Goal: Task Accomplishment & Management: Complete application form

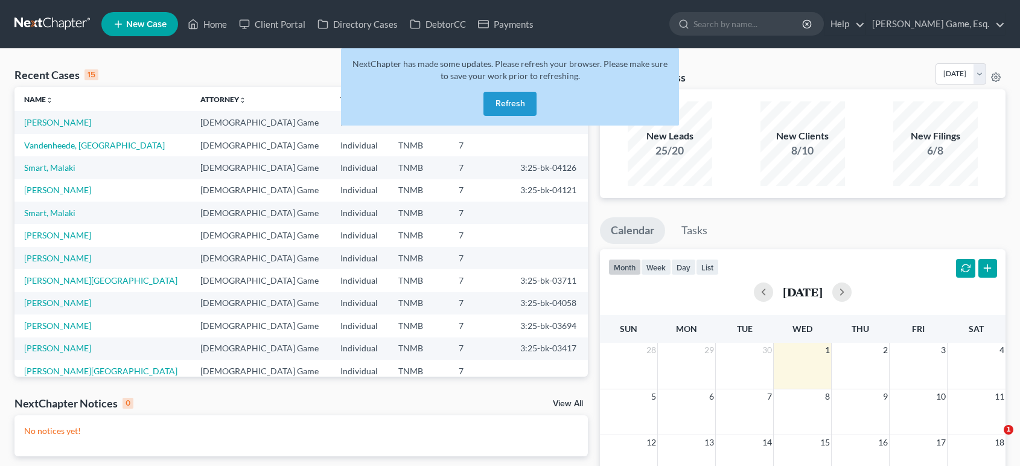
select select "1"
click at [500, 116] on button "Refresh" at bounding box center [509, 104] width 53 height 24
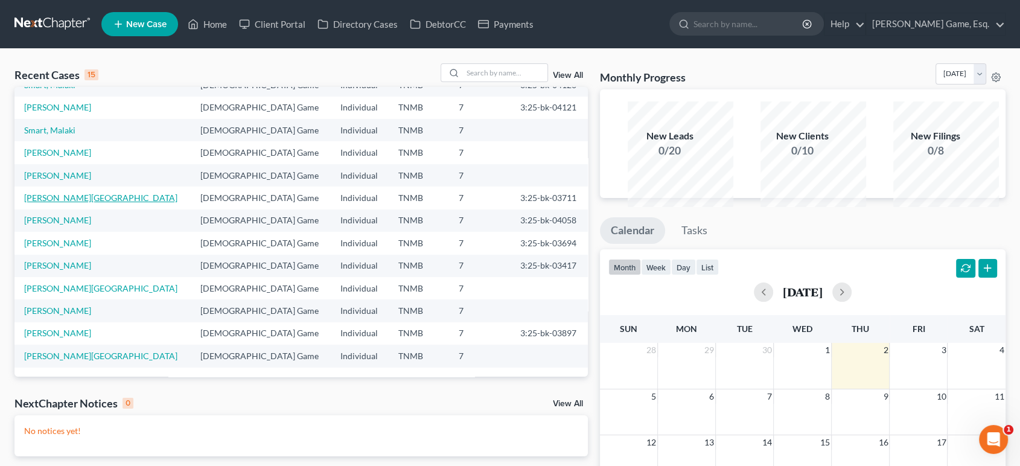
scroll to position [103, 0]
click at [90, 293] on link "[PERSON_NAME][GEOGRAPHIC_DATA]" at bounding box center [100, 288] width 153 height 10
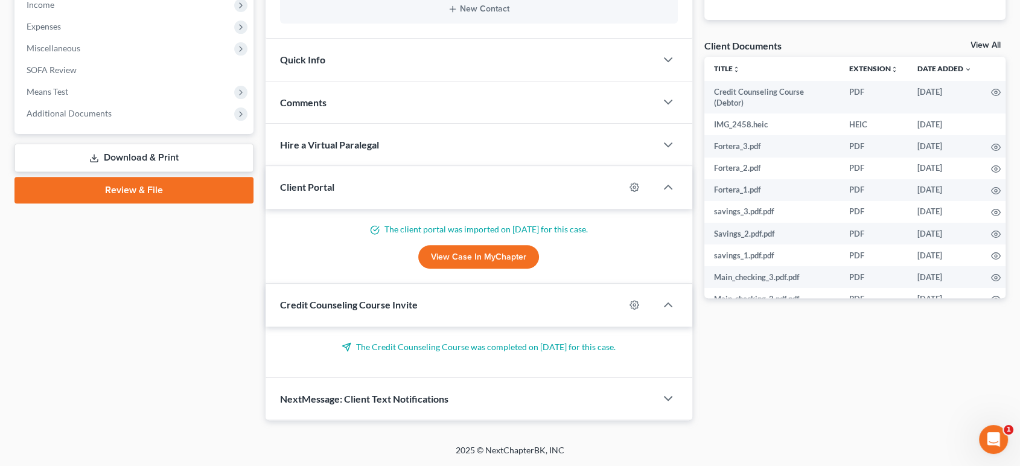
scroll to position [421, 0]
click at [168, 124] on span "Additional Documents" at bounding box center [135, 114] width 237 height 22
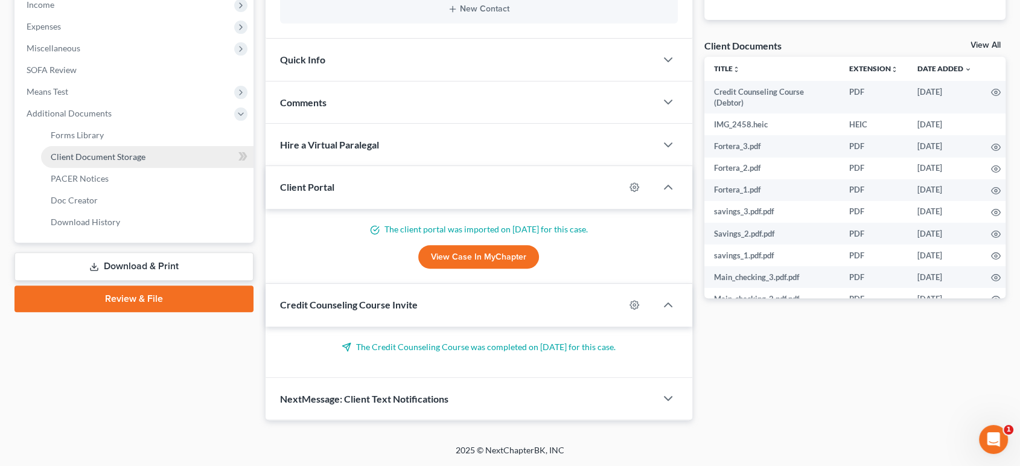
click at [145, 162] on span "Client Document Storage" at bounding box center [98, 156] width 95 height 10
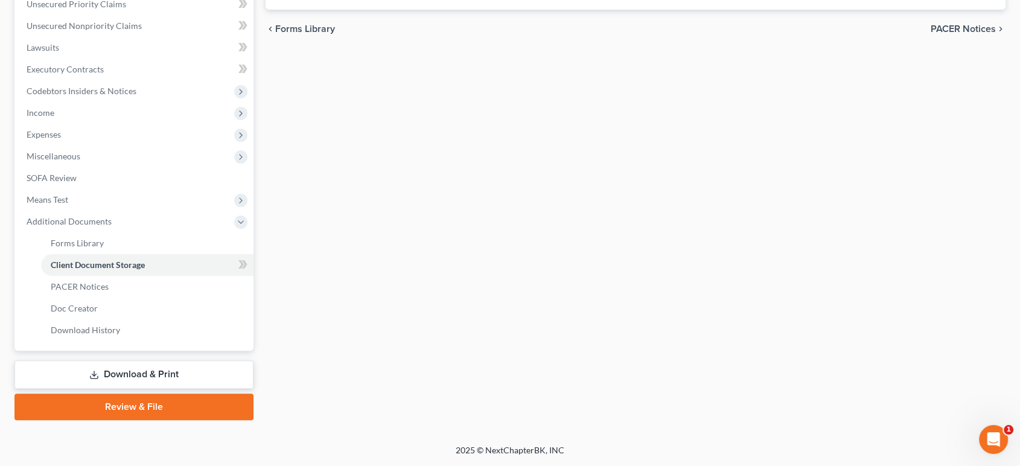
scroll to position [420, 0]
select select "0"
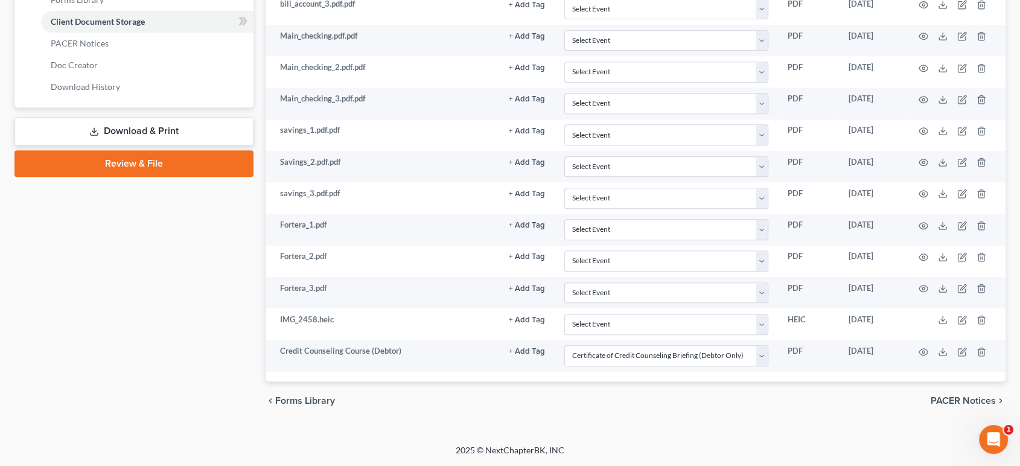
scroll to position [738, 0]
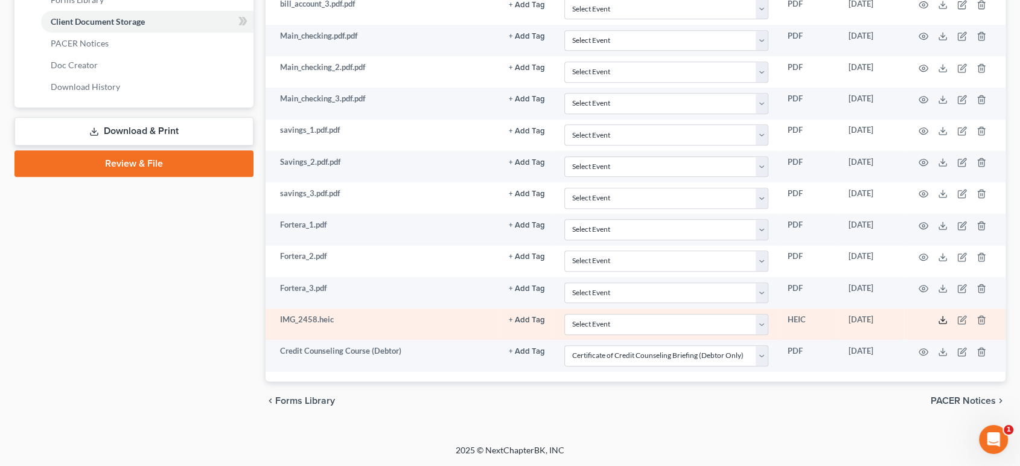
click at [941, 321] on polyline at bounding box center [943, 320] width 4 height 2
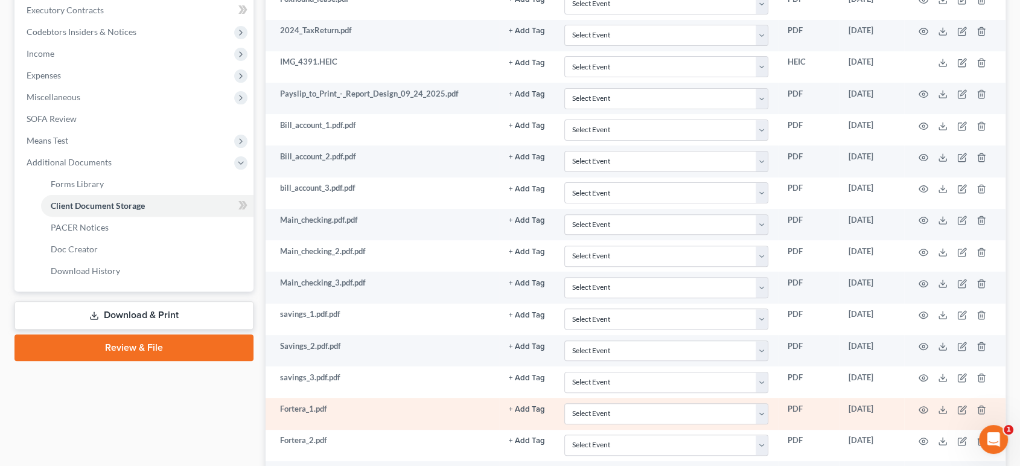
scroll to position [335, 0]
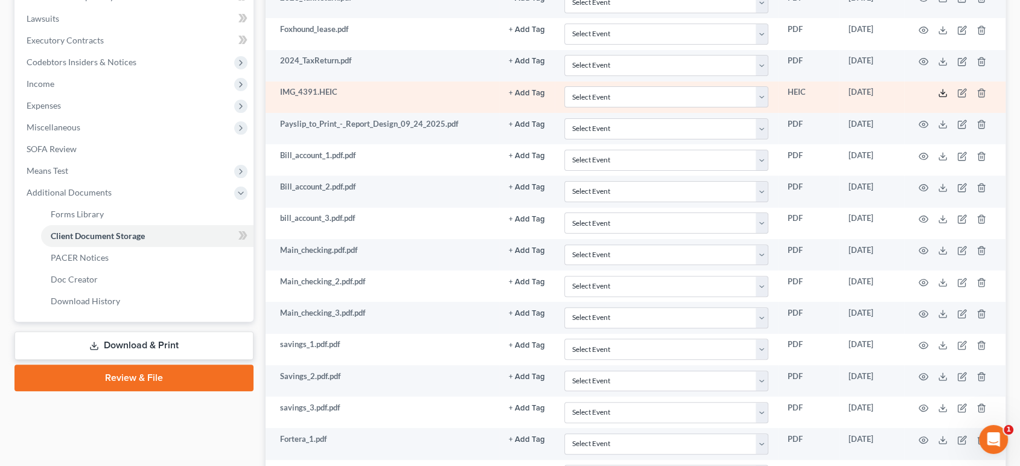
click at [940, 98] on icon at bounding box center [943, 93] width 10 height 10
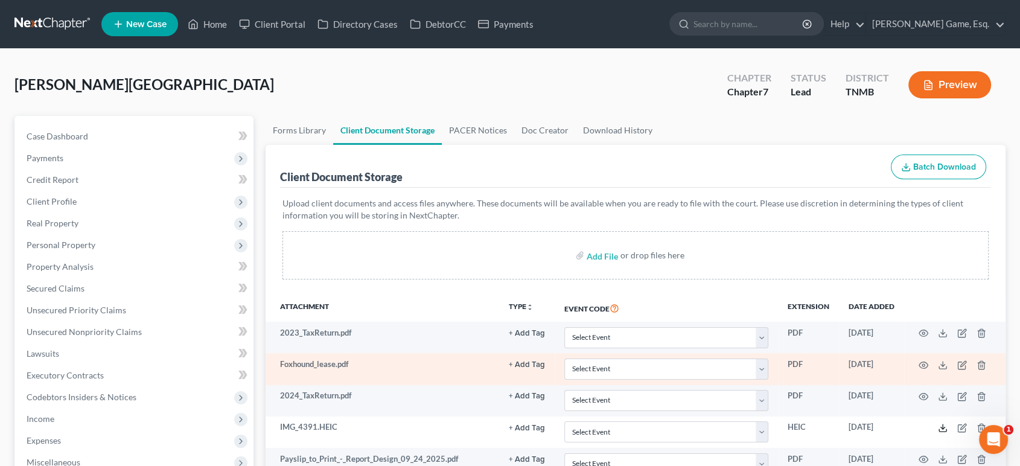
scroll to position [268, 0]
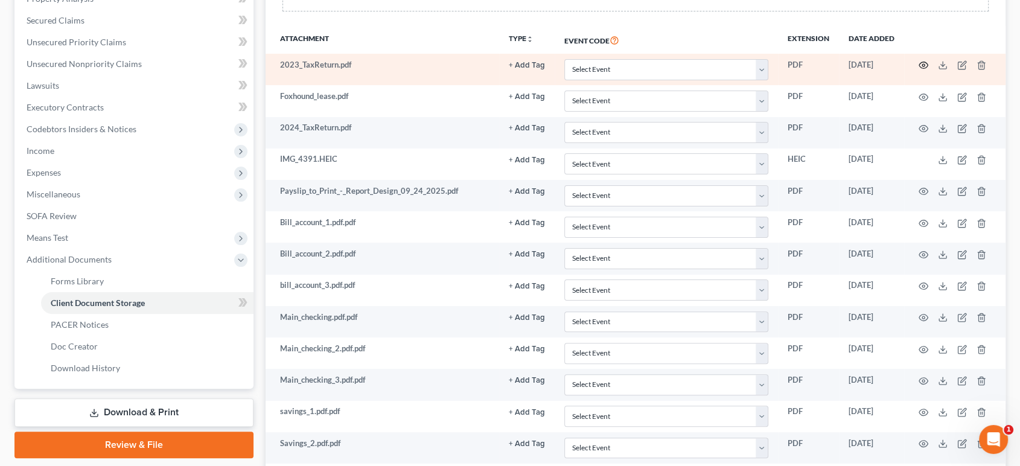
click at [919, 70] on icon "button" at bounding box center [924, 65] width 10 height 10
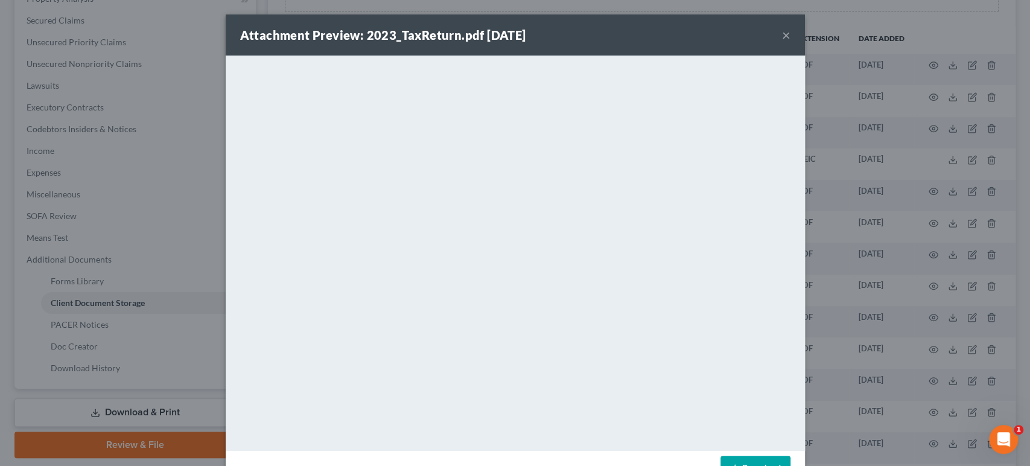
click at [791, 42] on button "×" at bounding box center [786, 35] width 8 height 14
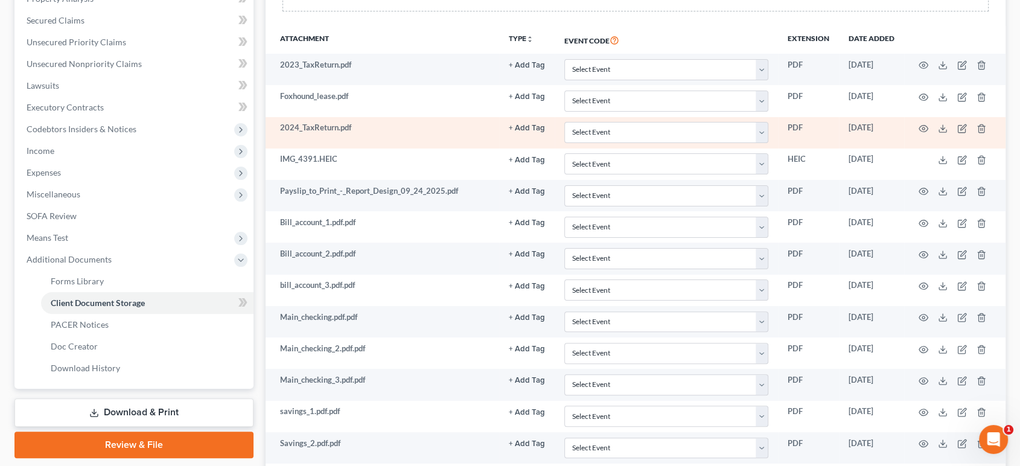
click at [918, 148] on td at bounding box center [954, 132] width 101 height 31
click at [919, 133] on icon "button" at bounding box center [924, 129] width 10 height 10
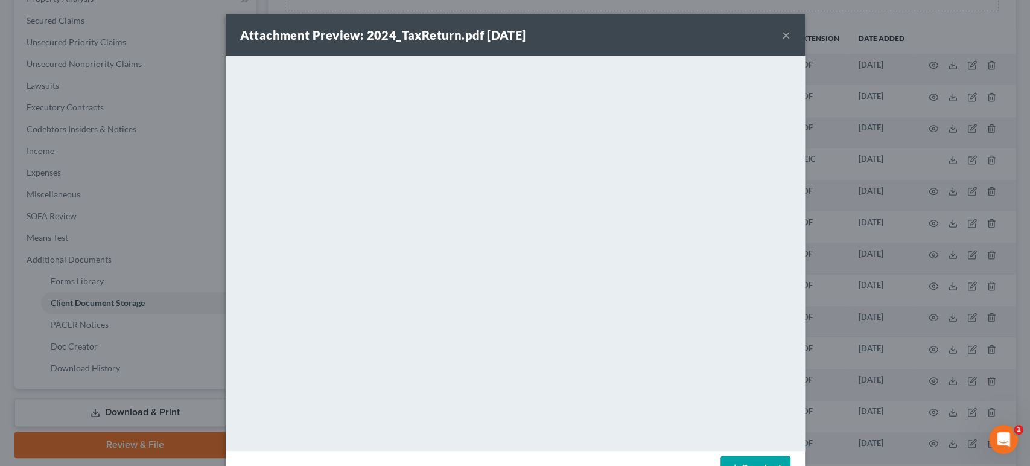
click at [791, 42] on button "×" at bounding box center [786, 35] width 8 height 14
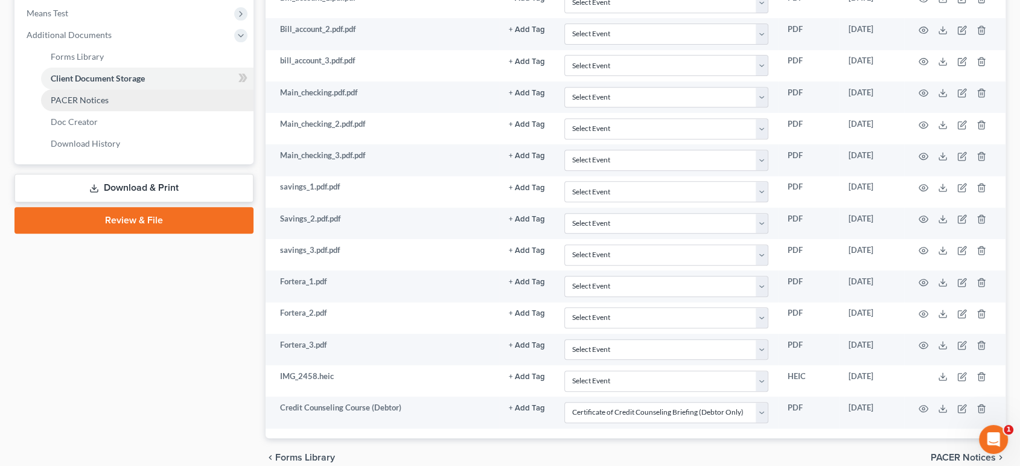
scroll to position [469, 0]
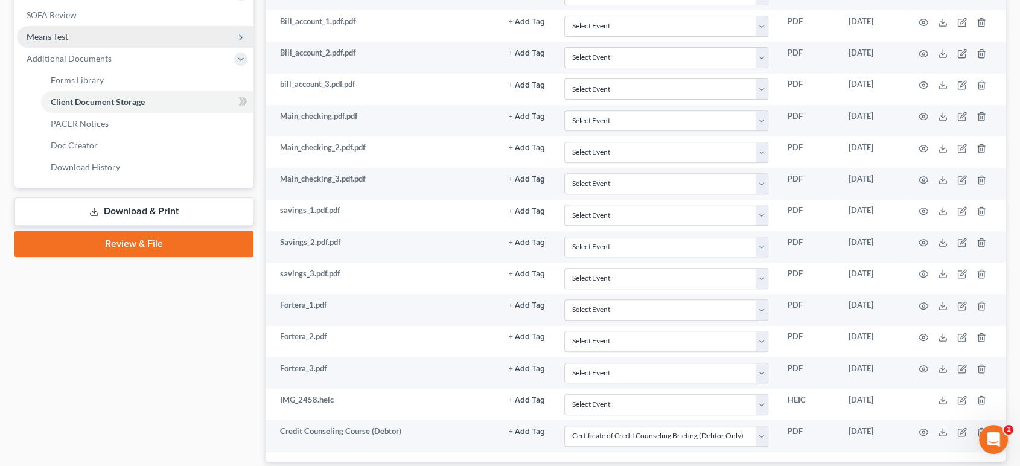
click at [110, 48] on span "Means Test" at bounding box center [135, 37] width 237 height 22
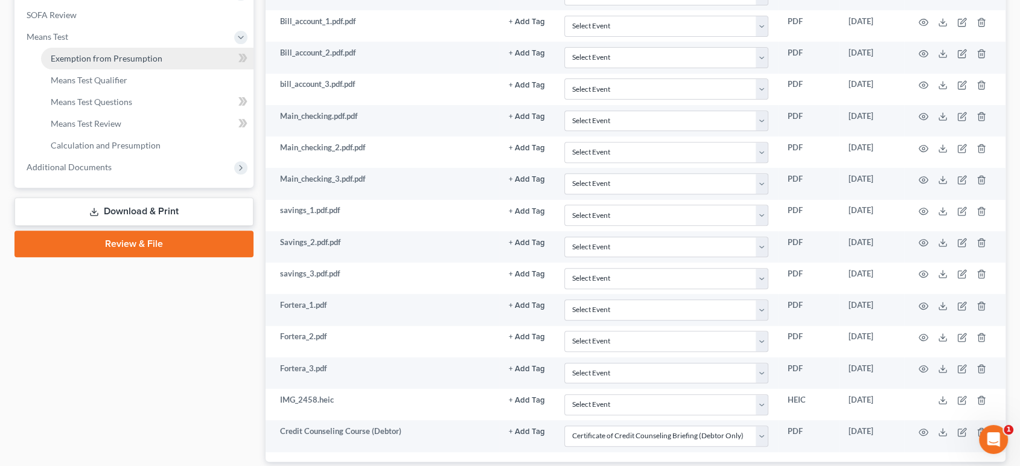
click at [116, 63] on span "Exemption from Presumption" at bounding box center [107, 58] width 112 height 10
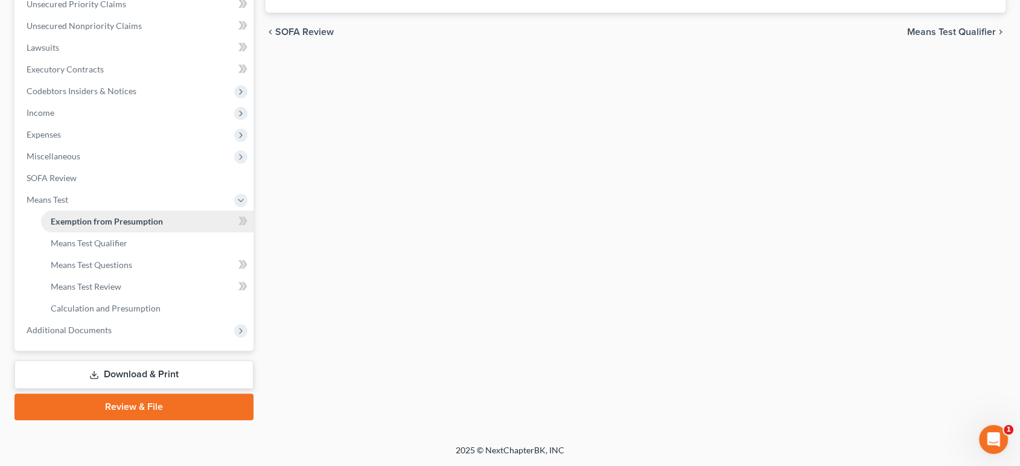
radio input "true"
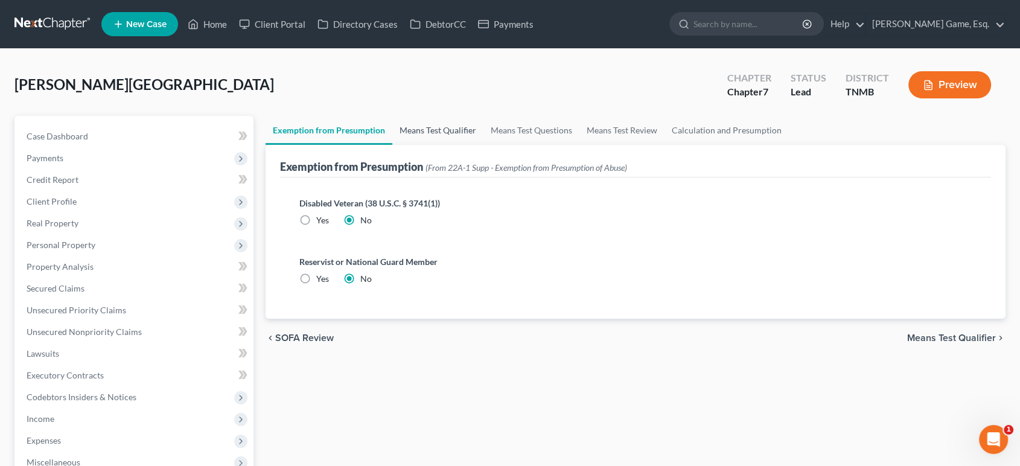
click at [470, 145] on link "Means Test Qualifier" at bounding box center [437, 130] width 91 height 29
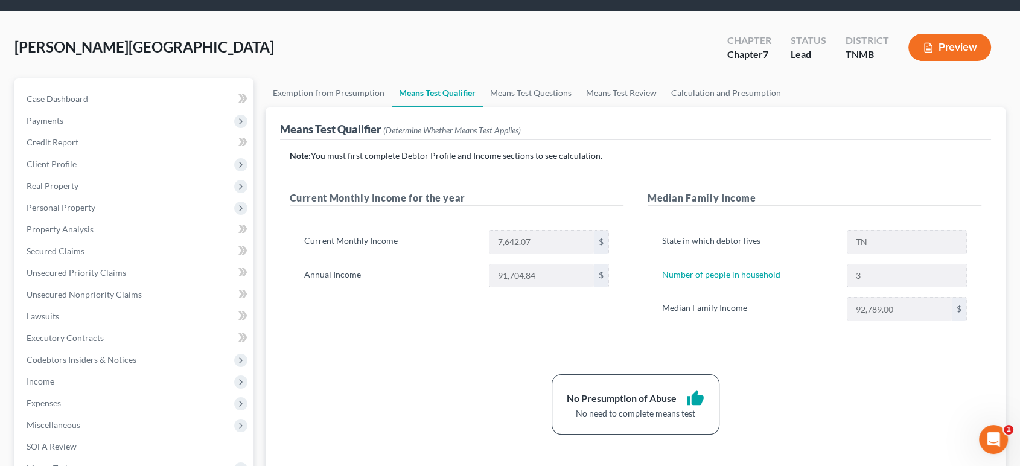
scroll to position [67, 0]
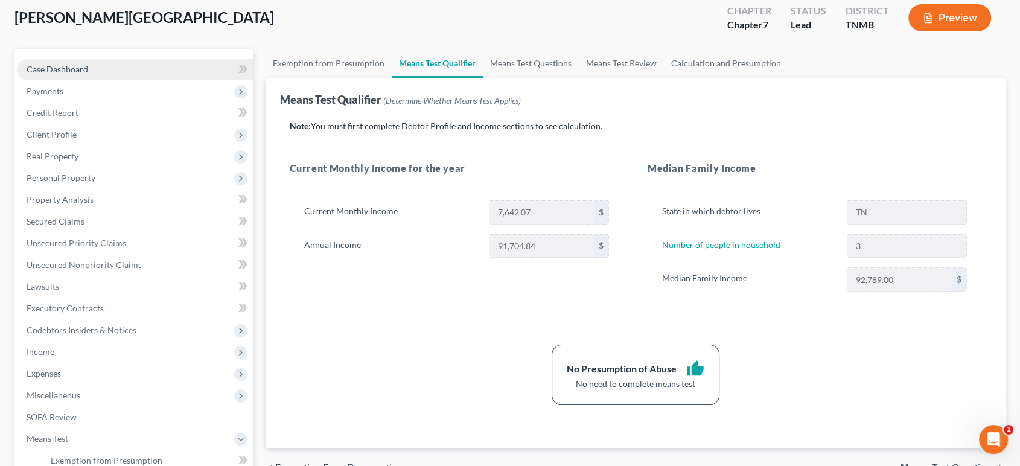
click at [88, 74] on span "Case Dashboard" at bounding box center [58, 69] width 62 height 10
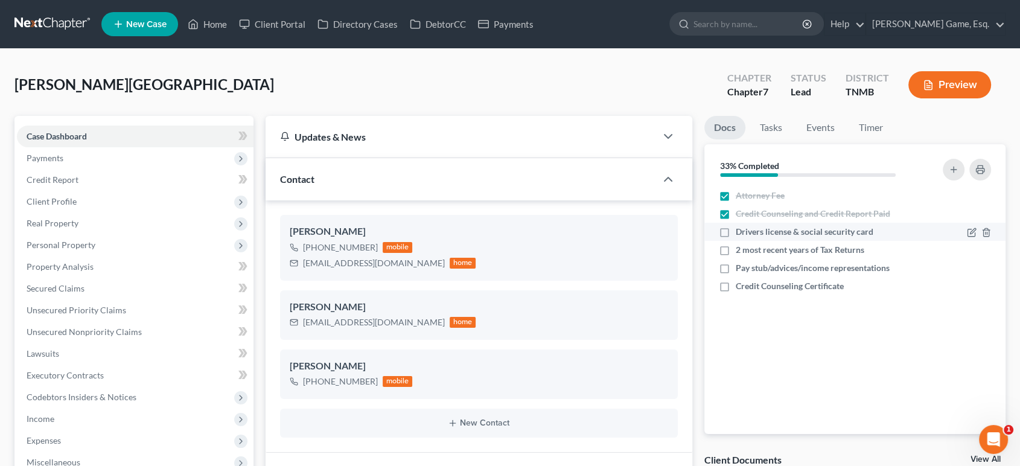
click at [736, 238] on label "Drivers license & social security card" at bounding box center [805, 232] width 138 height 12
click at [741, 234] on input "Drivers license & social security card" at bounding box center [745, 230] width 8 height 8
checkbox input "true"
click at [736, 256] on label "2 most recent years of Tax Returns" at bounding box center [800, 250] width 129 height 12
click at [741, 252] on input "2 most recent years of Tax Returns" at bounding box center [745, 248] width 8 height 8
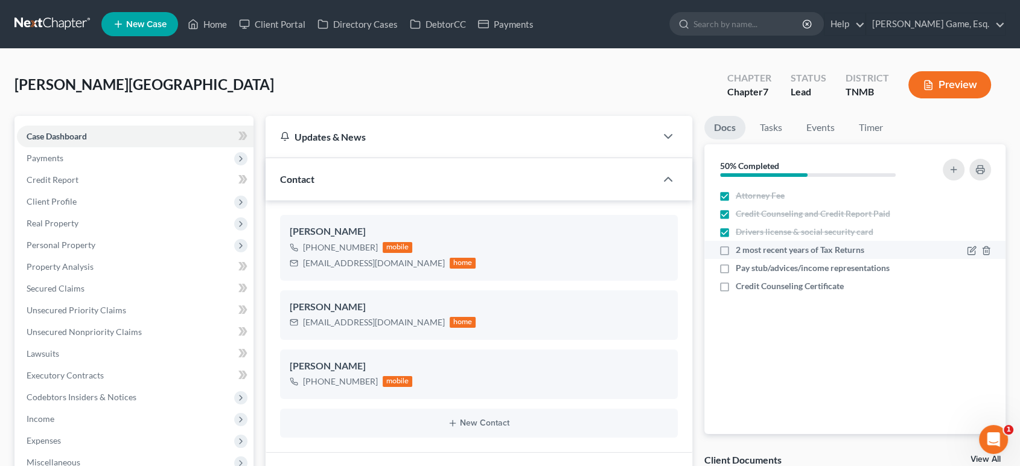
checkbox input "true"
click at [736, 274] on label "Pay stub/advices/income representations" at bounding box center [813, 268] width 154 height 12
click at [741, 270] on input "Pay stub/advices/income representations" at bounding box center [745, 266] width 8 height 8
checkbox input "true"
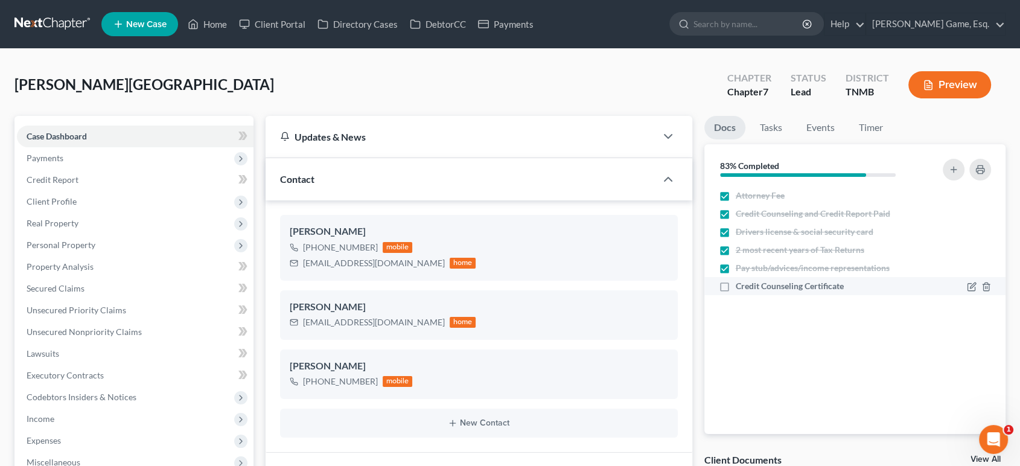
click at [736, 292] on label "Credit Counseling Certificate" at bounding box center [790, 286] width 108 height 12
click at [741, 288] on input "Credit Counseling Certificate" at bounding box center [745, 284] width 8 height 8
checkbox input "true"
click at [233, 27] on link "Home" at bounding box center [207, 24] width 51 height 22
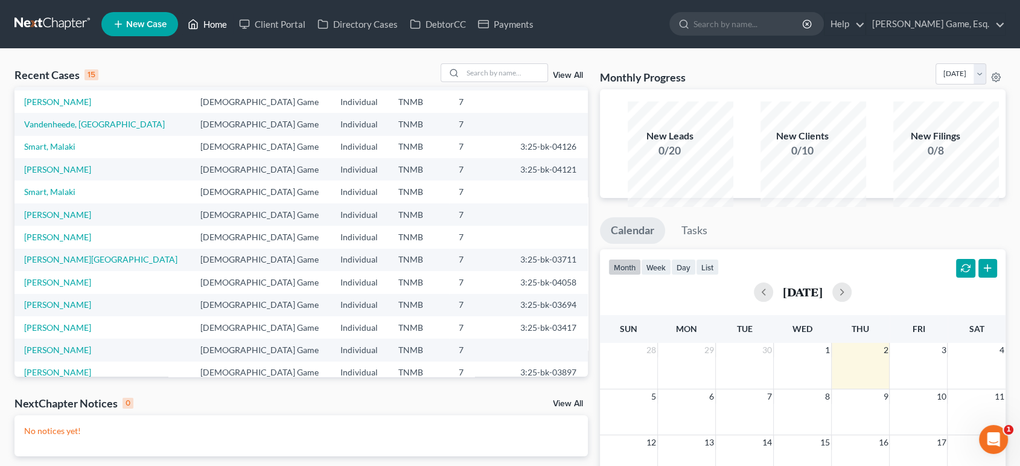
scroll to position [67, 0]
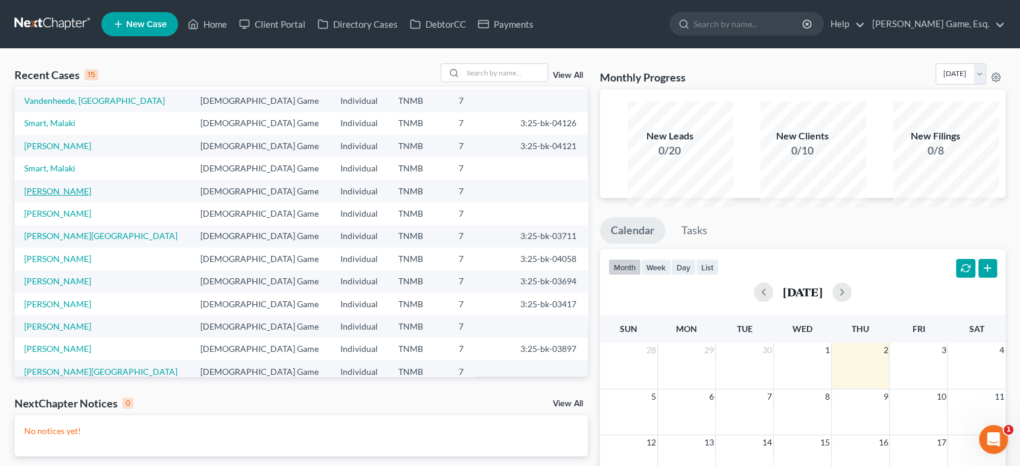
click at [80, 196] on link "Montero, Luis" at bounding box center [57, 191] width 67 height 10
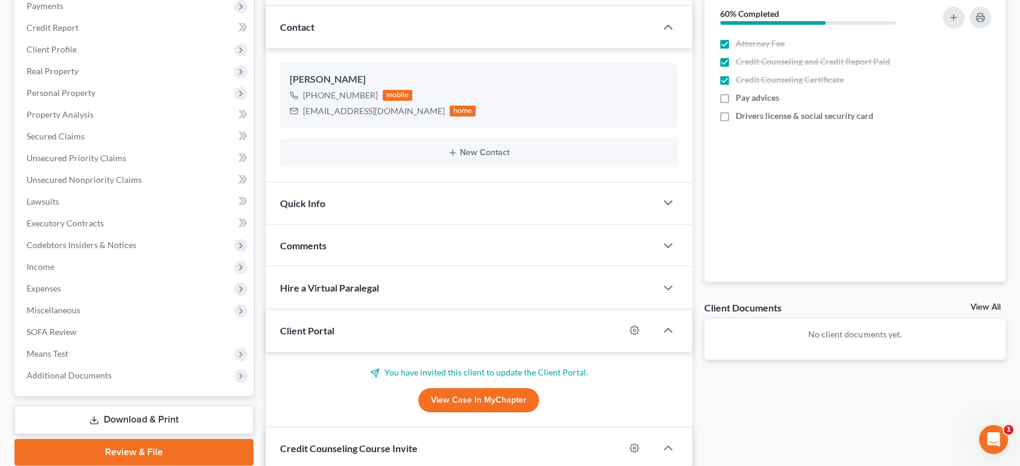
scroll to position [268, 0]
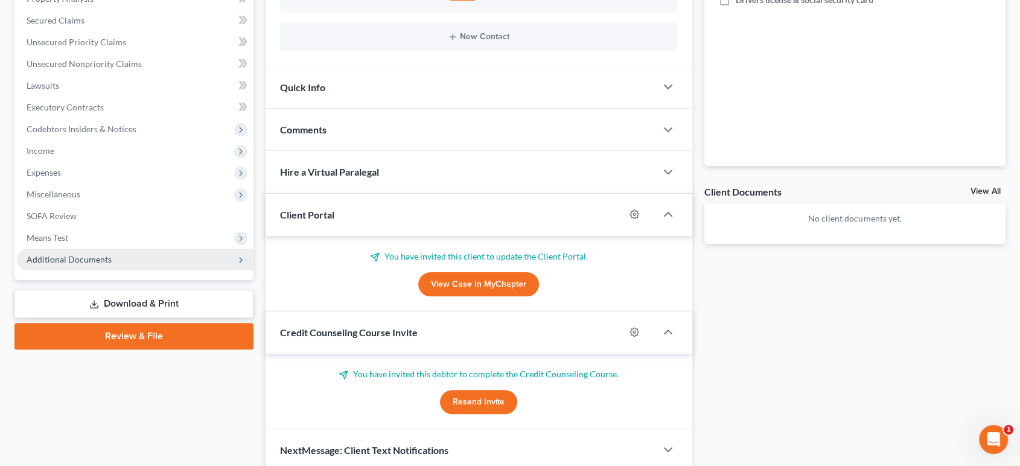
click at [98, 270] on span "Additional Documents" at bounding box center [135, 260] width 237 height 22
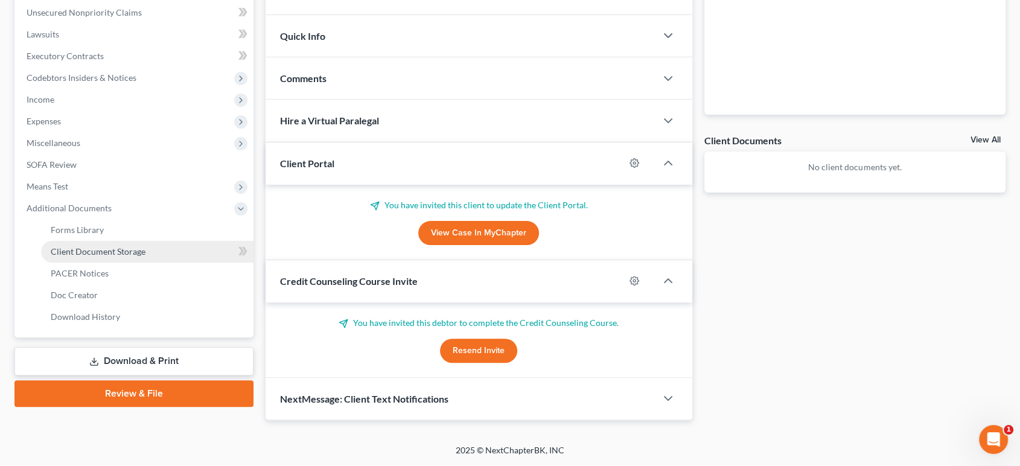
click at [143, 257] on span "Client Document Storage" at bounding box center [98, 251] width 95 height 10
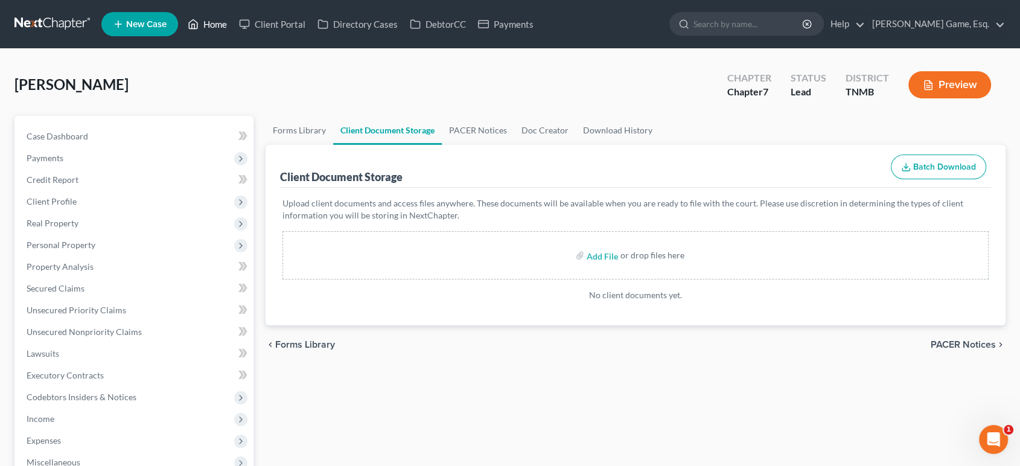
click at [233, 23] on link "Home" at bounding box center [207, 24] width 51 height 22
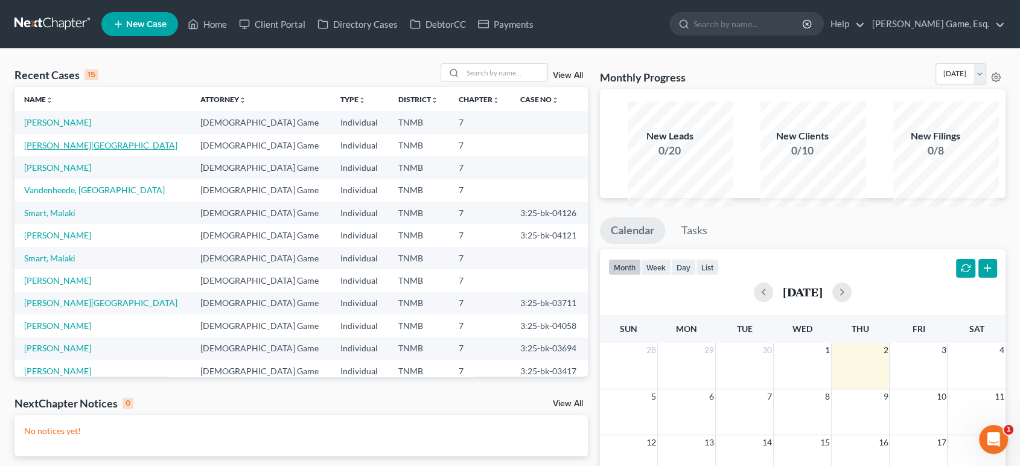
click at [111, 150] on link "[PERSON_NAME][GEOGRAPHIC_DATA]" at bounding box center [100, 145] width 153 height 10
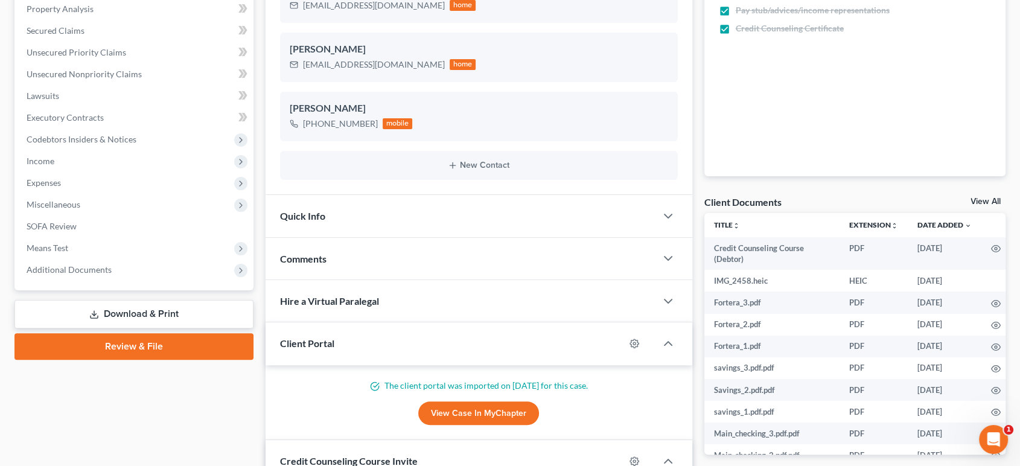
scroll to position [335, 0]
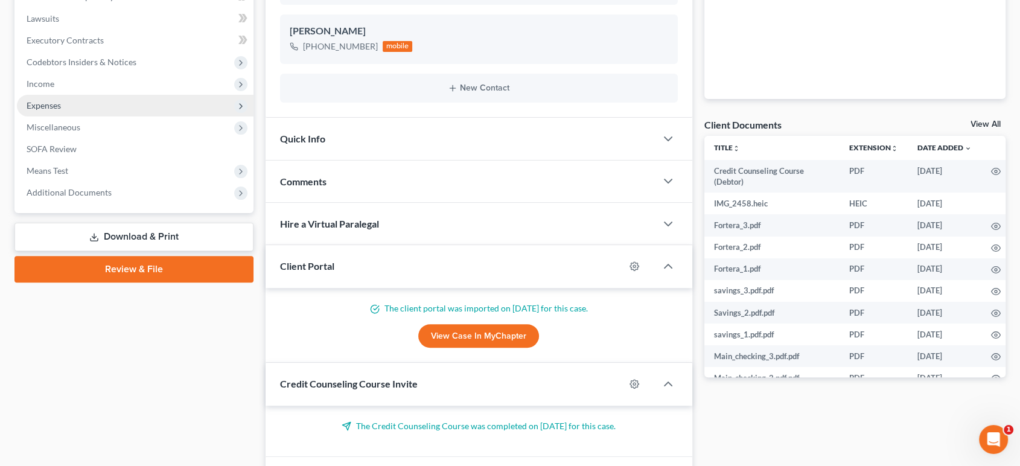
click at [96, 116] on span "Expenses" at bounding box center [135, 106] width 237 height 22
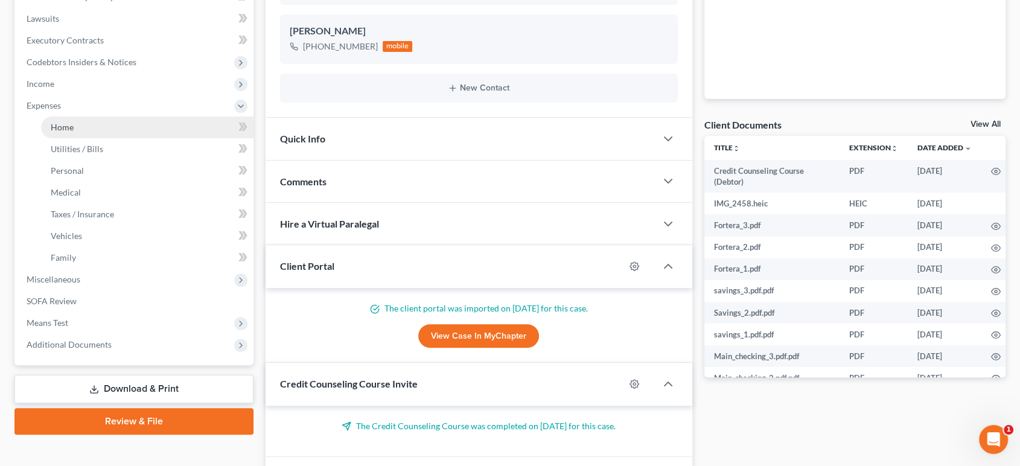
click at [106, 138] on link "Home" at bounding box center [147, 127] width 212 height 22
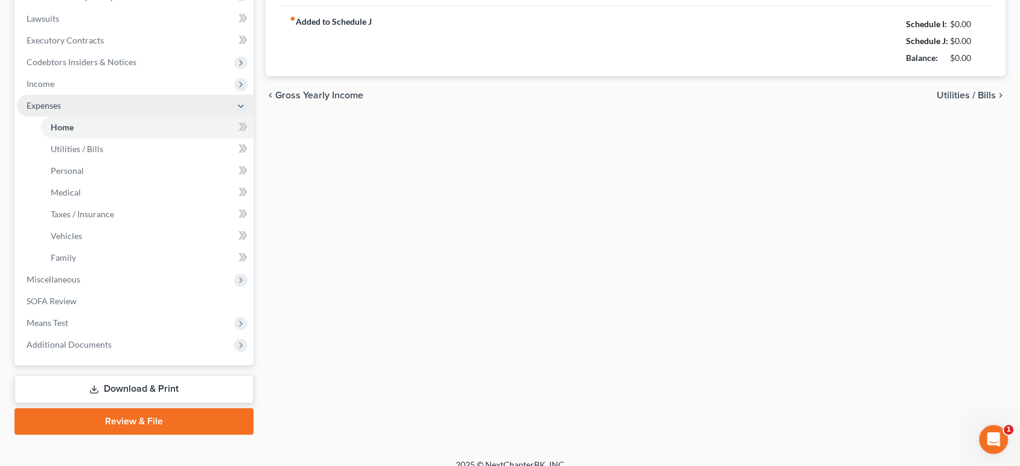
type input "2,000.00"
type input "0.00"
radio input "true"
type input "37.00"
type input "0.00"
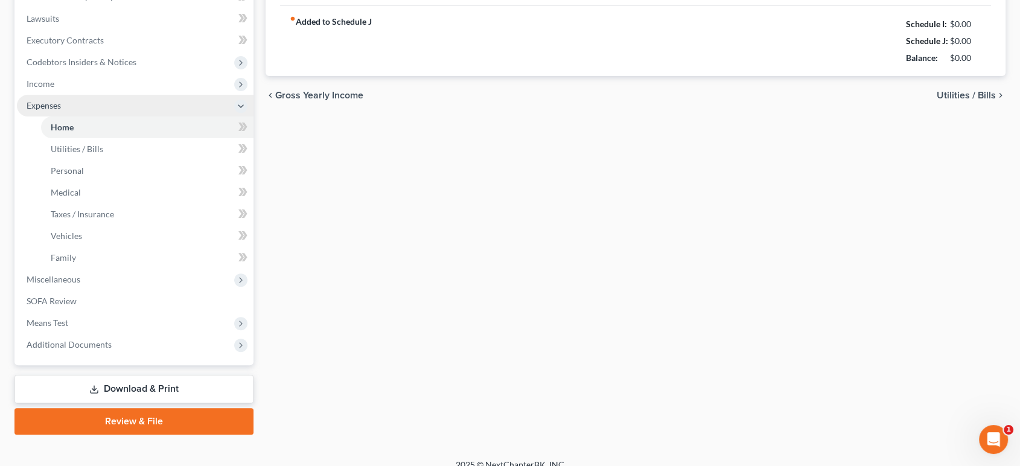
type input "0.00"
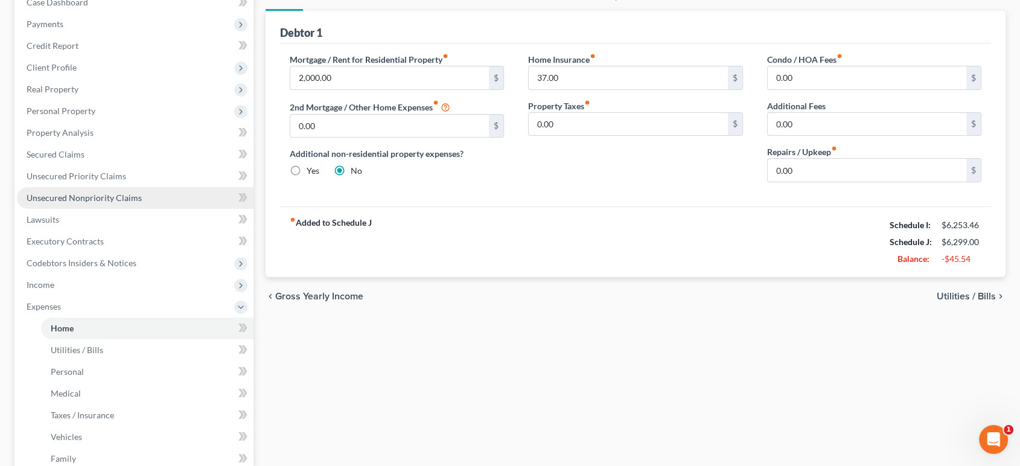
scroll to position [67, 0]
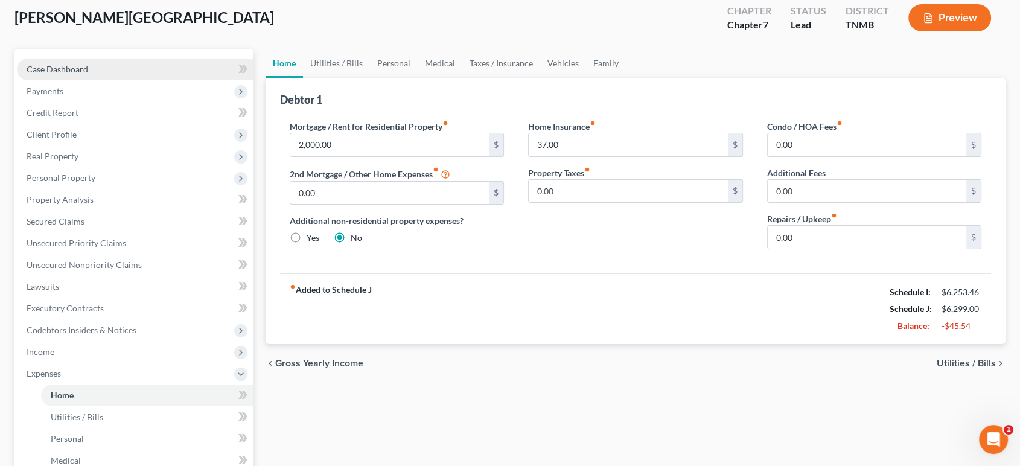
click at [153, 80] on link "Case Dashboard" at bounding box center [135, 70] width 237 height 22
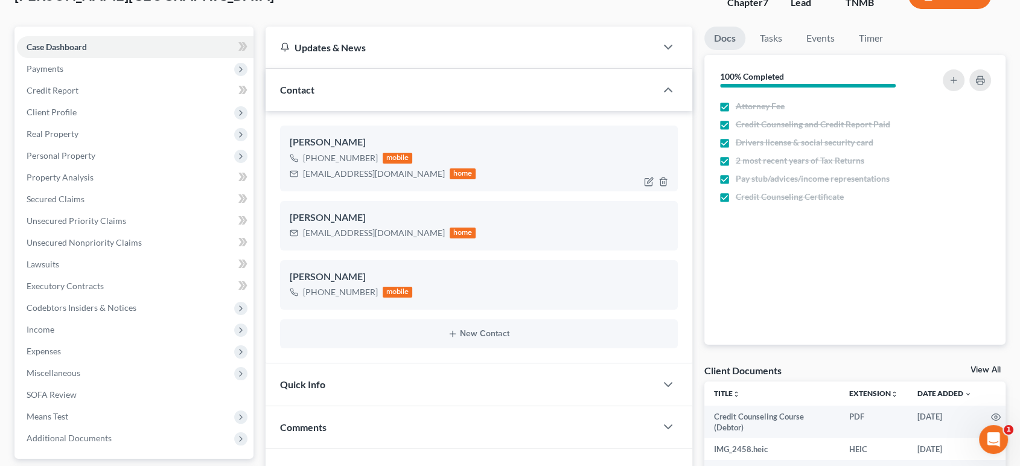
scroll to position [67, 0]
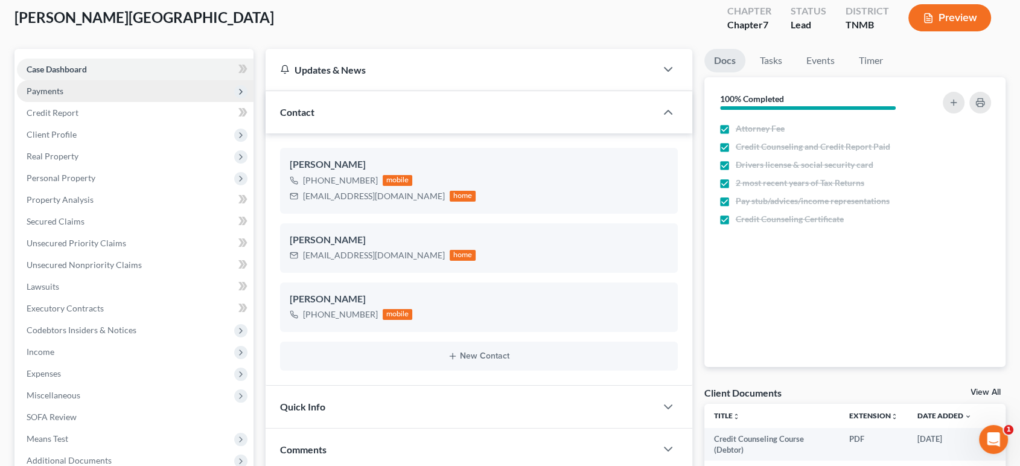
click at [145, 102] on span "Payments" at bounding box center [135, 91] width 237 height 22
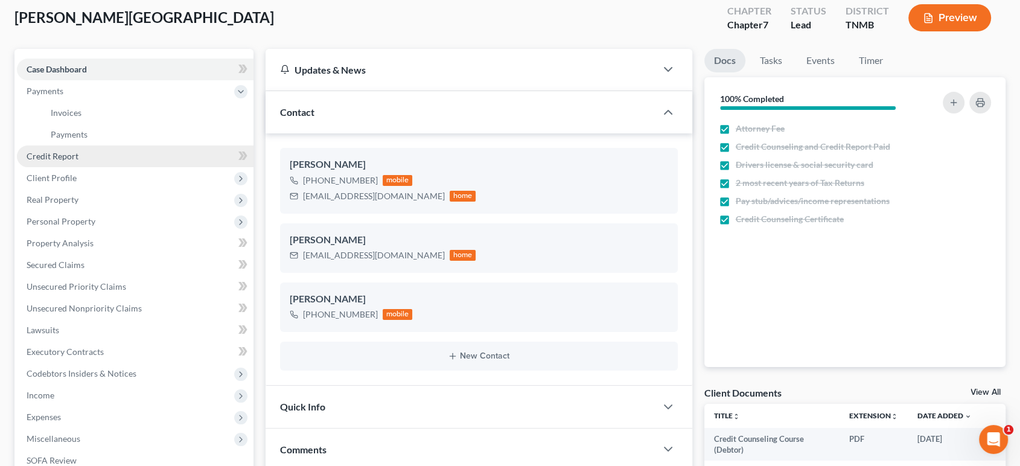
click at [133, 167] on link "Credit Report" at bounding box center [135, 156] width 237 height 22
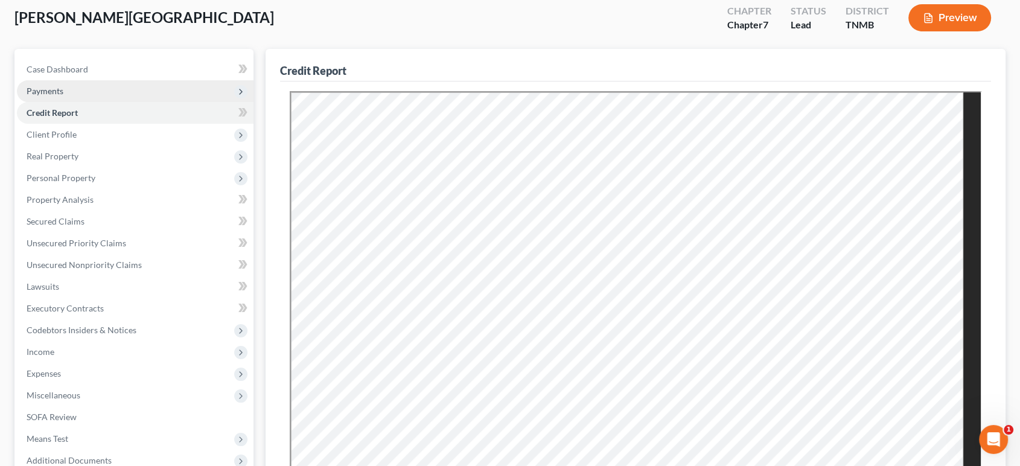
scroll to position [134, 0]
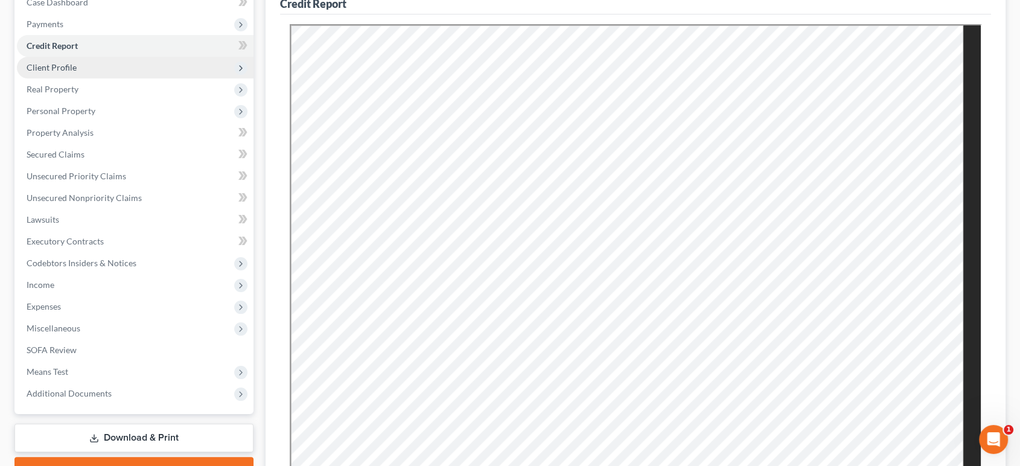
click at [114, 78] on span "Client Profile" at bounding box center [135, 68] width 237 height 22
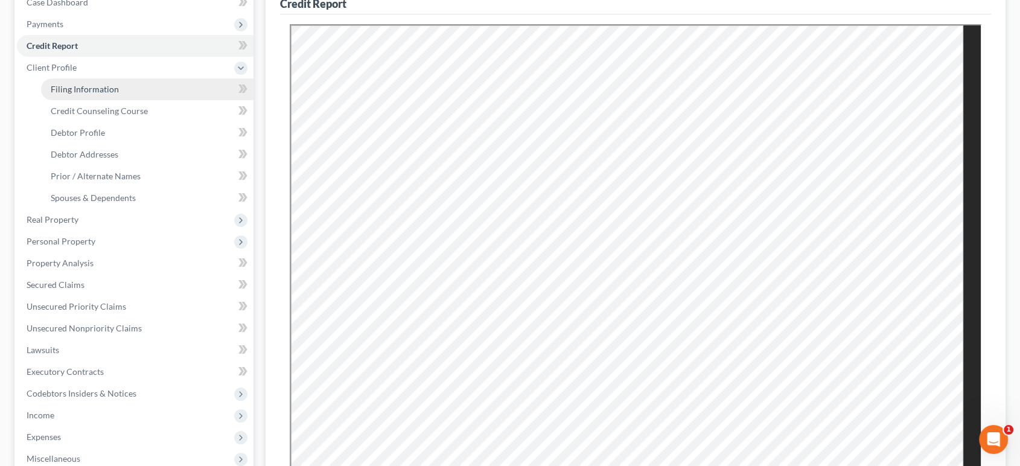
drag, startPoint x: 124, startPoint y: 144, endPoint x: 148, endPoint y: 145, distance: 23.6
click at [119, 94] on span "Filing Information" at bounding box center [85, 89] width 68 height 10
select select "1"
select select "0"
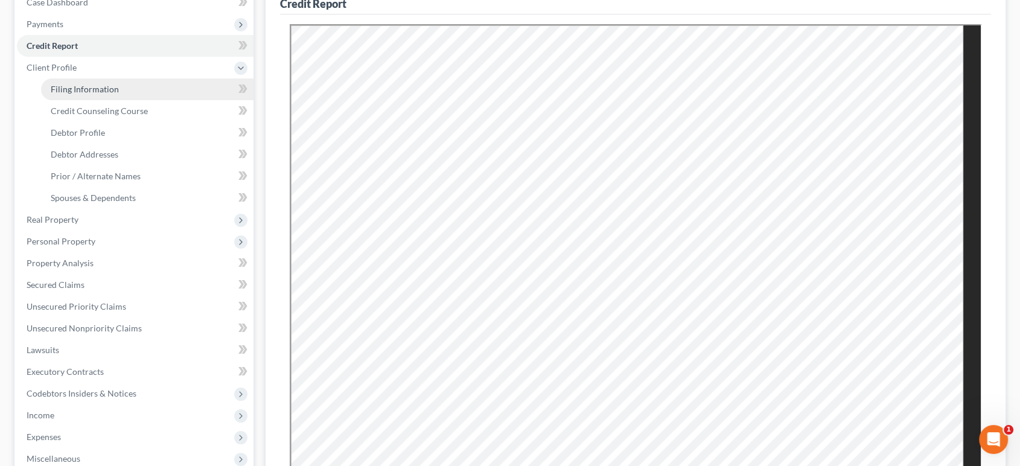
select select "44"
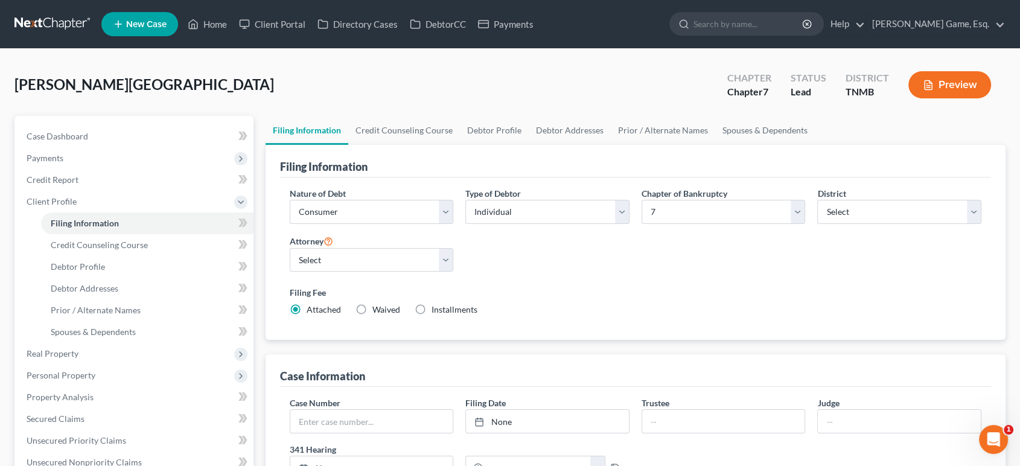
scroll to position [67, 0]
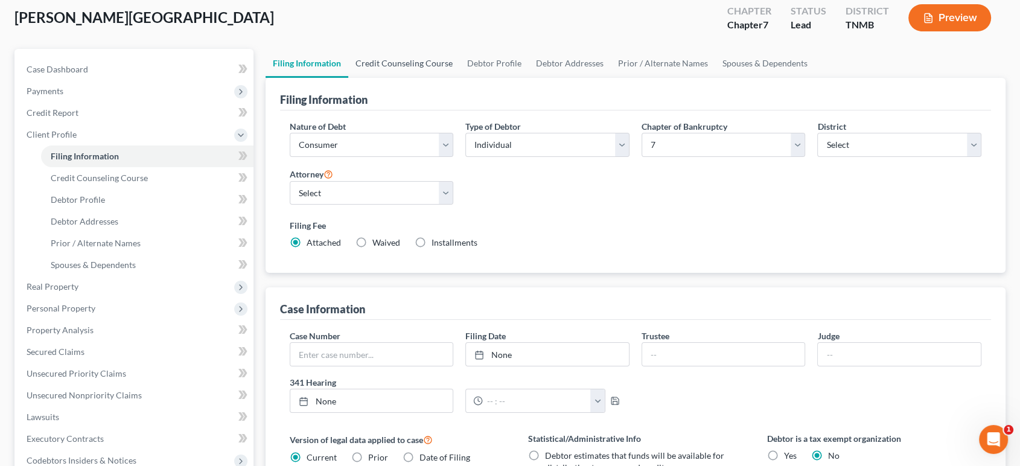
click at [426, 78] on link "Credit Counseling Course" at bounding box center [404, 63] width 112 height 29
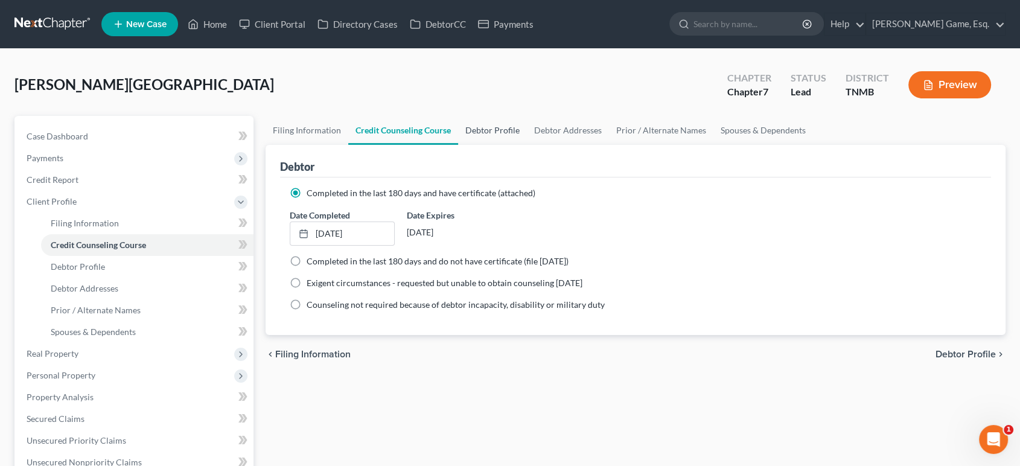
click at [527, 145] on link "Debtor Profile" at bounding box center [492, 130] width 69 height 29
select select "0"
select select "2"
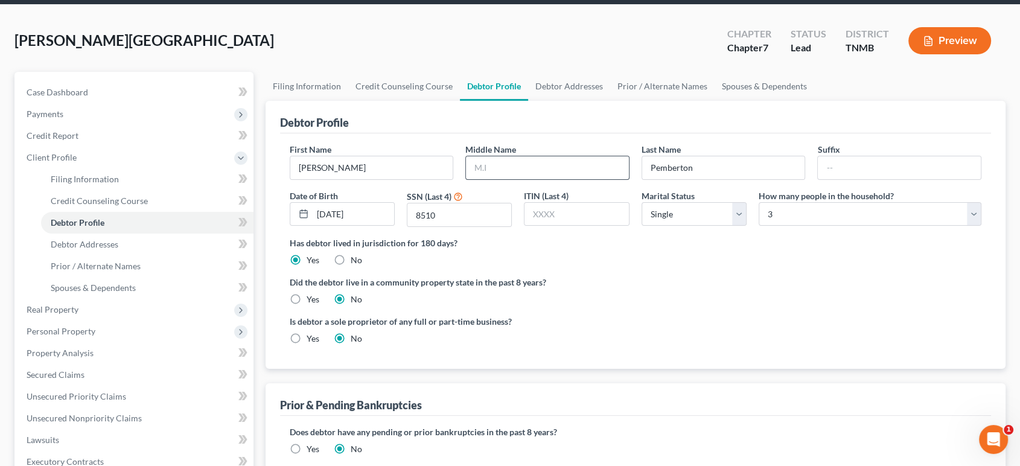
scroll to position [67, 0]
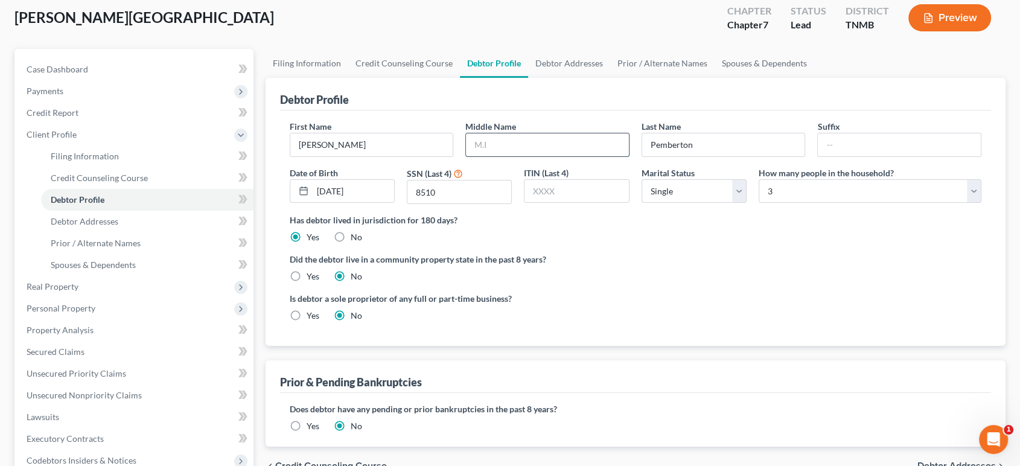
click at [540, 156] on input "text" at bounding box center [547, 144] width 163 height 23
type input "Nicole"
click at [612, 110] on div "Debtor Profile" at bounding box center [636, 94] width 712 height 33
click at [698, 203] on select "Select Single Married Separated Divorced Widowed" at bounding box center [694, 191] width 105 height 24
select select "3"
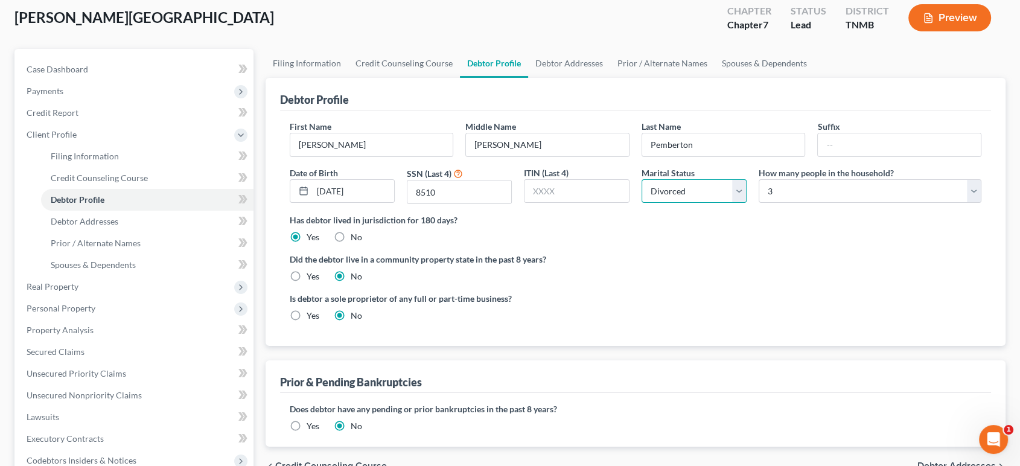
click at [642, 203] on select "Select Single Married Separated Divorced Widowed" at bounding box center [694, 191] width 105 height 24
click at [814, 78] on link "Spouses & Dependents" at bounding box center [765, 63] width 100 height 29
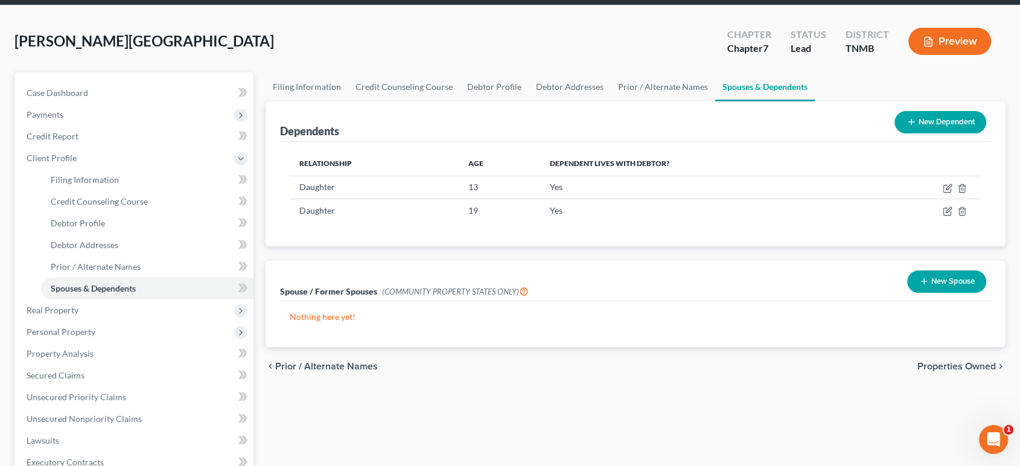
scroll to position [67, 0]
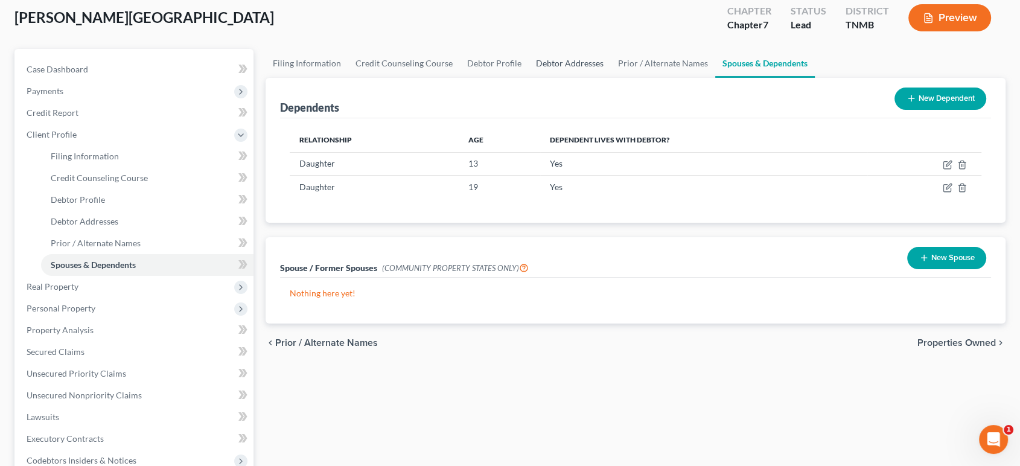
click at [611, 78] on link "Debtor Addresses" at bounding box center [570, 63] width 82 height 29
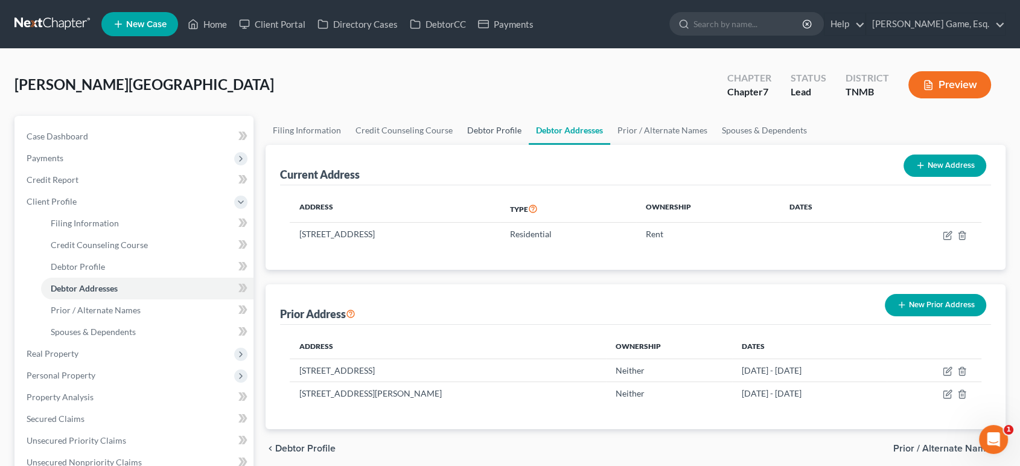
click at [529, 145] on link "Debtor Profile" at bounding box center [494, 130] width 69 height 29
select select "3"
select select "2"
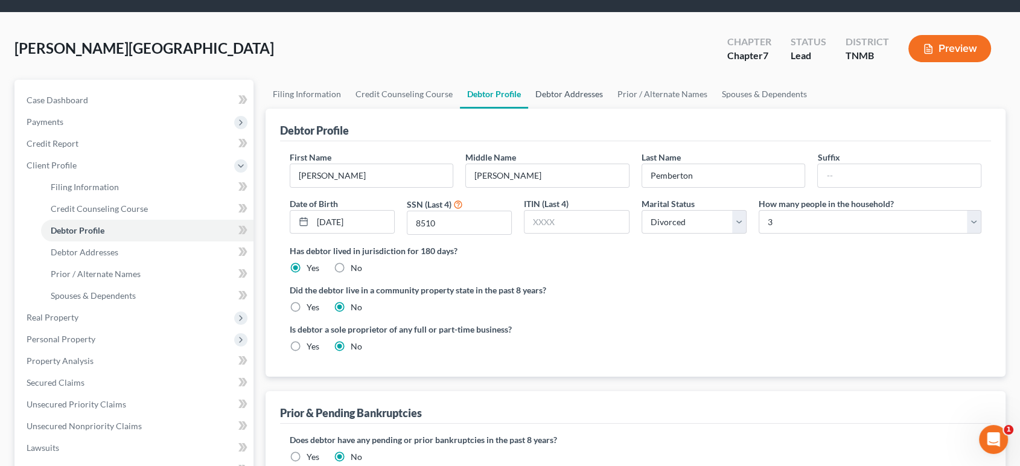
scroll to position [67, 0]
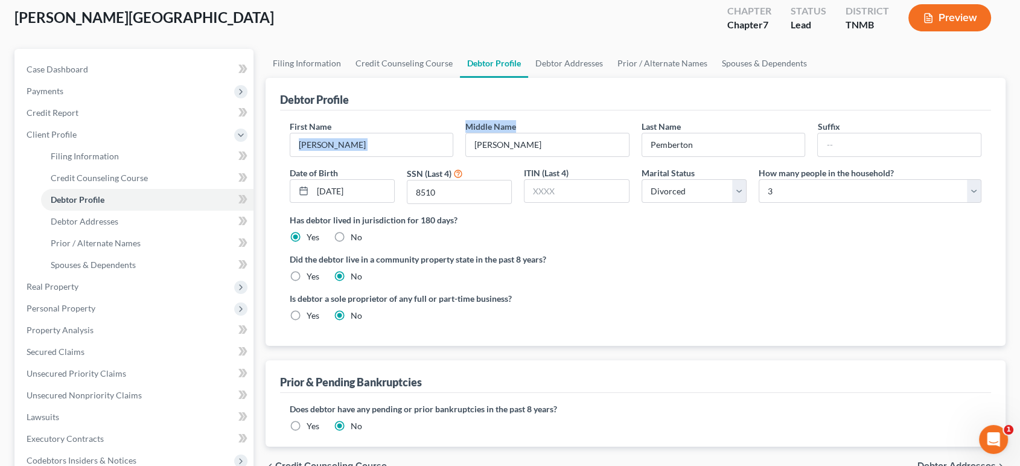
drag, startPoint x: 531, startPoint y: 169, endPoint x: 450, endPoint y: 171, distance: 80.9
click at [450, 171] on div "First Name Brittany Middle Name Nicole Last Name Pemberton Suffix Date of Birth…" at bounding box center [636, 167] width 704 height 94
click at [470, 153] on div "First Name Brittany Middle Name Nicole Last Name Pemberton Suffix Date of Birth…" at bounding box center [636, 227] width 712 height 235
click at [610, 78] on link "Debtor Addresses" at bounding box center [569, 63] width 82 height 29
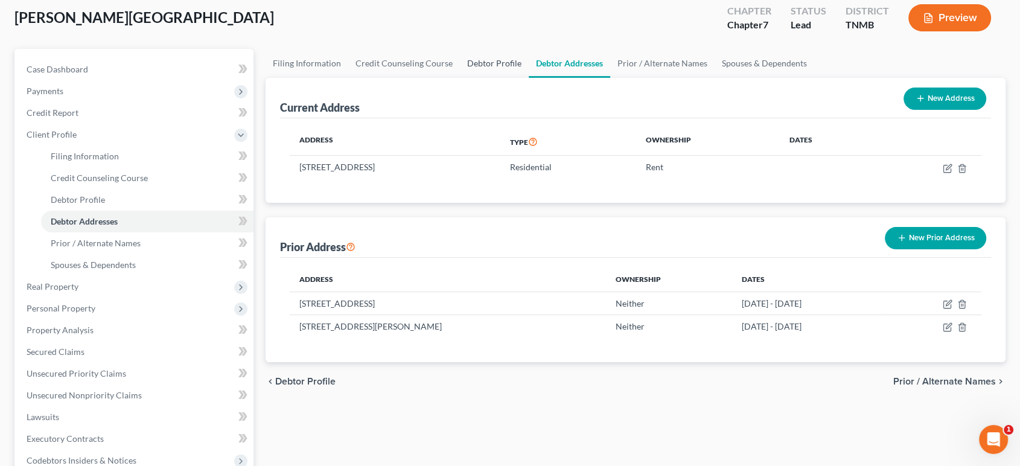
click at [529, 78] on link "Debtor Profile" at bounding box center [494, 63] width 69 height 29
select select "3"
select select "2"
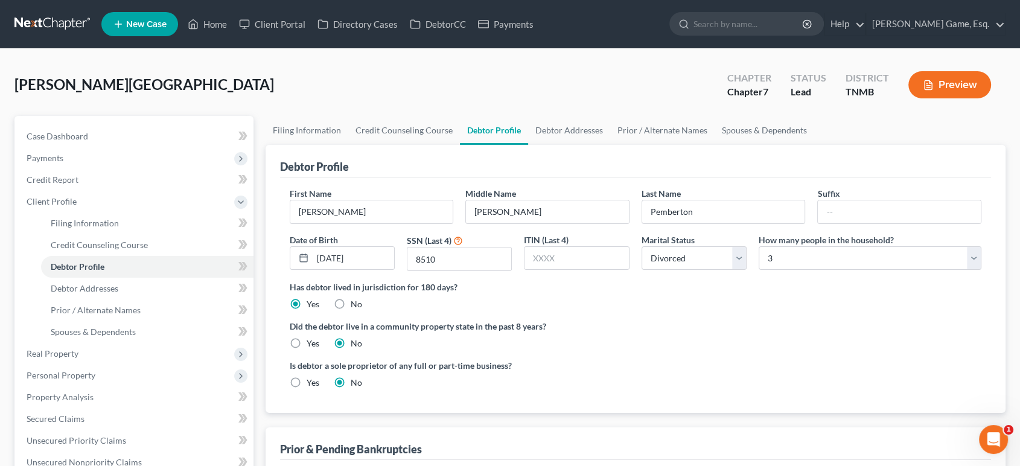
scroll to position [67, 0]
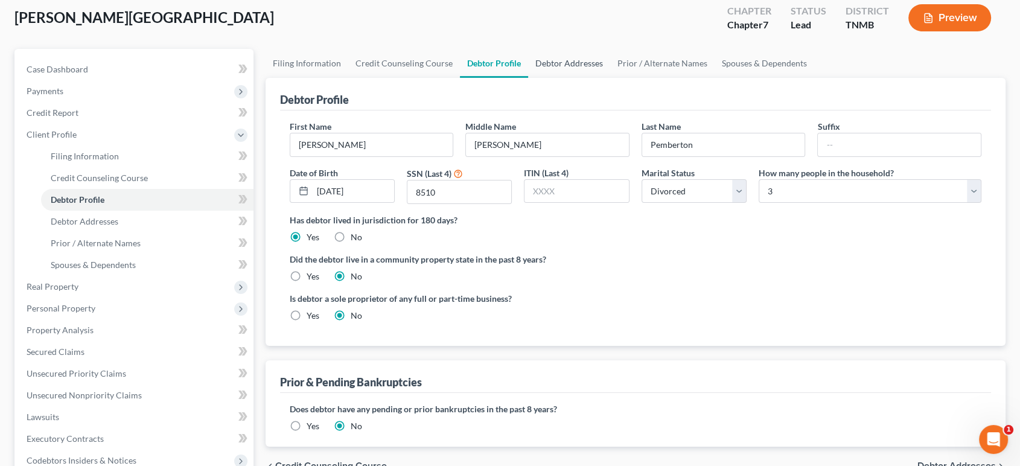
click at [610, 78] on link "Debtor Addresses" at bounding box center [569, 63] width 82 height 29
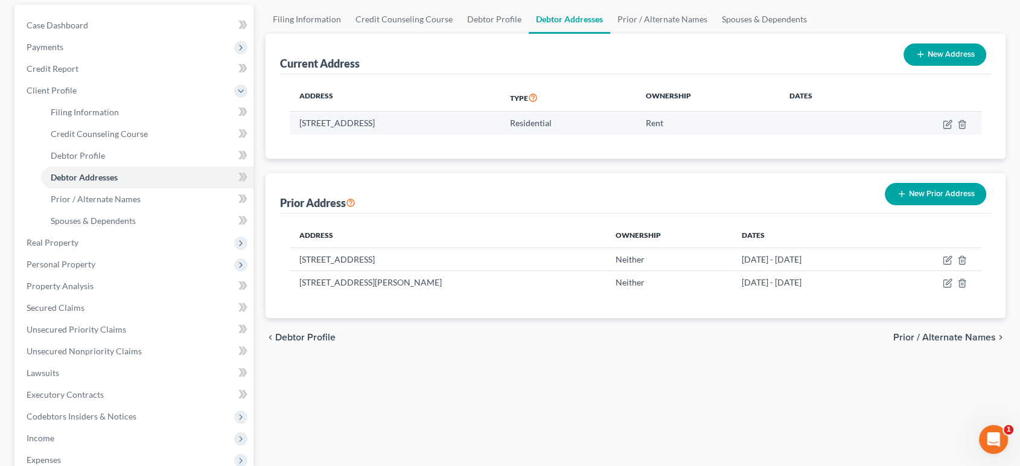
scroll to position [134, 0]
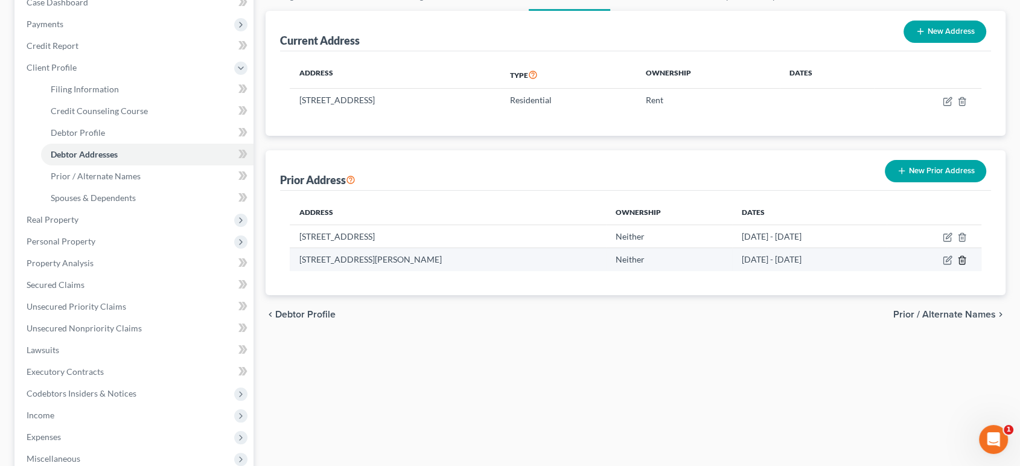
click at [963, 263] on line "button" at bounding box center [963, 261] width 0 height 2
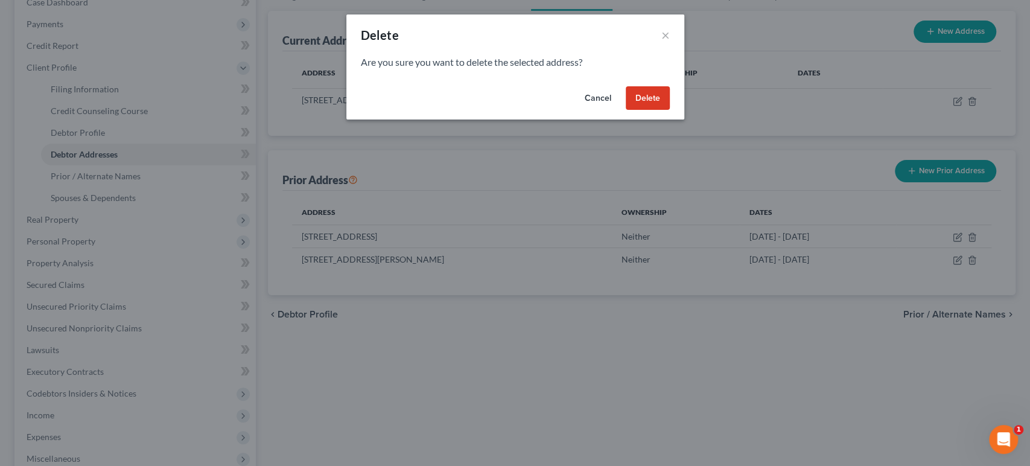
click at [670, 110] on button "Delete" at bounding box center [648, 98] width 44 height 24
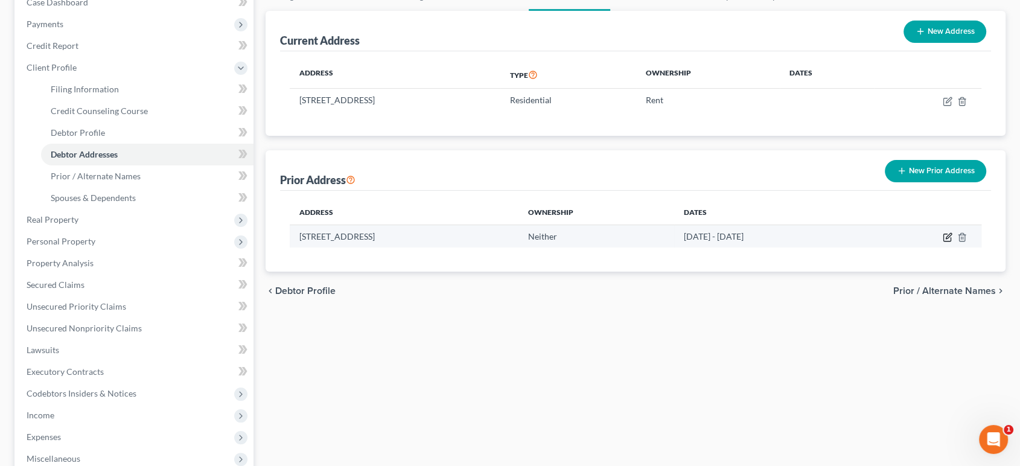
click at [946, 238] on icon "button" at bounding box center [948, 235] width 5 height 5
select select "44"
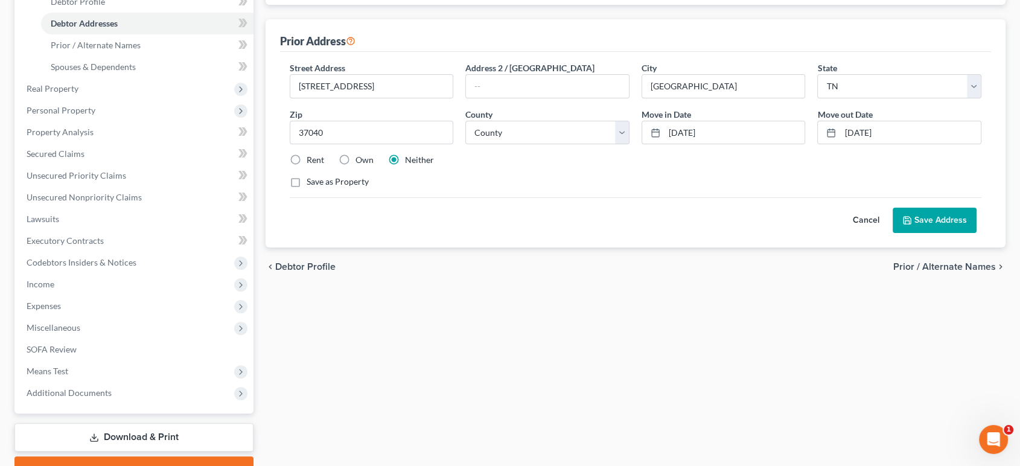
scroll to position [268, 0]
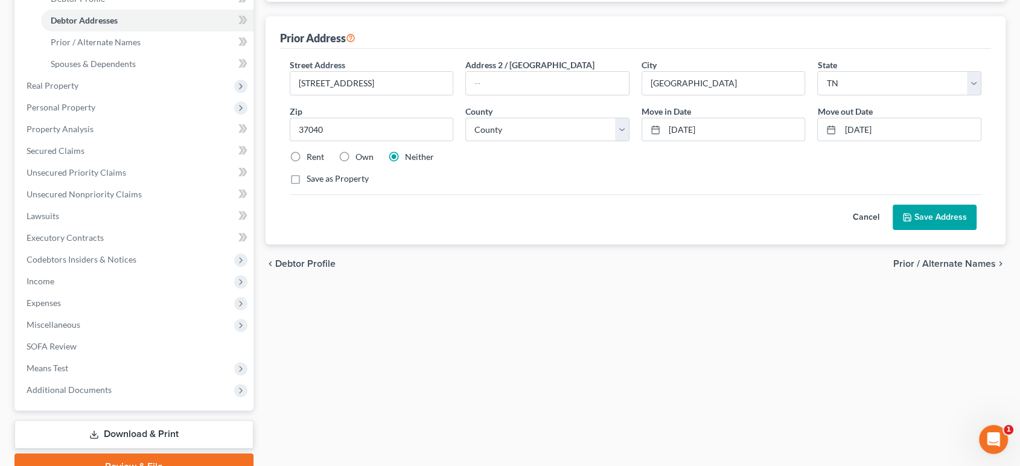
click at [840, 229] on button "Cancel" at bounding box center [866, 217] width 53 height 24
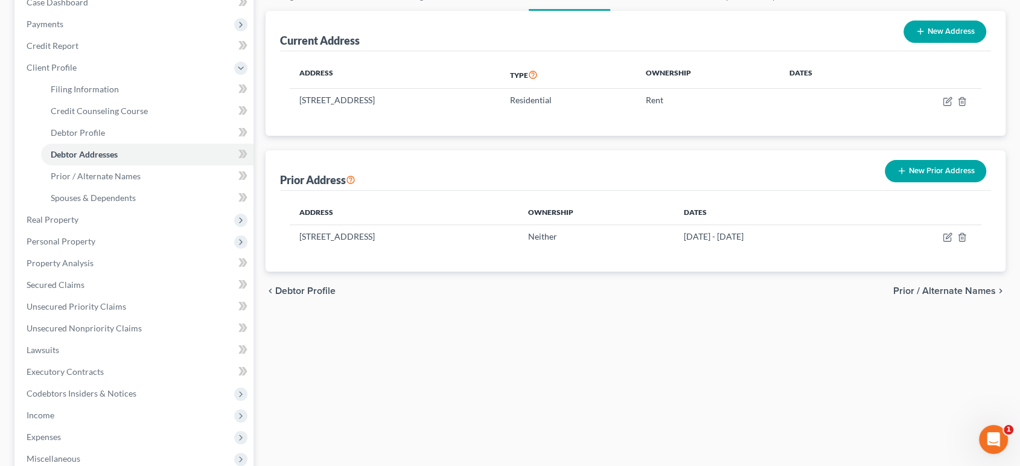
scroll to position [67, 0]
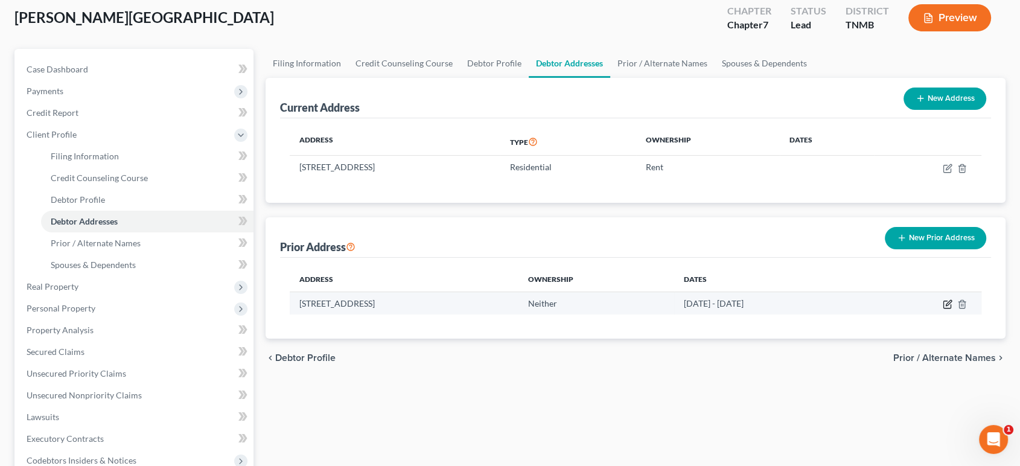
click at [943, 309] on icon "button" at bounding box center [948, 304] width 10 height 10
select select "44"
select select "62"
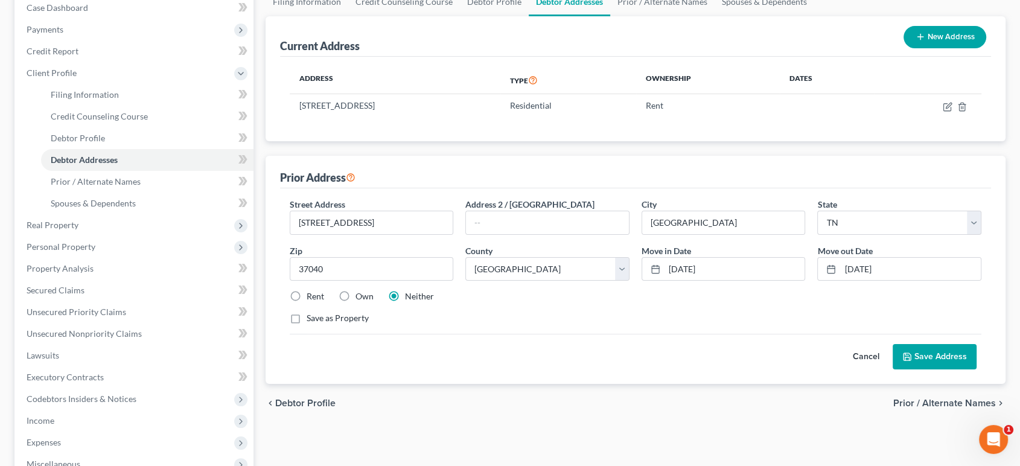
scroll to position [201, 0]
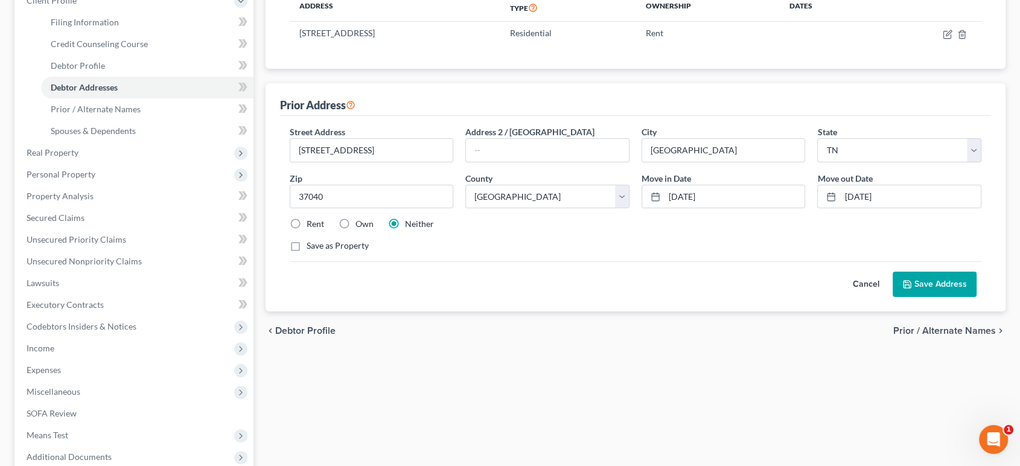
click at [307, 230] on label "Rent" at bounding box center [316, 224] width 18 height 12
click at [311, 226] on input "Rent" at bounding box center [315, 222] width 8 height 8
radio input "true"
click at [934, 297] on button "Save Address" at bounding box center [935, 284] width 84 height 25
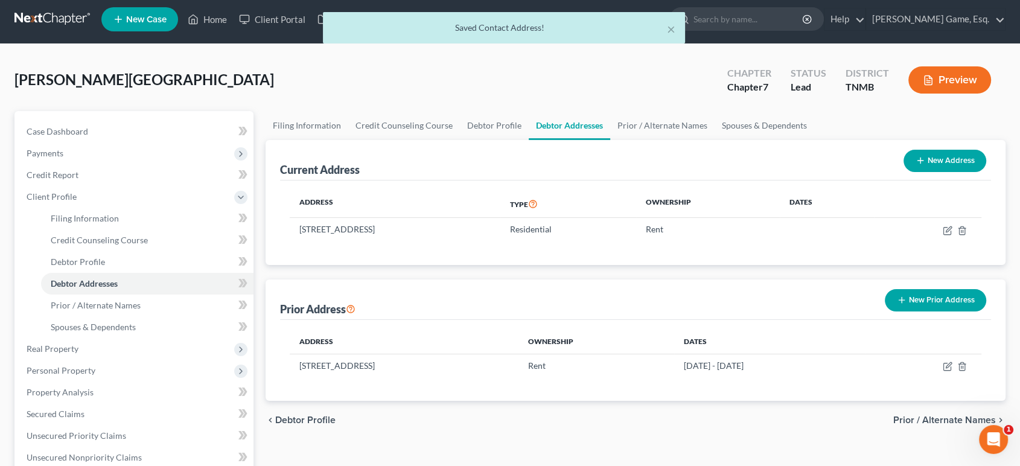
scroll to position [0, 0]
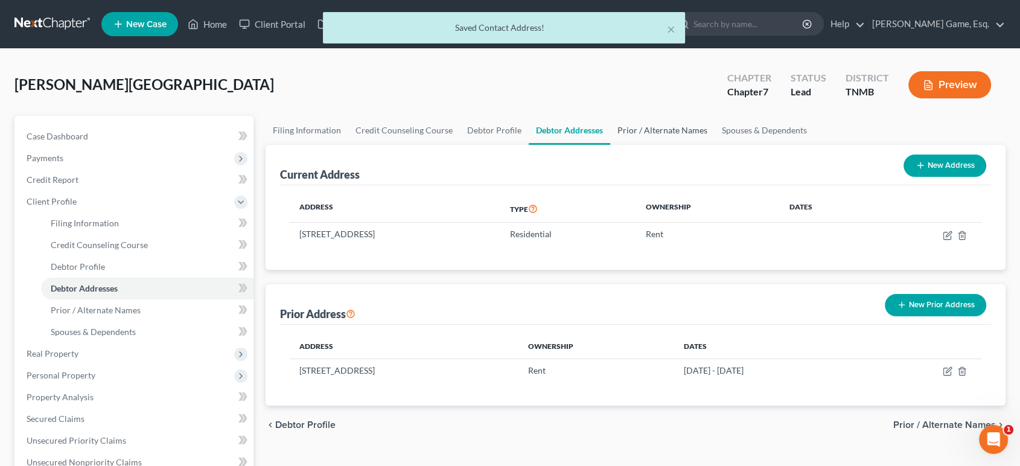
drag, startPoint x: 753, startPoint y: 157, endPoint x: 757, endPoint y: 223, distance: 66.6
click at [715, 145] on link "Prior / Alternate Names" at bounding box center [662, 130] width 104 height 29
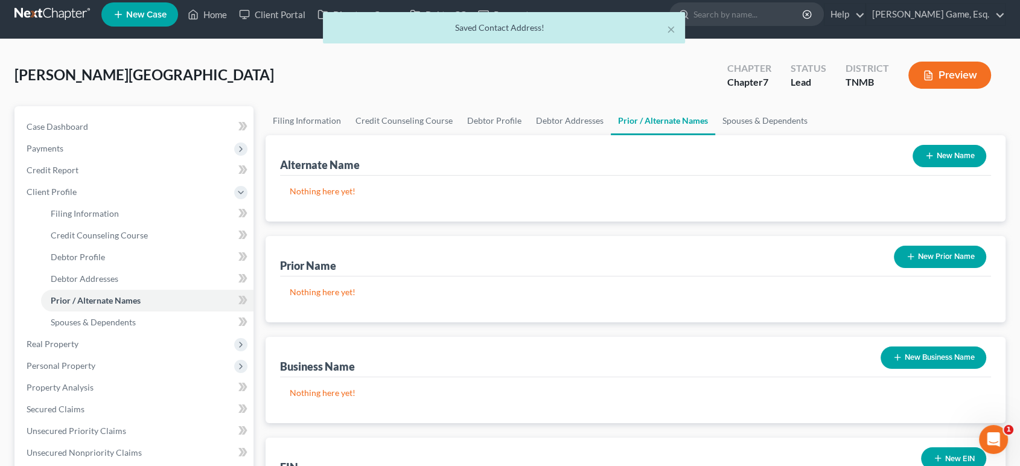
scroll to position [134, 0]
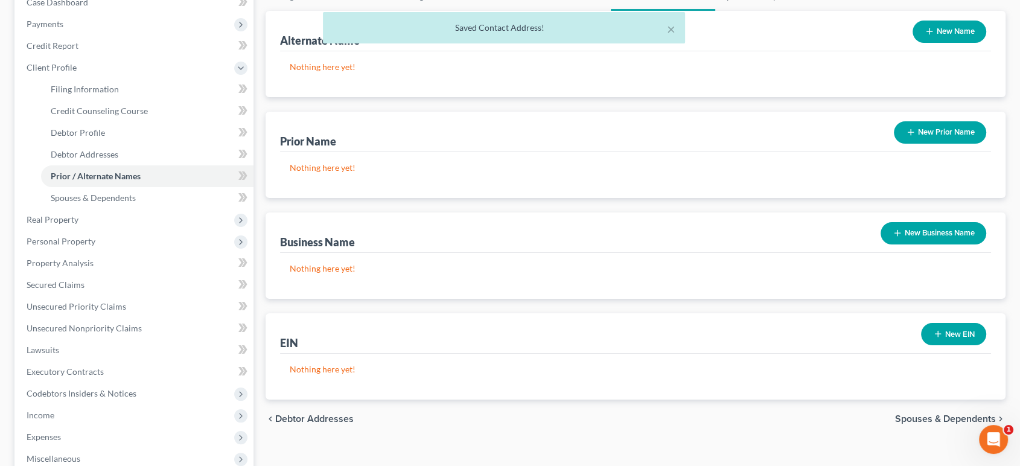
click at [947, 144] on button "New Prior Name" at bounding box center [940, 132] width 92 height 22
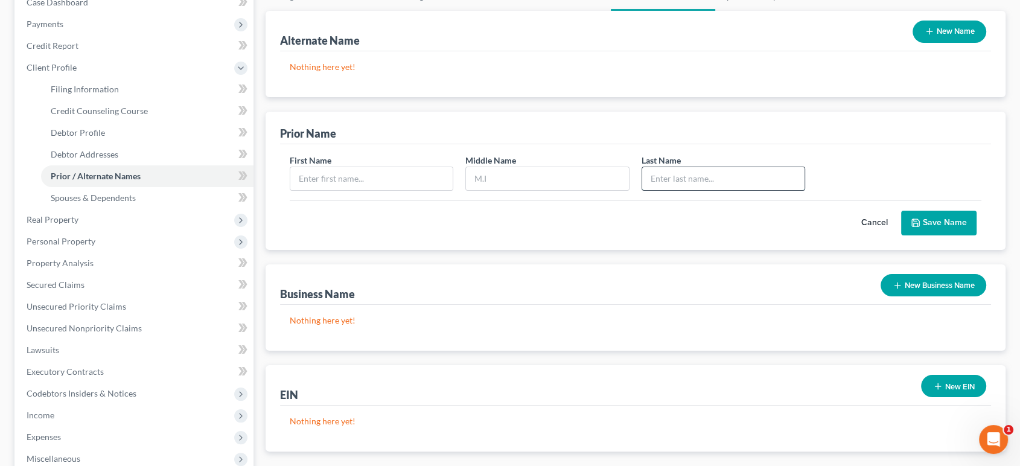
click at [690, 190] on input "text" at bounding box center [723, 178] width 163 height 23
type input "Osenga"
click at [515, 190] on input "text" at bounding box center [547, 178] width 163 height 23
click at [420, 190] on input "text" at bounding box center [371, 178] width 163 height 23
type input "Brittany"
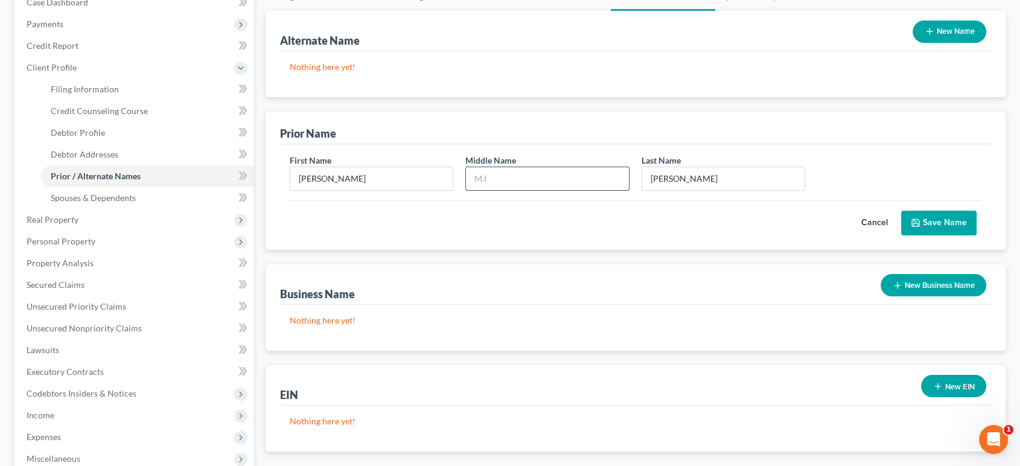
click at [488, 190] on input "text" at bounding box center [547, 178] width 163 height 23
type input "Nicole"
click at [941, 236] on button "Save Name" at bounding box center [938, 223] width 75 height 25
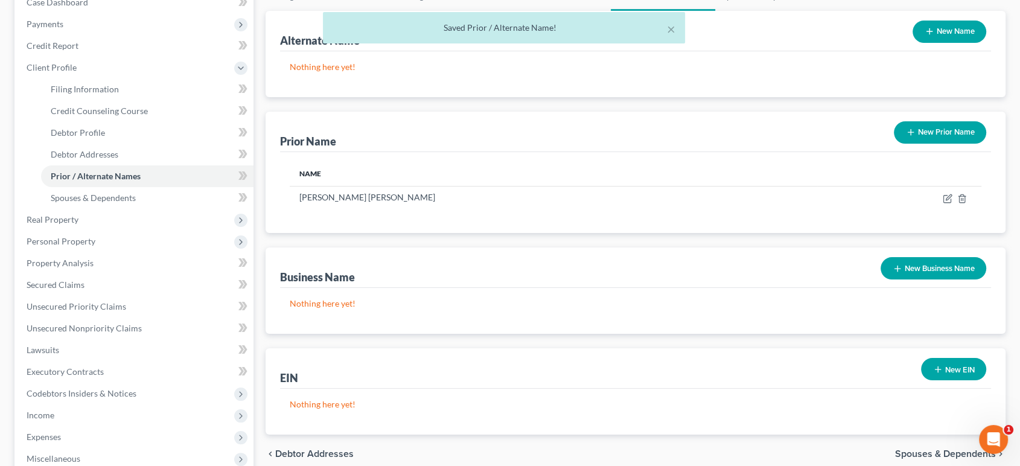
click at [914, 144] on button "New Prior Name" at bounding box center [940, 132] width 92 height 22
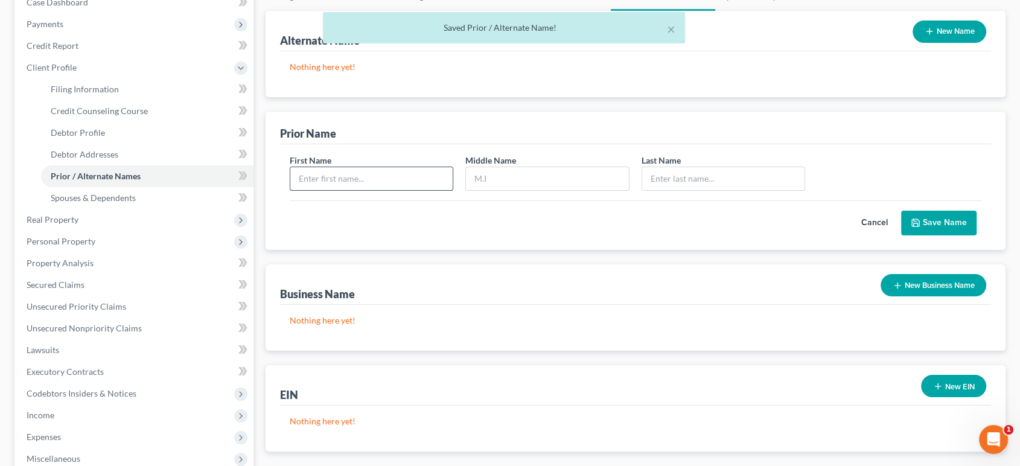
click at [425, 190] on input "text" at bounding box center [371, 178] width 163 height 23
type input "Brittany"
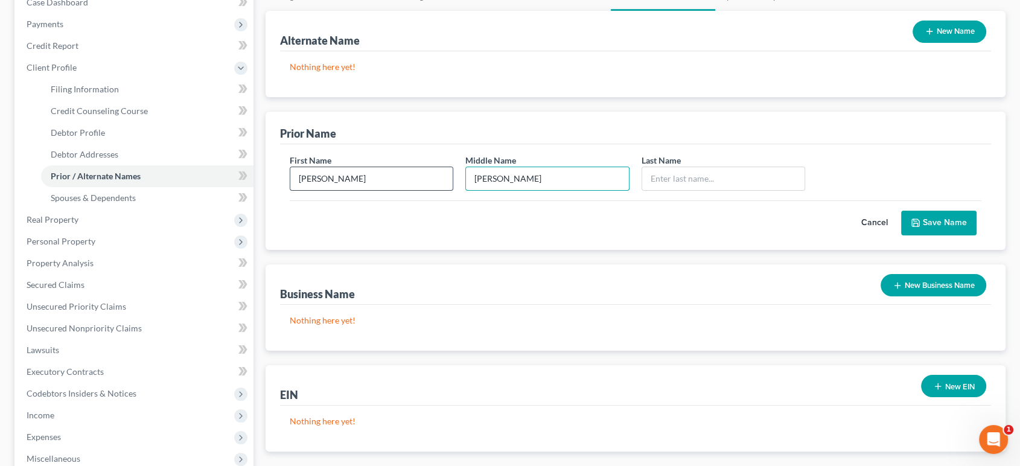
type input "Nicole"
type input "Majors-Osenga"
click at [932, 236] on button "Save Name" at bounding box center [938, 223] width 75 height 25
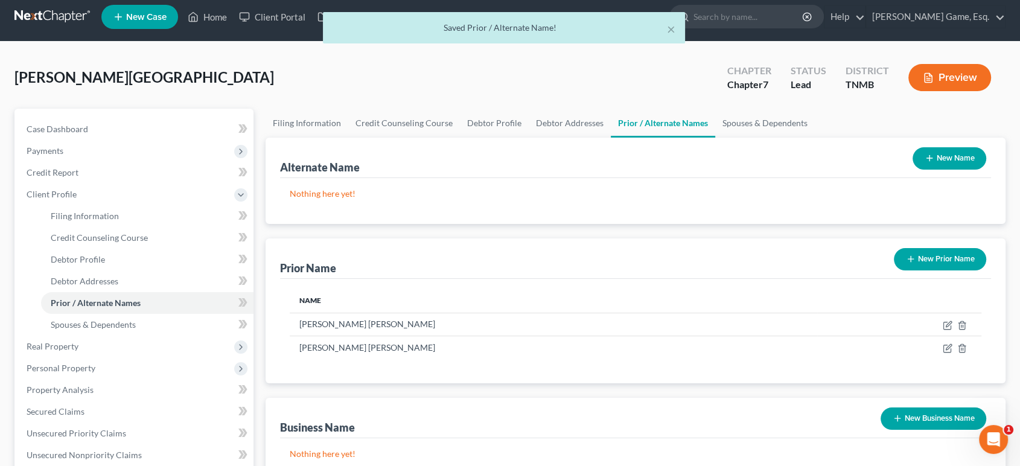
scroll to position [0, 0]
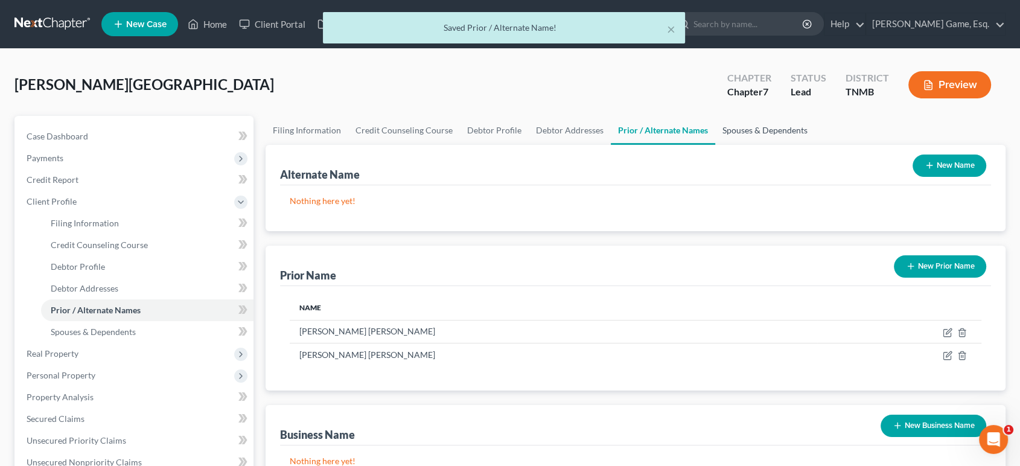
click at [815, 145] on link "Spouses & Dependents" at bounding box center [765, 130] width 100 height 29
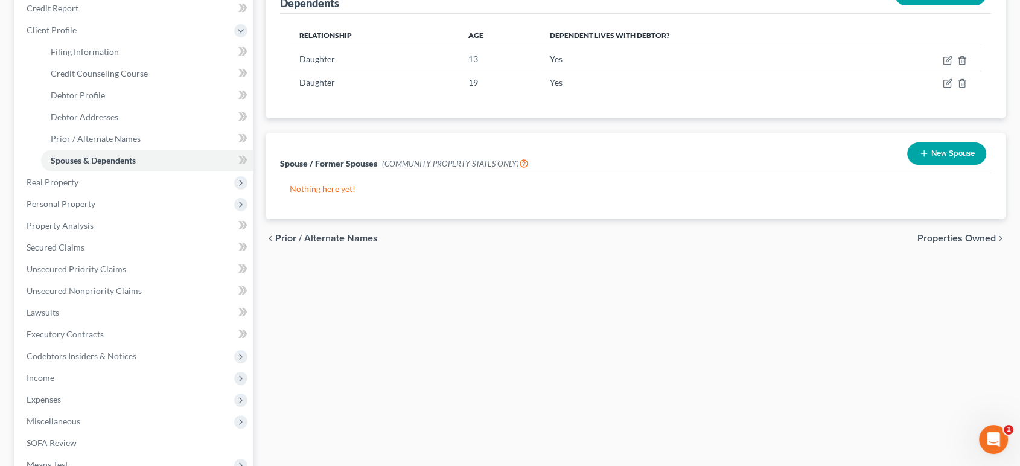
scroll to position [201, 0]
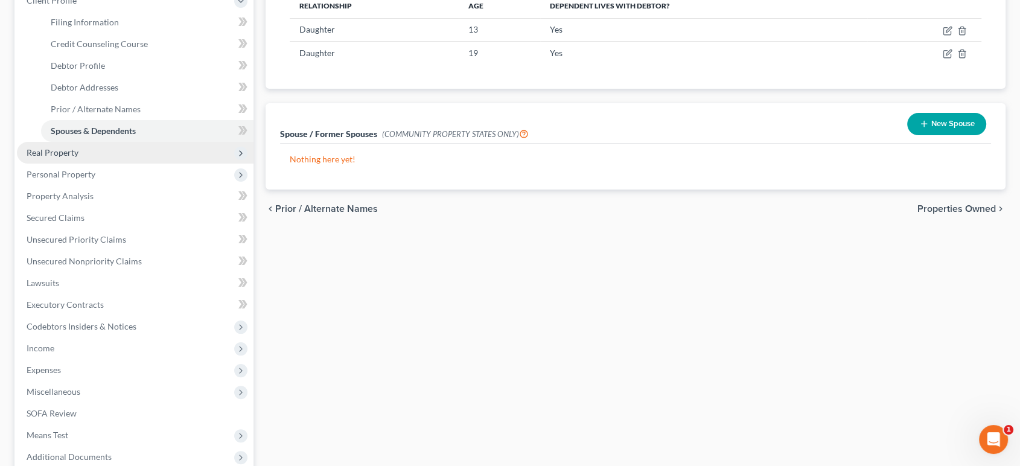
click at [126, 164] on span "Real Property" at bounding box center [135, 153] width 237 height 22
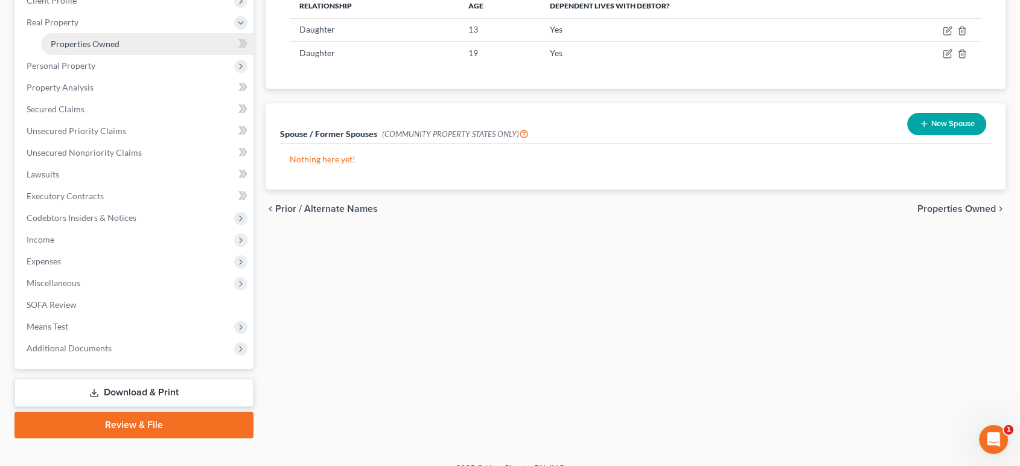
click at [120, 49] on span "Properties Owned" at bounding box center [85, 44] width 69 height 10
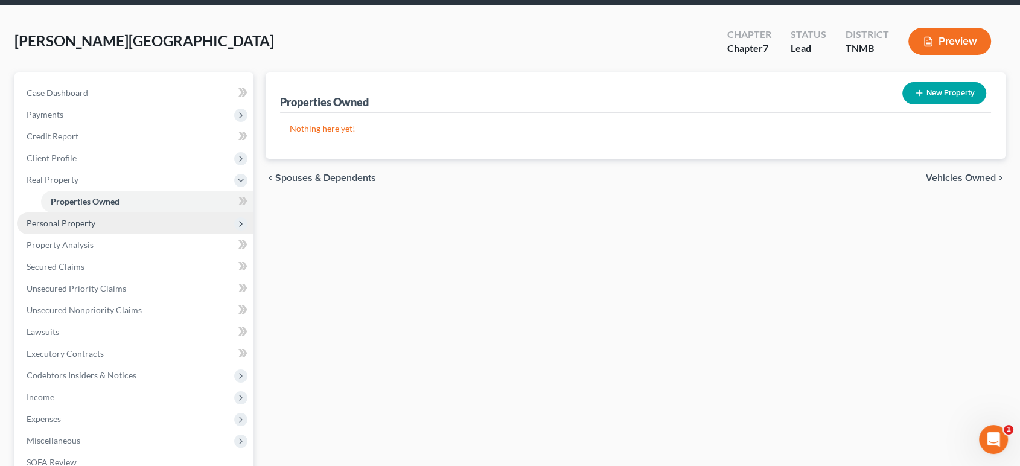
scroll to position [67, 0]
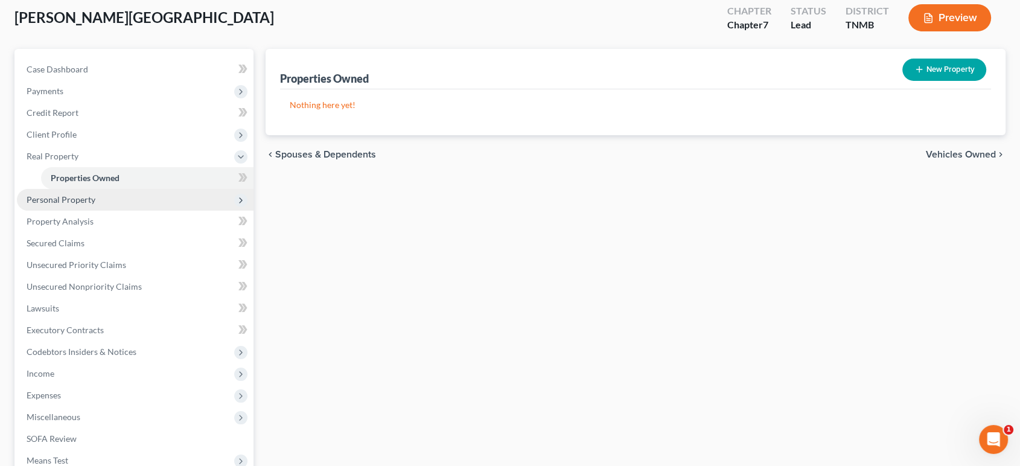
click at [185, 211] on span "Personal Property" at bounding box center [135, 200] width 237 height 22
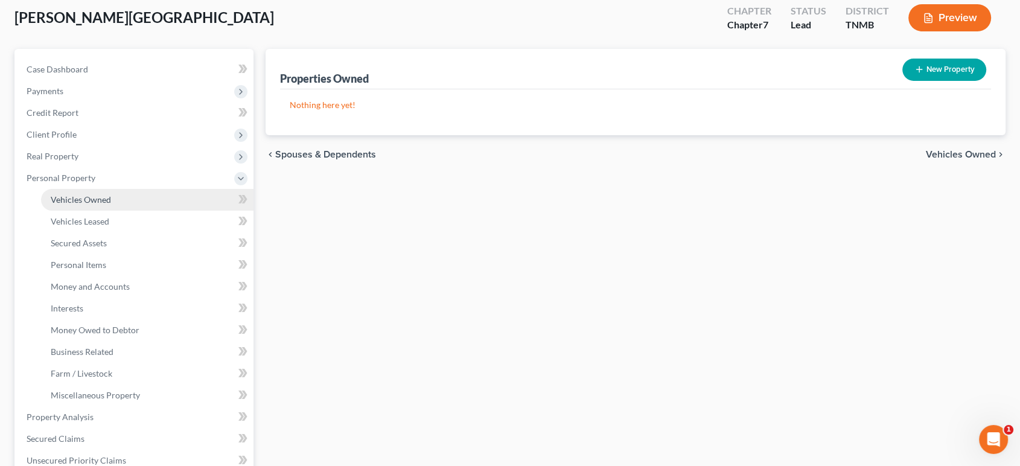
click at [153, 211] on link "Vehicles Owned" at bounding box center [147, 200] width 212 height 22
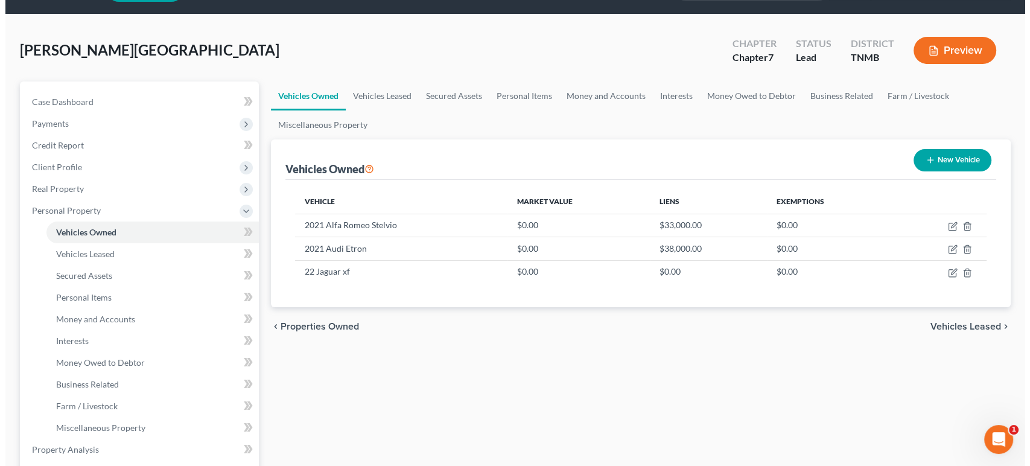
scroll to position [67, 0]
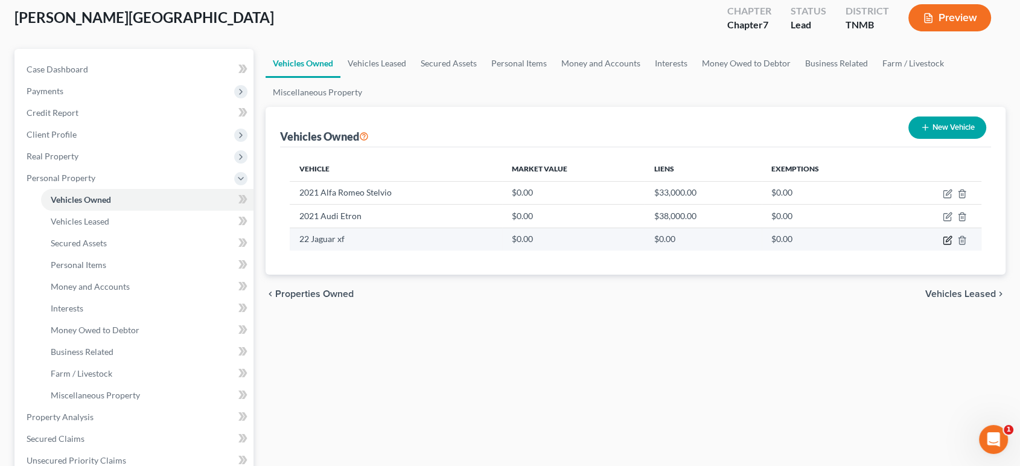
click at [946, 241] on icon "button" at bounding box center [948, 238] width 5 height 5
select select "0"
select select "2"
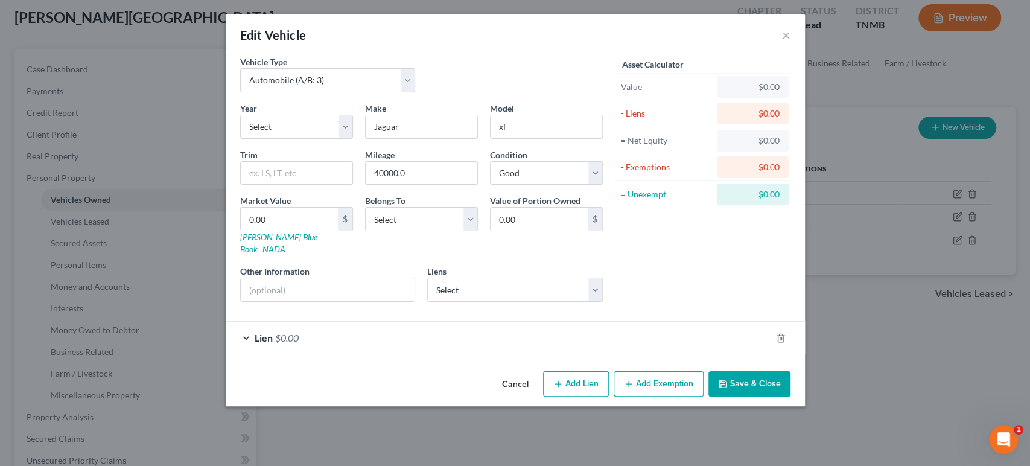
scroll to position [40, 0]
click at [521, 302] on select "Select Carmax Auto Finance - $41,682.00 Wells Fargo Auto Cre - $38,179.00 Navy …" at bounding box center [515, 290] width 176 height 24
click at [538, 300] on select "Select Carmax Auto Finance - $41,682.00 Wells Fargo Auto Cre - $38,179.00 Navy …" at bounding box center [515, 290] width 176 height 24
select select "0"
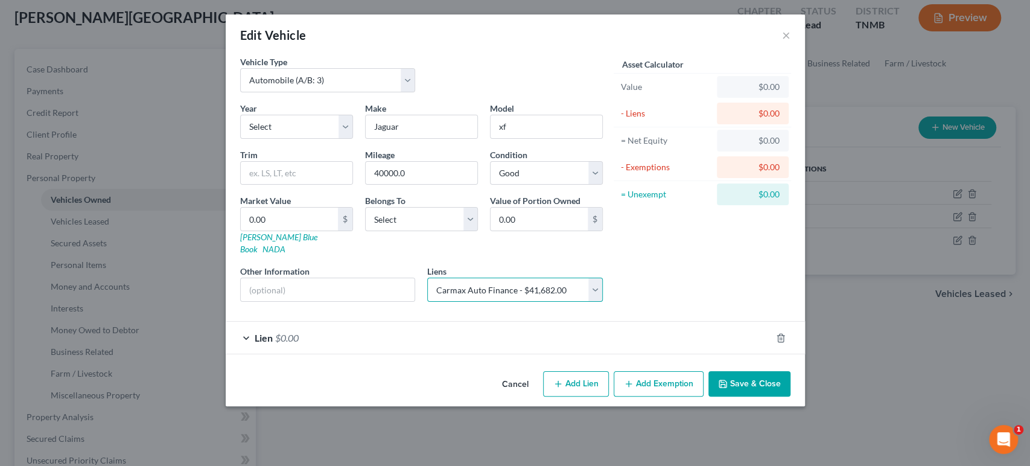
click at [427, 289] on select "Select Carmax Auto Finance - $41,682.00 Wells Fargo Auto Cre - $38,179.00 Navy …" at bounding box center [515, 290] width 176 height 24
select select
select select "10"
select select "0"
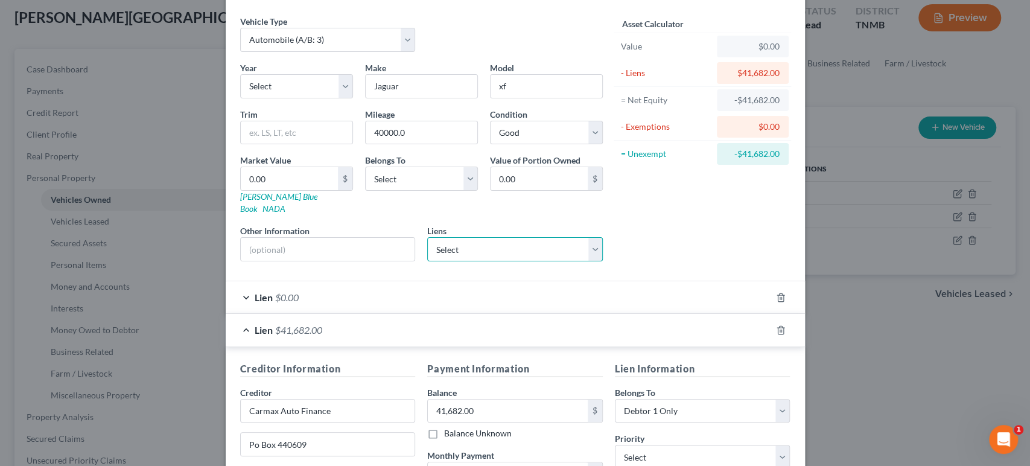
scroll to position [174, 0]
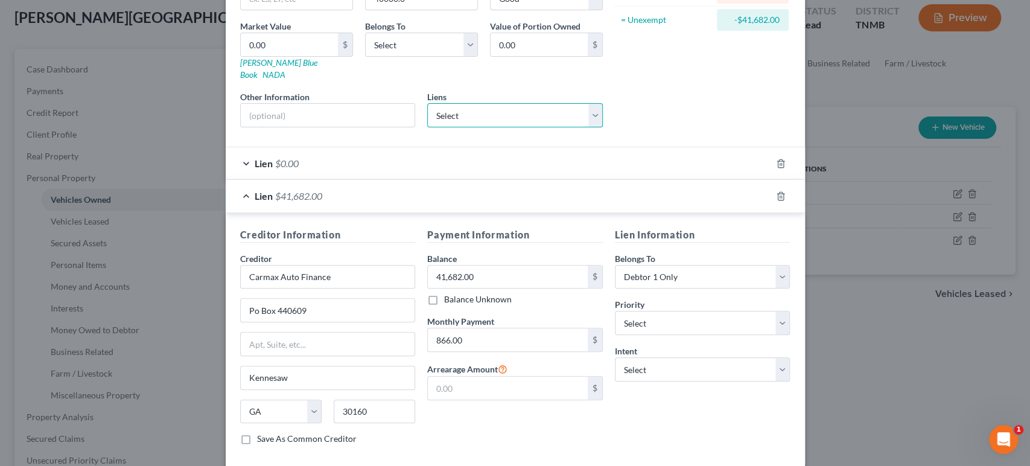
click at [514, 127] on select "Select Wells Fargo Auto Cre - $38,179.00 Navy Federal Credit - $34,998.00" at bounding box center [515, 115] width 176 height 24
click at [517, 127] on select "Select Wells Fargo Auto Cre - $38,179.00 Navy Federal Credit - $34,998.00" at bounding box center [515, 115] width 176 height 24
click at [783, 167] on icon "button" at bounding box center [780, 163] width 5 height 8
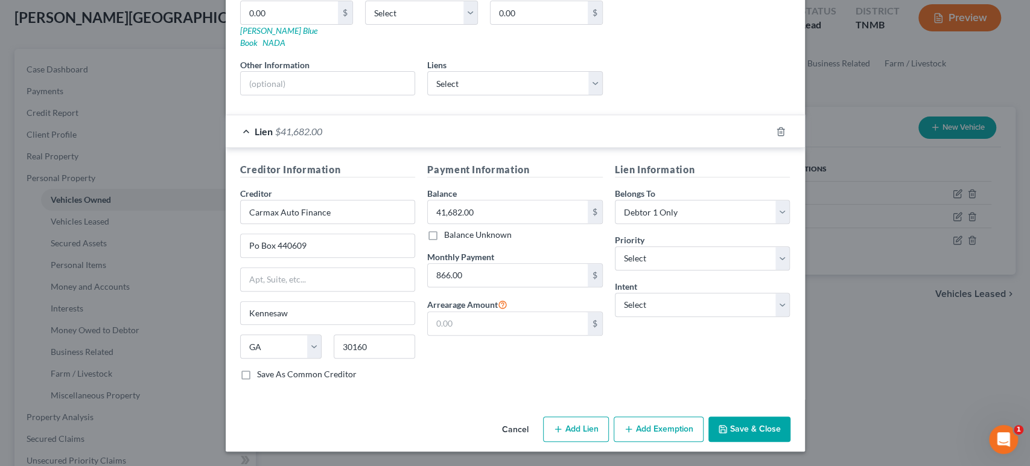
scroll to position [241, 0]
click at [733, 317] on select "Select Surrender Redeem Reaffirm Avoid Other" at bounding box center [703, 305] width 176 height 24
select select "0"
click at [633, 317] on select "Select Surrender Redeem Reaffirm Avoid Other" at bounding box center [703, 305] width 176 height 24
click at [710, 390] on div "Lien Information Belongs To * Select Debtor 1 Only Debtor 2 Only Debtor 1 And D…" at bounding box center [703, 276] width 188 height 228
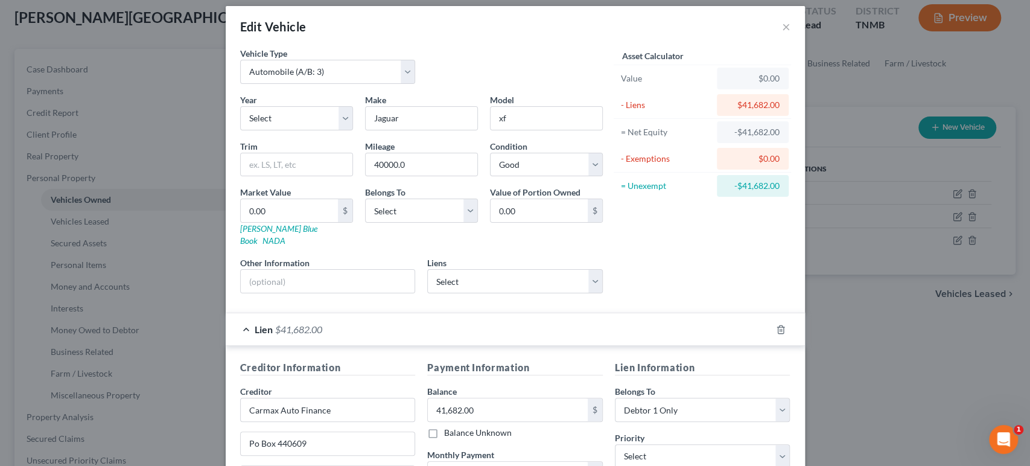
scroll to position [0, 0]
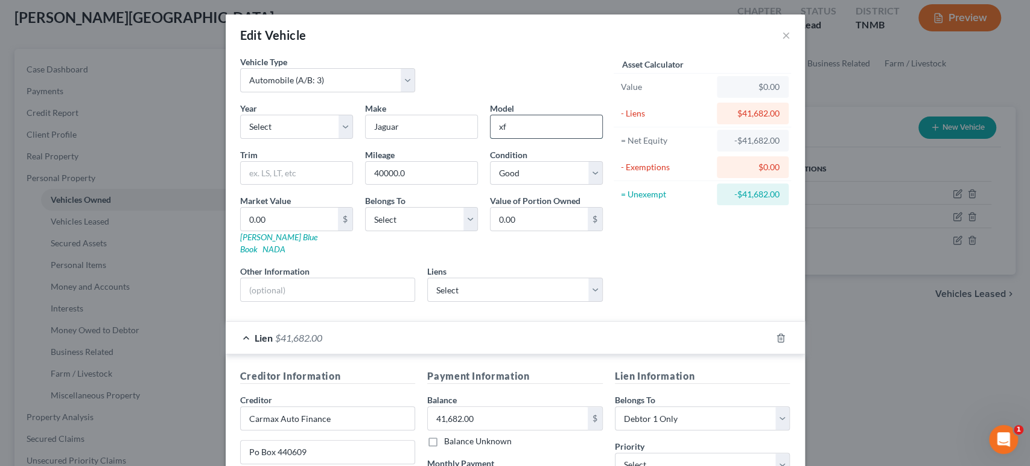
click at [518, 138] on input "xf" at bounding box center [547, 126] width 112 height 23
drag, startPoint x: 518, startPoint y: 159, endPoint x: 485, endPoint y: 159, distance: 32.6
click at [491, 138] on input "xf" at bounding box center [547, 126] width 112 height 23
type input "XF"
click at [665, 266] on div "Asset Calculator Value $0.00 - Liens $41,682.00 = Net Equity -$41,682.00 - Exem…" at bounding box center [703, 184] width 188 height 256
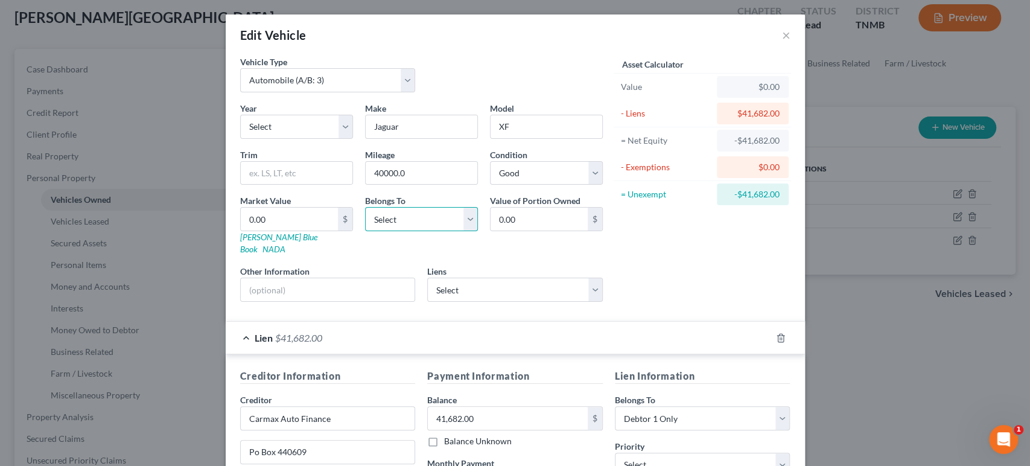
click at [391, 231] on select "Select Debtor 1 Only Debtor 2 Only Debtor 1 And Debtor 2 Only At Least One Of T…" at bounding box center [421, 219] width 113 height 24
select select "3"
click at [365, 231] on select "Select Debtor 1 Only Debtor 2 Only Debtor 1 And Debtor 2 Only At Least One Of T…" at bounding box center [421, 219] width 113 height 24
click at [240, 139] on select "Select 2026 2025 2024 2023 2022 2021 2020 2019 2018 2017 2016 2015 2014 2013 20…" at bounding box center [296, 127] width 113 height 24
select select "4"
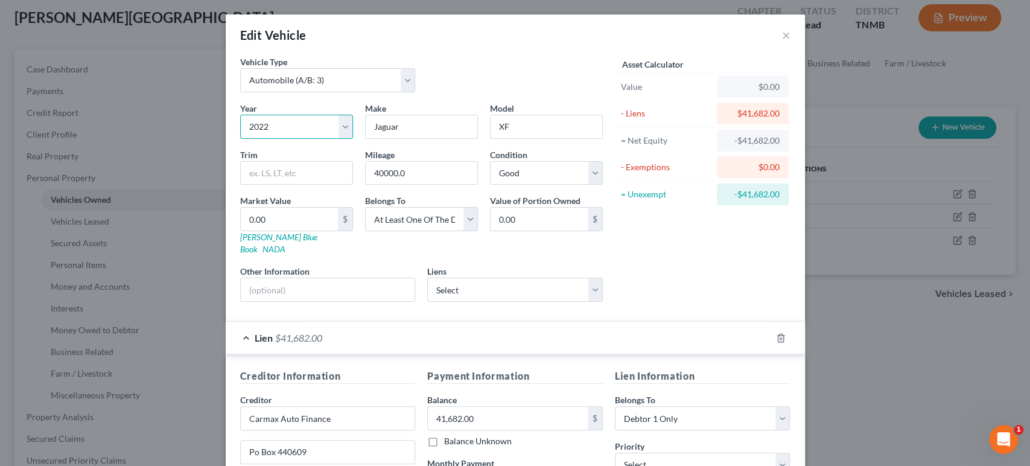
click at [240, 139] on select "Select 2026 2025 2024 2023 2022 2021 2020 2019 2018 2017 2016 2015 2014 2013 20…" at bounding box center [296, 127] width 113 height 24
drag, startPoint x: 649, startPoint y: 209, endPoint x: 703, endPoint y: 209, distance: 54.3
click at [703, 173] on div "- Exemptions" at bounding box center [666, 167] width 91 height 12
click at [702, 173] on div "- Exemptions" at bounding box center [666, 167] width 91 height 12
drag, startPoint x: 701, startPoint y: 206, endPoint x: 651, endPoint y: 209, distance: 49.6
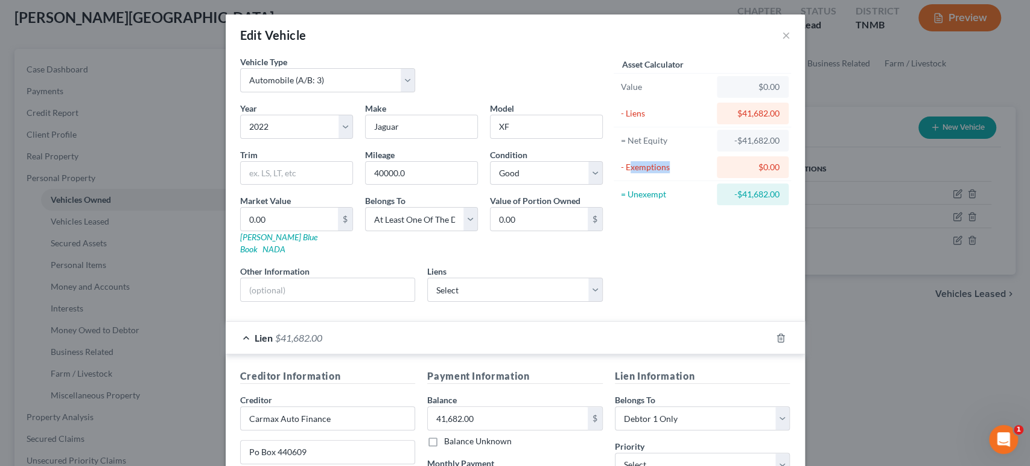
click at [651, 173] on div "- Exemptions" at bounding box center [666, 167] width 91 height 12
click at [656, 173] on div "- Exemptions" at bounding box center [666, 167] width 91 height 12
click at [241, 301] on input "text" at bounding box center [328, 289] width 174 height 23
click at [241, 301] on input "SAJABL4GX4NCY91623" at bounding box center [328, 289] width 174 height 23
drag, startPoint x: 295, startPoint y: 344, endPoint x: 165, endPoint y: 352, distance: 130.0
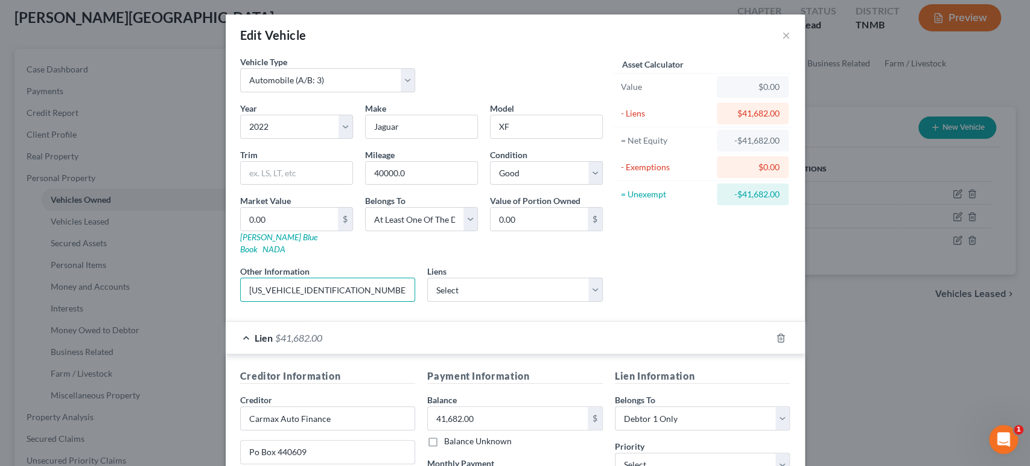
click at [234, 302] on div "Other Information SAJBL4GX4NCY91623" at bounding box center [328, 283] width 188 height 37
type input "[US_VEHICLE_IDENTIFICATION_NUMBER]"
click at [240, 254] on link "[PERSON_NAME] Blue Book" at bounding box center [278, 243] width 77 height 22
click at [241, 231] on input "0.00" at bounding box center [289, 219] width 97 height 23
type input "2"
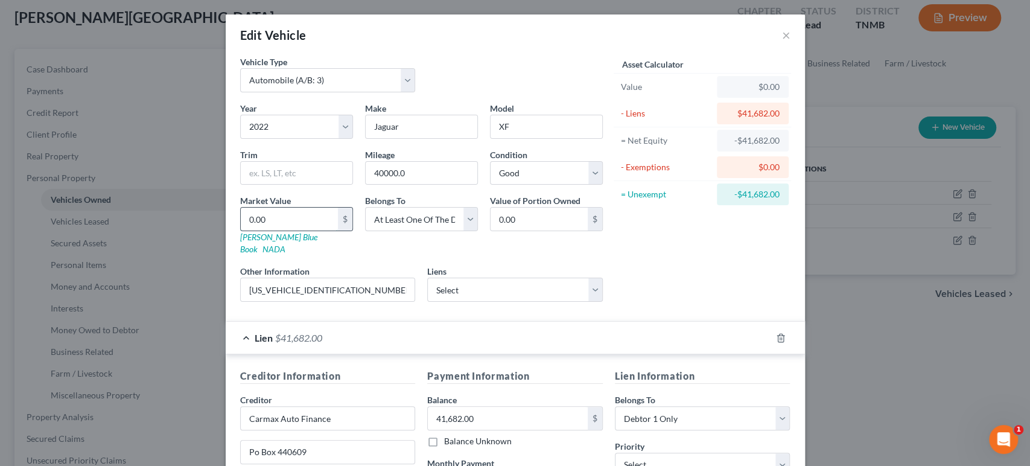
type input "2.00"
type input "27"
type input "27.00"
type input "276"
type input "276.00"
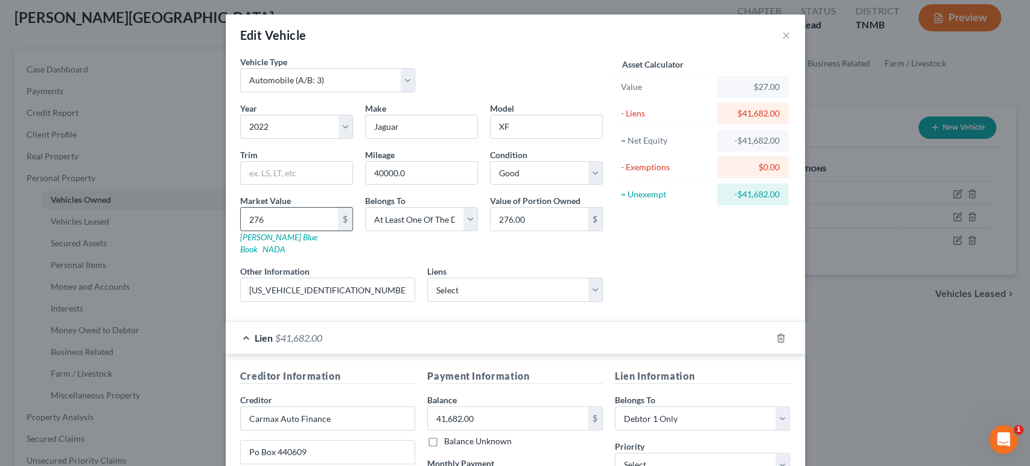
type input "2768"
type input "2,768.00"
type input "27686"
type input "27,686.00"
type input "27,686"
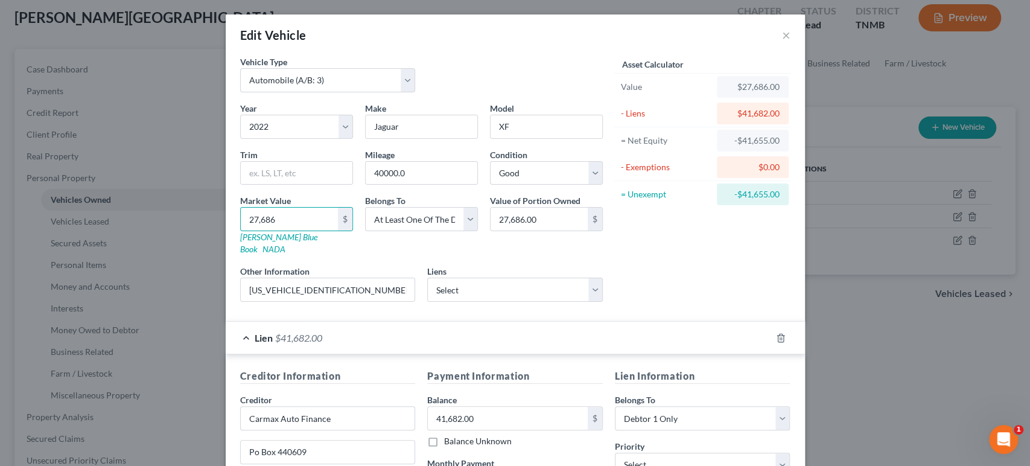
click at [694, 297] on div "Asset Calculator Value $27,686.00 - Liens $41,682.00 = Net Equity -$41,655.00 -…" at bounding box center [703, 184] width 188 height 256
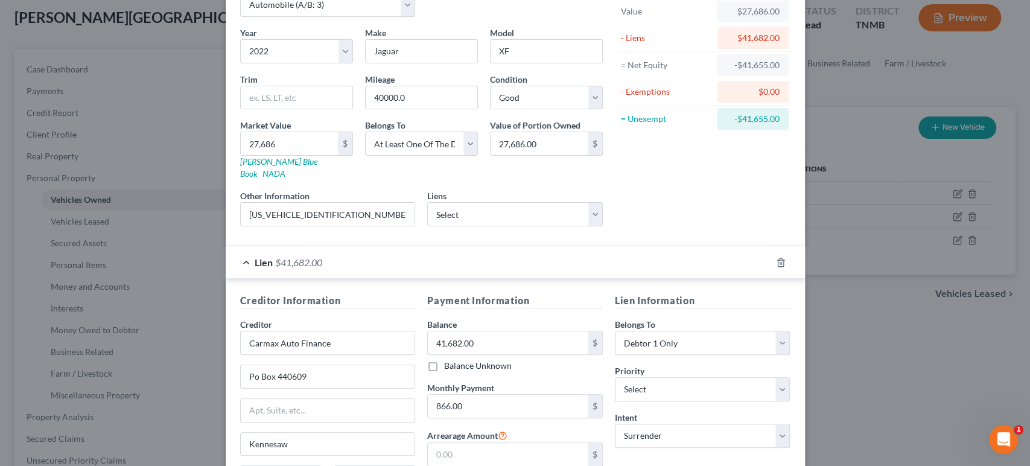
scroll to position [67, 0]
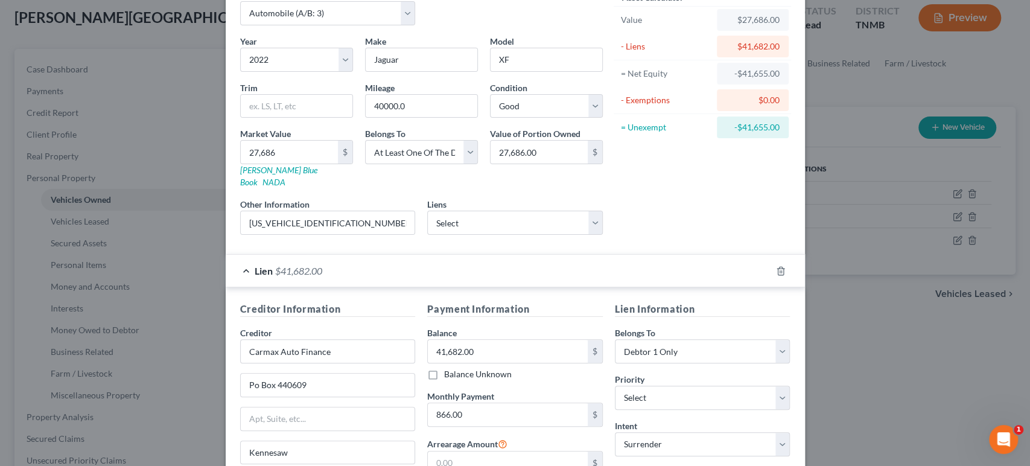
click at [680, 287] on div "Lien $41,682.00" at bounding box center [499, 271] width 546 height 32
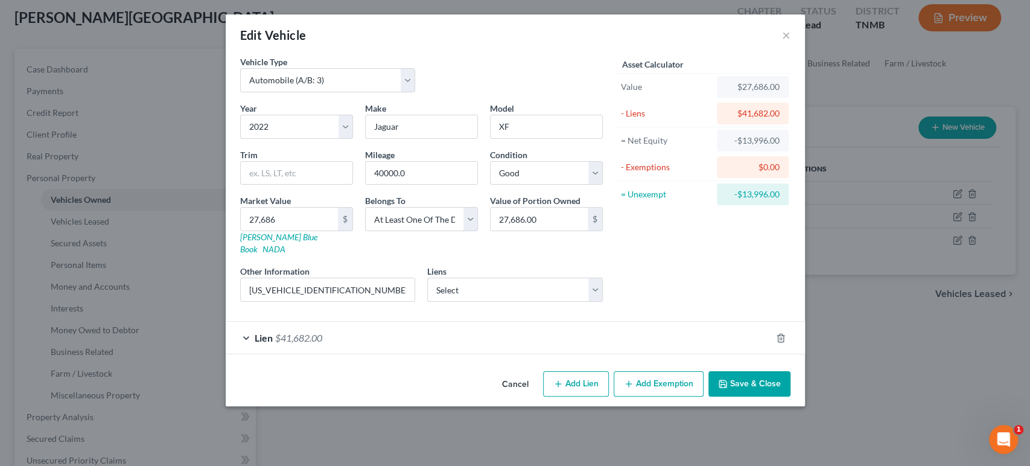
scroll to position [40, 0]
click at [791, 397] on button "Save & Close" at bounding box center [750, 383] width 82 height 25
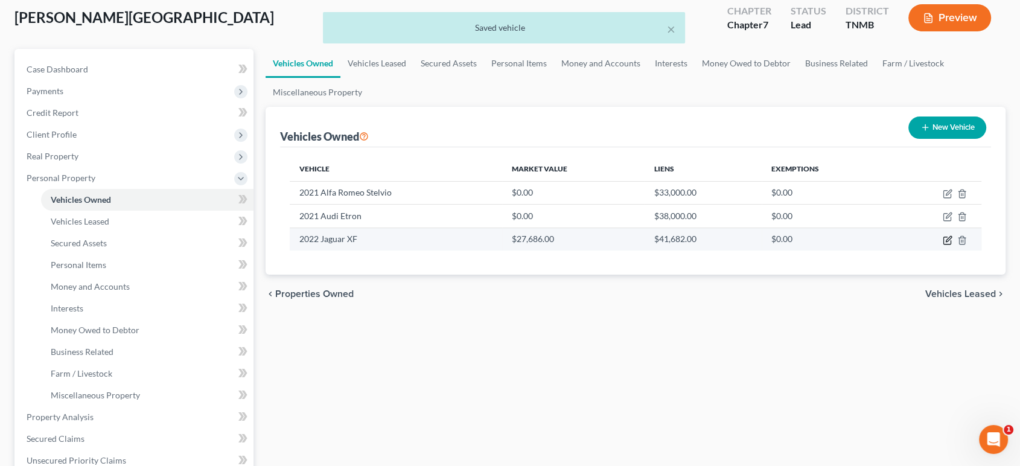
click at [946, 241] on icon "button" at bounding box center [948, 238] width 5 height 5
select select "0"
select select "4"
select select "2"
select select "3"
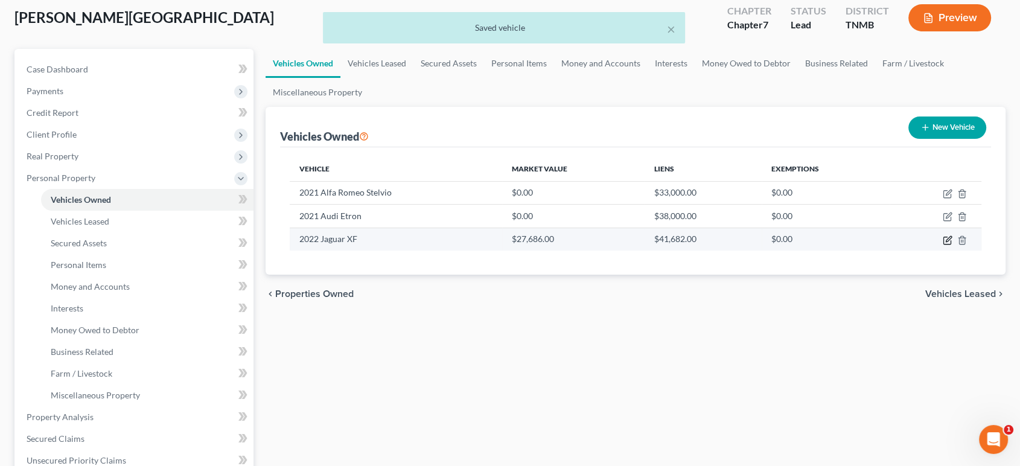
select select "10"
select select "0"
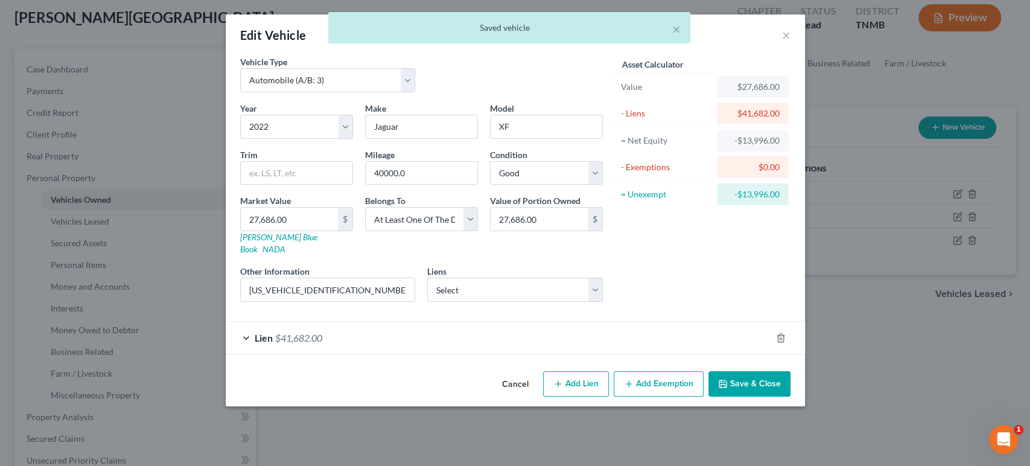
click at [634, 354] on div "Lien $41,682.00" at bounding box center [499, 338] width 546 height 32
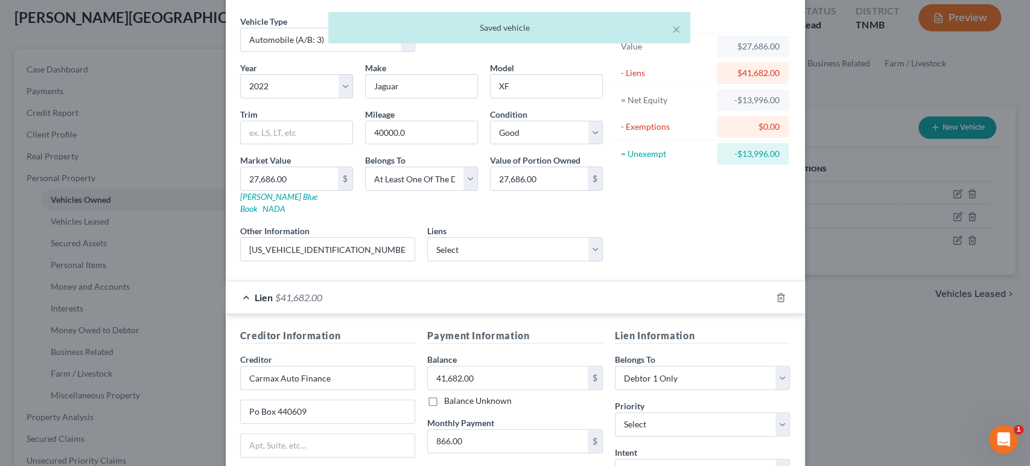
scroll to position [352, 0]
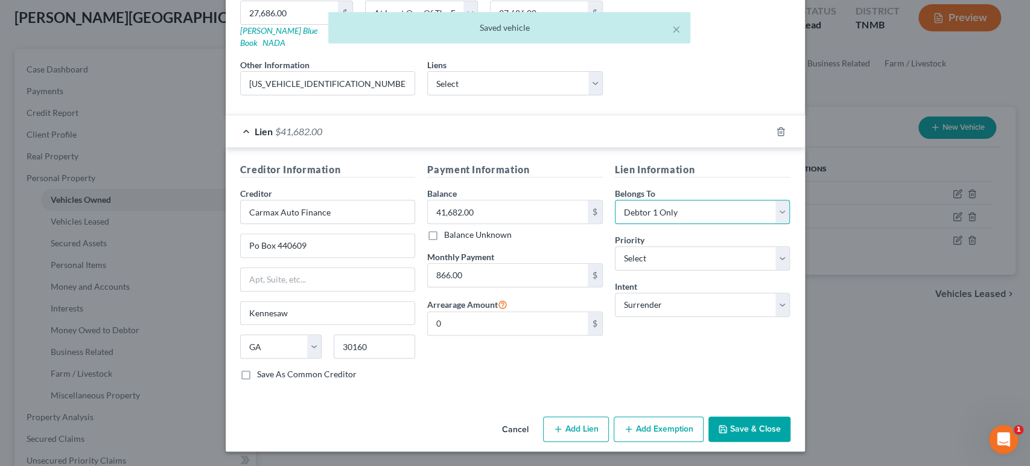
click at [721, 200] on select "Select Debtor 1 Only Debtor 2 Only Debtor 1 And Debtor 2 Only At Least One Of T…" at bounding box center [703, 212] width 176 height 24
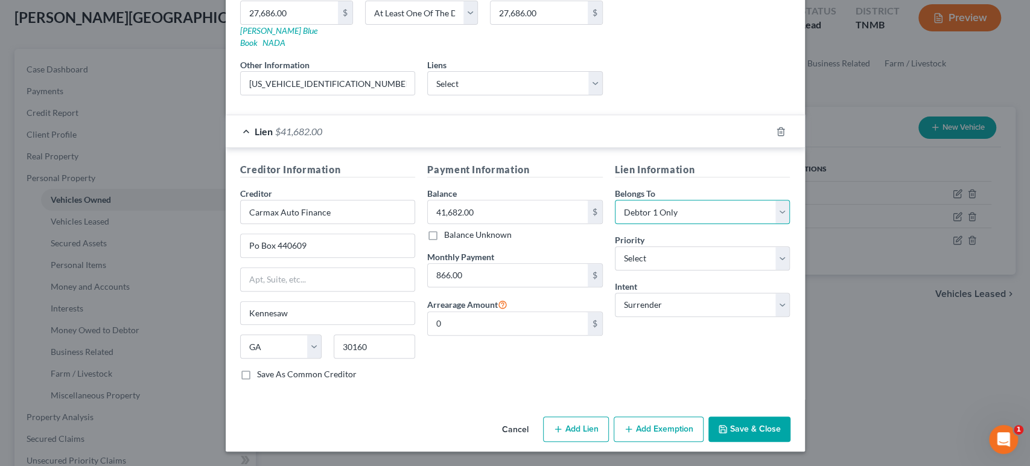
select select "3"
click at [633, 200] on select "Select Debtor 1 Only Debtor 2 Only Debtor 1 And Debtor 2 Only At Least One Of T…" at bounding box center [703, 212] width 176 height 24
click at [791, 418] on button "Save & Close" at bounding box center [750, 428] width 82 height 25
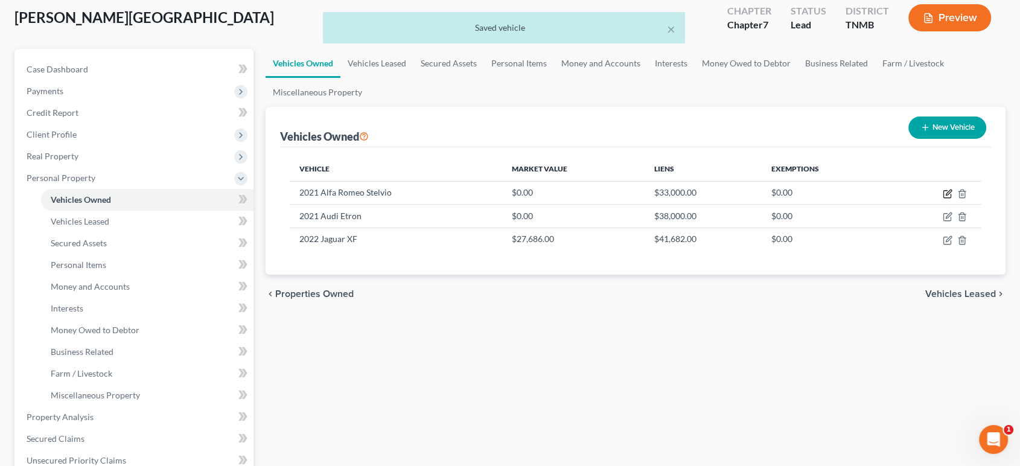
drag, startPoint x: 933, startPoint y: 254, endPoint x: 881, endPoint y: 206, distance: 70.1
drag, startPoint x: 881, startPoint y: 206, endPoint x: 628, endPoint y: 155, distance: 258.1
click at [622, 147] on div "Vehicles Owned New Vehicle" at bounding box center [636, 127] width 712 height 40
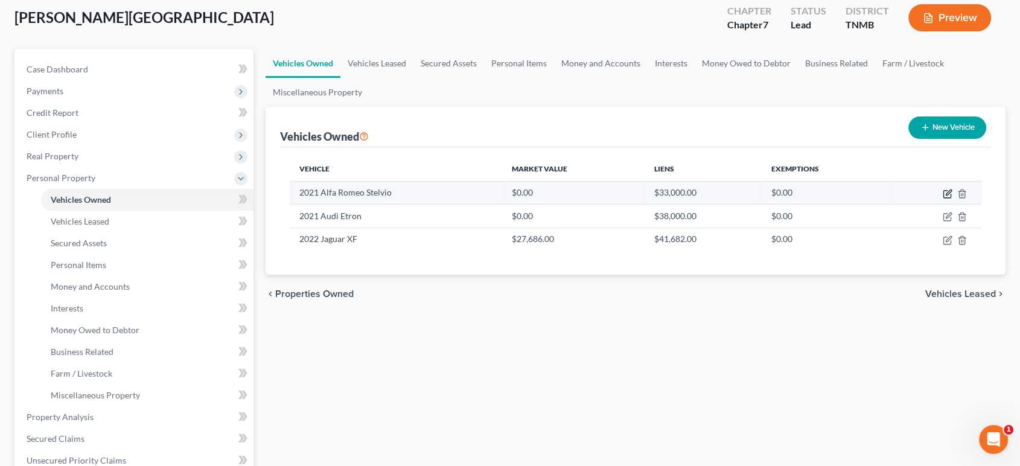
click at [946, 195] on icon "button" at bounding box center [948, 192] width 5 height 5
select select "0"
select select "5"
select select "2"
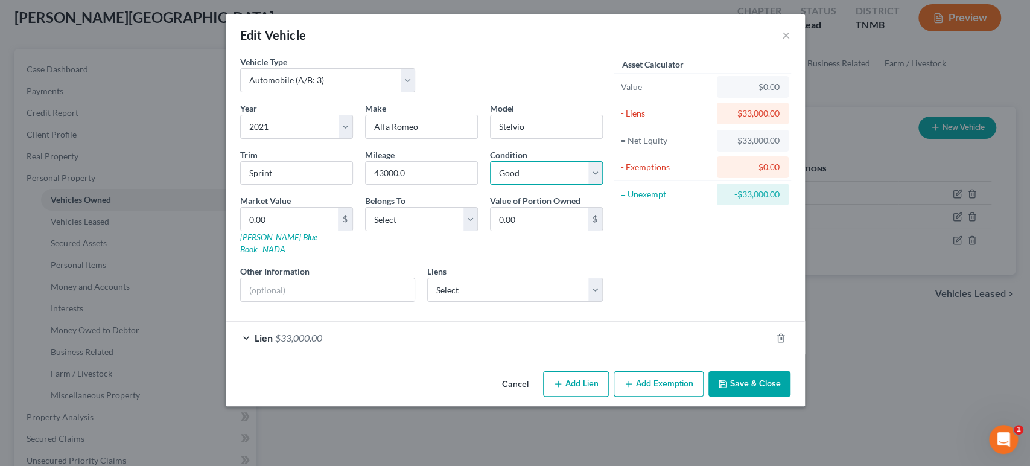
click at [550, 185] on select "Select Excellent Very Good Good Fair Poor" at bounding box center [546, 173] width 113 height 24
click at [398, 231] on select "Select Debtor 1 Only Debtor 2 Only Debtor 1 And Debtor 2 Only At Least One Of T…" at bounding box center [421, 219] width 113 height 24
select select "3"
click at [365, 231] on select "Select Debtor 1 Only Debtor 2 Only Debtor 1 And Debtor 2 Only At Least One Of T…" at bounding box center [421, 219] width 113 height 24
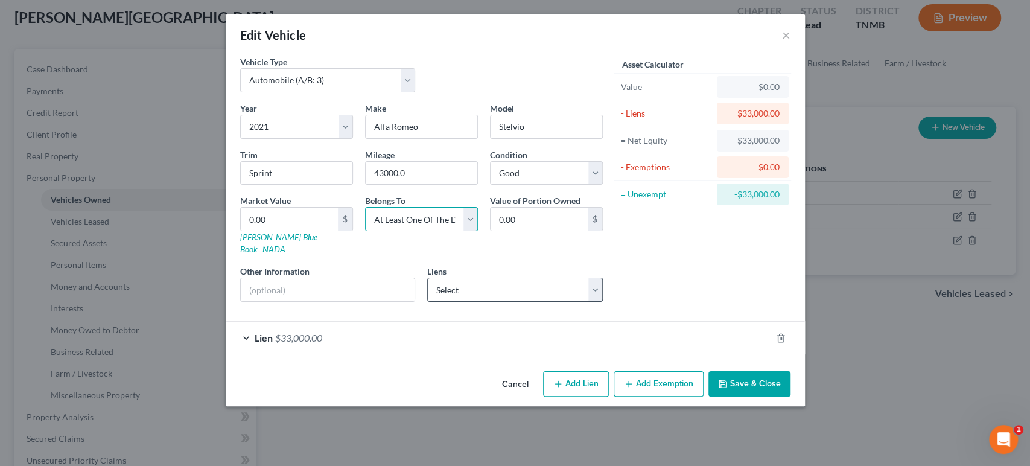
scroll to position [40, 0]
click at [399, 354] on div "Lien $33,000.00" at bounding box center [499, 338] width 546 height 32
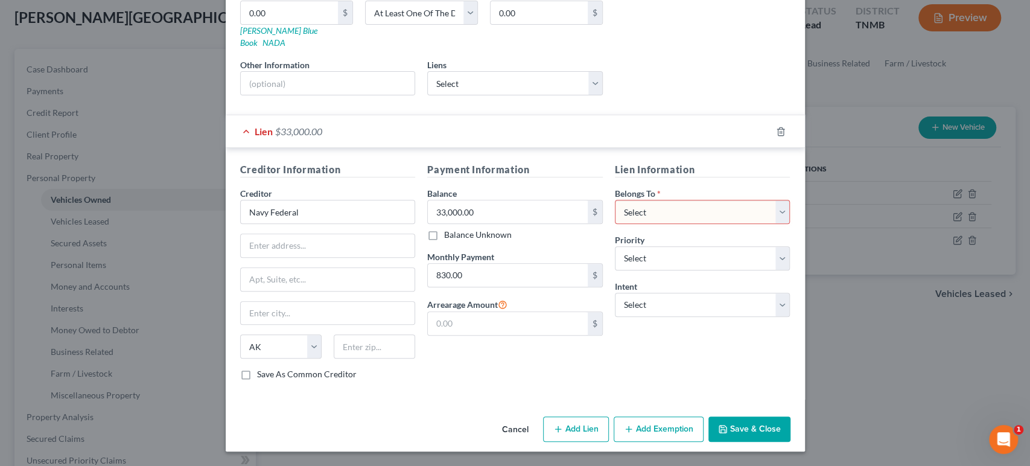
scroll to position [218, 0]
click at [786, 136] on icon "button" at bounding box center [781, 132] width 10 height 10
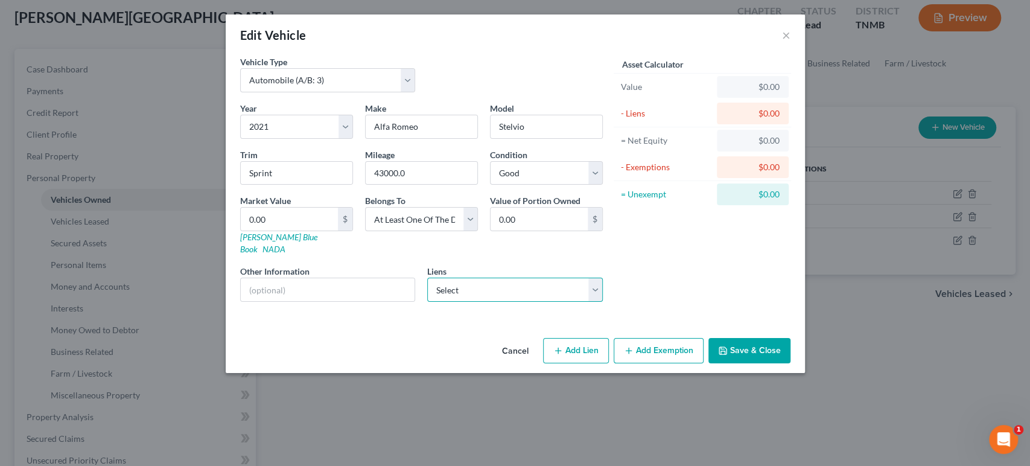
click at [503, 302] on select "Select Carmax - $0.00 Wells Fargo Auto Cre - $38,179.00 Navy Federal Credit - $…" at bounding box center [515, 290] width 176 height 24
select select "2"
click at [427, 302] on select "Select Carmax - $0.00 Wells Fargo Auto Cre - $38,179.00 Navy Federal Credit - $…" at bounding box center [515, 290] width 176 height 24
select select
select select "48"
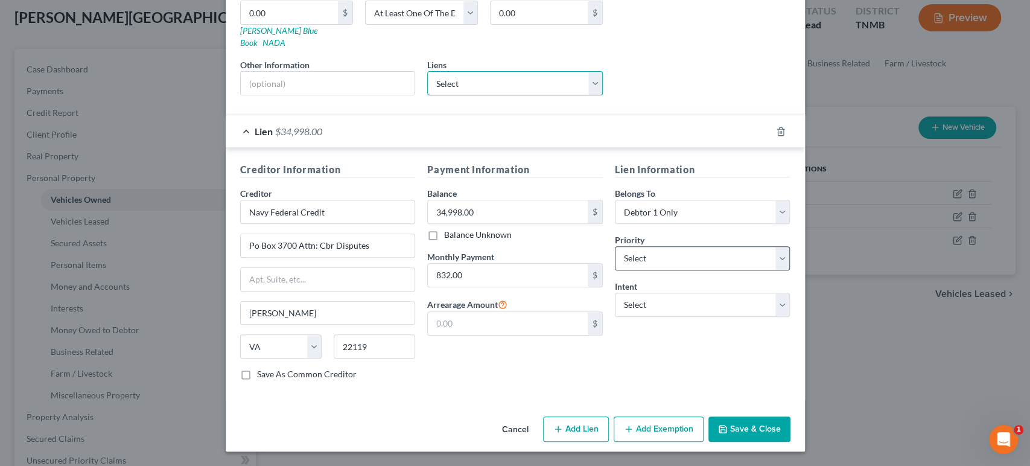
scroll to position [335, 0]
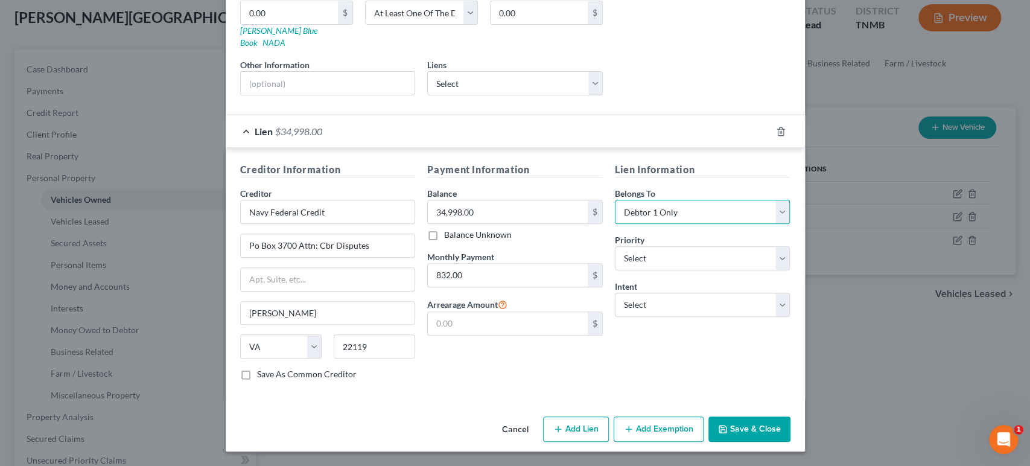
click at [705, 200] on select "Select Debtor 1 Only Debtor 2 Only Debtor 1 And Debtor 2 Only At Least One Of T…" at bounding box center [703, 212] width 176 height 24
select select "3"
click at [633, 200] on select "Select Debtor 1 Only Debtor 2 Only Debtor 1 And Debtor 2 Only At Least One Of T…" at bounding box center [703, 212] width 176 height 24
click at [718, 293] on select "Select Surrender Redeem Reaffirm Avoid Other" at bounding box center [703, 305] width 176 height 24
select select "2"
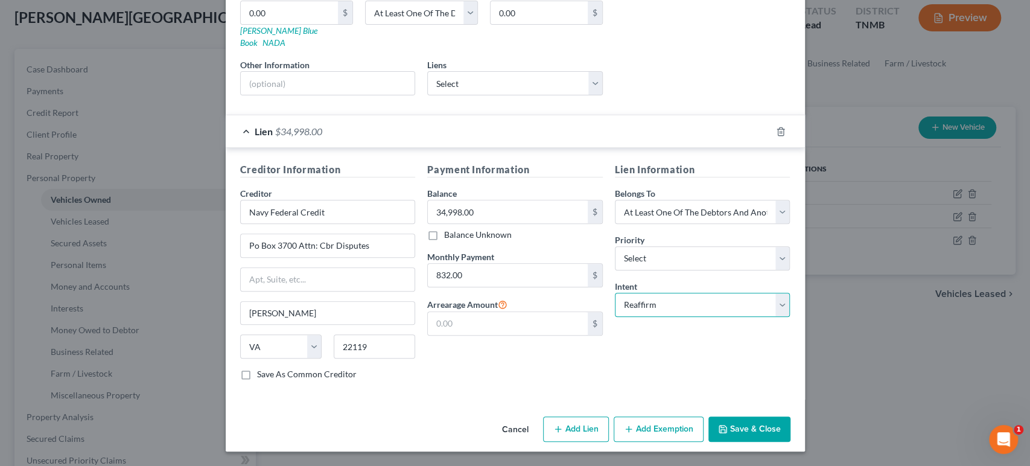
click at [633, 293] on select "Select Surrender Redeem Reaffirm Avoid Other" at bounding box center [703, 305] width 176 height 24
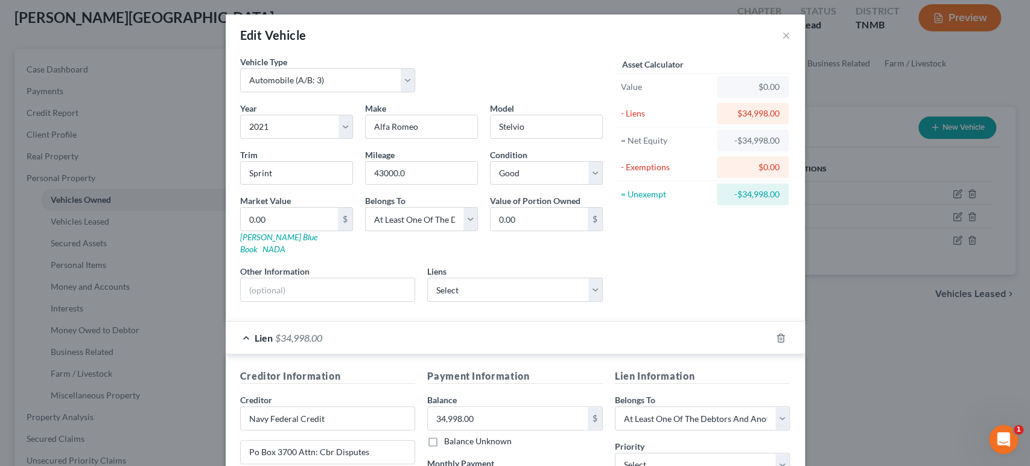
scroll to position [67, 0]
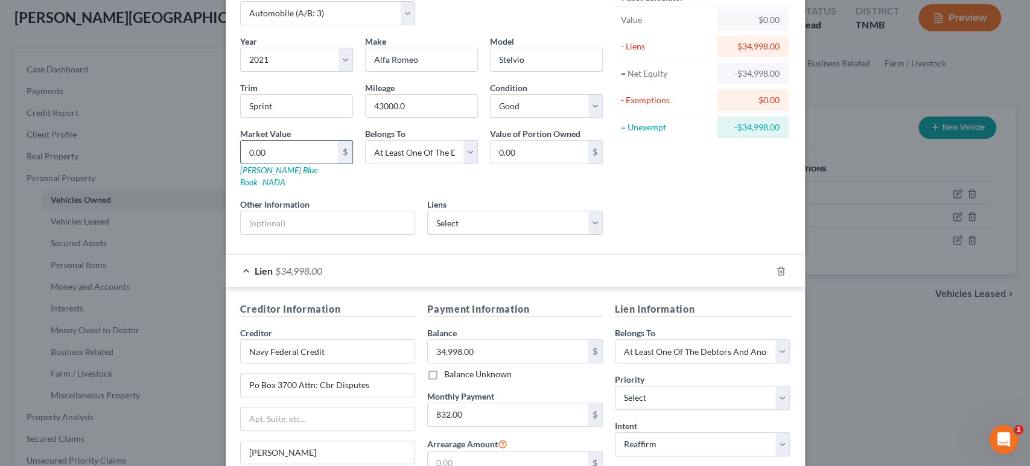
click at [241, 164] on input "0.00" at bounding box center [289, 152] width 97 height 23
click at [745, 243] on div "Asset Calculator Value $0.00 - Liens $34,998.00 = Net Equity -$34,998.00 - Exem…" at bounding box center [703, 117] width 188 height 256
click at [261, 234] on input "text" at bounding box center [328, 222] width 174 height 23
click at [241, 164] on input "0.00" at bounding box center [289, 152] width 97 height 23
click at [697, 232] on div "Asset Calculator Value $0.00 - Liens $34,998.00 = Net Equity -$34,998.00 - Exem…" at bounding box center [703, 117] width 188 height 256
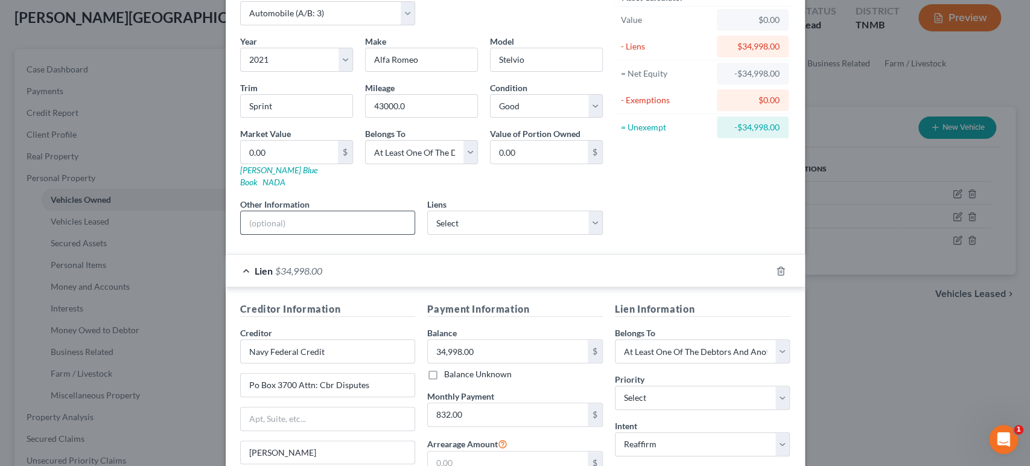
drag, startPoint x: 265, startPoint y: 278, endPoint x: 276, endPoint y: 277, distance: 11.5
click at [265, 234] on input "text" at bounding box center [328, 222] width 174 height 23
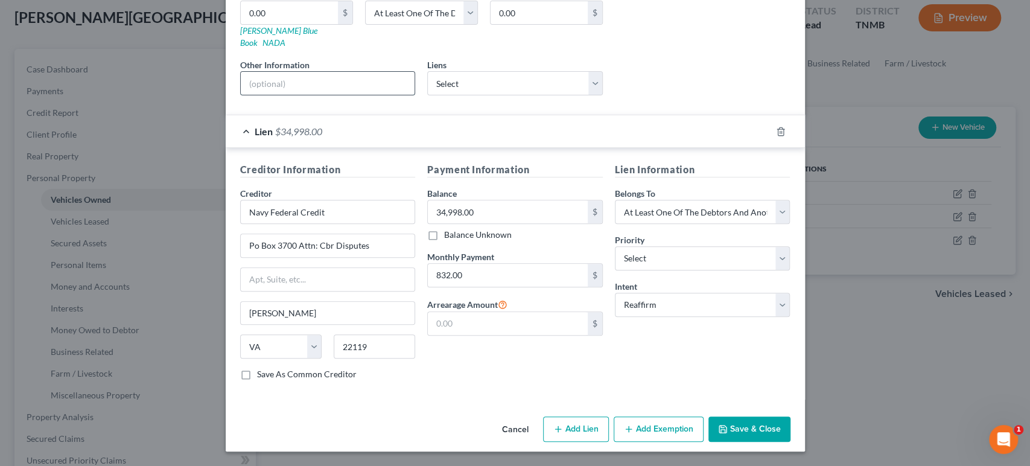
scroll to position [84, 0]
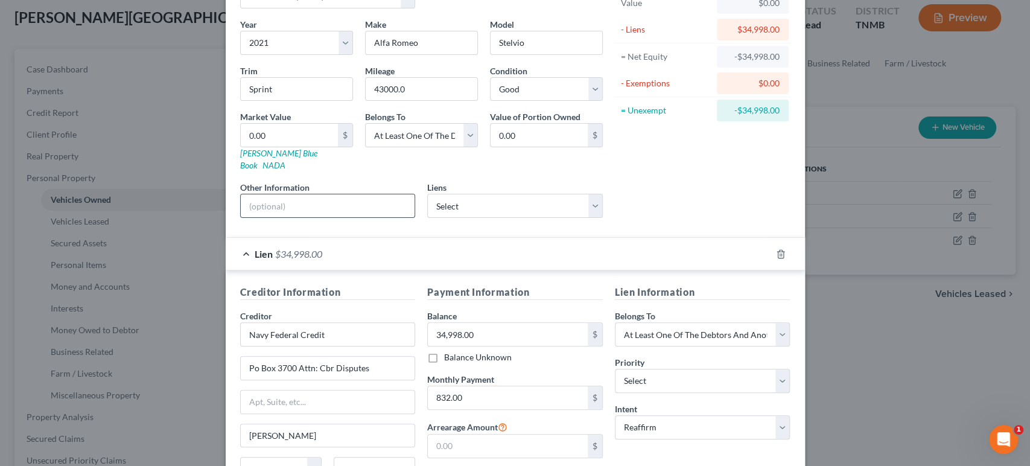
click at [272, 217] on input "text" at bounding box center [328, 205] width 174 height 23
type input "[US_VEHICLE_IDENTIFICATION_NUMBER]"
click at [240, 170] on link "[PERSON_NAME] Blue Book" at bounding box center [278, 159] width 77 height 22
click at [301, 217] on input "[US_VEHICLE_IDENTIFICATION_NUMBER]" at bounding box center [328, 205] width 174 height 23
drag, startPoint x: 305, startPoint y: 262, endPoint x: 169, endPoint y: 263, distance: 136.4
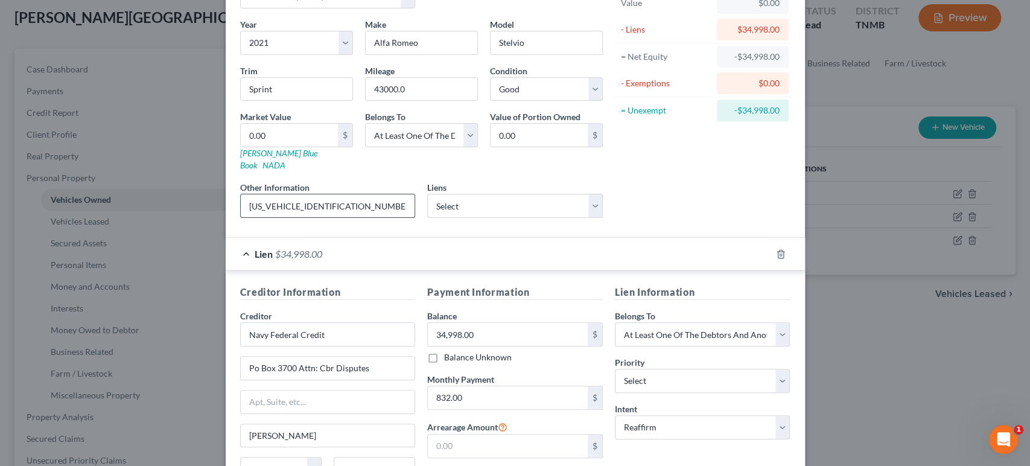
click at [241, 217] on input "[US_VEHICLE_IDENTIFICATION_NUMBER]" at bounding box center [328, 205] width 174 height 23
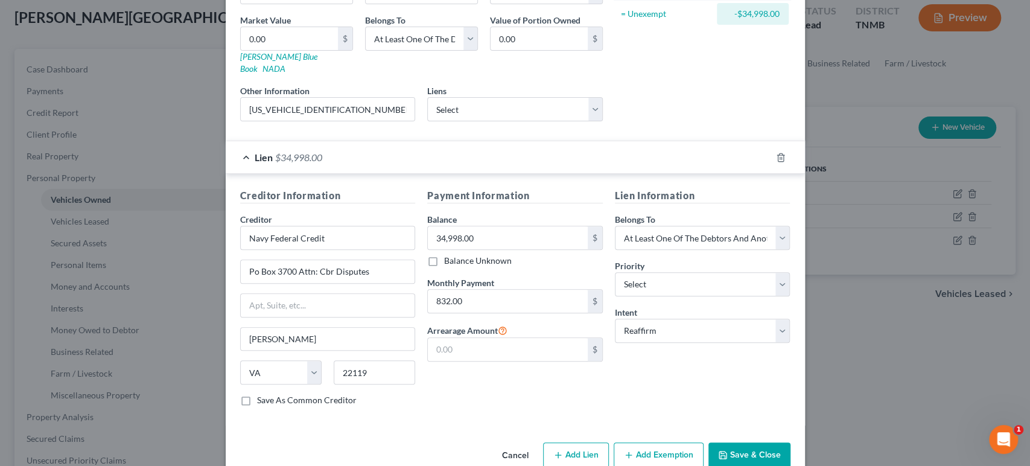
scroll to position [151, 0]
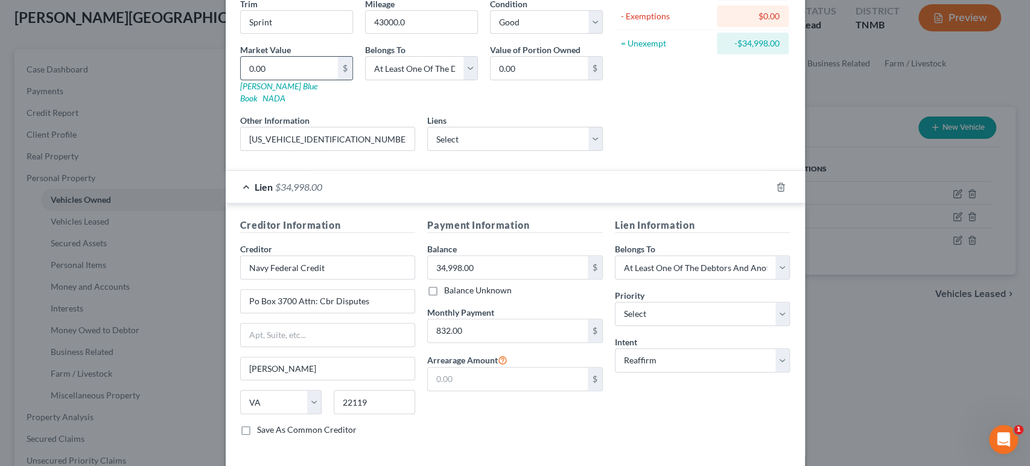
click at [241, 80] on input "0.00" at bounding box center [289, 68] width 97 height 23
type input "2"
type input "2.00"
type input "23"
type input "23.00"
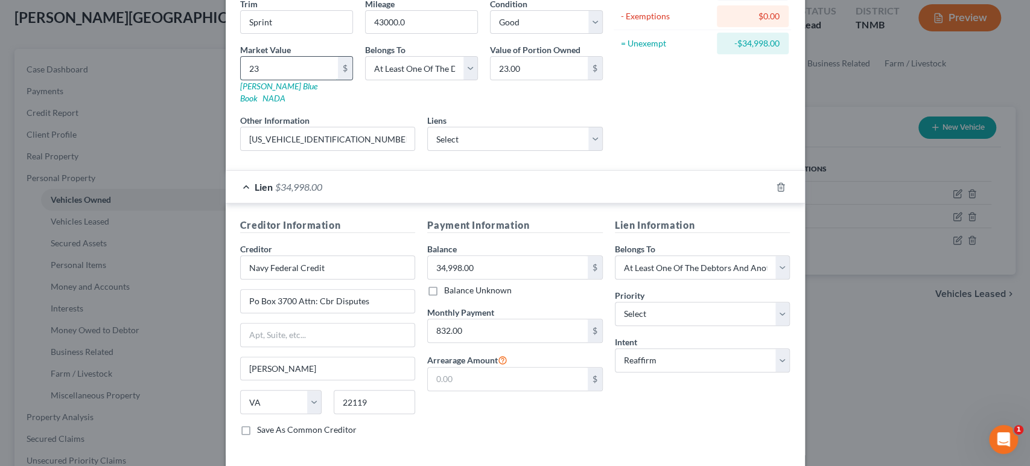
type input "235"
type input "235.00"
type input "2353"
type input "2,353.00"
type input "23532"
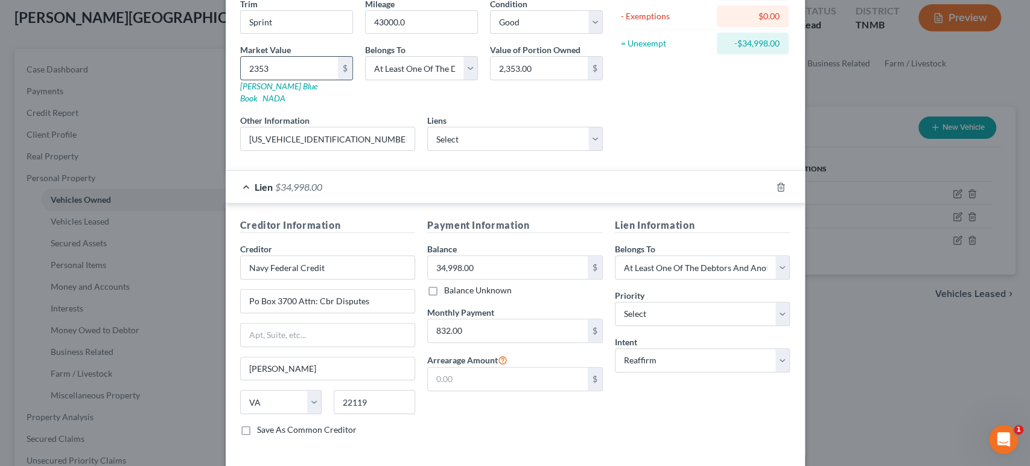
type input "23,532.00"
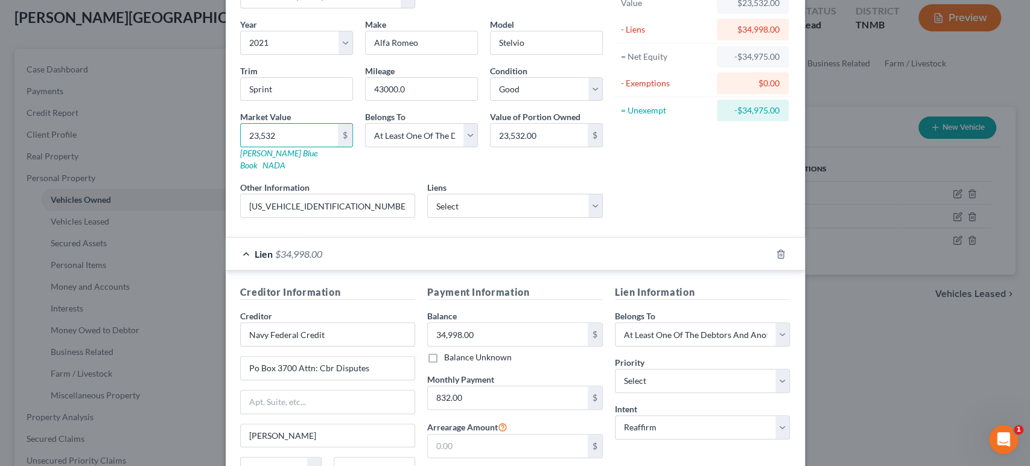
scroll to position [17, 0]
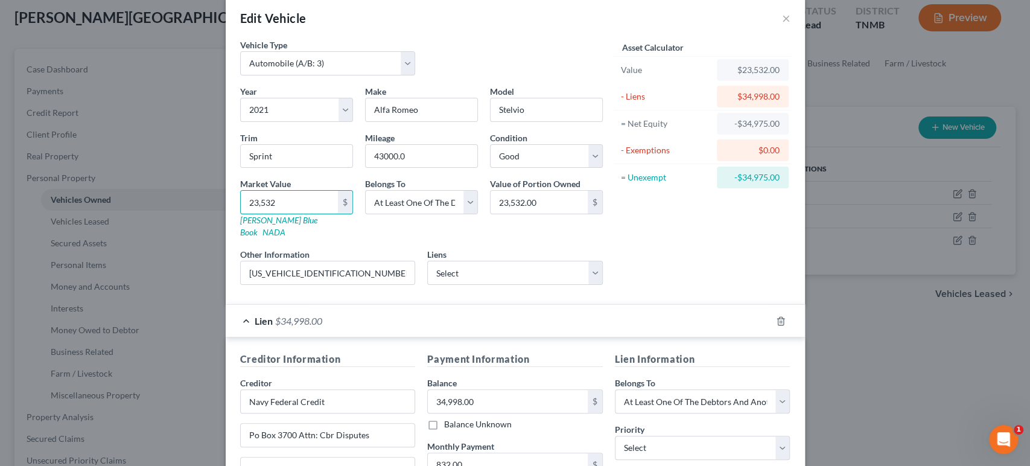
type input "23,532"
click at [728, 295] on div "Asset Calculator Value $23,532.00 - Liens $34,998.00 = Net Equity -$34,975.00 -…" at bounding box center [703, 167] width 188 height 256
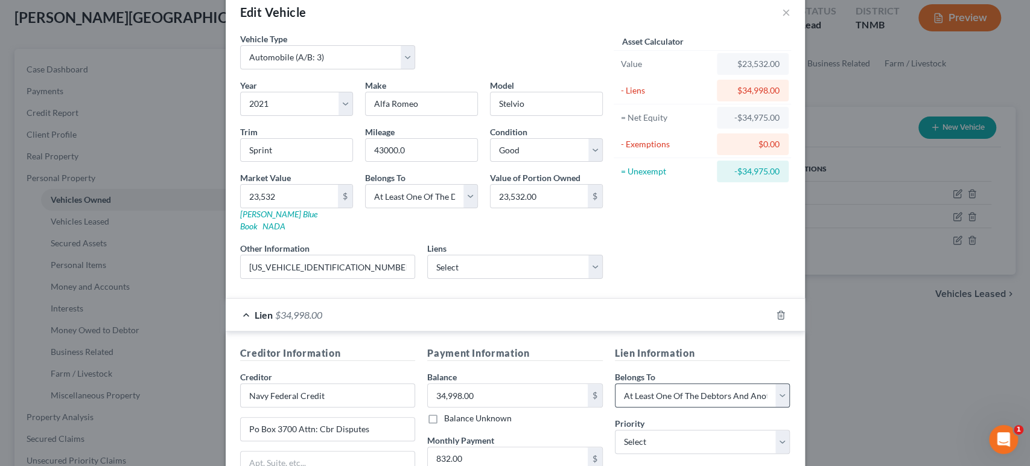
scroll to position [0, 0]
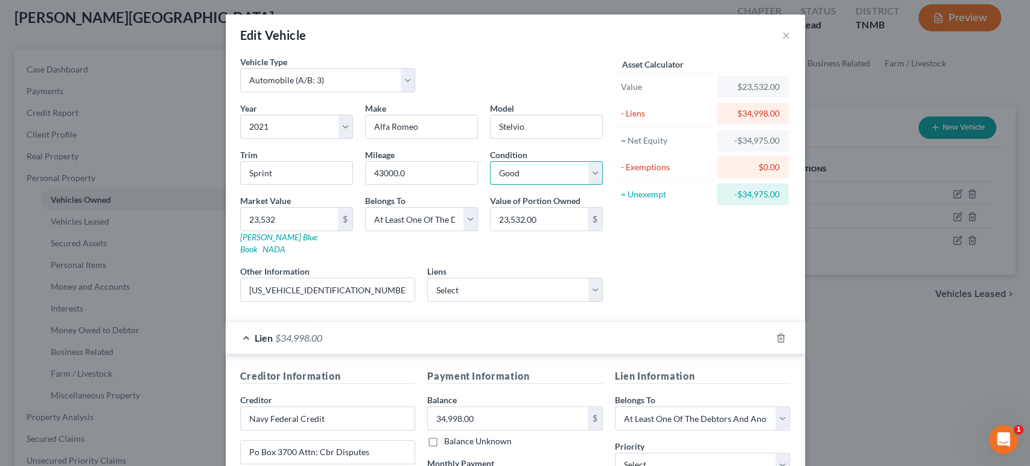
click at [546, 185] on select "Select Excellent Very Good Good Fair Poor" at bounding box center [546, 173] width 113 height 24
click at [706, 290] on div "Asset Calculator Value $23,532.00 - Liens $34,998.00 = Net Equity -$34,975.00 -…" at bounding box center [703, 184] width 188 height 256
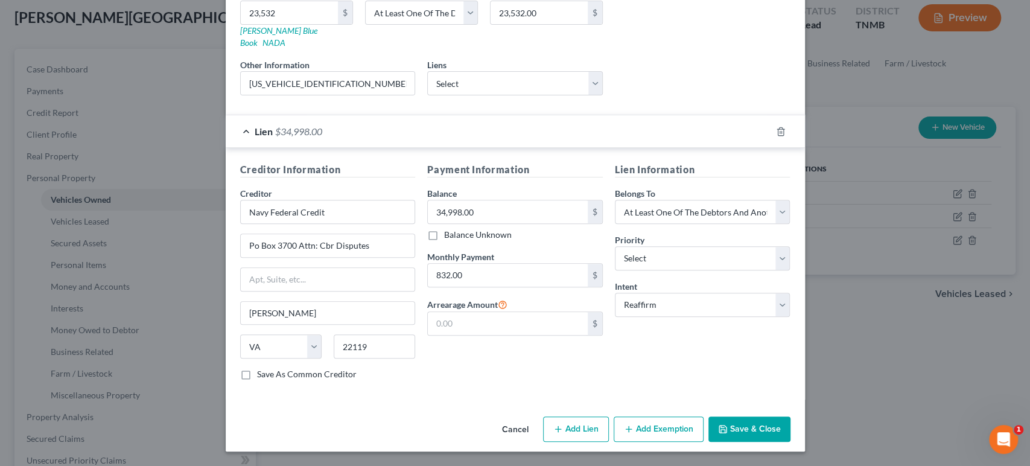
scroll to position [352, 0]
click at [791, 416] on button "Save & Close" at bounding box center [750, 428] width 82 height 25
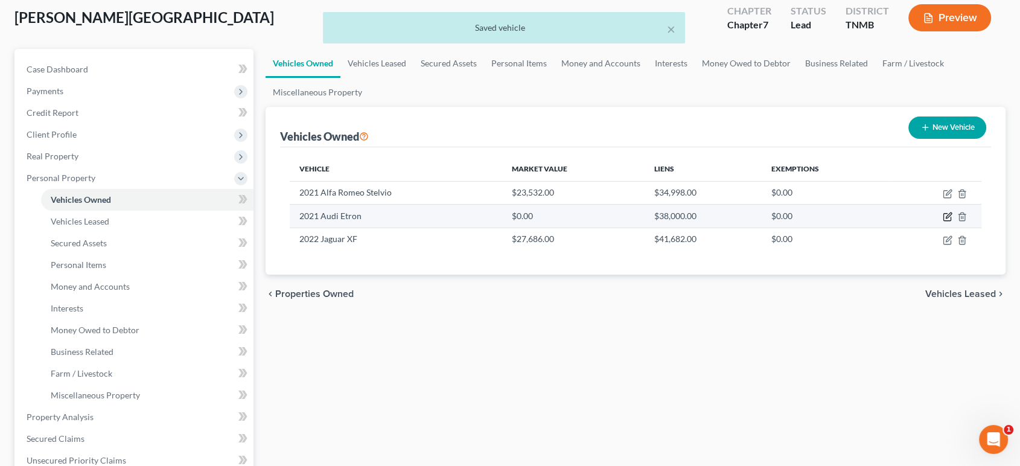
click at [943, 222] on icon "button" at bounding box center [948, 217] width 10 height 10
select select "0"
select select "5"
select select "0"
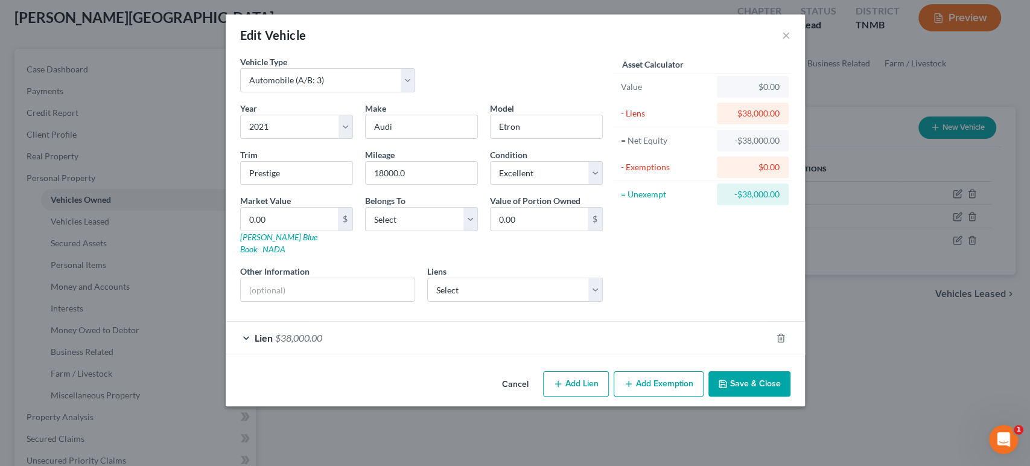
scroll to position [40, 0]
click at [421, 354] on div "Lien $38,000.00" at bounding box center [499, 338] width 546 height 32
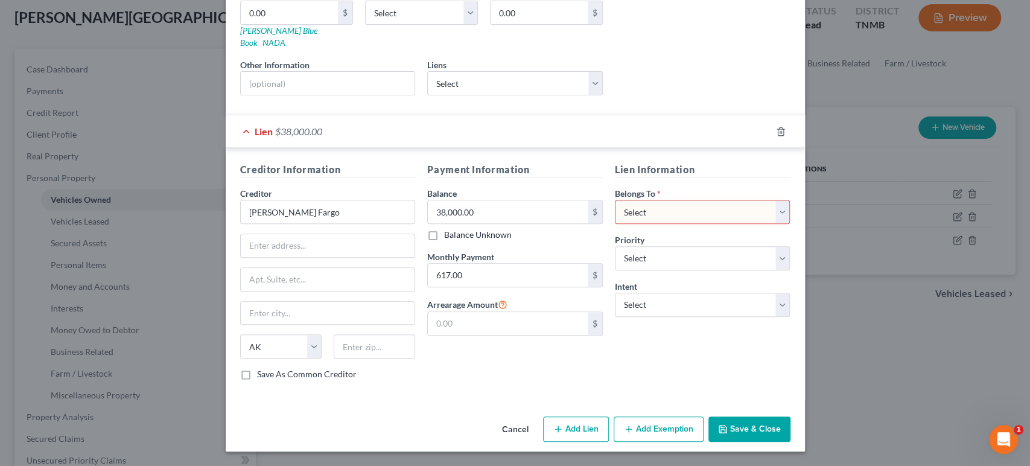
scroll to position [174, 0]
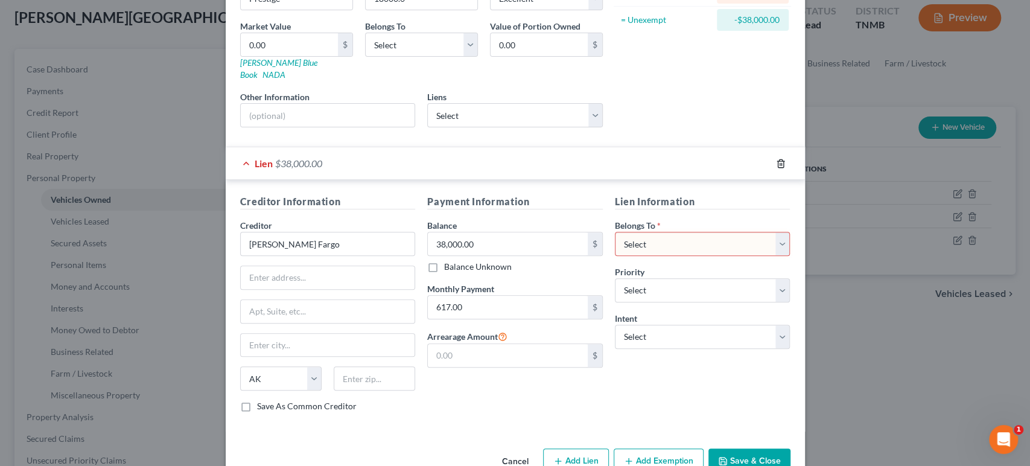
click at [786, 168] on icon "button" at bounding box center [781, 164] width 10 height 10
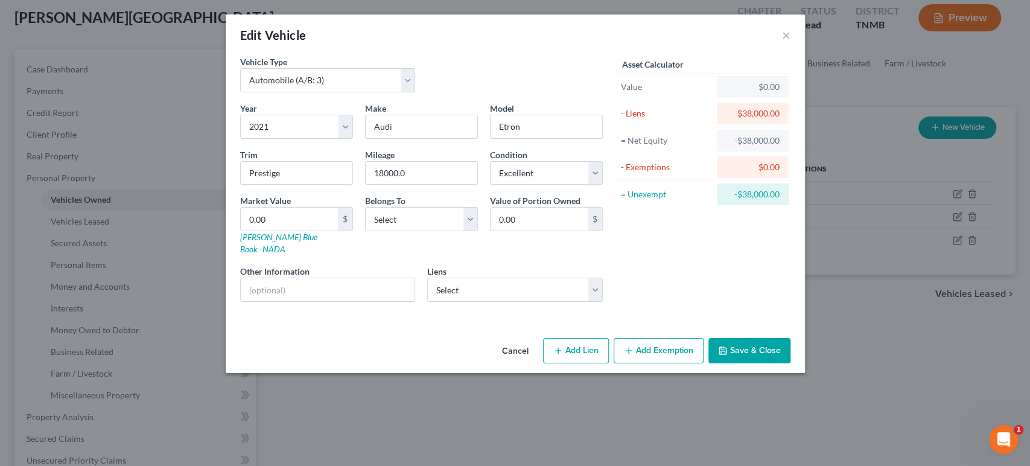
scroll to position [0, 0]
click at [450, 302] on select "Select Navy Federal - $33,000.00 Carmax - $0.00 Wells Fargo Auto Cre - $38,179.…" at bounding box center [515, 290] width 176 height 24
select select "2"
click at [427, 302] on select "Select Navy Federal - $33,000.00 Carmax - $0.00 Wells Fargo Auto Cre - $38,179.…" at bounding box center [515, 290] width 176 height 24
select select
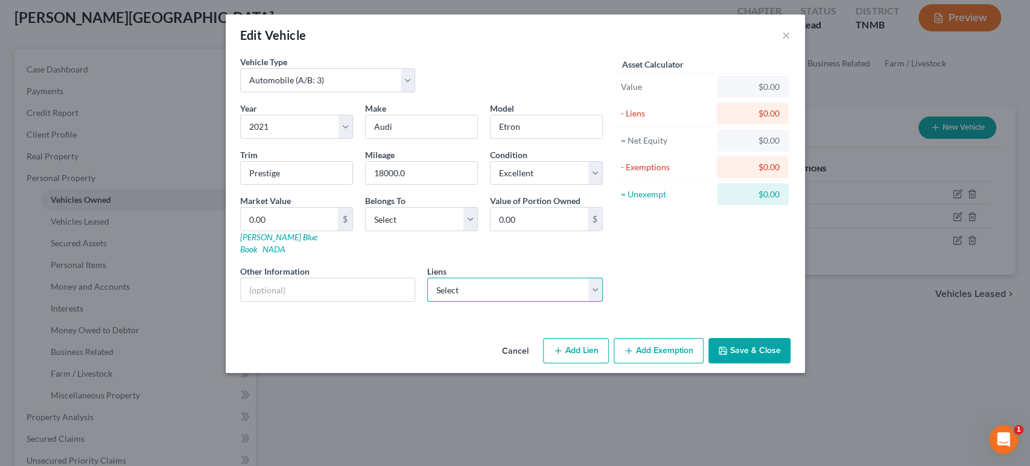
select select "28"
select select "0"
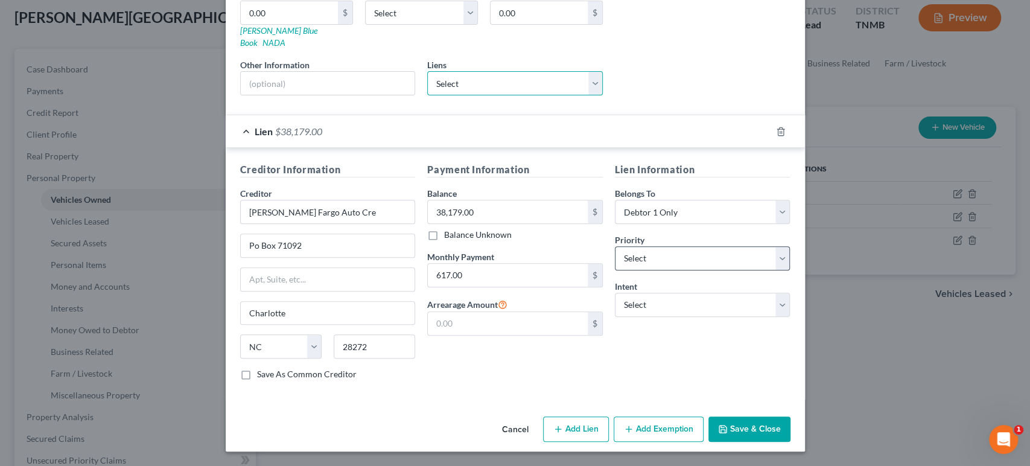
scroll to position [335, 0]
click at [681, 293] on select "Select Surrender Redeem Reaffirm Avoid Other" at bounding box center [703, 305] width 176 height 24
select select "2"
click at [633, 293] on select "Select Surrender Redeem Reaffirm Avoid Other" at bounding box center [703, 305] width 176 height 24
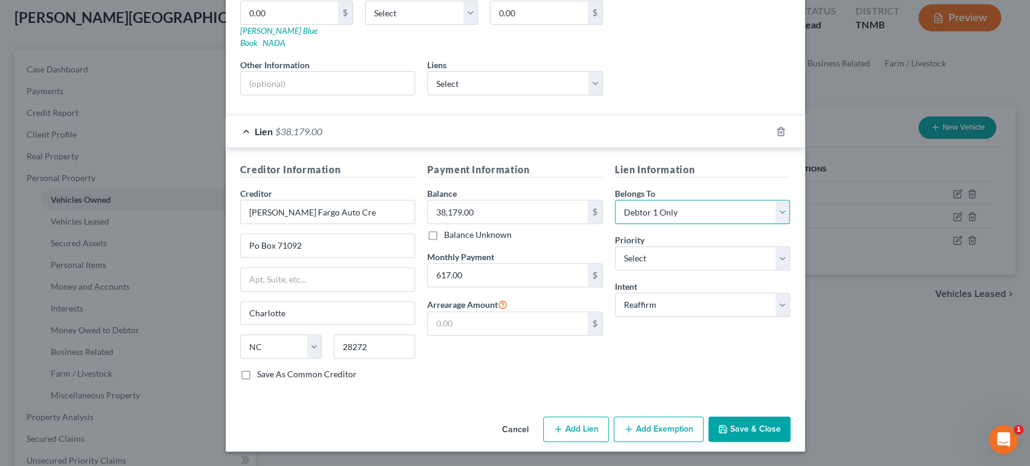
click at [723, 200] on select "Select Debtor 1 Only Debtor 2 Only Debtor 1 And Debtor 2 Only At Least One Of T…" at bounding box center [703, 212] width 176 height 24
click at [722, 200] on select "Select Debtor 1 Only Debtor 2 Only Debtor 1 And Debtor 2 Only At Least One Of T…" at bounding box center [703, 212] width 176 height 24
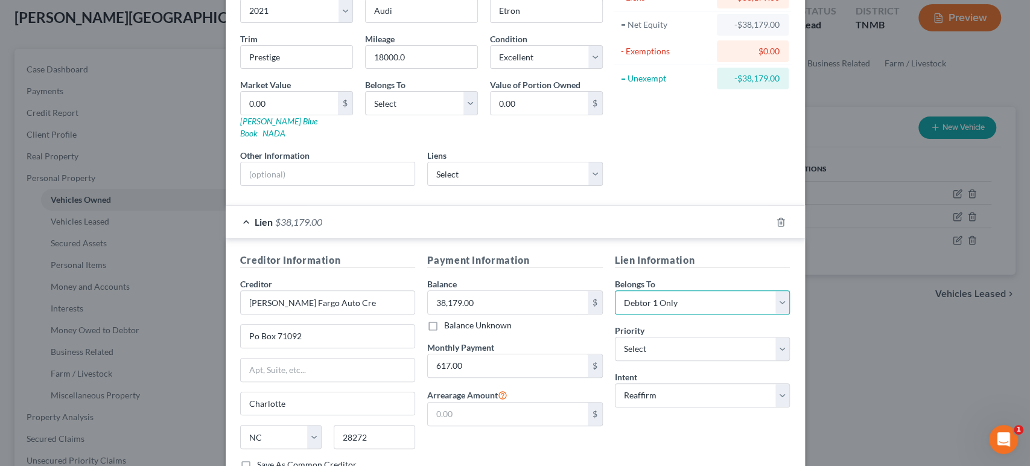
scroll to position [67, 0]
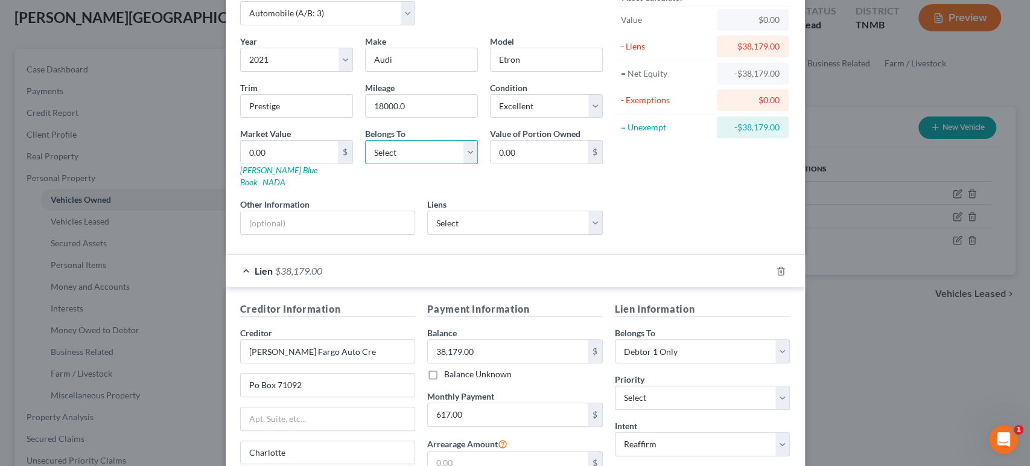
click at [377, 164] on select "Select Debtor 1 Only Debtor 2 Only Debtor 1 And Debtor 2 Only At Least One Of T…" at bounding box center [421, 152] width 113 height 24
select select "0"
click at [365, 164] on select "Select Debtor 1 Only Debtor 2 Only Debtor 1 And Debtor 2 Only At Least One Of T…" at bounding box center [421, 152] width 113 height 24
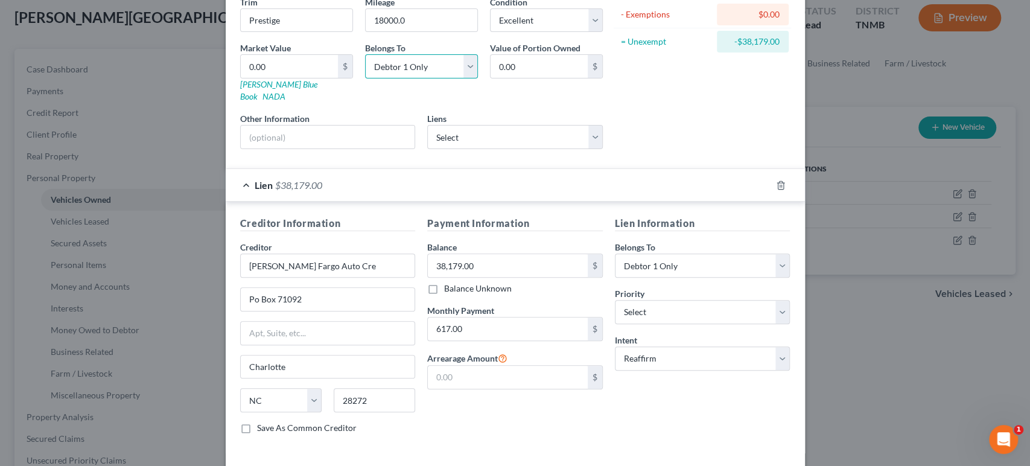
scroll to position [151, 0]
click at [245, 150] on input "text" at bounding box center [328, 138] width 174 height 23
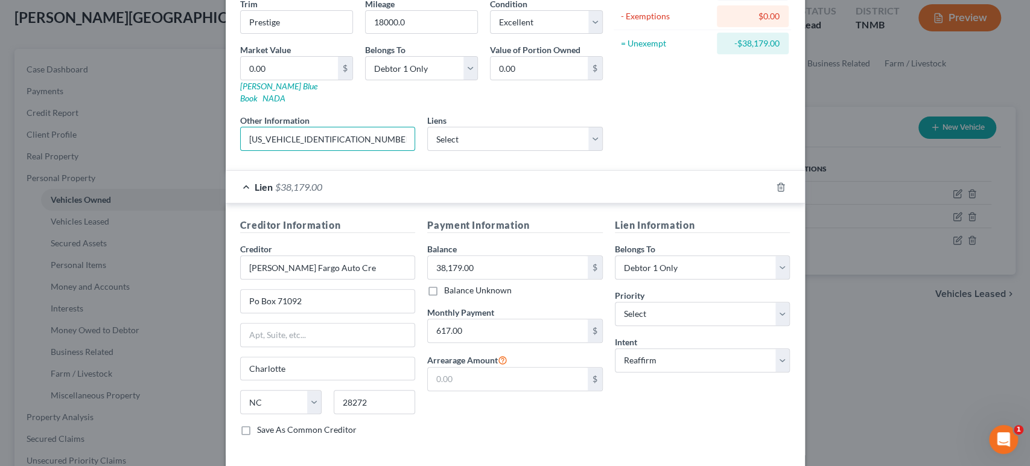
drag, startPoint x: 351, startPoint y: 191, endPoint x: 163, endPoint y: 190, distance: 188.3
click at [234, 151] on div "Other Information WA13ABGE0MB001516" at bounding box center [328, 132] width 188 height 37
type input "[US_VEHICLE_IDENTIFICATION_NUMBER]"
click at [240, 103] on link "[PERSON_NAME] Blue Book" at bounding box center [278, 92] width 77 height 22
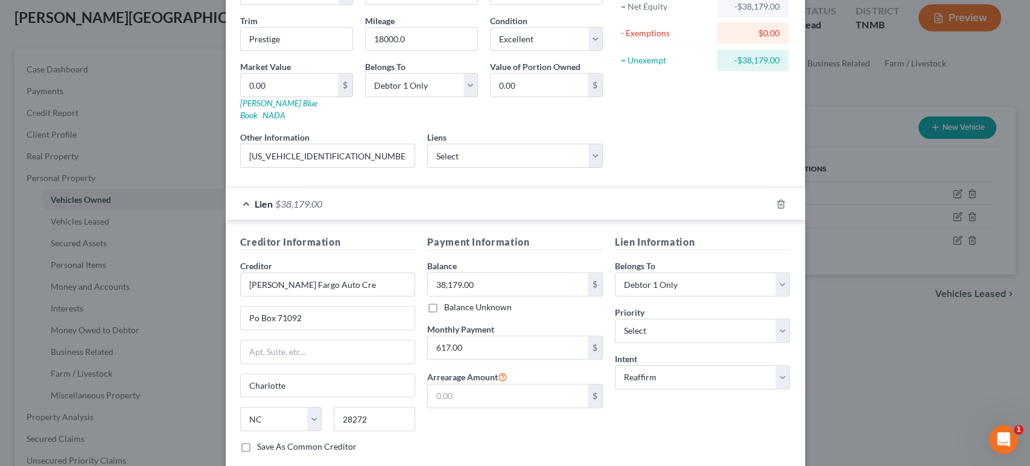
scroll to position [268, 0]
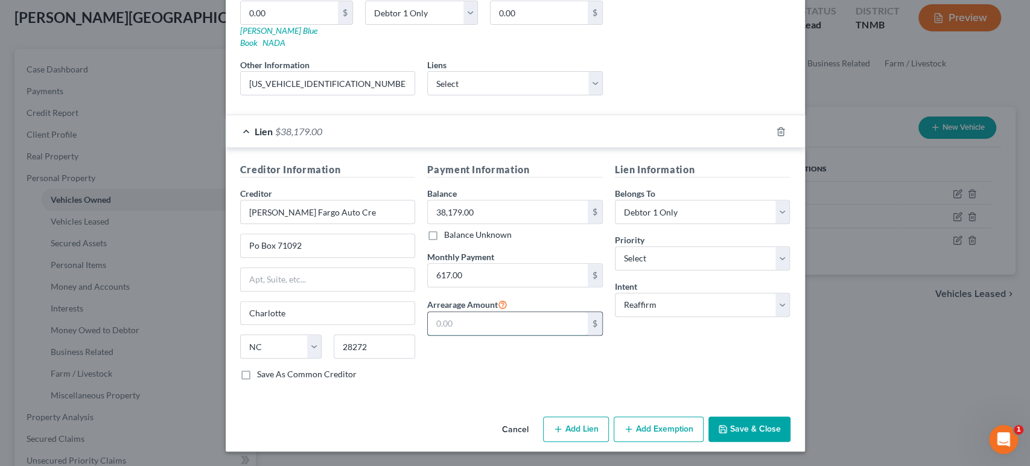
click at [464, 335] on input "text" at bounding box center [508, 323] width 160 height 23
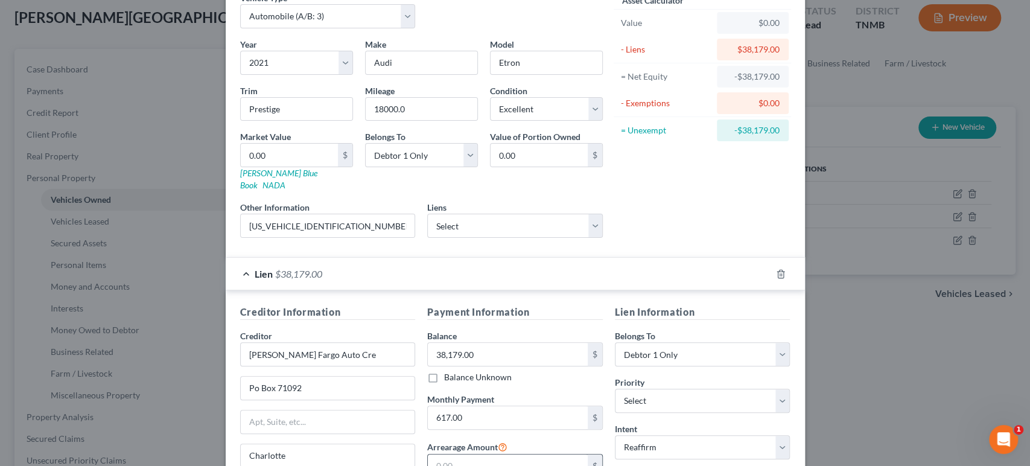
scroll to position [0, 0]
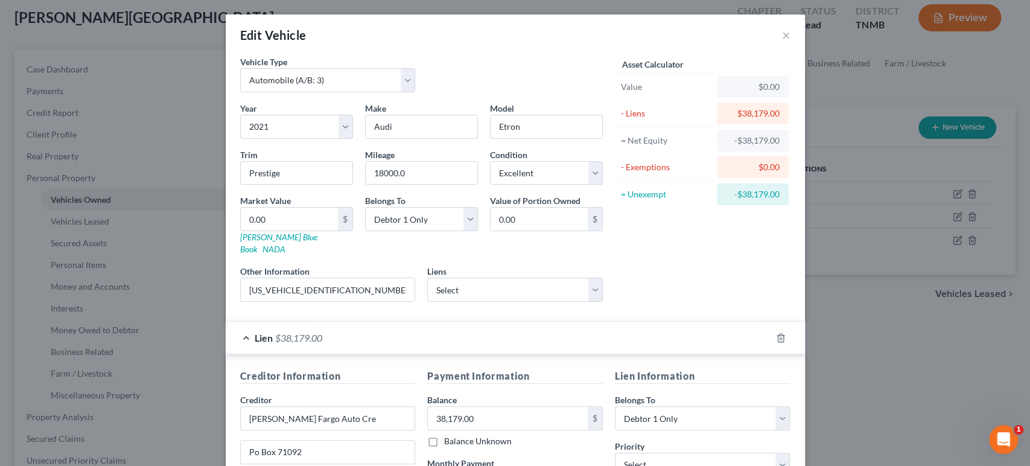
click at [240, 207] on label "Market Value" at bounding box center [265, 200] width 51 height 13
type input "2"
type input "2.00"
type input "25"
type input "25.00"
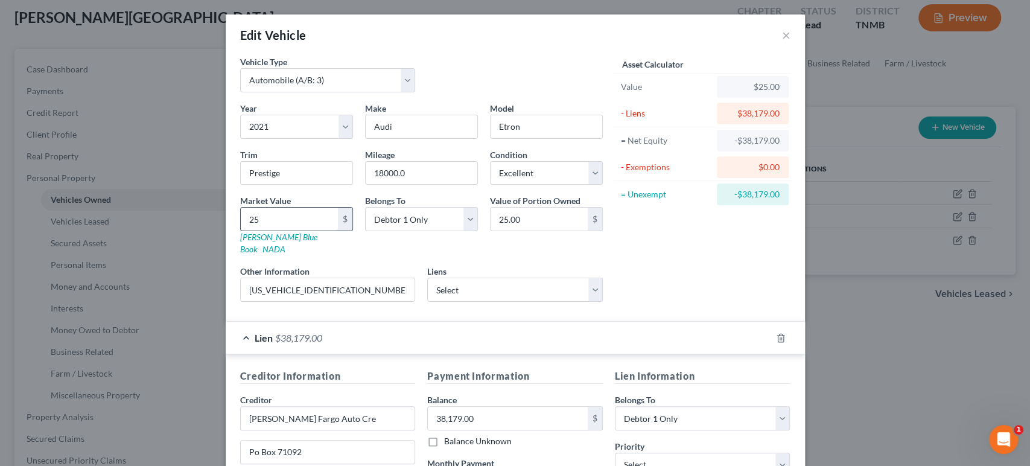
type input "258"
type input "258.00"
type input "2581"
type input "2,581.00"
type input "25,817"
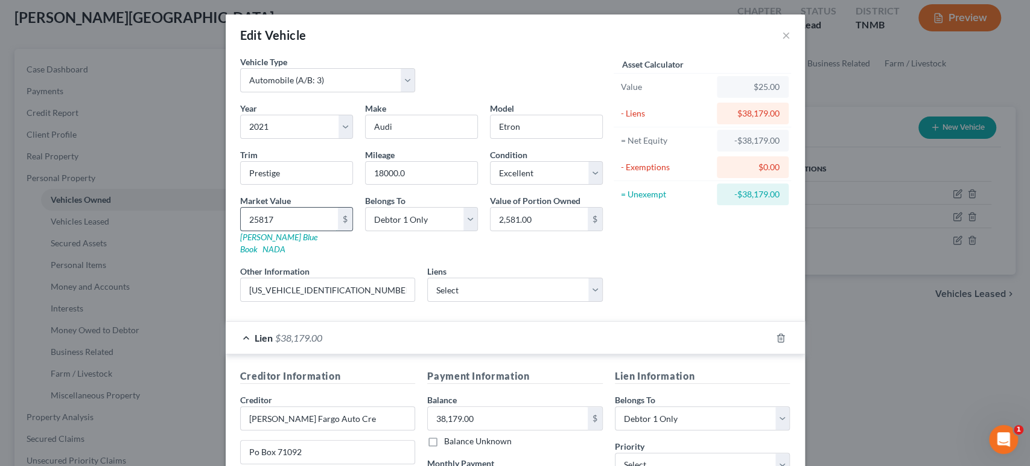
type input "25,817.00"
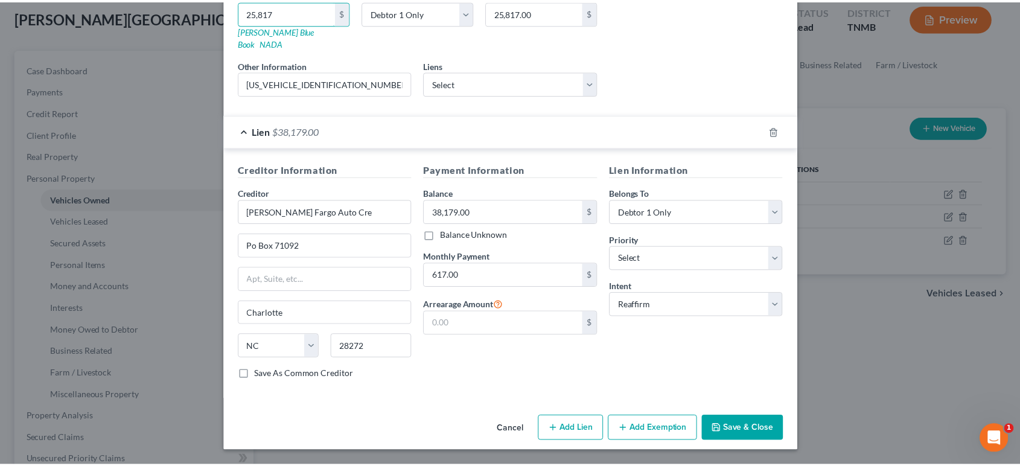
scroll to position [352, 0]
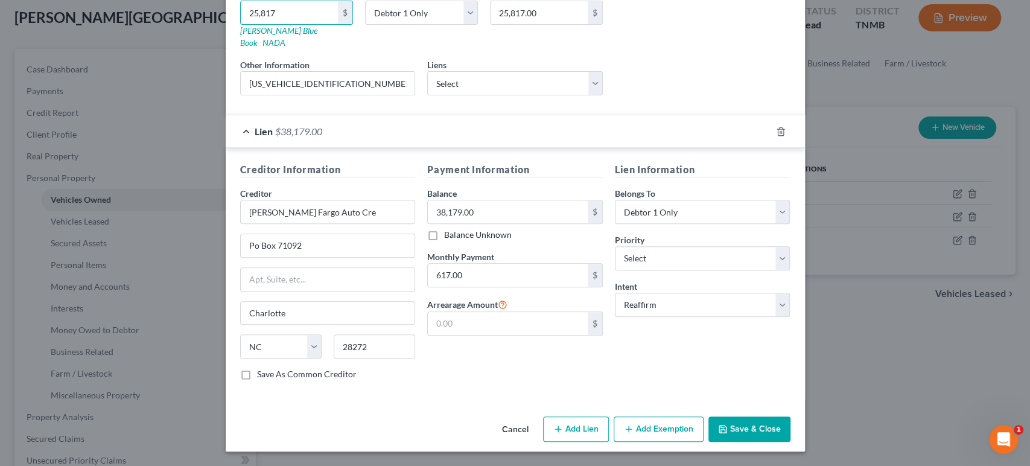
type input "25,817"
click at [791, 421] on button "Save & Close" at bounding box center [750, 428] width 82 height 25
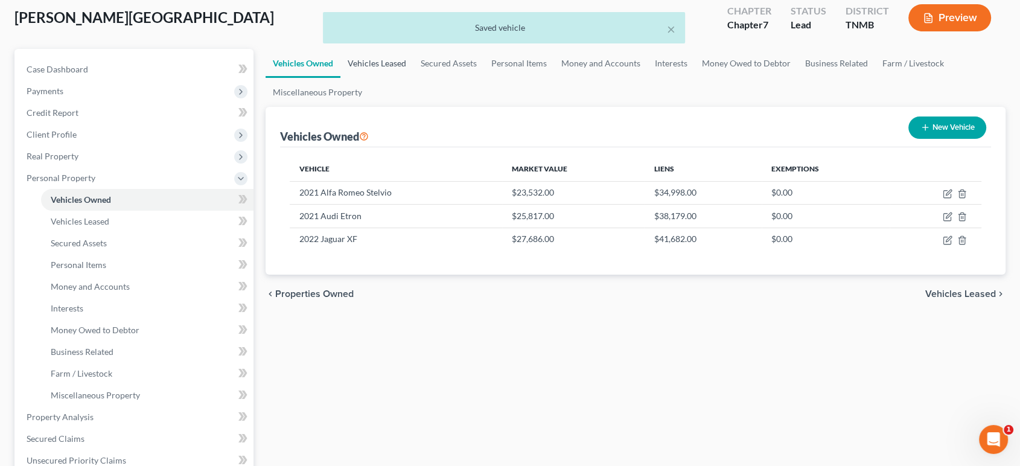
drag, startPoint x: 413, startPoint y: 94, endPoint x: 428, endPoint y: 95, distance: 14.6
click at [413, 78] on link "Vehicles Leased" at bounding box center [376, 63] width 73 height 29
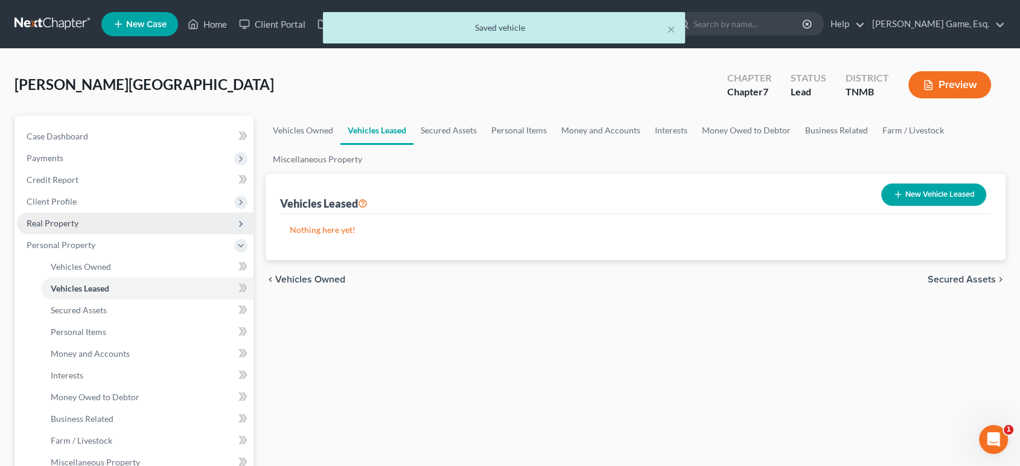
click at [69, 234] on span "Real Property" at bounding box center [135, 223] width 237 height 22
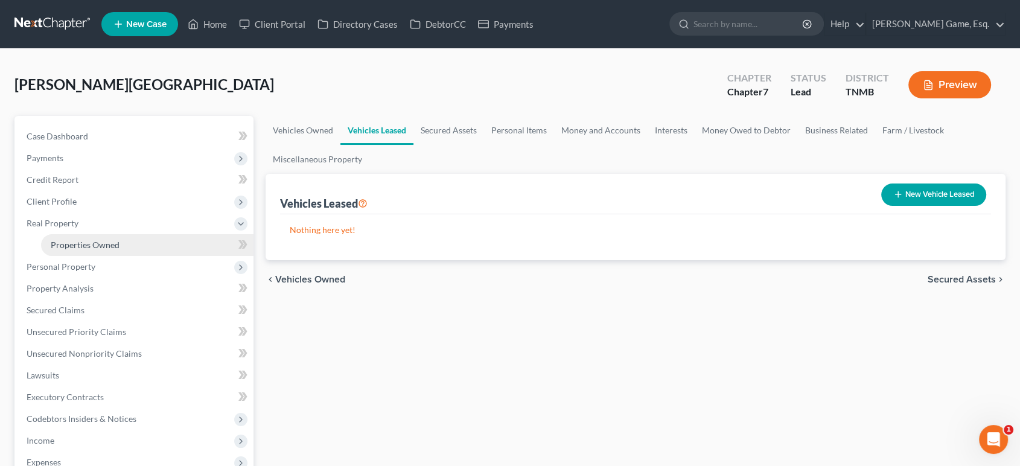
click at [91, 250] on span "Properties Owned" at bounding box center [85, 245] width 69 height 10
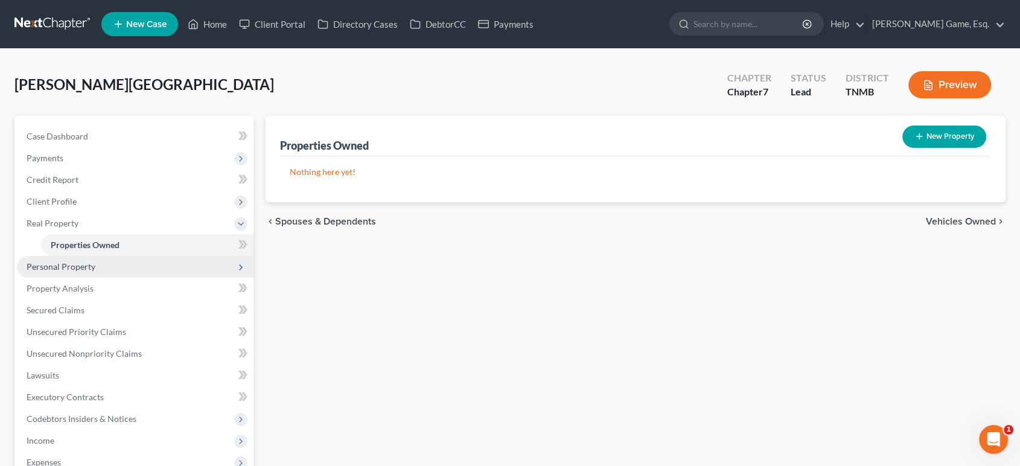
click at [126, 278] on span "Personal Property" at bounding box center [135, 267] width 237 height 22
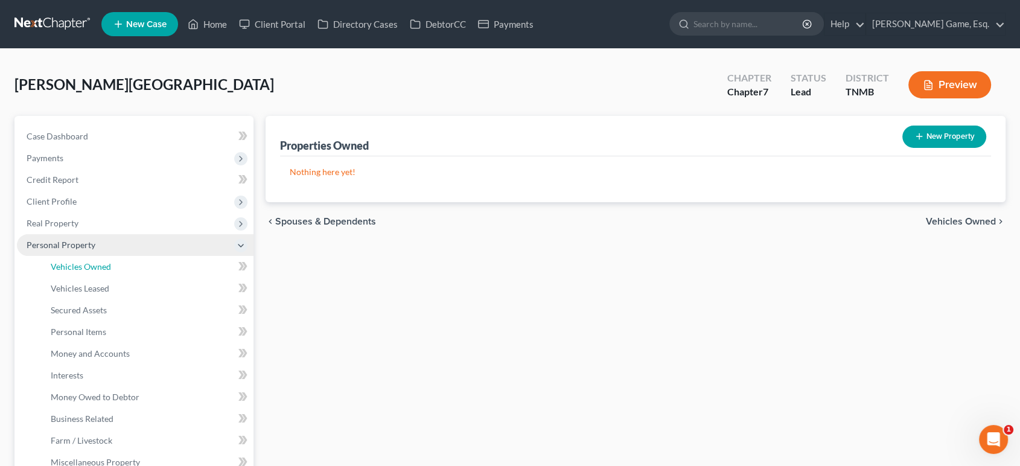
click at [111, 272] on span "Vehicles Owned" at bounding box center [81, 266] width 60 height 10
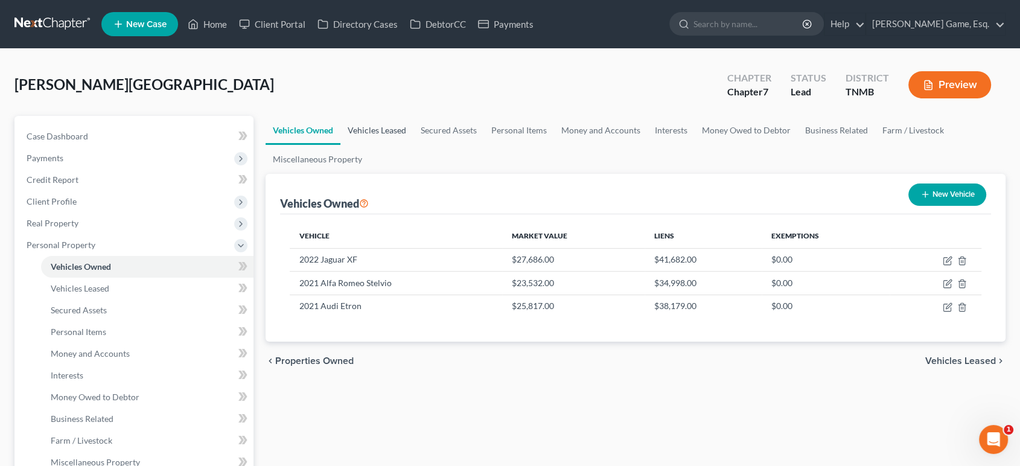
click at [412, 145] on link "Vehicles Leased" at bounding box center [376, 130] width 73 height 29
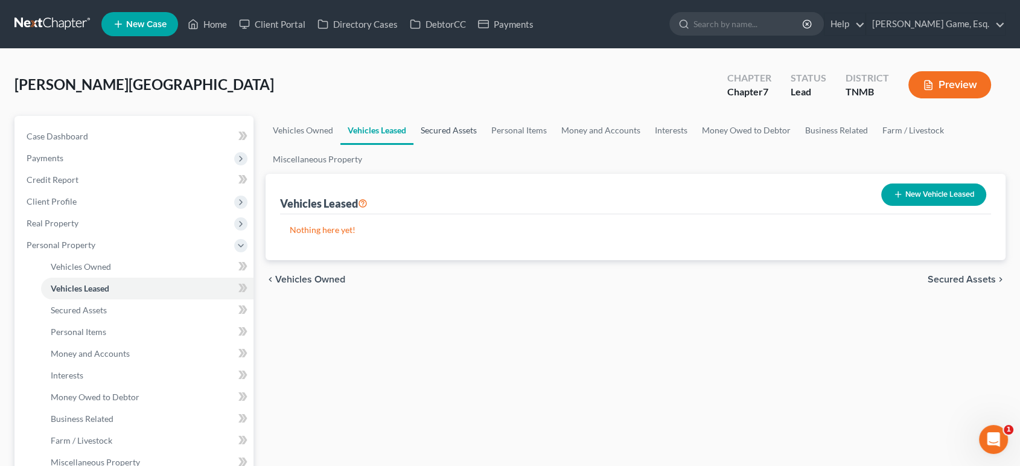
click at [484, 145] on link "Secured Assets" at bounding box center [448, 130] width 71 height 29
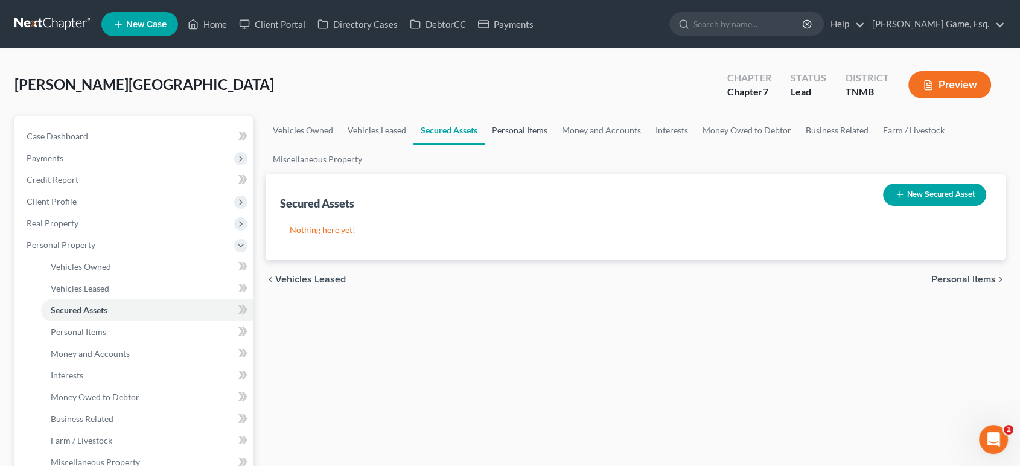
click at [555, 145] on link "Personal Items" at bounding box center [520, 130] width 70 height 29
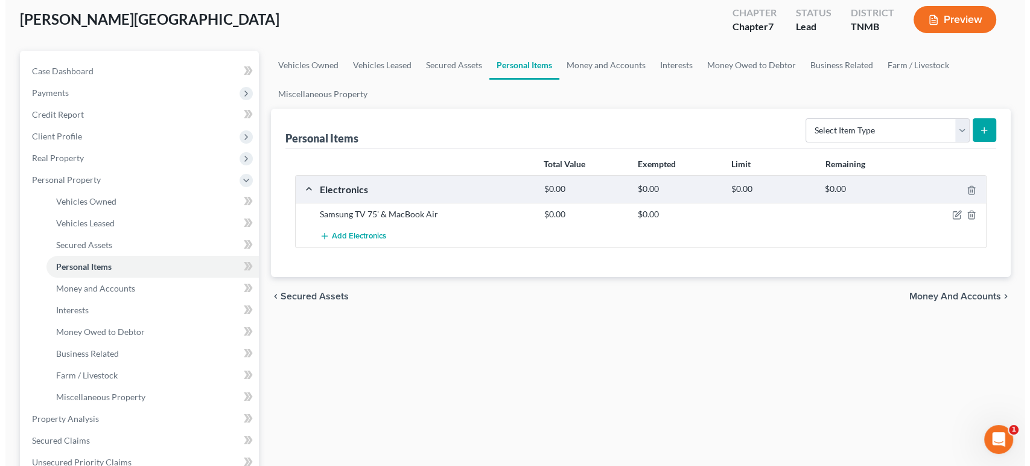
scroll to position [134, 0]
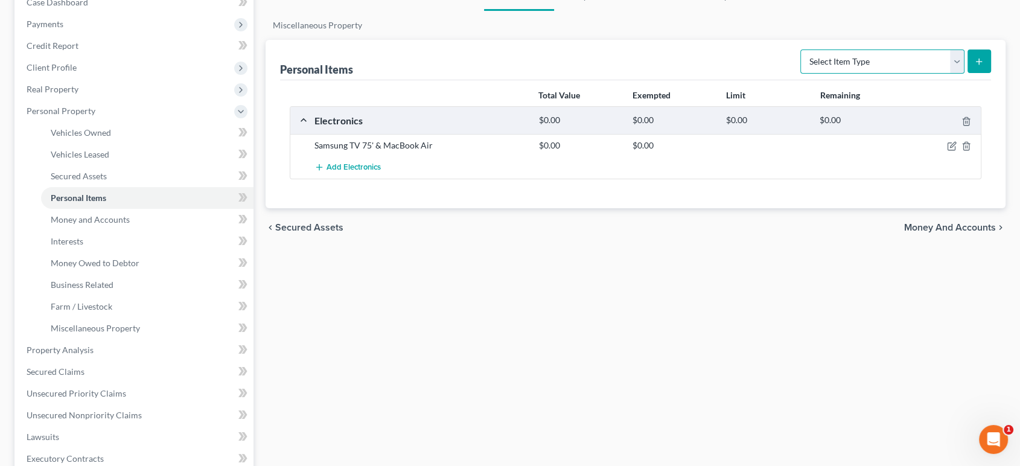
click at [844, 74] on select "Select Item Type Clothing (A/B: 11) Collectibles Of Value (A/B: 8) Electronics …" at bounding box center [882, 61] width 164 height 24
select select "clothing"
click at [800, 74] on select "Select Item Type Clothing (A/B: 11) Collectibles Of Value (A/B: 8) Electronics …" at bounding box center [882, 61] width 164 height 24
click at [974, 66] on icon "submit" at bounding box center [979, 62] width 10 height 10
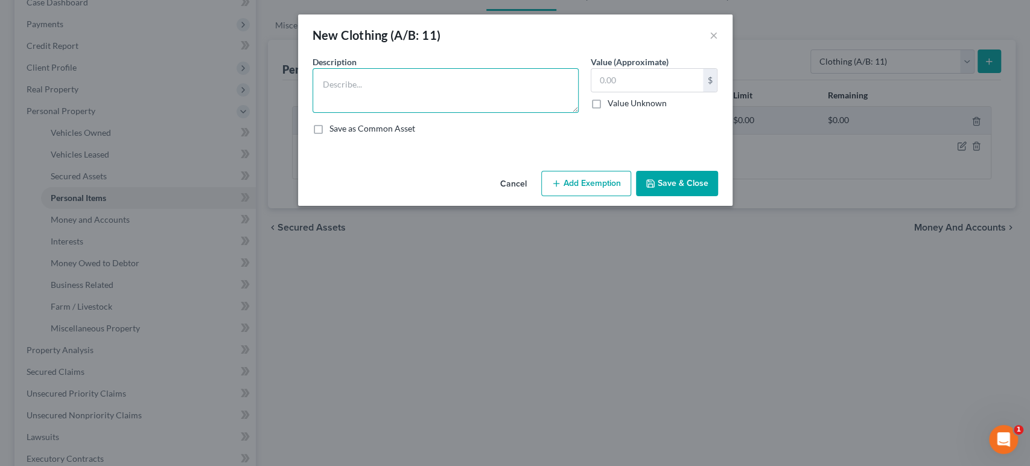
click at [366, 110] on textarea at bounding box center [446, 90] width 266 height 45
type textarea "Women's"
click at [658, 92] on input "text" at bounding box center [648, 80] width 112 height 23
type input "200"
click at [362, 88] on textarea "Women's" at bounding box center [446, 90] width 266 height 45
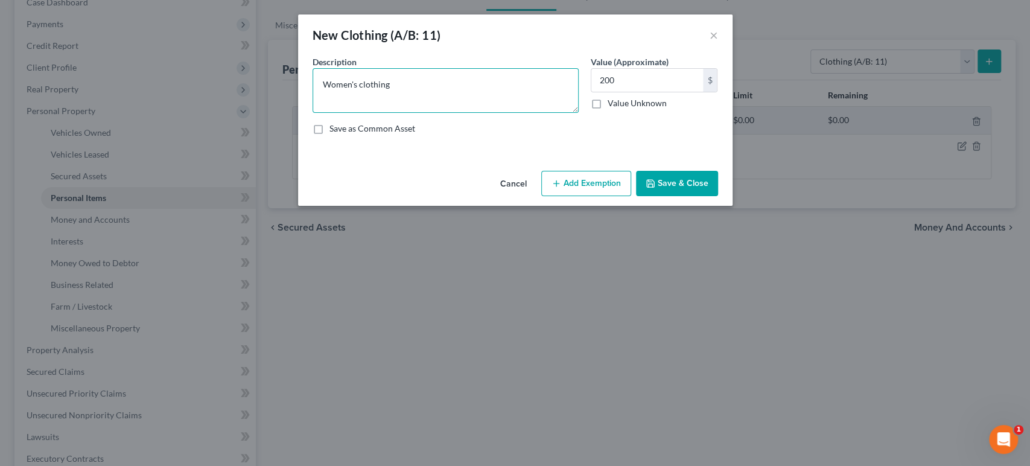
type textarea "Women's clothing"
click at [616, 196] on button "Add Exemption" at bounding box center [586, 183] width 90 height 25
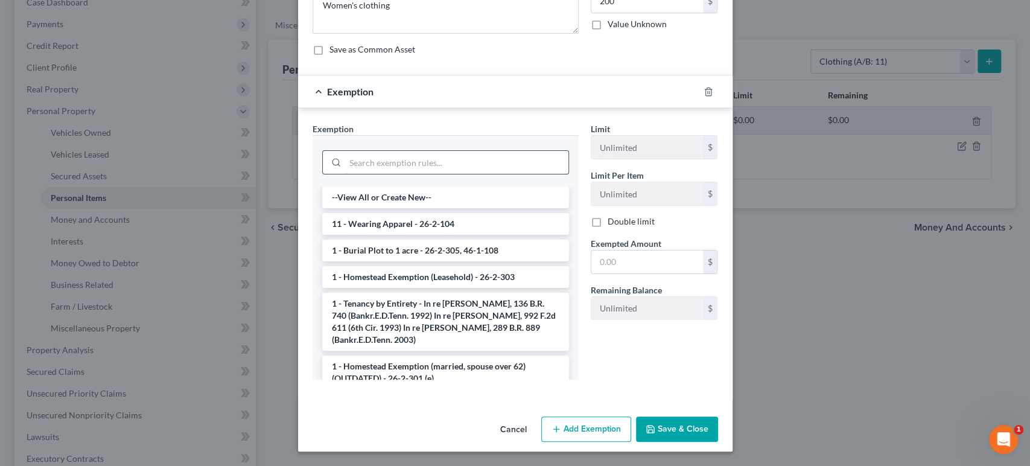
click at [422, 168] on input "search" at bounding box center [456, 162] width 223 height 23
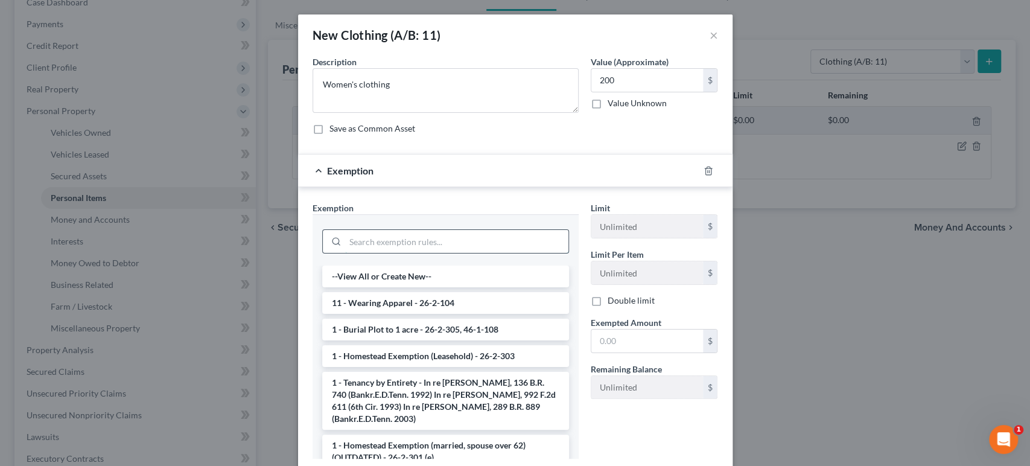
scroll to position [67, 0]
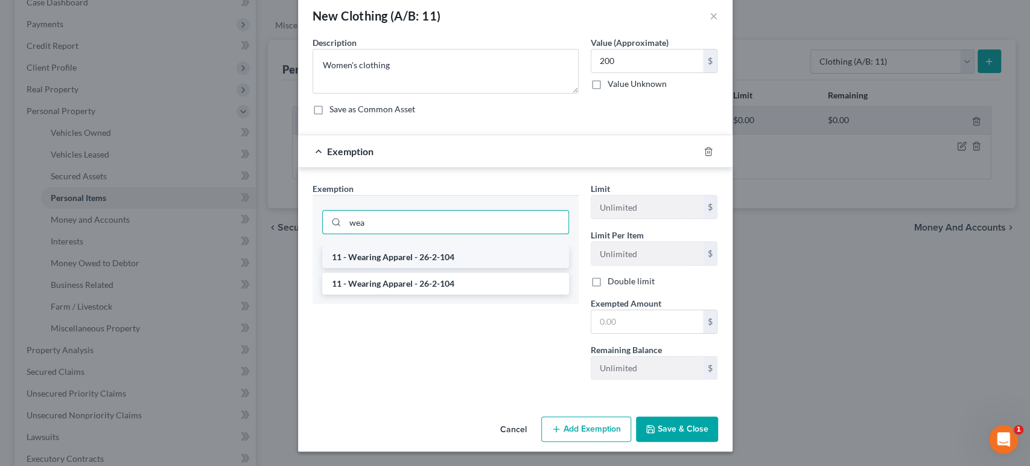
type input "wea"
click at [447, 268] on li "11 - Wearing Apparel - 26-2-104" at bounding box center [445, 257] width 247 height 22
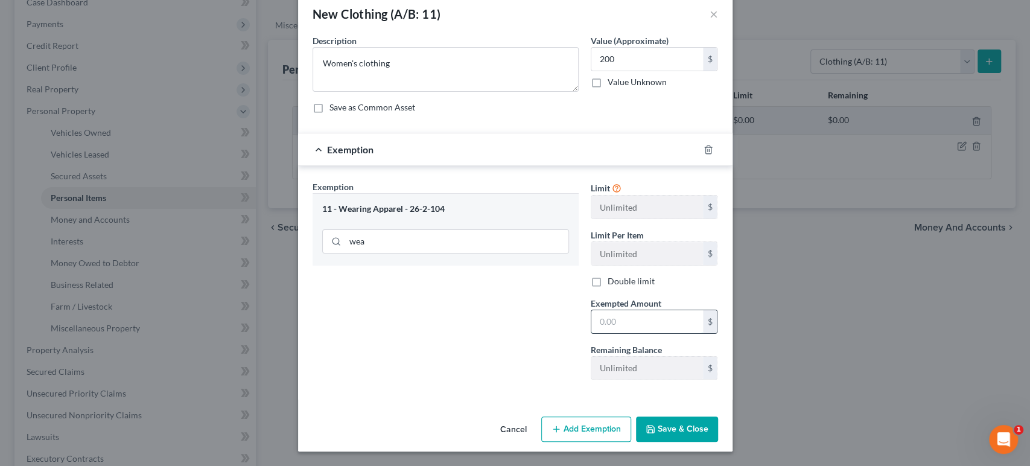
click at [654, 333] on input "text" at bounding box center [648, 321] width 112 height 23
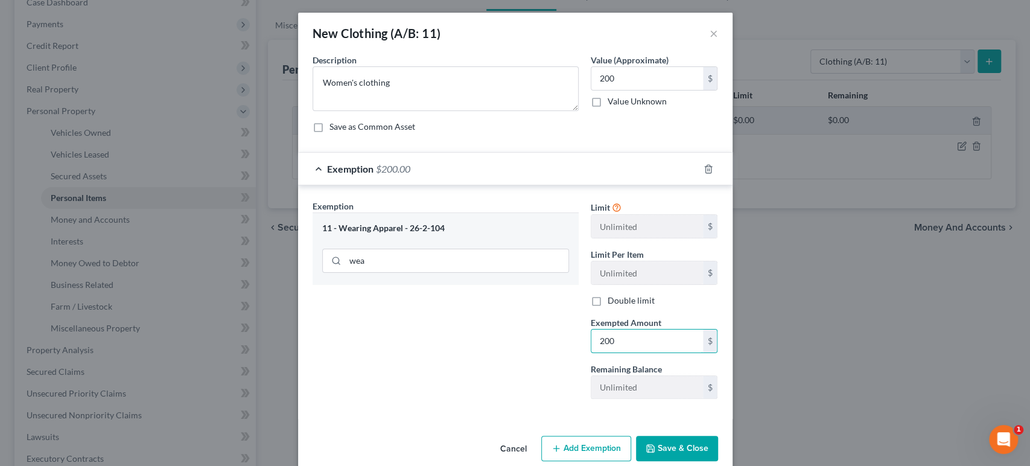
scroll to position [0, 0]
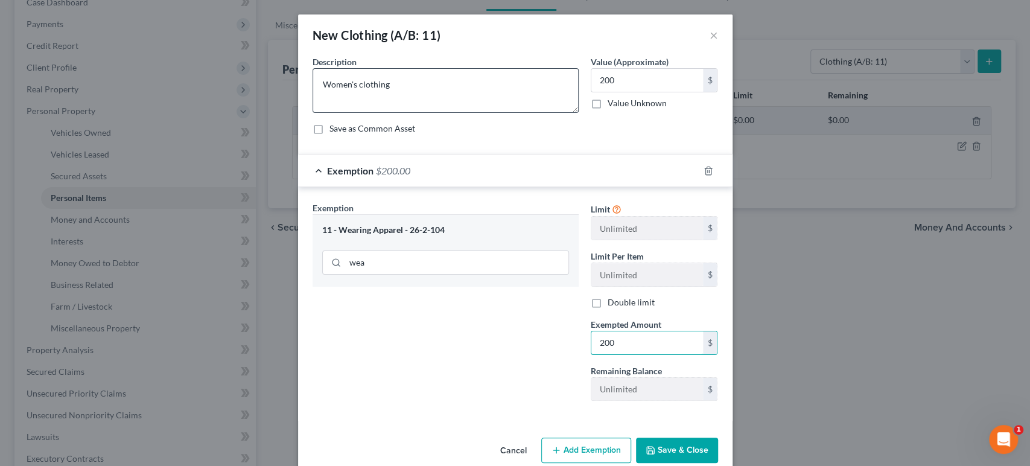
type input "200"
click at [366, 113] on textarea "Women's clothing" at bounding box center [446, 90] width 266 height 45
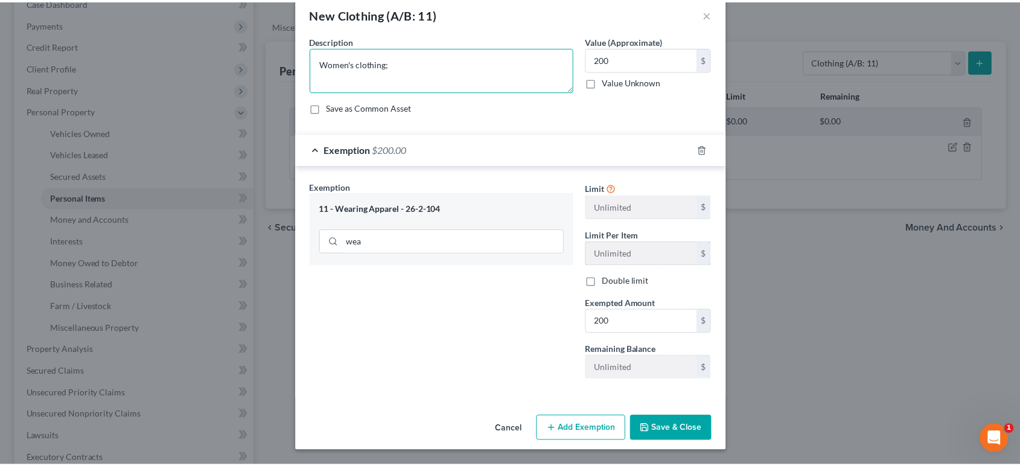
scroll to position [139, 0]
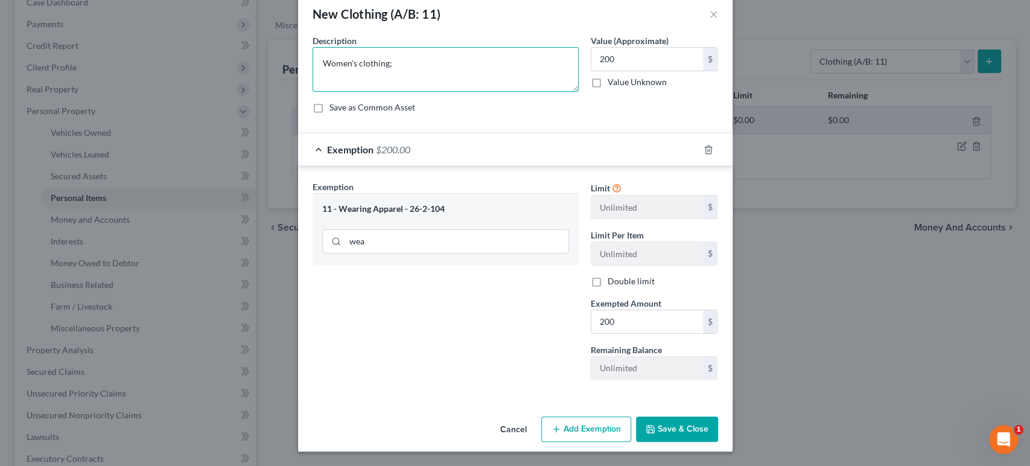
type textarea "Women's clothing;"
click at [712, 425] on button "Save & Close" at bounding box center [677, 428] width 82 height 25
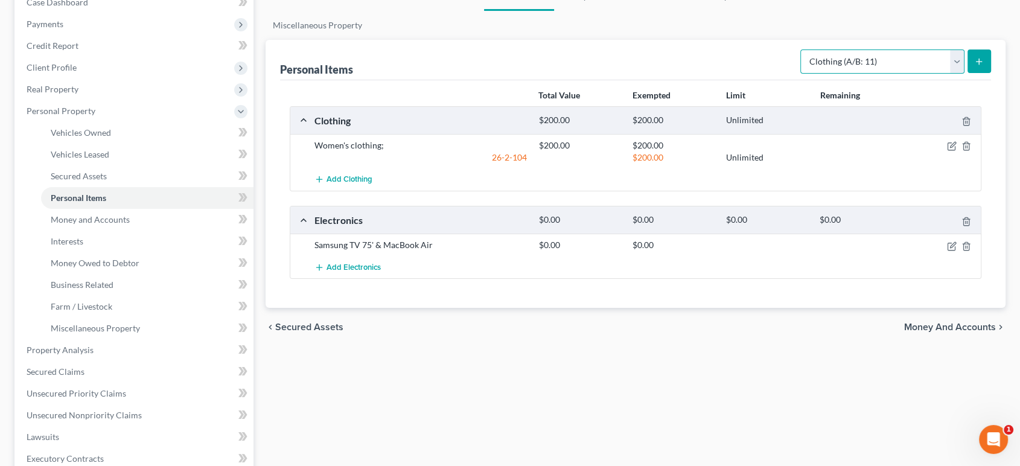
click at [863, 74] on select "Select Item Type Clothing (A/B: 11) Collectibles Of Value (A/B: 8) Electronics …" at bounding box center [882, 61] width 164 height 24
select select "electronics"
click at [800, 74] on select "Select Item Type Clothing (A/B: 11) Collectibles Of Value (A/B: 8) Electronics …" at bounding box center [882, 61] width 164 height 24
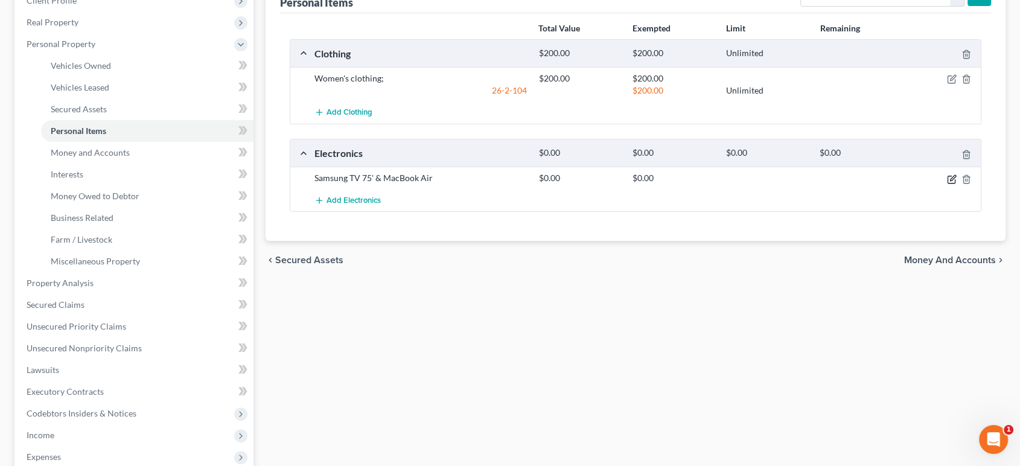
click at [947, 184] on icon "button" at bounding box center [952, 179] width 10 height 10
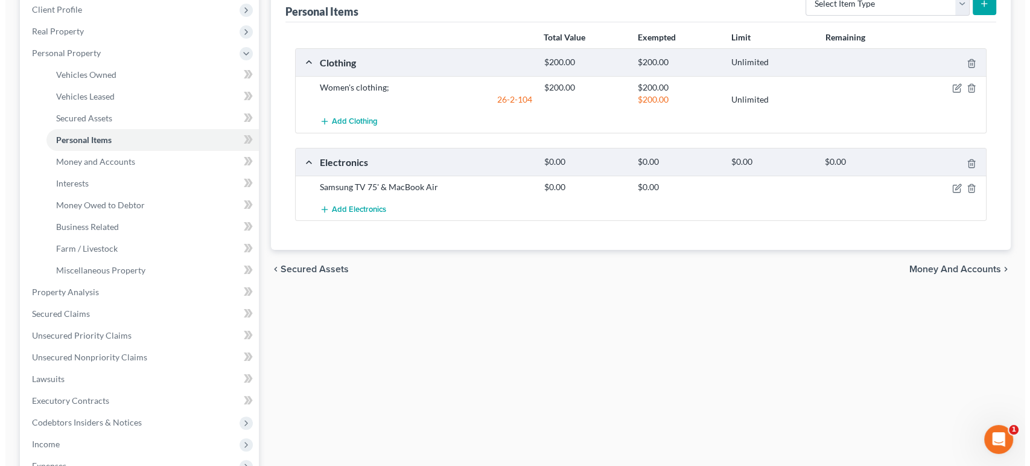
scroll to position [201, 0]
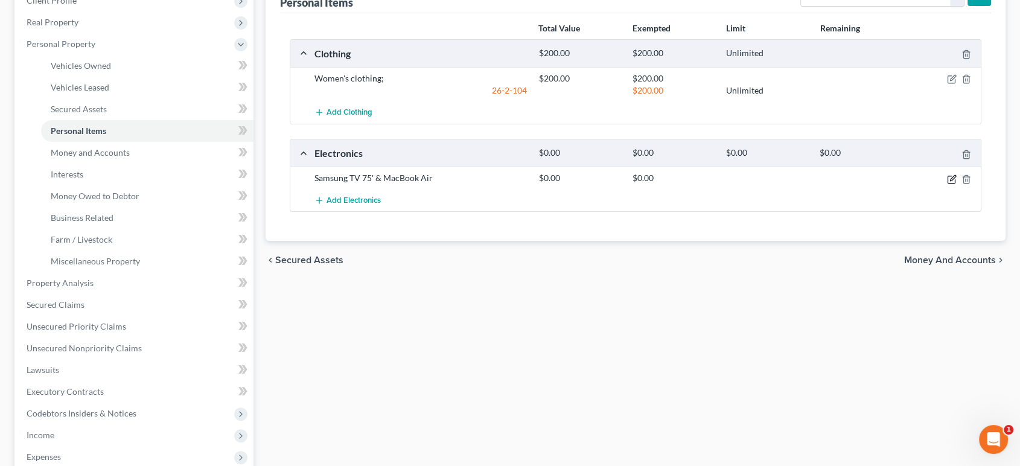
click at [950, 180] on icon "button" at bounding box center [952, 177] width 5 height 5
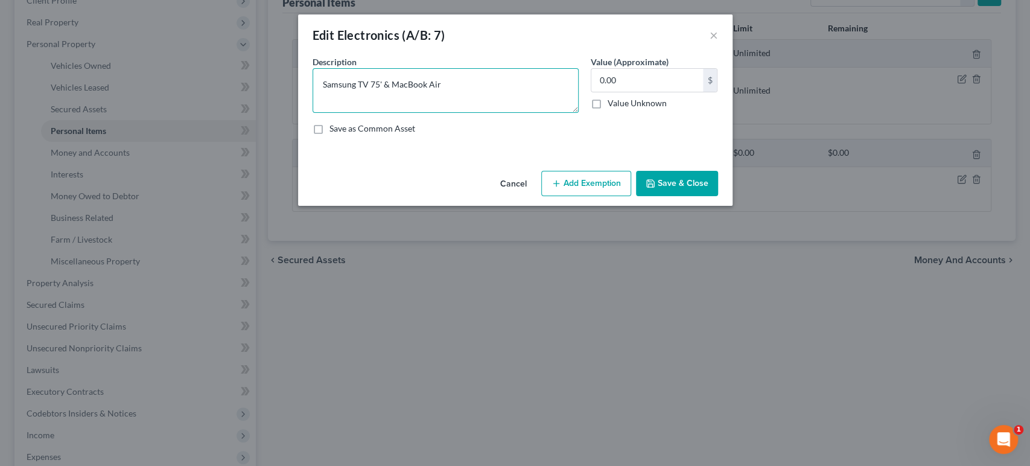
click at [348, 105] on textarea "Samsung TV 75' & MacBook Air" at bounding box center [446, 90] width 266 height 45
click at [360, 105] on textarea "Samsung TV 75'; & MacBook Air" at bounding box center [446, 90] width 266 height 45
type textarea "Samsung TV 75'; MacBook Air;"
click at [653, 92] on input "0.00" at bounding box center [648, 80] width 112 height 23
click at [650, 92] on input "700" at bounding box center [648, 80] width 112 height 23
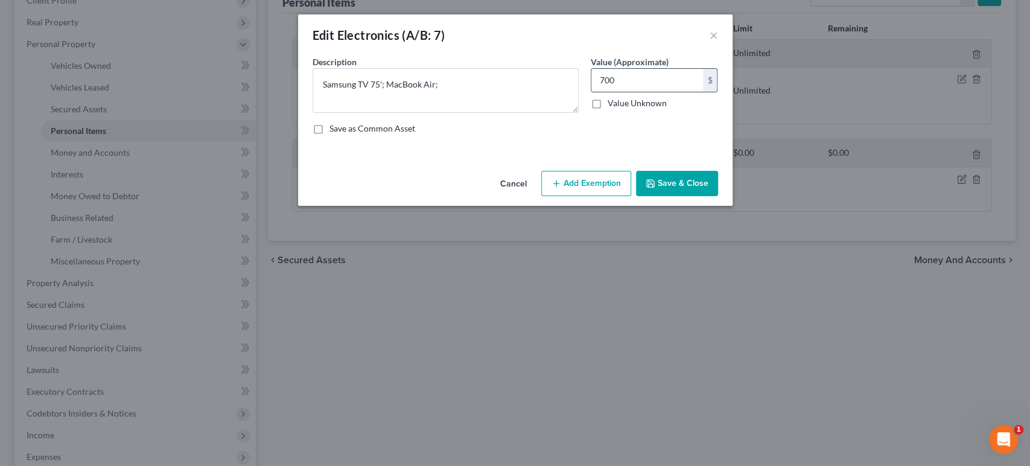
click at [655, 92] on input "700" at bounding box center [648, 80] width 112 height 23
drag, startPoint x: 652, startPoint y: 100, endPoint x: 607, endPoint y: 98, distance: 45.3
click at [607, 92] on div "700 $" at bounding box center [654, 80] width 127 height 24
type input "1,300"
click at [511, 112] on textarea "Samsung TV 75'; MacBook Air;" at bounding box center [446, 90] width 266 height 45
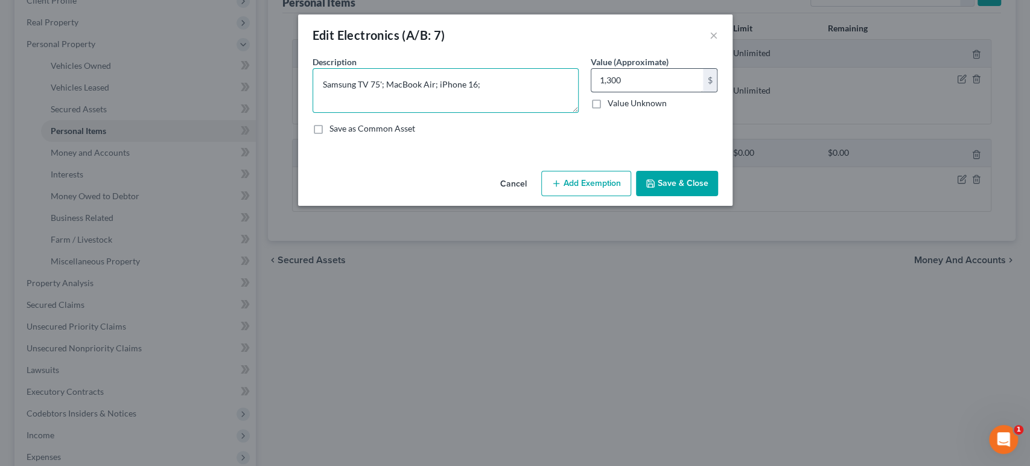
type textarea "Samsung TV 75'; MacBook Air; iPhone 16;"
click at [664, 92] on input "1,300" at bounding box center [648, 80] width 112 height 23
click at [666, 92] on input "1,300" at bounding box center [648, 80] width 112 height 23
click at [628, 92] on input "1,300" at bounding box center [648, 80] width 112 height 23
drag, startPoint x: 646, startPoint y: 97, endPoint x: 595, endPoint y: 100, distance: 52.0
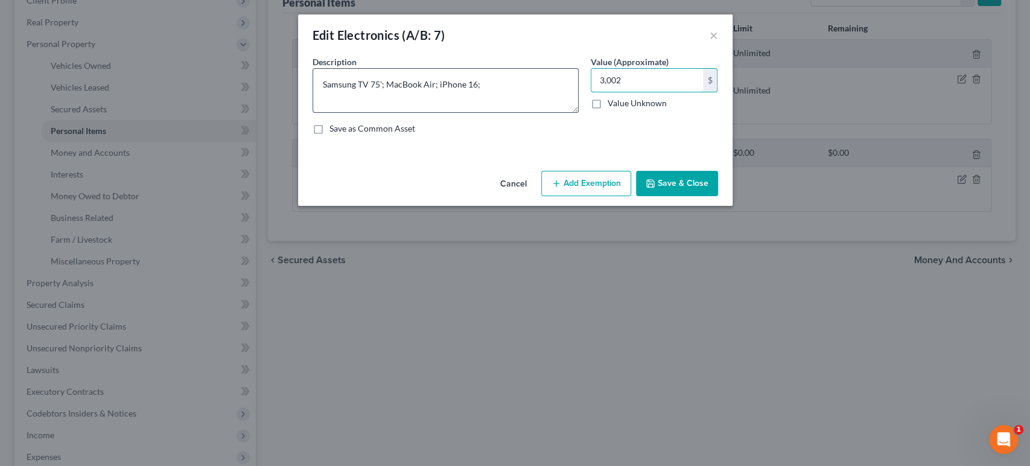
click at [595, 100] on div "Description * Samsung TV 75'; MacBook Air; iPhone 16; Value (Approximate) 3,002…" at bounding box center [516, 100] width 418 height 89
type input "2,300"
click at [718, 135] on div "Save as Common Asset" at bounding box center [516, 129] width 406 height 12
click at [490, 110] on textarea "Samsung TV 75'; MacBook Air; iPhone 16;" at bounding box center [446, 90] width 266 height 45
drag, startPoint x: 319, startPoint y: 107, endPoint x: 255, endPoint y: 106, distance: 64.0
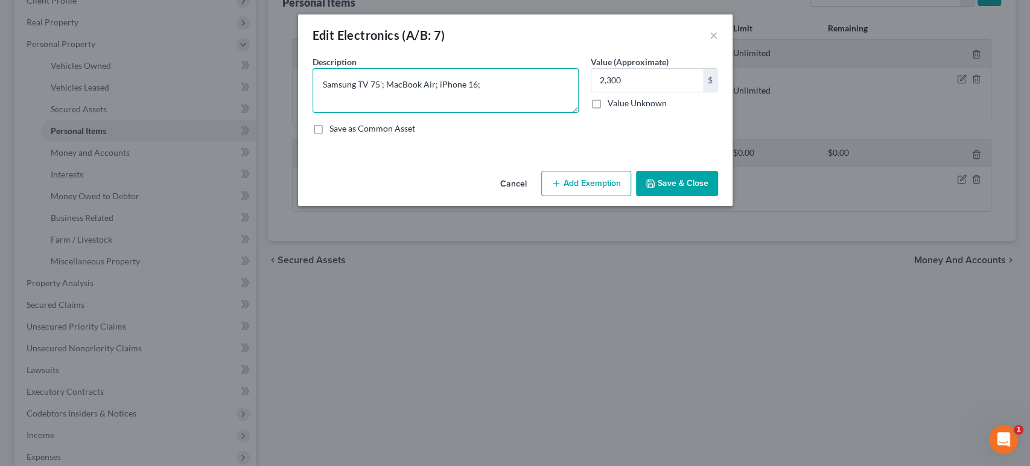
click at [298, 106] on div "An exemption set must first be selected from the Filing Information section. Co…" at bounding box center [515, 111] width 435 height 110
click at [346, 104] on textarea "TVs (75inch, and 42inch); MacBook Air; iPhone 16;" at bounding box center [446, 90] width 266 height 45
drag, startPoint x: 349, startPoint y: 106, endPoint x: 333, endPoint y: 106, distance: 16.9
click at [333, 106] on textarea "TVs (75inch, and 42inch); MacBook Air; iPhone 16;" at bounding box center [446, 90] width 266 height 45
click at [518, 100] on textarea "TVs (75inch, 42inch); MacBook Air; iPhone 16;" at bounding box center [446, 90] width 266 height 45
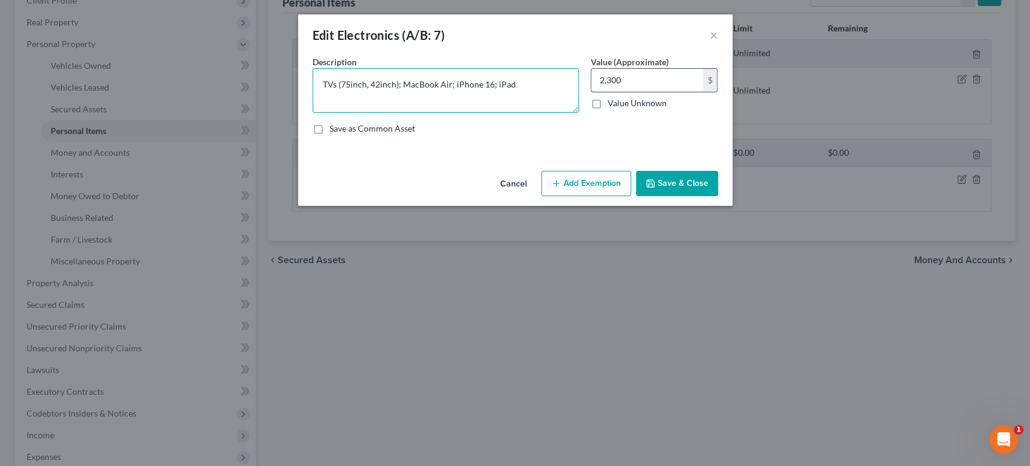
type textarea "TVs (75inch, 42inch); MacBook Air; iPhone 16; iPad"
click at [668, 92] on input "2,300" at bounding box center [648, 80] width 112 height 23
click at [673, 92] on input "2,300" at bounding box center [648, 80] width 112 height 23
drag, startPoint x: 655, startPoint y: 100, endPoint x: 628, endPoint y: 100, distance: 26.6
click at [628, 92] on input "2,300" at bounding box center [648, 80] width 112 height 23
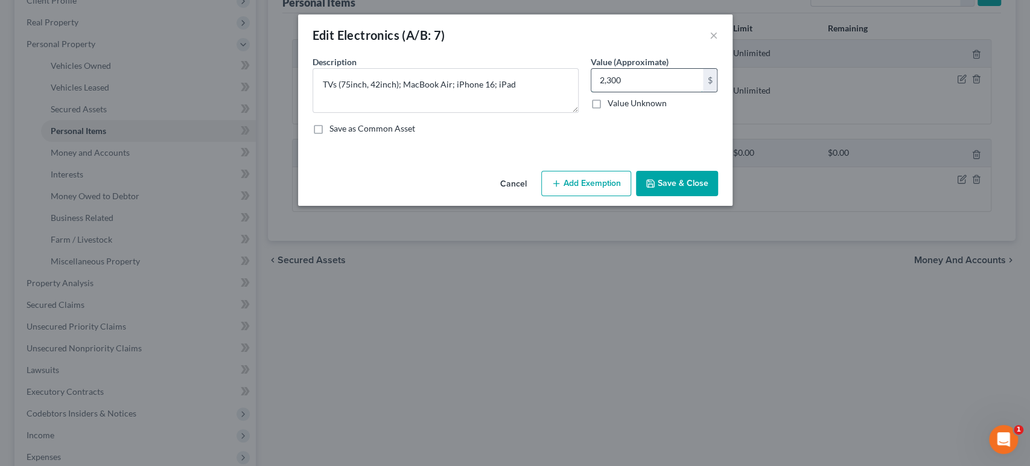
click at [670, 92] on input "2,300" at bounding box center [648, 80] width 112 height 23
drag, startPoint x: 649, startPoint y: 103, endPoint x: 628, endPoint y: 100, distance: 21.3
click at [628, 92] on input "2,300" at bounding box center [648, 80] width 112 height 23
type input "2,600"
click at [718, 196] on button "Save & Close" at bounding box center [677, 183] width 82 height 25
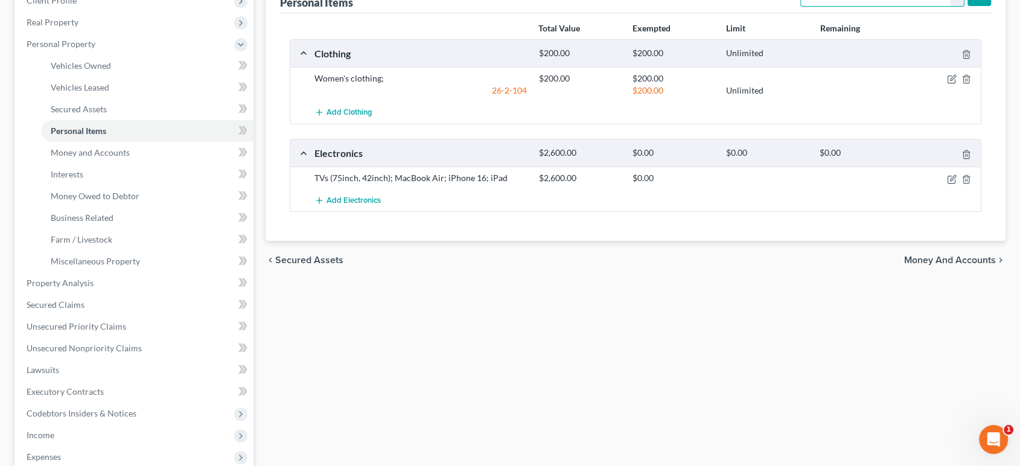
select select "firearms"
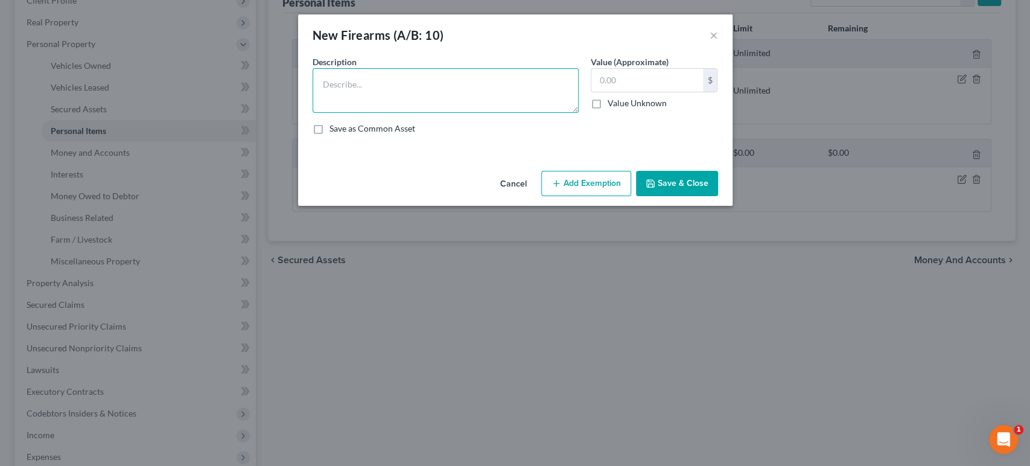
click at [400, 113] on textarea at bounding box center [446, 90] width 266 height 45
type textarea "Handgun"
click at [645, 92] on input "text" at bounding box center [648, 80] width 112 height 23
click at [458, 104] on textarea "Handgun" at bounding box center [446, 90] width 266 height 45
click at [690, 92] on input "text" at bounding box center [648, 80] width 112 height 23
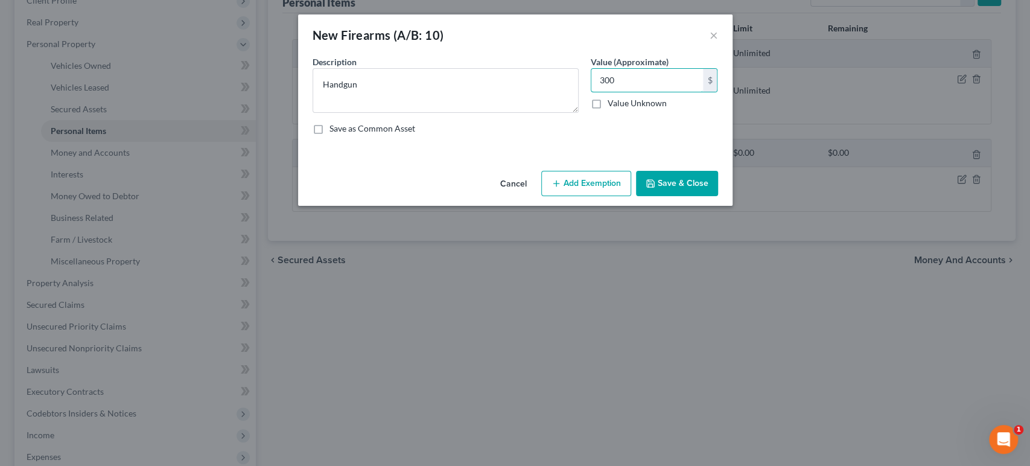
type input "300"
click at [631, 196] on button "Add Exemption" at bounding box center [586, 183] width 90 height 25
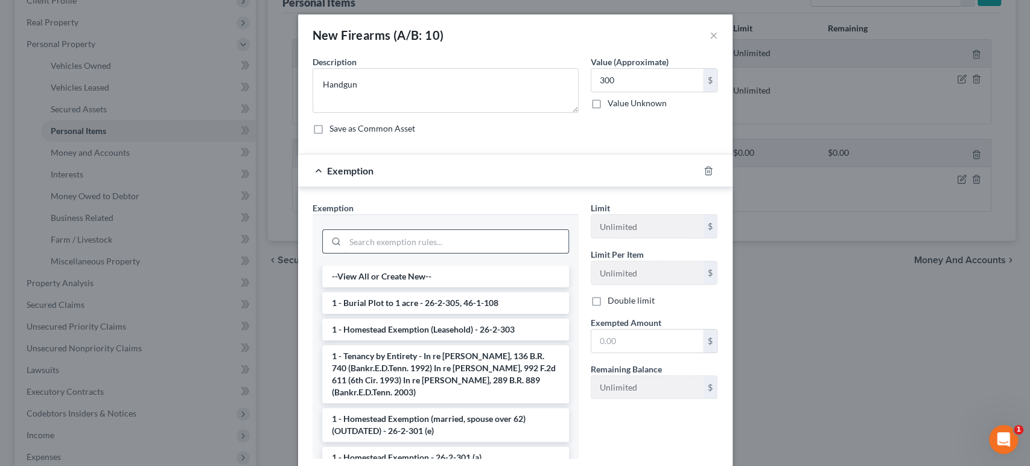
click at [357, 253] on input "search" at bounding box center [456, 241] width 223 height 23
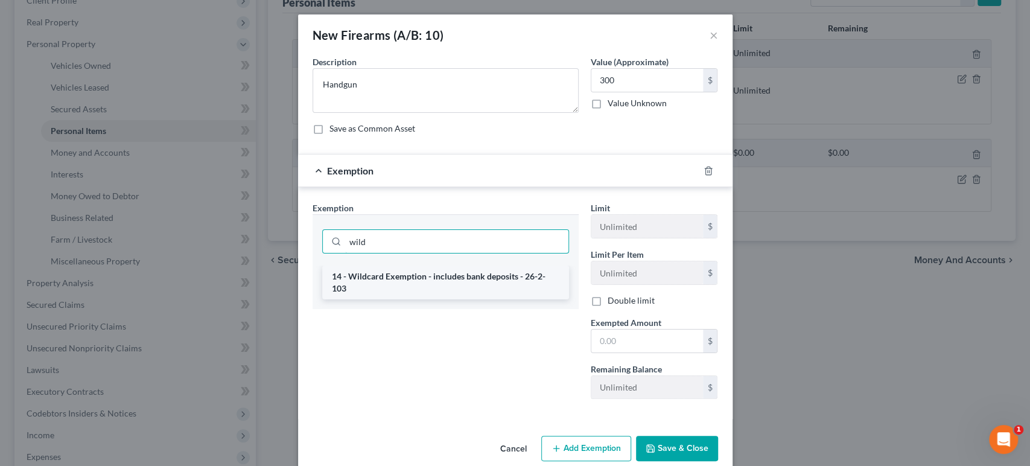
type input "wild"
click at [425, 299] on li "14 - Wildcard Exemption - includes bank deposits - 26-2-103" at bounding box center [445, 283] width 247 height 34
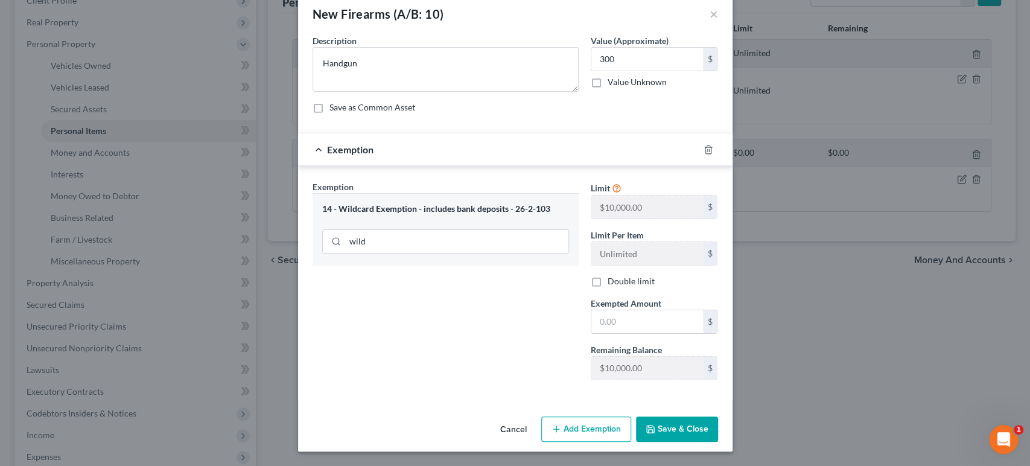
scroll to position [67, 0]
click at [689, 333] on input "text" at bounding box center [648, 321] width 112 height 23
type input "300"
click at [718, 426] on button "Save & Close" at bounding box center [677, 428] width 82 height 25
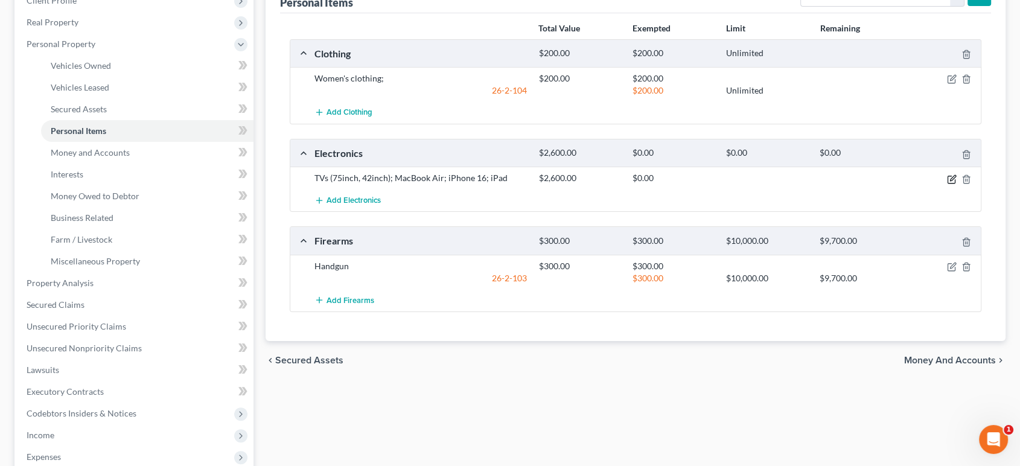
click at [947, 184] on icon "button" at bounding box center [952, 179] width 10 height 10
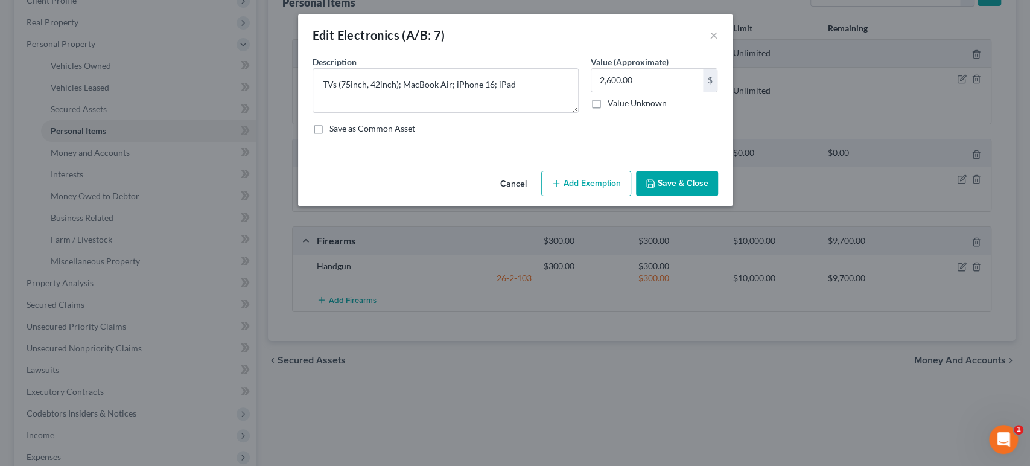
click at [599, 196] on button "Add Exemption" at bounding box center [586, 183] width 90 height 25
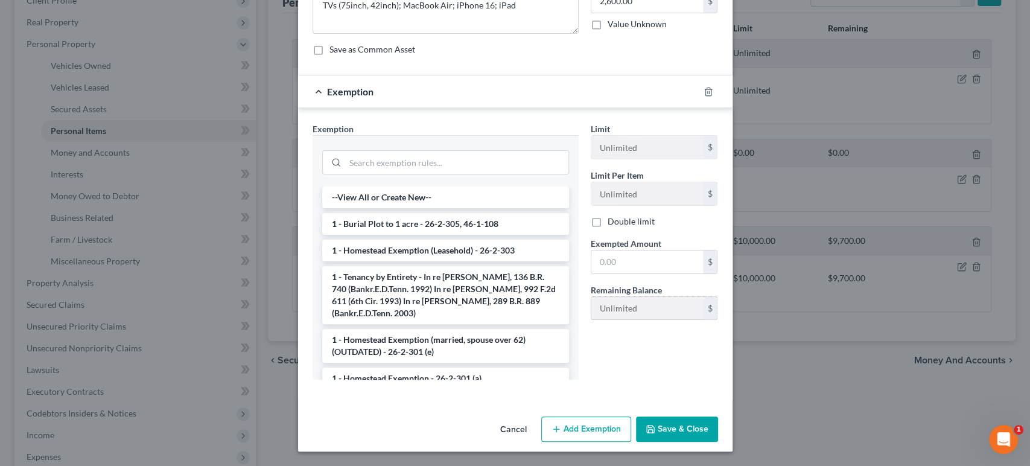
scroll to position [212, 0]
click at [652, 250] on input "text" at bounding box center [648, 261] width 112 height 23
type input "2,600"
click at [494, 151] on input "search" at bounding box center [456, 162] width 223 height 23
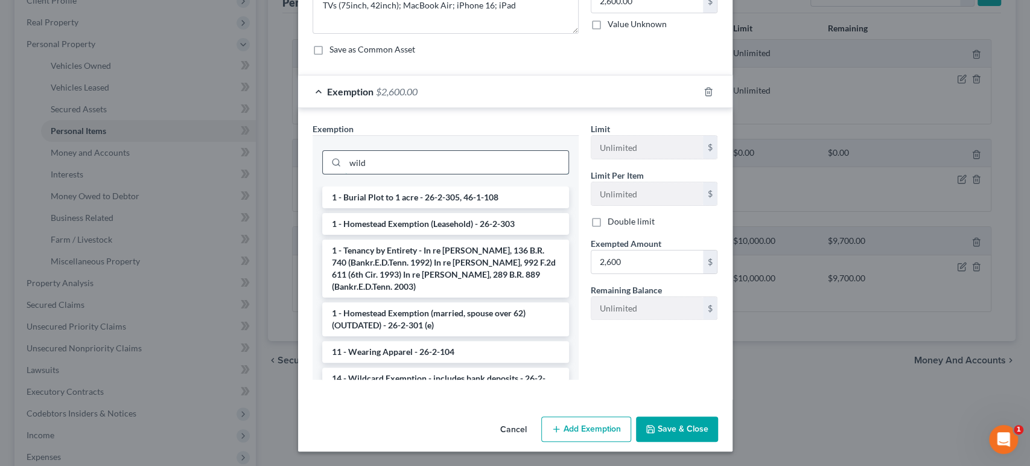
scroll to position [136, 0]
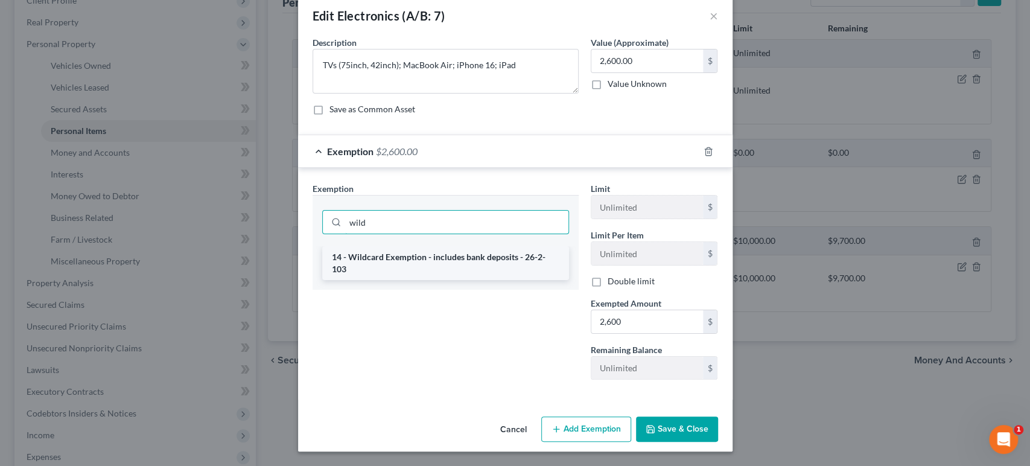
type input "wild"
click at [461, 246] on li "14 - Wildcard Exemption - includes bank deposits - 26-2-103" at bounding box center [445, 263] width 247 height 34
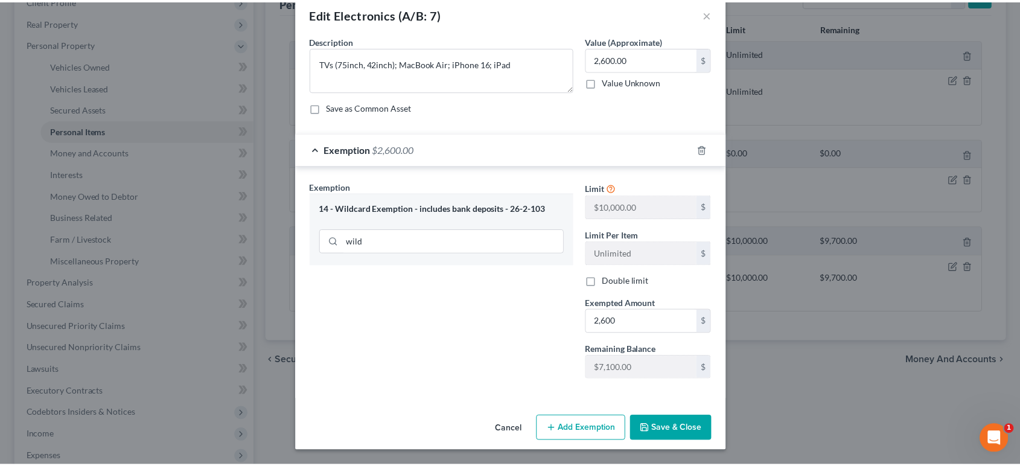
scroll to position [139, 0]
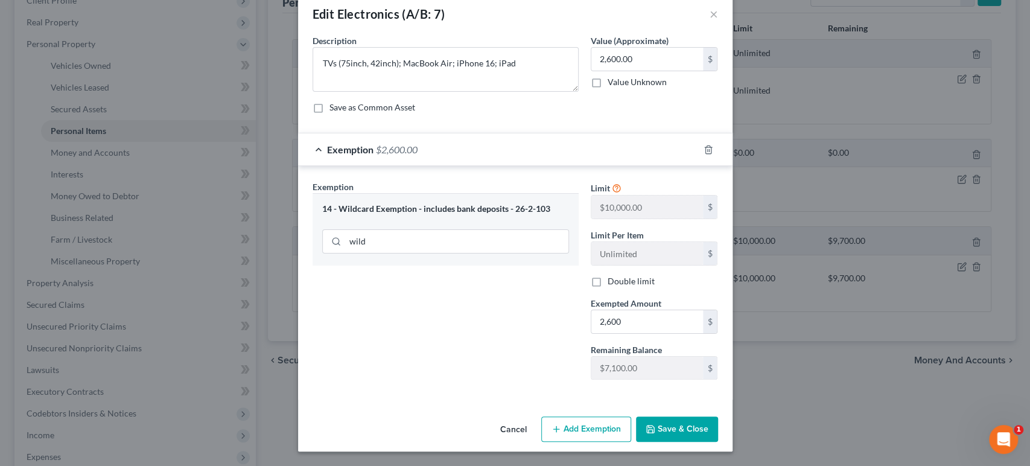
click at [696, 416] on button "Save & Close" at bounding box center [677, 428] width 82 height 25
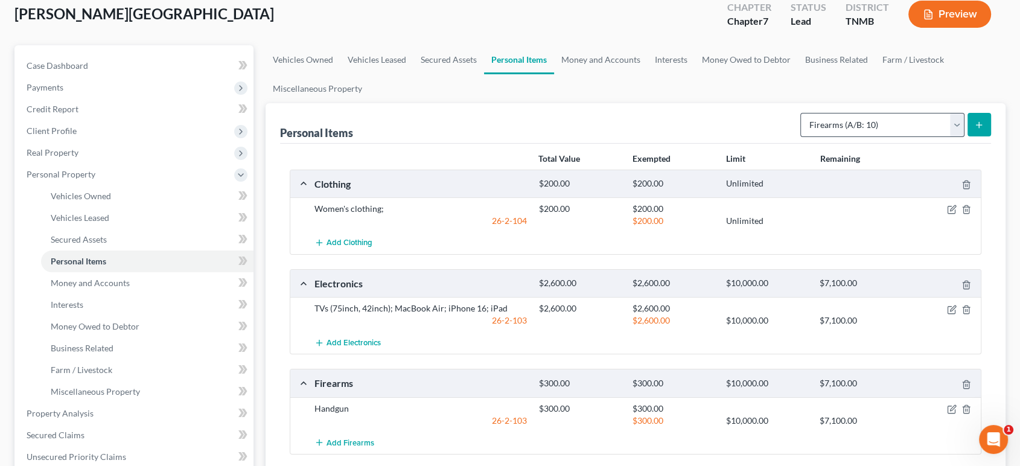
scroll to position [67, 0]
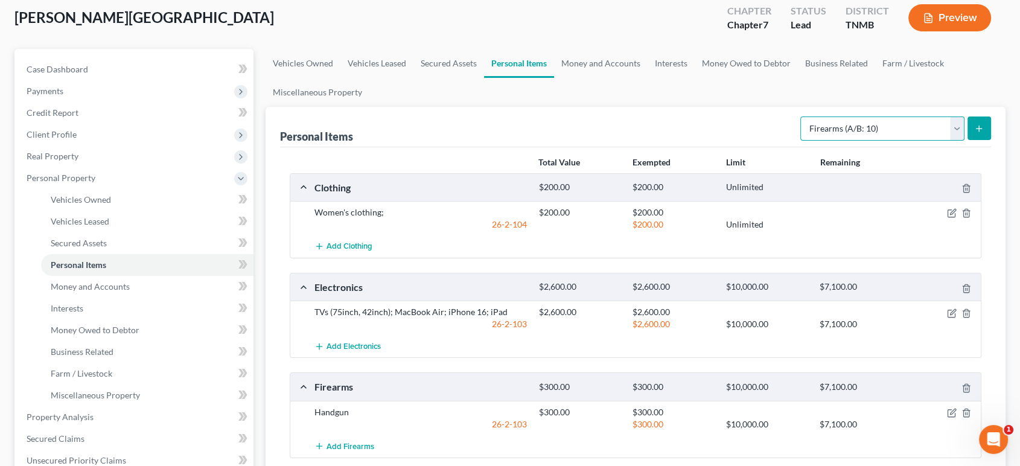
click at [855, 141] on select "Select Item Type Clothing (A/B: 11) Collectibles Of Value (A/B: 8) Electronics …" at bounding box center [882, 128] width 164 height 24
select select "household_goods"
click at [800, 141] on select "Select Item Type Clothing (A/B: 11) Collectibles Of Value (A/B: 8) Electronics …" at bounding box center [882, 128] width 164 height 24
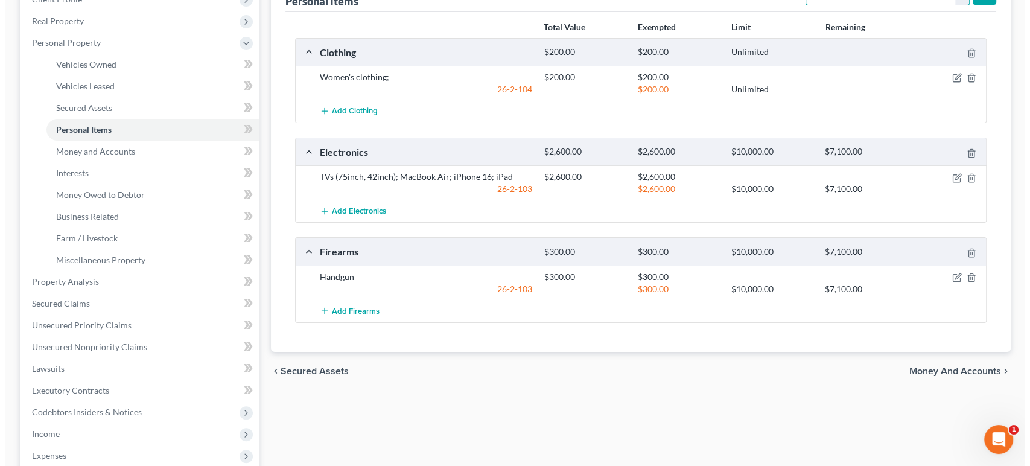
scroll to position [201, 0]
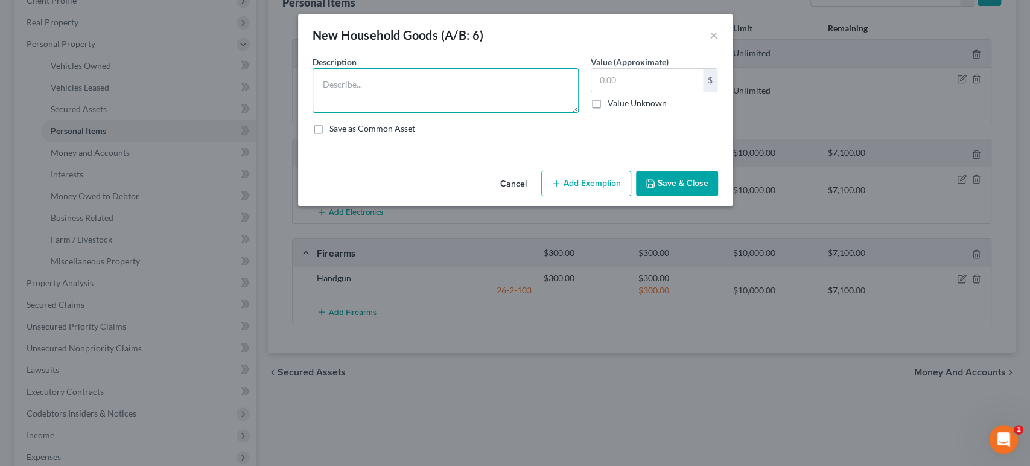
click at [416, 113] on textarea at bounding box center [446, 90] width 266 height 45
click at [567, 106] on textarea "King sized bed and frame; 2x full sized bed and frame; dresser; 1x nightstand; …" at bounding box center [446, 90] width 266 height 45
click at [518, 106] on textarea "King sized bed and frame; 2x full sized bed and frame; dresser; 1x nightstand; …" at bounding box center [446, 90] width 266 height 45
click at [537, 101] on textarea "King sized bed and frame; 2x full sized bed and frame; 2x bookshelves; 2xdresse…" at bounding box center [446, 90] width 266 height 45
click at [347, 113] on textarea "King sized bed and frame; 2x full sized bed and frame; 2x bookshelves; 2xdresse…" at bounding box center [446, 90] width 266 height 45
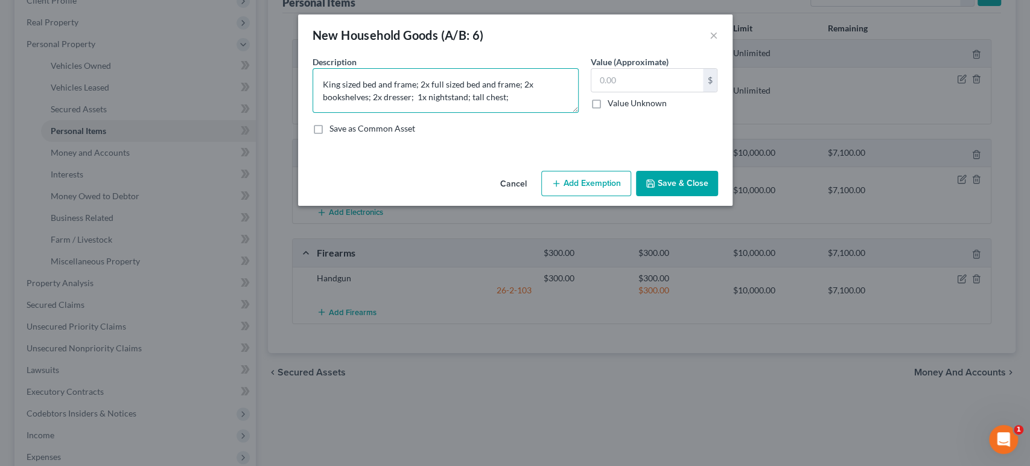
click at [515, 113] on textarea "King sized bed and frame; 2x full sized bed and frame; 2x bookshelves; 2x dress…" at bounding box center [446, 90] width 266 height 45
drag, startPoint x: 529, startPoint y: 131, endPoint x: 456, endPoint y: 132, distance: 73.0
click at [456, 113] on textarea "King sized bed and frame; 2x full sized bed and frame; 2x bookshelves; 2x dress…" at bounding box center [446, 90] width 266 height 45
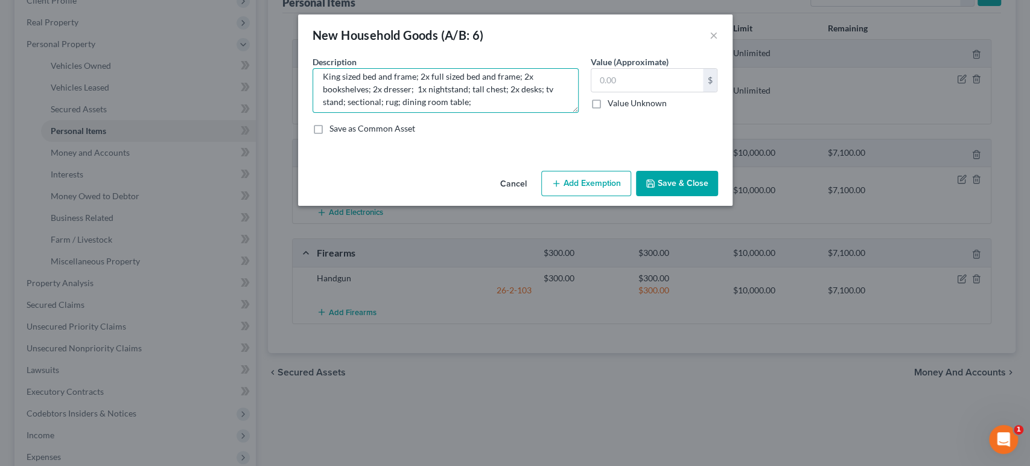
click at [464, 113] on textarea "King sized bed and frame; 2x full sized bed and frame; 2x bookshelves; 2x dress…" at bounding box center [446, 90] width 266 height 45
type textarea "King sized bed and frame; 2x full sized bed and frame; 2x bookshelves; 2x dress…"
click at [628, 92] on input "text" at bounding box center [648, 80] width 112 height 23
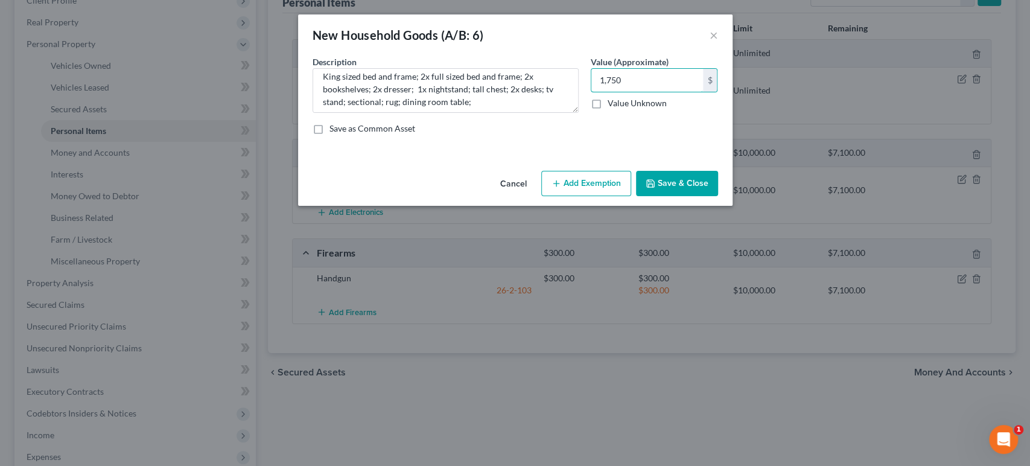
type input "1,750"
click at [610, 196] on button "Add Exemption" at bounding box center [586, 183] width 90 height 25
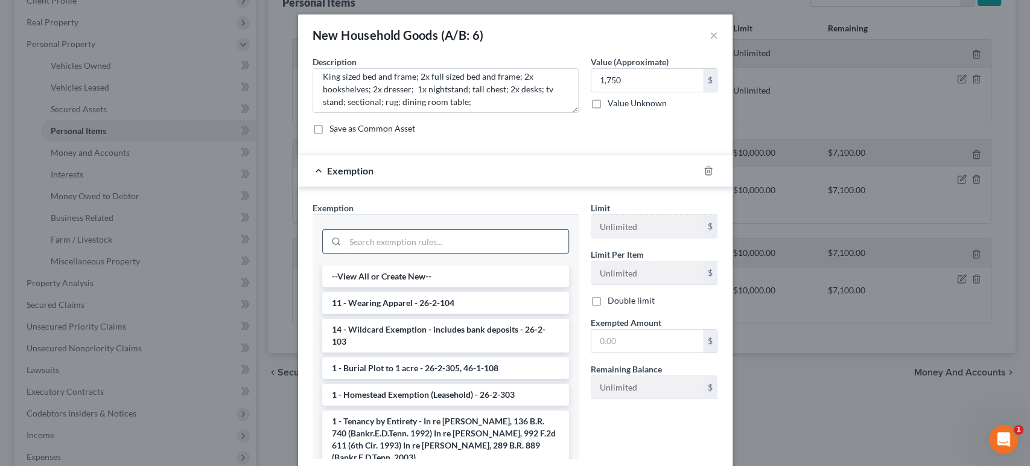
click at [429, 253] on input "search" at bounding box center [456, 241] width 223 height 23
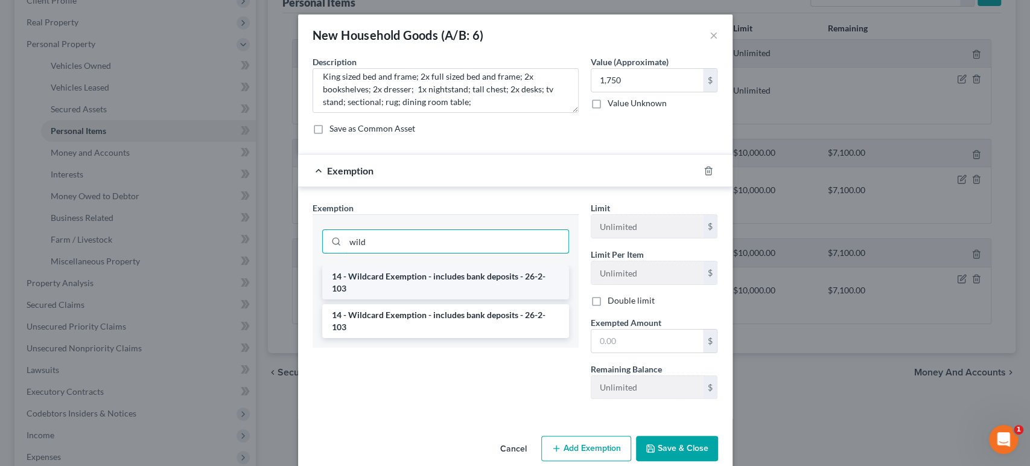
type input "wild"
click at [459, 299] on li "14 - Wildcard Exemption - includes bank deposits - 26-2-103" at bounding box center [445, 283] width 247 height 34
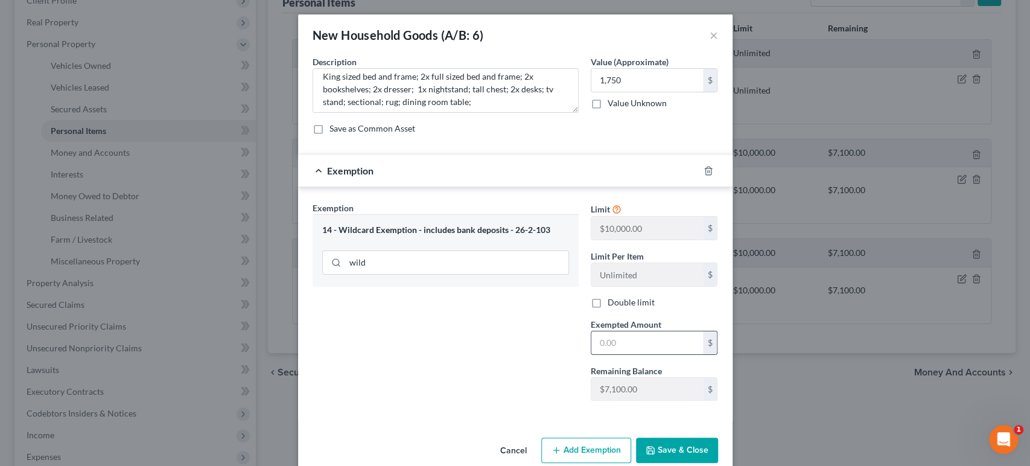
click at [638, 354] on input "text" at bounding box center [648, 342] width 112 height 23
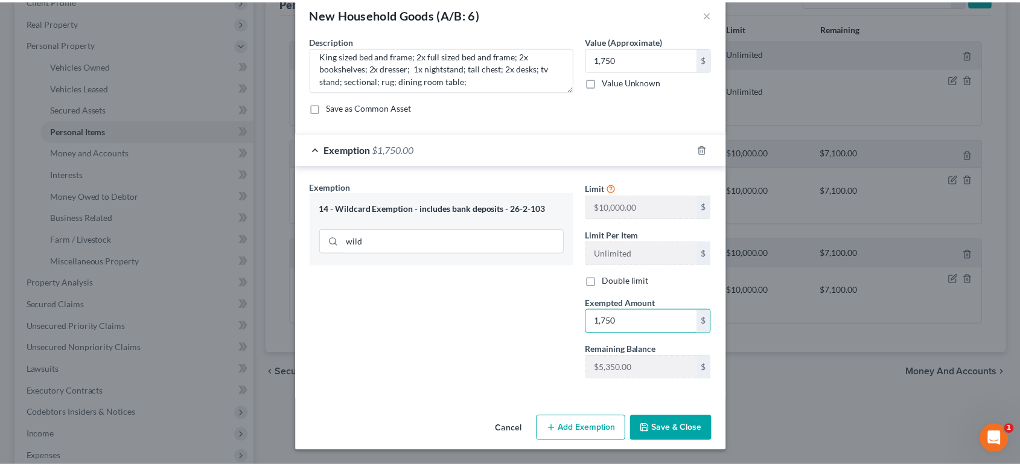
scroll to position [139, 0]
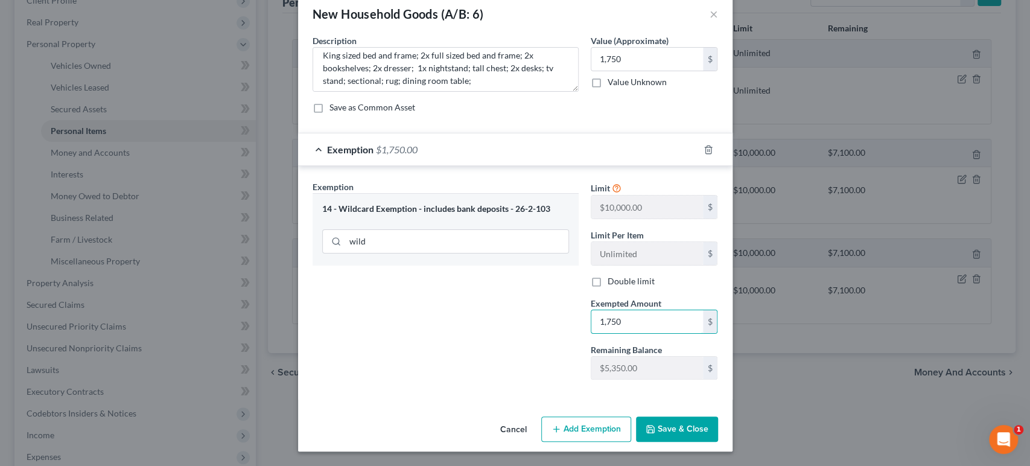
type input "1,750"
click at [710, 419] on button "Save & Close" at bounding box center [677, 428] width 82 height 25
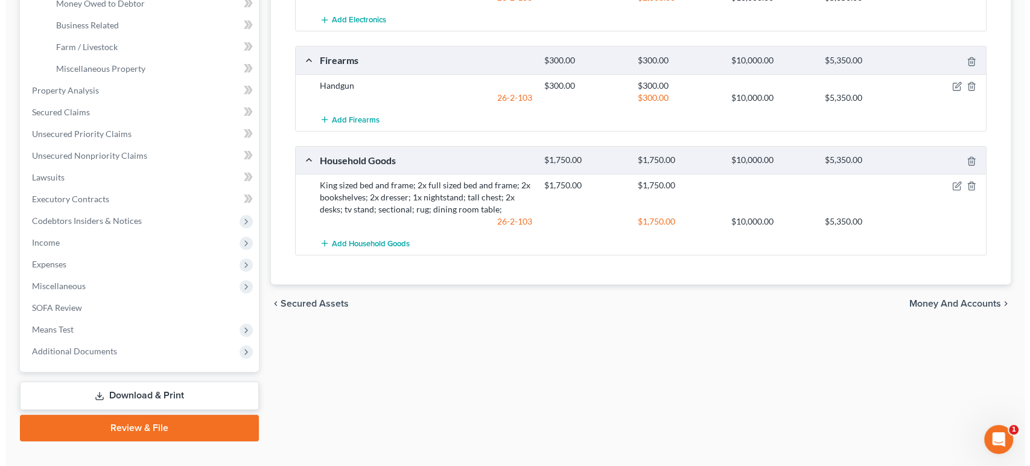
scroll to position [469, 0]
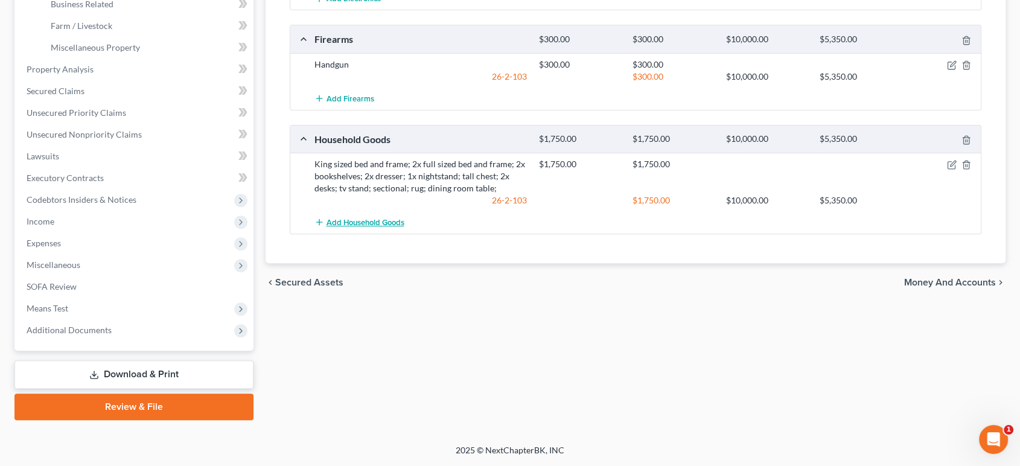
click at [374, 228] on span "Add Household Goods" at bounding box center [366, 223] width 78 height 10
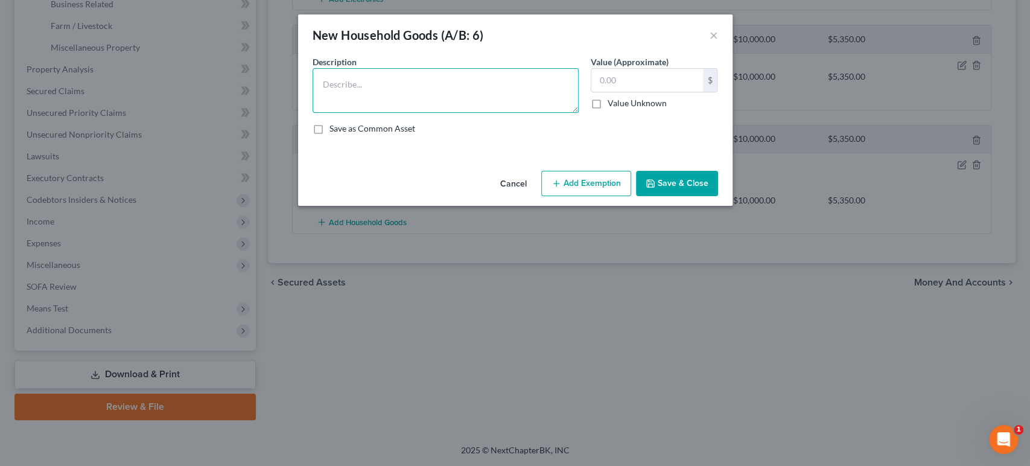
click at [443, 106] on textarea at bounding box center [446, 90] width 266 height 45
click at [718, 42] on button "×" at bounding box center [714, 35] width 8 height 14
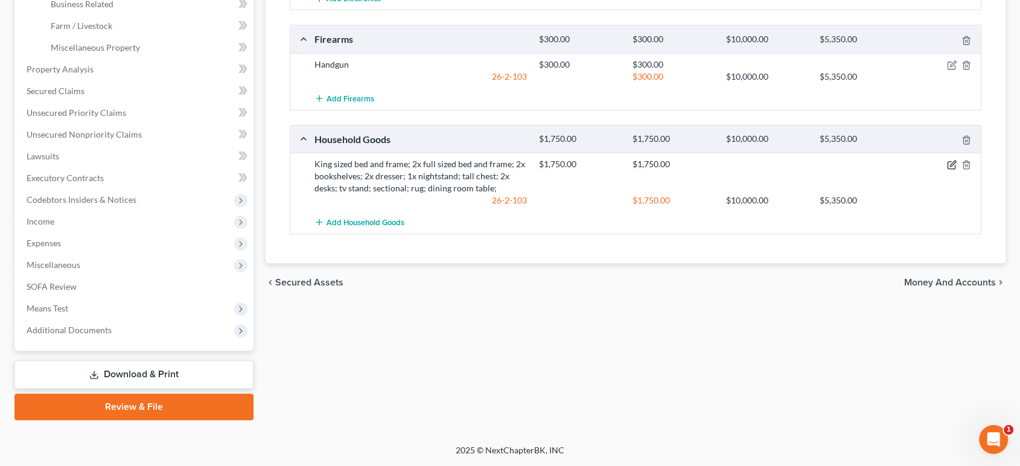
click at [947, 170] on icon "button" at bounding box center [952, 165] width 10 height 10
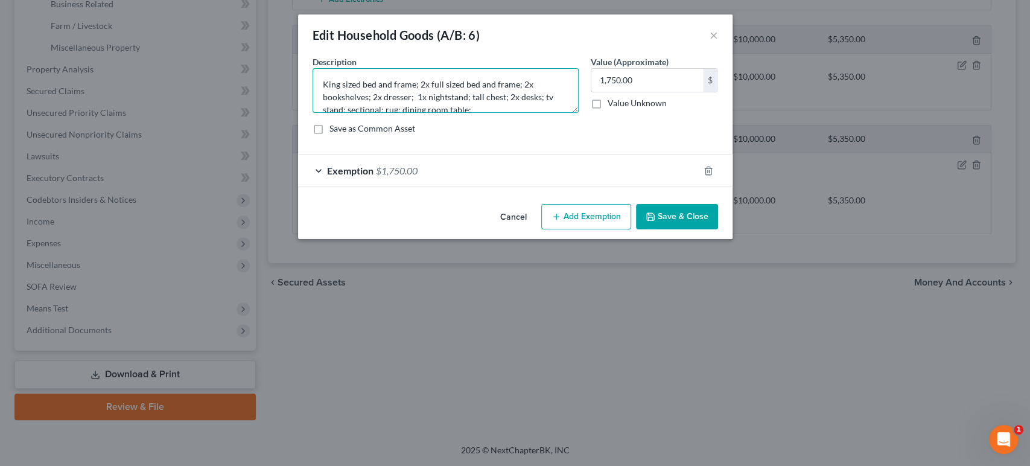
click at [490, 113] on textarea "King sized bed and frame; 2x full sized bed and frame; 2x bookshelves; 2x dress…" at bounding box center [446, 90] width 266 height 45
click at [511, 113] on textarea "King sized bed and frame; 2x full sized bed and frame; 2x bookshelves; 2x dress…" at bounding box center [446, 90] width 266 height 45
drag, startPoint x: 526, startPoint y: 102, endPoint x: 533, endPoint y: 101, distance: 6.7
click at [529, 102] on textarea "King sized bed and frame; 2x full sized bed and frame; 2x bookshelves; 2x dress…" at bounding box center [446, 90] width 266 height 45
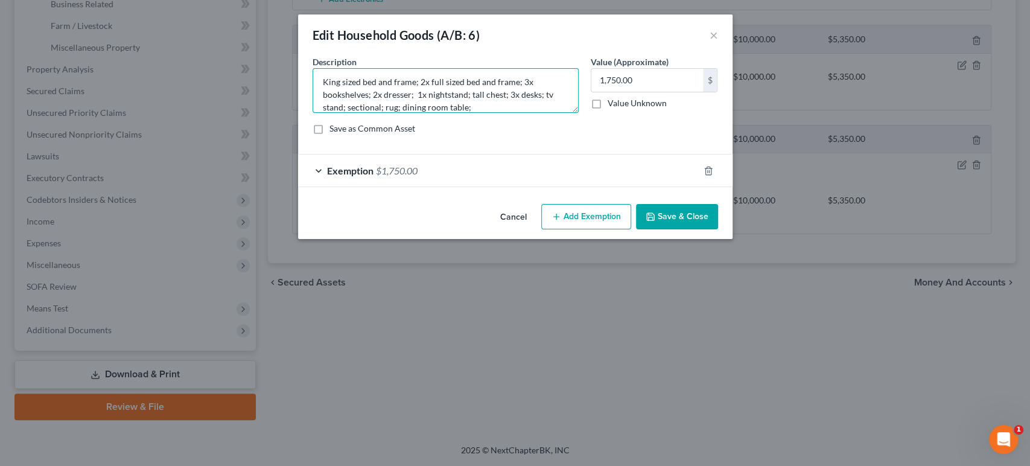
click at [485, 113] on textarea "King sized bed and frame; 2x full sized bed and frame; 3x bookshelves; 2x dress…" at bounding box center [446, 90] width 266 height 45
type textarea "King sized bed and frame; 2x full sized bed and frame; 3x bookshelves; 2x dress…"
click at [632, 92] on input "1,750.00" at bounding box center [648, 80] width 112 height 23
click at [634, 92] on input "1,750.00" at bounding box center [648, 80] width 112 height 23
click at [625, 92] on input "150.00" at bounding box center [648, 80] width 112 height 23
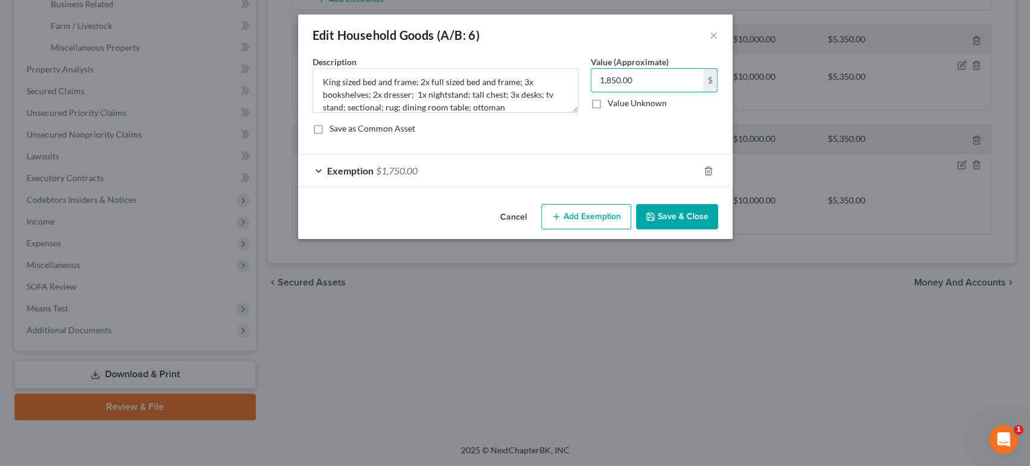
type input "1,850.00"
click at [516, 187] on div "Exemption $1,750.00" at bounding box center [498, 171] width 401 height 32
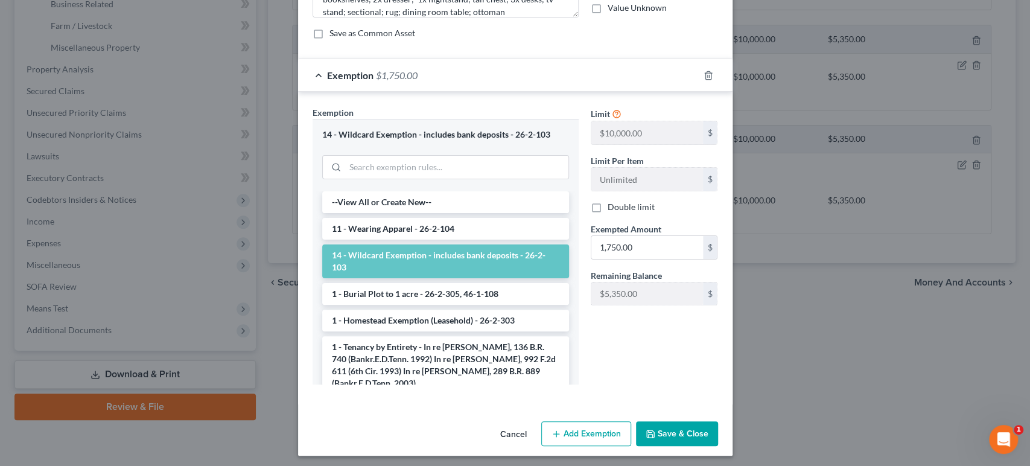
scroll to position [238, 0]
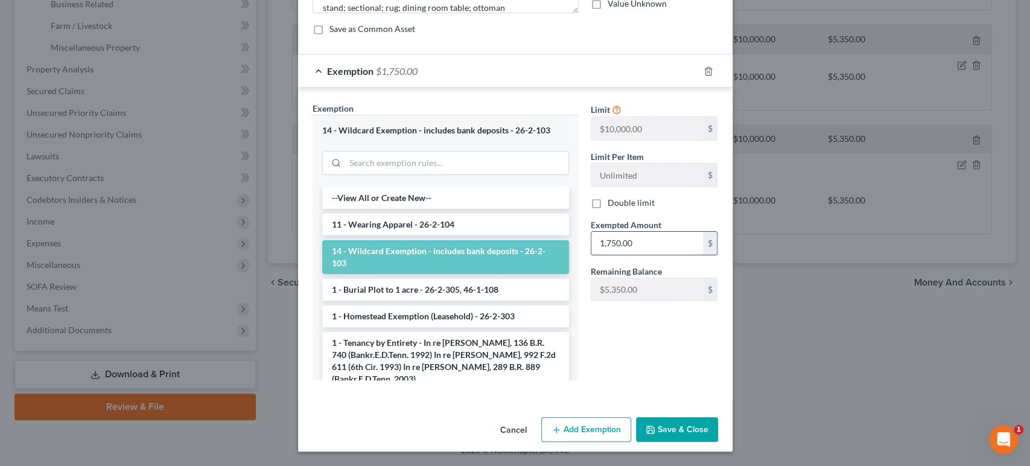
click at [629, 232] on input "1,750.00" at bounding box center [648, 243] width 112 height 23
drag, startPoint x: 659, startPoint y: 188, endPoint x: 567, endPoint y: 187, distance: 91.8
click at [567, 187] on div "Exemption Set must be selected for CA. Exemption * 14 - Wildcard Exemption - in…" at bounding box center [516, 246] width 418 height 288
type input "1,850"
click at [718, 424] on button "Save & Close" at bounding box center [677, 429] width 82 height 25
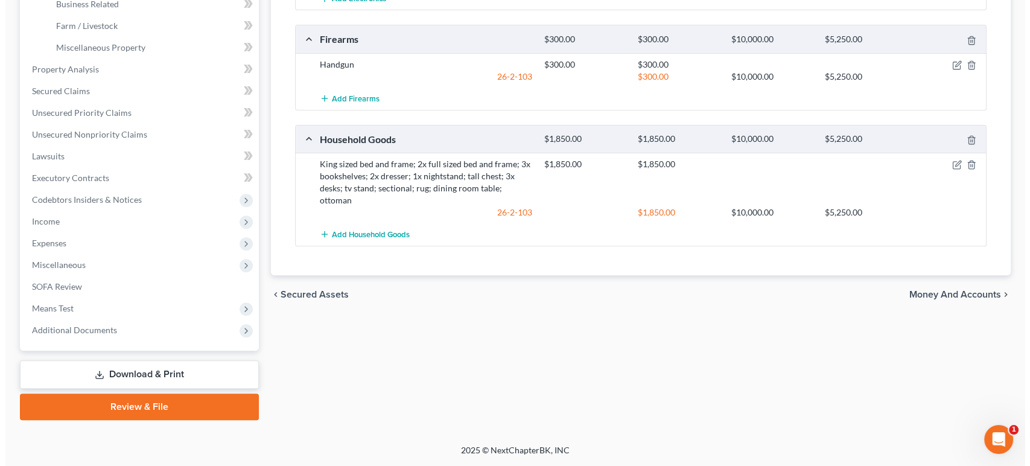
scroll to position [469, 0]
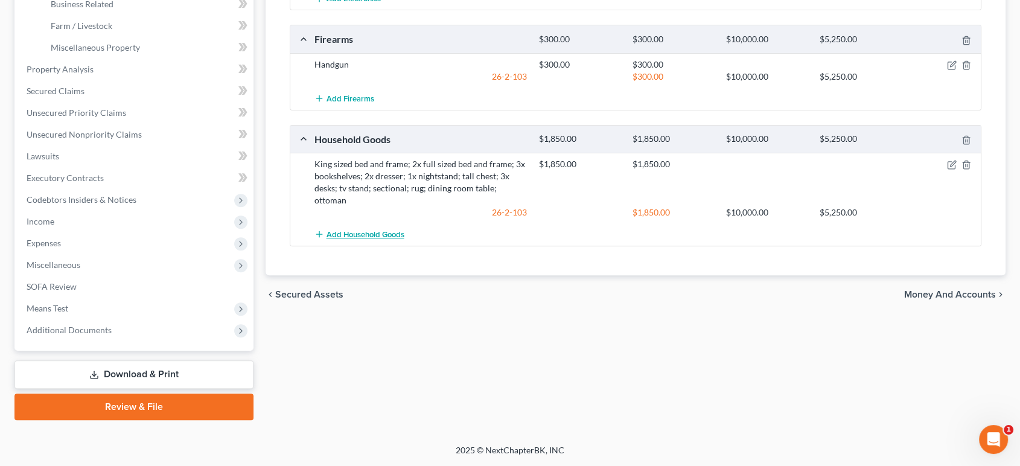
click at [404, 240] on span "Add Household Goods" at bounding box center [366, 235] width 78 height 10
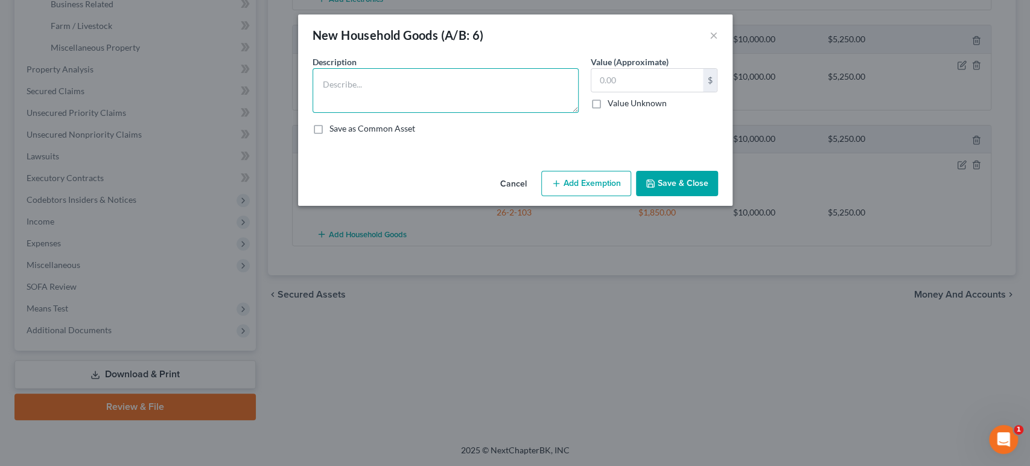
click at [386, 113] on textarea at bounding box center [446, 90] width 266 height 45
type textarea "Washer and Drier"
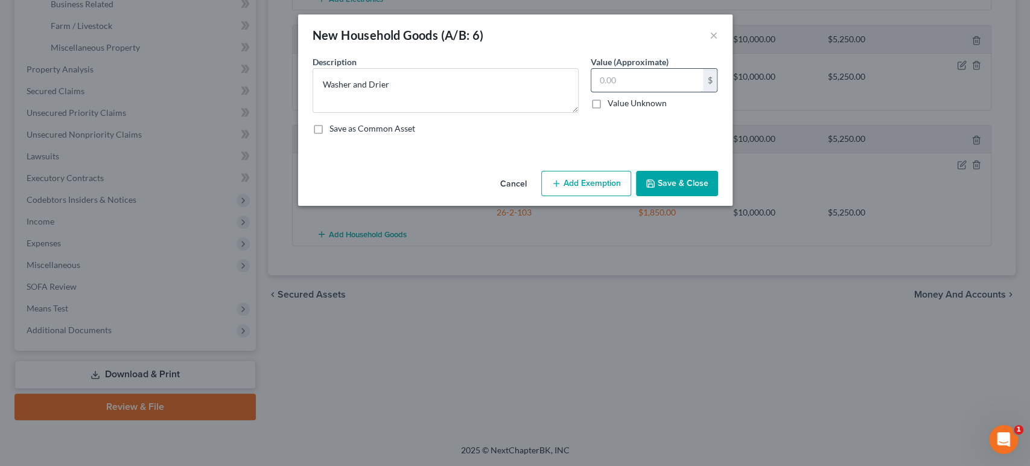
click at [703, 92] on input "text" at bounding box center [648, 80] width 112 height 23
type input "1,250"
click at [623, 196] on button "Add Exemption" at bounding box center [586, 183] width 90 height 25
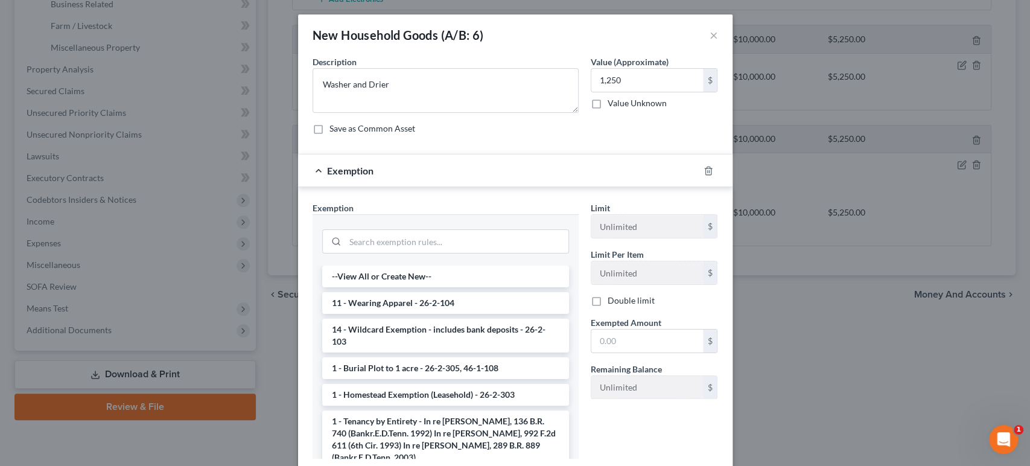
scroll to position [134, 0]
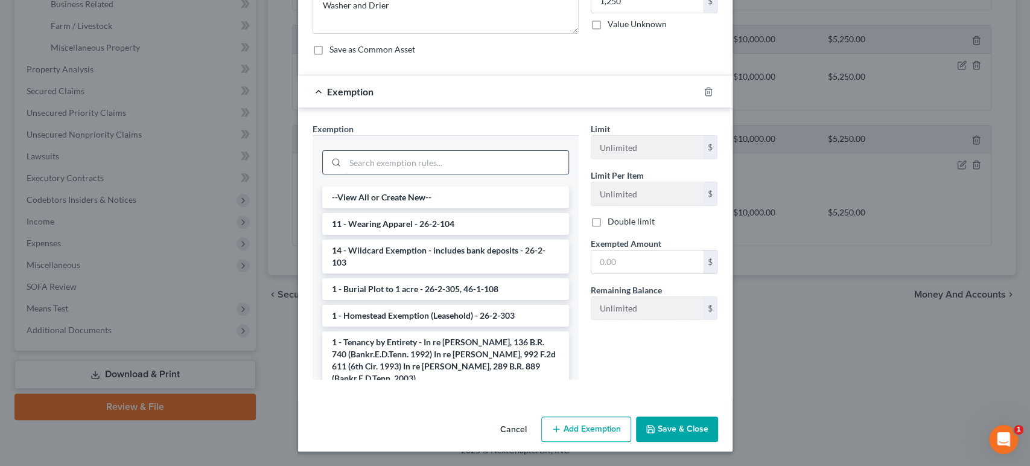
click at [405, 171] on input "search" at bounding box center [456, 162] width 223 height 23
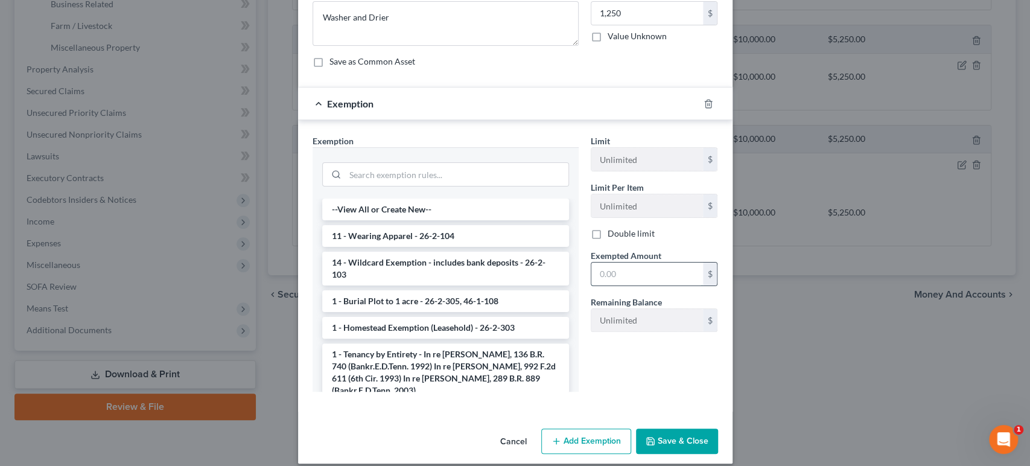
click at [667, 285] on input "text" at bounding box center [648, 274] width 112 height 23
type input "1,250"
click at [473, 186] on input "search" at bounding box center [456, 174] width 223 height 23
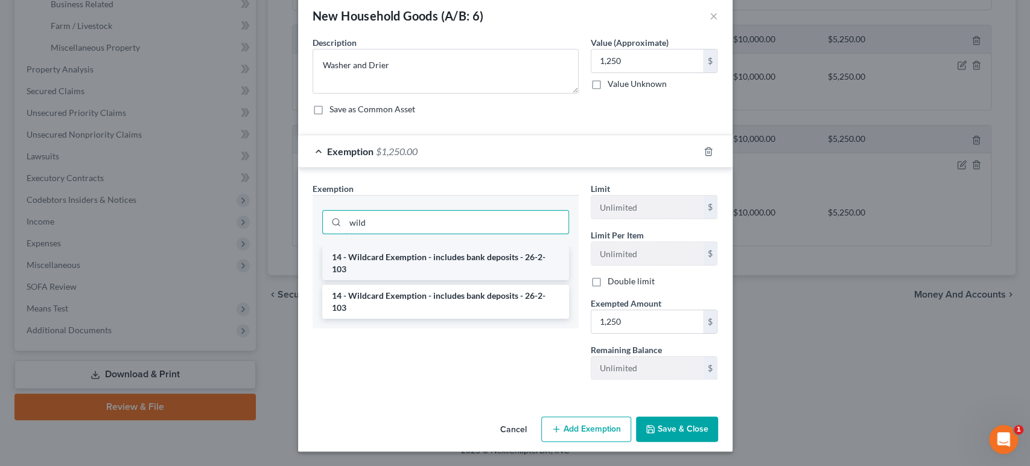
type input "wild"
click at [429, 271] on li "14 - Wildcard Exemption - includes bank deposits - 26-2-103" at bounding box center [445, 263] width 247 height 34
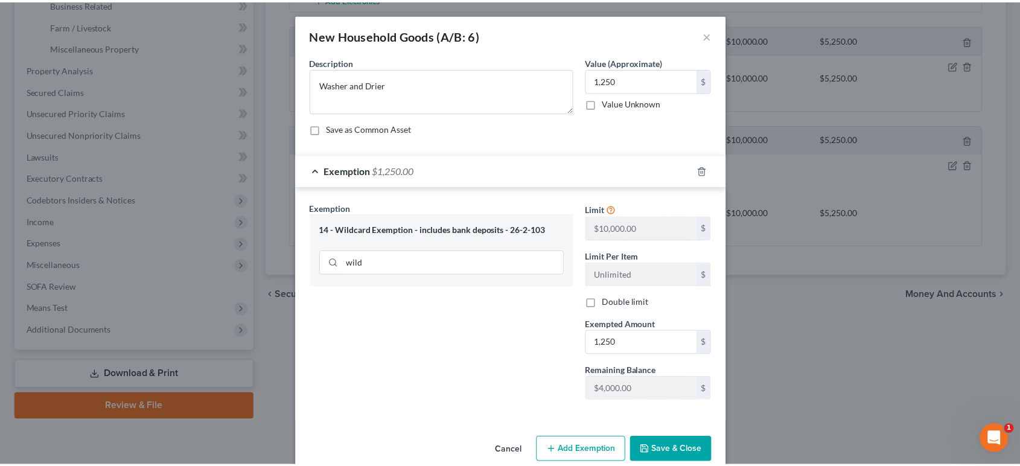
scroll to position [139, 0]
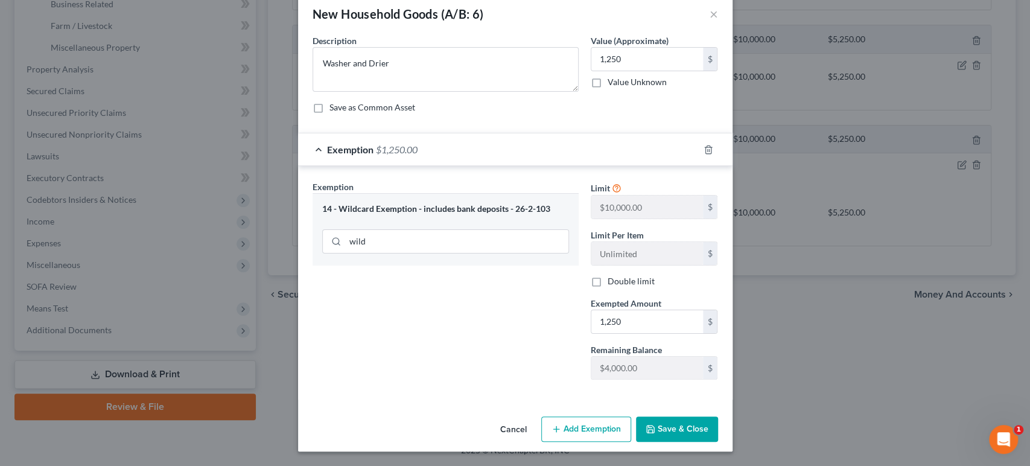
click at [710, 416] on button "Save & Close" at bounding box center [677, 428] width 82 height 25
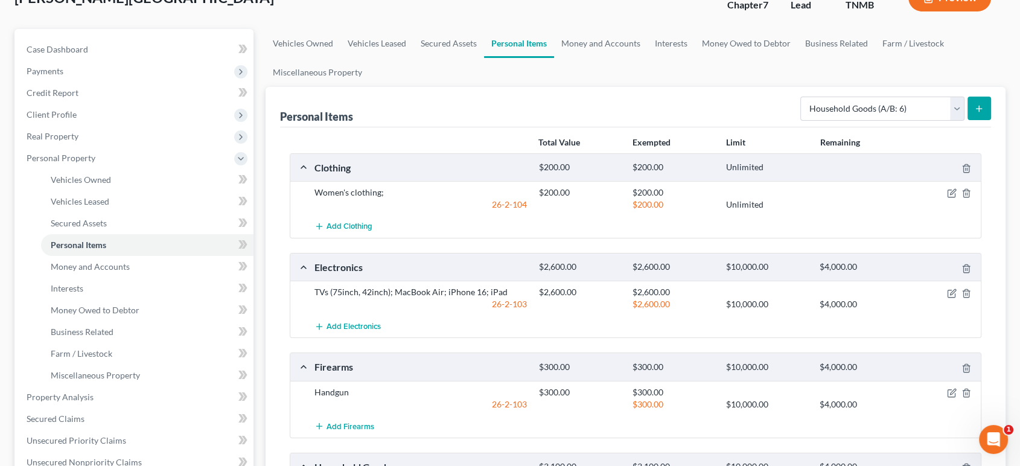
scroll to position [67, 0]
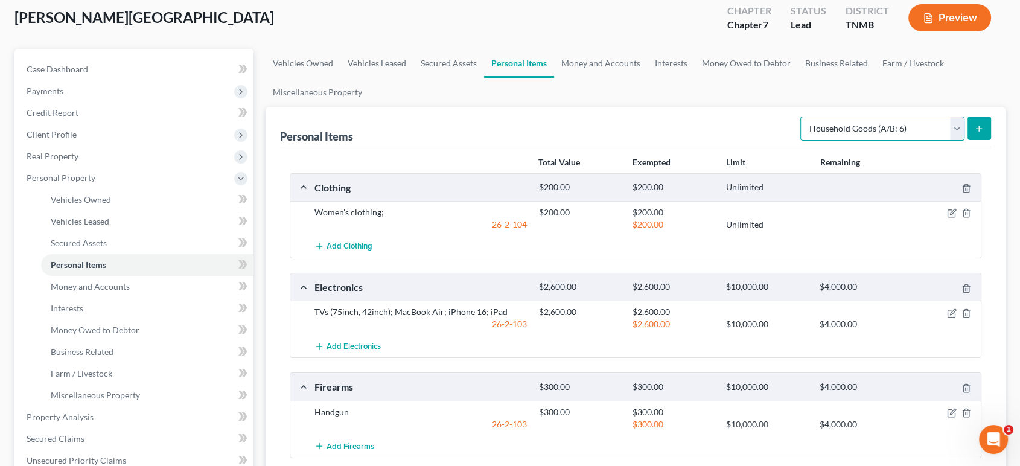
click at [892, 141] on select "Select Item Type Clothing (A/B: 11) Collectibles Of Value (A/B: 8) Electronics …" at bounding box center [882, 128] width 164 height 24
select select "jewelry"
click at [800, 141] on select "Select Item Type Clothing (A/B: 11) Collectibles Of Value (A/B: 8) Electronics …" at bounding box center [882, 128] width 164 height 24
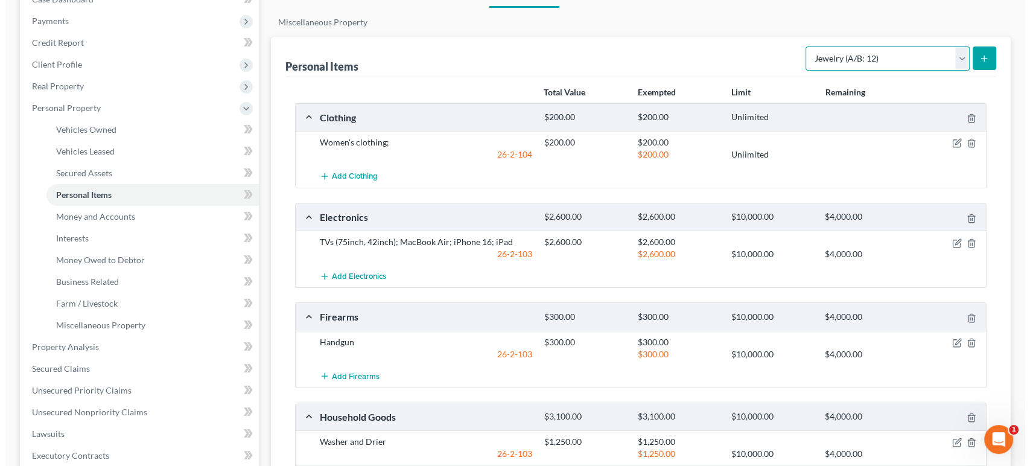
scroll to position [134, 0]
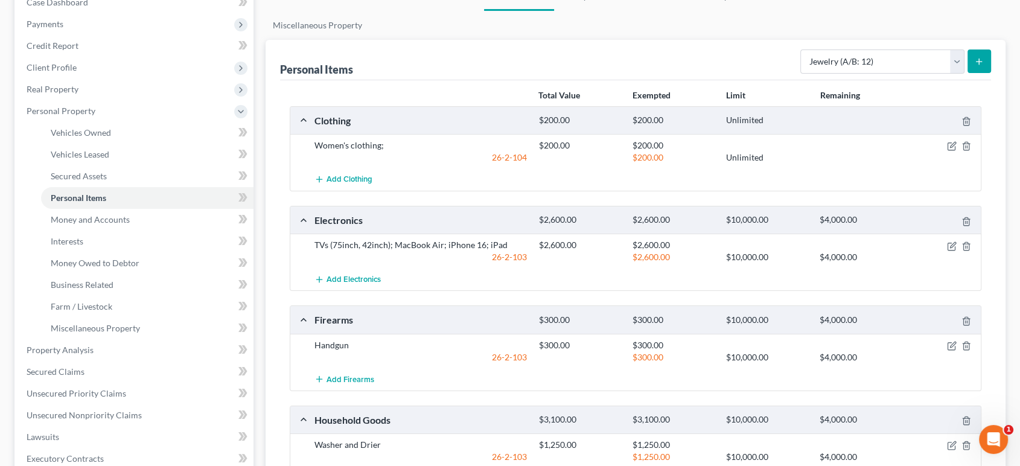
click at [979, 64] on line "submit" at bounding box center [979, 61] width 0 height 5
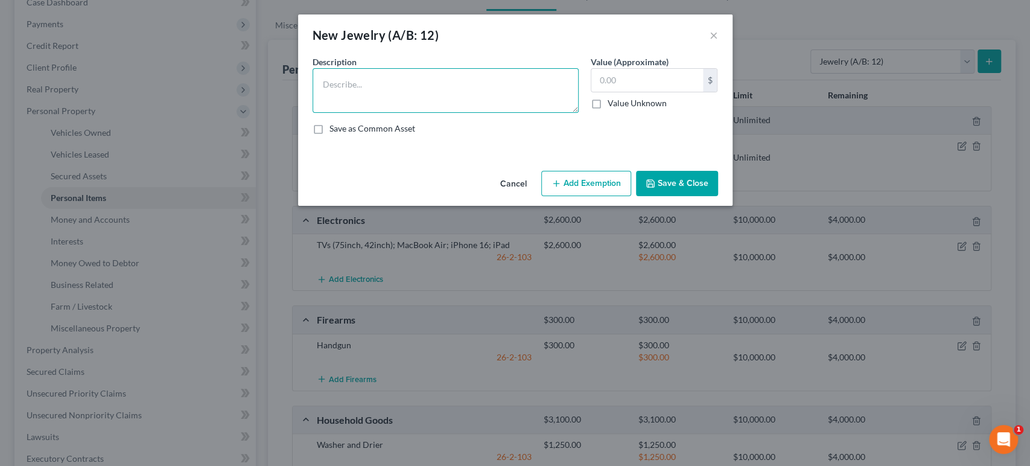
click at [377, 113] on textarea at bounding box center [446, 90] width 266 height 45
type textarea "Herrign chain; Movado"
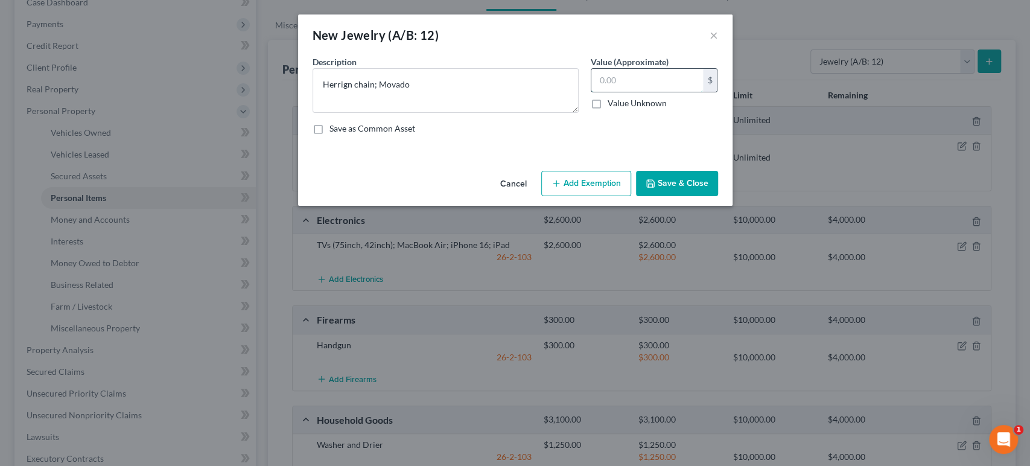
click at [647, 92] on input "text" at bounding box center [648, 80] width 112 height 23
click at [665, 92] on input "text" at bounding box center [648, 80] width 112 height 23
type input "250"
click at [313, 106] on textarea "Herrign chain; Movado" at bounding box center [446, 90] width 266 height 45
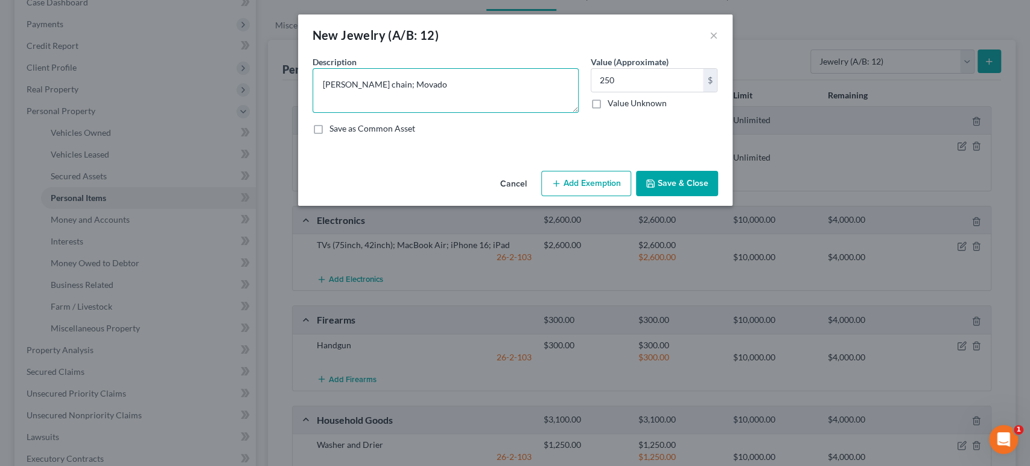
click at [447, 99] on textarea "[PERSON_NAME] chain; Movado" at bounding box center [446, 90] width 266 height 45
type textarea "[PERSON_NAME] chain; Movado"
click at [614, 196] on button "Add Exemption" at bounding box center [586, 183] width 90 height 25
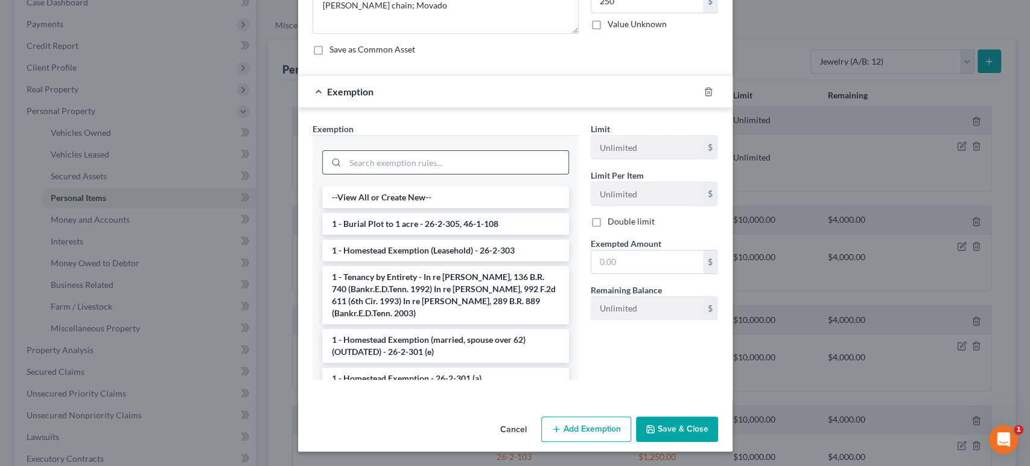
click at [419, 162] on input "search" at bounding box center [456, 162] width 223 height 23
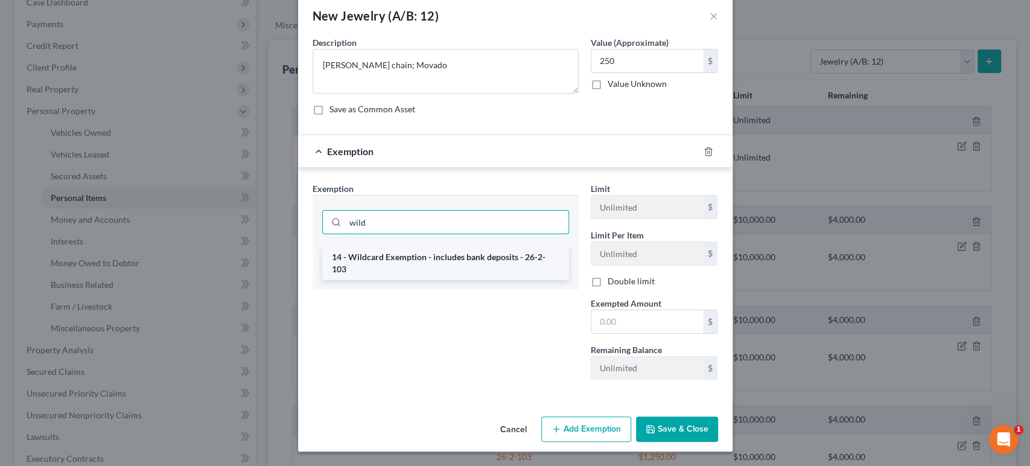
type input "wild"
click at [423, 246] on li "14 - Wildcard Exemption - includes bank deposits - 26-2-103" at bounding box center [445, 263] width 247 height 34
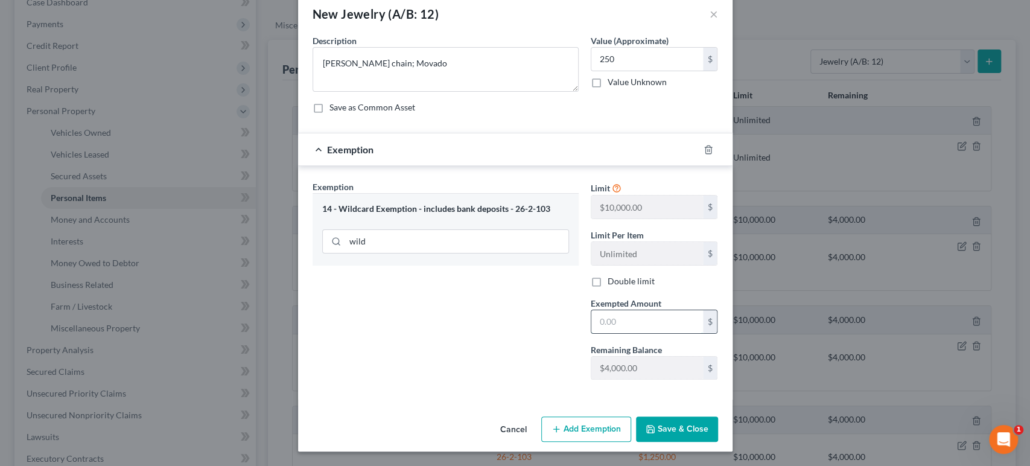
click at [666, 310] on input "text" at bounding box center [648, 321] width 112 height 23
type input "250"
click at [707, 419] on button "Save & Close" at bounding box center [677, 428] width 82 height 25
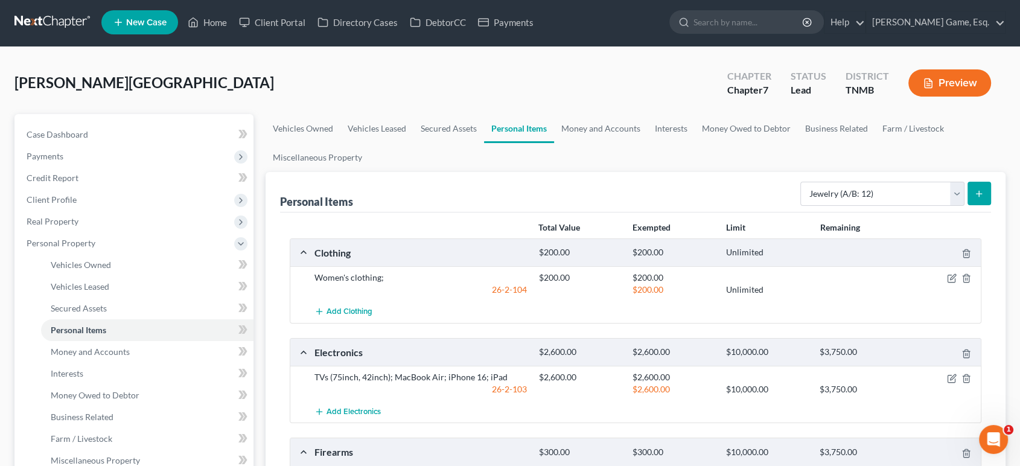
scroll to position [0, 0]
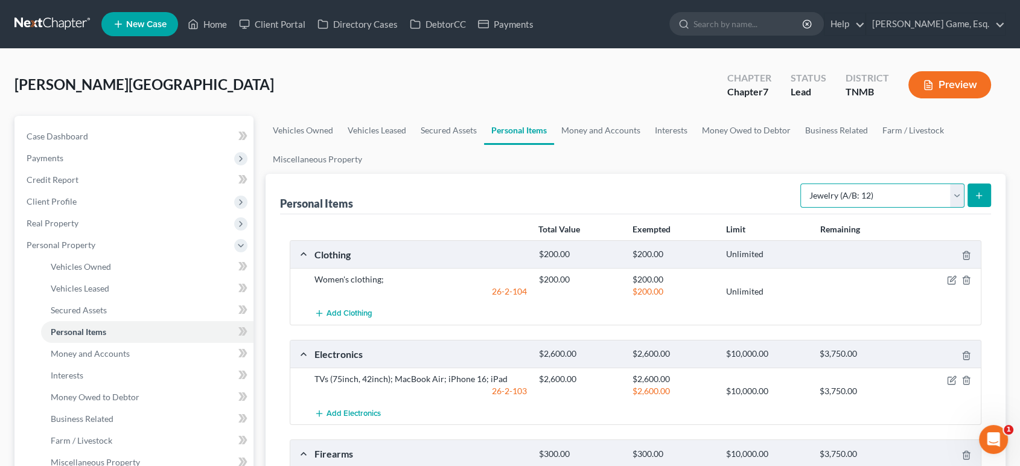
click at [878, 208] on select "Select Item Type Clothing (A/B: 11) Collectibles Of Value (A/B: 8) Electronics …" at bounding box center [882, 195] width 164 height 24
select select "other"
click at [800, 208] on select "Select Item Type Clothing (A/B: 11) Collectibles Of Value (A/B: 8) Electronics …" at bounding box center [882, 195] width 164 height 24
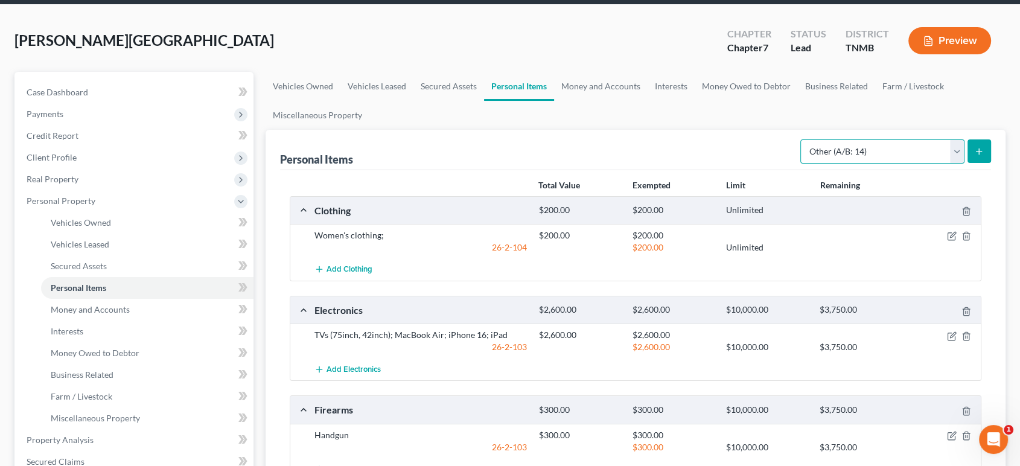
scroll to position [67, 0]
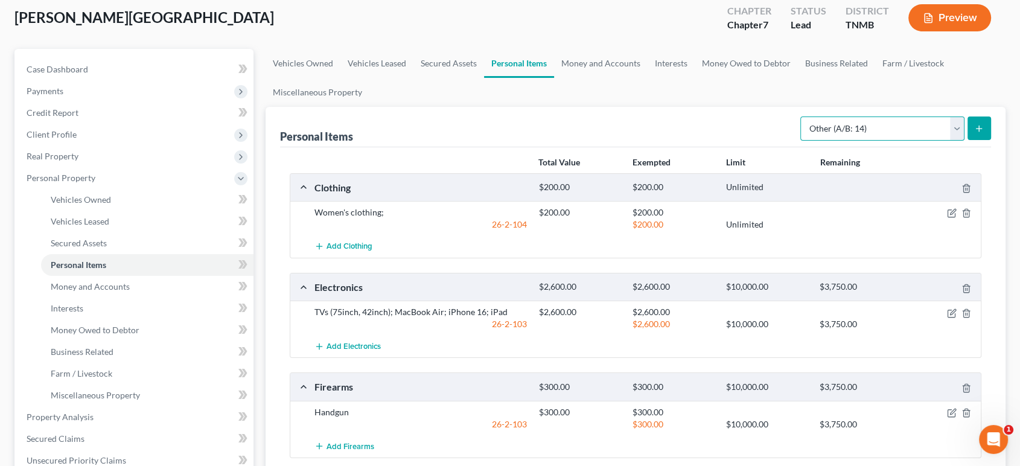
click at [802, 141] on select "Select Item Type Clothing (A/B: 11) Collectibles Of Value (A/B: 8) Electronics …" at bounding box center [882, 128] width 164 height 24
click at [836, 141] on select "Select Item Type Clothing (A/B: 11) Collectibles Of Value (A/B: 8) Electronics …" at bounding box center [882, 128] width 164 height 24
click at [823, 141] on select "Select Item Type Clothing (A/B: 11) Collectibles Of Value (A/B: 8) Electronics …" at bounding box center [882, 128] width 164 height 24
click at [820, 141] on select "Select Item Type Clothing (A/B: 11) Collectibles Of Value (A/B: 8) Electronics …" at bounding box center [882, 128] width 164 height 24
click at [974, 133] on icon "submit" at bounding box center [979, 129] width 10 height 10
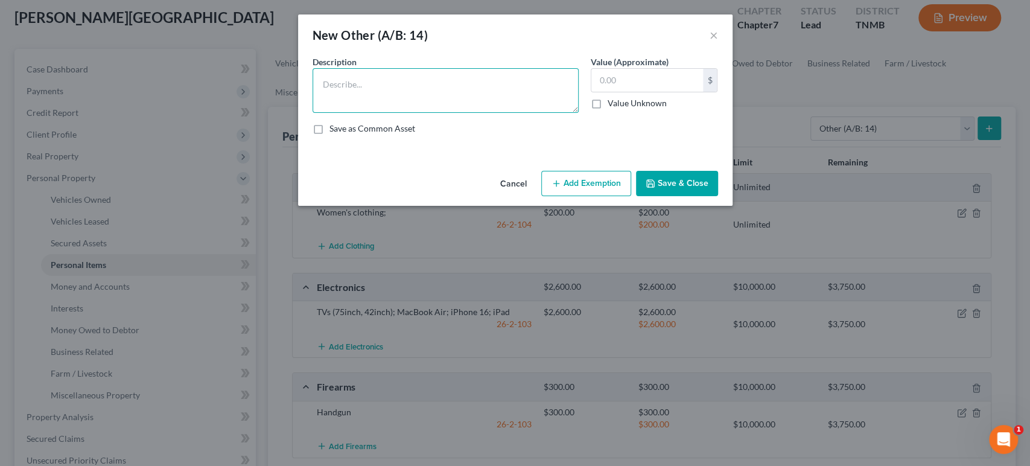
click at [346, 98] on textarea at bounding box center [446, 90] width 266 height 45
type textarea "[PERSON_NAME] Purse"
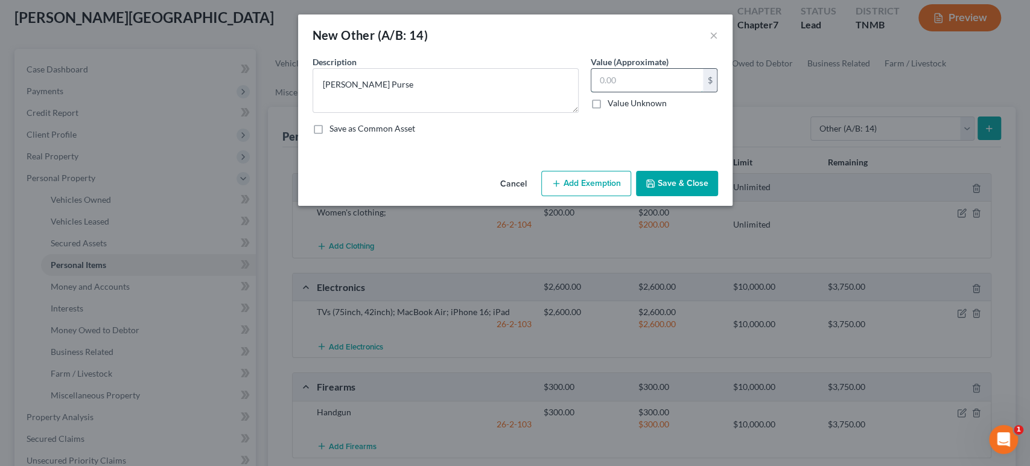
click at [670, 92] on input "text" at bounding box center [648, 80] width 112 height 23
type input "750"
click at [619, 196] on button "Add Exemption" at bounding box center [586, 183] width 90 height 25
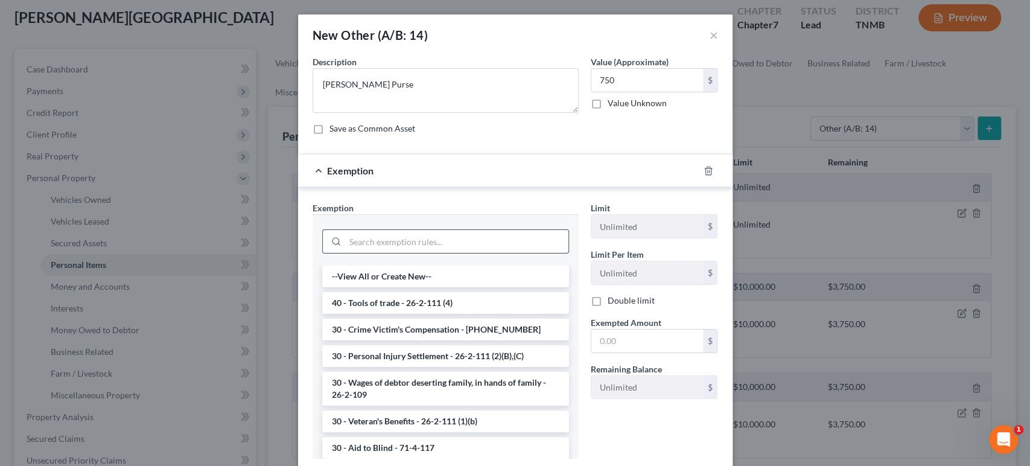
click at [473, 253] on input "search" at bounding box center [456, 241] width 223 height 23
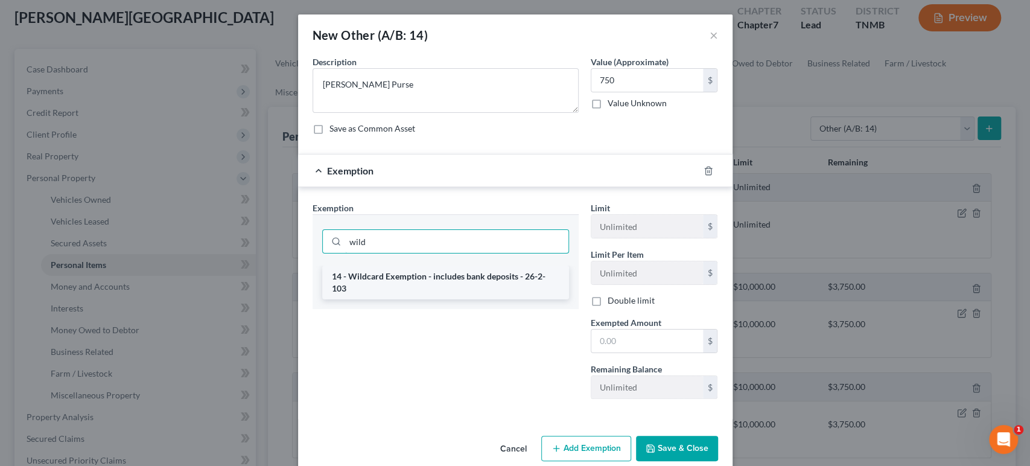
type input "wild"
click at [458, 299] on li "14 - Wildcard Exemption - includes bank deposits - 26-2-103" at bounding box center [445, 283] width 247 height 34
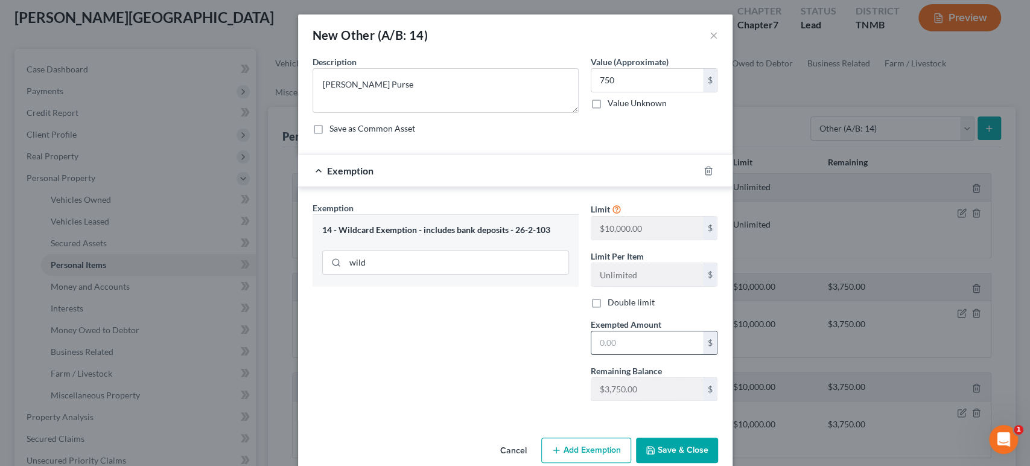
click at [652, 354] on input "text" at bounding box center [648, 342] width 112 height 23
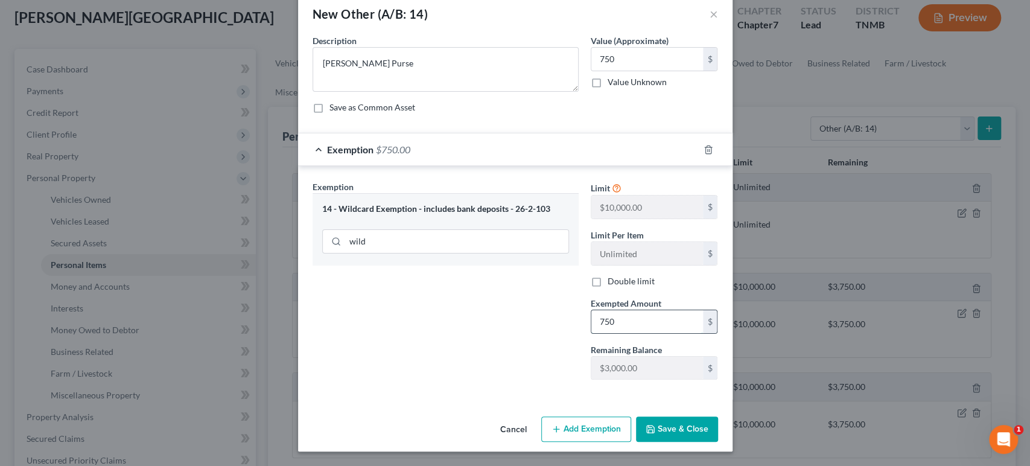
scroll to position [139, 0]
drag, startPoint x: 646, startPoint y: 285, endPoint x: 579, endPoint y: 285, distance: 67.6
click at [579, 285] on div "Exemption Set must be selected for CA. Exemption * 14 - Wildcard Exemption - in…" at bounding box center [516, 284] width 418 height 209
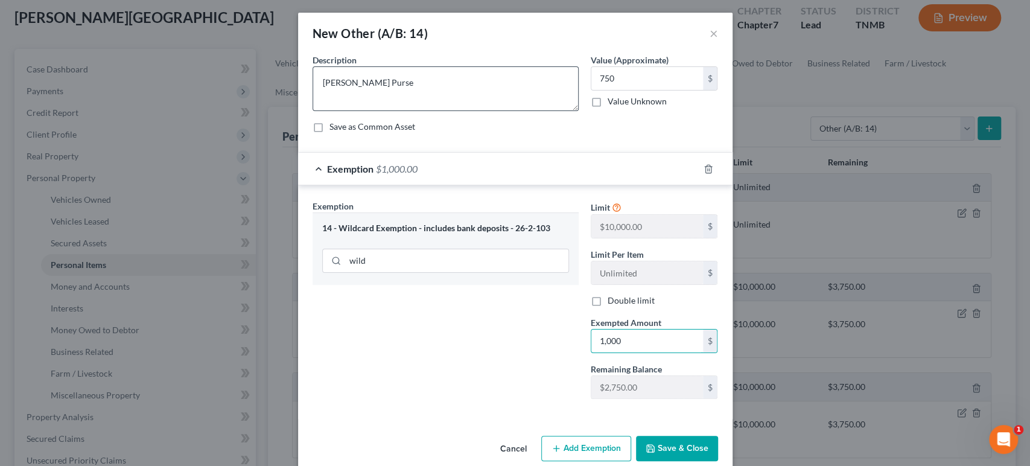
scroll to position [0, 0]
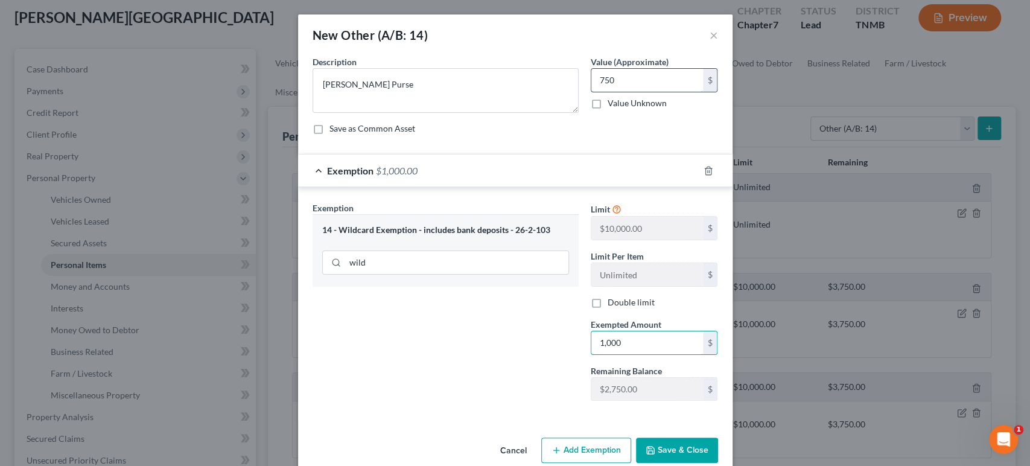
type input "1,000"
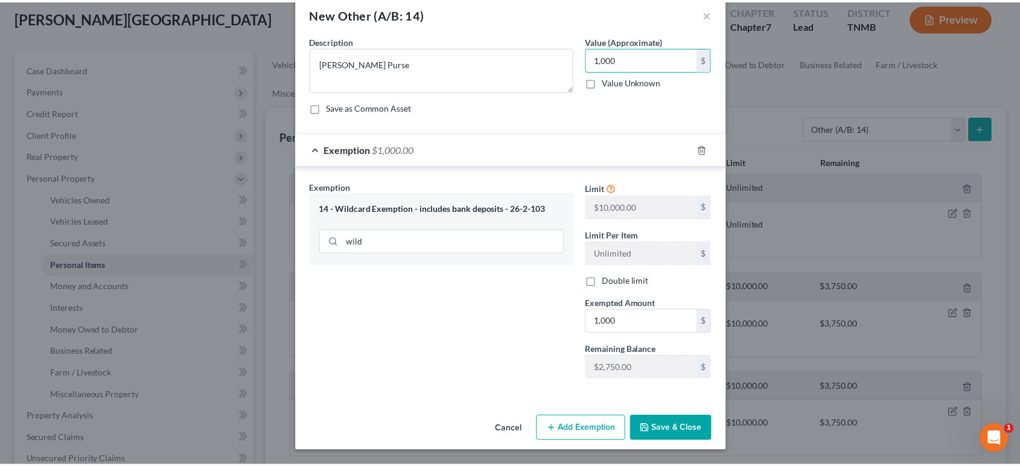
scroll to position [139, 0]
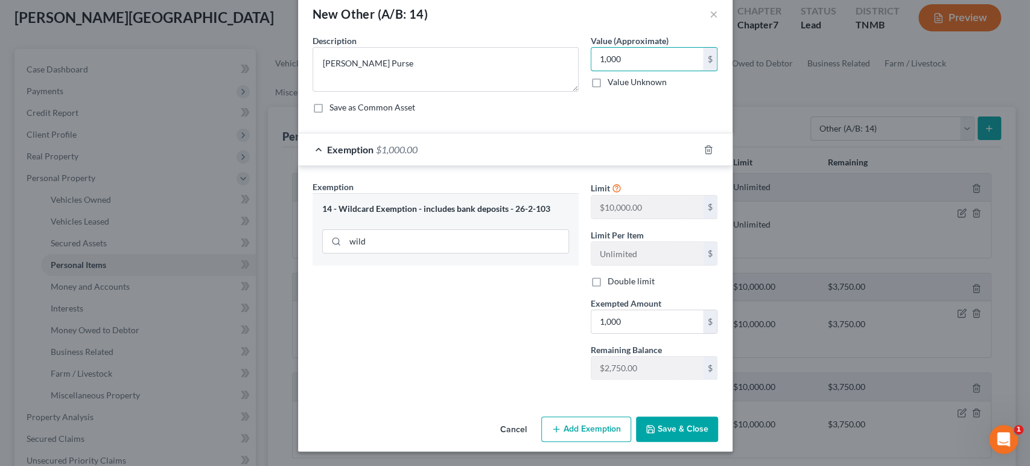
type input "1,000"
click at [703, 416] on button "Save & Close" at bounding box center [677, 428] width 82 height 25
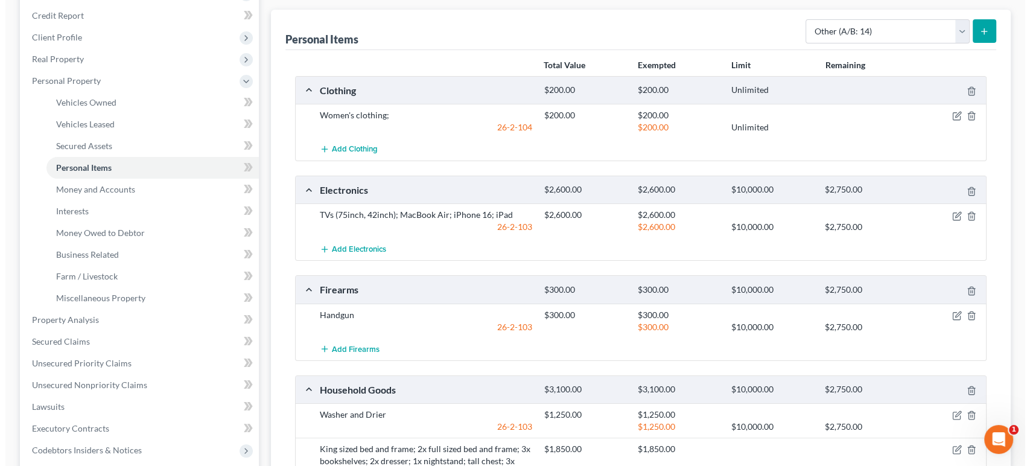
scroll to position [67, 0]
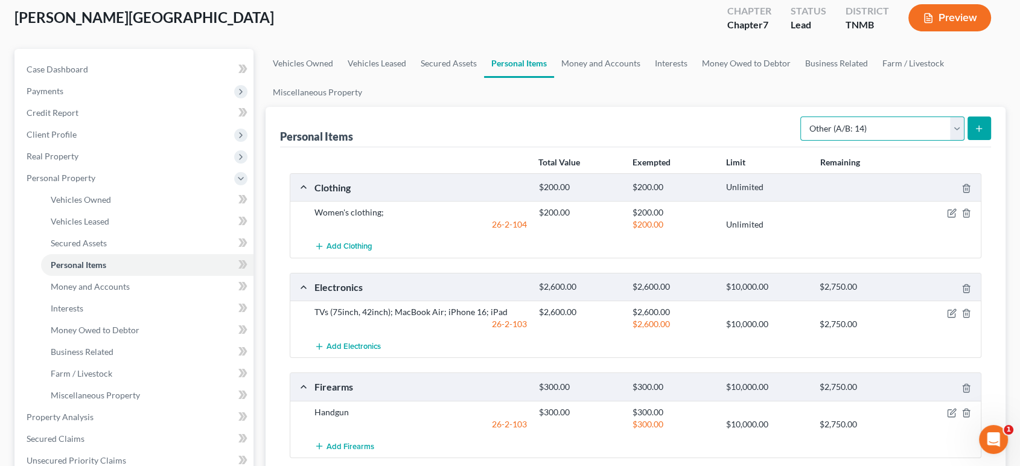
drag, startPoint x: 834, startPoint y: 174, endPoint x: 833, endPoint y: 186, distance: 12.1
click at [834, 141] on select "Select Item Type Clothing (A/B: 11) Collectibles Of Value (A/B: 8) Electronics …" at bounding box center [882, 128] width 164 height 24
select select "sports_and_hobby_equipment"
click at [800, 141] on select "Select Item Type Clothing (A/B: 11) Collectibles Of Value (A/B: 8) Electronics …" at bounding box center [882, 128] width 164 height 24
click at [977, 129] on line "submit" at bounding box center [979, 129] width 5 height 0
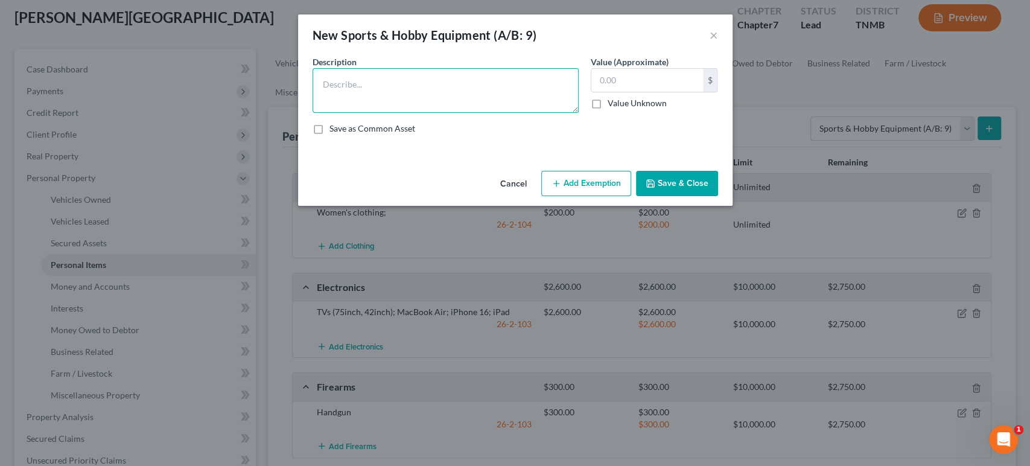
click at [424, 113] on textarea at bounding box center [446, 90] width 266 height 45
type textarea "Rowing Machine"
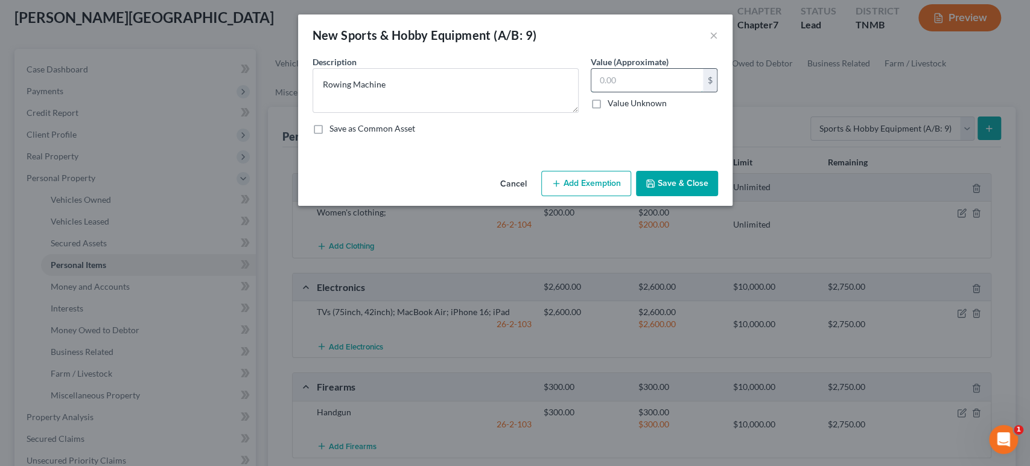
click at [644, 92] on input "text" at bounding box center [648, 80] width 112 height 23
click at [664, 92] on input "text" at bounding box center [648, 80] width 112 height 23
type input "700"
click at [631, 196] on button "Add Exemption" at bounding box center [586, 183] width 90 height 25
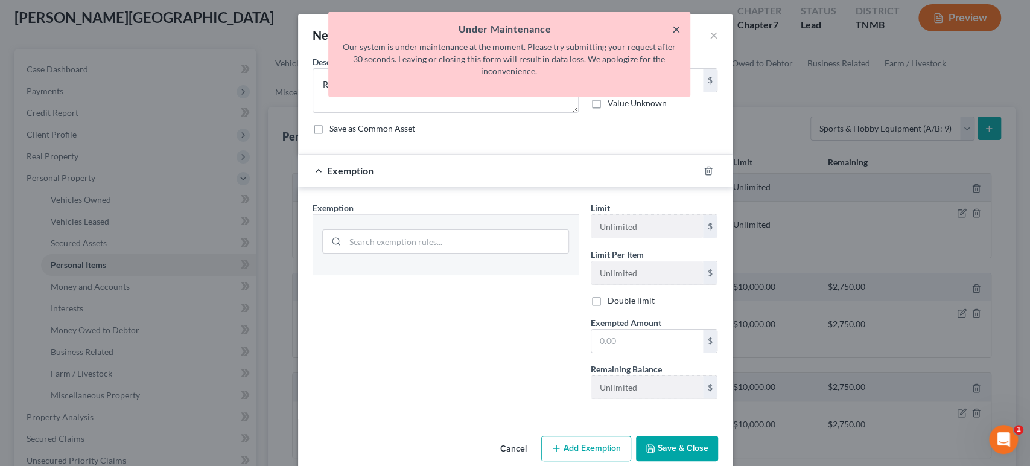
click at [672, 33] on button "×" at bounding box center [676, 29] width 8 height 14
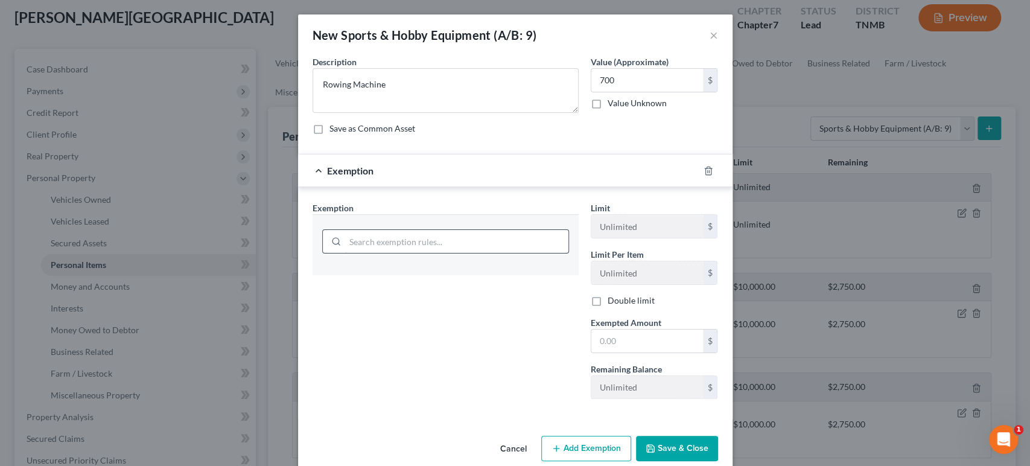
click at [381, 253] on input "search" at bounding box center [456, 241] width 223 height 23
type input "wild"
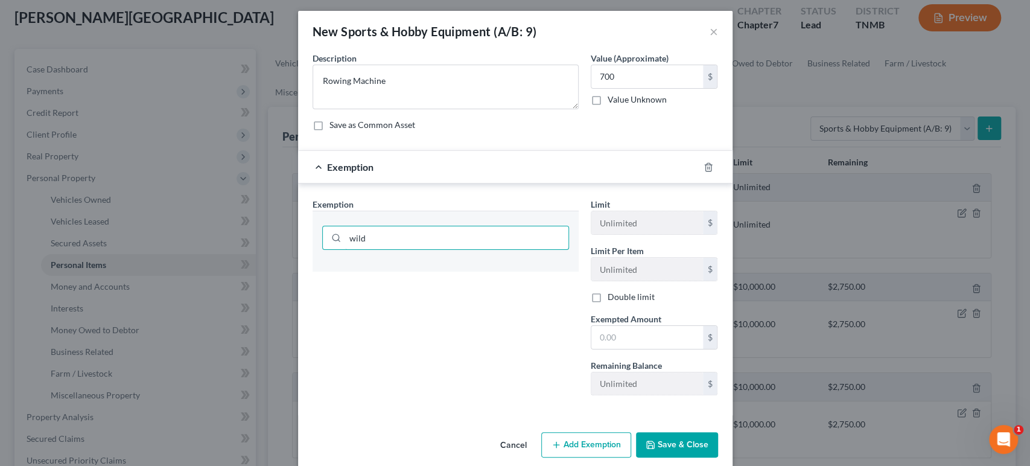
scroll to position [0, 0]
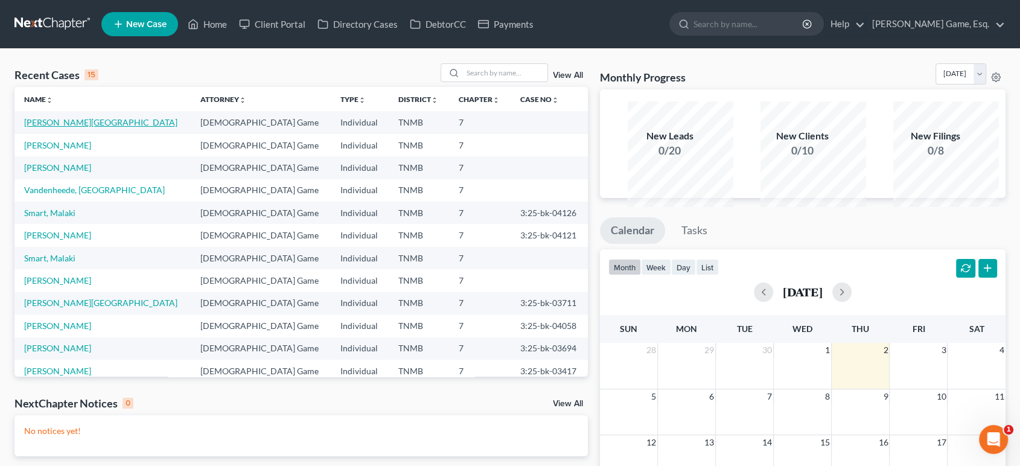
click at [106, 127] on link "[PERSON_NAME][GEOGRAPHIC_DATA]" at bounding box center [100, 122] width 153 height 10
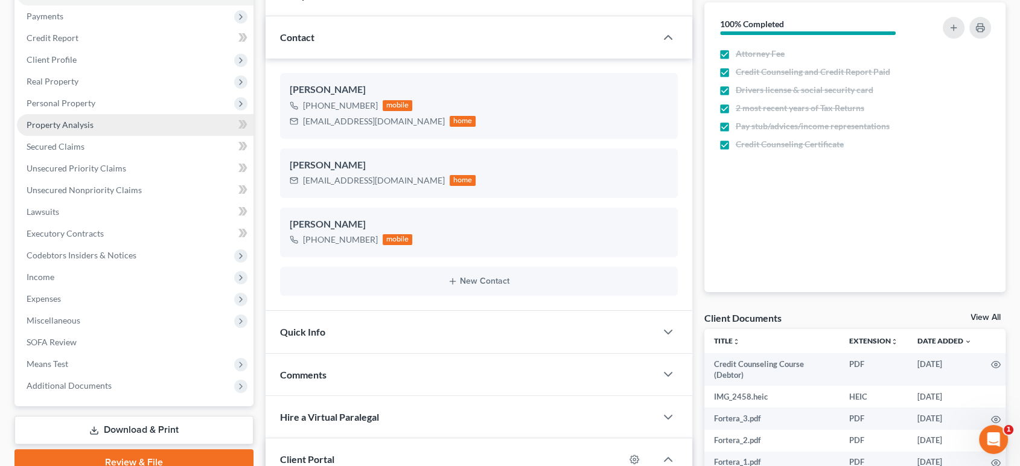
scroll to position [134, 0]
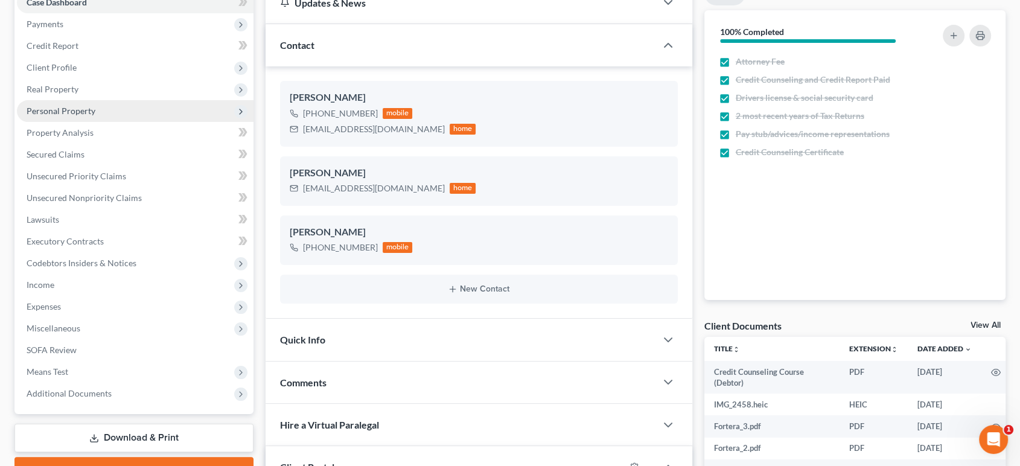
click at [95, 116] on span "Personal Property" at bounding box center [61, 111] width 69 height 10
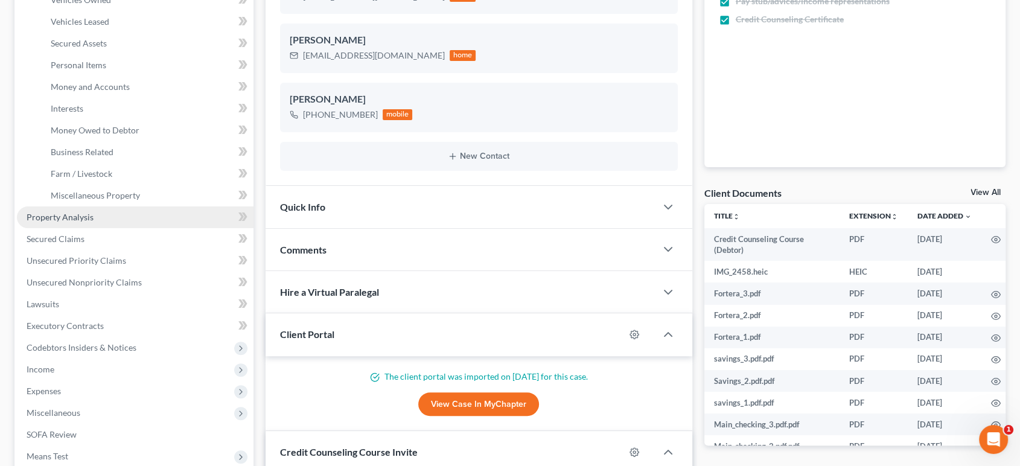
scroll to position [268, 0]
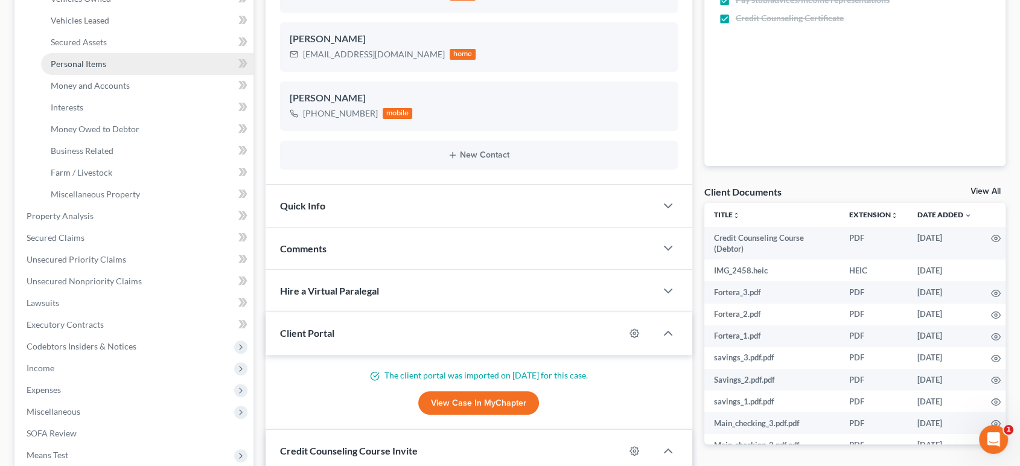
click at [106, 69] on span "Personal Items" at bounding box center [79, 64] width 56 height 10
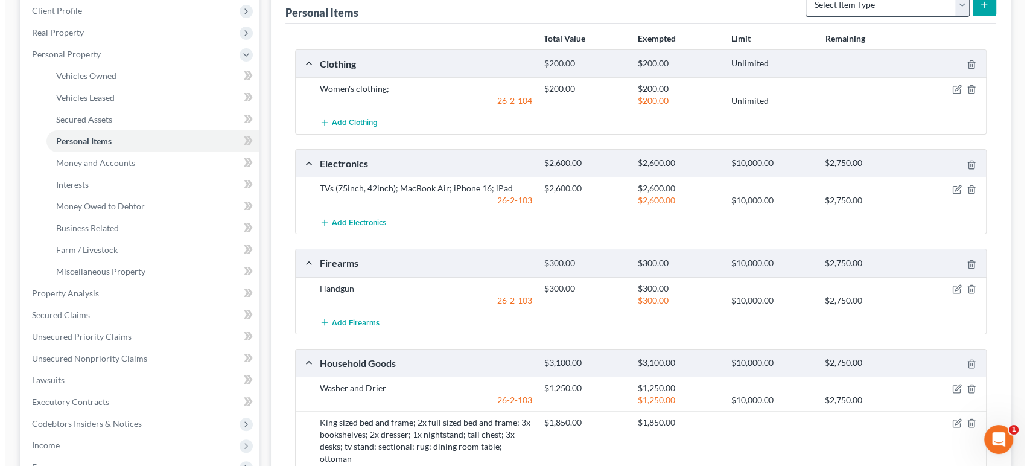
scroll to position [67, 0]
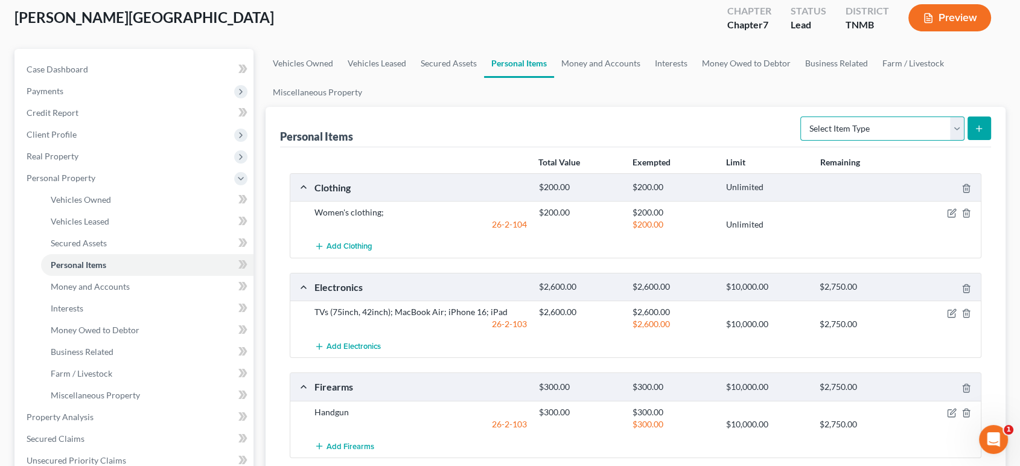
click at [876, 141] on select "Select Item Type Clothing (A/B: 11) Collectibles Of Value (A/B: 8) Electronics …" at bounding box center [882, 128] width 164 height 24
select select "sports_and_hobby_equipment"
click at [800, 141] on select "Select Item Type Clothing (A/B: 11) Collectibles Of Value (A/B: 8) Electronics …" at bounding box center [882, 128] width 164 height 24
click at [970, 140] on button "submit" at bounding box center [980, 128] width 24 height 24
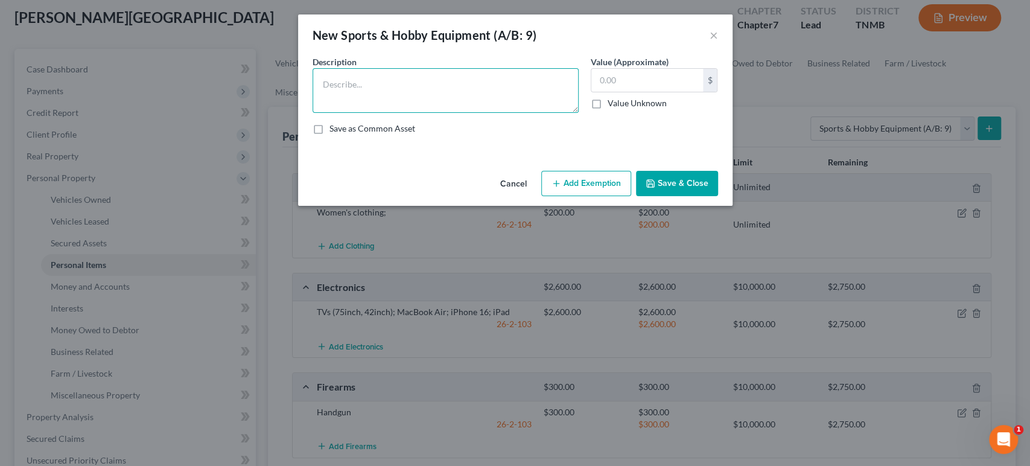
click at [383, 112] on textarea at bounding box center [446, 90] width 266 height 45
type textarea "Rowing machine"
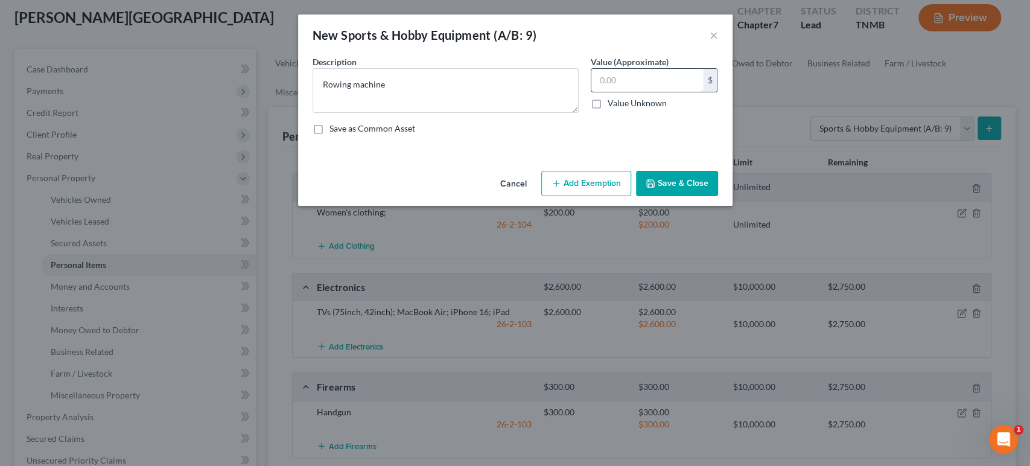
click at [638, 92] on input "text" at bounding box center [648, 80] width 112 height 23
type input "700"
click at [631, 196] on button "Add Exemption" at bounding box center [586, 183] width 90 height 25
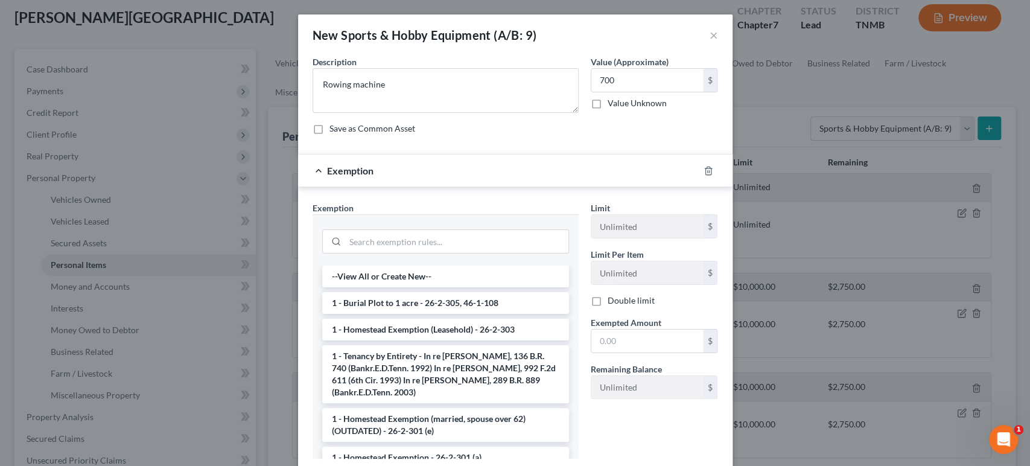
click at [423, 256] on div at bounding box center [445, 240] width 247 height 31
click at [422, 253] on input "search" at bounding box center [456, 241] width 223 height 23
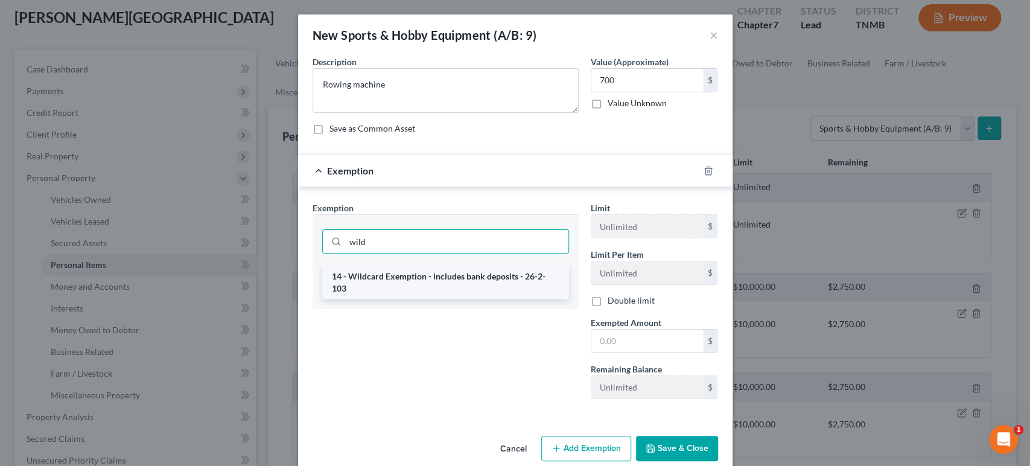
type input "wild"
click at [398, 299] on li "14 - Wildcard Exemption - includes bank deposits - 26-2-103" at bounding box center [445, 283] width 247 height 34
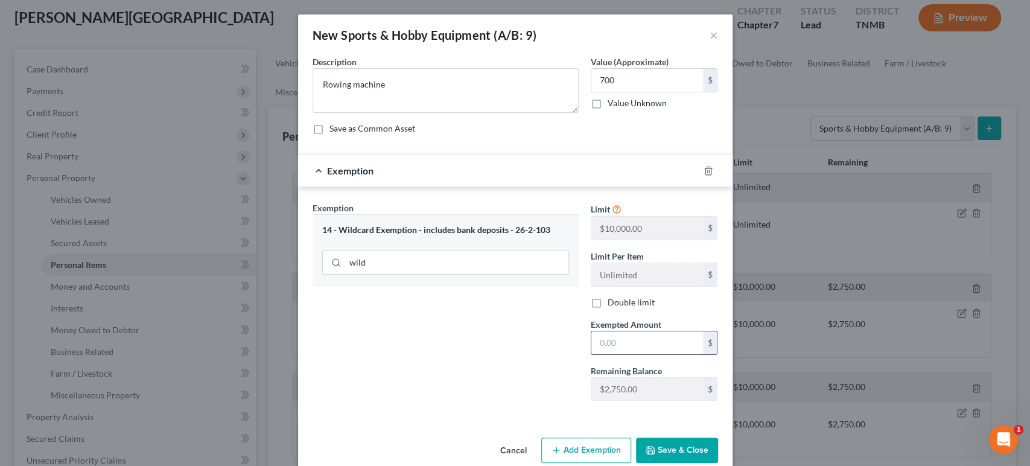
click at [671, 354] on input "text" at bounding box center [648, 342] width 112 height 23
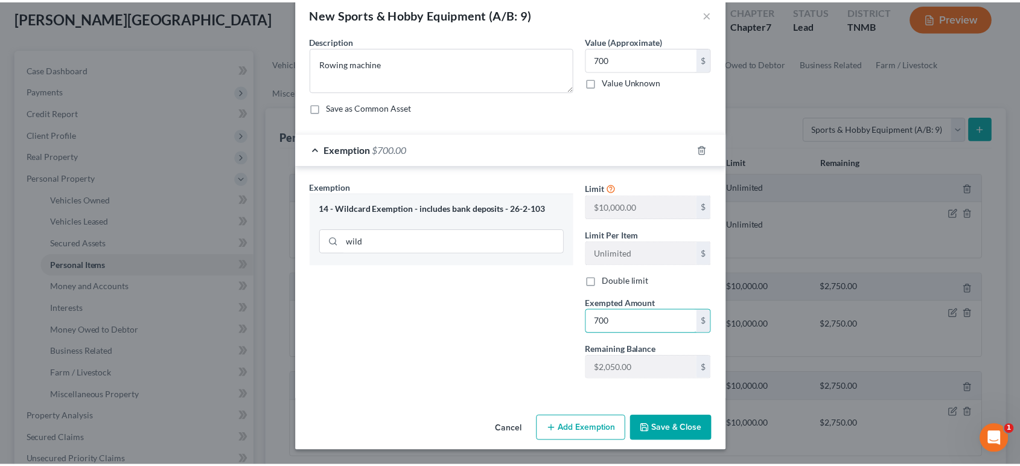
scroll to position [139, 0]
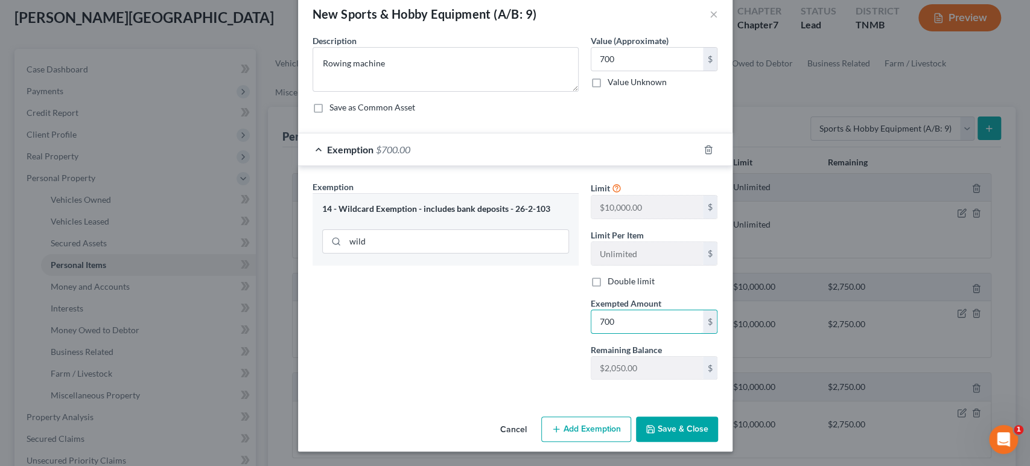
type input "700"
click at [718, 423] on button "Save & Close" at bounding box center [677, 428] width 82 height 25
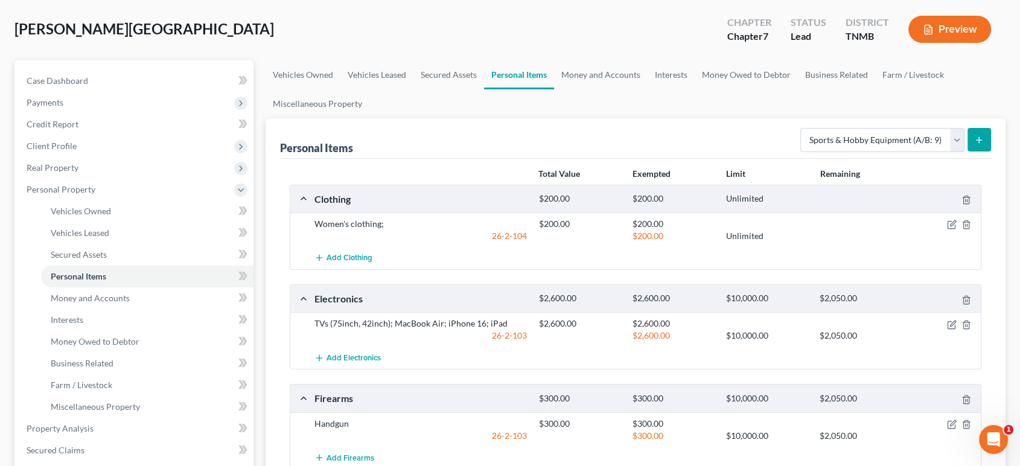
scroll to position [0, 0]
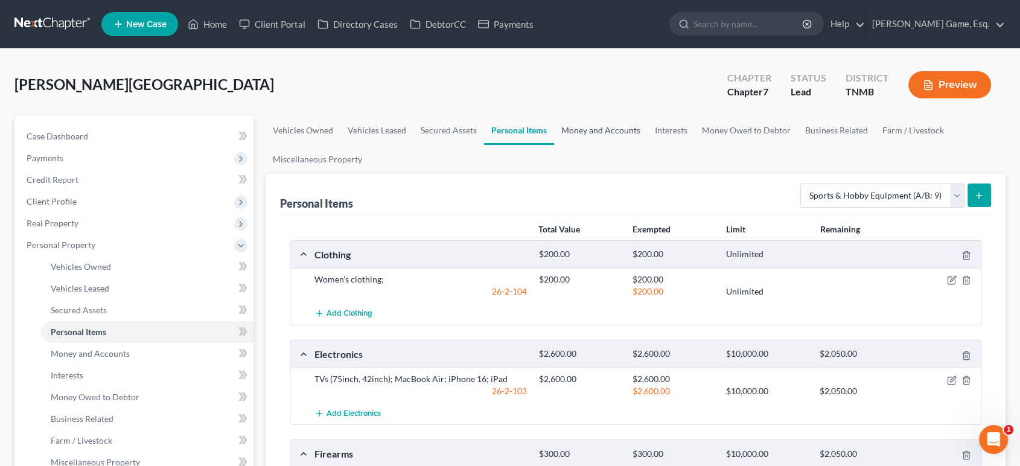
click at [648, 145] on link "Money and Accounts" at bounding box center [601, 130] width 94 height 29
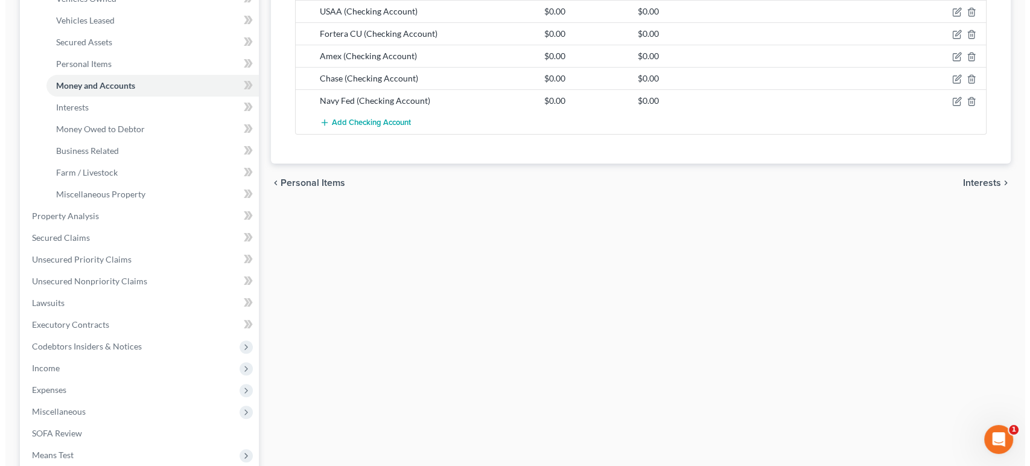
scroll to position [201, 0]
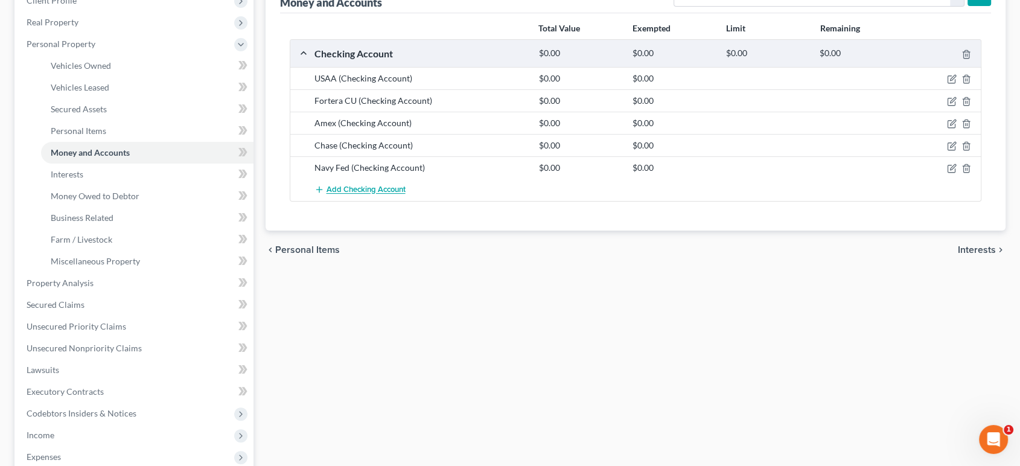
click at [406, 195] on span "Add Checking Account" at bounding box center [366, 190] width 79 height 10
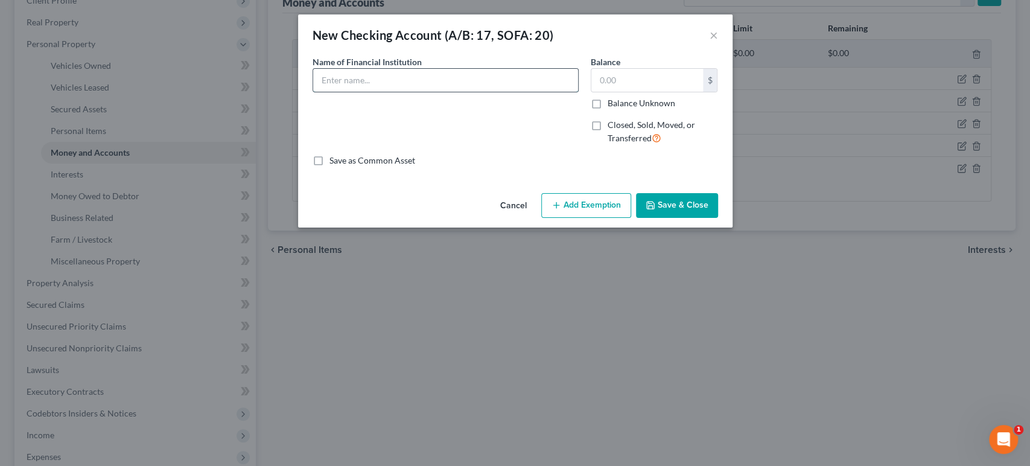
click at [360, 92] on input "text" at bounding box center [445, 80] width 265 height 23
type input "Capital One"
click at [660, 92] on input "text" at bounding box center [648, 80] width 112 height 23
click at [631, 218] on button "Add Exemption" at bounding box center [586, 205] width 90 height 25
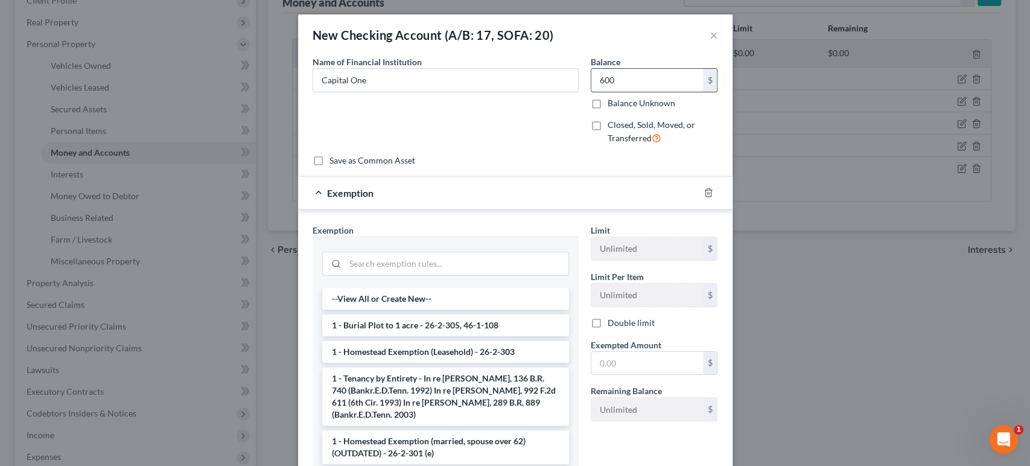
click at [665, 92] on input "600" at bounding box center [648, 80] width 112 height 23
type input "607"
click at [477, 275] on input "search" at bounding box center [456, 263] width 223 height 23
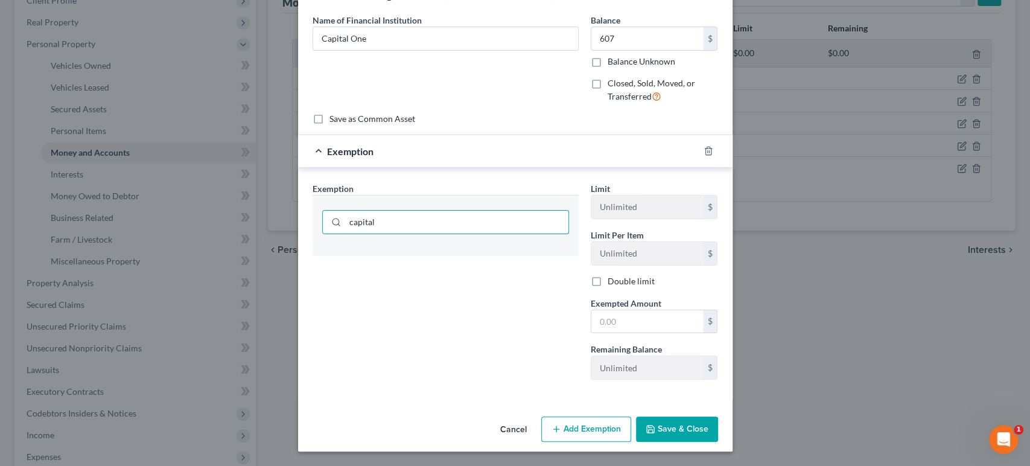
scroll to position [134, 0]
drag, startPoint x: 421, startPoint y: 191, endPoint x: 280, endPoint y: 194, distance: 141.3
click at [322, 210] on div "capital" at bounding box center [445, 222] width 247 height 24
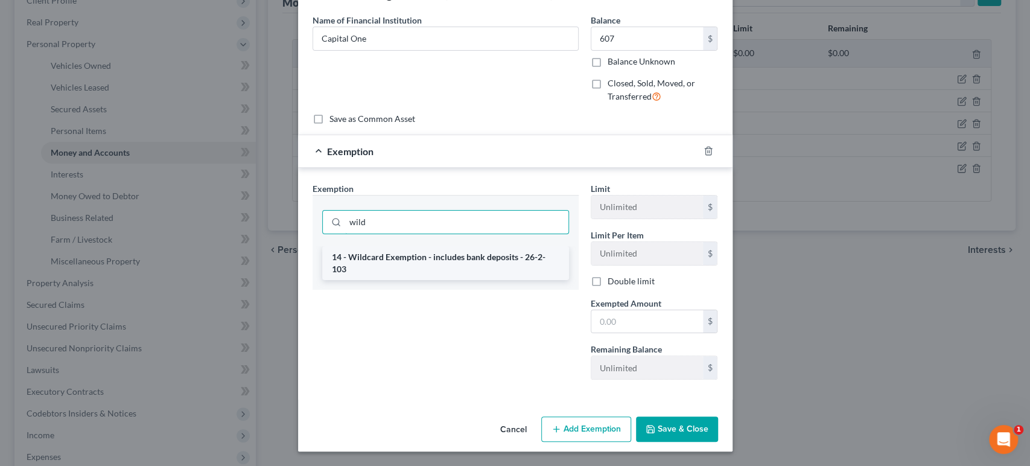
type input "wild"
click at [373, 246] on li "14 - Wildcard Exemption - includes bank deposits - 26-2-103" at bounding box center [445, 263] width 247 height 34
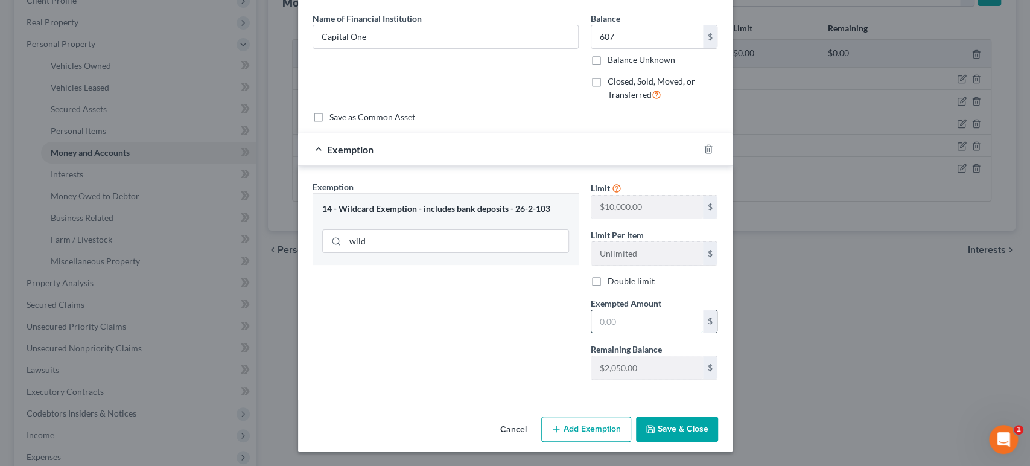
click at [642, 313] on input "text" at bounding box center [648, 321] width 112 height 23
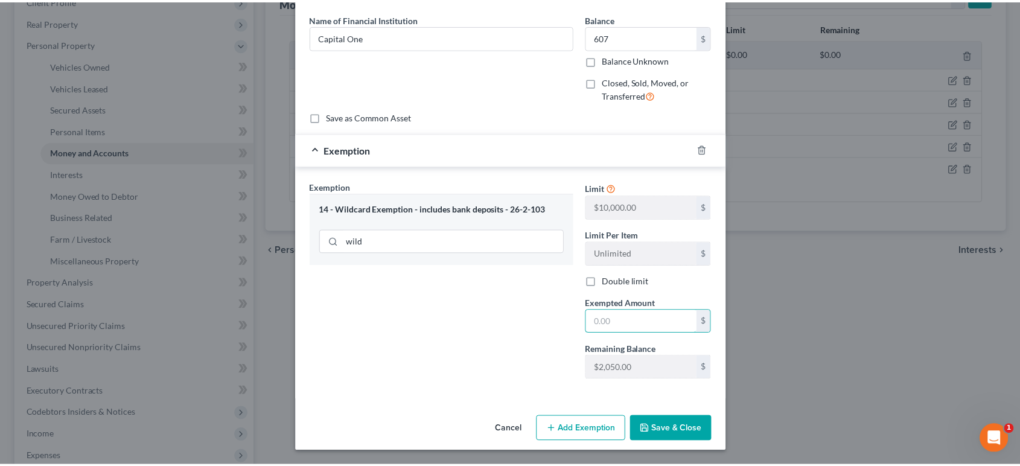
scroll to position [166, 0]
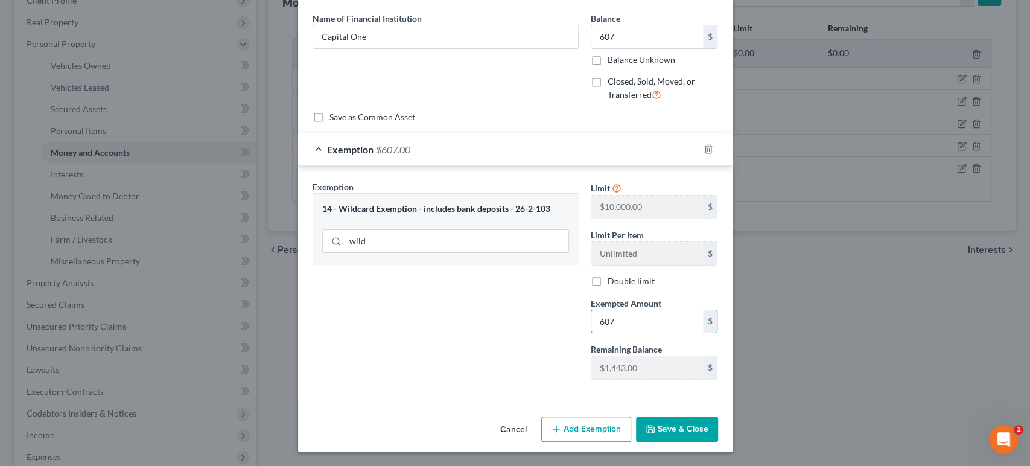
type input "607"
click at [718, 424] on button "Save & Close" at bounding box center [677, 428] width 82 height 25
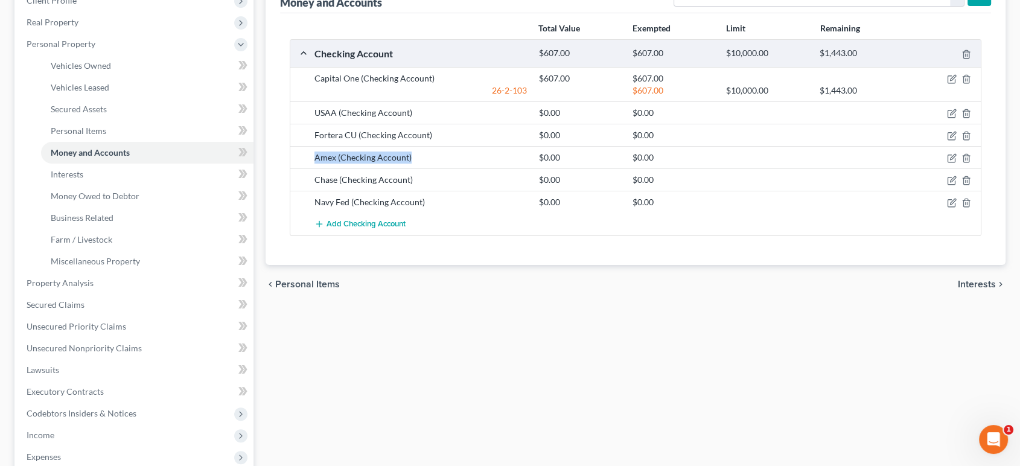
drag, startPoint x: 327, startPoint y: 242, endPoint x: 462, endPoint y: 240, distance: 134.6
click at [462, 164] on div "Amex (Checking Account)" at bounding box center [420, 157] width 225 height 12
drag, startPoint x: 462, startPoint y: 240, endPoint x: 317, endPoint y: 243, distance: 144.3
click at [317, 168] on div "Amex (Checking Account) $0.00 $0.00" at bounding box center [635, 157] width 691 height 22
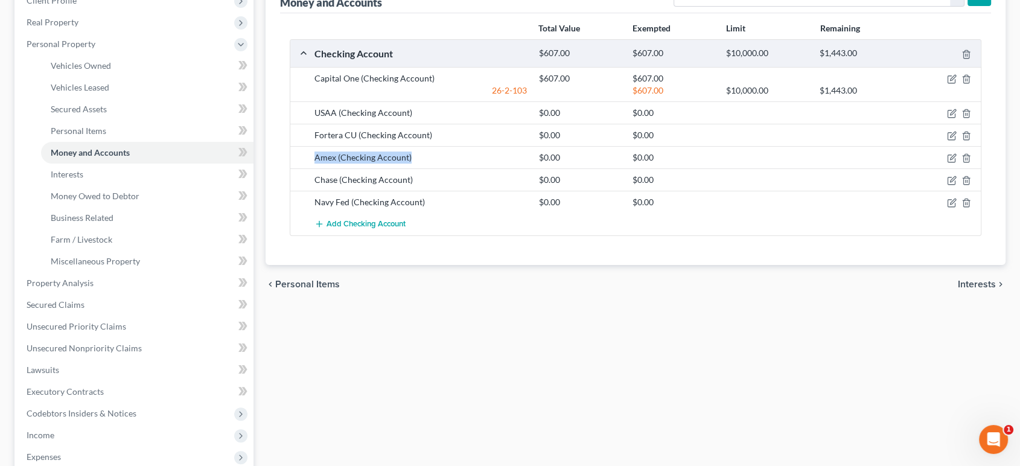
click at [317, 168] on div "Amex (Checking Account) $0.00 $0.00" at bounding box center [635, 157] width 691 height 22
drag, startPoint x: 320, startPoint y: 237, endPoint x: 450, endPoint y: 240, distance: 129.2
click at [450, 168] on div "Amex (Checking Account) $0.00 $0.00" at bounding box center [635, 157] width 691 height 22
click at [458, 164] on div "Amex (Checking Account)" at bounding box center [420, 157] width 225 height 12
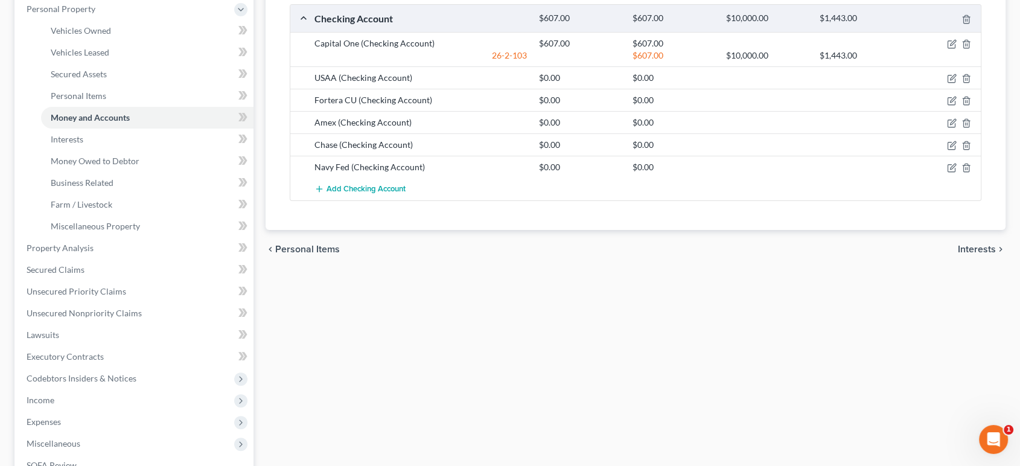
scroll to position [268, 0]
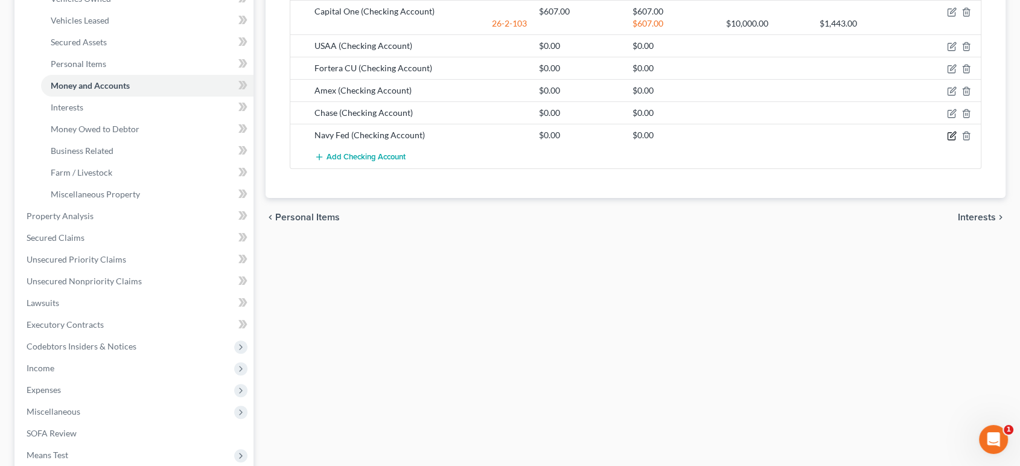
click at [950, 138] on icon "button" at bounding box center [952, 134] width 5 height 5
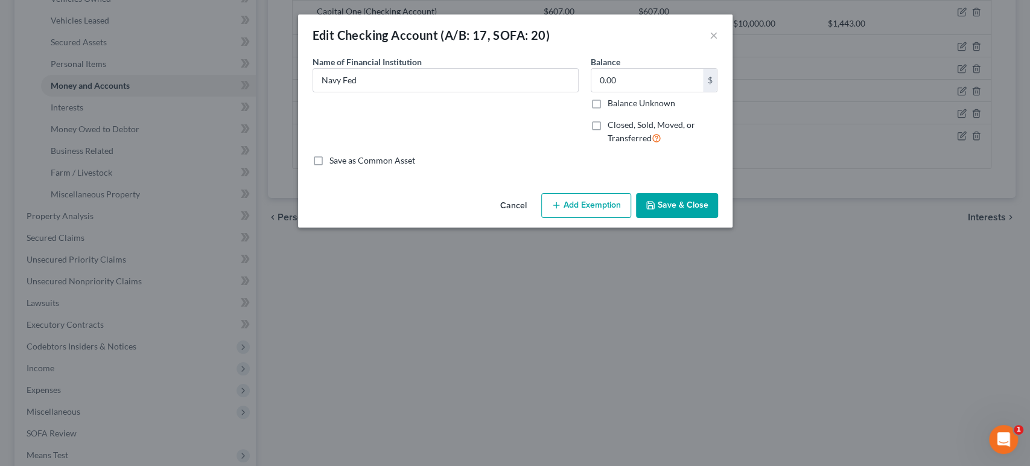
click at [362, 116] on div "Name of Financial Institution * Navy Fed" at bounding box center [446, 105] width 278 height 99
click at [365, 92] on input "Navy Fed" at bounding box center [445, 80] width 265 height 23
type input "Navy Fed CU"
click at [707, 218] on button "Save & Close" at bounding box center [677, 205] width 82 height 25
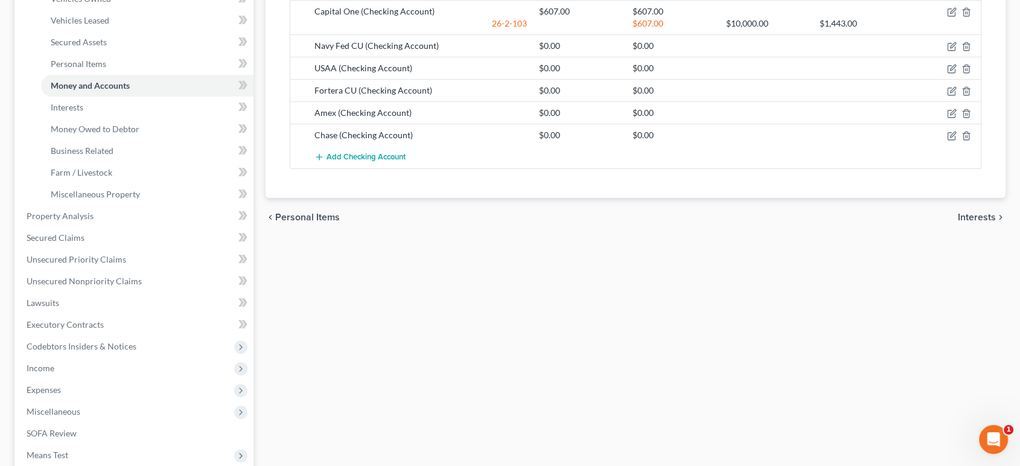
scroll to position [201, 0]
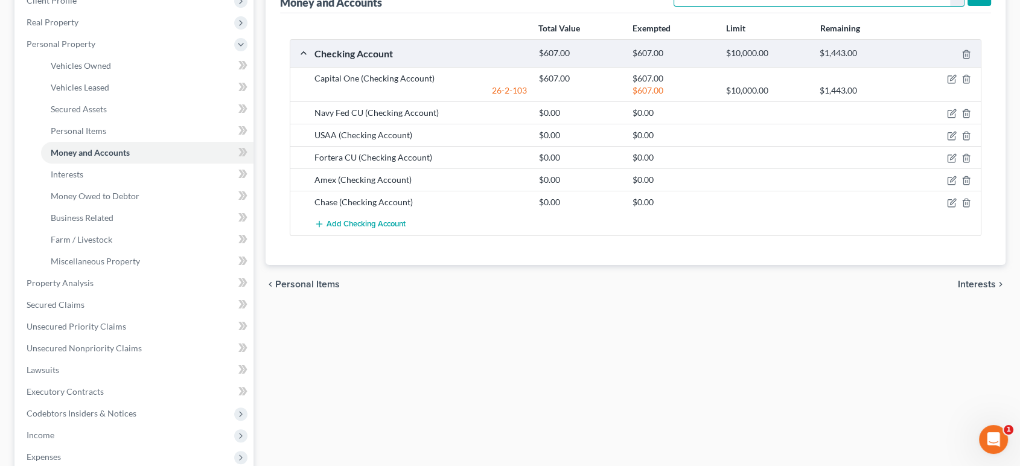
select select "checking"
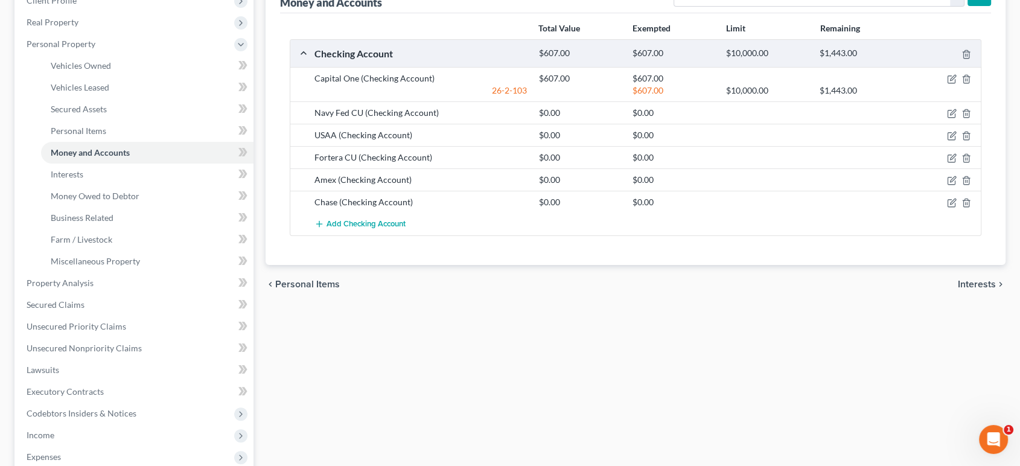
click at [983, 34] on div "Money and Accounts Select Account Type Brokerage (A/B: 18, SOFA: 20) Cash on Ha…" at bounding box center [636, 119] width 741 height 292
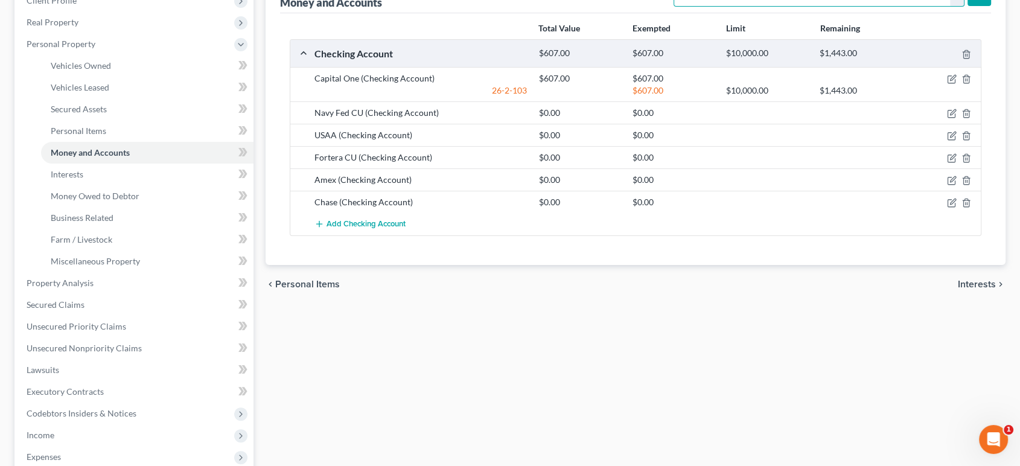
select select "checking"
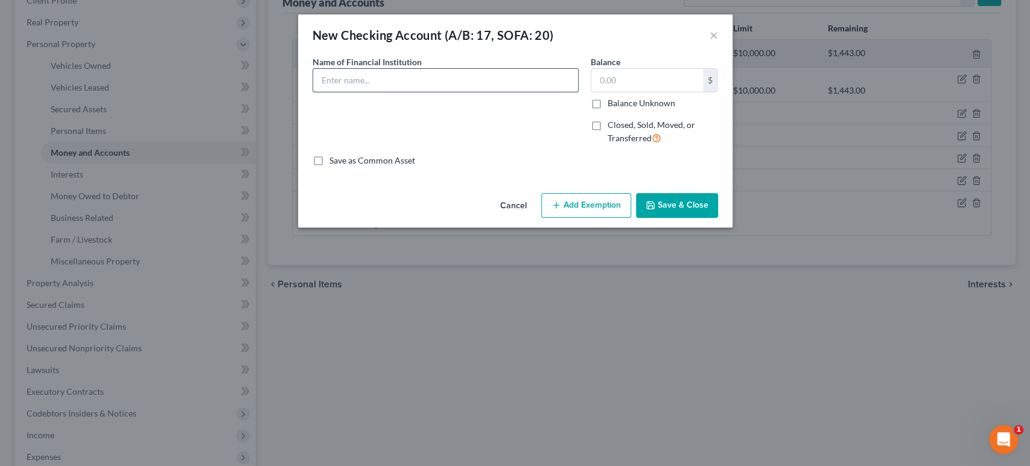
click at [468, 92] on input "text" at bounding box center [445, 80] width 265 height 23
type input "Cash App"
click at [640, 92] on input "text" at bounding box center [648, 80] width 112 height 23
type input "0"
click at [718, 218] on button "Save & Close" at bounding box center [677, 205] width 82 height 25
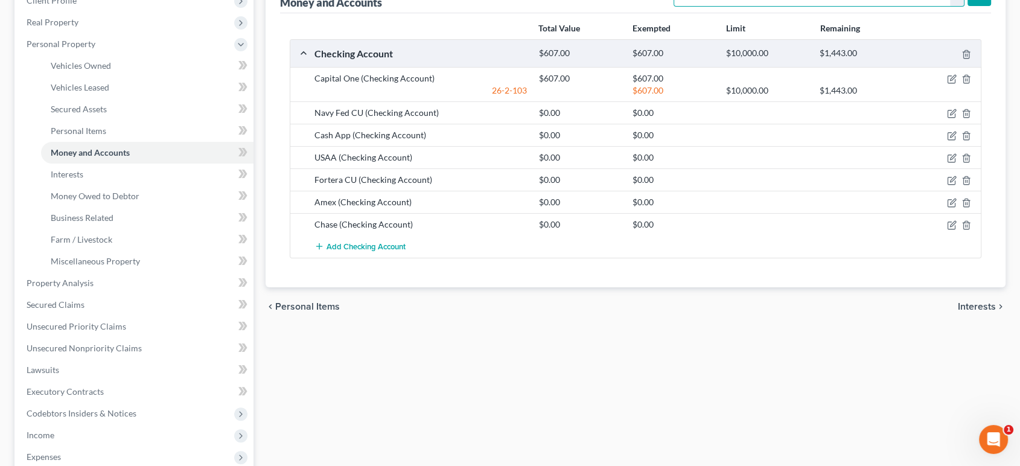
drag, startPoint x: 905, startPoint y: 42, endPoint x: 894, endPoint y: 52, distance: 14.5
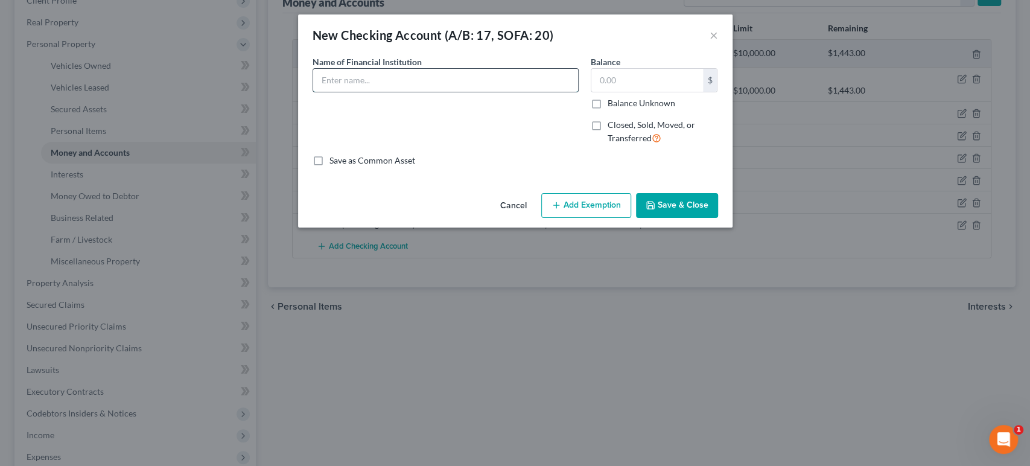
click at [504, 92] on input "text" at bounding box center [445, 80] width 265 height 23
type input "Venmo"
click at [662, 92] on input "text" at bounding box center [648, 80] width 112 height 23
type input "0"
click at [718, 218] on button "Save & Close" at bounding box center [677, 205] width 82 height 25
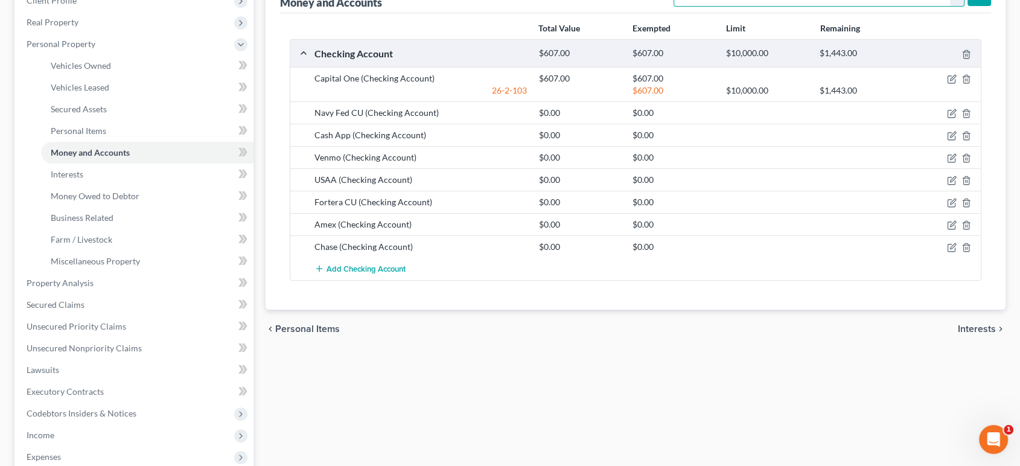
select select "savings"
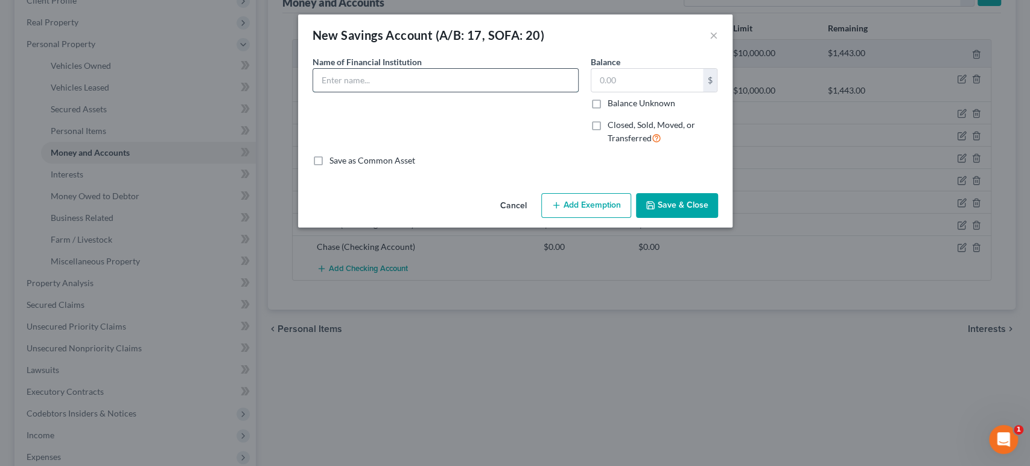
click at [330, 92] on input "text" at bounding box center [445, 80] width 265 height 23
type input "Ally Bank"
click at [698, 92] on input "text" at bounding box center [648, 80] width 112 height 23
type input "0"
click at [716, 218] on button "Save & Close" at bounding box center [677, 205] width 82 height 25
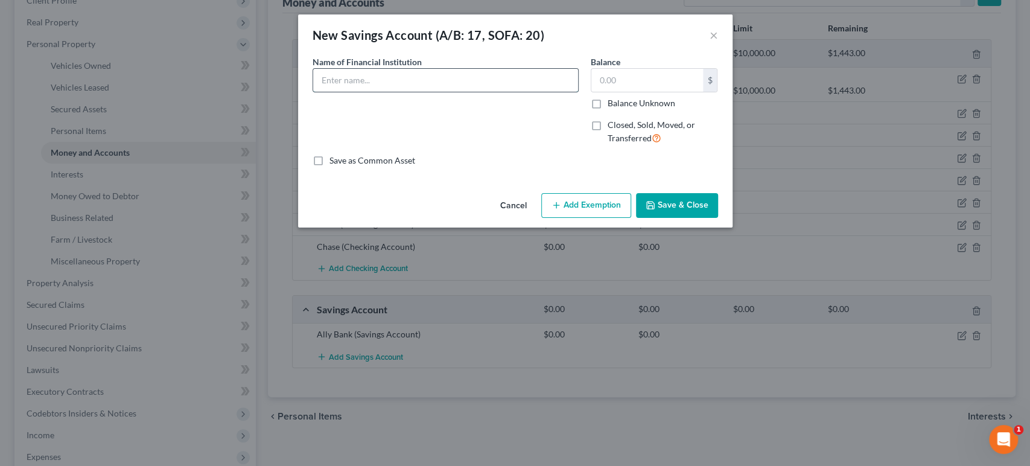
click at [337, 92] on input "text" at bounding box center [445, 80] width 265 height 23
type input "Quapital"
click at [703, 92] on input "text" at bounding box center [648, 80] width 112 height 23
type input "0"
click at [718, 218] on button "Save & Close" at bounding box center [677, 205] width 82 height 25
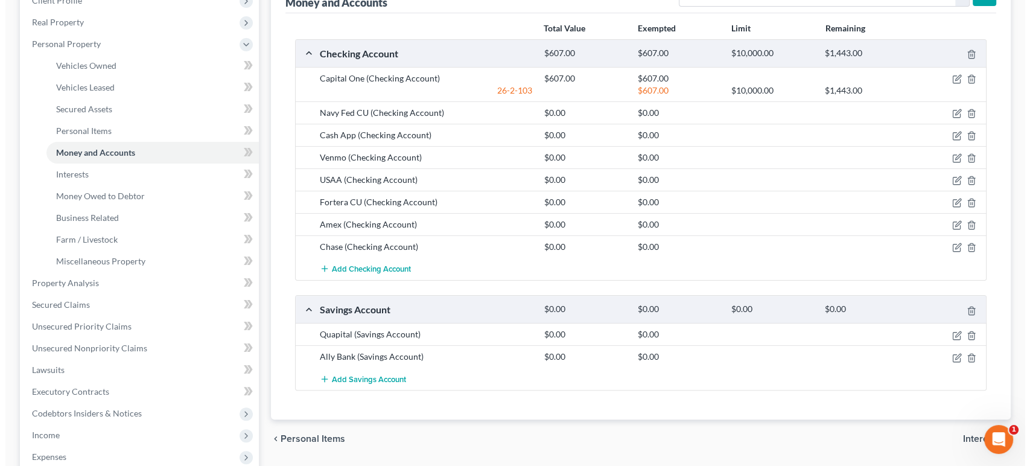
scroll to position [268, 0]
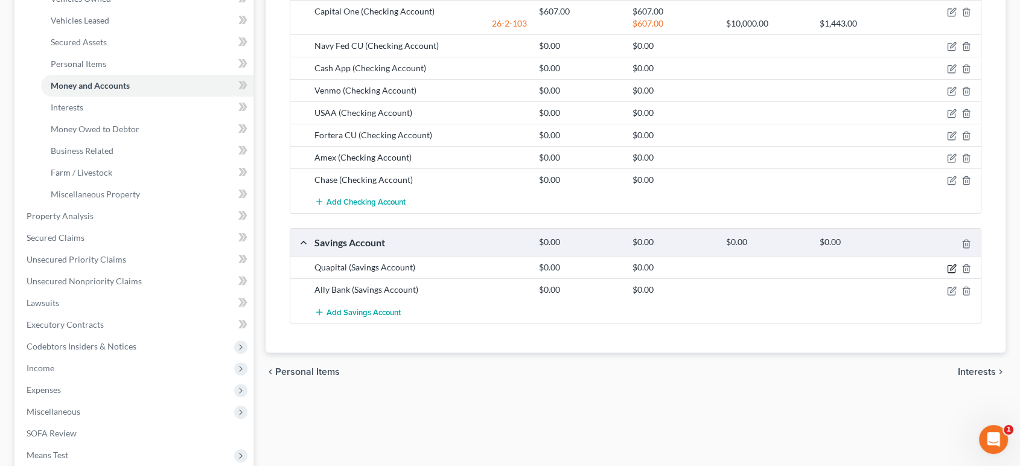
click at [947, 273] on icon "button" at bounding box center [952, 269] width 10 height 10
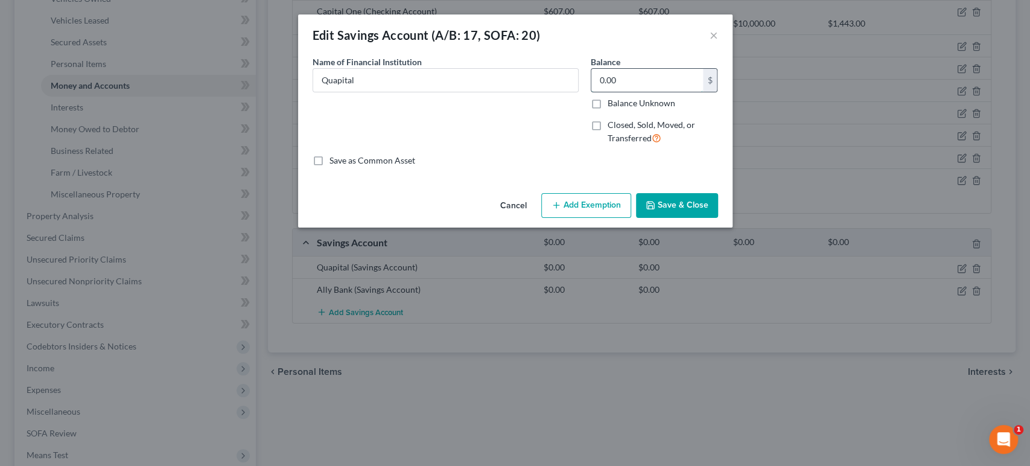
click at [676, 92] on input "0.00" at bounding box center [648, 80] width 112 height 23
type input "40"
click at [626, 218] on button "Add Exemption" at bounding box center [586, 205] width 90 height 25
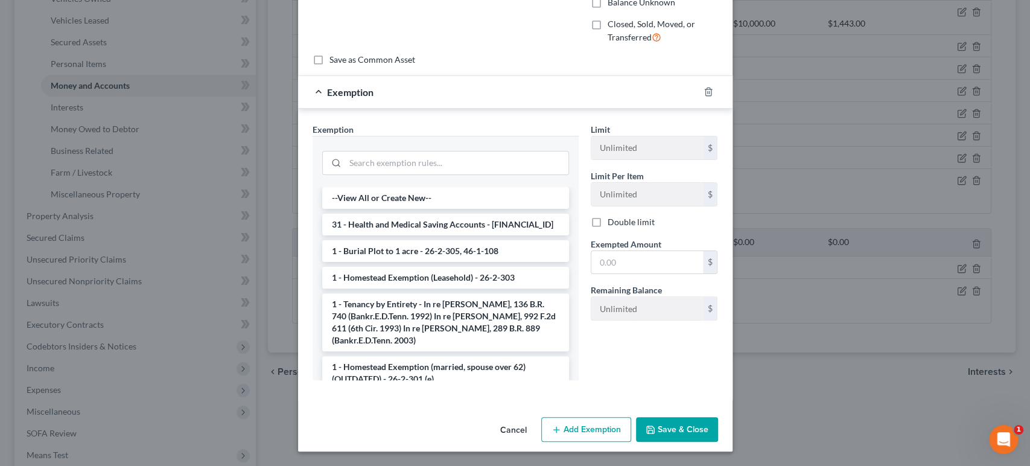
scroll to position [134, 0]
click at [662, 274] on input "text" at bounding box center [648, 262] width 112 height 23
type input "40"
click at [422, 151] on input "search" at bounding box center [456, 162] width 223 height 23
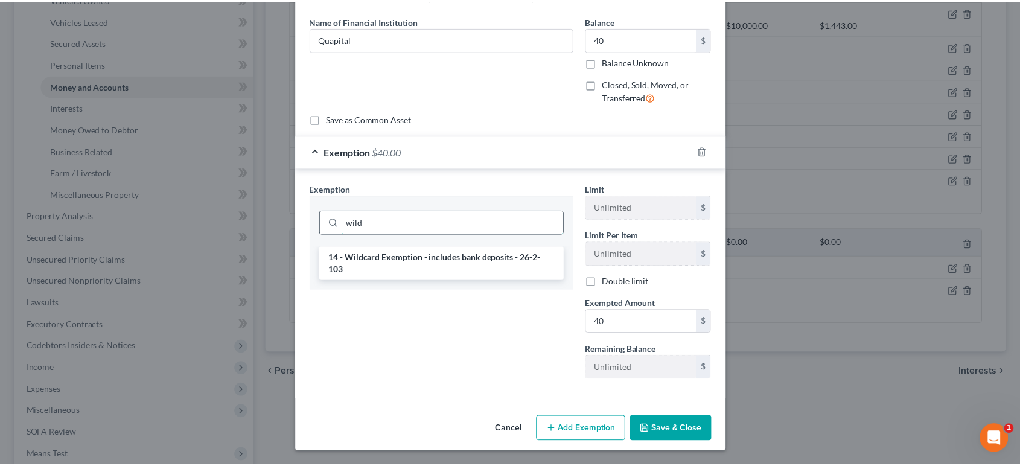
scroll to position [164, 0]
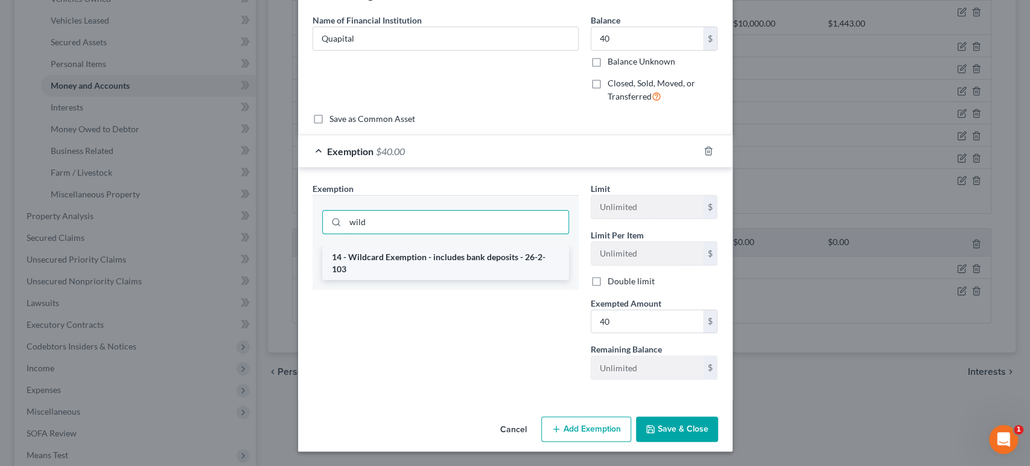
type input "wild"
click at [428, 246] on li "14 - Wildcard Exemption - includes bank deposits - 26-2-103" at bounding box center [445, 263] width 247 height 34
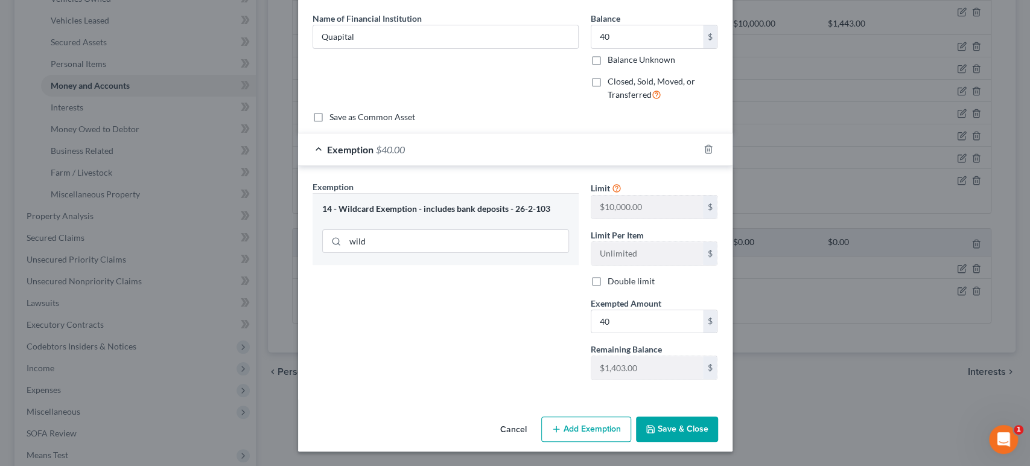
click at [706, 419] on button "Save & Close" at bounding box center [677, 428] width 82 height 25
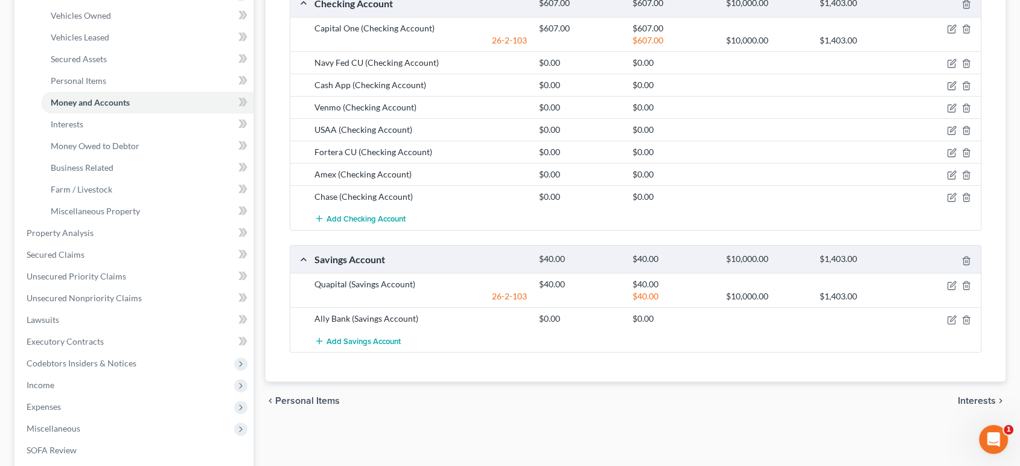
scroll to position [201, 0]
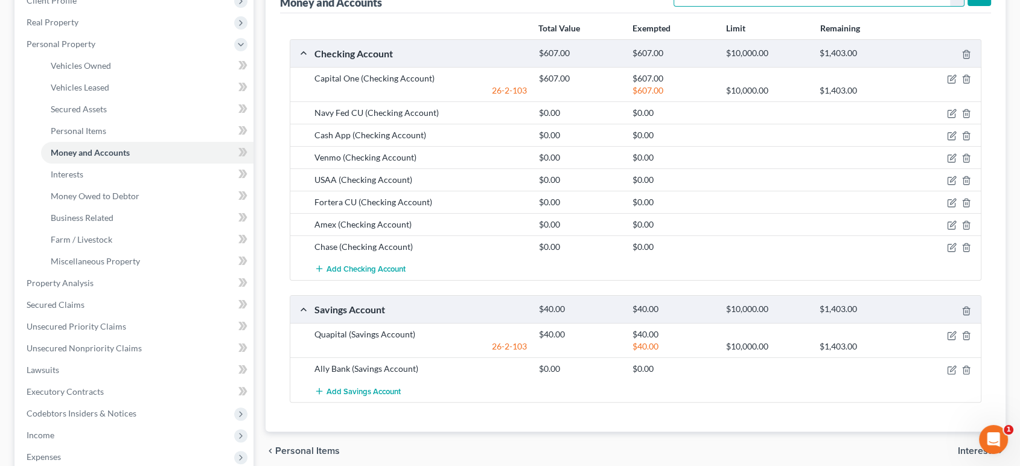
drag, startPoint x: 978, startPoint y: 37, endPoint x: 982, endPoint y: 14, distance: 23.9
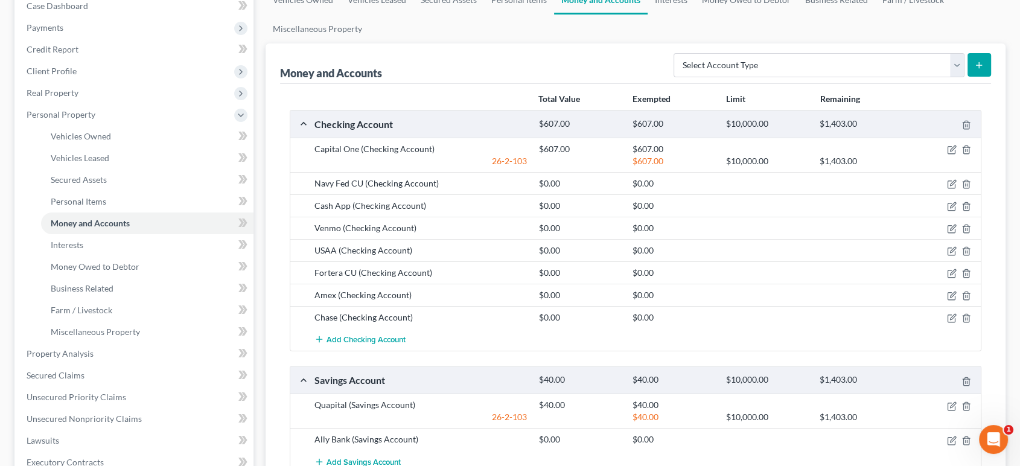
scroll to position [134, 0]
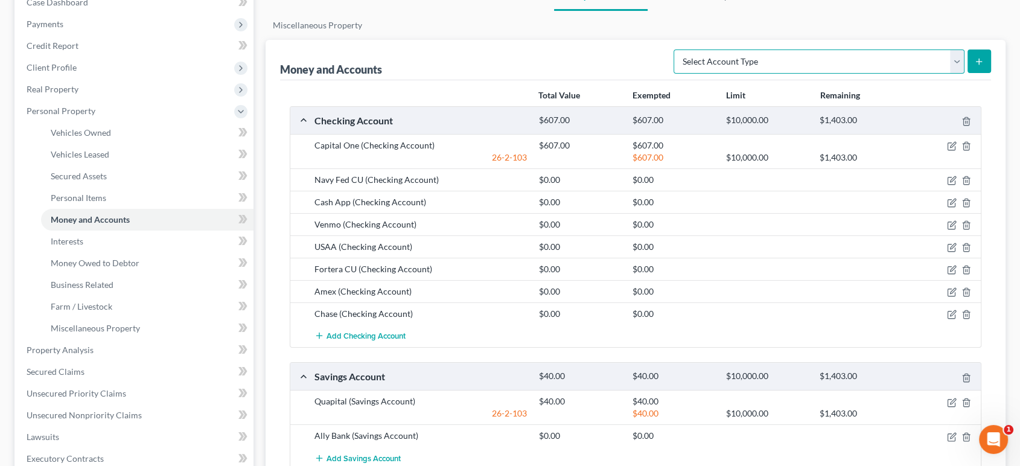
click at [851, 74] on select "Select Account Type Brokerage (A/B: 18, SOFA: 20) Cash on Hand (A/B: 16) Certif…" at bounding box center [819, 61] width 291 height 24
select select "savings"
click at [674, 74] on select "Select Account Type Brokerage (A/B: 18, SOFA: 20) Cash on Hand (A/B: 16) Certif…" at bounding box center [819, 61] width 291 height 24
click at [978, 73] on button "submit" at bounding box center [980, 61] width 24 height 24
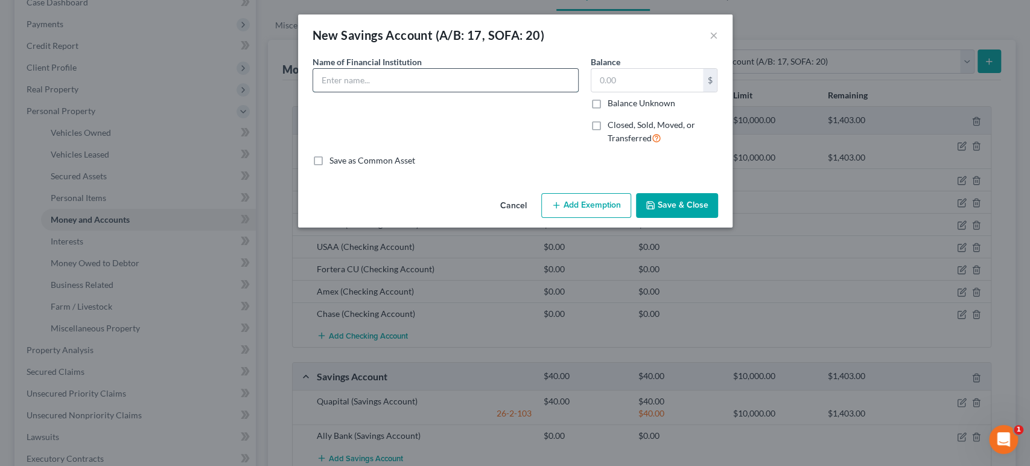
click at [435, 92] on input "text" at bounding box center [445, 80] width 265 height 23
type input "Navy Fed CU"
click at [671, 90] on input "text" at bounding box center [648, 80] width 112 height 23
type input "5.21"
click at [718, 218] on button "Save & Close" at bounding box center [677, 205] width 82 height 25
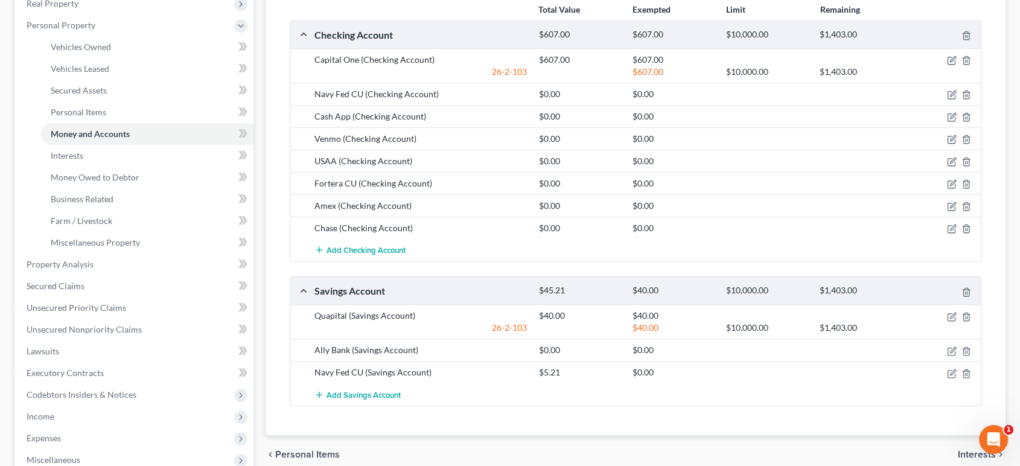
scroll to position [201, 0]
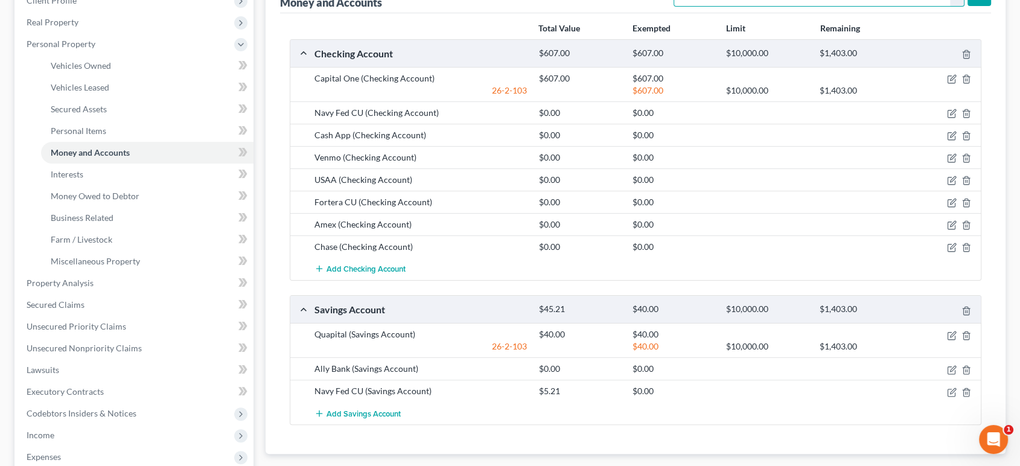
drag, startPoint x: 753, startPoint y: 46, endPoint x: 774, endPoint y: 44, distance: 20.7
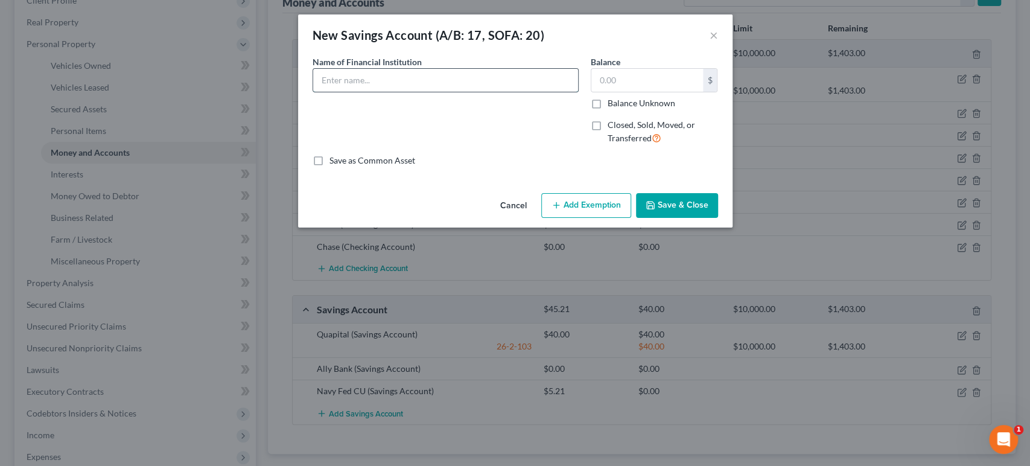
click at [416, 92] on input "text" at bounding box center [445, 80] width 265 height 23
type input "Fortera CU"
click at [672, 92] on input "text" at bounding box center [648, 80] width 112 height 23
type input "5"
click at [718, 218] on button "Save & Close" at bounding box center [677, 205] width 82 height 25
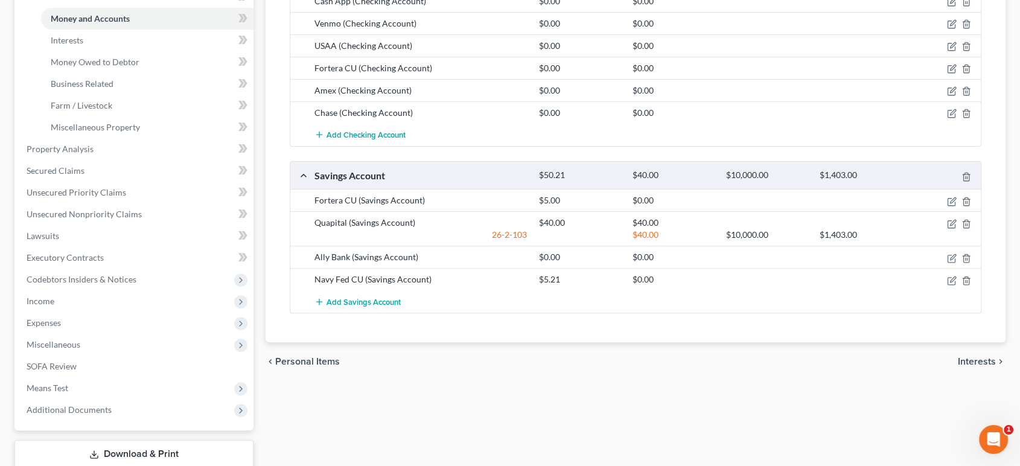
scroll to position [268, 0]
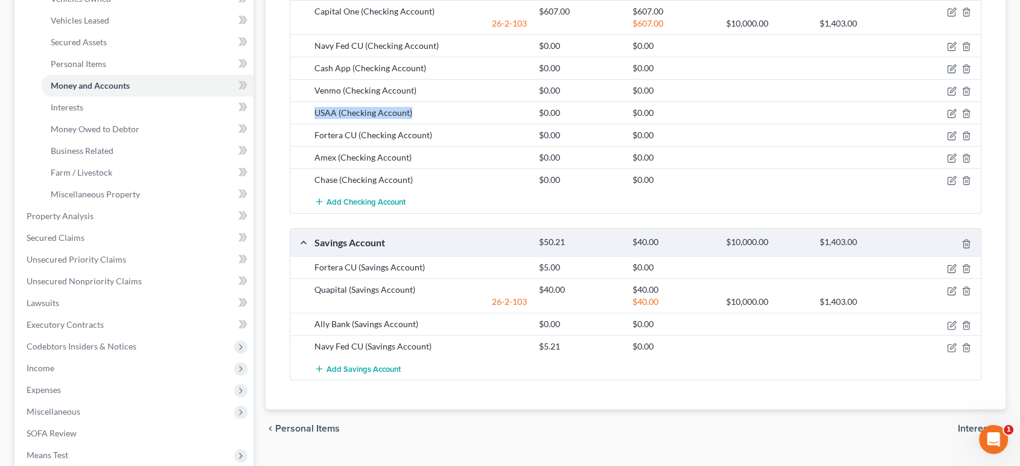
drag, startPoint x: 324, startPoint y: 199, endPoint x: 468, endPoint y: 194, distance: 144.9
click at [468, 124] on div "USAA (Checking Account) $0.00 $0.00" at bounding box center [635, 112] width 691 height 22
click at [538, 119] on div "$0.00" at bounding box center [580, 113] width 94 height 12
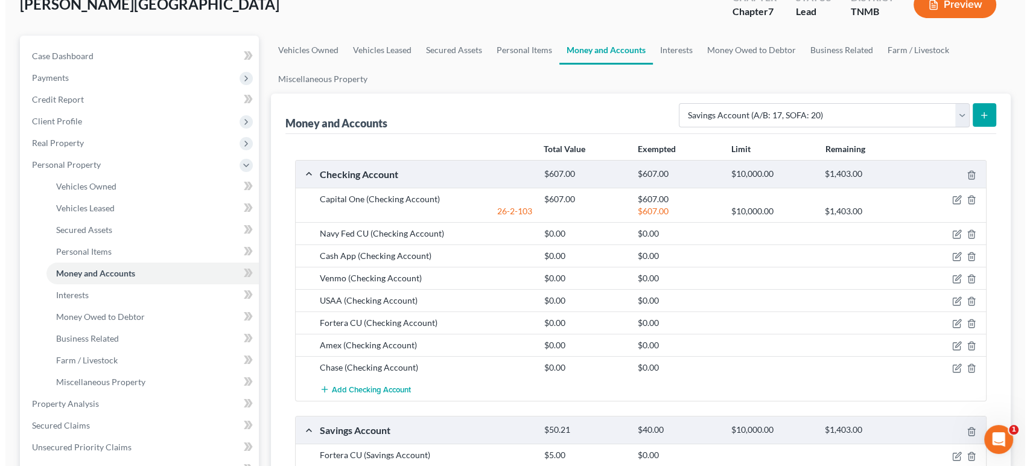
scroll to position [67, 0]
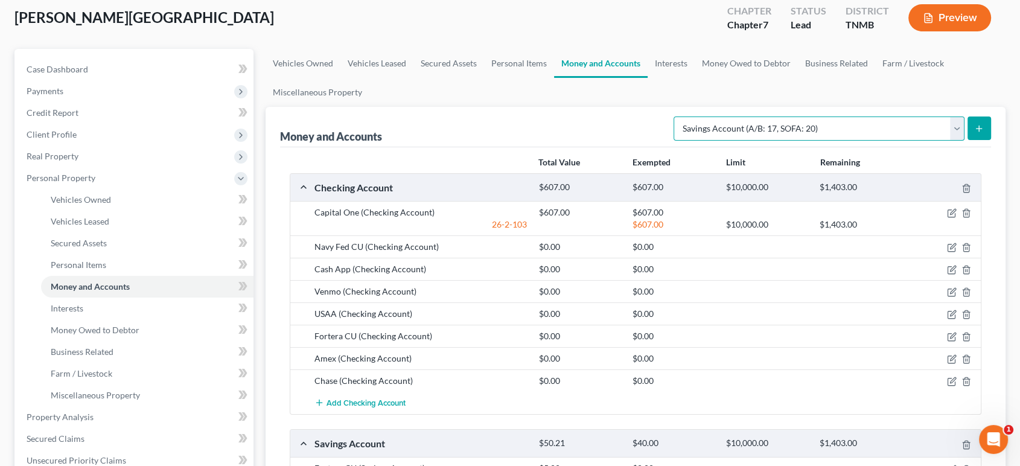
click at [778, 141] on select "Select Account Type Brokerage (A/B: 18, SOFA: 20) Cash on Hand (A/B: 16) Certif…" at bounding box center [819, 128] width 291 height 24
click at [674, 141] on select "Select Account Type Brokerage (A/B: 18, SOFA: 20) Cash on Hand (A/B: 16) Certif…" at bounding box center [819, 128] width 291 height 24
click at [974, 133] on icon "submit" at bounding box center [979, 129] width 10 height 10
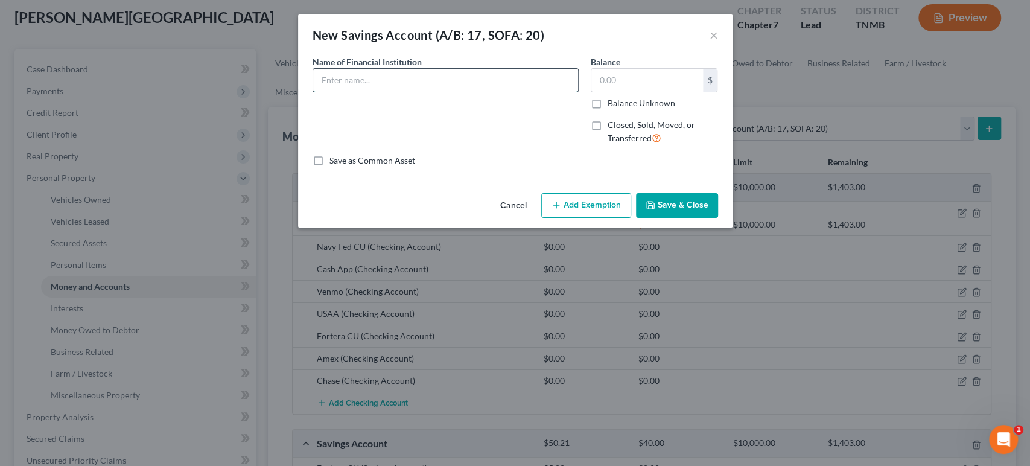
click at [492, 92] on input "text" at bounding box center [445, 80] width 265 height 23
type input "Citi Bank"
click at [666, 85] on div "Balance $ Balance Unknown Balance Undetermined $ Balance Unknown" at bounding box center [654, 83] width 127 height 54
click at [673, 92] on input "text" at bounding box center [648, 80] width 112 height 23
type input "25"
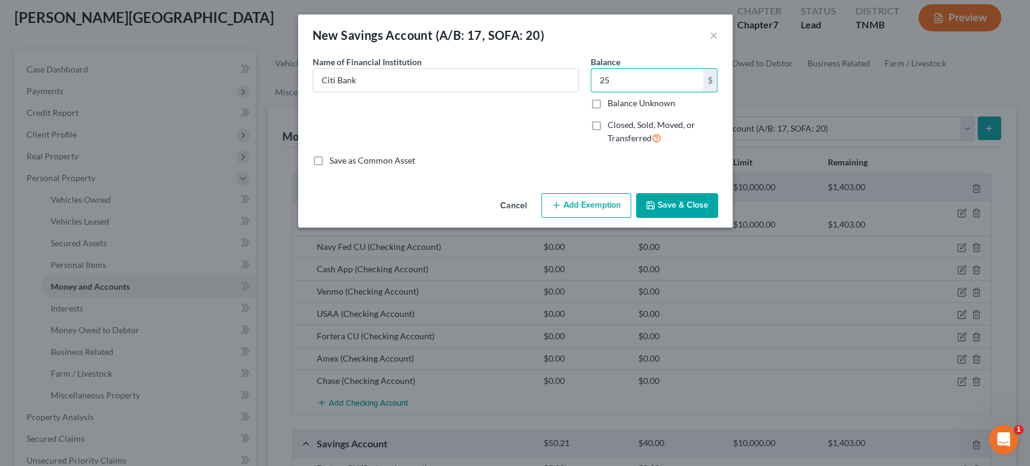
click at [606, 218] on button "Add Exemption" at bounding box center [586, 205] width 90 height 25
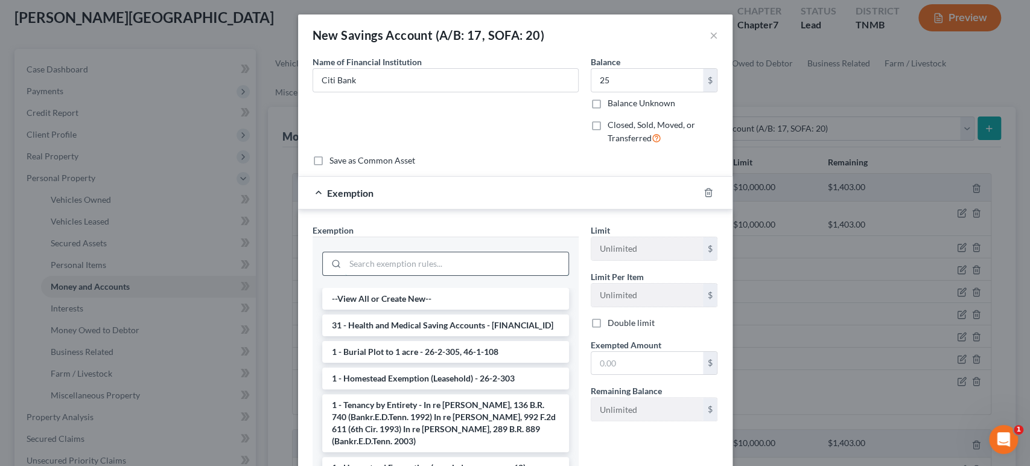
click at [398, 275] on input "search" at bounding box center [456, 263] width 223 height 23
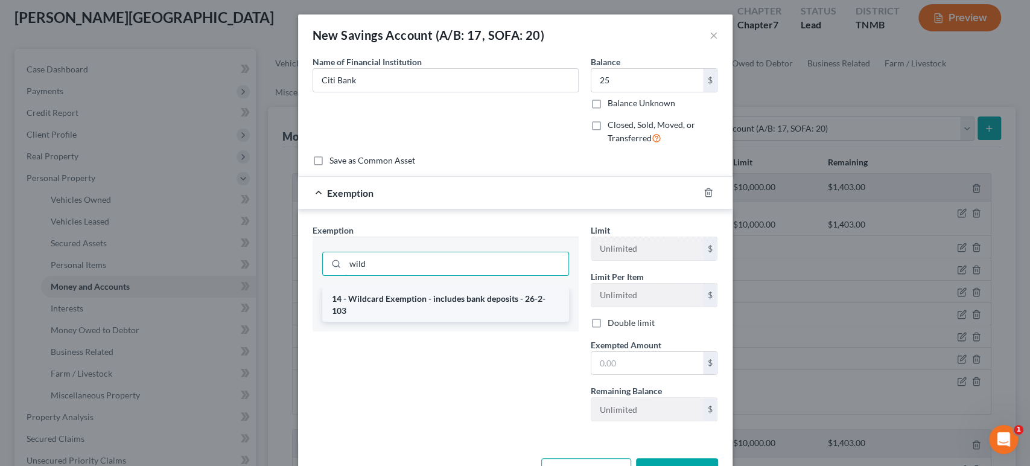
type input "wild"
click at [419, 322] on li "14 - Wildcard Exemption - includes bank deposits - 26-2-103" at bounding box center [445, 305] width 247 height 34
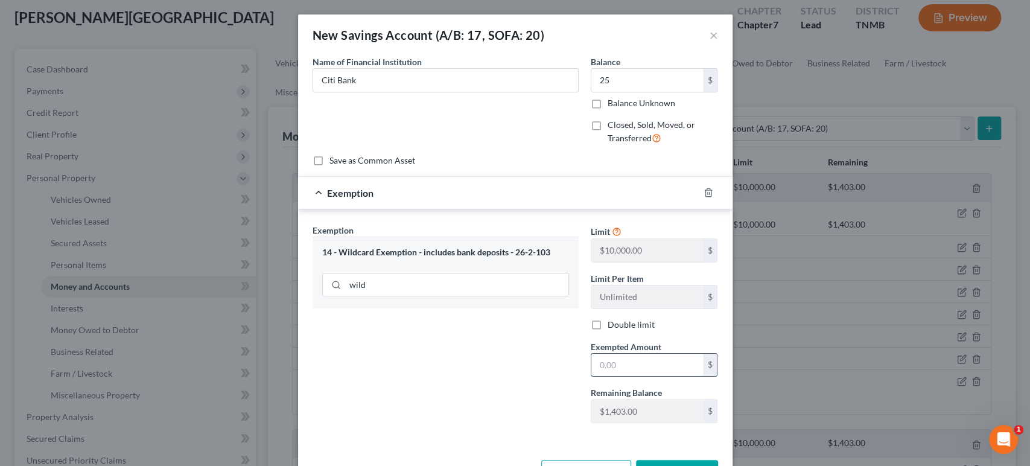
click at [689, 377] on input "text" at bounding box center [648, 365] width 112 height 23
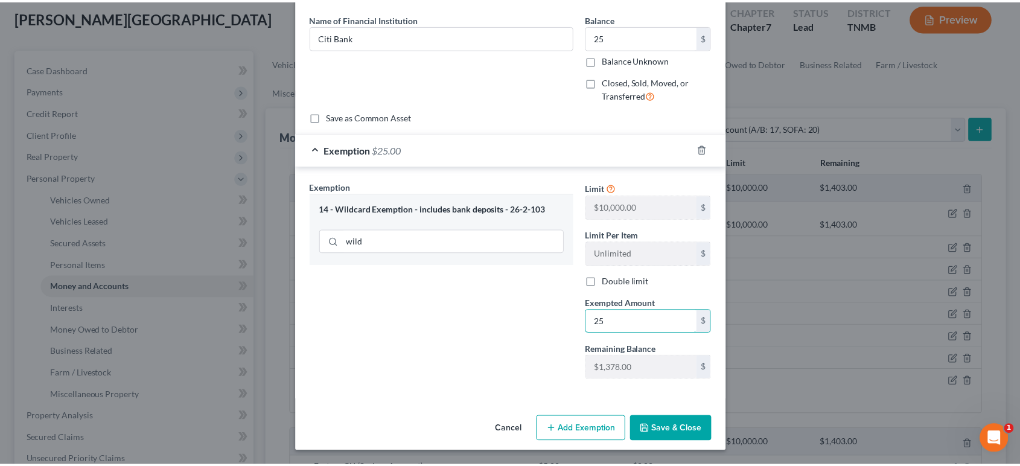
scroll to position [166, 0]
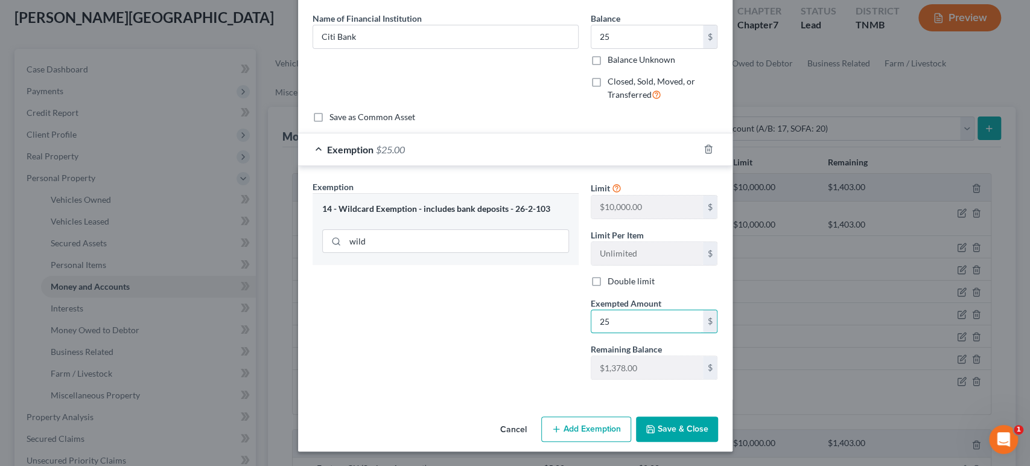
type input "25"
click at [718, 416] on button "Save & Close" at bounding box center [677, 428] width 82 height 25
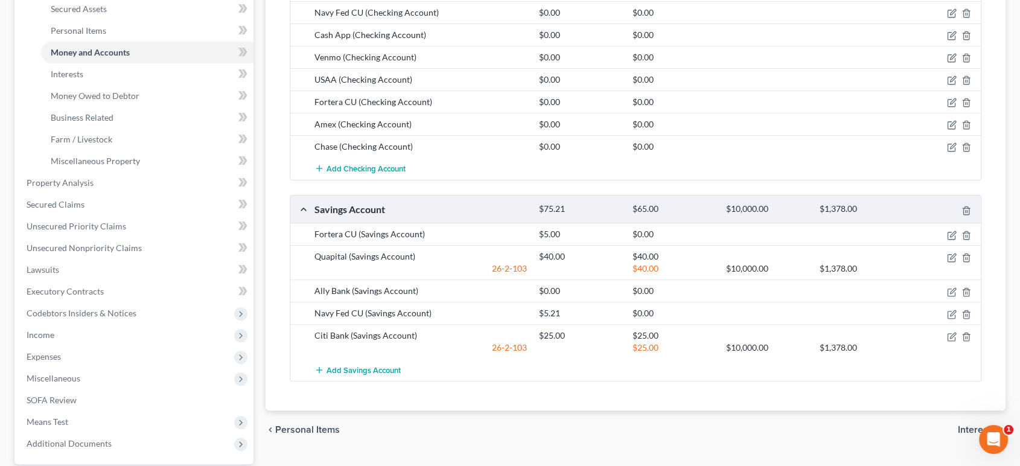
scroll to position [67, 0]
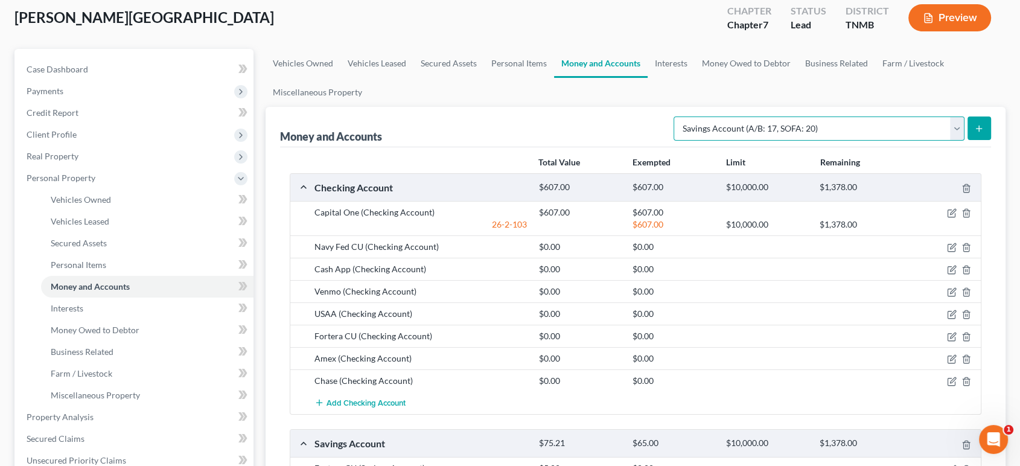
click at [771, 141] on select "Select Account Type Brokerage (A/B: 18, SOFA: 20) Cash on Hand (A/B: 16) Certif…" at bounding box center [819, 128] width 291 height 24
select select "checking"
click at [674, 141] on select "Select Account Type Brokerage (A/B: 18, SOFA: 20) Cash on Hand (A/B: 16) Certif…" at bounding box center [819, 128] width 291 height 24
click at [974, 133] on icon "submit" at bounding box center [979, 129] width 10 height 10
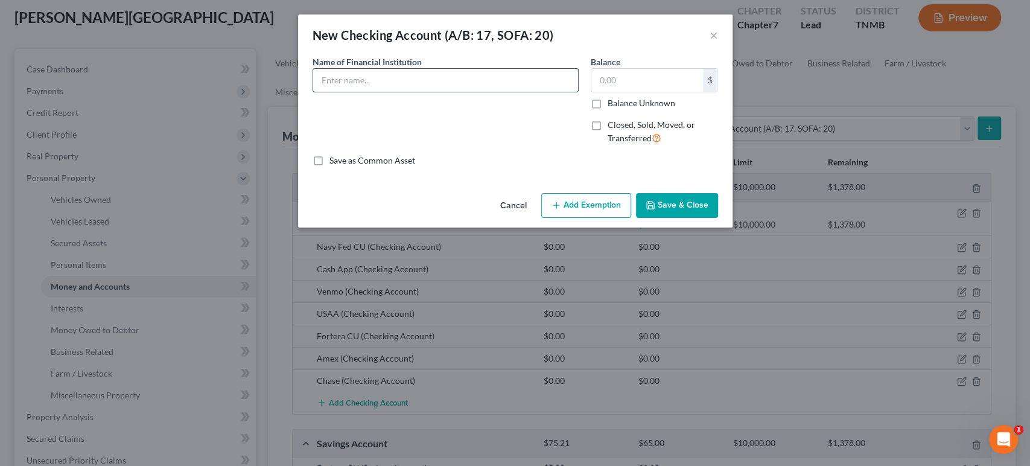
click at [454, 92] on input "text" at bounding box center [445, 80] width 265 height 23
type input "Citi Bank"
click at [698, 92] on input "text" at bounding box center [648, 80] width 112 height 23
type input "0"
click at [602, 218] on button "Add Exemption" at bounding box center [586, 205] width 90 height 25
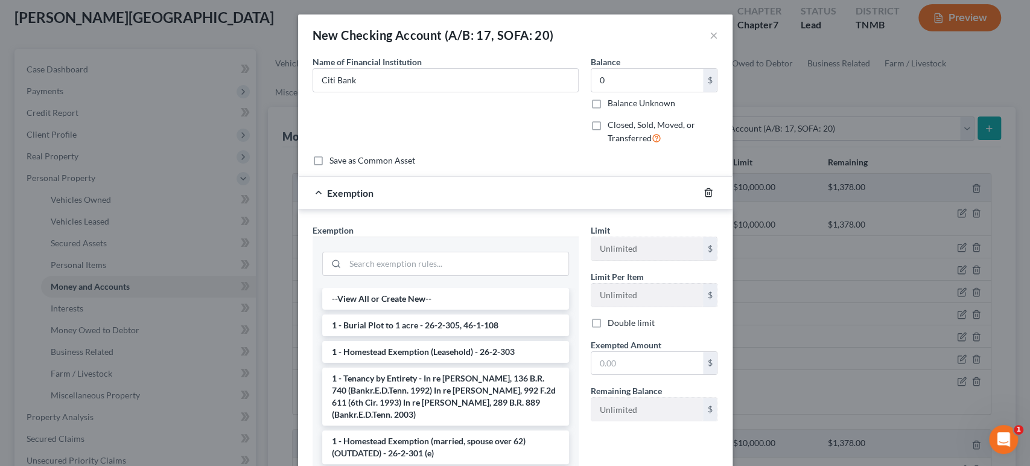
click at [713, 197] on icon "button" at bounding box center [709, 193] width 10 height 10
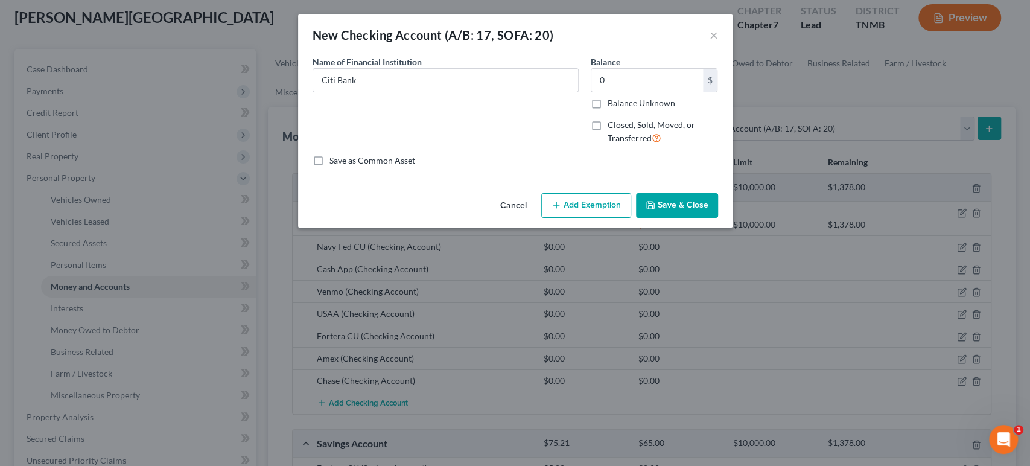
click at [718, 218] on button "Save & Close" at bounding box center [677, 205] width 82 height 25
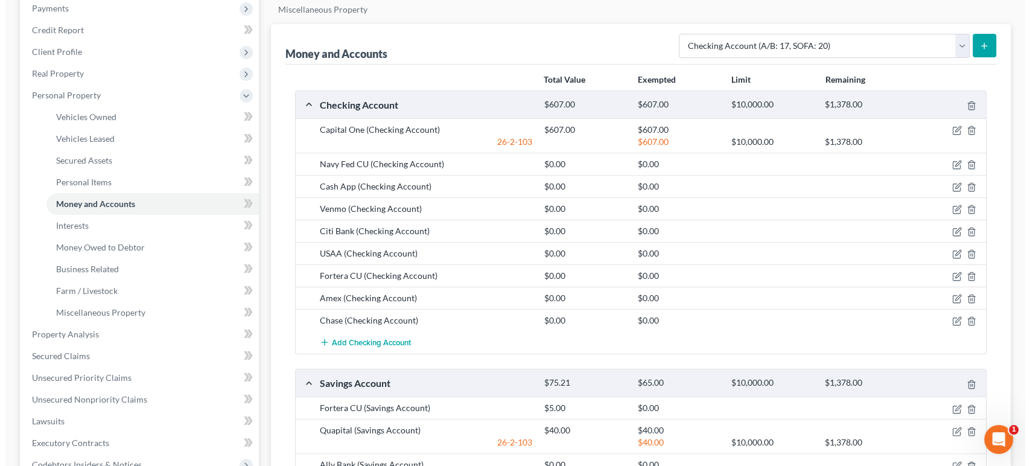
scroll to position [134, 0]
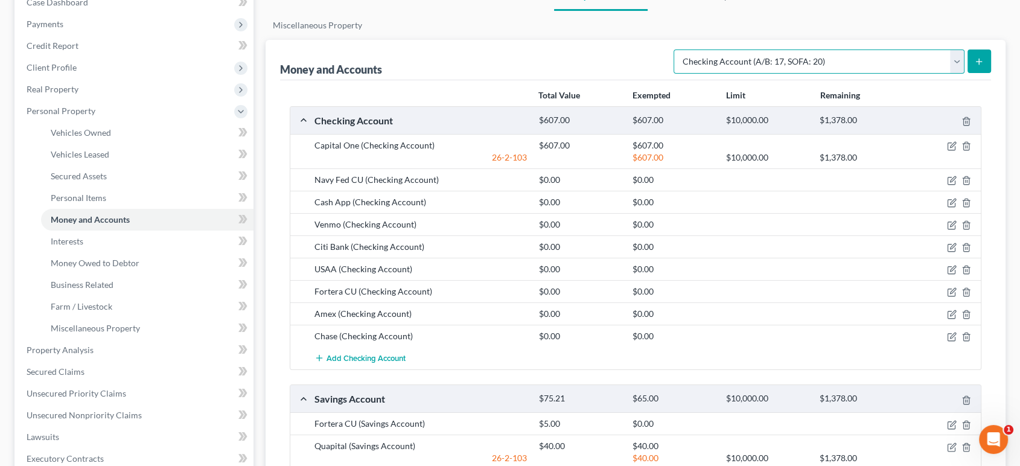
click at [817, 74] on select "Select Account Type Brokerage (A/B: 18, SOFA: 20) Cash on Hand (A/B: 16) Certif…" at bounding box center [819, 61] width 291 height 24
select select "savings"
click at [674, 74] on select "Select Account Type Brokerage (A/B: 18, SOFA: 20) Cash on Hand (A/B: 16) Certif…" at bounding box center [819, 61] width 291 height 24
click at [975, 73] on button "submit" at bounding box center [980, 61] width 24 height 24
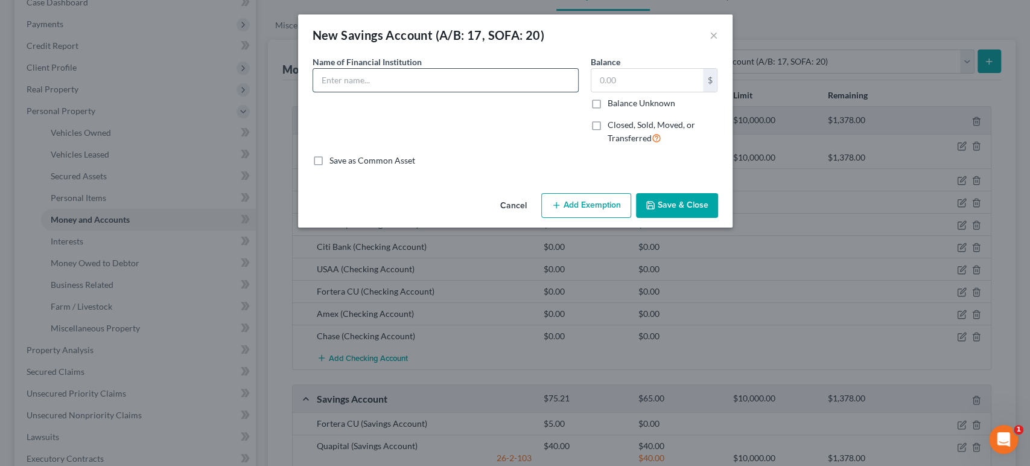
click at [423, 92] on input "text" at bounding box center [445, 80] width 265 height 23
type input "Capital One"
click at [618, 91] on input "text" at bounding box center [648, 80] width 112 height 23
type input "0.72"
click at [603, 218] on button "Add Exemption" at bounding box center [586, 205] width 90 height 25
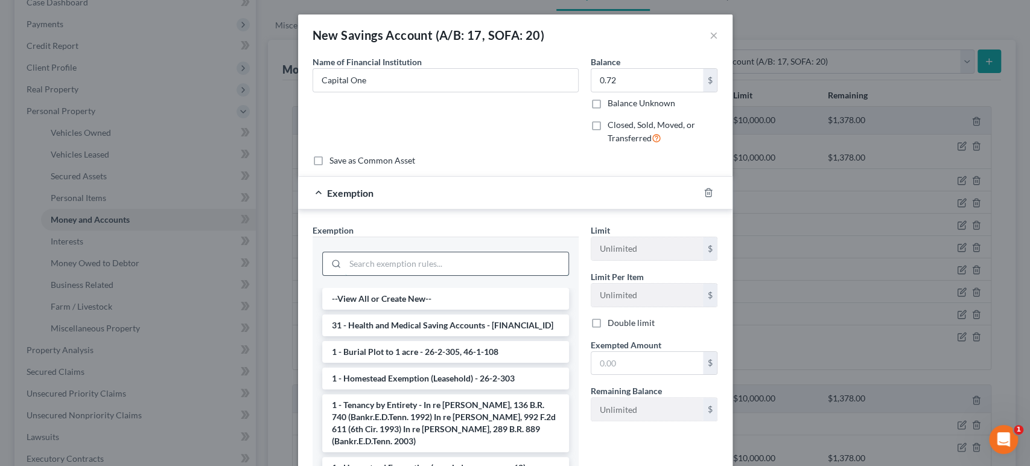
click at [407, 275] on input "search" at bounding box center [456, 263] width 223 height 23
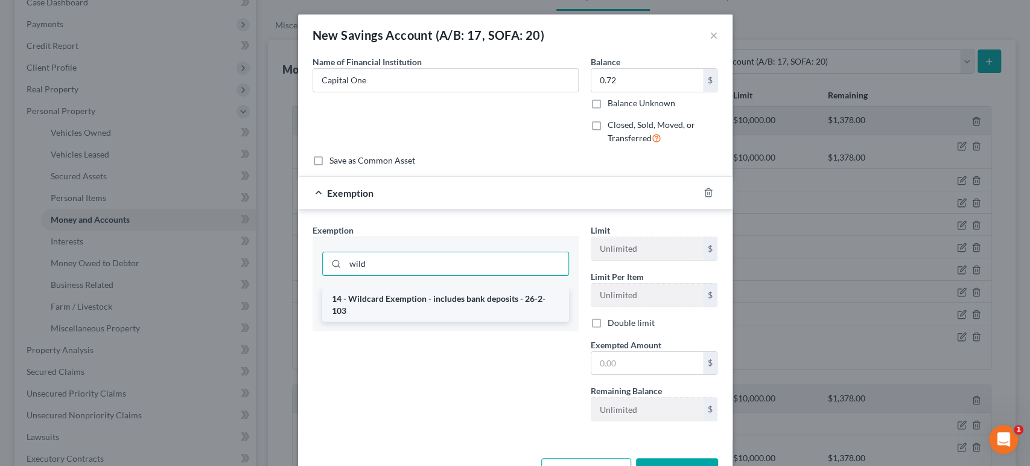
type input "wild"
click at [410, 322] on li "14 - Wildcard Exemption - includes bank deposits - 26-2-103" at bounding box center [445, 305] width 247 height 34
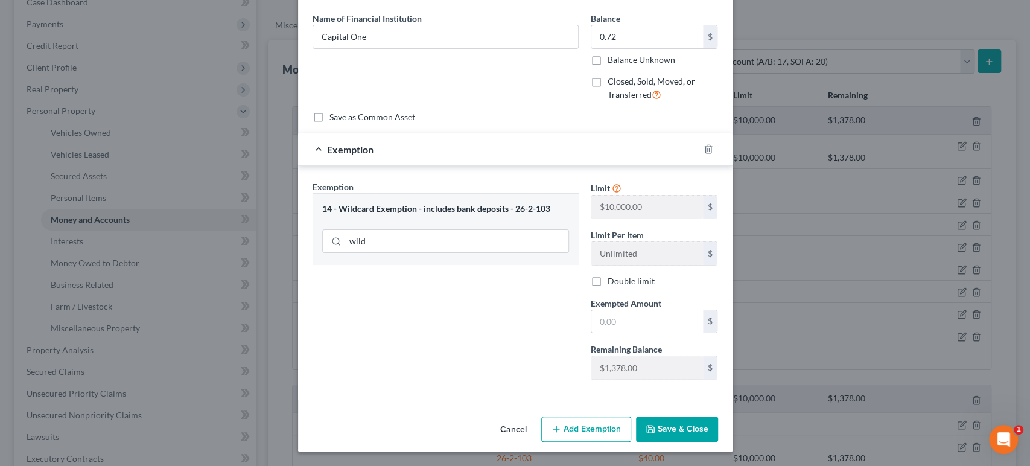
scroll to position [166, 0]
click at [633, 310] on input "text" at bounding box center [648, 321] width 112 height 23
type input "0.72"
click at [718, 416] on button "Save & Close" at bounding box center [677, 428] width 82 height 25
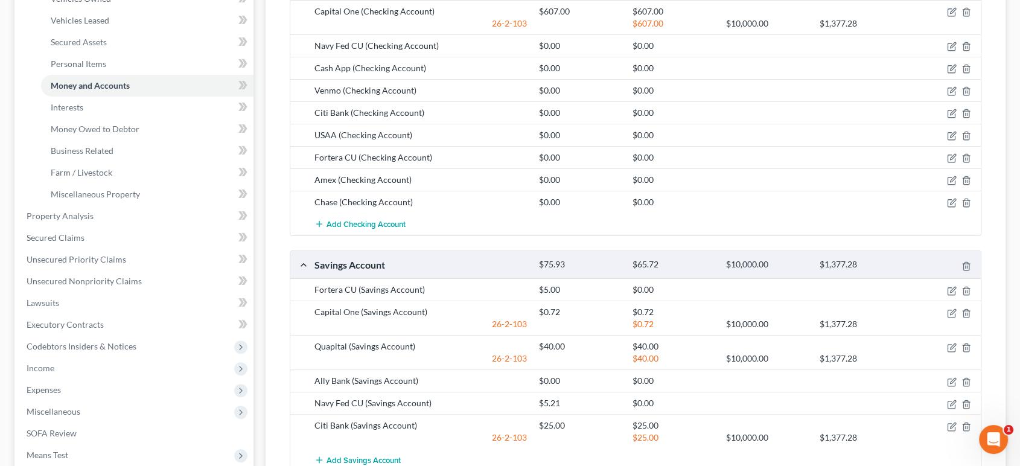
scroll to position [134, 0]
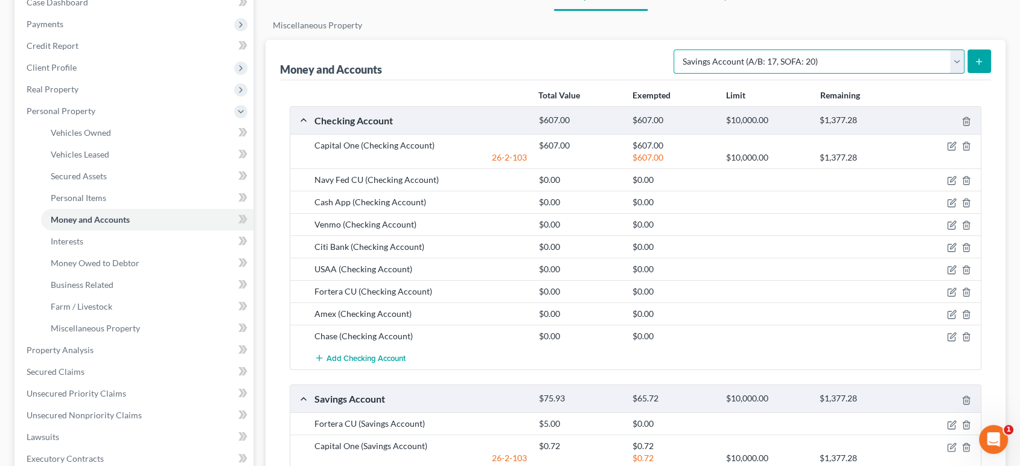
click at [814, 74] on select "Select Account Type Brokerage (A/B: 18, SOFA: 20) Cash on Hand (A/B: 16) Certif…" at bounding box center [819, 61] width 291 height 24
click at [674, 74] on select "Select Account Type Brokerage (A/B: 18, SOFA: 20) Cash on Hand (A/B: 16) Certif…" at bounding box center [819, 61] width 291 height 24
click at [974, 66] on icon "submit" at bounding box center [979, 62] width 10 height 10
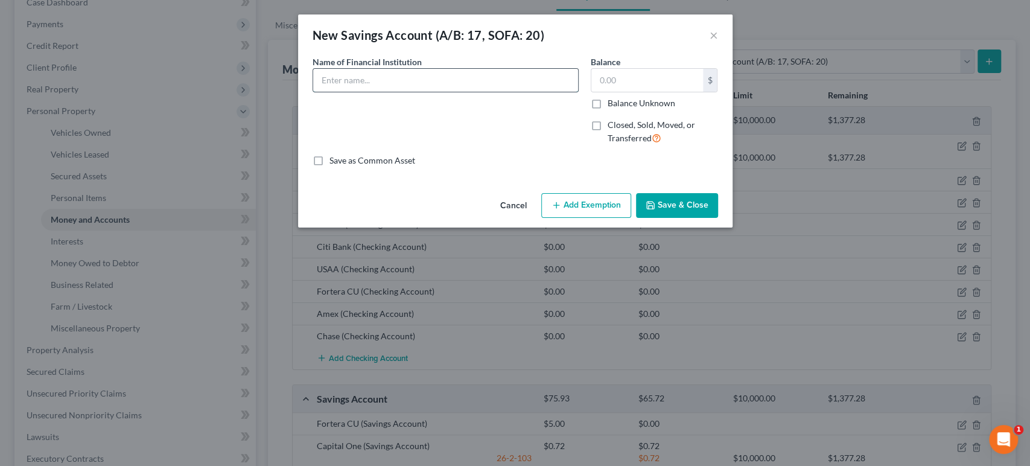
click at [378, 92] on input "text" at bounding box center [445, 80] width 265 height 23
type input "USAA"
click at [677, 92] on input "text" at bounding box center [648, 80] width 112 height 23
type input "0"
click at [718, 42] on button "×" at bounding box center [714, 35] width 8 height 14
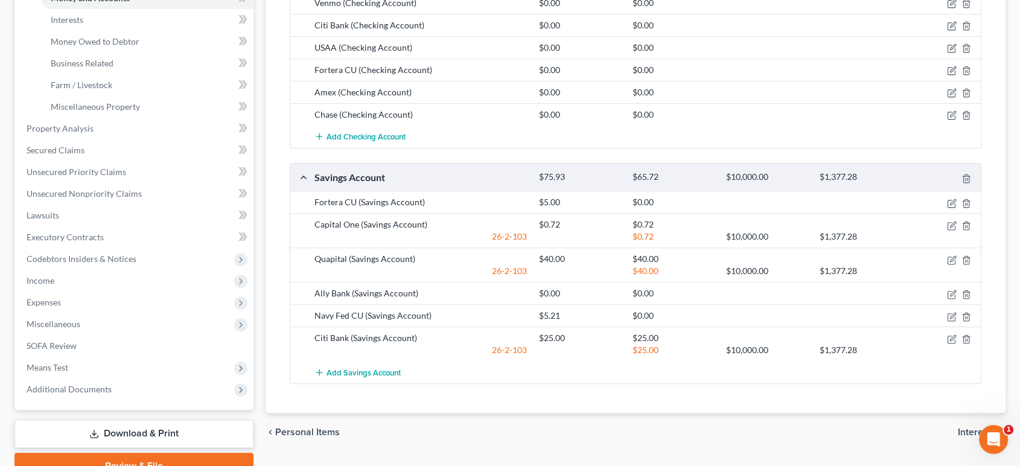
scroll to position [335, 0]
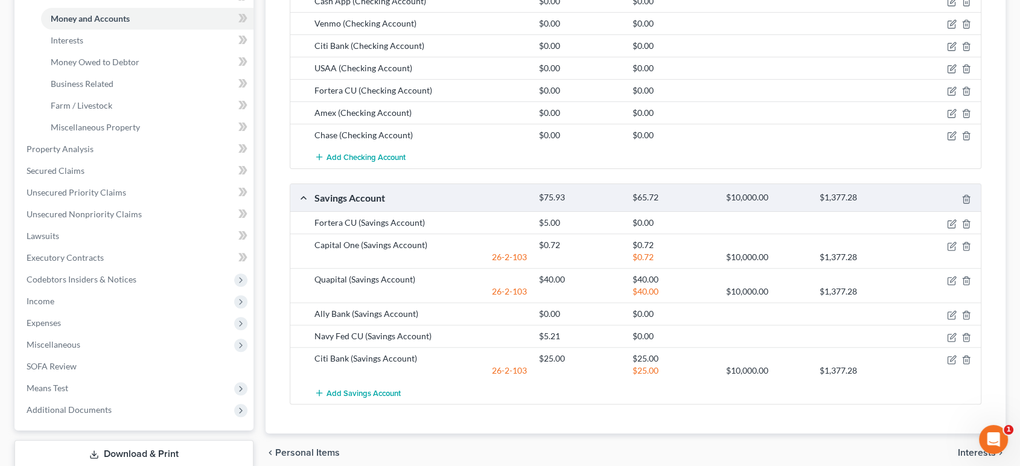
drag, startPoint x: 377, startPoint y: 167, endPoint x: 285, endPoint y: 160, distance: 91.4
click at [284, 161] on div "Money and Accounts Select Account Type Brokerage (A/B: 18, SOFA: 20) Cash on Ha…" at bounding box center [636, 136] width 741 height 595
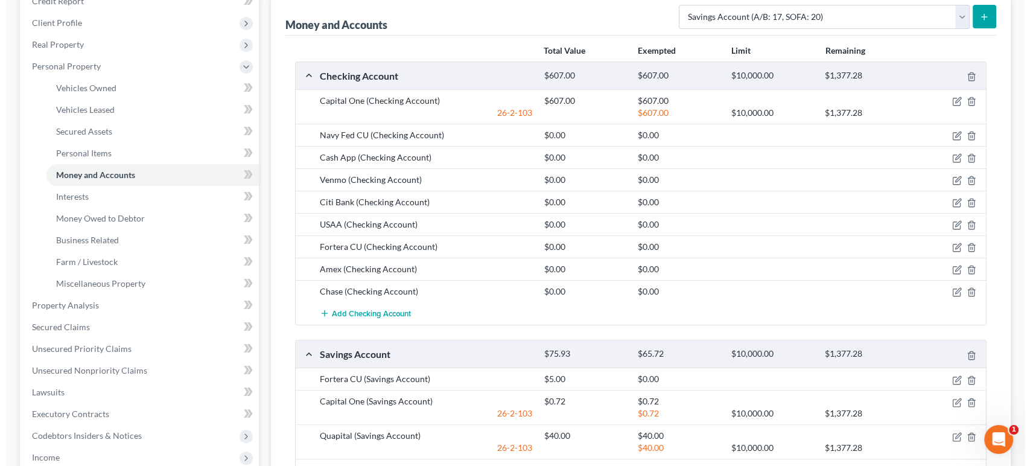
scroll to position [201, 0]
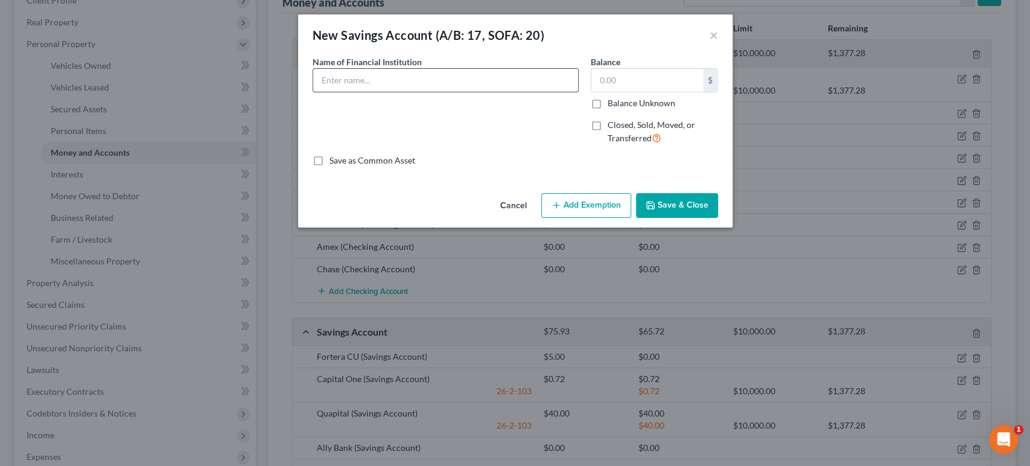
click at [474, 92] on input "text" at bounding box center [445, 80] width 265 height 23
type input "Amex"
click at [677, 92] on input "text" at bounding box center [648, 80] width 112 height 23
type input "26.01"
click at [627, 218] on button "Add Exemption" at bounding box center [586, 205] width 90 height 25
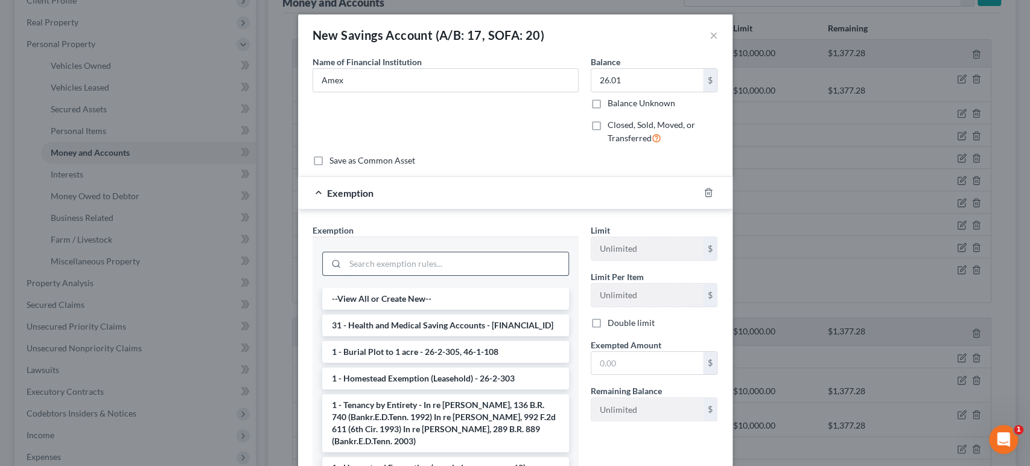
click at [379, 275] on input "search" at bounding box center [456, 263] width 223 height 23
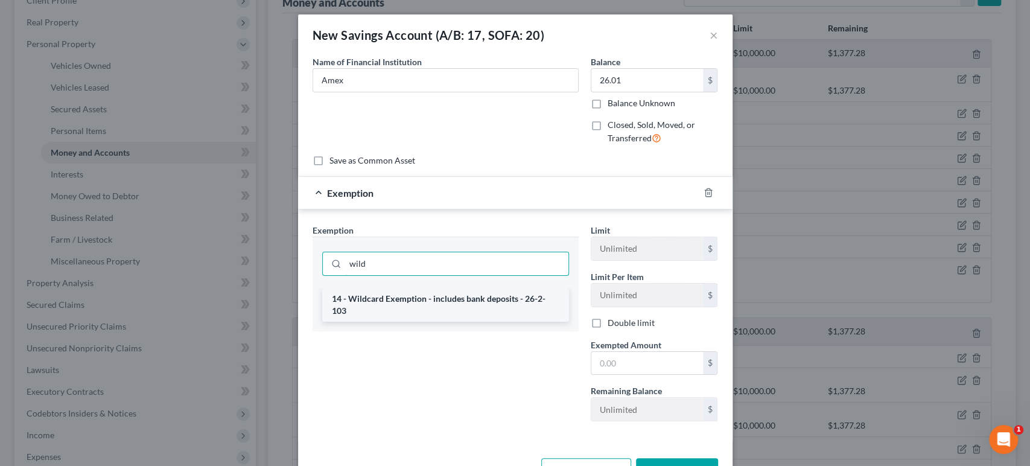
type input "wild"
click at [415, 322] on li "14 - Wildcard Exemption - includes bank deposits - 26-2-103" at bounding box center [445, 305] width 247 height 34
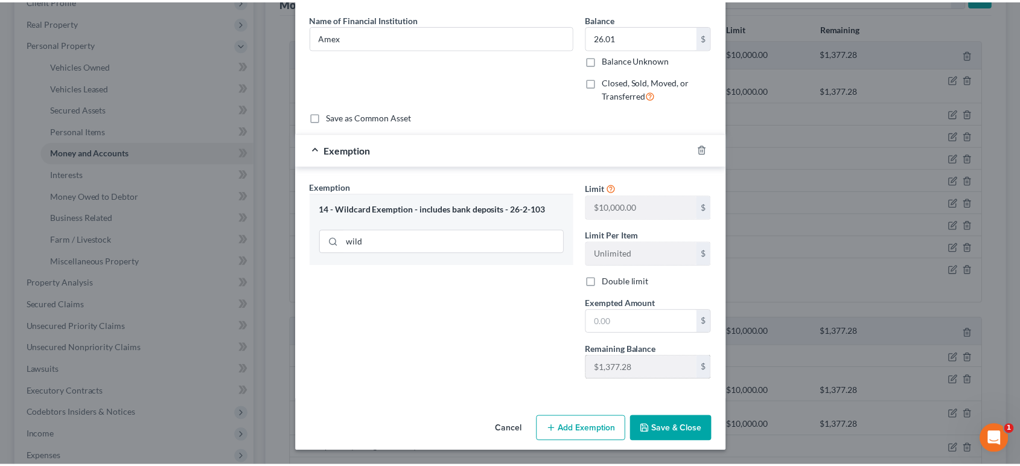
scroll to position [166, 0]
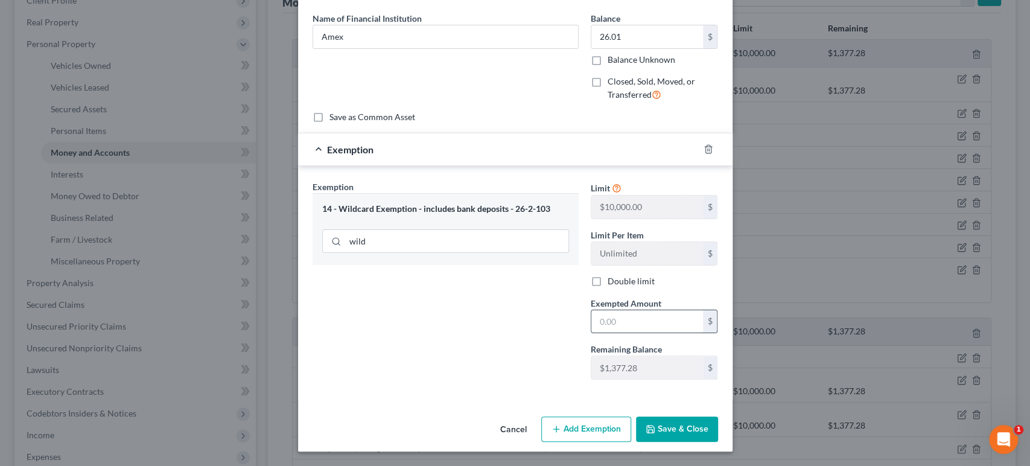
click at [656, 310] on input "text" at bounding box center [648, 321] width 112 height 23
type input "26.01"
click at [718, 416] on button "Save & Close" at bounding box center [677, 428] width 82 height 25
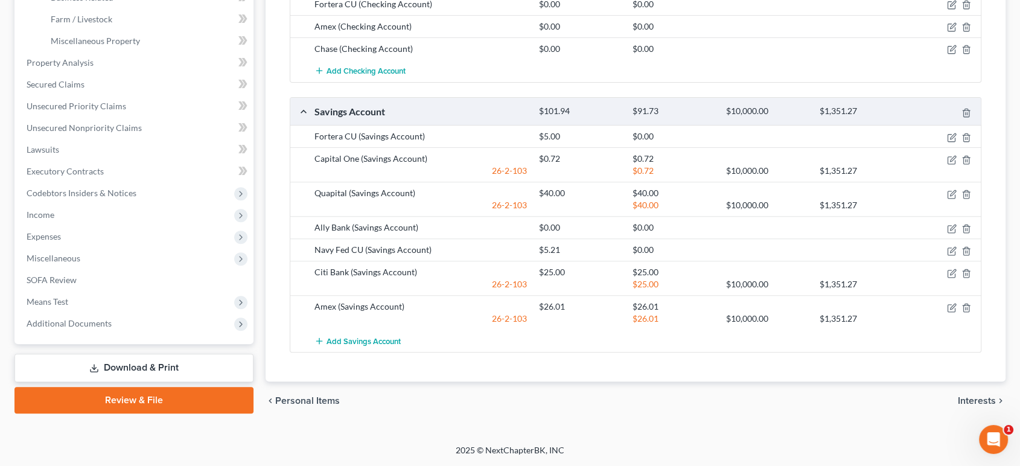
scroll to position [162, 0]
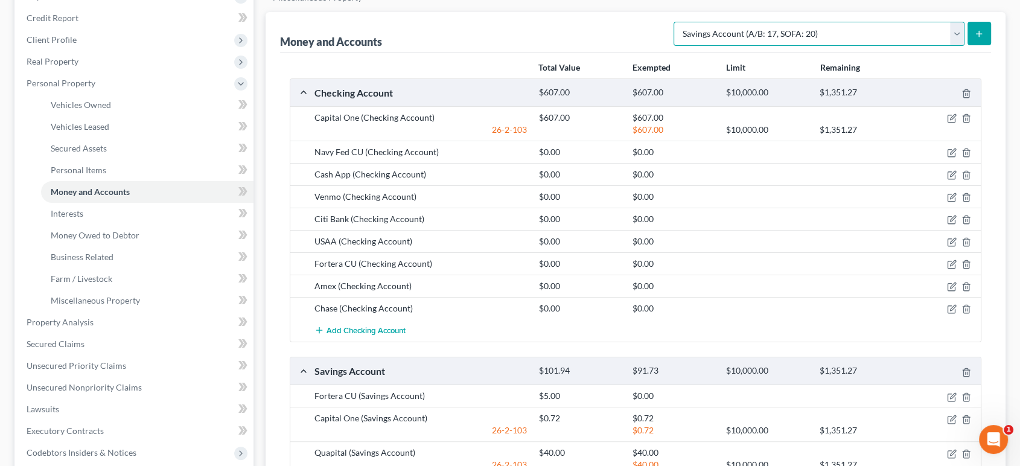
click at [849, 46] on select "Select Account Type Brokerage (A/B: 18, SOFA: 20) Cash on Hand (A/B: 16) Certif…" at bounding box center [819, 34] width 291 height 24
click at [848, 46] on select "Select Account Type Brokerage (A/B: 18, SOFA: 20) Cash on Hand (A/B: 16) Certif…" at bounding box center [819, 34] width 291 height 24
click at [968, 45] on button "submit" at bounding box center [980, 34] width 24 height 24
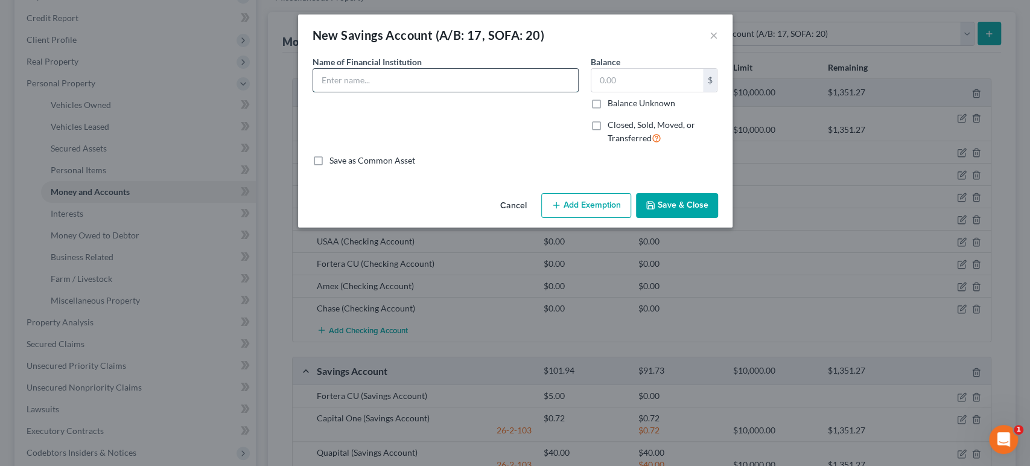
click at [387, 92] on input "text" at bounding box center [445, 80] width 265 height 23
type input "Chase"
click at [677, 92] on input "text" at bounding box center [648, 80] width 112 height 23
type input "0"
type input "5"
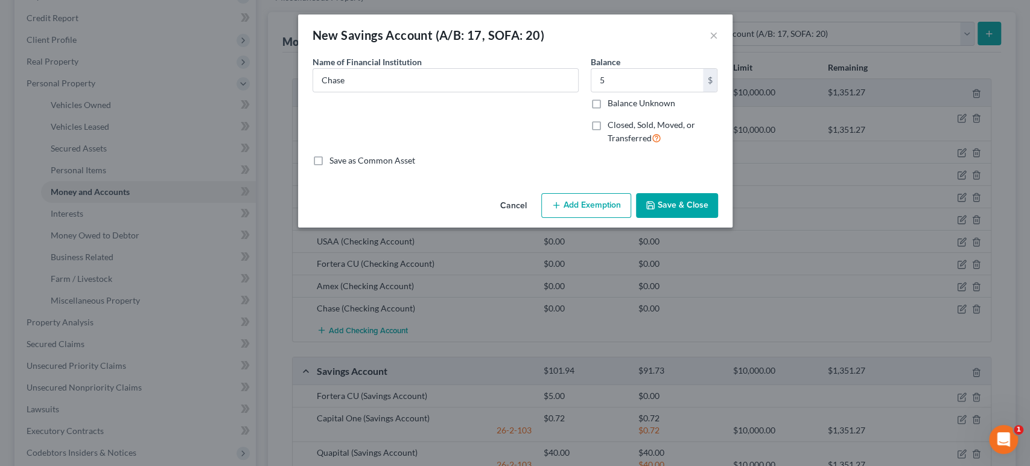
click at [718, 218] on button "Save & Close" at bounding box center [677, 205] width 82 height 25
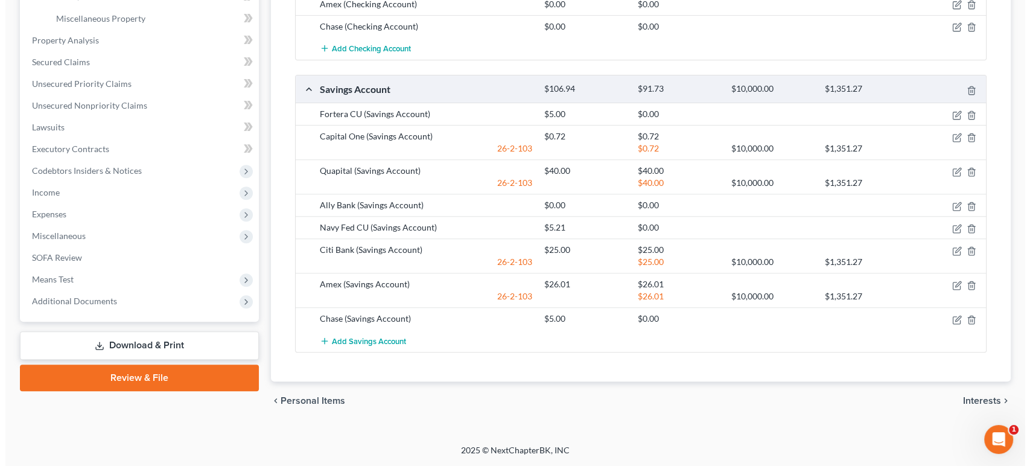
scroll to position [631, 0]
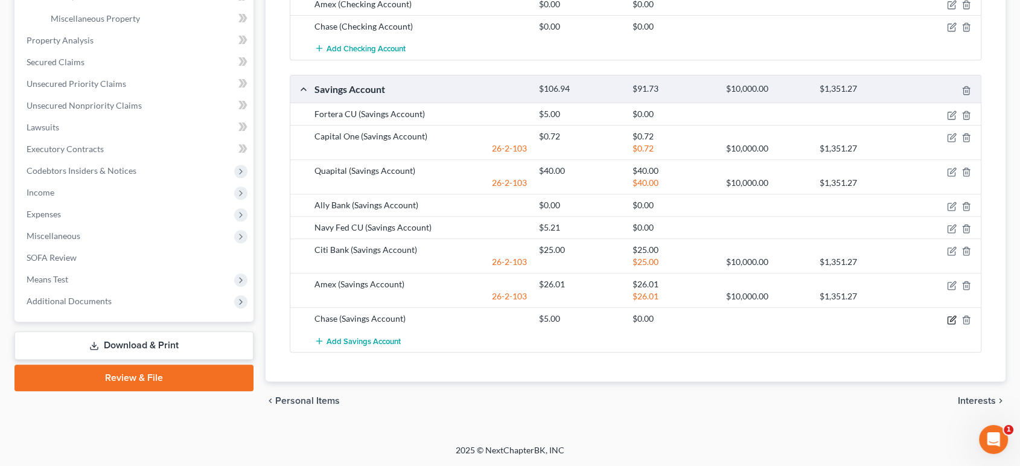
click at [950, 316] on icon "button" at bounding box center [952, 318] width 5 height 5
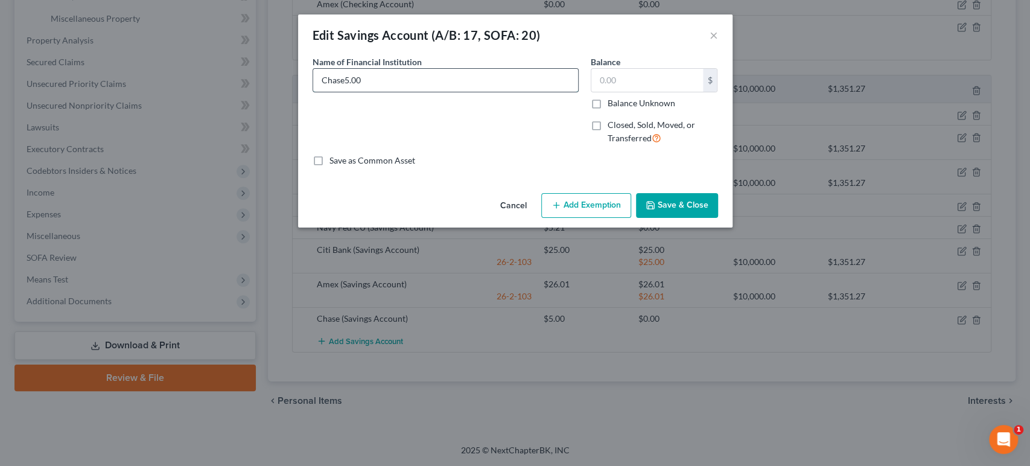
type input "Chase"
click at [681, 92] on input "text" at bounding box center [648, 80] width 112 height 23
type input "10"
click at [718, 218] on button "Save & Close" at bounding box center [677, 205] width 82 height 25
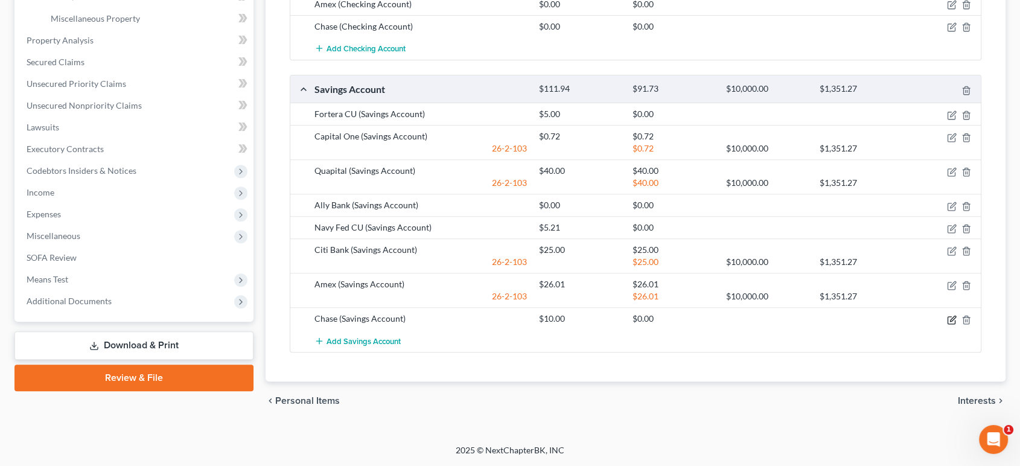
click at [950, 316] on icon "button" at bounding box center [952, 318] width 5 height 5
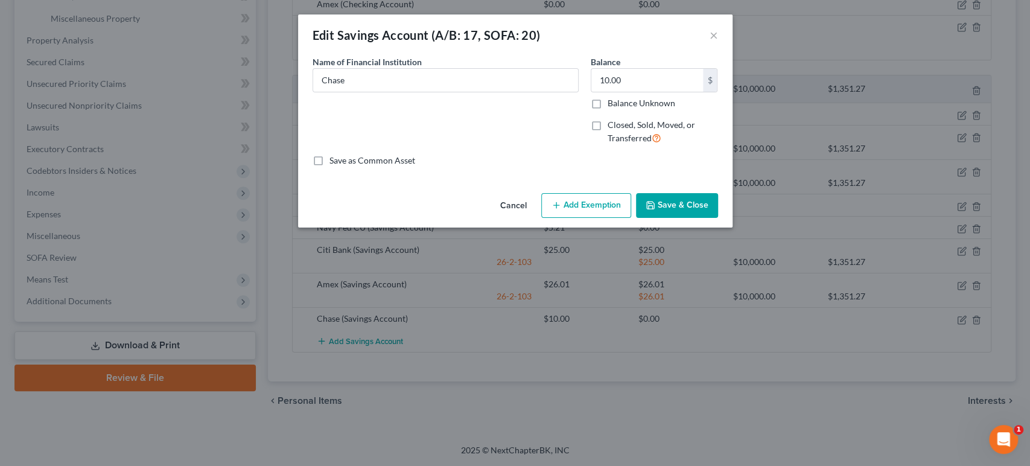
click at [624, 218] on button "Add Exemption" at bounding box center [586, 205] width 90 height 25
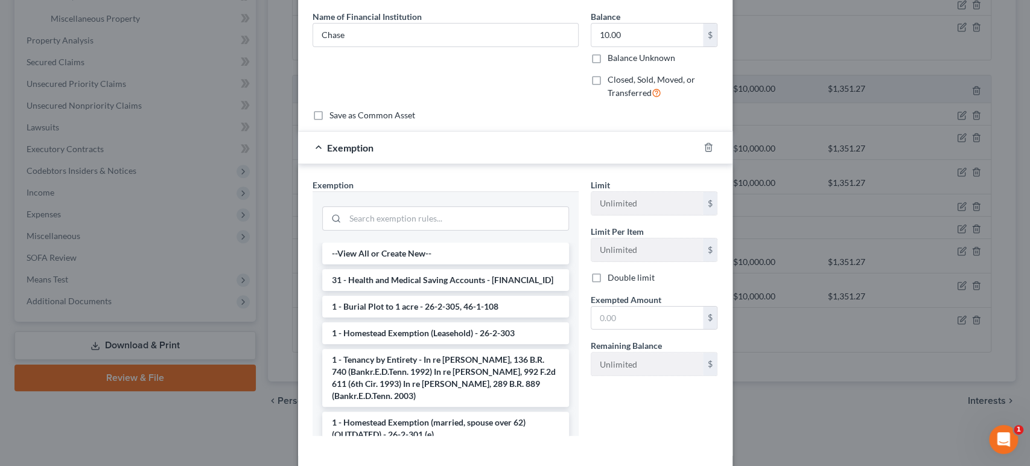
scroll to position [134, 0]
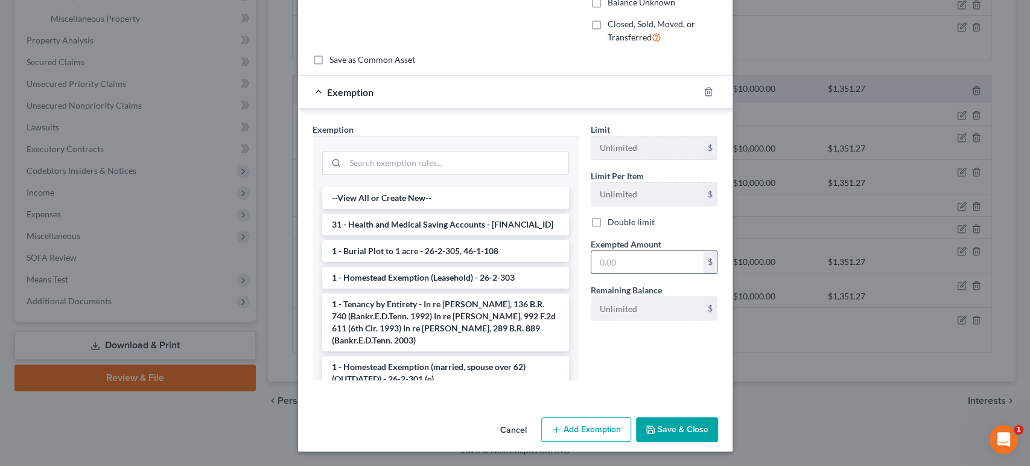
click at [654, 274] on input "text" at bounding box center [648, 262] width 112 height 23
type input "10"
click at [466, 174] on input "search" at bounding box center [456, 162] width 223 height 23
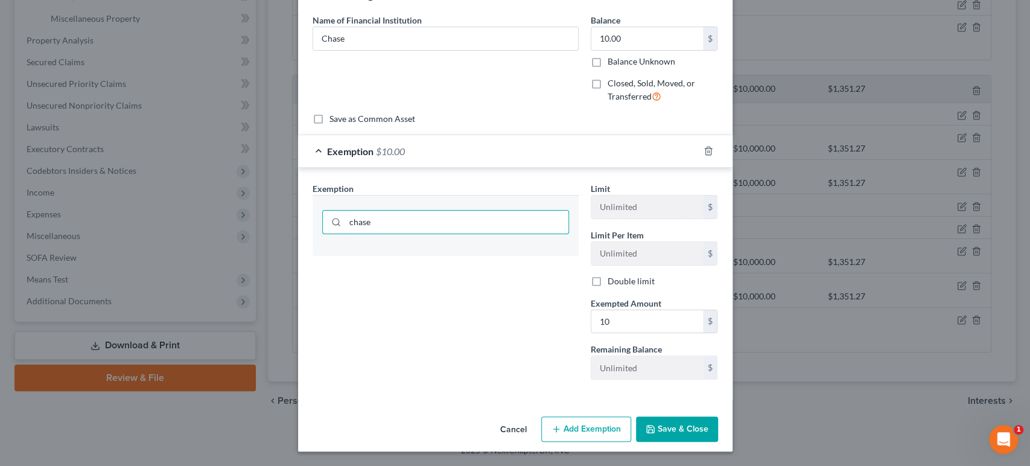
scroll to position [0, 0]
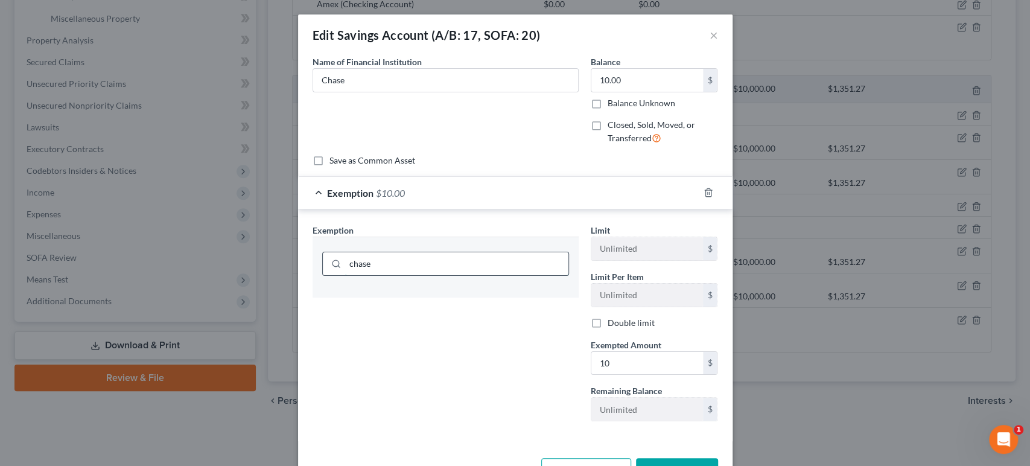
drag, startPoint x: 360, startPoint y: 328, endPoint x: 307, endPoint y: 330, distance: 52.5
click at [345, 275] on input "chase" at bounding box center [456, 263] width 223 height 23
type input "c"
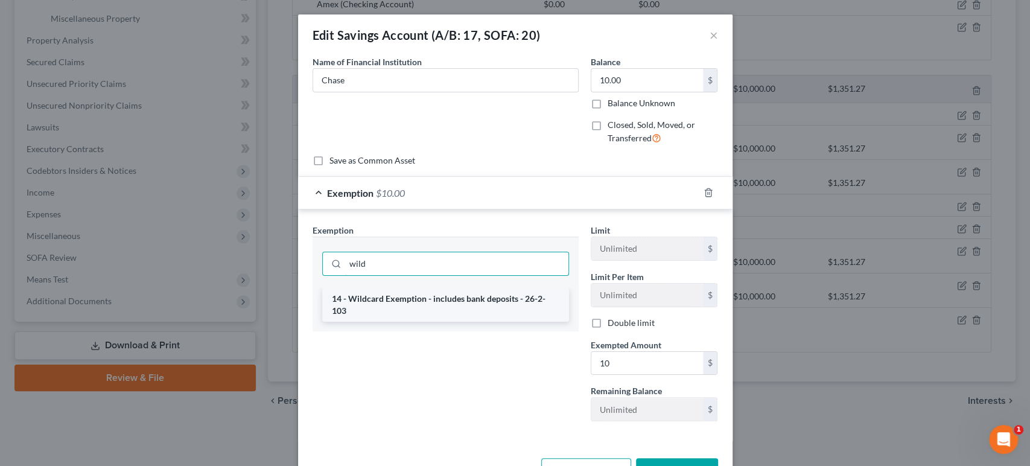
type input "wild"
click at [394, 322] on li "14 - Wildcard Exemption - includes bank deposits - 26-2-103" at bounding box center [445, 305] width 247 height 34
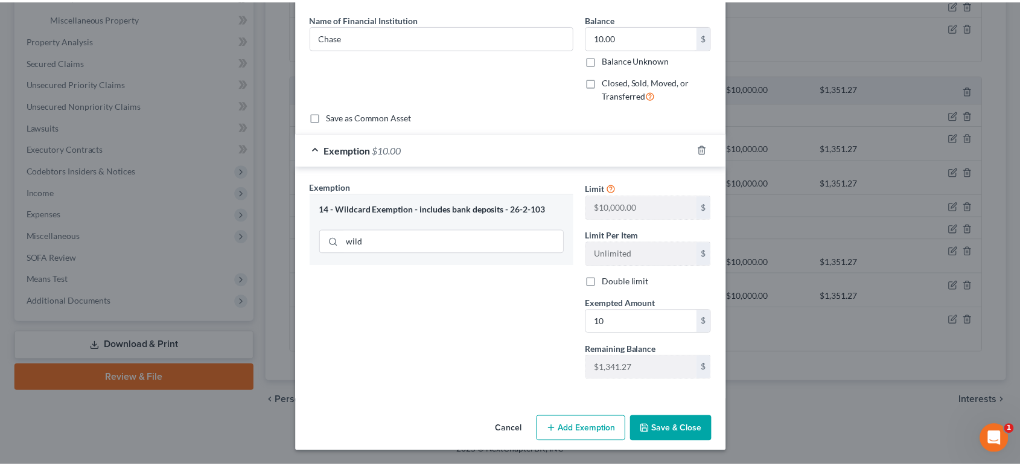
scroll to position [166, 0]
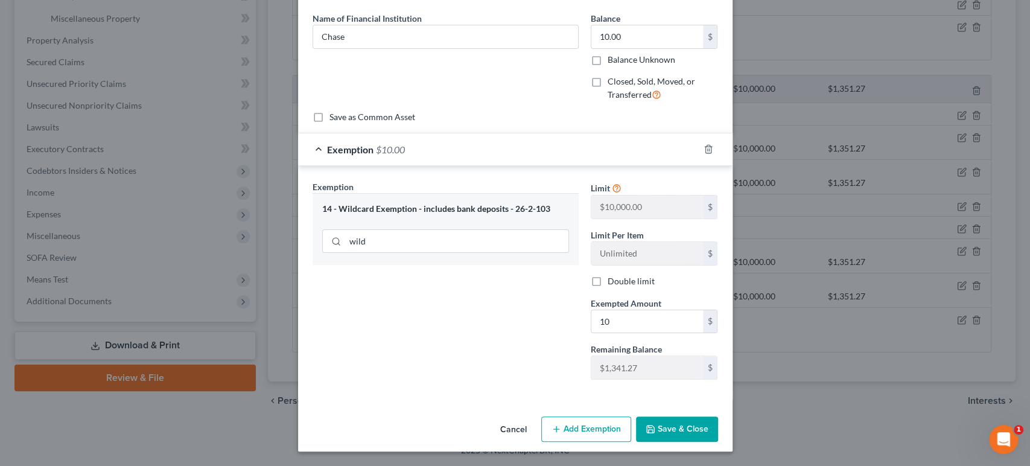
click at [718, 420] on button "Save & Close" at bounding box center [677, 428] width 82 height 25
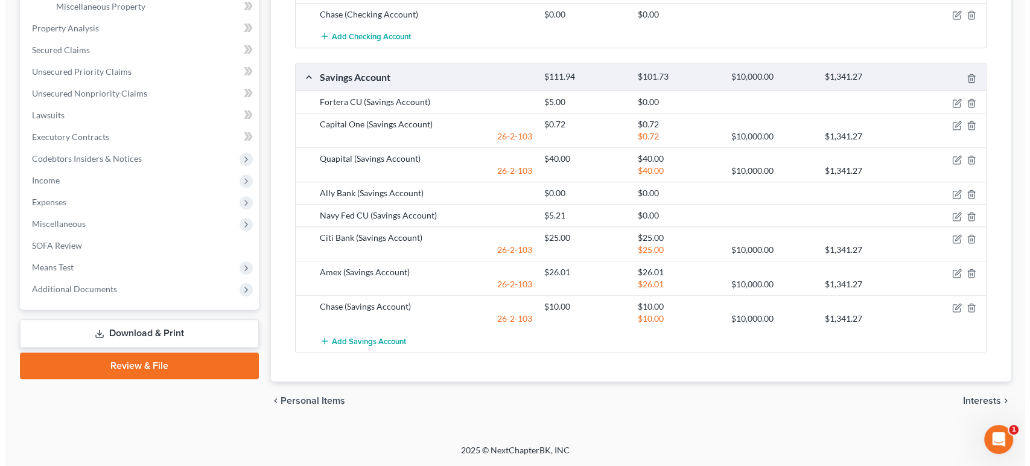
scroll to position [497, 0]
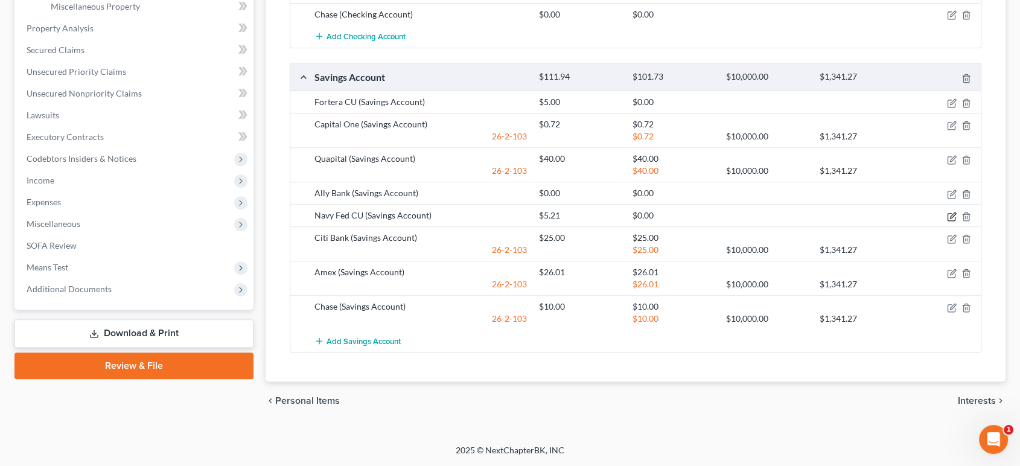
click at [947, 222] on icon "button" at bounding box center [952, 217] width 10 height 10
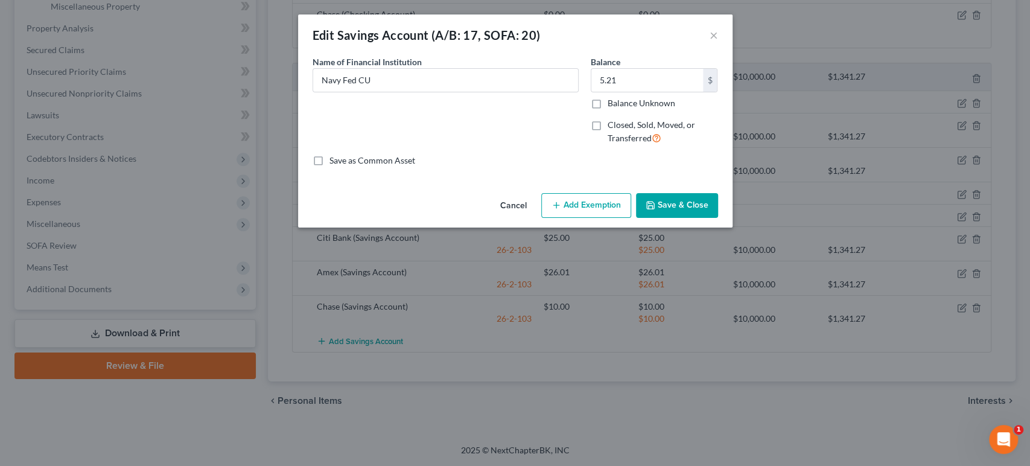
click at [604, 218] on button "Add Exemption" at bounding box center [586, 205] width 90 height 25
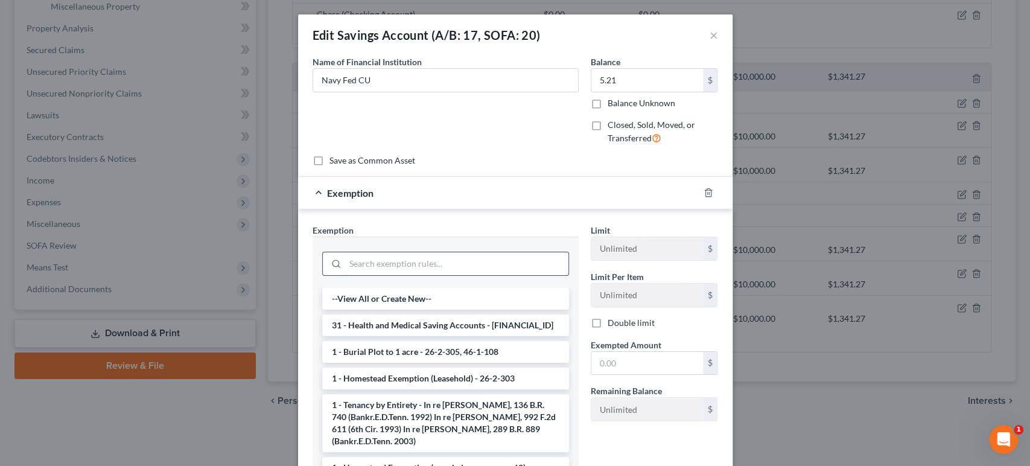
click at [372, 275] on input "search" at bounding box center [456, 263] width 223 height 23
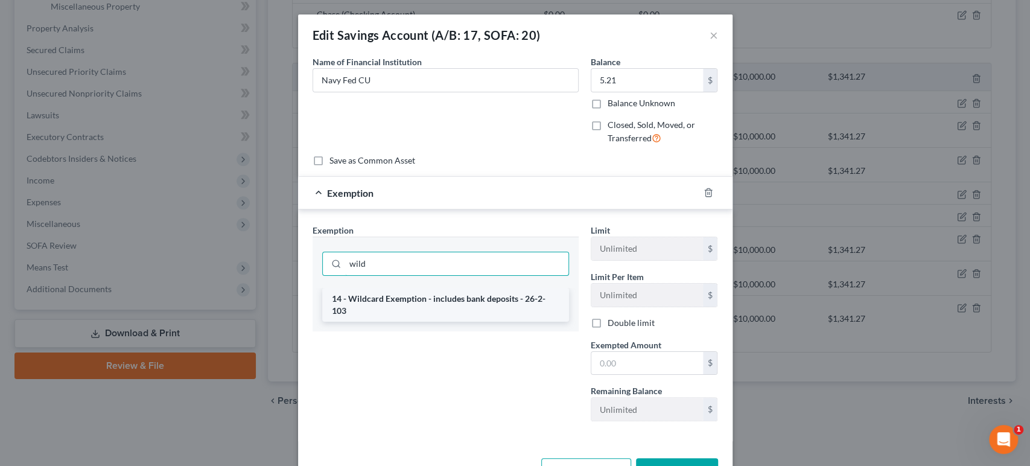
type input "wild"
click at [395, 322] on li "14 - Wildcard Exemption - includes bank deposits - 26-2-103" at bounding box center [445, 305] width 247 height 34
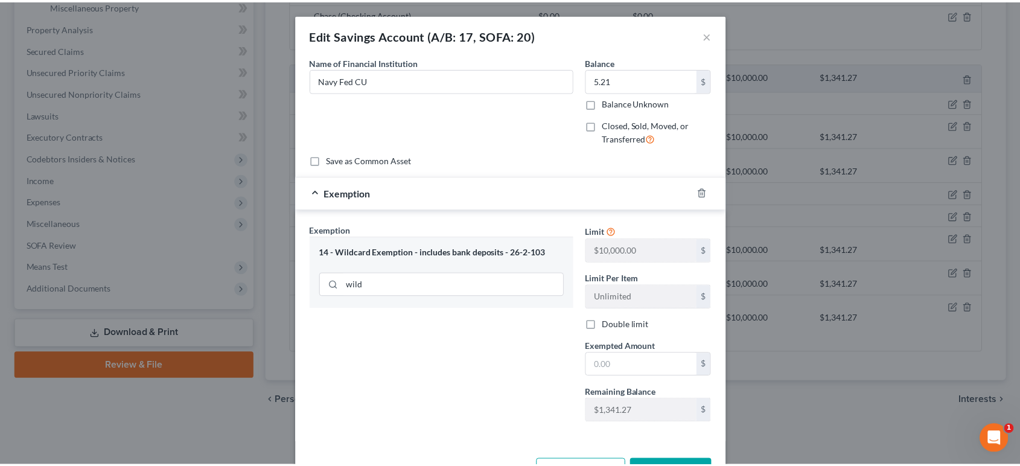
scroll to position [134, 0]
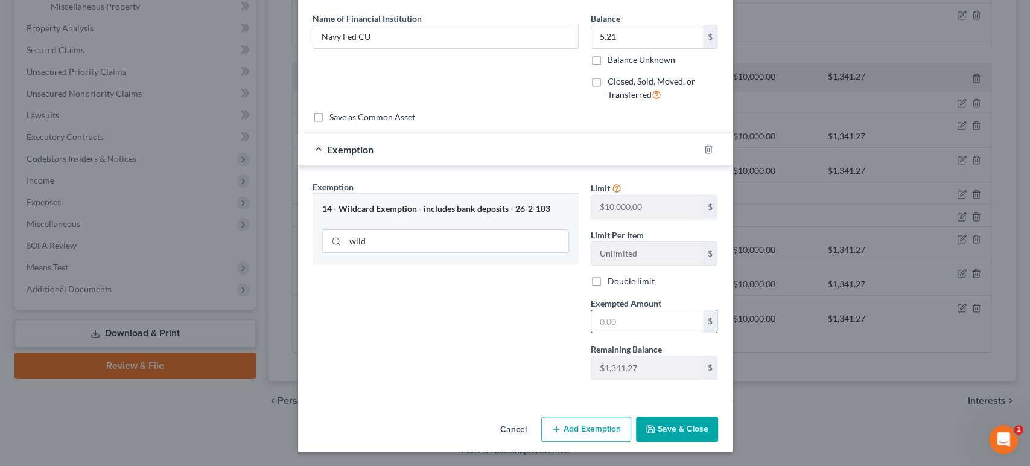
click at [638, 319] on input "text" at bounding box center [648, 321] width 112 height 23
type input "5.21"
click at [718, 442] on button "Save & Close" at bounding box center [677, 428] width 82 height 25
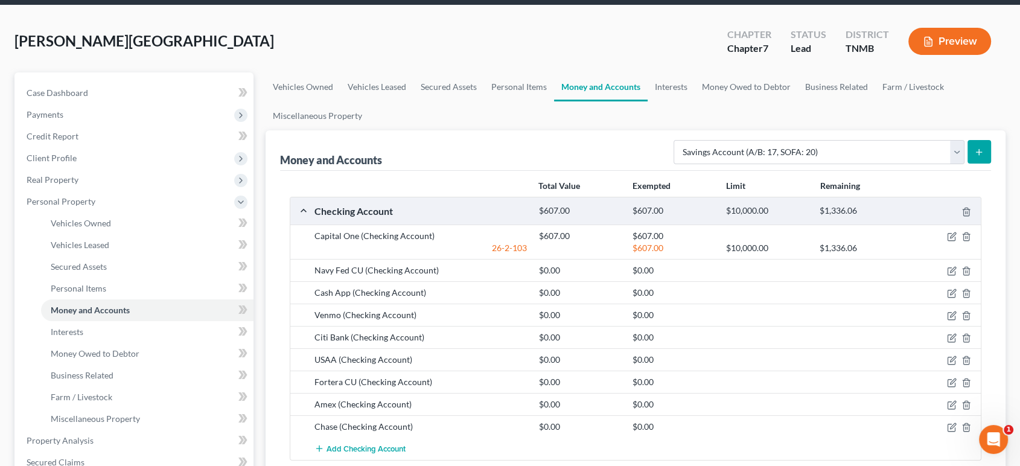
scroll to position [0, 0]
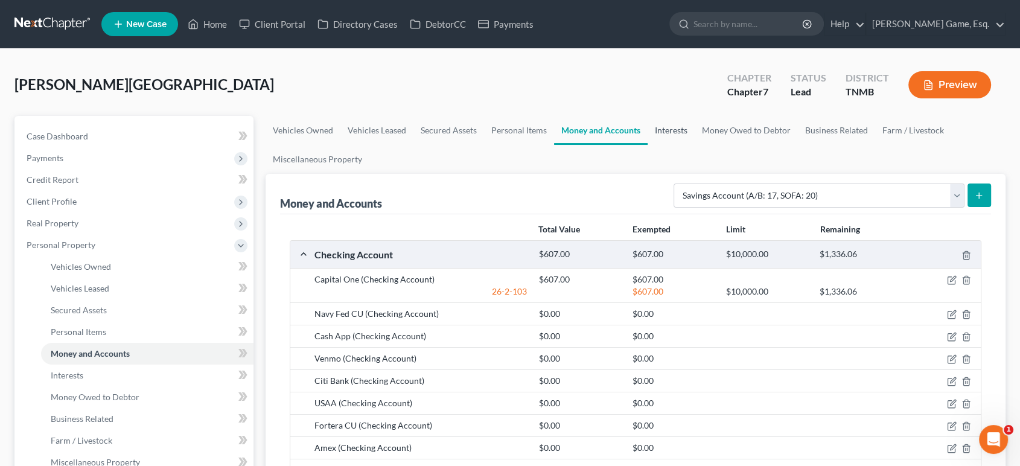
click at [695, 145] on link "Interests" at bounding box center [671, 130] width 47 height 29
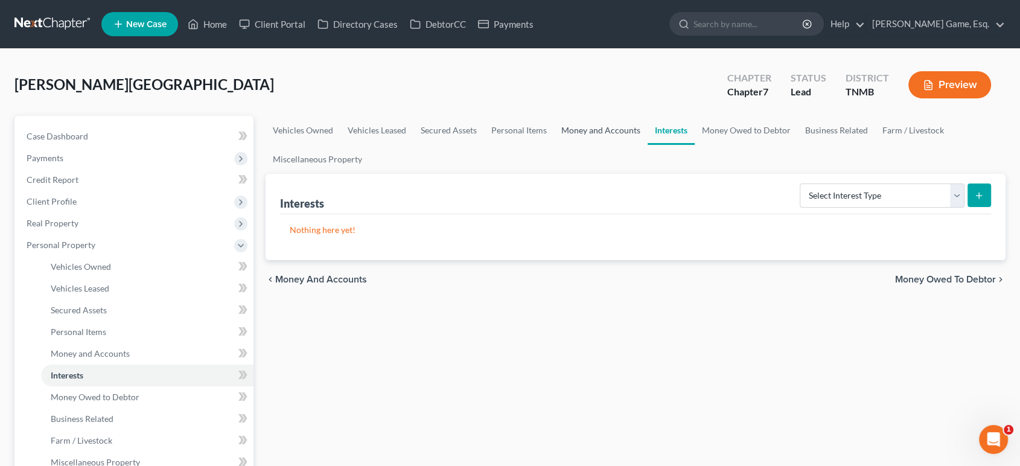
click at [648, 145] on link "Money and Accounts" at bounding box center [601, 130] width 94 height 29
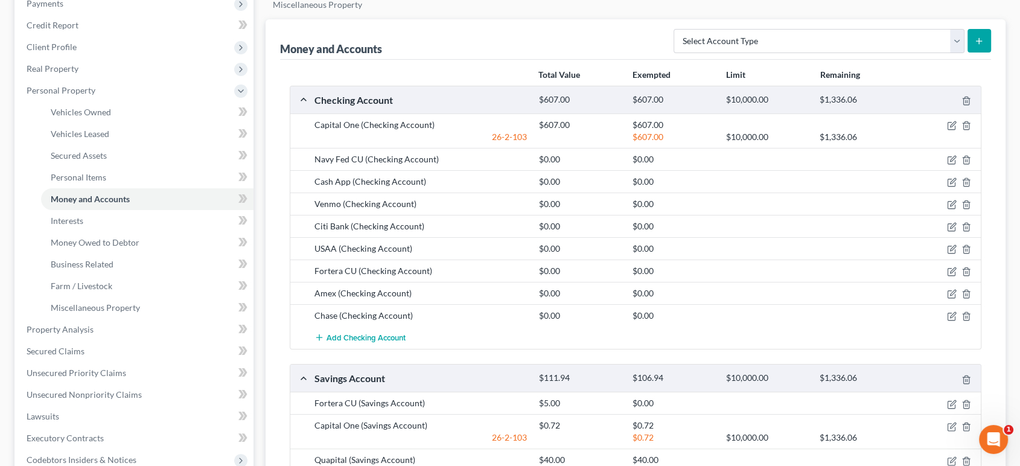
scroll to position [134, 0]
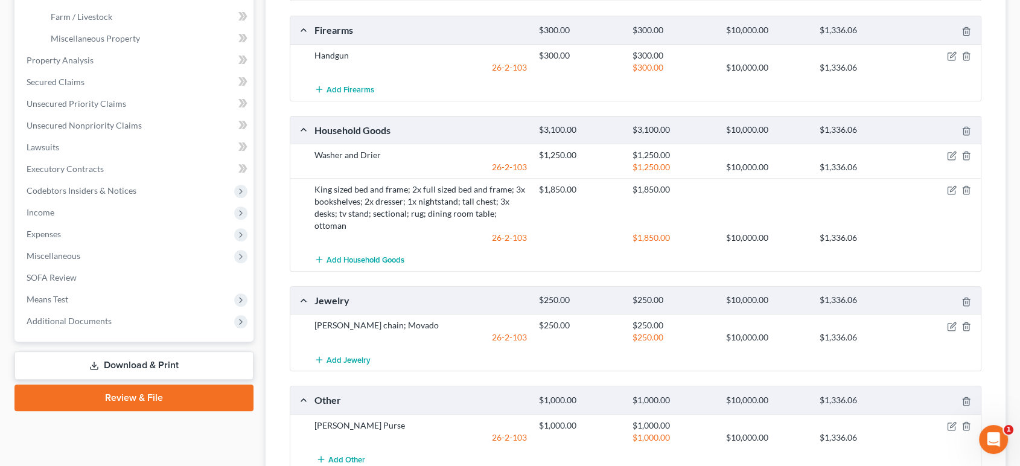
scroll to position [110, 0]
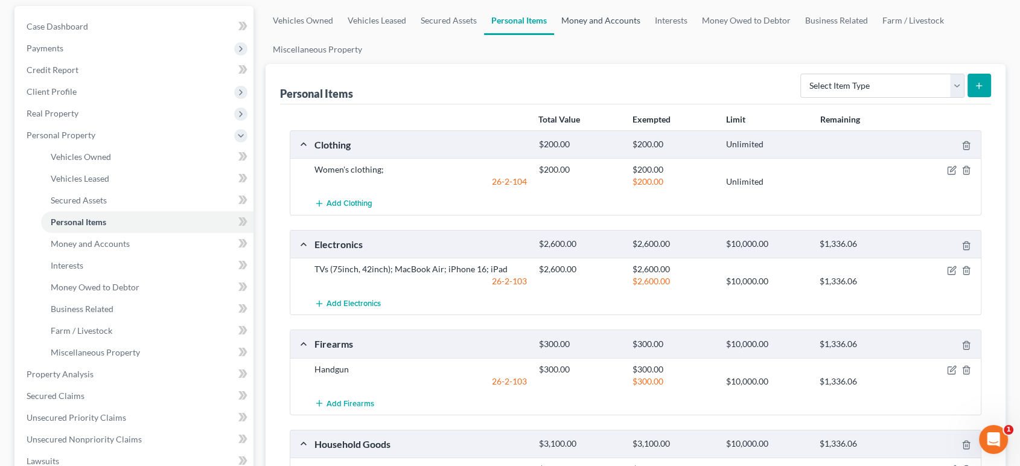
click at [648, 35] on link "Money and Accounts" at bounding box center [601, 20] width 94 height 29
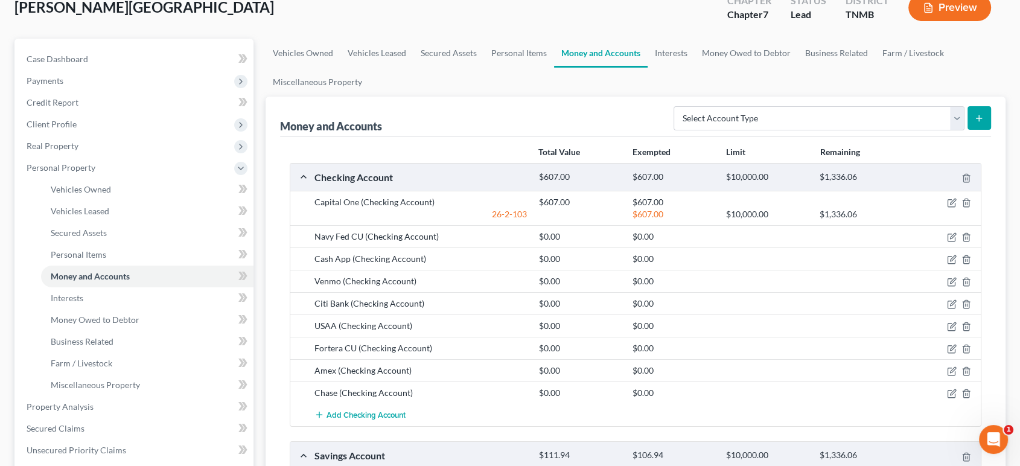
scroll to position [67, 0]
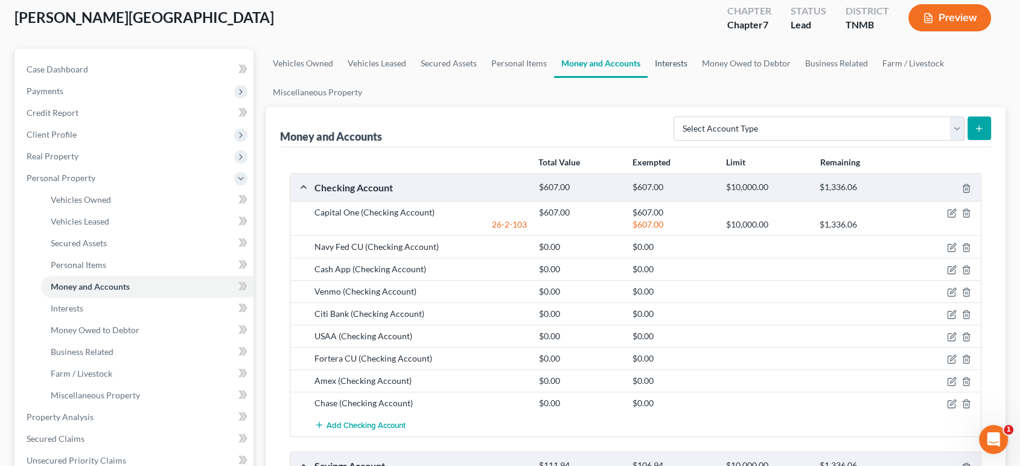
click at [695, 78] on link "Interests" at bounding box center [671, 63] width 47 height 29
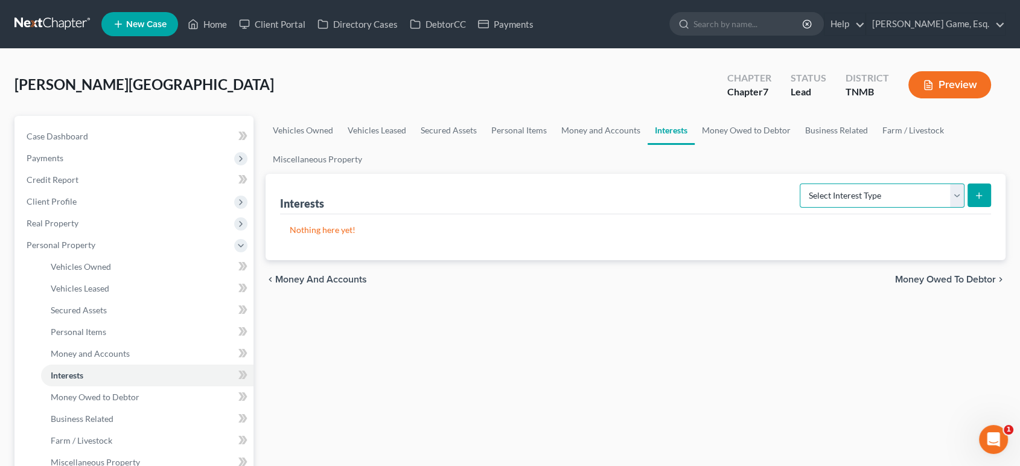
click at [819, 208] on select "Select Interest Type 401K (A/B: 21) Annuity (A/B: 23) Bond (A/B: 18) Education …" at bounding box center [882, 195] width 165 height 24
click at [671, 214] on div "Interests Select Interest Type 401K (A/B: 21) Annuity (A/B: 23) Bond (A/B: 18) …" at bounding box center [636, 194] width 712 height 40
click at [798, 145] on link "Money Owed to Debtor" at bounding box center [746, 130] width 103 height 29
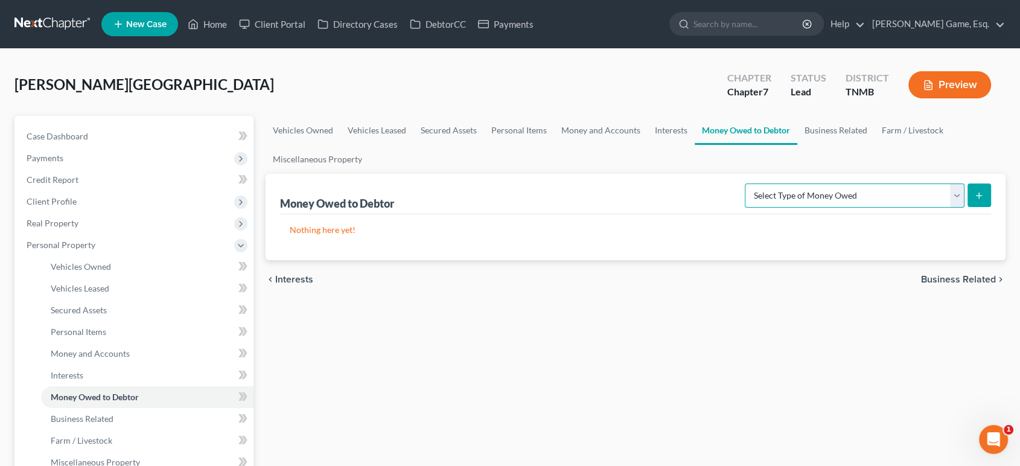
click at [776, 208] on select "Select Type of Money Owed Accounts Receivable (A/B: 38) Alimony (A/B: 29) Child…" at bounding box center [855, 195] width 220 height 24
select select "child_support"
click at [745, 208] on select "Select Type of Money Owed Accounts Receivable (A/B: 38) Alimony (A/B: 29) Child…" at bounding box center [855, 195] width 220 height 24
click at [974, 200] on icon "submit" at bounding box center [979, 196] width 10 height 10
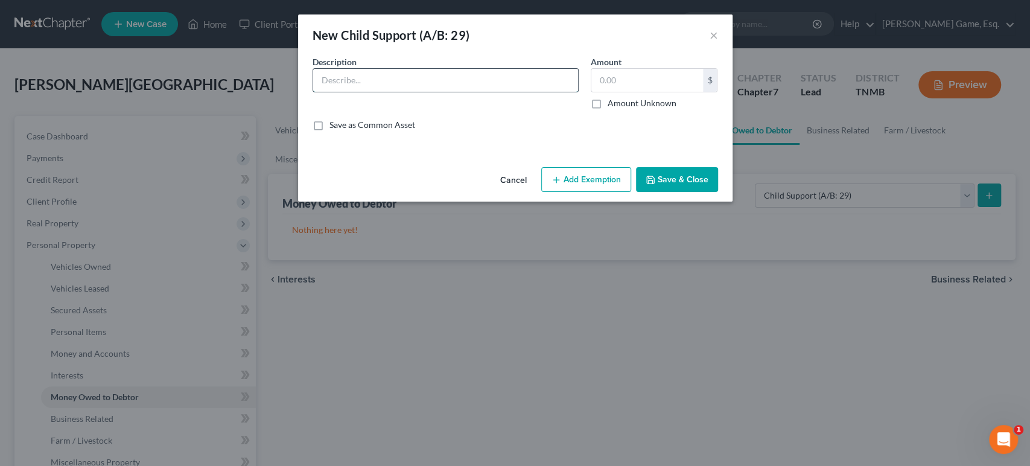
click at [372, 92] on input "text" at bounding box center [445, 80] width 265 height 23
click at [352, 92] on input "[PERSON_NAME]" at bounding box center [445, 80] width 265 height 23
click at [348, 92] on input "[PERSON_NAME]" at bounding box center [445, 80] width 265 height 23
click at [363, 92] on input "[PERSON_NAME]" at bounding box center [445, 80] width 265 height 23
click at [419, 92] on input "[PERSON_NAME]" at bounding box center [445, 80] width 265 height 23
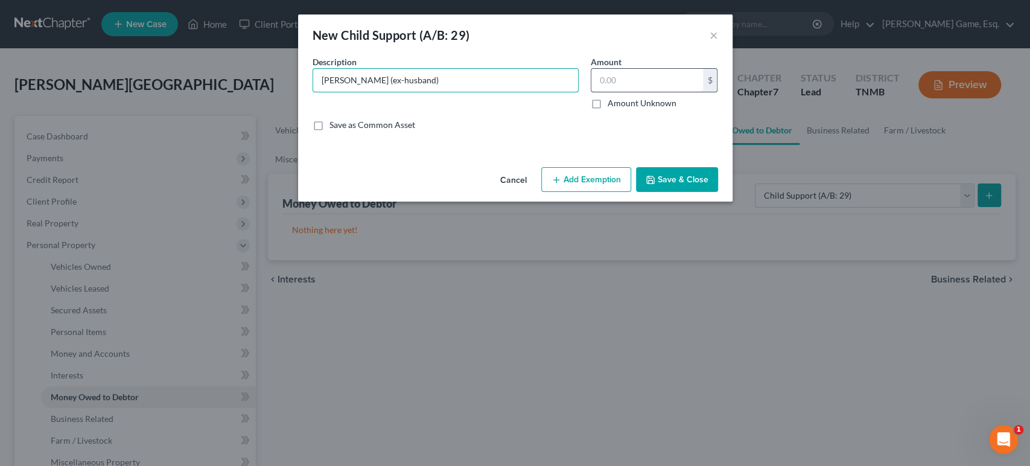
type input "[PERSON_NAME] (ex-husband)"
click at [663, 92] on input "text" at bounding box center [648, 80] width 112 height 23
type input "75,000"
click at [662, 141] on div "Description * [PERSON_NAME] (ex-husband) [PERSON_NAME] 75,000.00 $ Amount Unkno…" at bounding box center [516, 98] width 418 height 85
click at [718, 193] on button "Save & Close" at bounding box center [677, 179] width 82 height 25
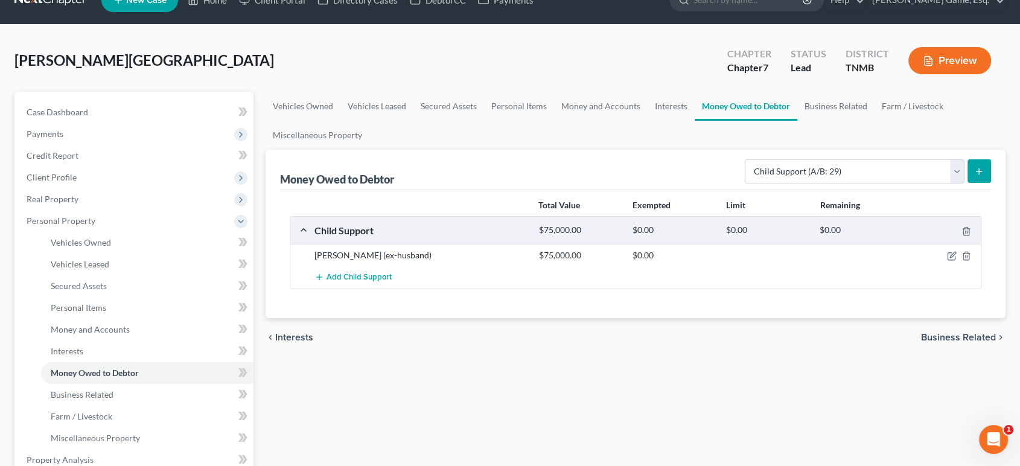
scroll to position [67, 0]
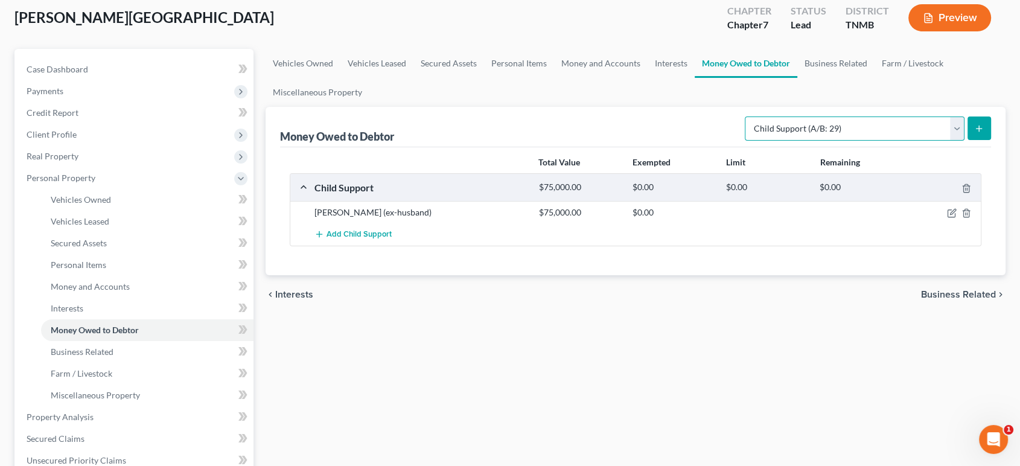
click at [745, 141] on select "Select Type of Money Owed Accounts Receivable (A/B: 38) Alimony (A/B: 29) Child…" at bounding box center [855, 128] width 220 height 24
click at [749, 141] on select "Select Type of Money Owed Accounts Receivable (A/B: 38) Alimony (A/B: 29) Child…" at bounding box center [855, 128] width 220 height 24
click at [695, 78] on link "Interests" at bounding box center [671, 63] width 47 height 29
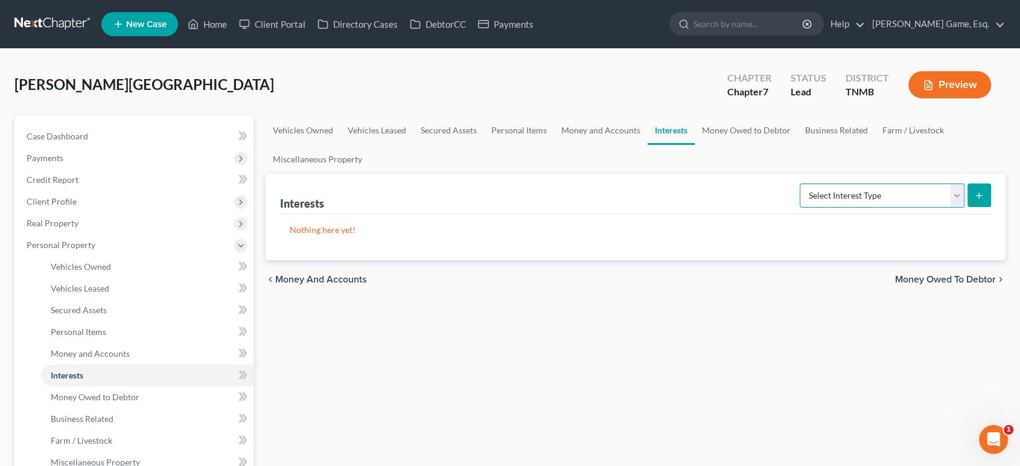
click at [800, 208] on select "Select Interest Type 401K (A/B: 21) Annuity (A/B: 23) Bond (A/B: 18) Education …" at bounding box center [882, 195] width 165 height 24
click at [557, 214] on div "Interests Select Interest Type 401K (A/B: 21) Annuity (A/B: 23) Bond (A/B: 18) …" at bounding box center [636, 194] width 712 height 40
click at [800, 208] on select "Select Interest Type 401K (A/B: 21) Annuity (A/B: 23) Bond (A/B: 18) Education …" at bounding box center [882, 195] width 165 height 24
select select "401k"
click at [800, 208] on select "Select Interest Type 401K (A/B: 21) Annuity (A/B: 23) Bond (A/B: 18) Education …" at bounding box center [882, 195] width 165 height 24
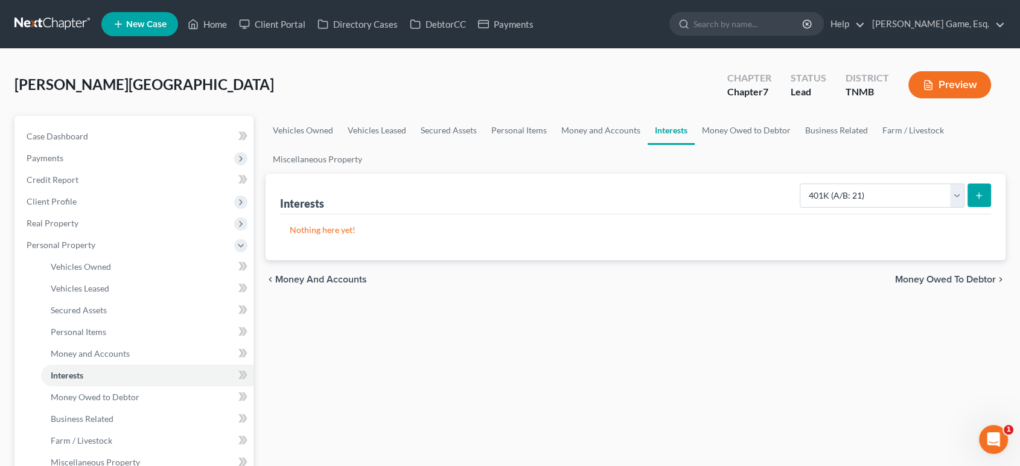
click at [974, 200] on icon "submit" at bounding box center [979, 196] width 10 height 10
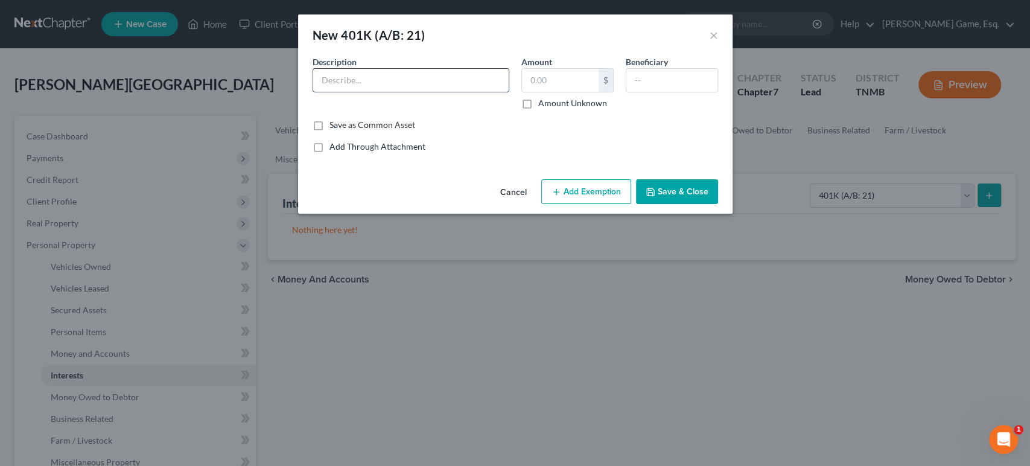
click at [313, 90] on input "text" at bounding box center [411, 80] width 196 height 23
drag, startPoint x: 289, startPoint y: 100, endPoint x: 256, endPoint y: 96, distance: 33.4
click at [307, 96] on div "Description * 30000" at bounding box center [411, 83] width 209 height 54
click at [319, 92] on input "thru emplyer" at bounding box center [411, 80] width 196 height 23
click at [324, 91] on input "thru employer" at bounding box center [411, 80] width 196 height 23
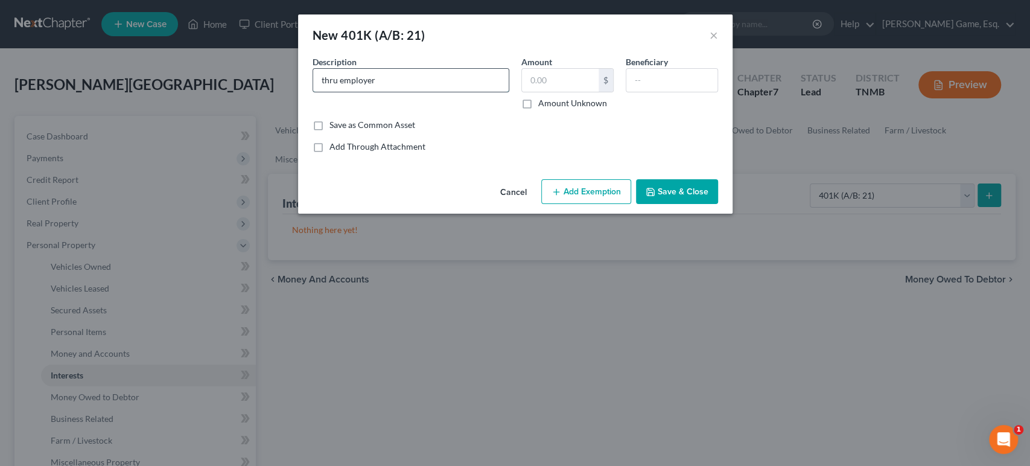
click at [357, 92] on input "thru employer" at bounding box center [411, 80] width 196 height 23
type input "thru employer (Empower)"
click at [574, 92] on input "text" at bounding box center [560, 80] width 77 height 23
type input "30,000"
click at [674, 92] on input "text" at bounding box center [672, 80] width 91 height 23
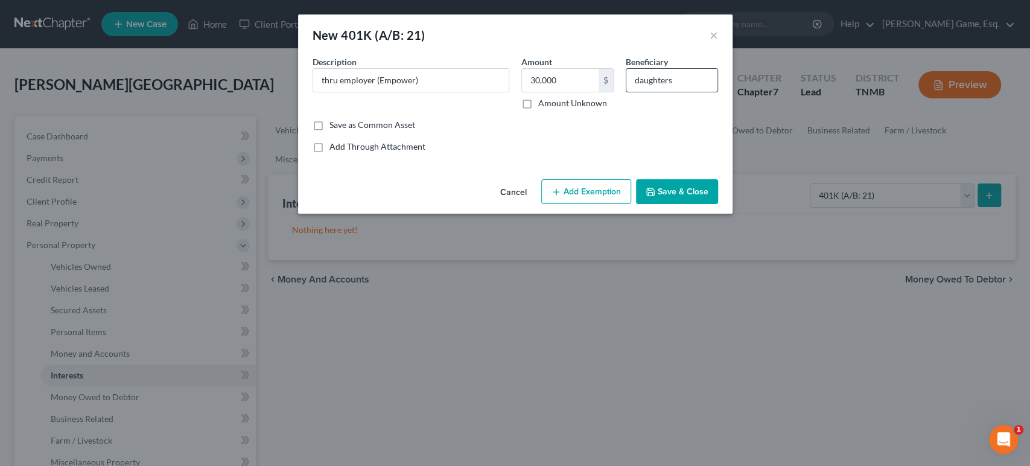
click at [662, 92] on input "daughters" at bounding box center [672, 80] width 91 height 23
drag, startPoint x: 665, startPoint y: 98, endPoint x: 672, endPoint y: 100, distance: 6.9
click at [666, 92] on input "daughters" at bounding box center [672, 80] width 91 height 23
click at [718, 92] on input "Daughters" at bounding box center [672, 80] width 91 height 23
type input "Daughters"
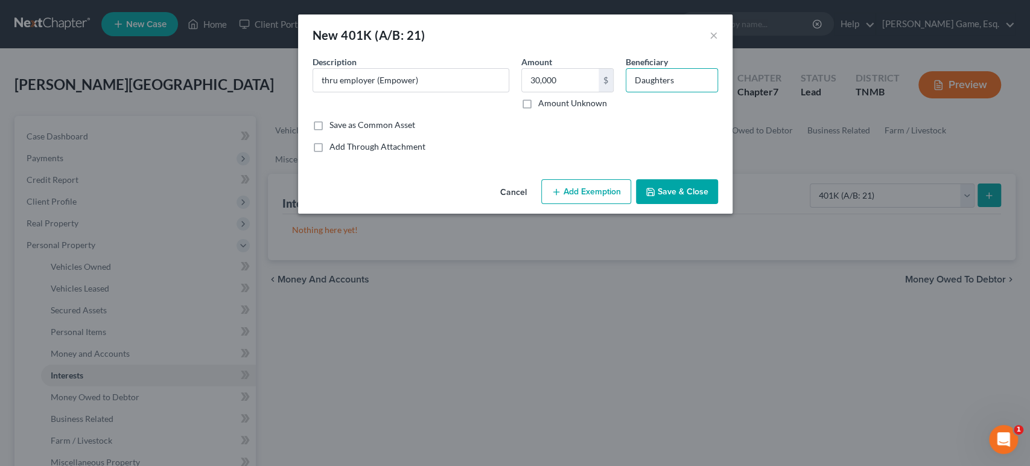
click at [618, 205] on button "Add Exemption" at bounding box center [586, 191] width 90 height 25
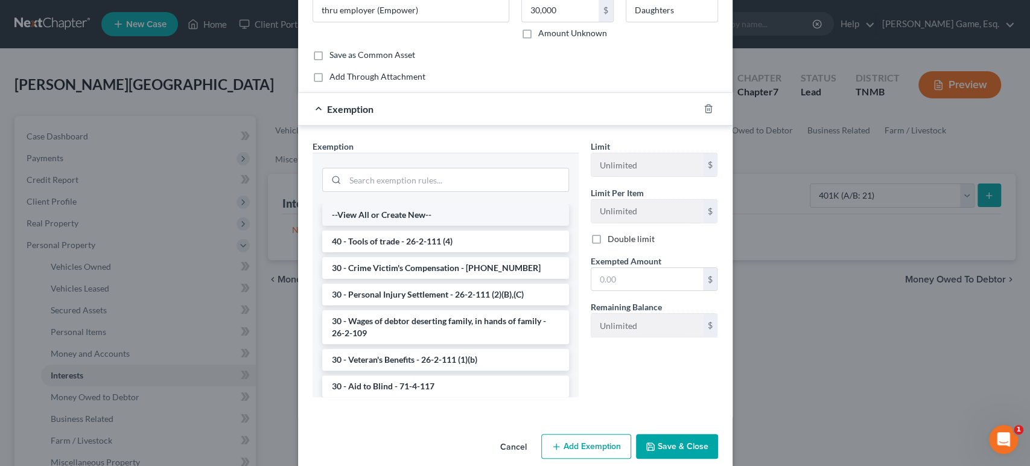
scroll to position [134, 0]
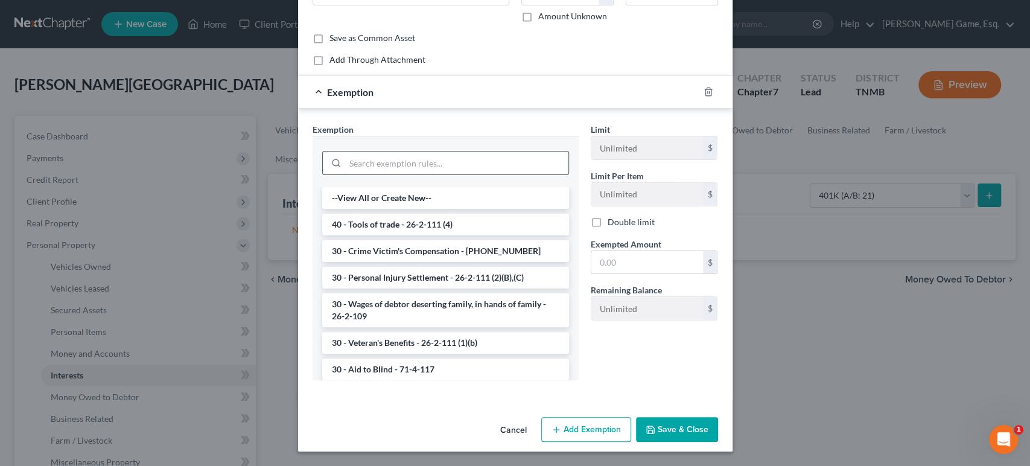
click at [457, 174] on input "search" at bounding box center [456, 162] width 223 height 23
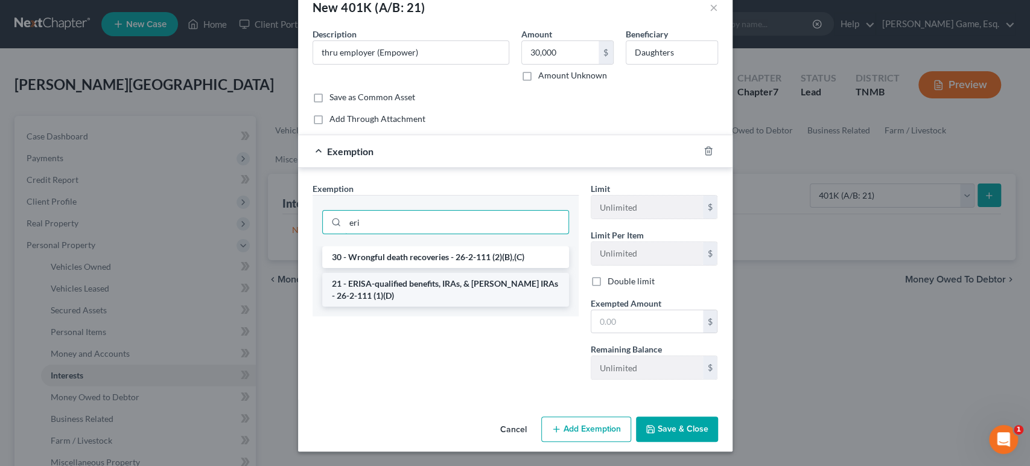
type input "eri"
click at [375, 273] on li "21 - ERISA-qualified benefits, IRAs, & [PERSON_NAME] IRAs - 26-2-111 (1)(D)" at bounding box center [445, 290] width 247 height 34
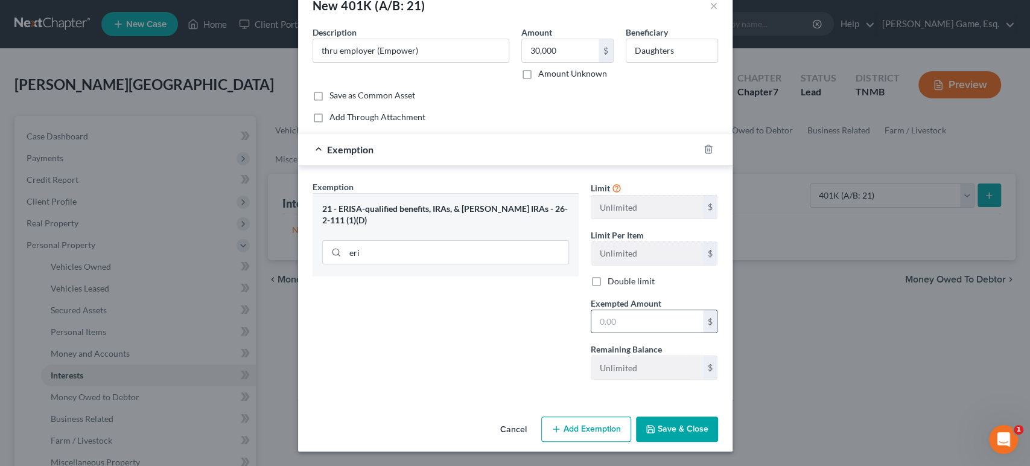
click at [639, 310] on input "text" at bounding box center [648, 321] width 112 height 23
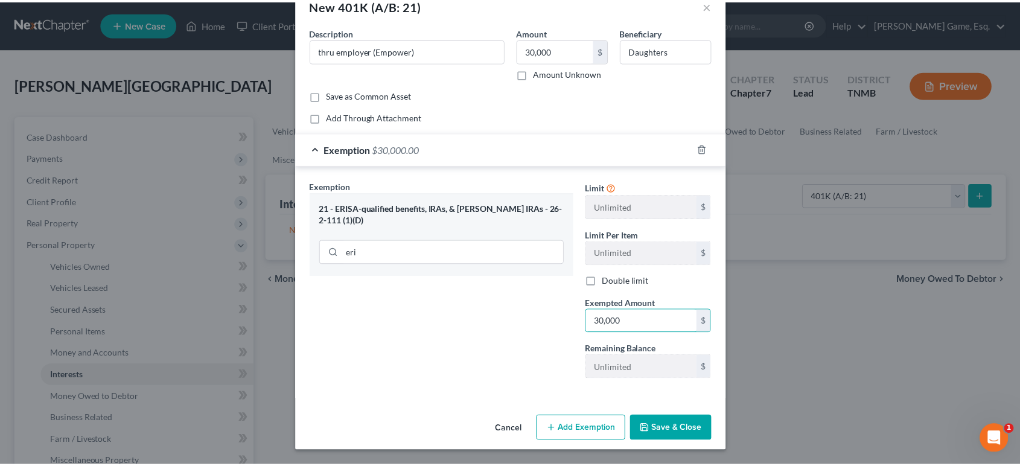
scroll to position [149, 0]
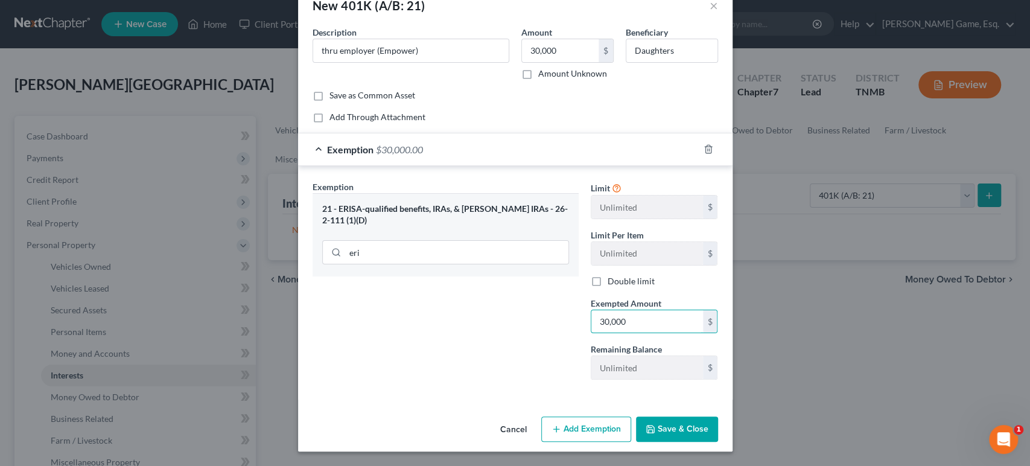
type input "30,000"
click at [701, 427] on button "Save & Close" at bounding box center [677, 428] width 82 height 25
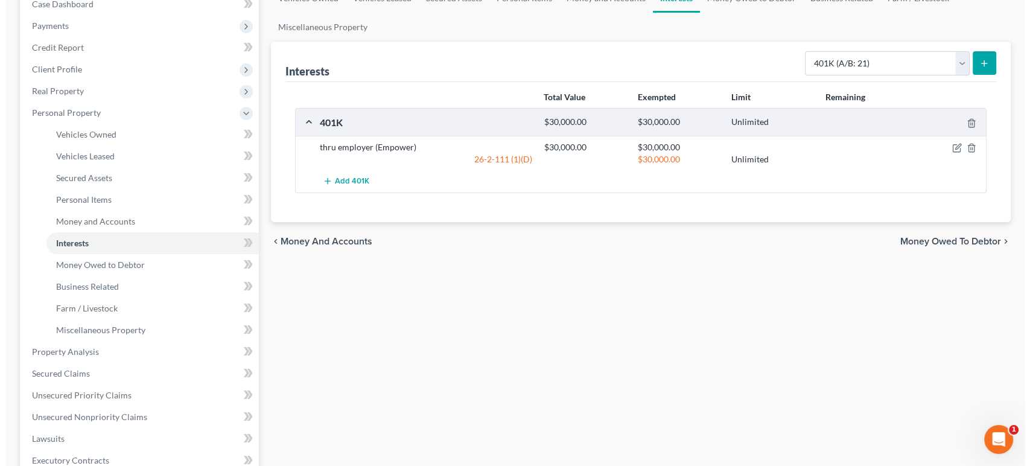
scroll to position [134, 0]
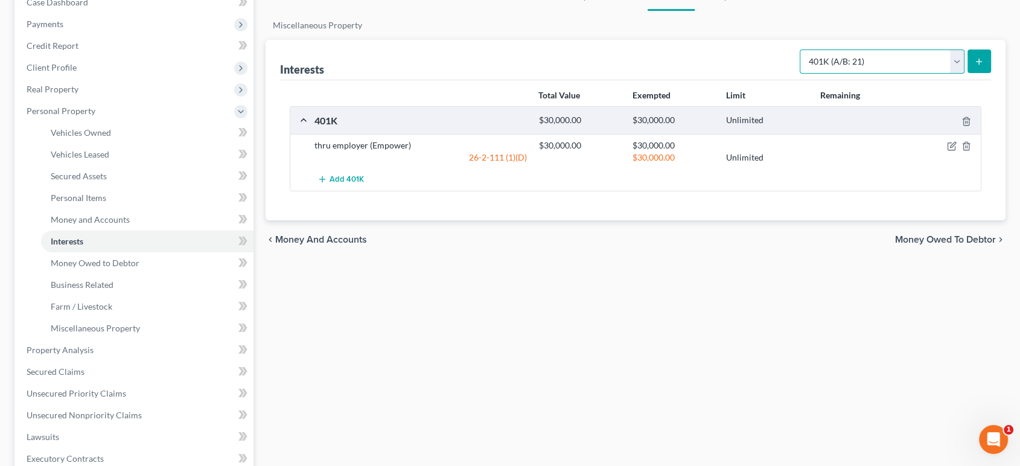
click at [888, 74] on select "Select Interest Type 401K (A/B: 21) Annuity (A/B: 23) Bond (A/B: 18) Education …" at bounding box center [882, 61] width 165 height 24
select select "term_life_insurance"
click at [800, 74] on select "Select Interest Type 401K (A/B: 21) Annuity (A/B: 23) Bond (A/B: 18) Education …" at bounding box center [882, 61] width 165 height 24
click at [977, 62] on line "submit" at bounding box center [979, 62] width 5 height 0
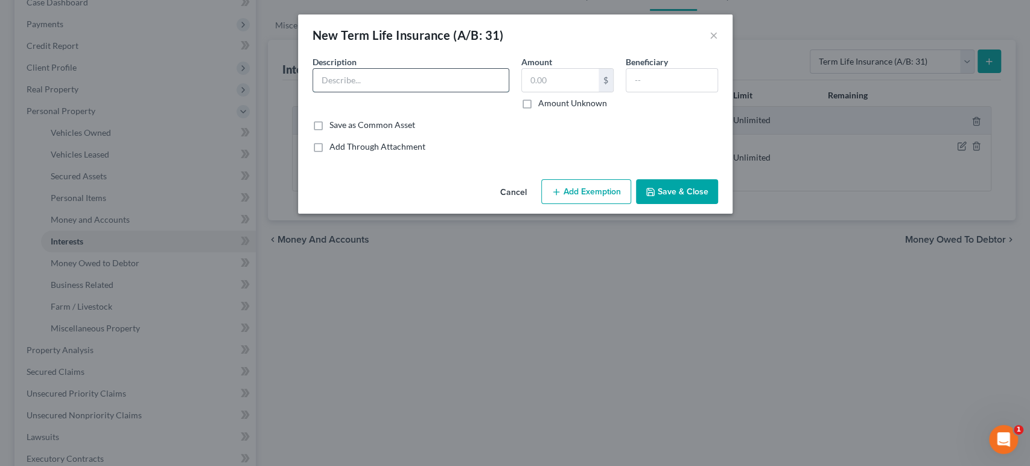
click at [456, 92] on input "text" at bounding box center [411, 80] width 196 height 23
type input "t"
type input "thru employer"
click at [563, 92] on input "text" at bounding box center [560, 80] width 77 height 23
drag, startPoint x: 683, startPoint y: 103, endPoint x: 682, endPoint y: 185, distance: 81.5
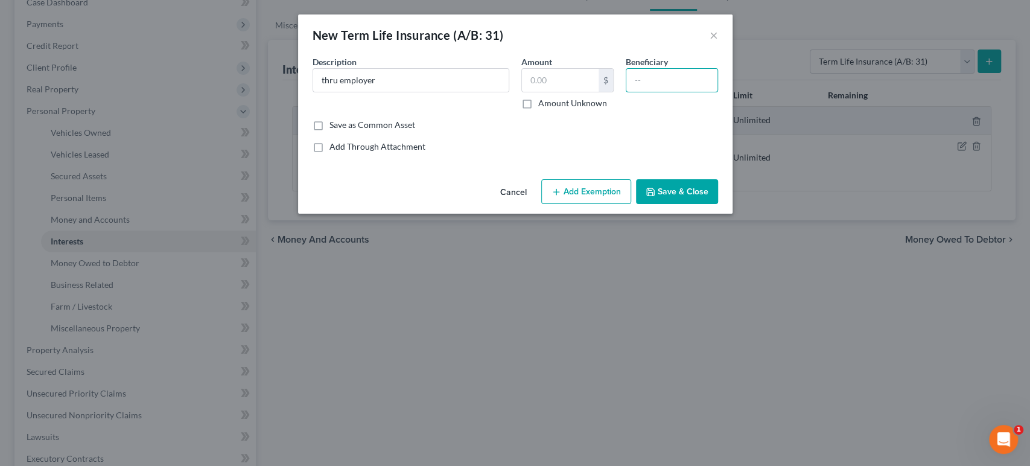
click at [684, 92] on input "text" at bounding box center [672, 80] width 91 height 23
click at [549, 92] on input "text" at bounding box center [560, 80] width 77 height 23
type input "0"
click at [637, 153] on div "Add Through Attachment" at bounding box center [516, 147] width 406 height 12
click at [420, 92] on input "thru employer" at bounding box center [411, 80] width 196 height 23
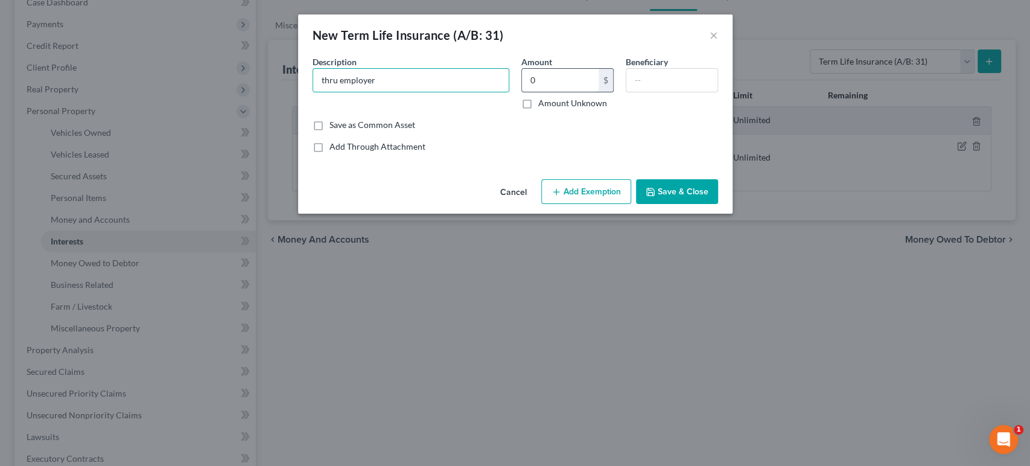
click at [599, 92] on input "0" at bounding box center [560, 80] width 77 height 23
click at [556, 92] on input "0" at bounding box center [560, 80] width 77 height 23
click at [337, 92] on input "thru employer" at bounding box center [411, 80] width 196 height 23
click at [352, 92] on input "thru employer ()" at bounding box center [411, 80] width 196 height 23
drag, startPoint x: 348, startPoint y: 104, endPoint x: 342, endPoint y: 103, distance: 6.1
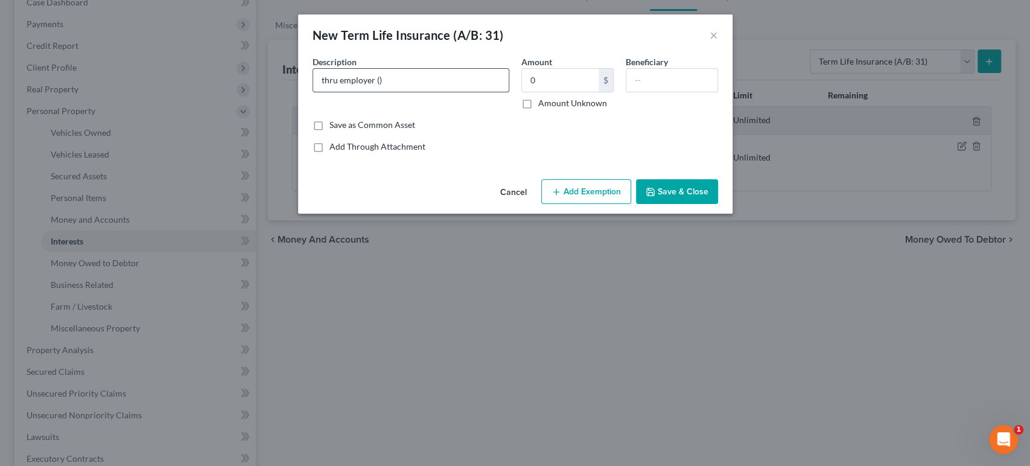
click at [342, 92] on input "thru employer ()" at bounding box center [411, 80] width 196 height 23
click at [338, 92] on input "thru employer ()" at bounding box center [411, 80] width 196 height 23
click at [384, 92] on input "thru employer Reliance ()" at bounding box center [411, 80] width 196 height 23
type input "thru employer Reliance (100000)"
click at [486, 109] on div "Description * thru employer Reliance (100000)" at bounding box center [411, 83] width 209 height 54
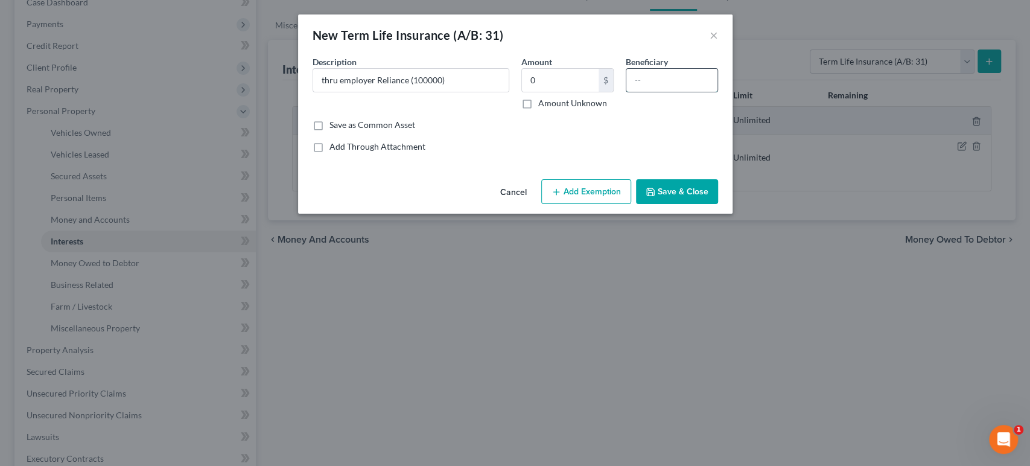
click at [690, 92] on input "text" at bounding box center [672, 80] width 91 height 23
drag, startPoint x: 729, startPoint y: 102, endPoint x: 641, endPoint y: 123, distance: 90.6
click at [623, 102] on div "Description * thru employer Reliance (100000) Amount 0 $ Amount Unknown Benefic…" at bounding box center [516, 87] width 418 height 63
click at [718, 92] on input "Daughters" at bounding box center [672, 80] width 91 height 23
drag, startPoint x: 728, startPoint y: 103, endPoint x: 658, endPoint y: 97, distance: 70.2
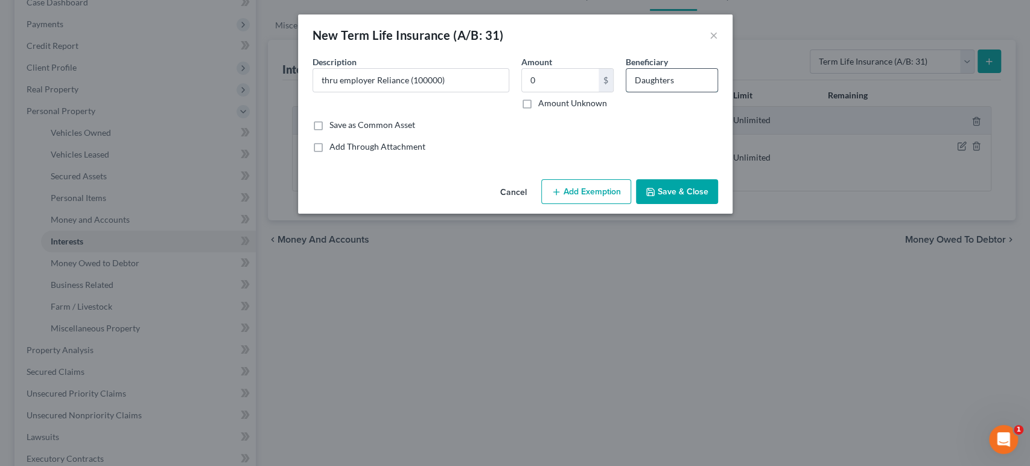
click at [658, 92] on input "Daughters" at bounding box center [672, 80] width 91 height 23
click at [718, 92] on input "Oldest daughter and mom" at bounding box center [672, 80] width 91 height 23
type input "Oldest daughter and Mom"
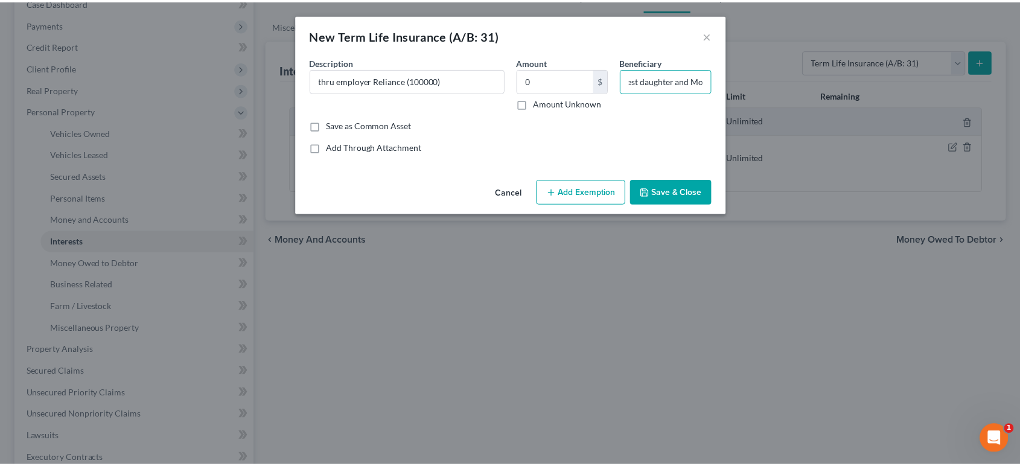
scroll to position [0, 0]
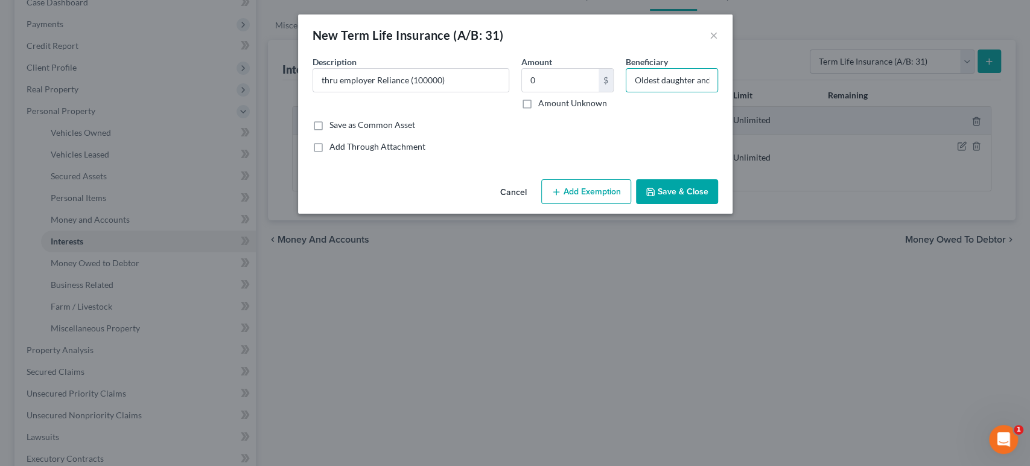
click at [718, 205] on button "Save & Close" at bounding box center [677, 191] width 82 height 25
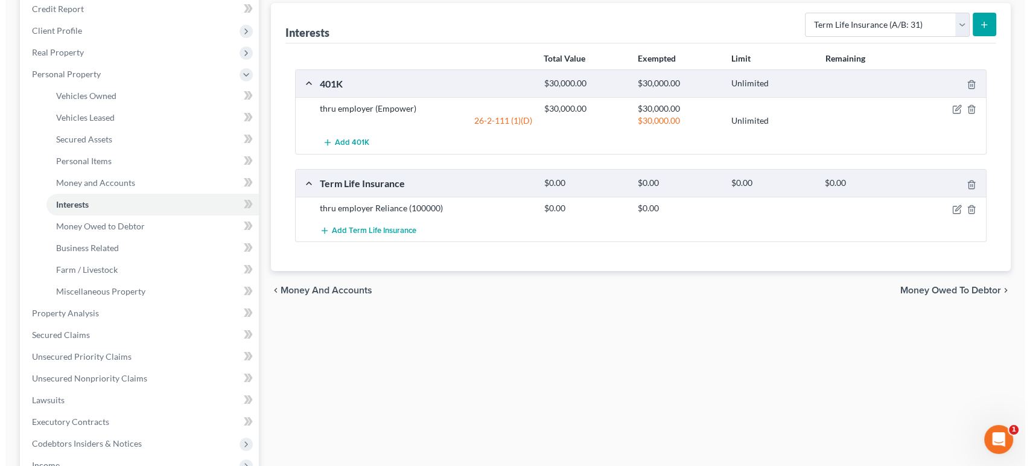
scroll to position [201, 0]
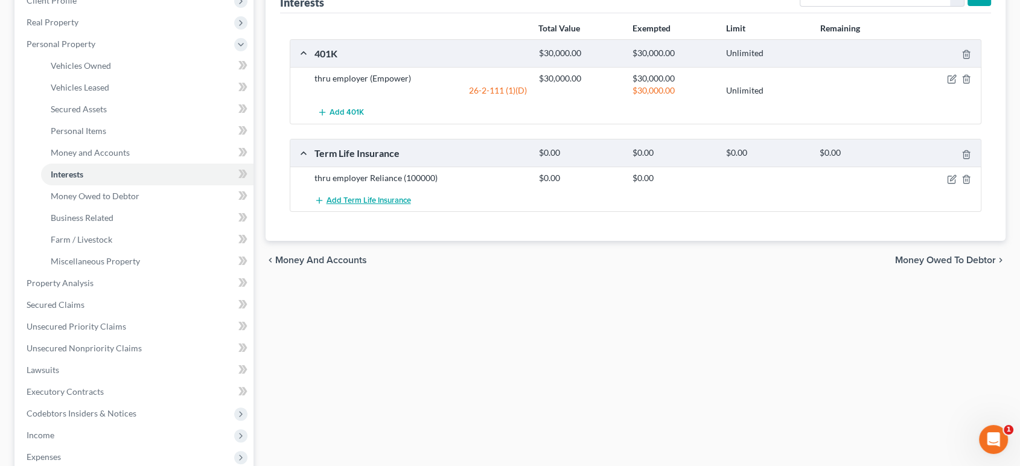
click at [376, 205] on span "Add Term Life Insurance" at bounding box center [369, 201] width 85 height 10
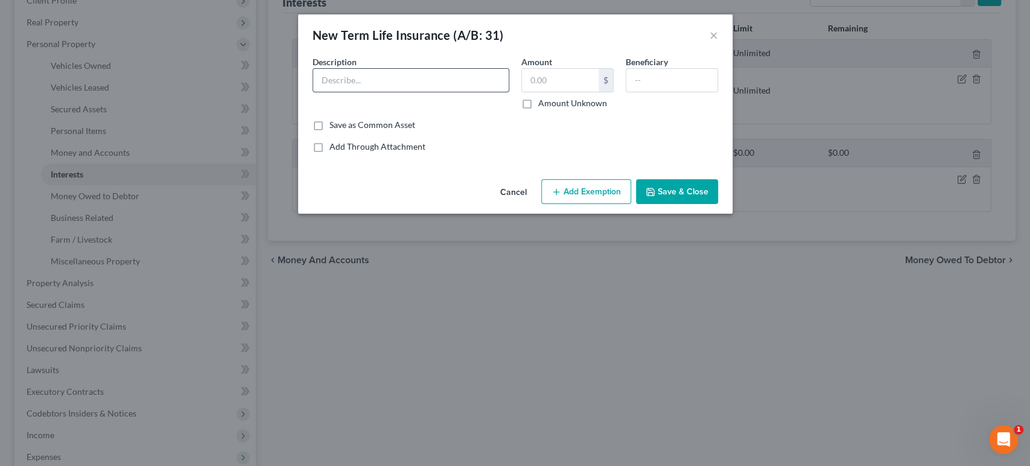
click at [381, 92] on input "text" at bounding box center [411, 80] width 196 height 23
click at [413, 92] on input "Legal and General Banner Life ()" at bounding box center [411, 80] width 196 height 23
click at [561, 92] on input "text" at bounding box center [560, 80] width 77 height 23
click at [683, 92] on input "text" at bounding box center [672, 80] width 91 height 23
click at [418, 92] on input "Legal and General Banner Life (100000)" at bounding box center [411, 80] width 196 height 23
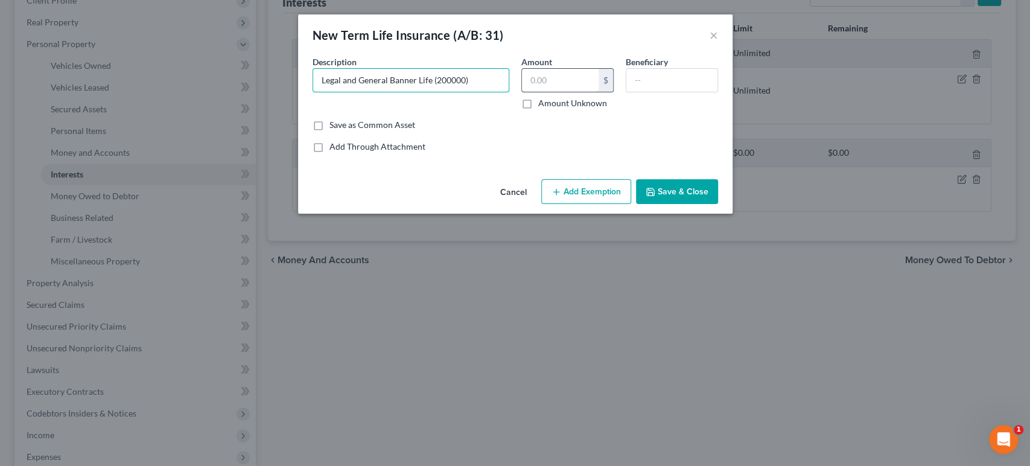
type input "Legal and General Banner Life (200000)"
click at [575, 92] on input "text" at bounding box center [560, 80] width 77 height 23
type input "0"
click at [713, 92] on input "text" at bounding box center [672, 80] width 91 height 23
click at [709, 92] on input "text" at bounding box center [672, 80] width 91 height 23
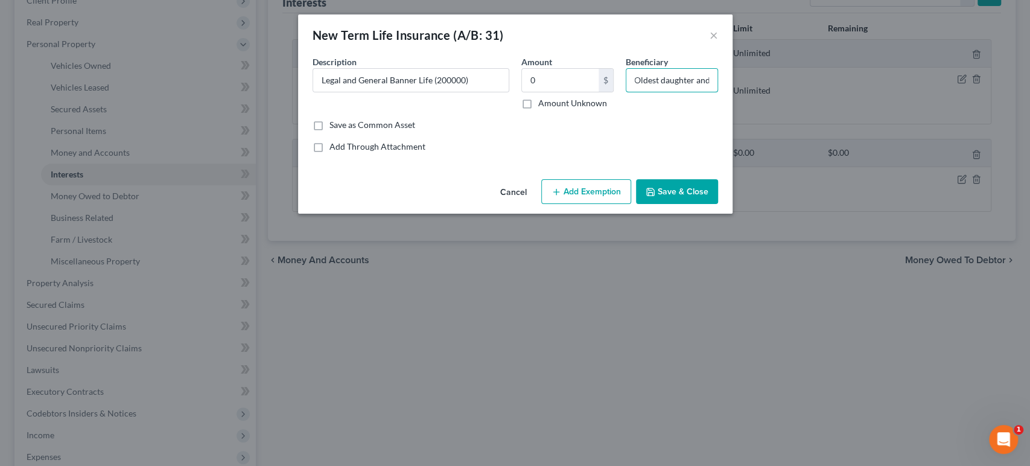
scroll to position [0, 25]
type input "Oldest daughter and Mom"
click at [718, 205] on button "Save & Close" at bounding box center [677, 191] width 82 height 25
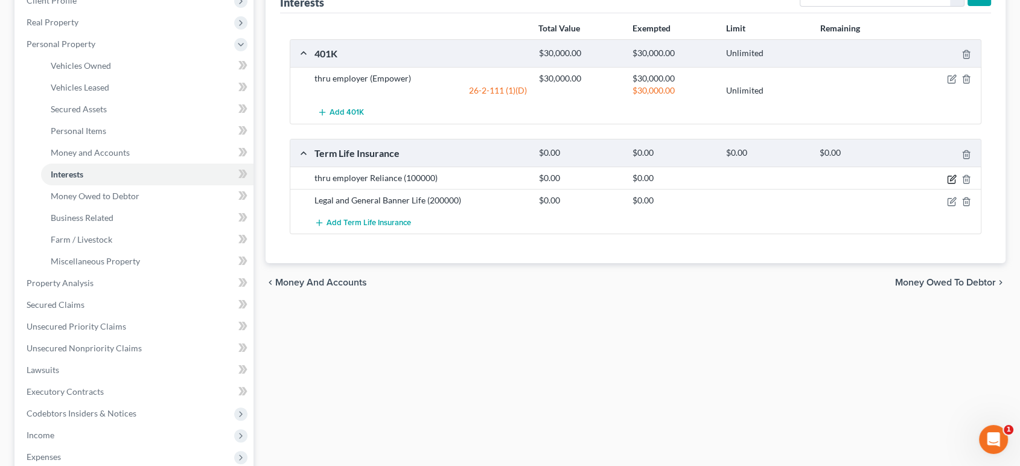
click at [947, 184] on icon "button" at bounding box center [952, 179] width 10 height 10
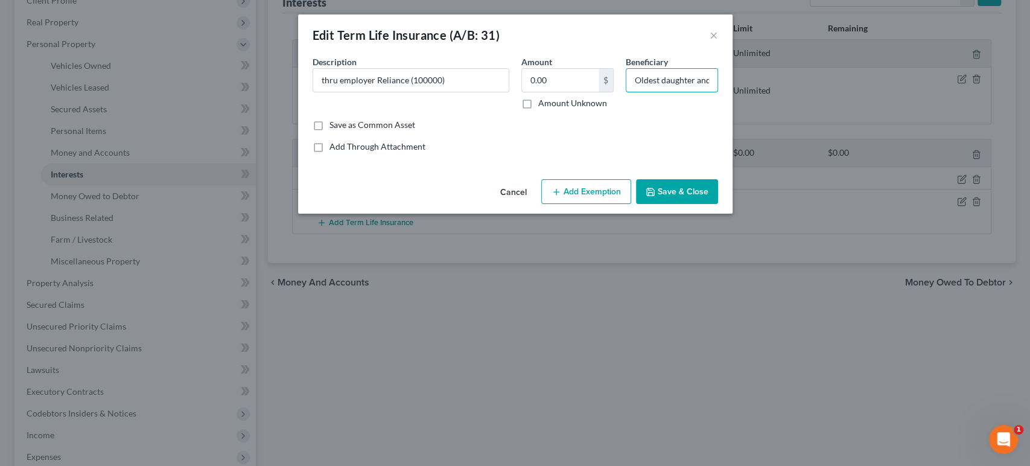
scroll to position [0, 25]
drag, startPoint x: 713, startPoint y: 102, endPoint x: 835, endPoint y: 103, distance: 122.5
click at [840, 100] on div "Edit Term Life Insurance (A/B: 31) × An exemption set must first be selected fr…" at bounding box center [515, 233] width 1030 height 466
click at [696, 131] on div "Save as Common Asset" at bounding box center [516, 125] width 406 height 12
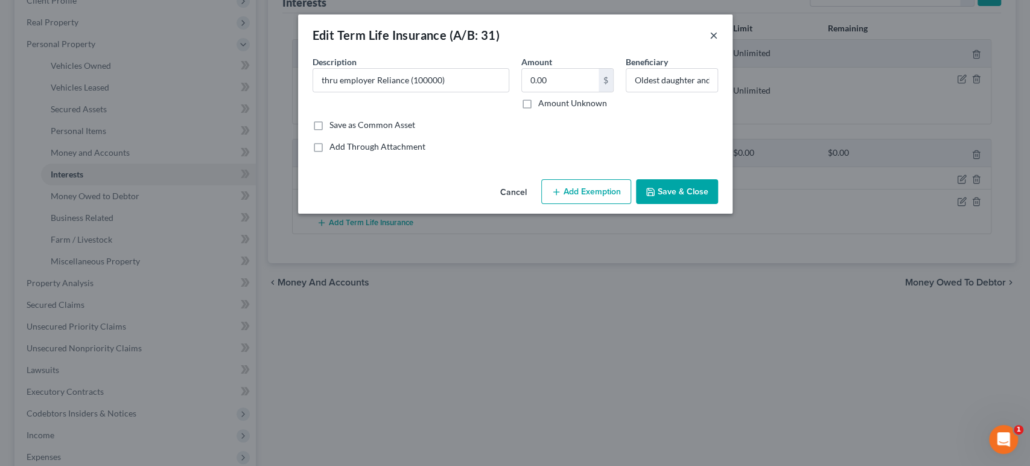
click at [718, 42] on button "×" at bounding box center [714, 35] width 8 height 14
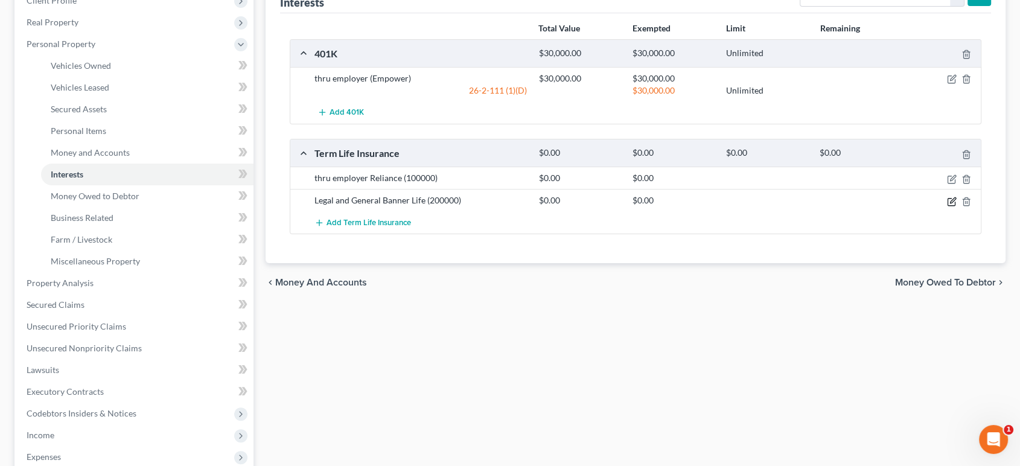
click at [950, 203] on icon "button" at bounding box center [952, 199] width 5 height 5
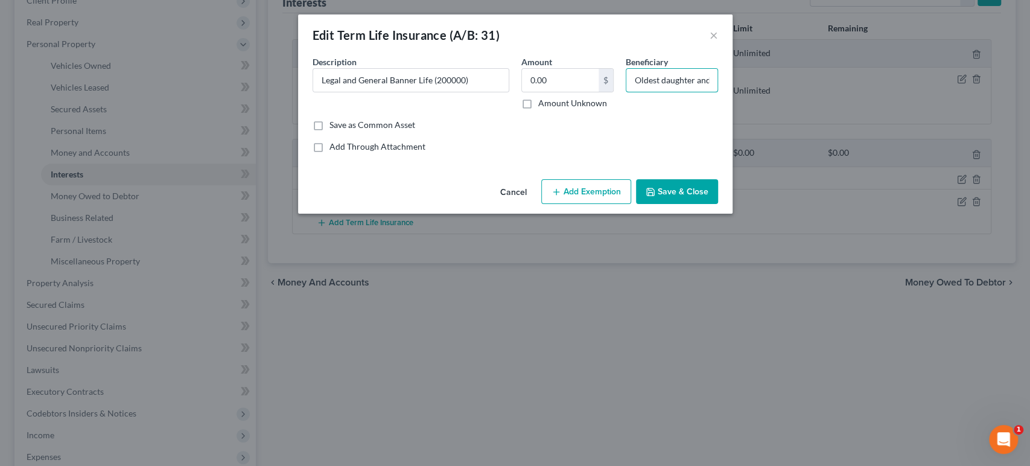
scroll to position [0, 25]
drag, startPoint x: 735, startPoint y: 105, endPoint x: 800, endPoint y: 106, distance: 65.2
click at [799, 106] on div "Edit Term Life Insurance (A/B: 31) × An exemption set must first be selected fr…" at bounding box center [515, 233] width 1030 height 466
click at [718, 42] on button "×" at bounding box center [714, 35] width 8 height 14
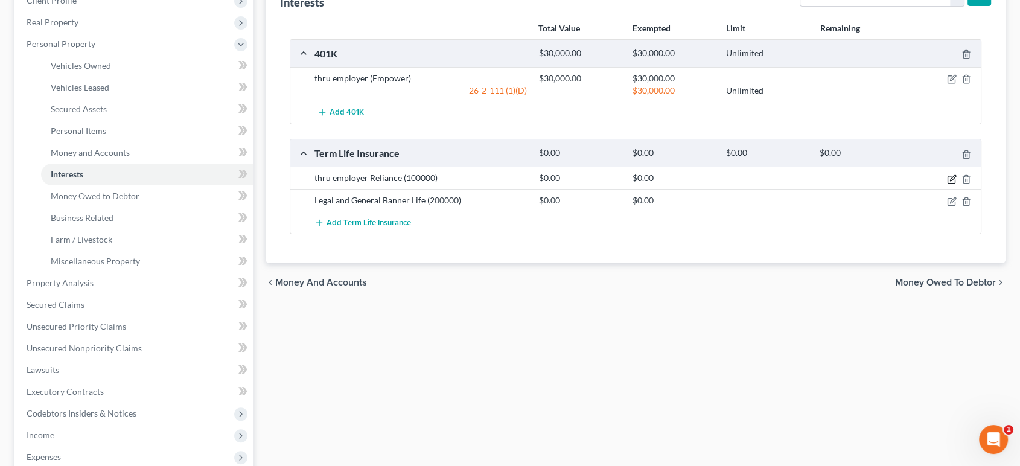
click at [947, 184] on icon "button" at bounding box center [952, 179] width 10 height 10
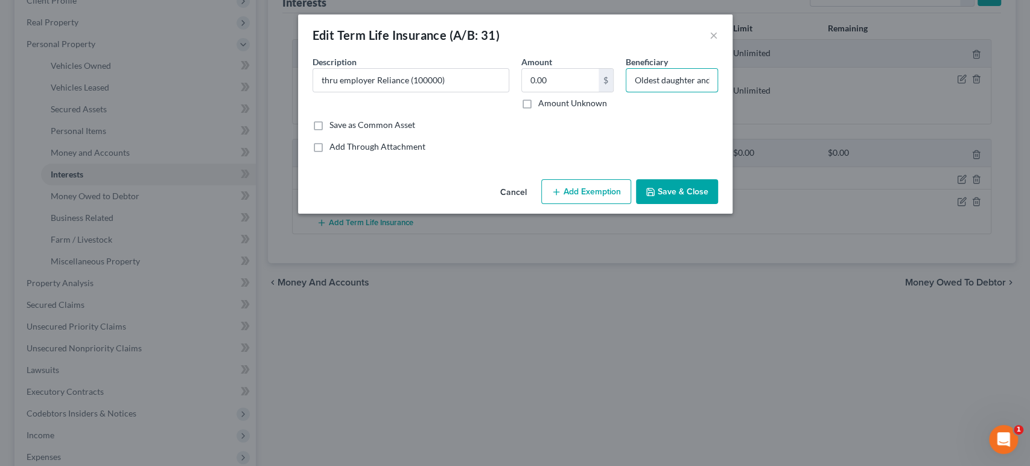
scroll to position [0, 25]
drag, startPoint x: 695, startPoint y: 105, endPoint x: 843, endPoint y: 105, distance: 147.3
click at [843, 105] on div "Edit Term Life Insurance (A/B: 31) × An exemption set must first be selected fr…" at bounding box center [515, 233] width 1030 height 466
click at [718, 92] on input "Oldest daughter and Mom" at bounding box center [672, 80] width 91 height 23
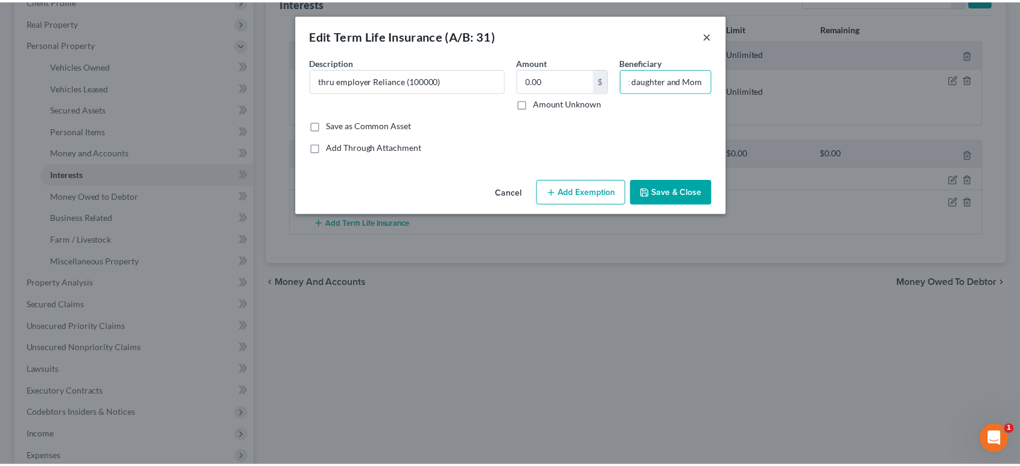
scroll to position [0, 0]
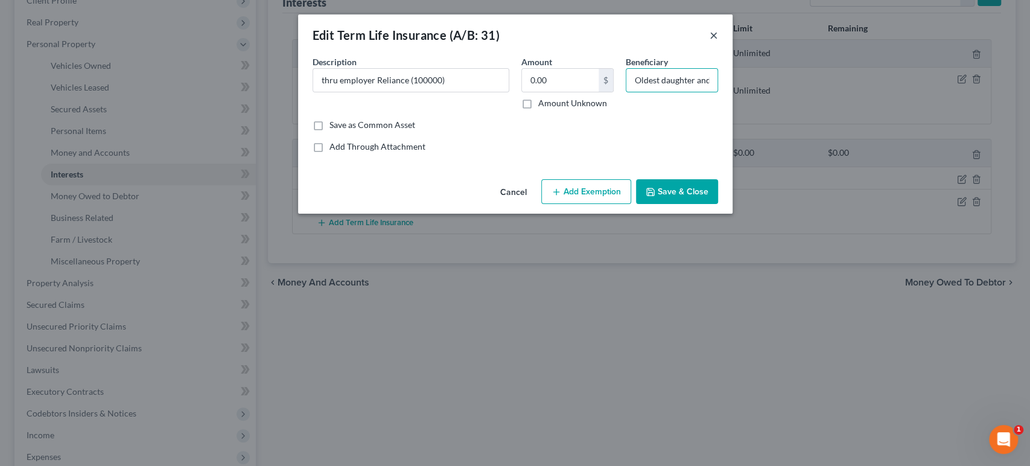
click at [718, 42] on button "×" at bounding box center [714, 35] width 8 height 14
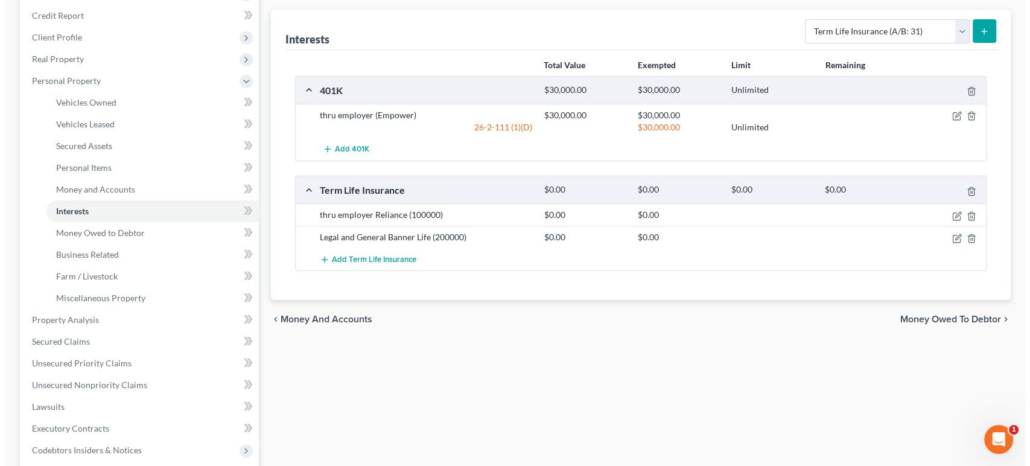
scroll to position [134, 0]
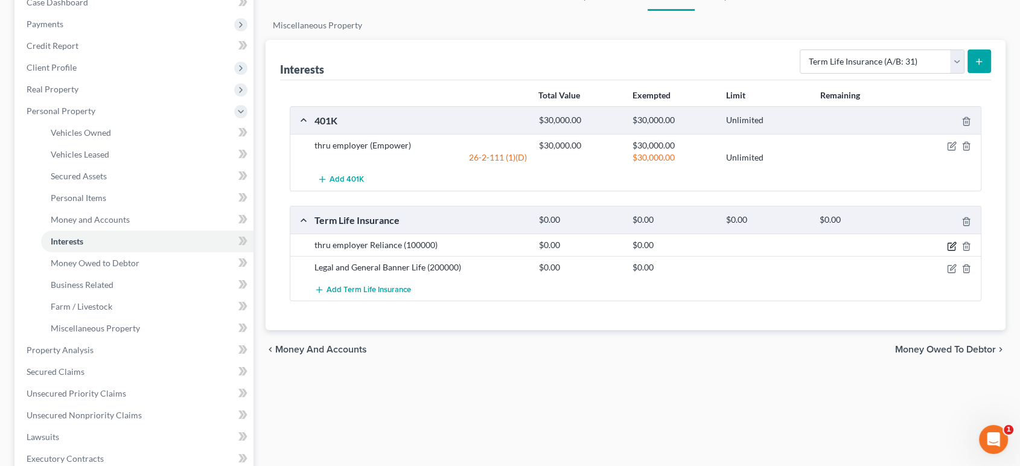
click at [947, 251] on icon "button" at bounding box center [952, 246] width 10 height 10
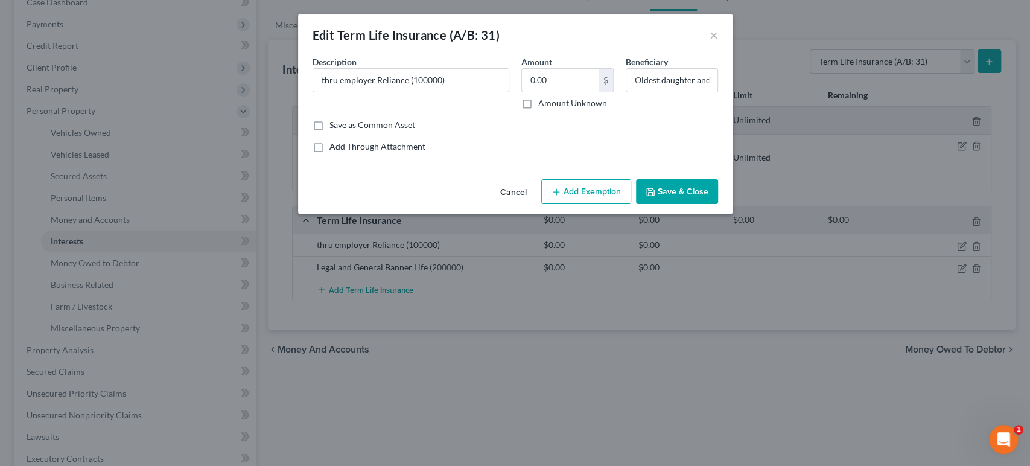
click at [611, 205] on button "Add Exemption" at bounding box center [586, 191] width 90 height 25
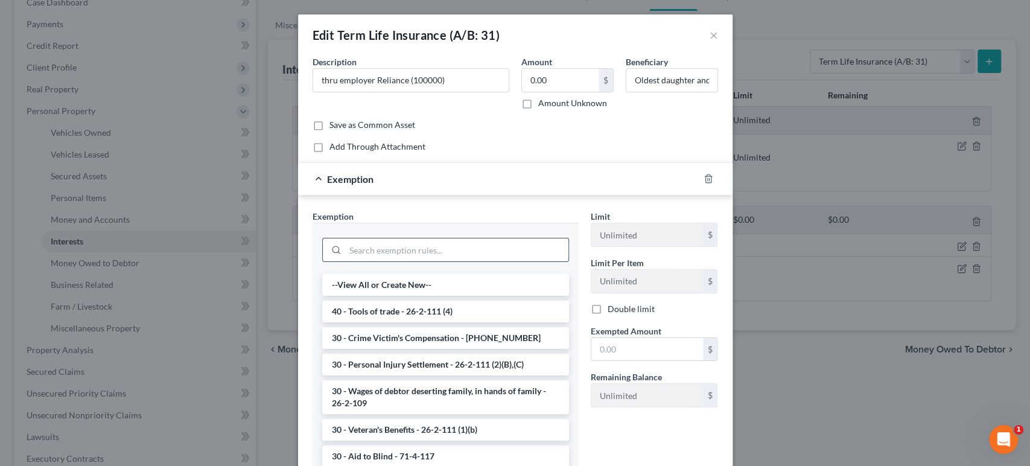
click at [454, 261] on input "search" at bounding box center [456, 249] width 223 height 23
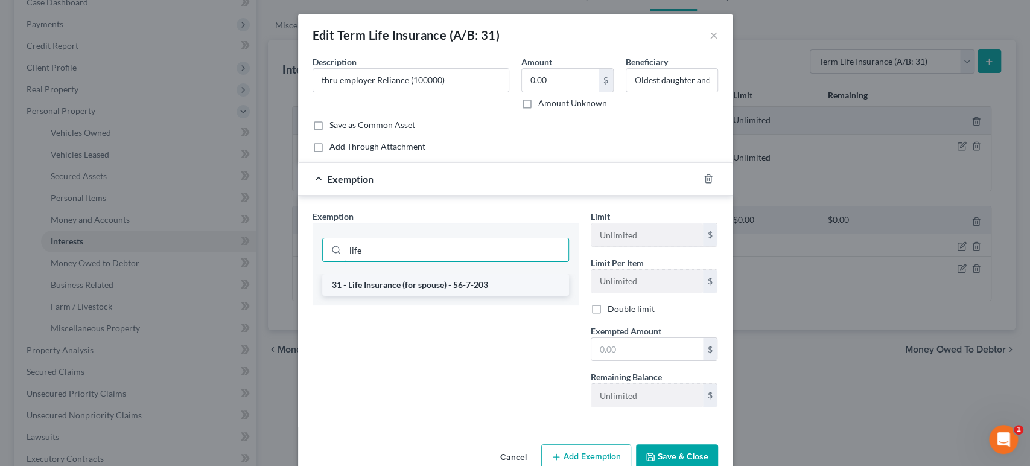
type input "life"
click at [449, 296] on li "31 - Life Insurance (for spouse) - 56-7-203" at bounding box center [445, 285] width 247 height 22
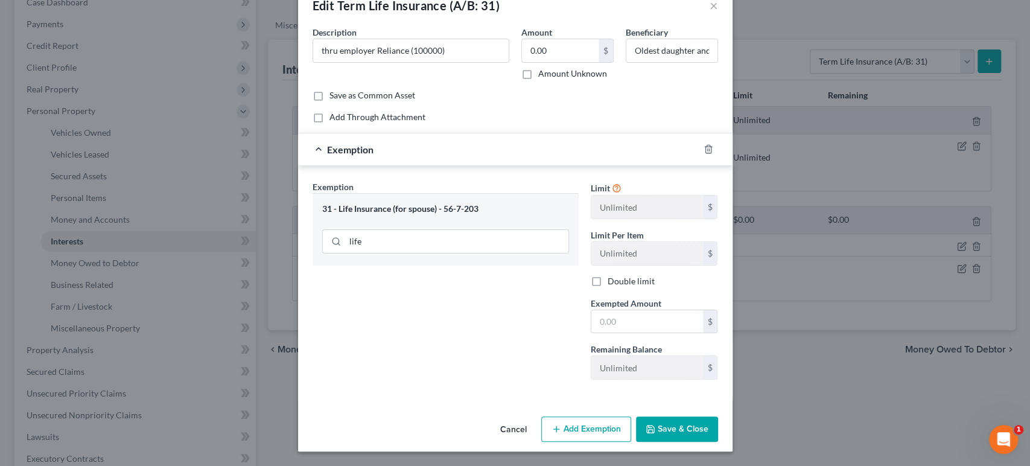
click at [715, 436] on button "Save & Close" at bounding box center [677, 428] width 82 height 25
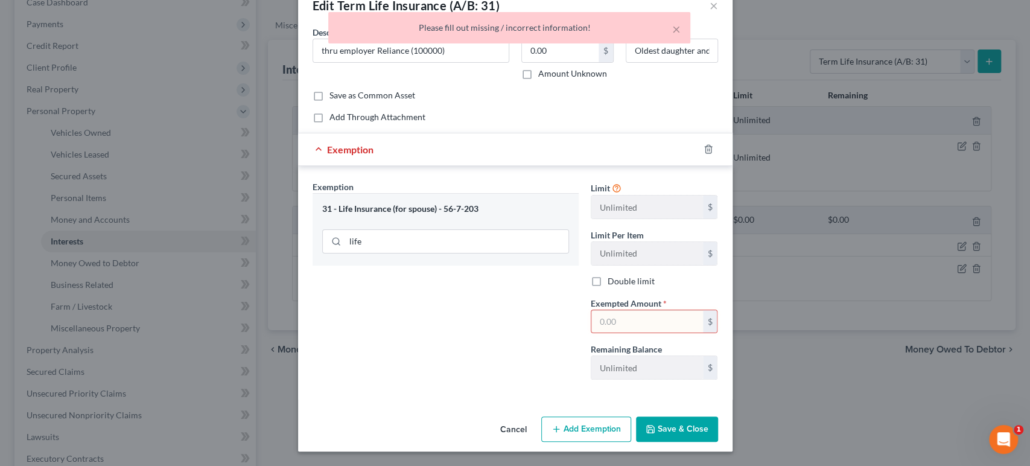
click at [668, 310] on input "text" at bounding box center [648, 321] width 112 height 23
type input "0"
click at [720, 417] on div "Cancel Add Exemption Save & Close" at bounding box center [515, 432] width 435 height 40
click at [718, 430] on button "Save & Close" at bounding box center [677, 428] width 82 height 25
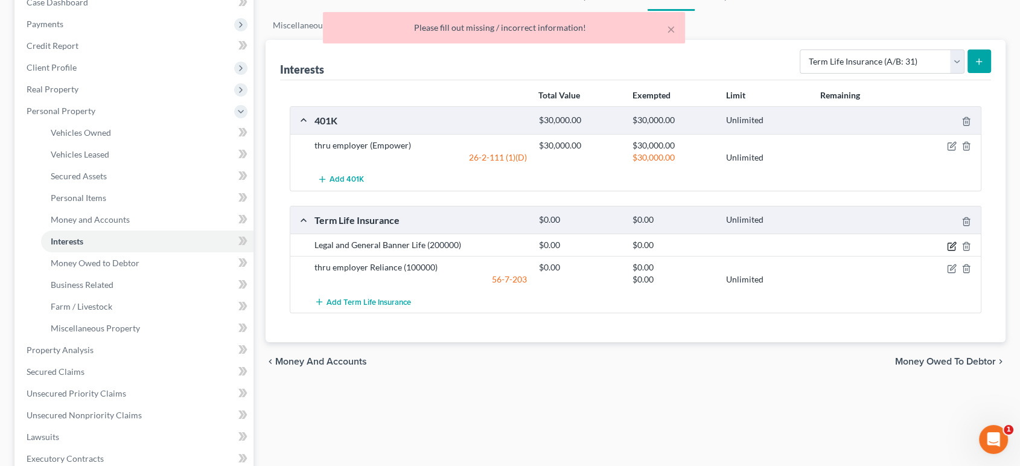
click at [950, 247] on icon "button" at bounding box center [952, 244] width 5 height 5
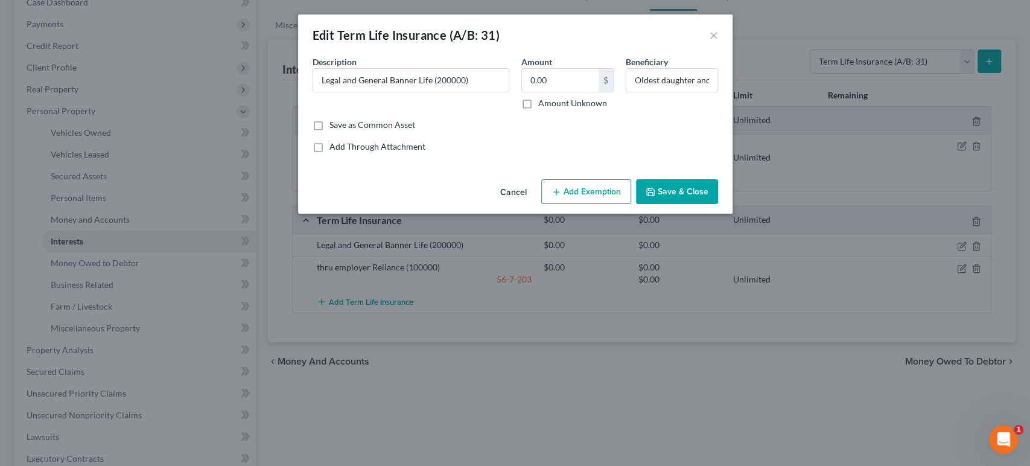
click at [599, 205] on button "Add Exemption" at bounding box center [586, 191] width 90 height 25
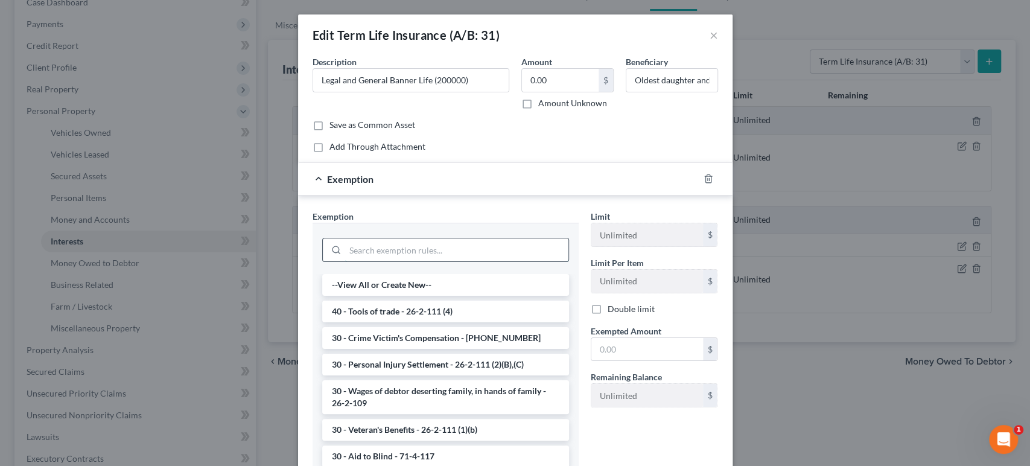
click at [500, 261] on input "search" at bounding box center [456, 249] width 223 height 23
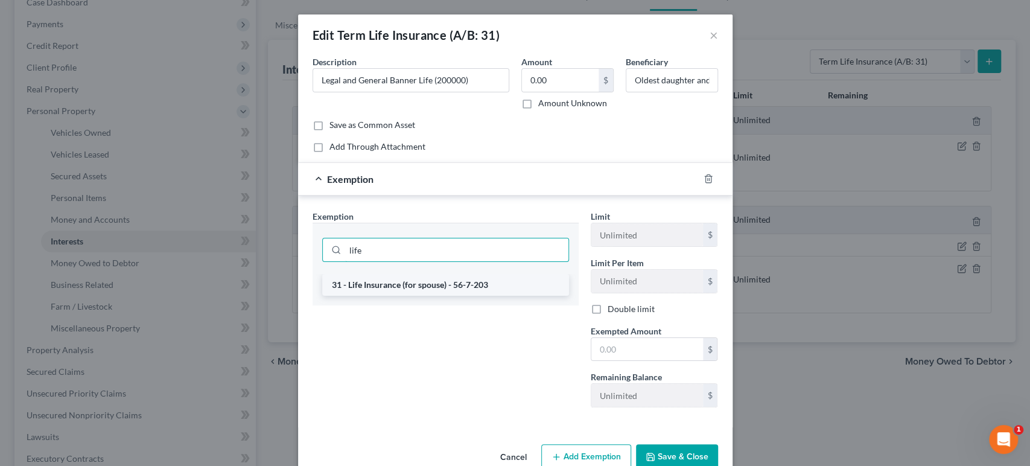
type input "life"
click at [464, 296] on li "31 - Life Insurance (for spouse) - 56-7-203" at bounding box center [445, 285] width 247 height 22
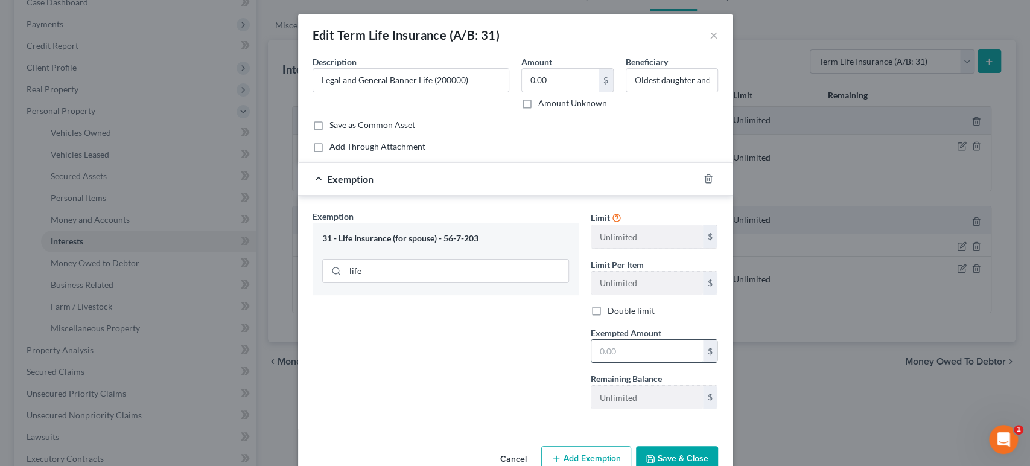
click at [658, 363] on input "text" at bounding box center [648, 351] width 112 height 23
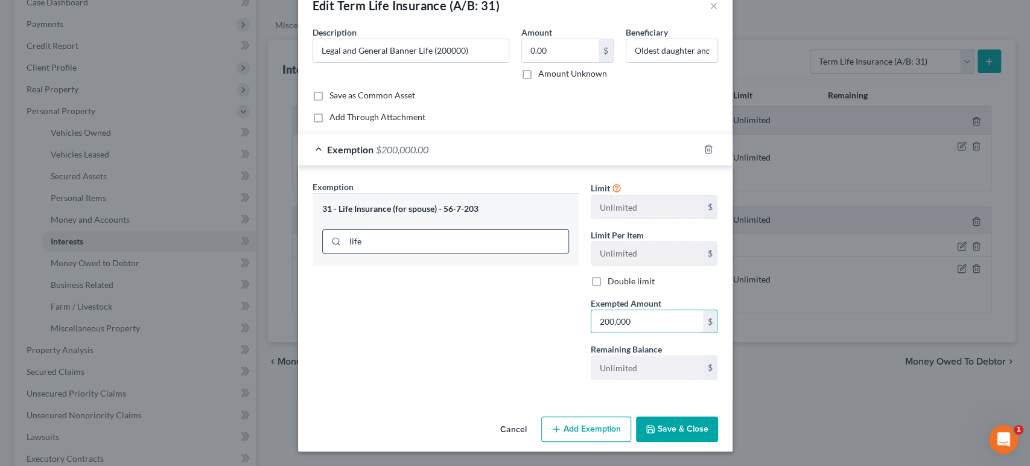
scroll to position [149, 0]
type input "200,000"
click at [718, 416] on button "Save & Close" at bounding box center [677, 428] width 82 height 25
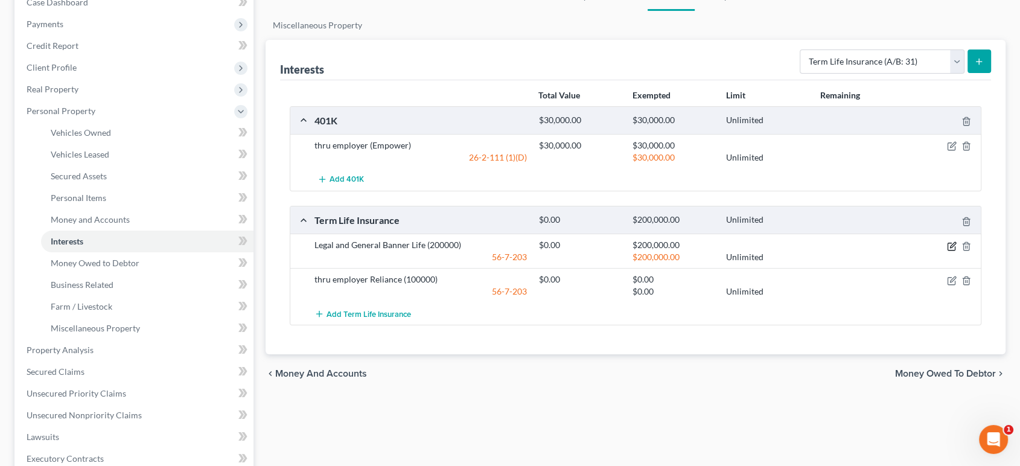
click at [947, 251] on icon "button" at bounding box center [952, 246] width 10 height 10
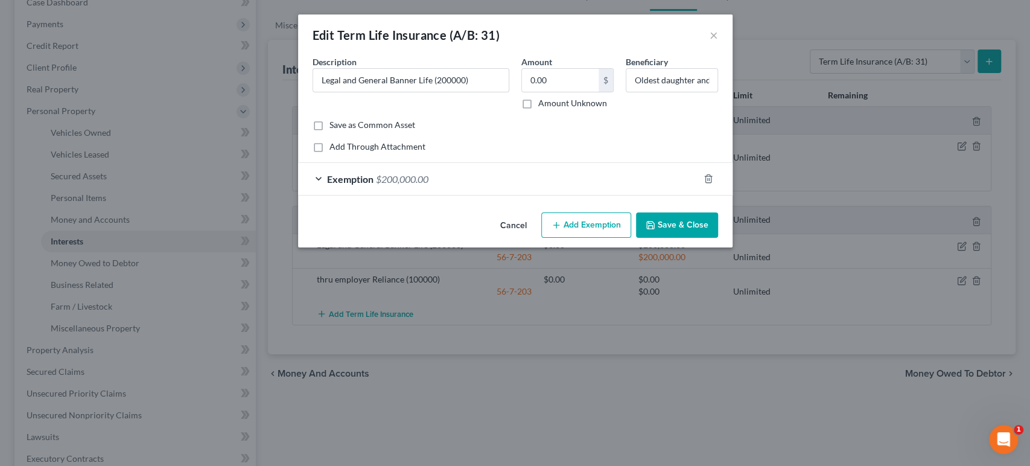
click at [525, 195] on div "Exemption $200,000.00" at bounding box center [498, 179] width 401 height 32
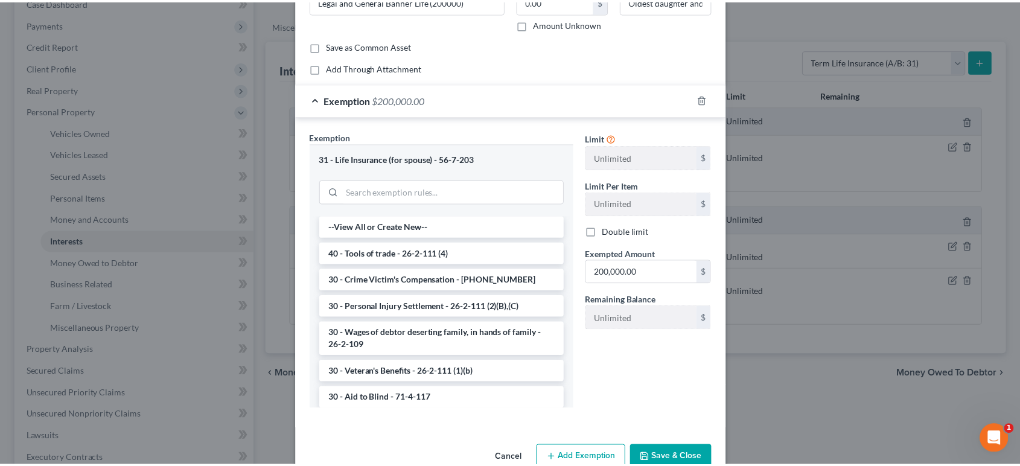
scroll to position [248, 0]
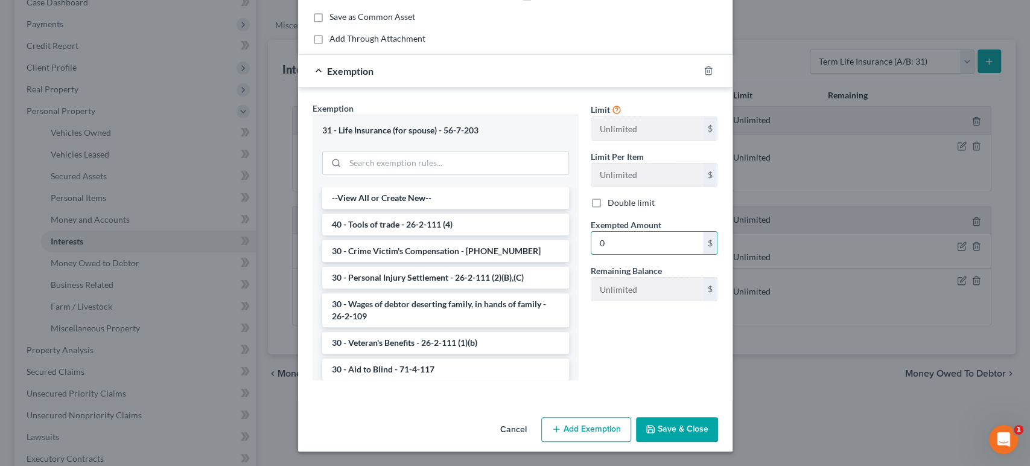
type input "0"
click at [718, 417] on button "Save & Close" at bounding box center [677, 429] width 82 height 25
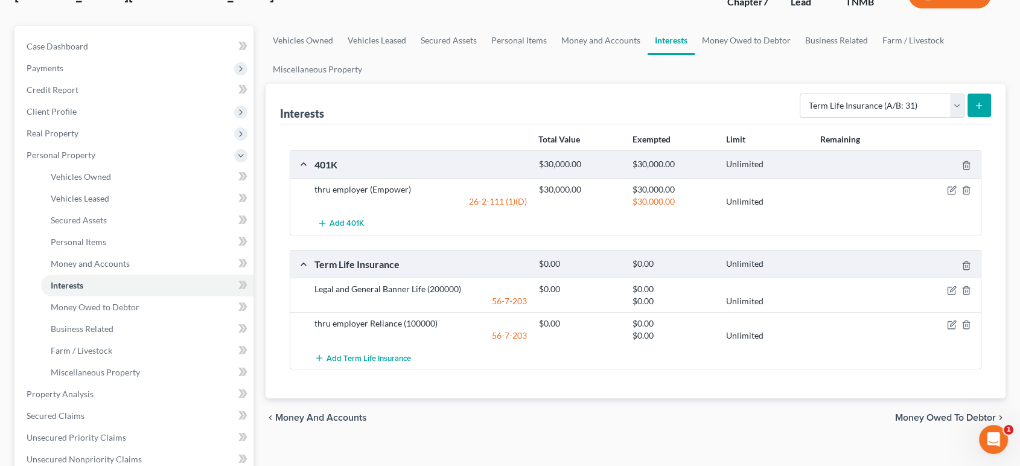
scroll to position [67, 0]
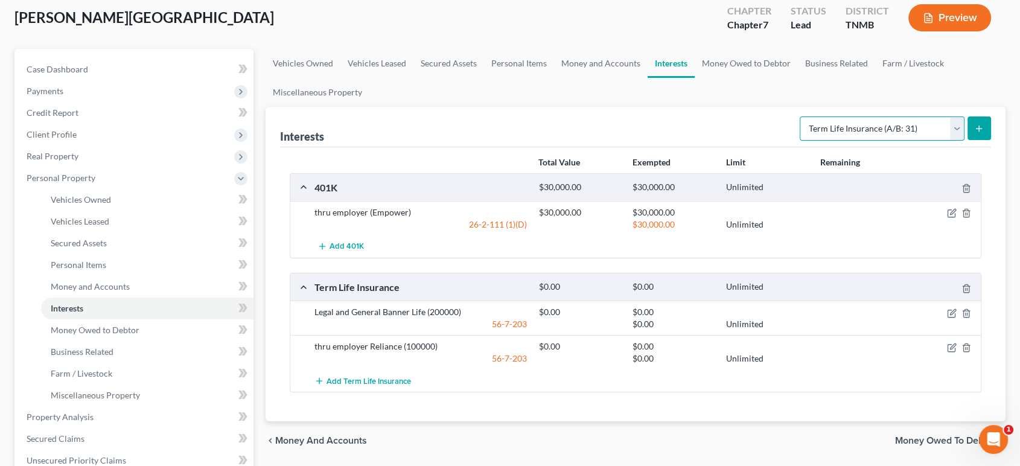
click at [831, 141] on select "Select Interest Type 401K (A/B: 21) Annuity (A/B: 23) Bond (A/B: 18) Education …" at bounding box center [882, 128] width 165 height 24
click at [694, 107] on ul "Vehicles Owned Vehicles Leased Secured Assets Personal Items Money and Accounts…" at bounding box center [636, 78] width 741 height 58
click at [648, 78] on link "Money and Accounts" at bounding box center [601, 63] width 94 height 29
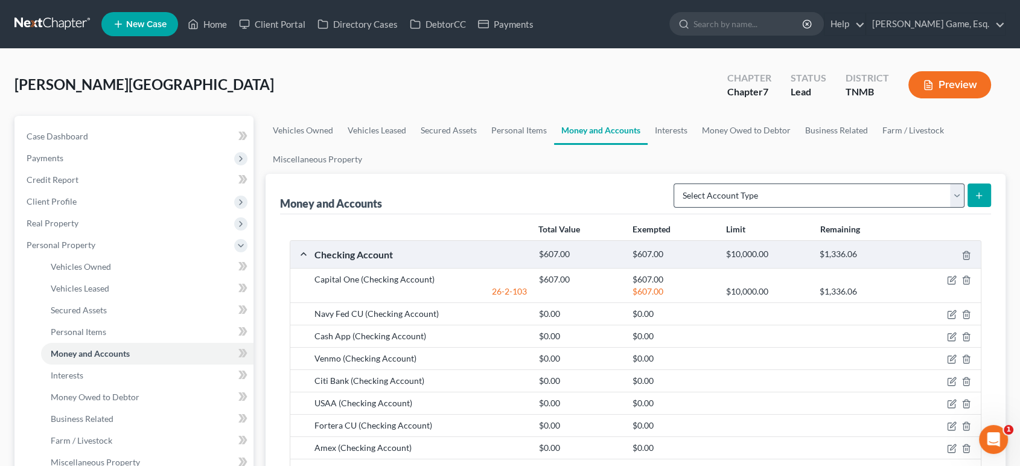
scroll to position [134, 0]
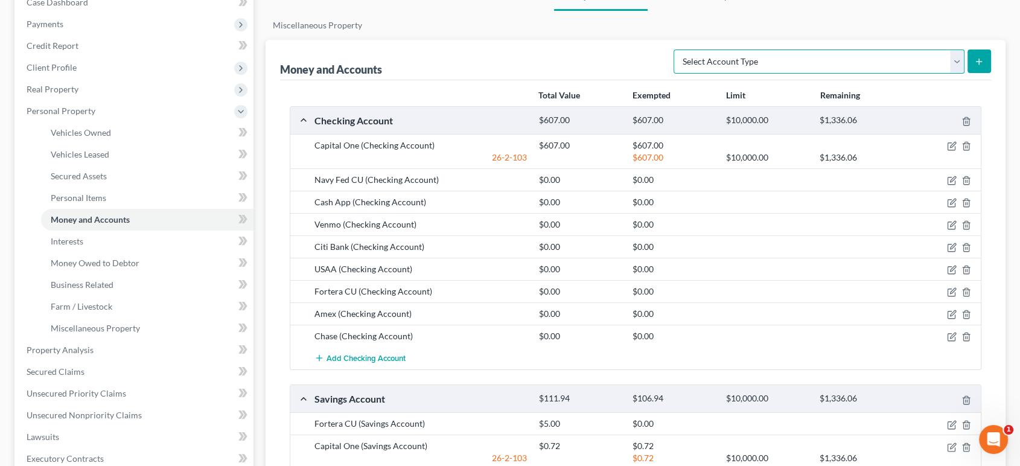
click at [707, 74] on select "Select Account Type Brokerage (A/B: 18, SOFA: 20) Cash on Hand (A/B: 16) Certif…" at bounding box center [819, 61] width 291 height 24
drag, startPoint x: 707, startPoint y: 98, endPoint x: 538, endPoint y: 110, distance: 168.8
click at [538, 80] on div "Money and Accounts Select Account Type Brokerage (A/B: 18, SOFA: 20) Cash on Ha…" at bounding box center [636, 60] width 712 height 40
click at [674, 74] on select "Select Account Type Brokerage (A/B: 18, SOFA: 20) Cash on Hand (A/B: 16) Certif…" at bounding box center [819, 61] width 291 height 24
click at [754, 40] on ul "Vehicles Owned Vehicles Leased Secured Assets Personal Items Money and Accounts…" at bounding box center [636, 11] width 741 height 58
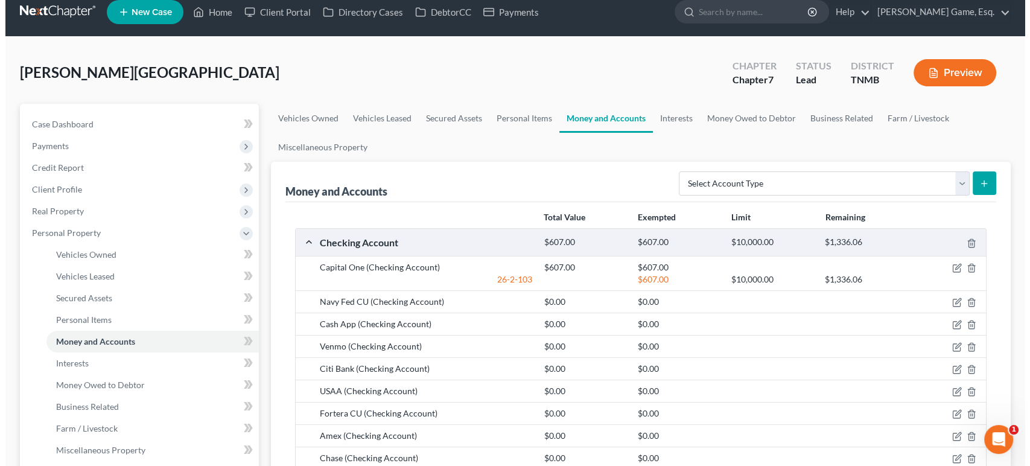
scroll to position [0, 0]
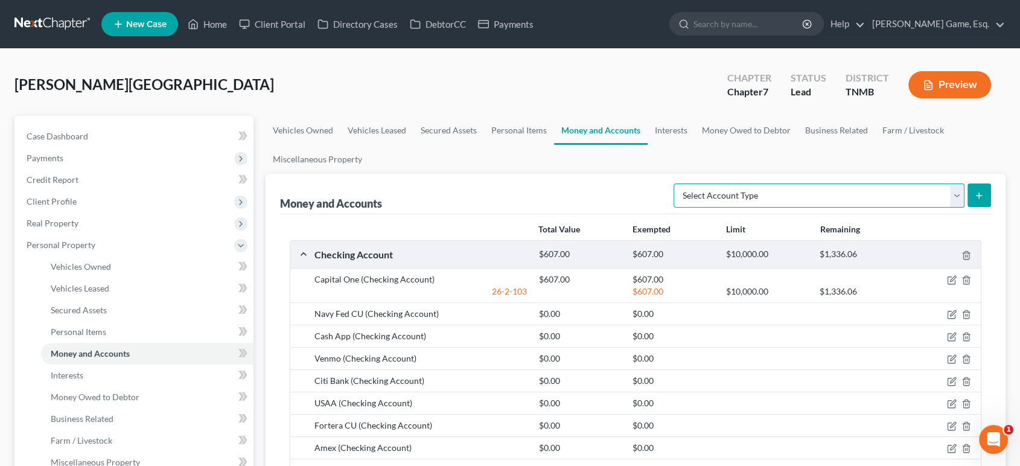
click at [797, 208] on select "Select Account Type Brokerage (A/B: 18, SOFA: 20) Cash on Hand (A/B: 16) Certif…" at bounding box center [819, 195] width 291 height 24
select select "brokerage"
click at [674, 208] on select "Select Account Type Brokerage (A/B: 18, SOFA: 20) Cash on Hand (A/B: 16) Certif…" at bounding box center [819, 195] width 291 height 24
click at [971, 207] on button "submit" at bounding box center [980, 195] width 24 height 24
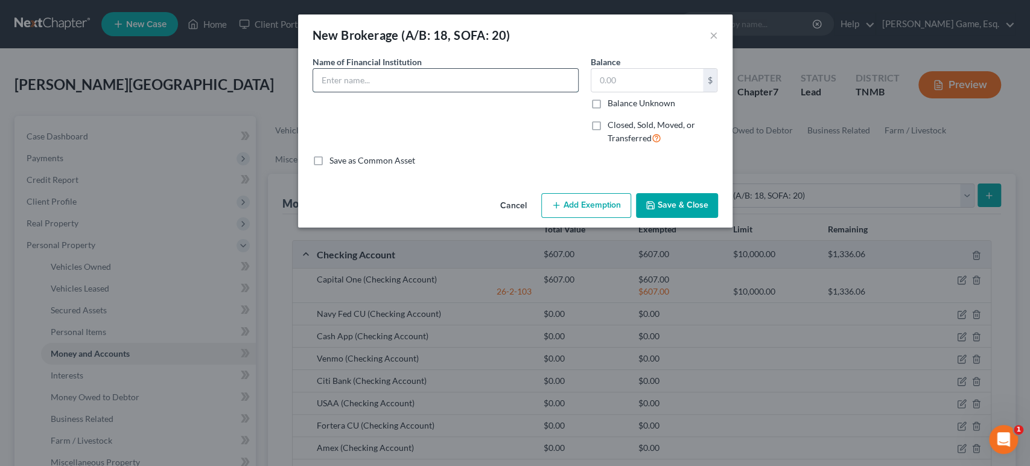
click at [366, 89] on input "text" at bounding box center [445, 80] width 265 height 23
type input "[PERSON_NAME]"
click at [646, 92] on input "text" at bounding box center [648, 80] width 112 height 23
type input "1.13"
click at [594, 167] on div "Save as Common Asset" at bounding box center [516, 161] width 406 height 12
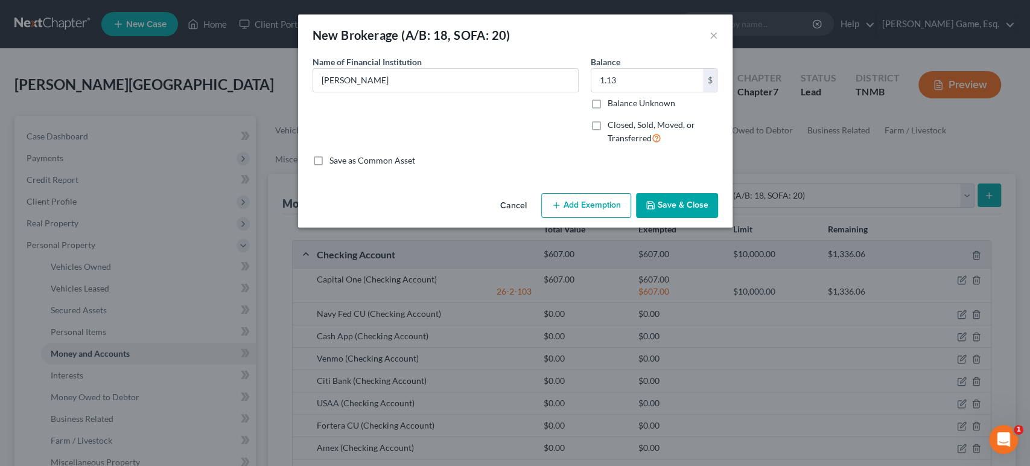
click at [621, 218] on button "Add Exemption" at bounding box center [586, 205] width 90 height 25
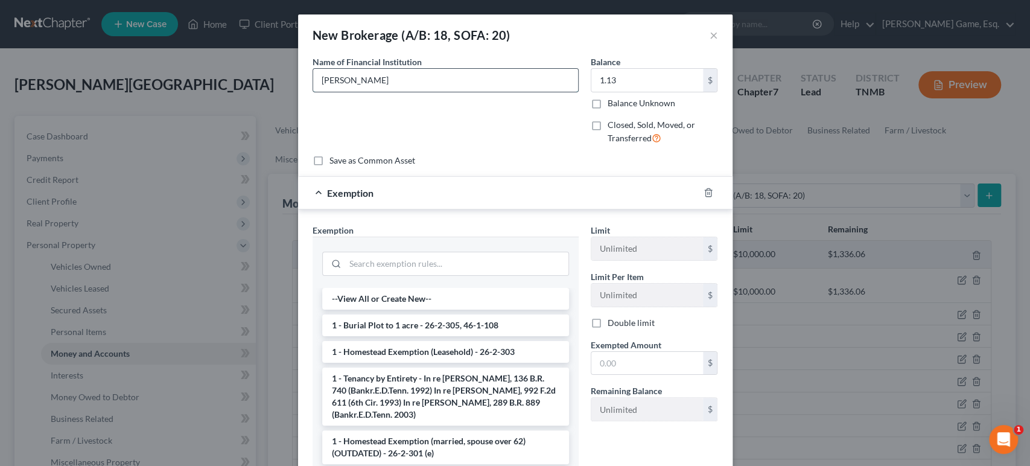
drag, startPoint x: 304, startPoint y: 103, endPoint x: 319, endPoint y: 101, distance: 14.6
click at [313, 92] on input "[PERSON_NAME]" at bounding box center [445, 80] width 265 height 23
type input "[PERSON_NAME]"
click at [563, 167] on div "Save as Common Asset" at bounding box center [516, 161] width 406 height 12
drag, startPoint x: 563, startPoint y: 193, endPoint x: 527, endPoint y: 187, distance: 36.6
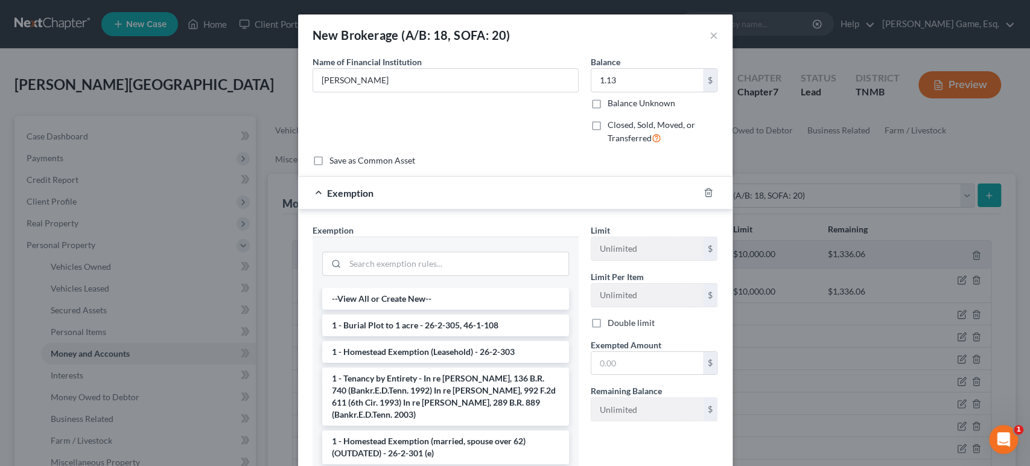
click at [527, 155] on div "Name of Financial Institution * [PERSON_NAME]" at bounding box center [446, 105] width 278 height 99
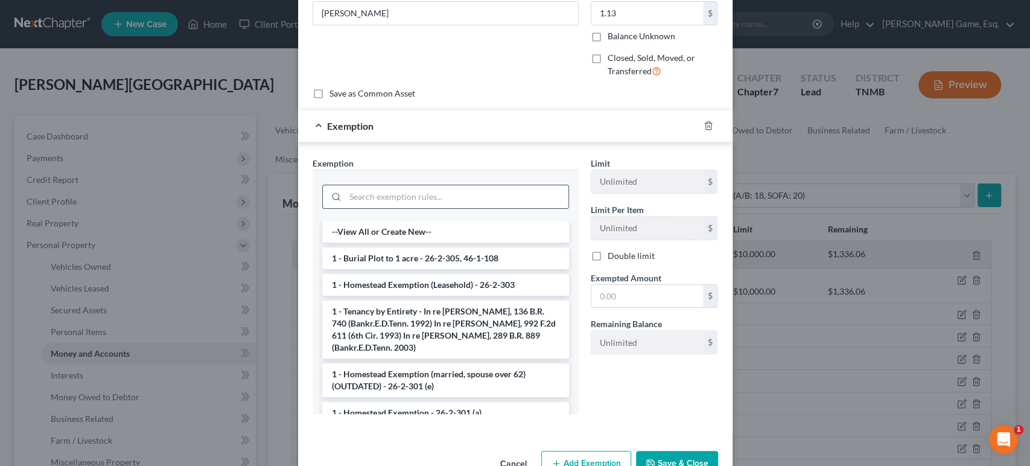
click at [494, 208] on input "search" at bounding box center [456, 196] width 223 height 23
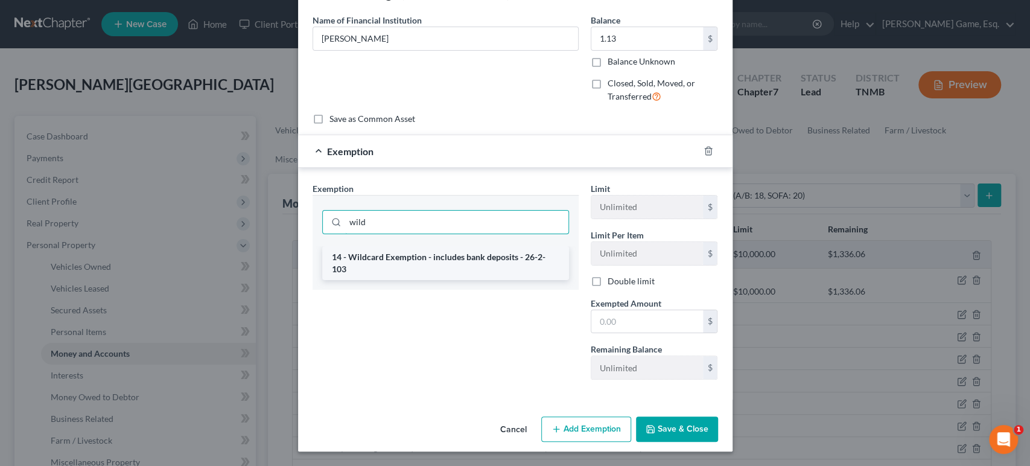
type input "wild"
click at [473, 280] on li "14 - Wildcard Exemption - includes bank deposits - 26-2-103" at bounding box center [445, 263] width 247 height 34
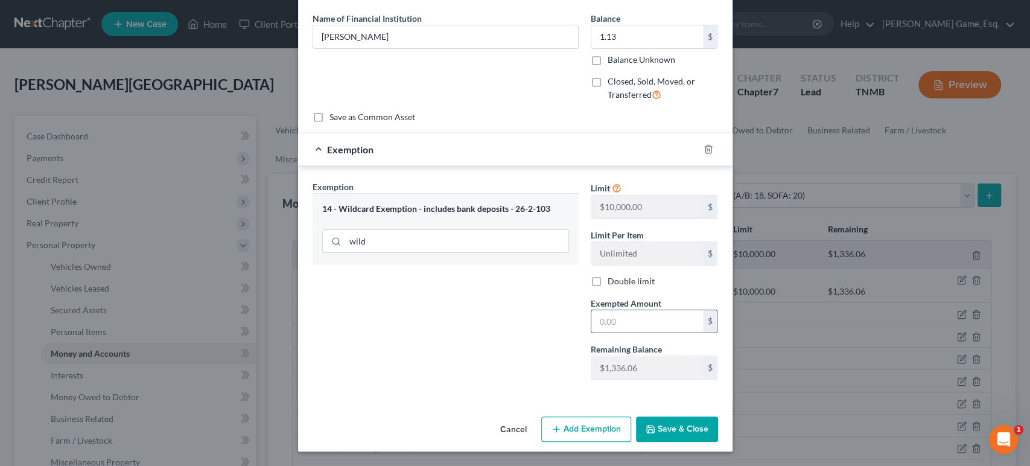
click at [661, 333] on input "text" at bounding box center [648, 321] width 112 height 23
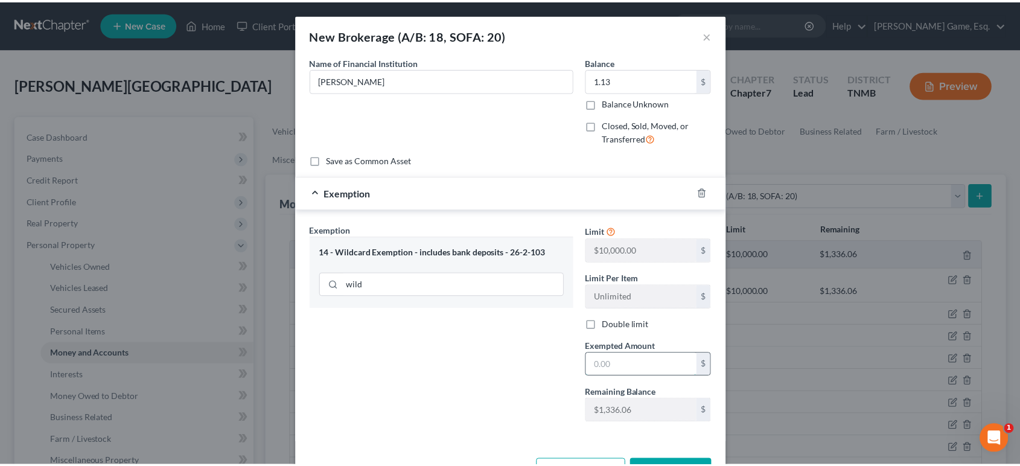
scroll to position [134, 0]
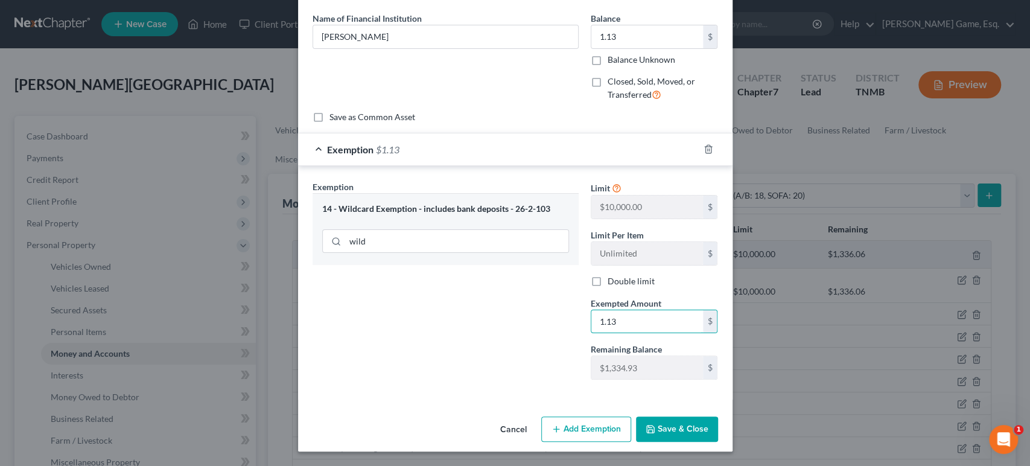
type input "1.13"
click at [715, 442] on button "Save & Close" at bounding box center [677, 428] width 82 height 25
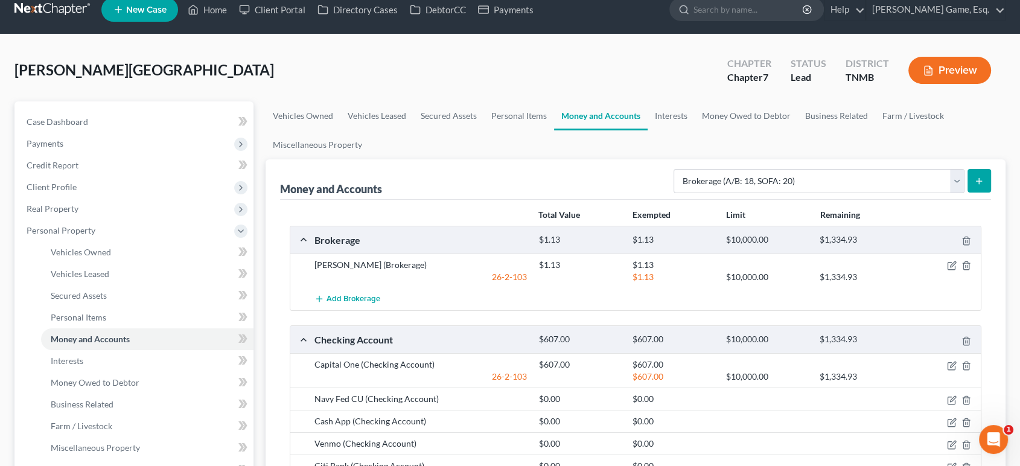
scroll to position [0, 0]
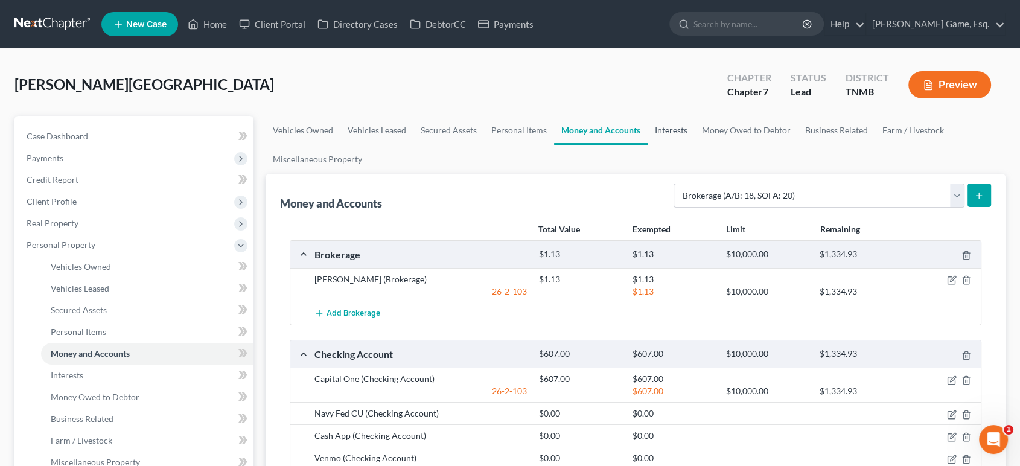
click at [695, 145] on link "Interests" at bounding box center [671, 130] width 47 height 29
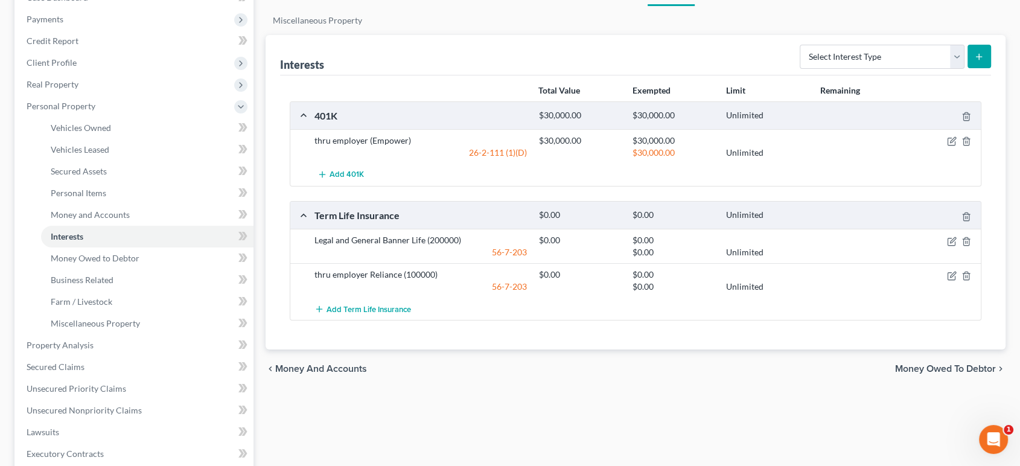
scroll to position [67, 0]
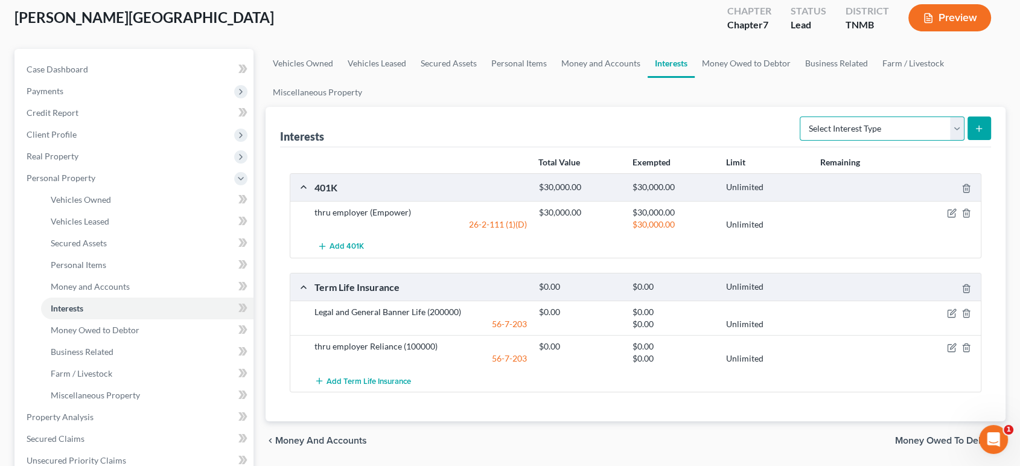
click at [817, 141] on select "Select Interest Type 401K (A/B: 21) Annuity (A/B: 23) Bond (A/B: 18) Education …" at bounding box center [882, 128] width 165 height 24
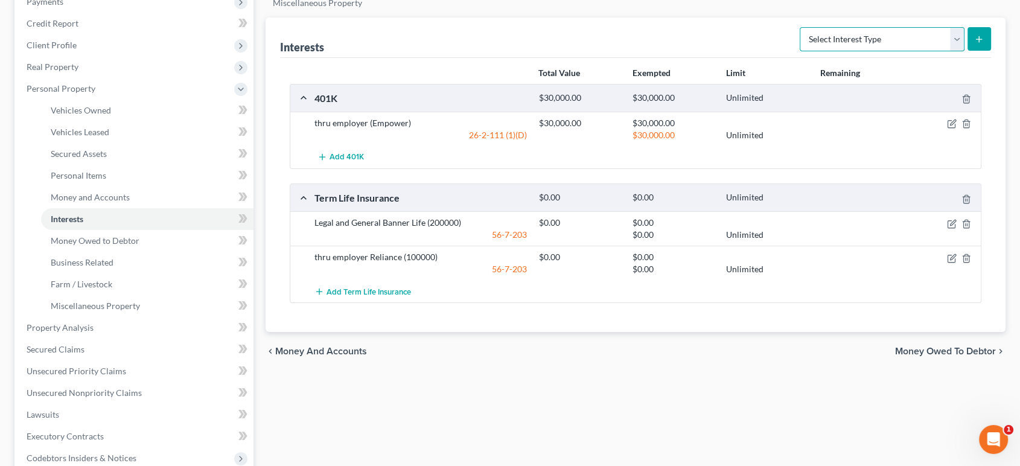
scroll to position [0, 0]
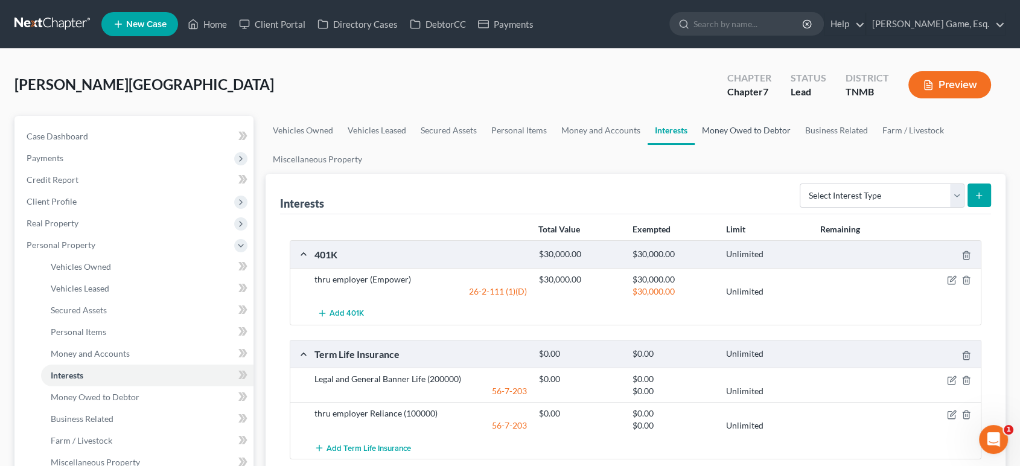
click at [798, 145] on link "Money Owed to Debtor" at bounding box center [746, 130] width 103 height 29
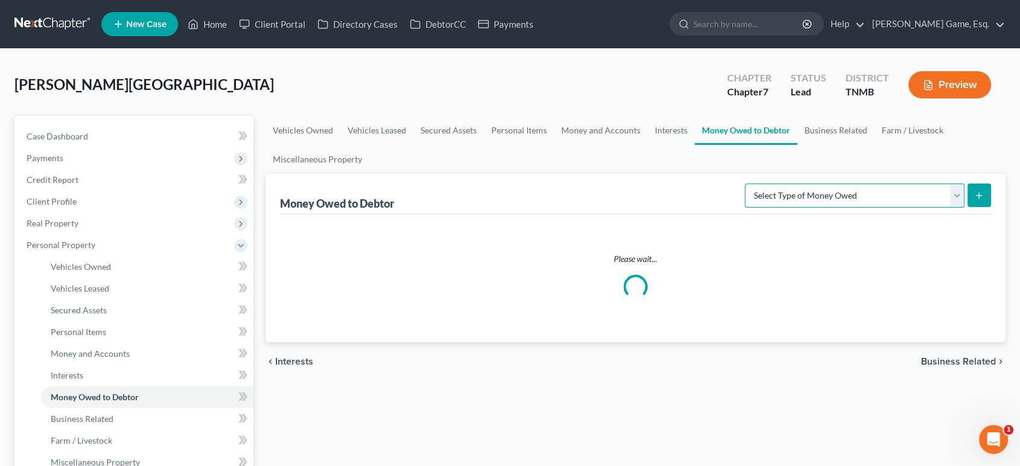
click at [814, 208] on select "Select Type of Money Owed Accounts Receivable (A/B: 38) Alimony (A/B: 29) Child…" at bounding box center [855, 195] width 220 height 24
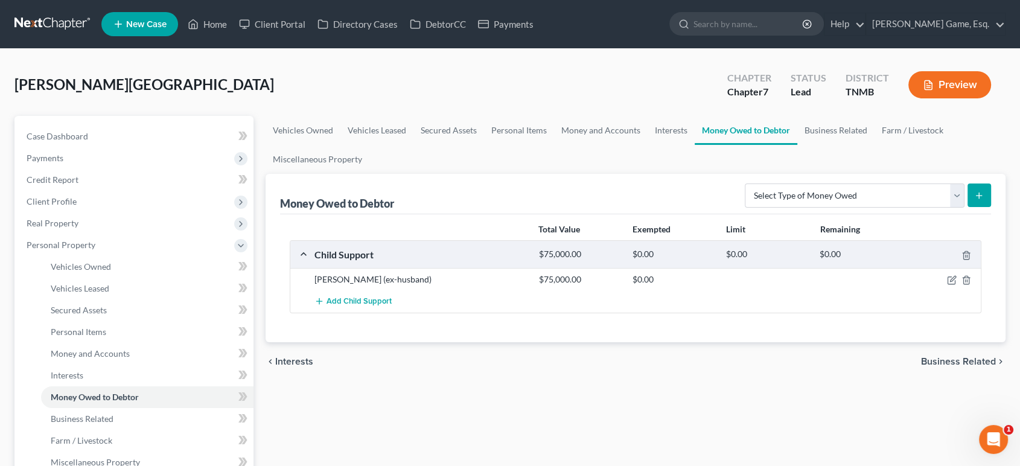
click at [622, 214] on div "Money Owed to Debtor Select Type of Money Owed Accounts Receivable (A/B: 38) Al…" at bounding box center [636, 194] width 712 height 40
click at [797, 145] on link "Business Related" at bounding box center [835, 130] width 77 height 29
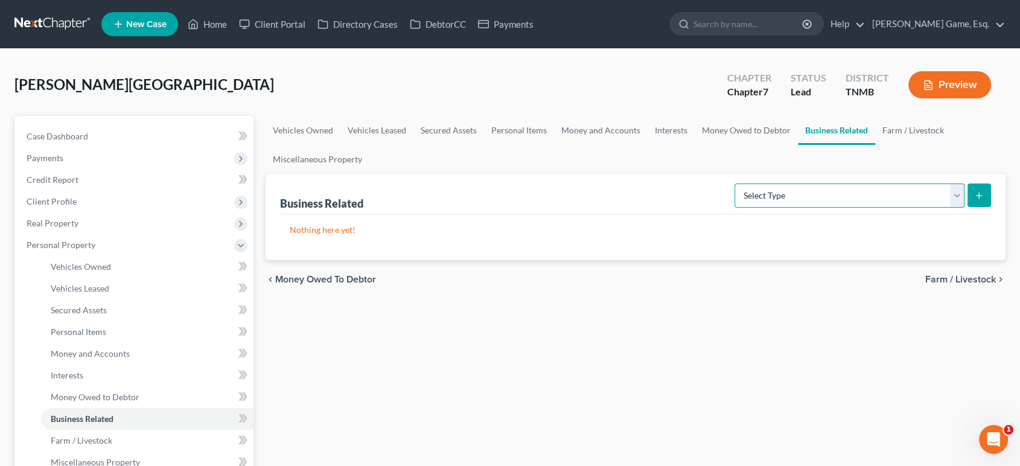
click at [735, 208] on select "Select Type Customer Lists (A/B: 43) Franchises (A/B: 27) Inventory (A/B: 41) L…" at bounding box center [850, 195] width 230 height 24
click at [875, 145] on link "Farm / Livestock" at bounding box center [913, 130] width 76 height 29
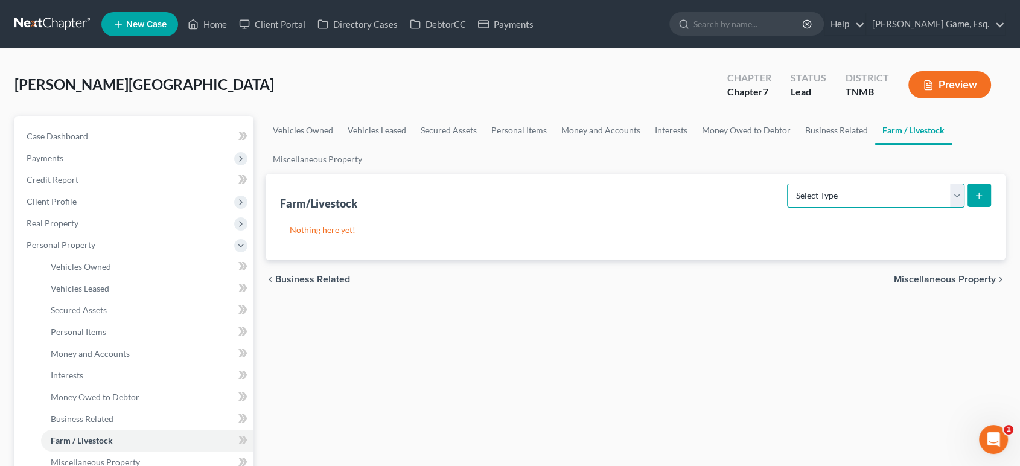
click at [818, 208] on select "Select Type Animals & Livestock (A/B: 47) Crops: Growing or Harvested (A/B: 48)…" at bounding box center [875, 195] width 177 height 24
drag, startPoint x: 818, startPoint y: 244, endPoint x: 874, endPoint y: 201, distance: 70.6
click at [874, 174] on ul "Vehicles Owned Vehicles Leased Secured Assets Personal Items Money and Accounts…" at bounding box center [636, 145] width 741 height 58
click at [854, 208] on select "Select Type Animals & Livestock (A/B: 47) Crops: Growing or Harvested (A/B: 48)…" at bounding box center [875, 195] width 177 height 24
click at [855, 214] on div "Farm/Livestock Select Type Animals & Livestock (A/B: 47) Crops: Growing or Harv…" at bounding box center [636, 194] width 712 height 40
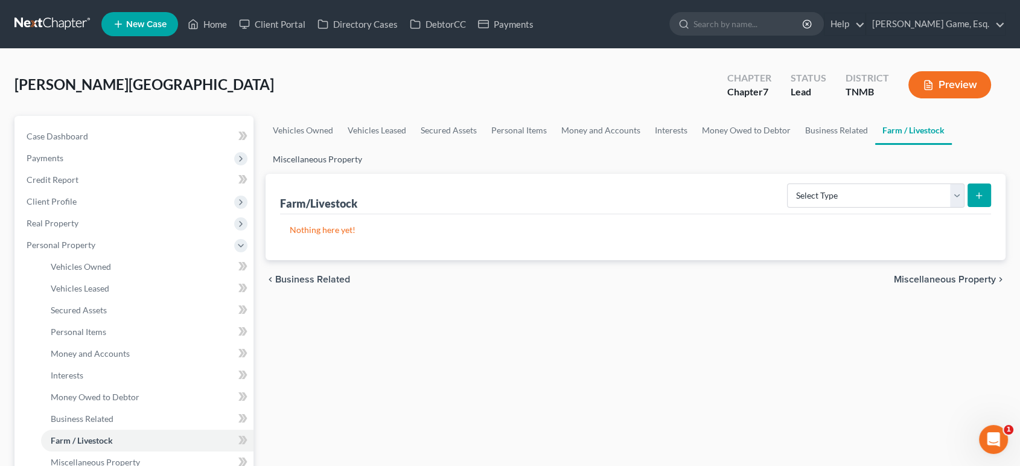
click at [369, 174] on link "Miscellaneous Property" at bounding box center [318, 159] width 104 height 29
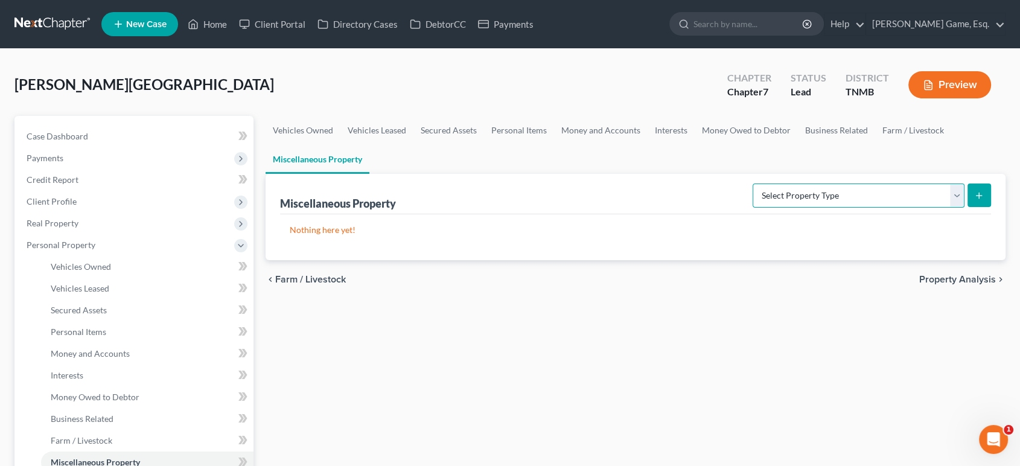
click at [763, 208] on select "Select Property Type Assigned for Creditor Benefit [DATE] (SOFA: 12) Holding fo…" at bounding box center [859, 195] width 212 height 24
click at [500, 260] on div "Nothing here yet!" at bounding box center [636, 237] width 712 height 46
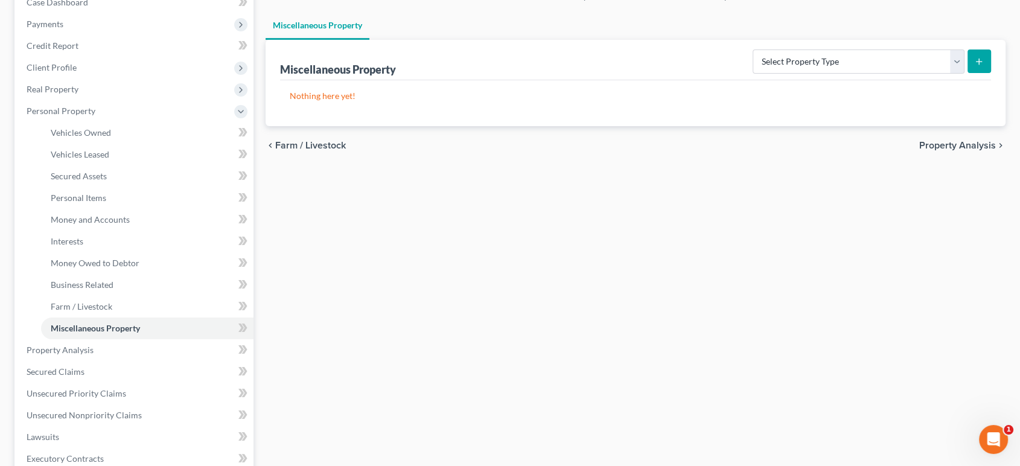
scroll to position [201, 0]
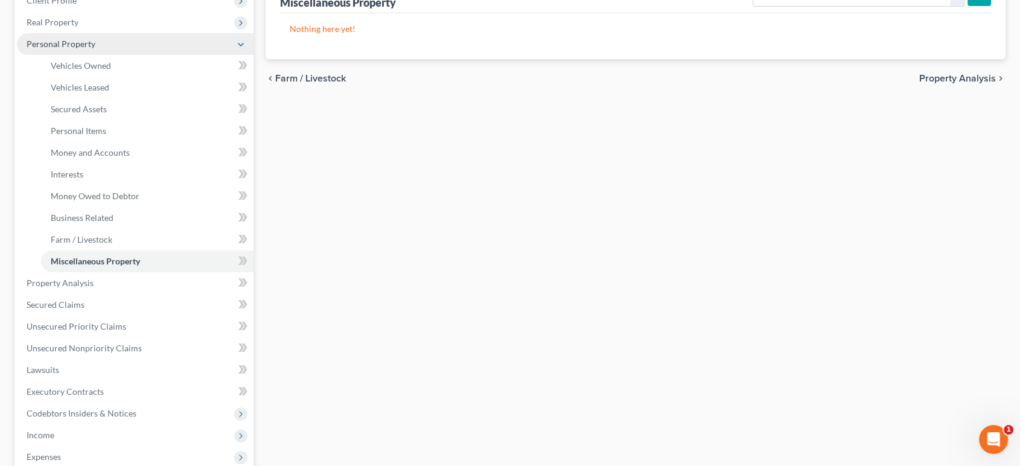
click at [63, 49] on span "Personal Property" at bounding box center [61, 44] width 69 height 10
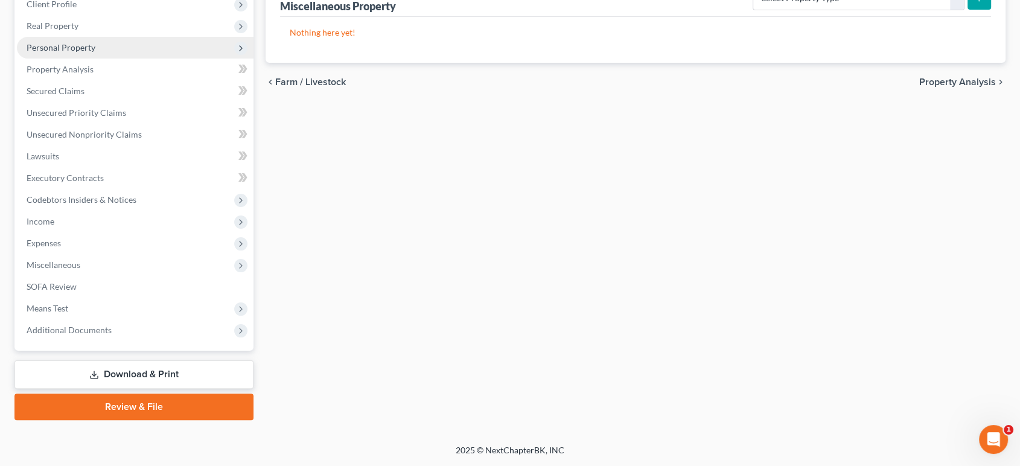
click at [95, 53] on span "Personal Property" at bounding box center [61, 47] width 69 height 10
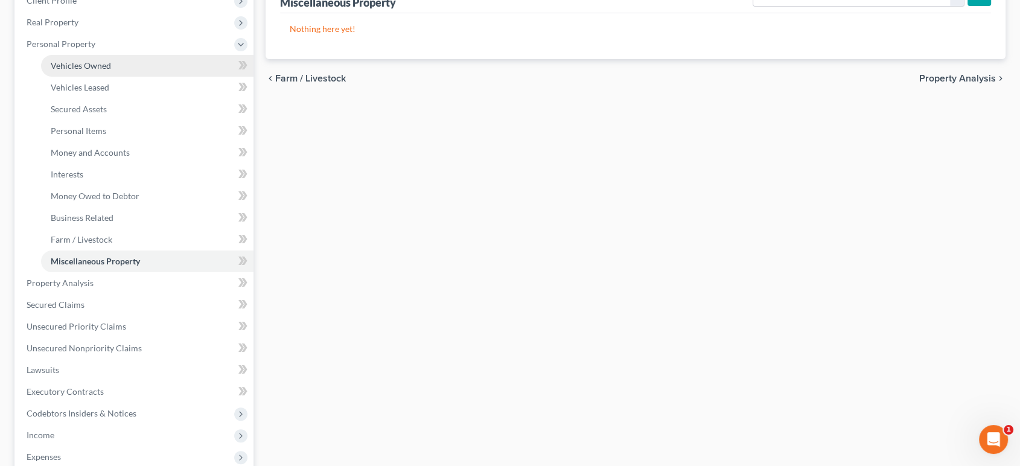
click at [175, 77] on link "Vehicles Owned" at bounding box center [147, 66] width 212 height 22
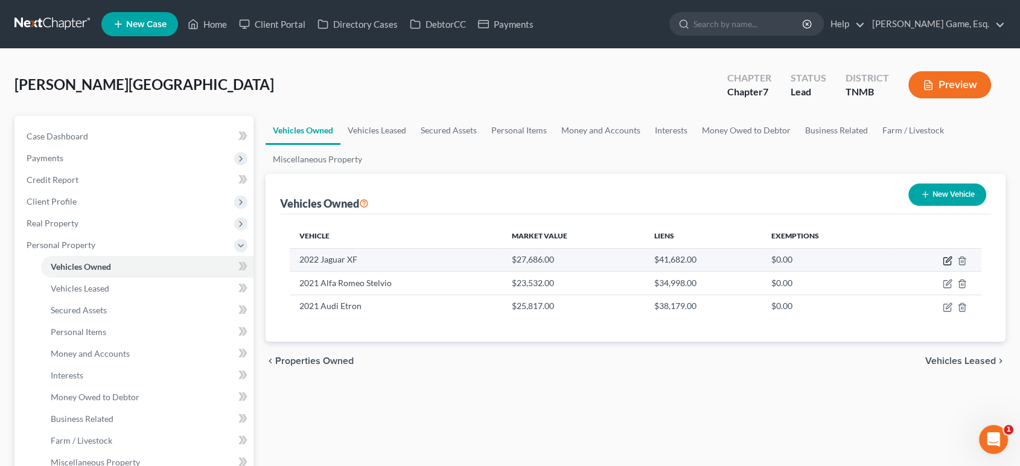
click at [946, 262] on icon "button" at bounding box center [948, 259] width 5 height 5
select select "0"
select select "4"
select select "2"
select select "3"
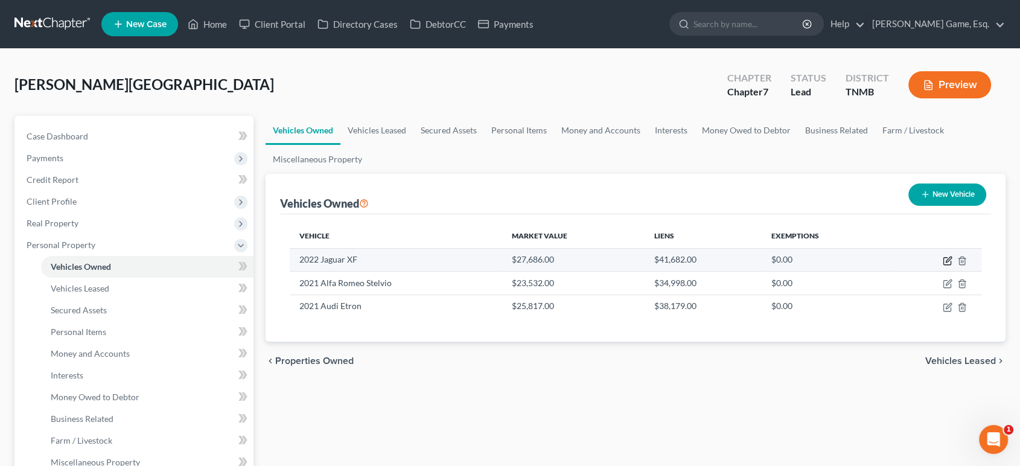
select select "10"
select select "3"
select select "0"
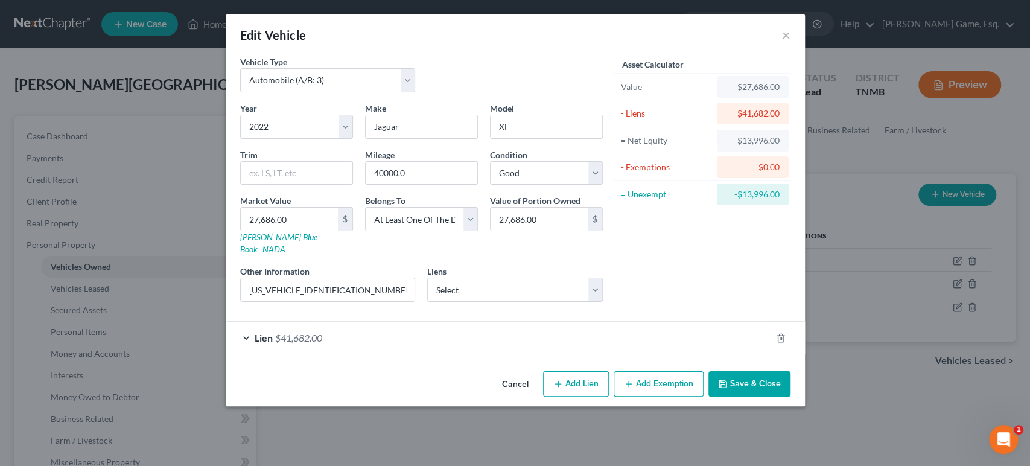
scroll to position [40, 0]
click at [604, 354] on div "Lien $41,682.00" at bounding box center [499, 338] width 546 height 32
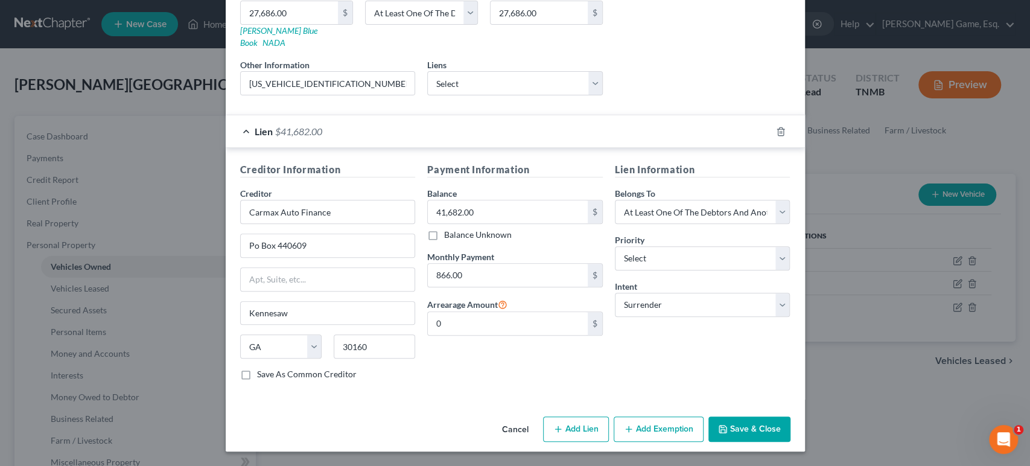
scroll to position [17, 0]
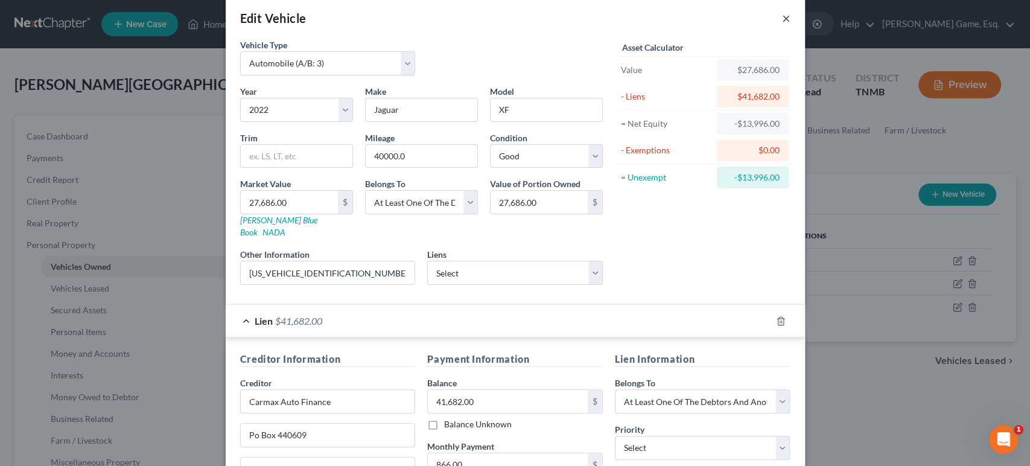
click at [791, 22] on button "×" at bounding box center [786, 18] width 8 height 14
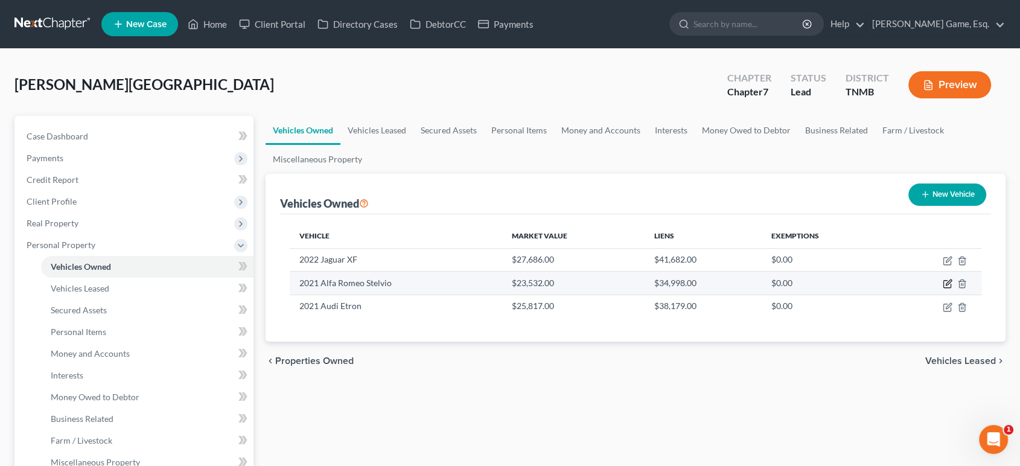
click at [946, 285] on icon "button" at bounding box center [948, 282] width 5 height 5
select select "0"
select select "5"
select select "2"
select select "3"
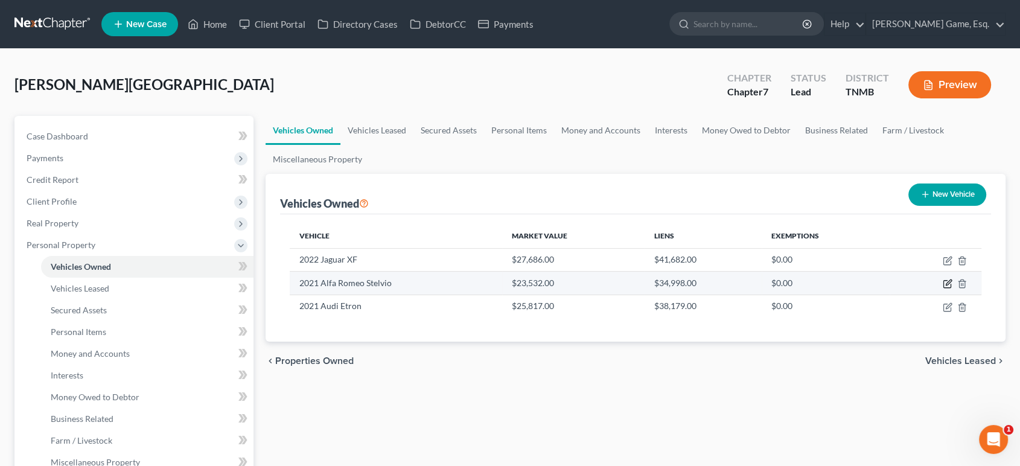
select select "48"
select select "3"
select select "2"
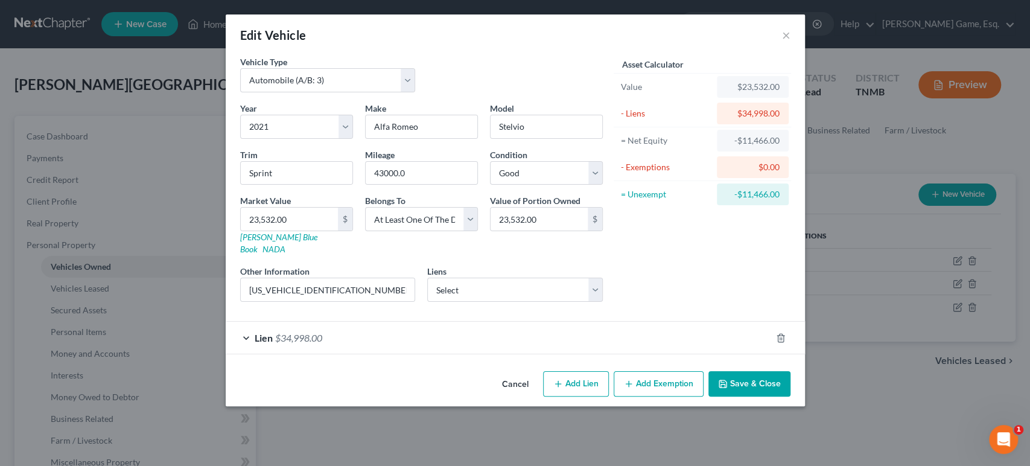
scroll to position [40, 0]
click at [528, 354] on div "Lien $34,998.00" at bounding box center [499, 338] width 546 height 32
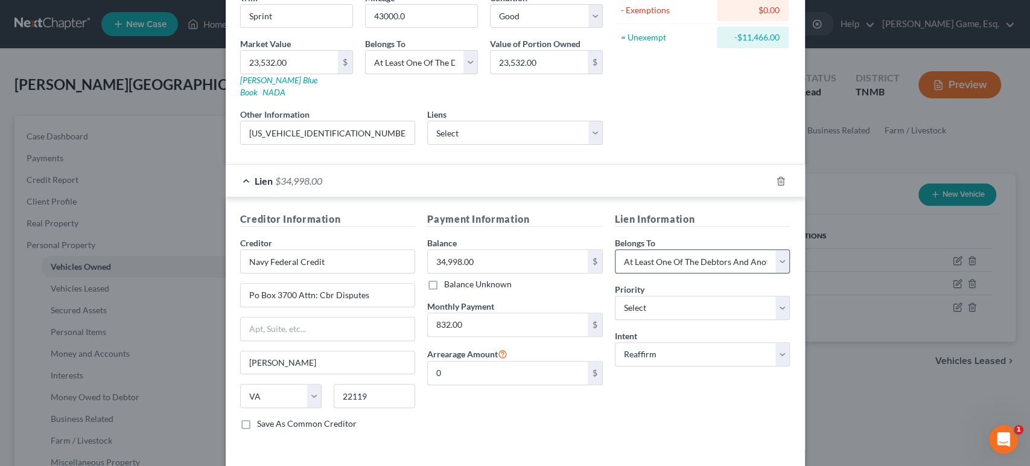
scroll to position [0, 0]
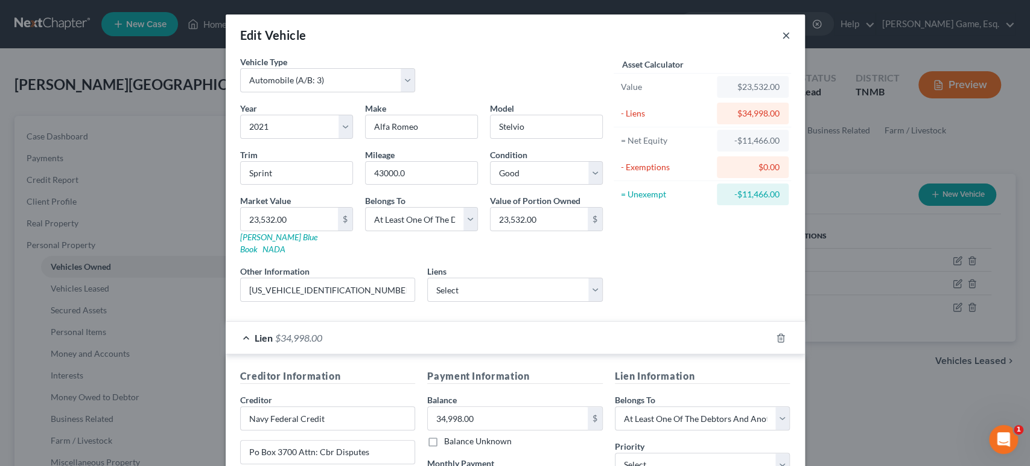
click at [791, 42] on button "×" at bounding box center [786, 35] width 8 height 14
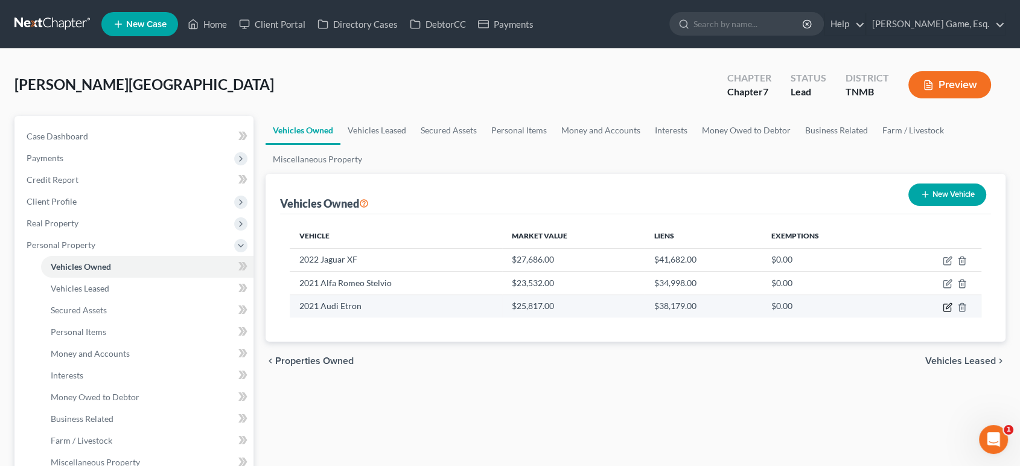
click at [943, 312] on icon "button" at bounding box center [948, 307] width 10 height 10
select select "0"
select select "5"
select select "0"
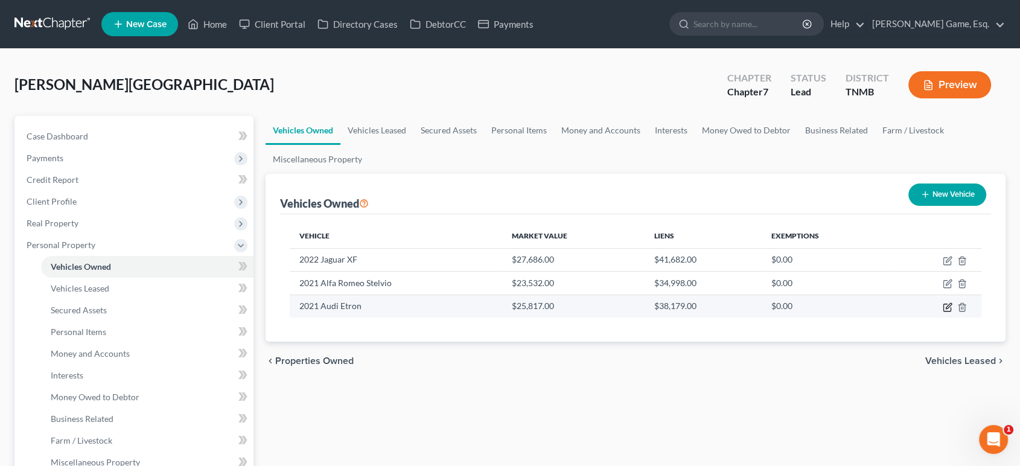
select select "28"
select select "0"
select select "2"
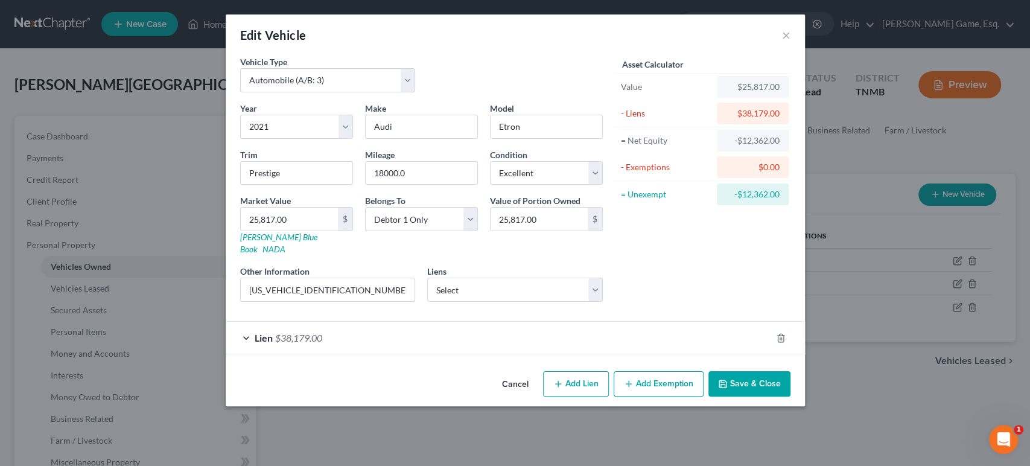
scroll to position [40, 0]
click at [613, 354] on div "Lien $38,179.00" at bounding box center [499, 338] width 546 height 32
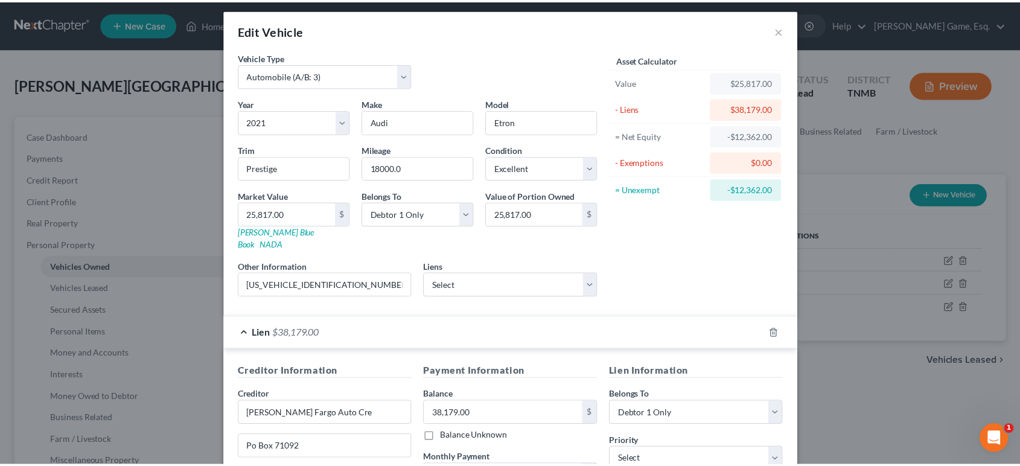
scroll to position [0, 0]
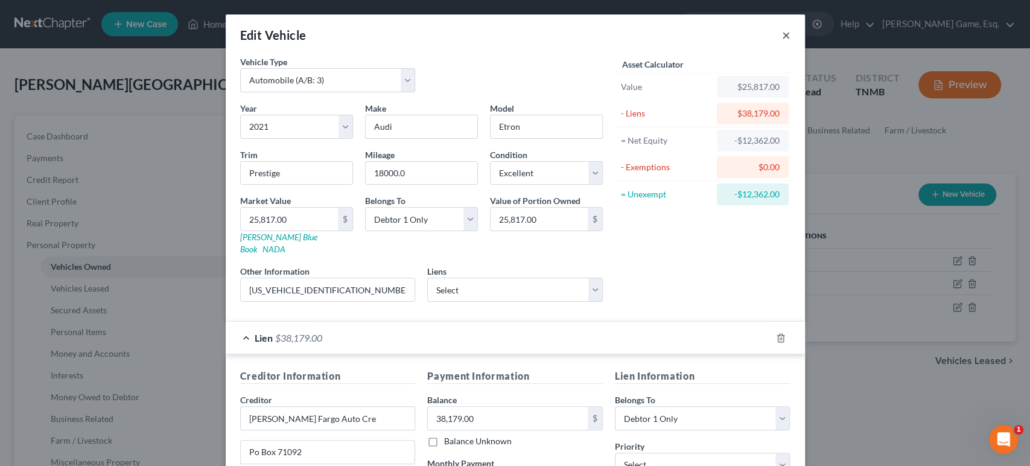
click at [791, 42] on button "×" at bounding box center [786, 35] width 8 height 14
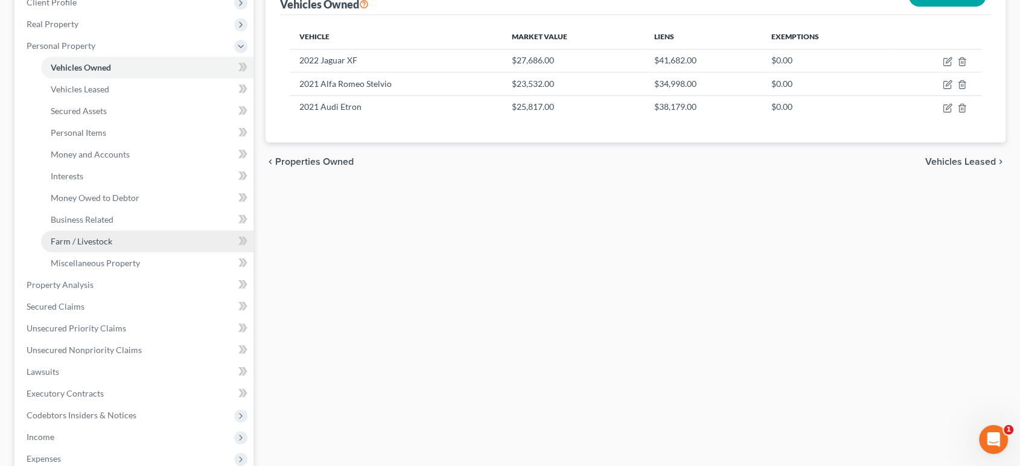
scroll to position [268, 0]
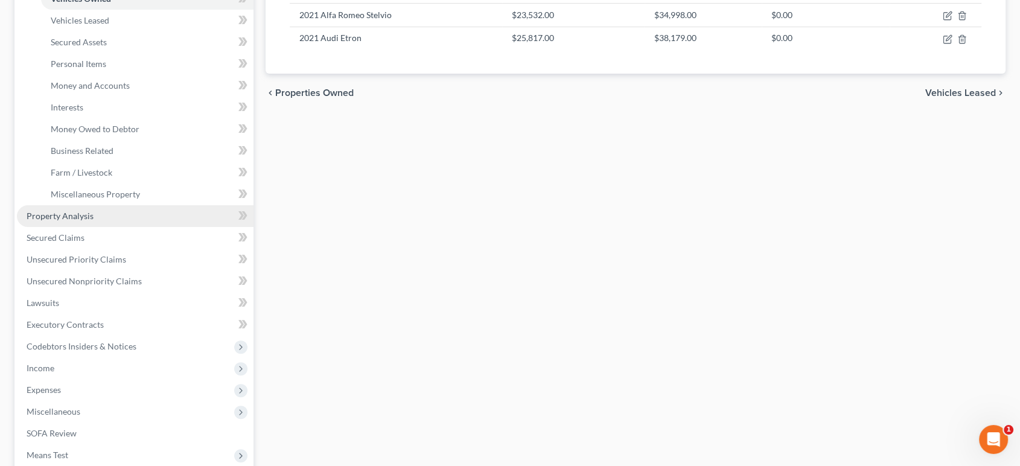
click at [92, 221] on span "Property Analysis" at bounding box center [60, 216] width 67 height 10
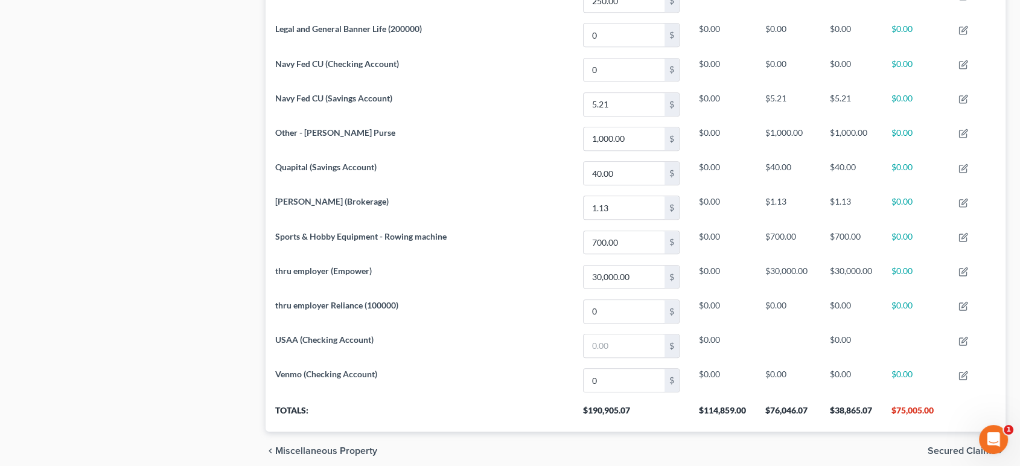
scroll to position [1207, 0]
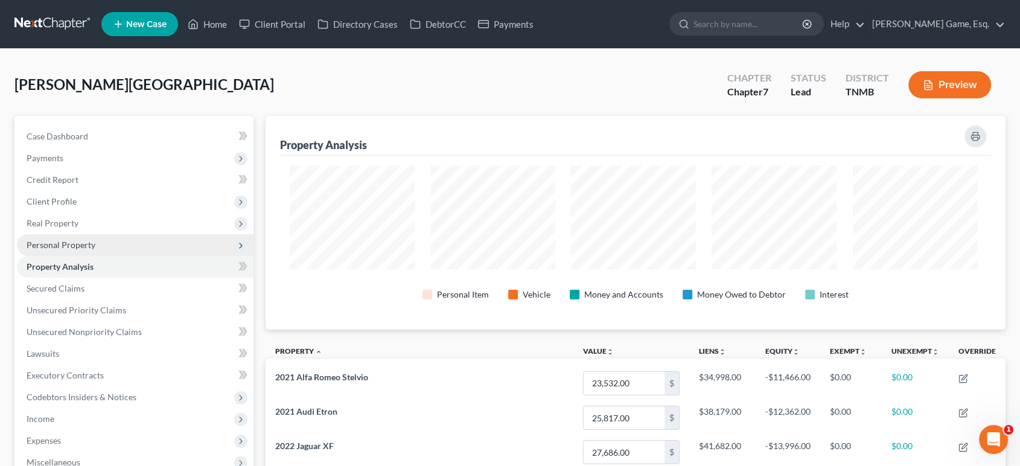
click at [95, 250] on span "Personal Property" at bounding box center [61, 245] width 69 height 10
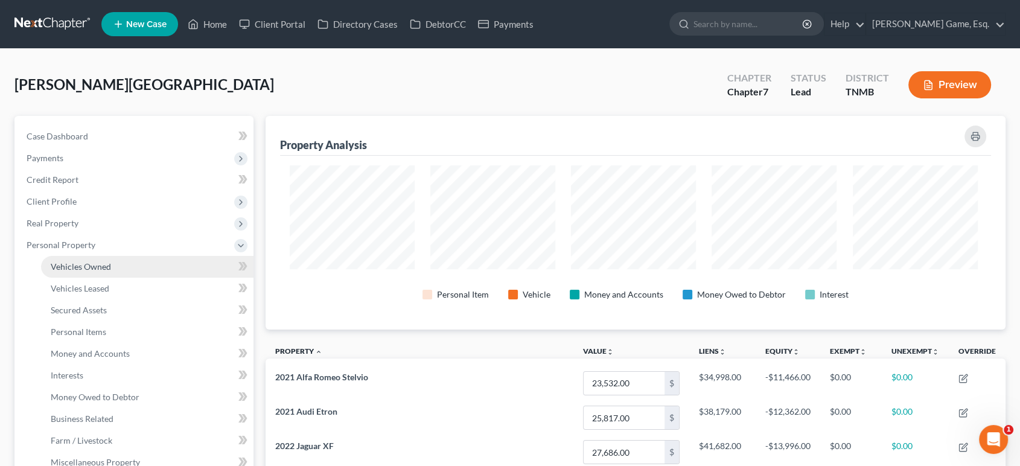
click at [124, 278] on link "Vehicles Owned" at bounding box center [147, 267] width 212 height 22
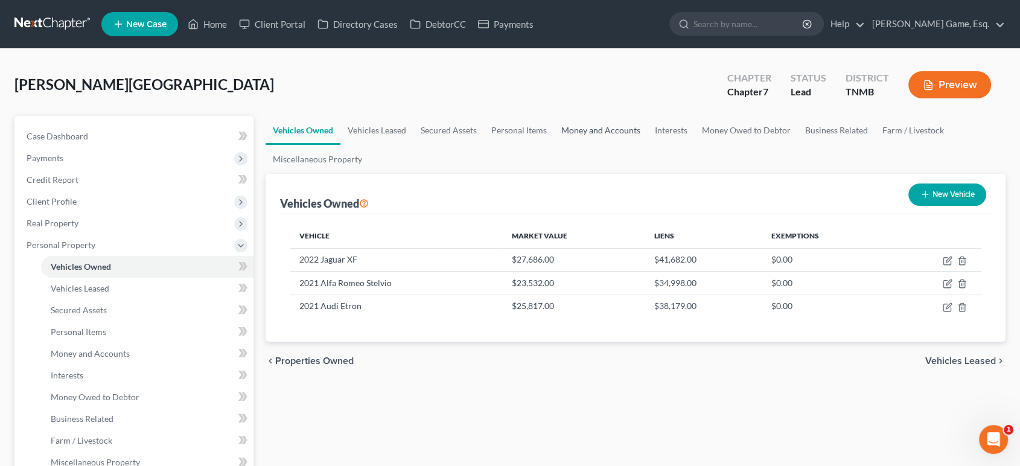
click at [648, 145] on link "Money and Accounts" at bounding box center [601, 130] width 94 height 29
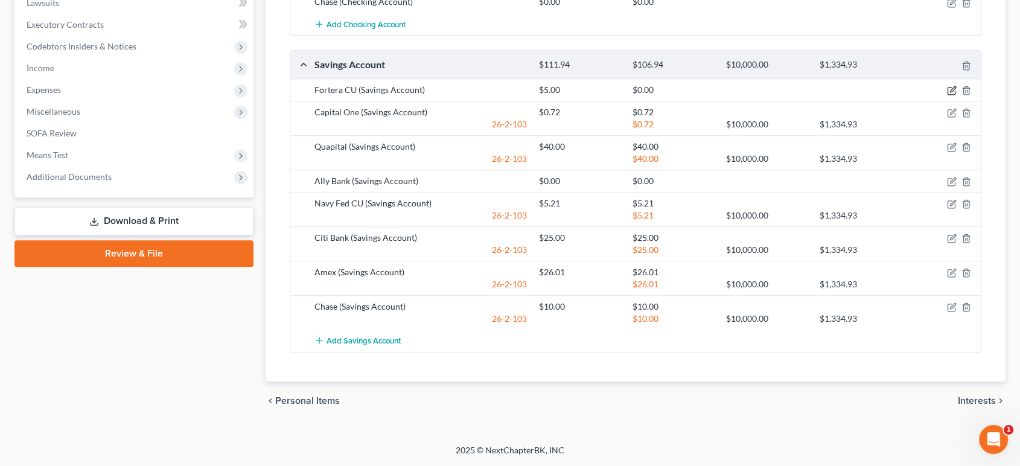
click at [947, 86] on icon "button" at bounding box center [952, 91] width 10 height 10
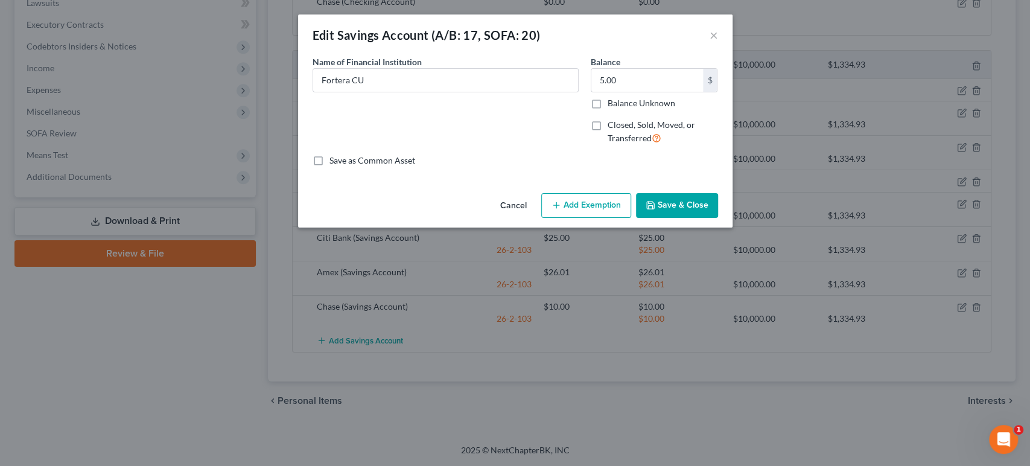
click at [578, 218] on button "Add Exemption" at bounding box center [586, 205] width 90 height 25
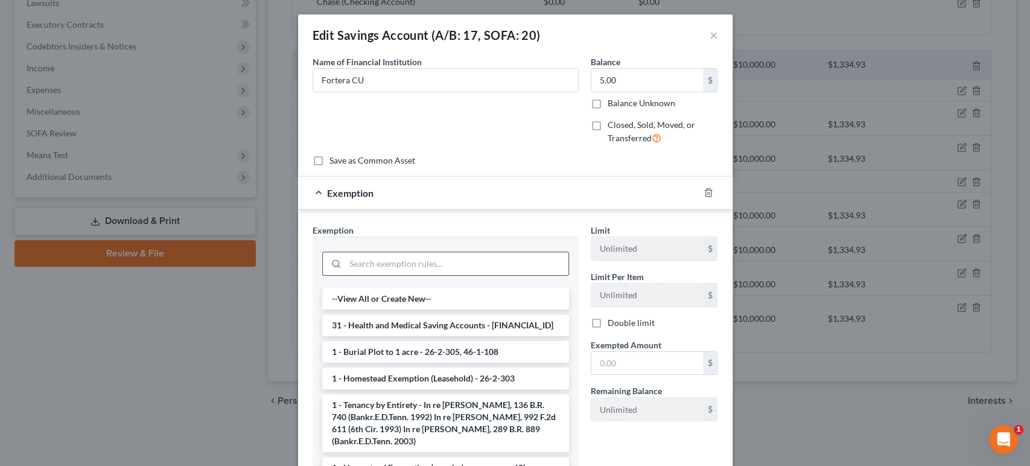
click at [383, 275] on input "search" at bounding box center [456, 263] width 223 height 23
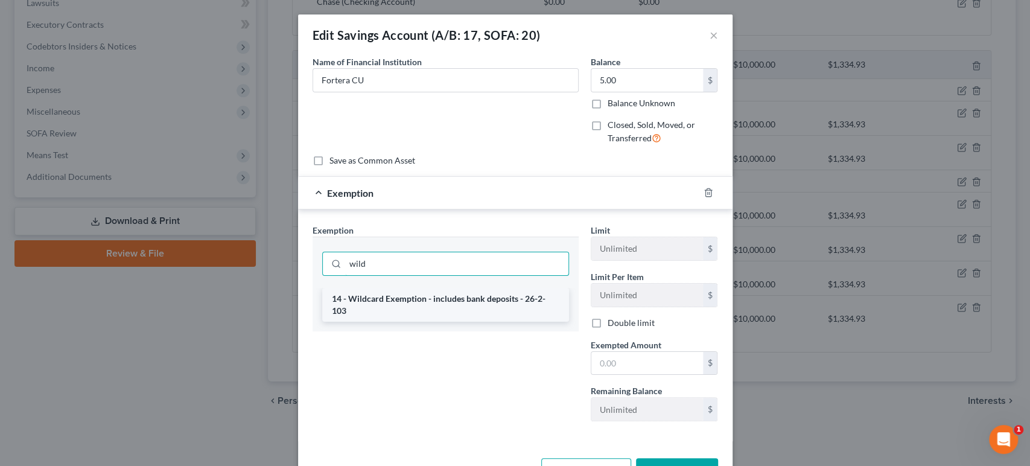
type input "wild"
click at [385, 322] on li "14 - Wildcard Exemption - includes bank deposits - 26-2-103" at bounding box center [445, 305] width 247 height 34
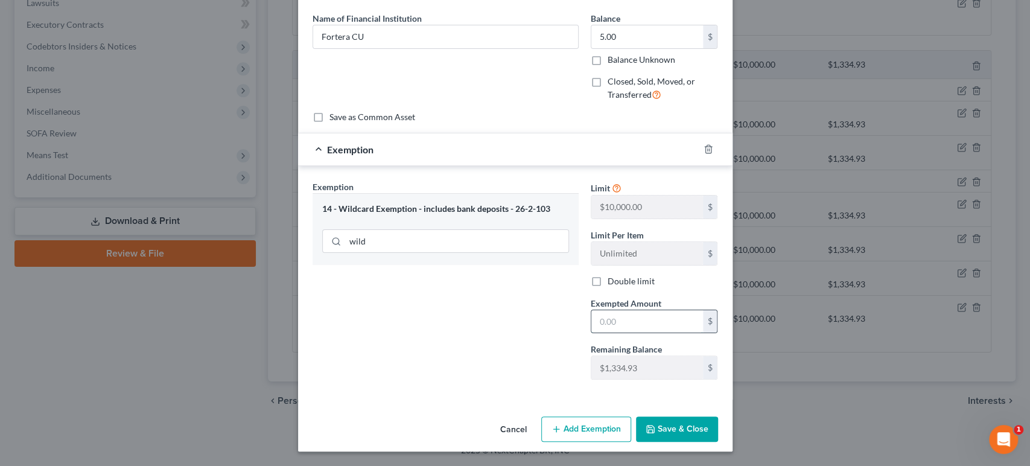
click at [653, 313] on input "text" at bounding box center [648, 321] width 112 height 23
type input "5"
click at [718, 416] on button "Save & Close" at bounding box center [677, 428] width 82 height 25
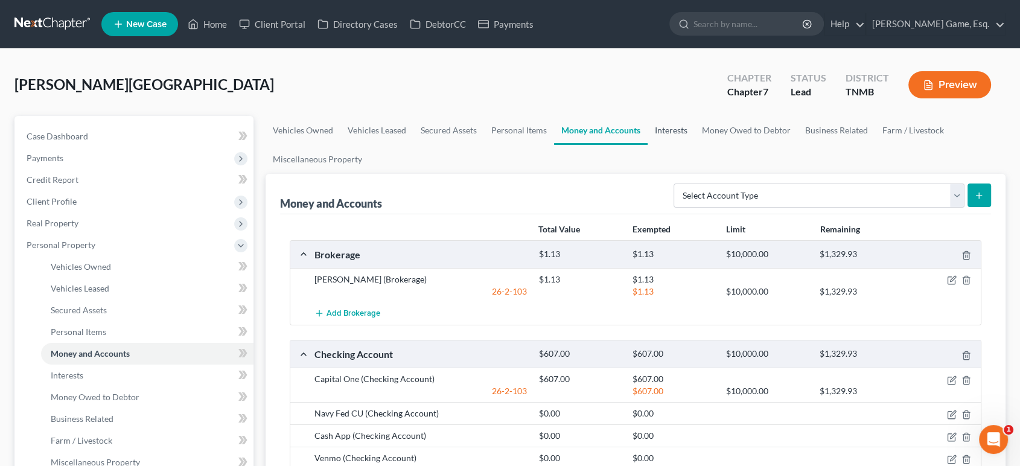
click at [695, 145] on link "Interests" at bounding box center [671, 130] width 47 height 29
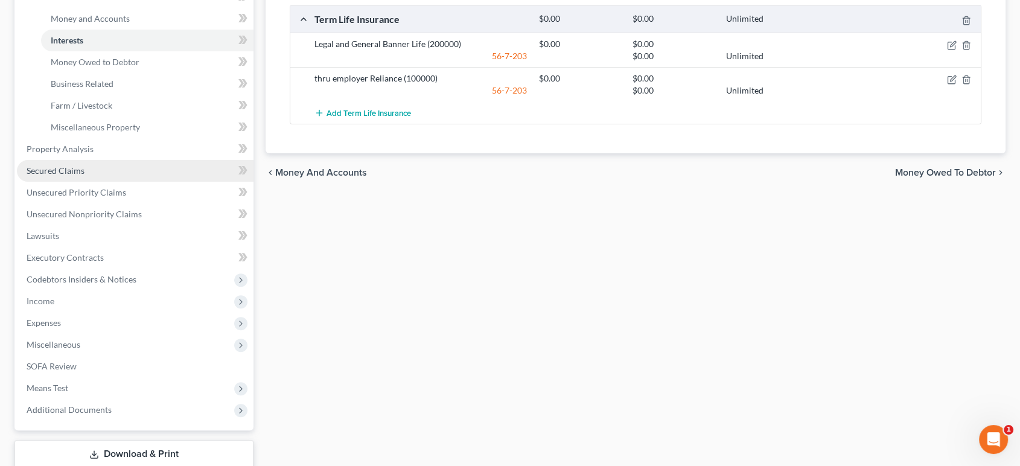
click at [112, 182] on link "Secured Claims" at bounding box center [135, 171] width 237 height 22
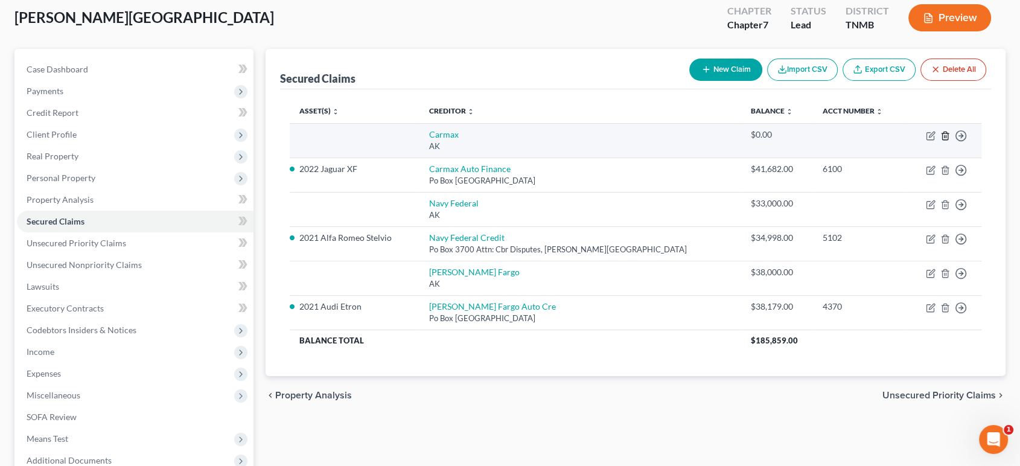
click at [940, 141] on icon "button" at bounding box center [945, 136] width 10 height 10
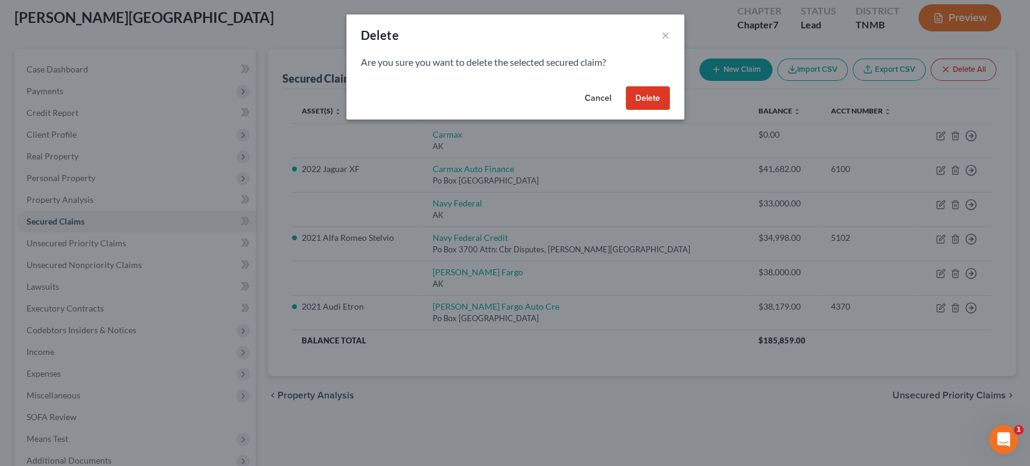
click at [670, 110] on button "Delete" at bounding box center [648, 98] width 44 height 24
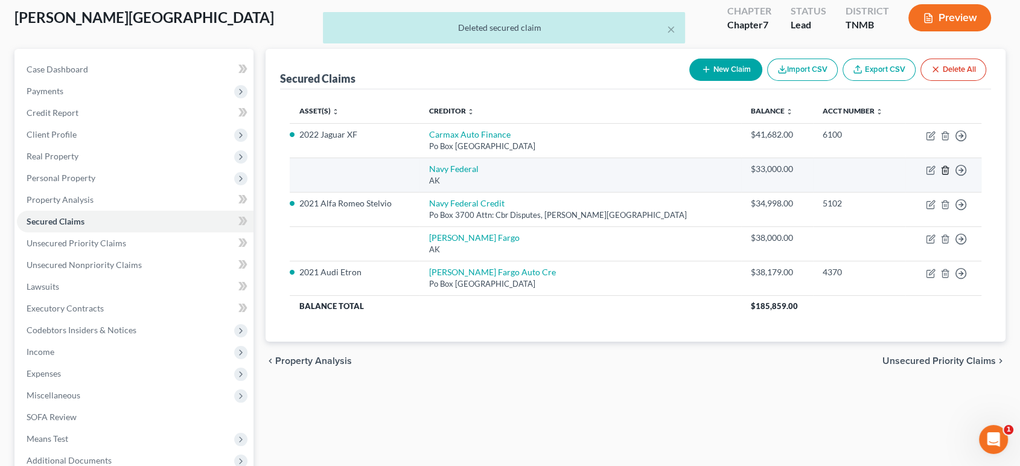
click at [945, 172] on line "button" at bounding box center [945, 171] width 0 height 2
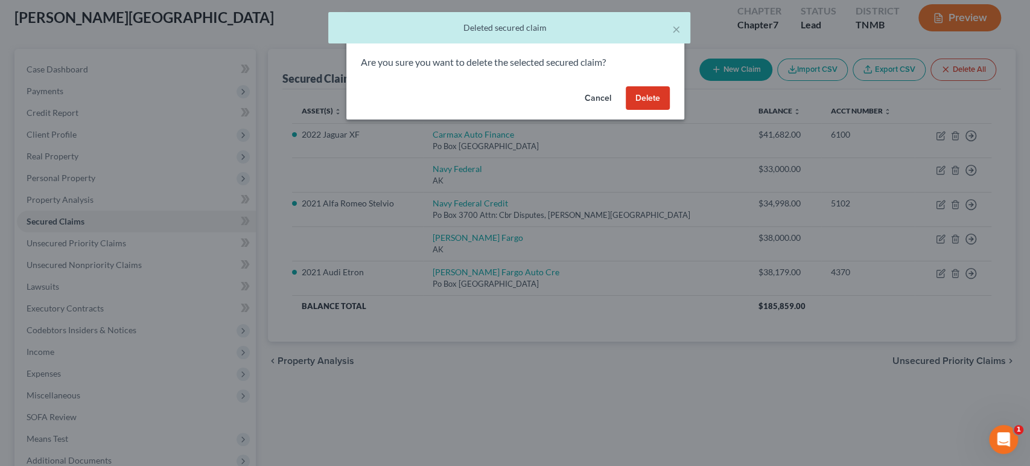
click at [670, 110] on button "Delete" at bounding box center [648, 98] width 44 height 24
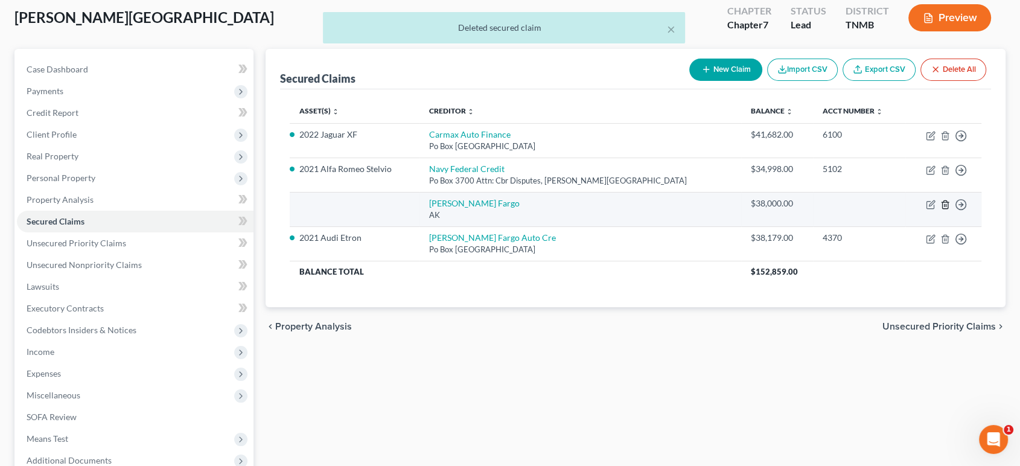
click at [940, 209] on icon "button" at bounding box center [945, 205] width 10 height 10
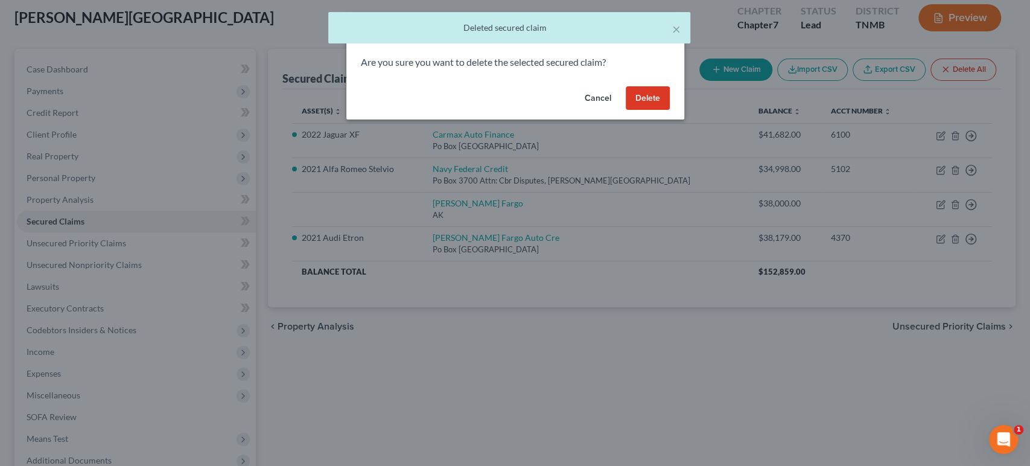
click at [670, 110] on button "Delete" at bounding box center [648, 98] width 44 height 24
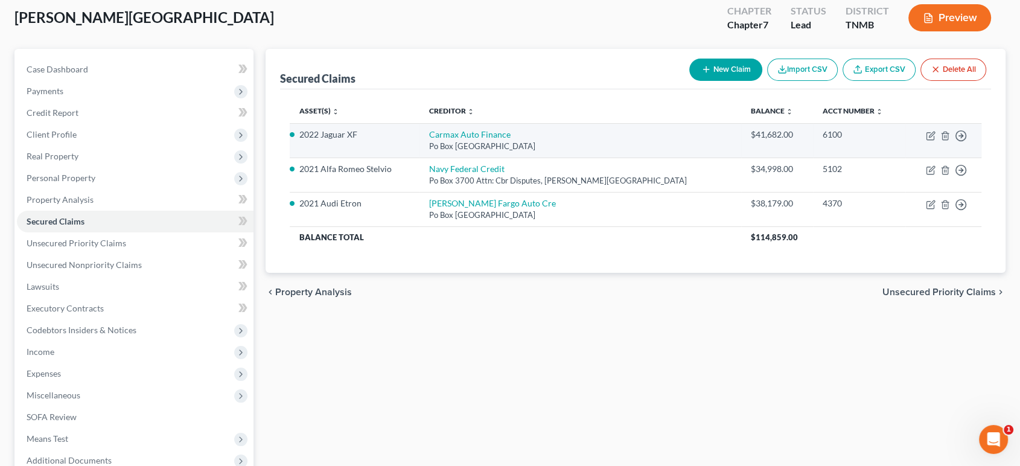
scroll to position [134, 0]
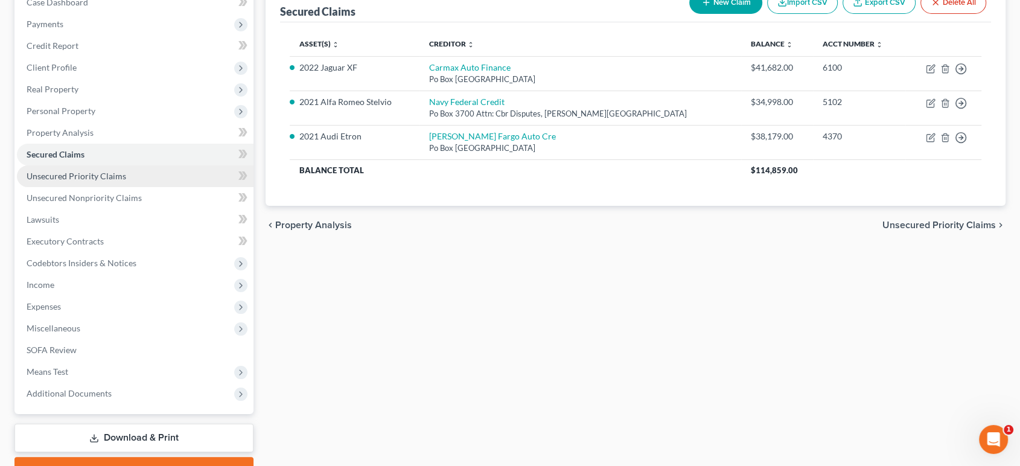
click at [166, 187] on link "Unsecured Priority Claims" at bounding box center [135, 176] width 237 height 22
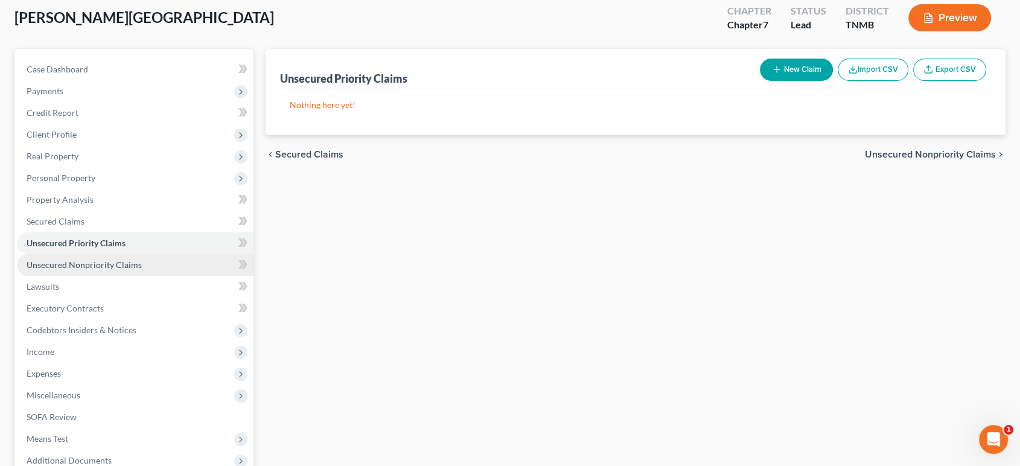
click at [142, 270] on span "Unsecured Nonpriority Claims" at bounding box center [84, 265] width 115 height 10
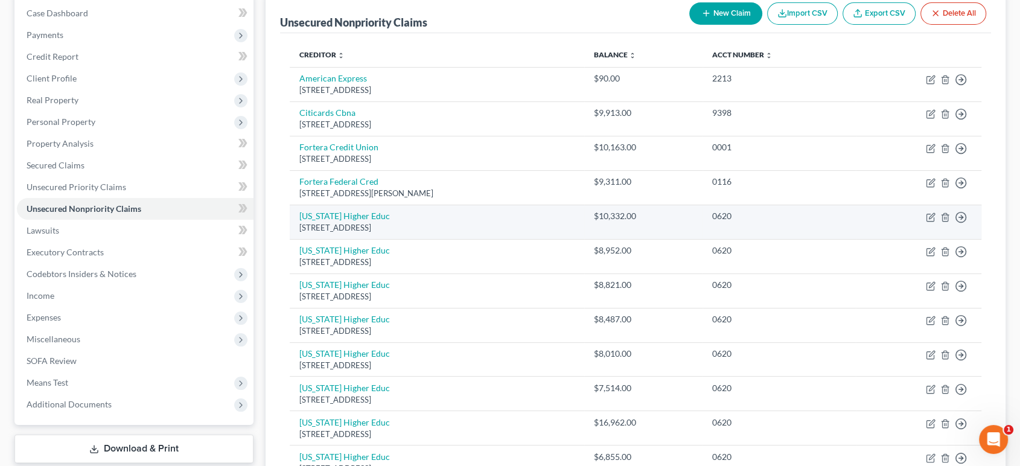
scroll to position [201, 0]
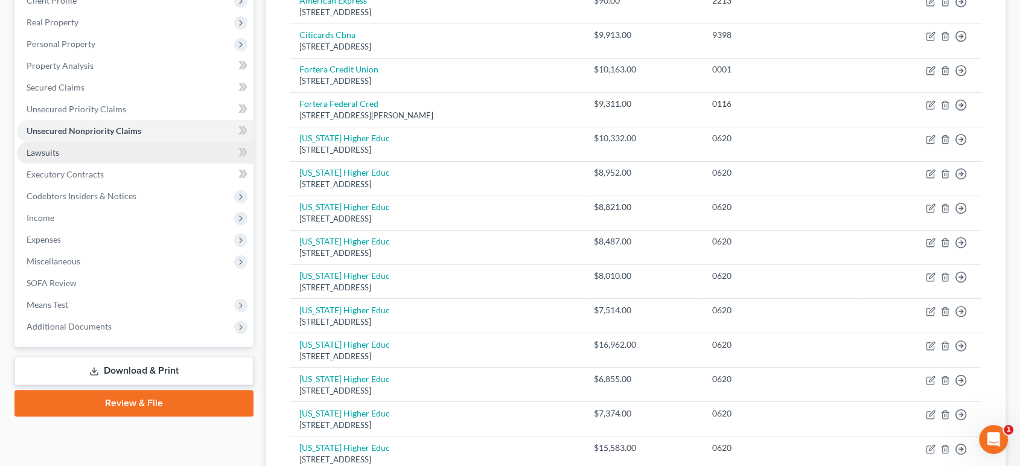
click at [131, 164] on link "Lawsuits" at bounding box center [135, 153] width 237 height 22
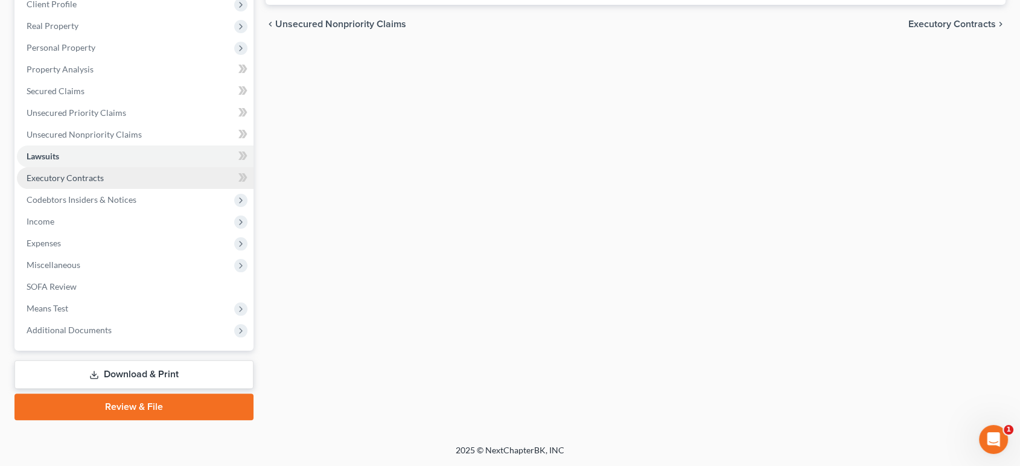
click at [104, 183] on span "Executory Contracts" at bounding box center [65, 178] width 77 height 10
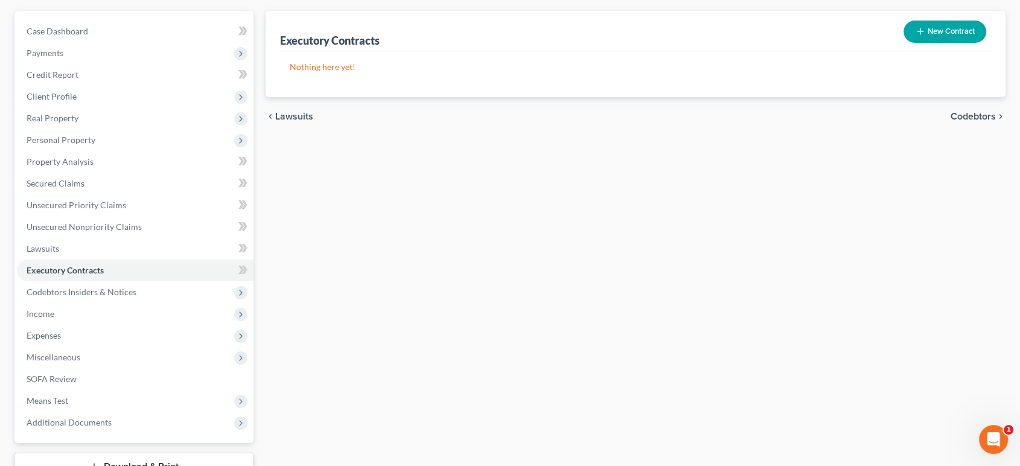
scroll to position [268, 0]
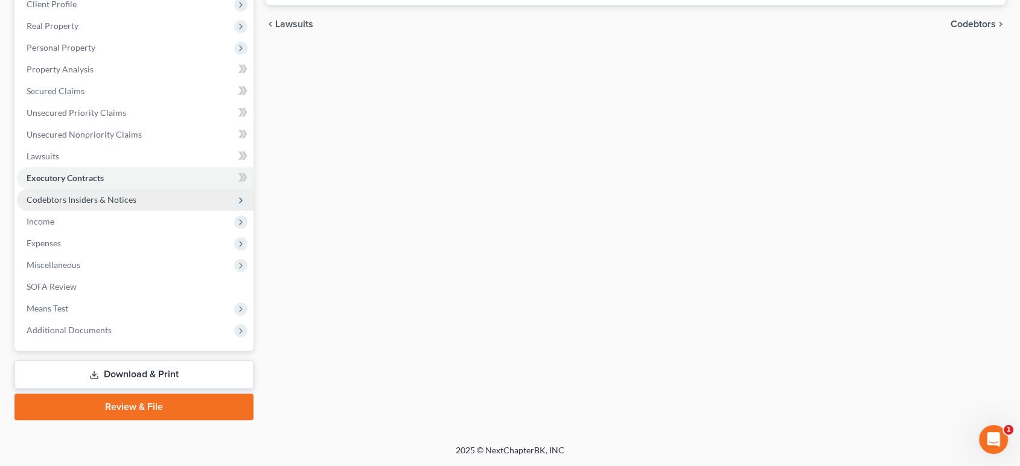
click at [94, 211] on span "Codebtors Insiders & Notices" at bounding box center [135, 200] width 237 height 22
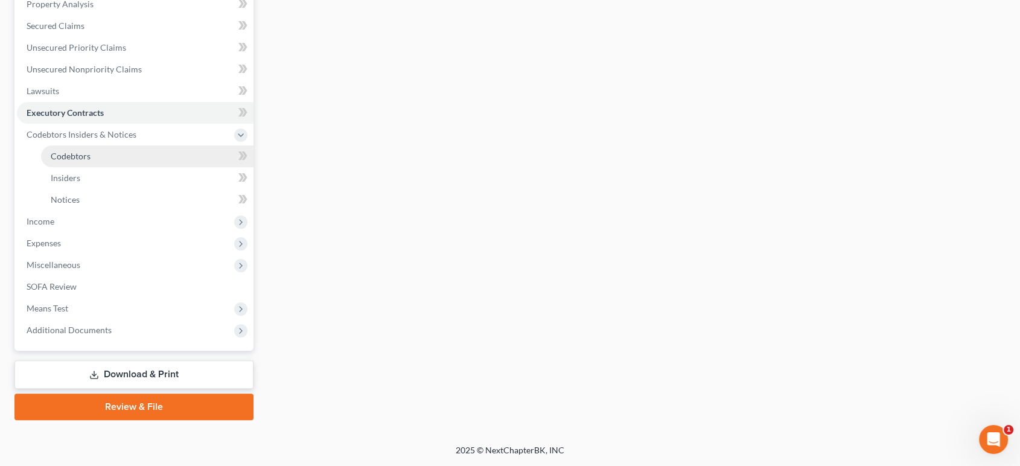
click at [122, 167] on link "Codebtors" at bounding box center [147, 156] width 212 height 22
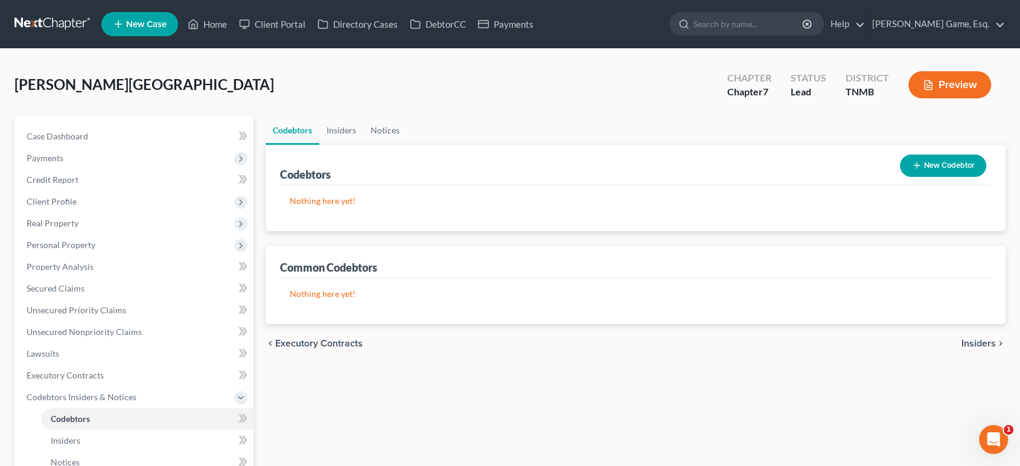
click at [943, 177] on button "New Codebtor" at bounding box center [943, 166] width 86 height 22
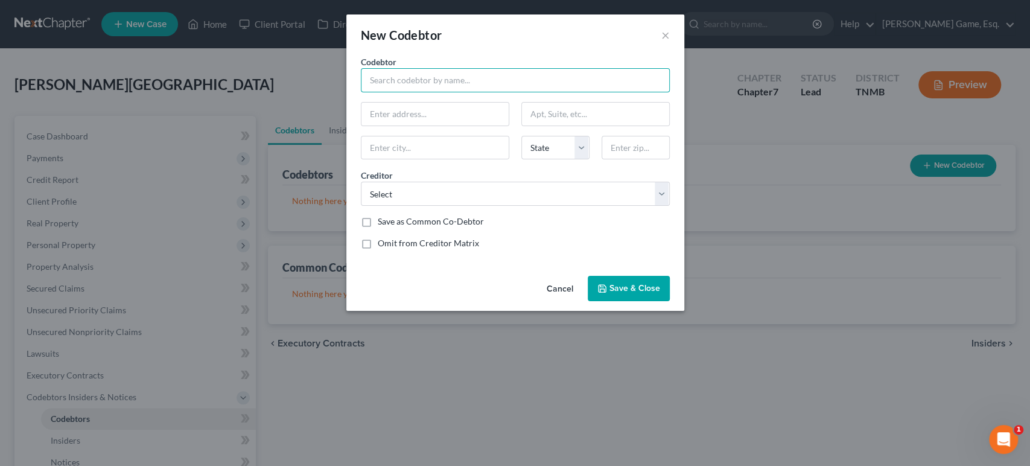
click at [405, 92] on input "text" at bounding box center [515, 80] width 309 height 24
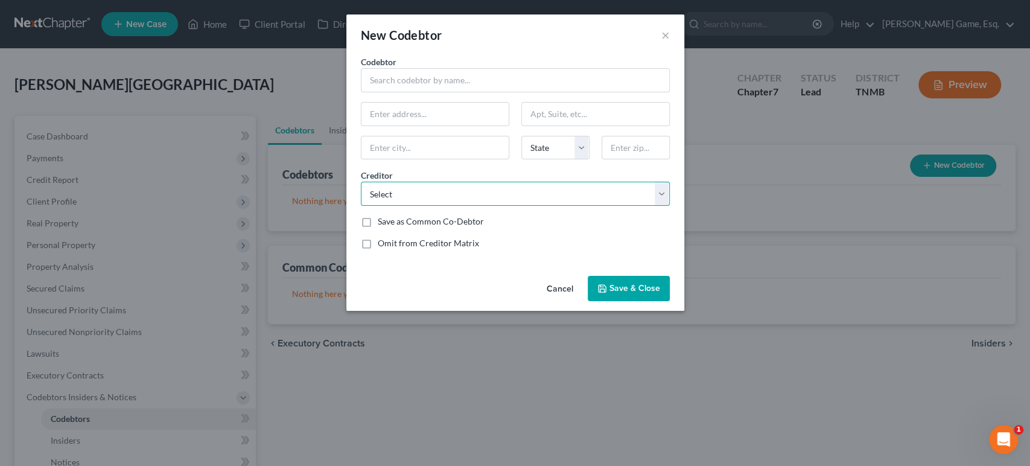
click at [500, 206] on select "Select Carmax Auto Finance [PERSON_NAME] Fargo Auto Cre [US_STATE] Higher Educ …" at bounding box center [515, 194] width 309 height 24
click at [637, 249] on div "Omit from Creditor Matrix" at bounding box center [515, 243] width 309 height 12
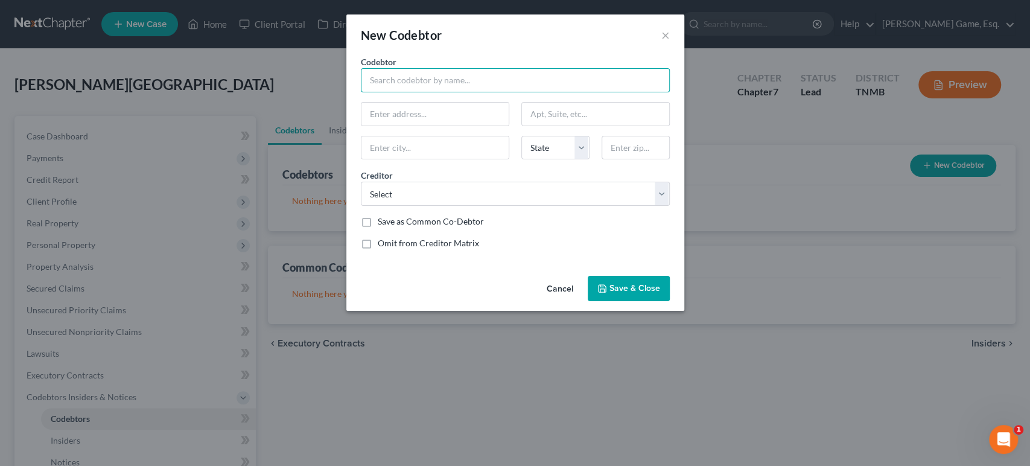
click at [462, 92] on input "text" at bounding box center [515, 80] width 309 height 24
type input "[PERSON_NAME]"
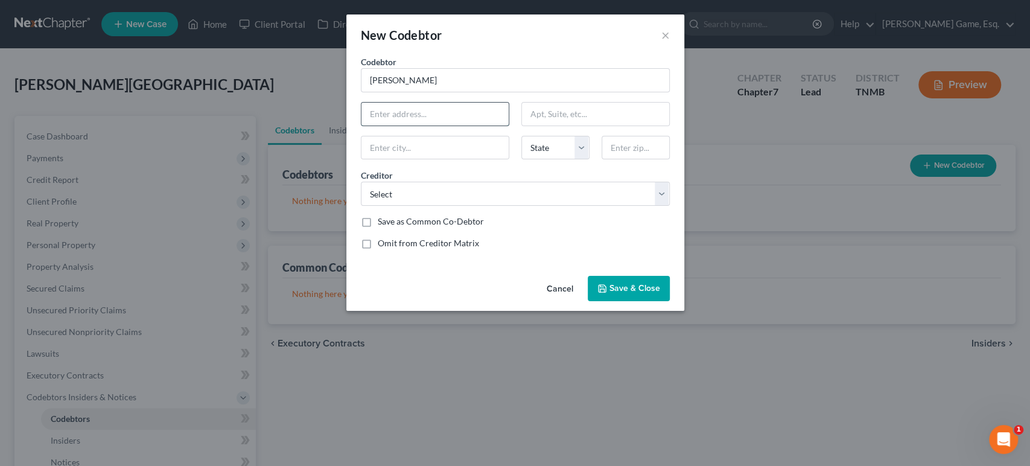
click at [470, 126] on input "text" at bounding box center [435, 114] width 147 height 23
type input "[STREET_ADDRESS]"
click at [429, 159] on input "text" at bounding box center [435, 147] width 147 height 23
type input "[GEOGRAPHIC_DATA]"
select select "18"
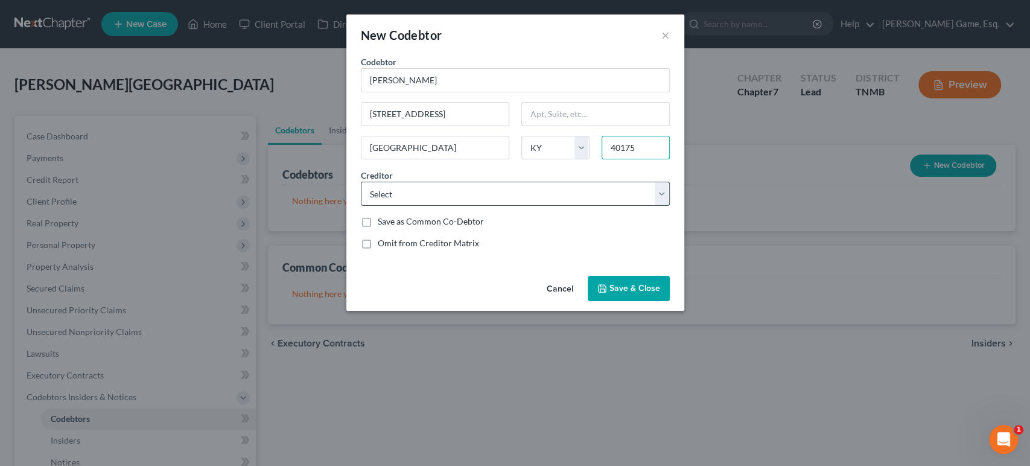
type input "40175"
click at [389, 206] on select "Select Carmax Auto Finance [PERSON_NAME] Fargo Auto Cre [US_STATE] Higher Educ …" at bounding box center [515, 194] width 309 height 24
select select "0"
click at [361, 206] on select "Select Carmax Auto Finance [PERSON_NAME] Fargo Auto Cre [US_STATE] Higher Educ …" at bounding box center [515, 194] width 309 height 24
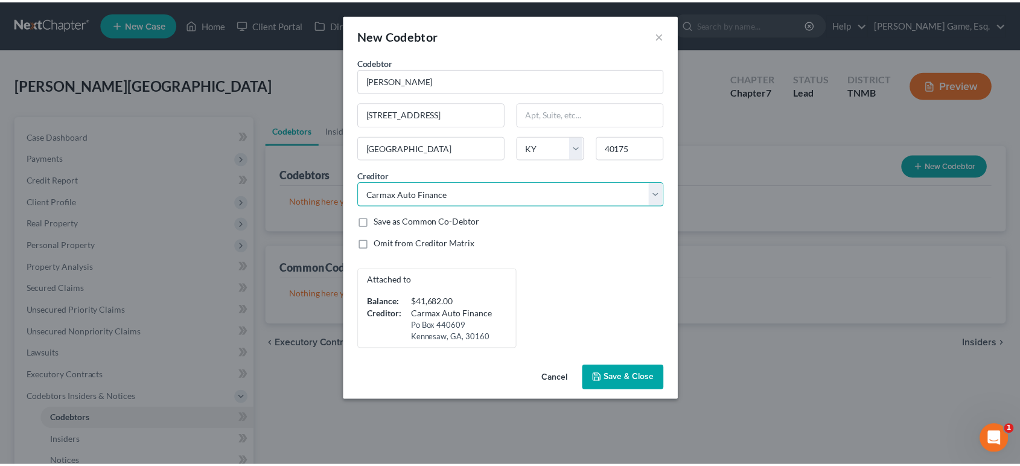
scroll to position [48, 0]
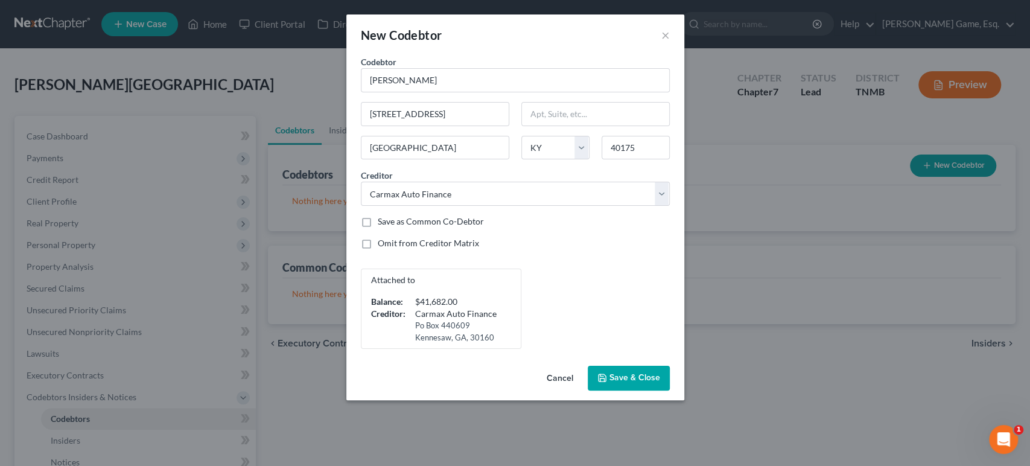
click at [648, 391] on button "Save & Close" at bounding box center [629, 378] width 82 height 25
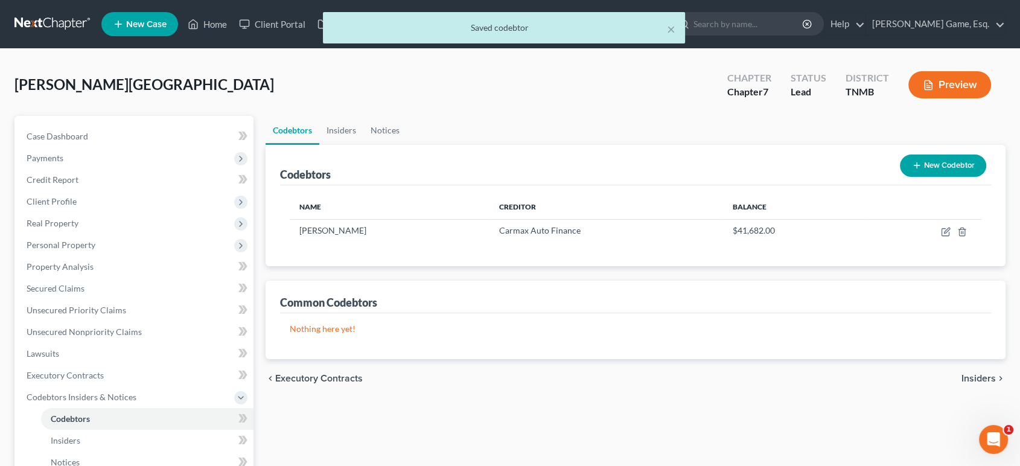
click at [920, 177] on button "New Codebtor" at bounding box center [943, 166] width 86 height 22
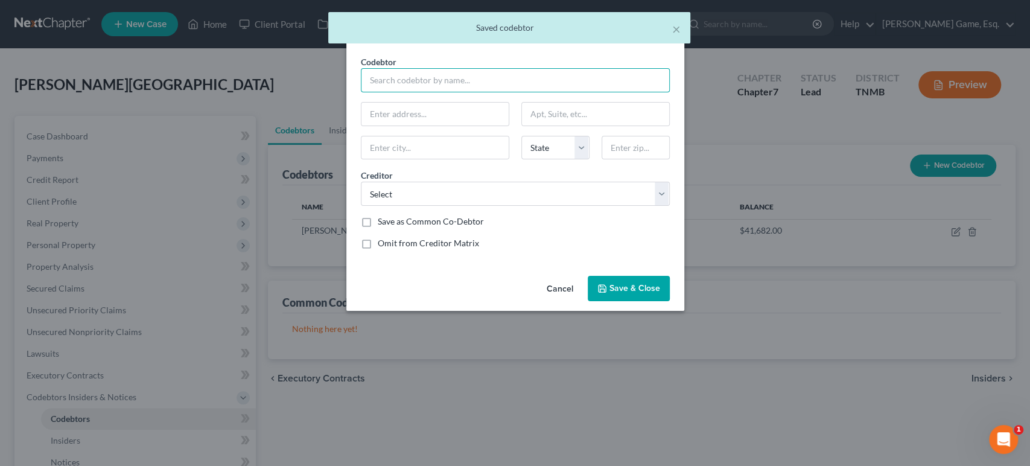
click at [395, 92] on input "text" at bounding box center [515, 80] width 309 height 24
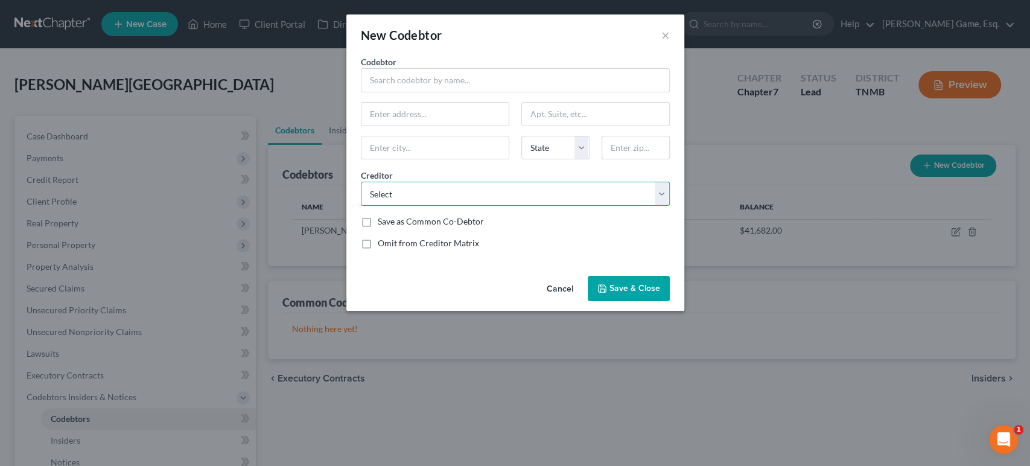
click at [442, 206] on select "Select Carmax Auto Finance [PERSON_NAME] Fargo Auto Cre [US_STATE] Higher Educ …" at bounding box center [515, 194] width 309 height 24
click at [834, 238] on div "New Codebtor × Codebtor * Codebtor * State [US_STATE] AK AR AZ CA CO CT DE DC […" at bounding box center [515, 233] width 1030 height 466
click at [670, 42] on button "×" at bounding box center [666, 35] width 8 height 14
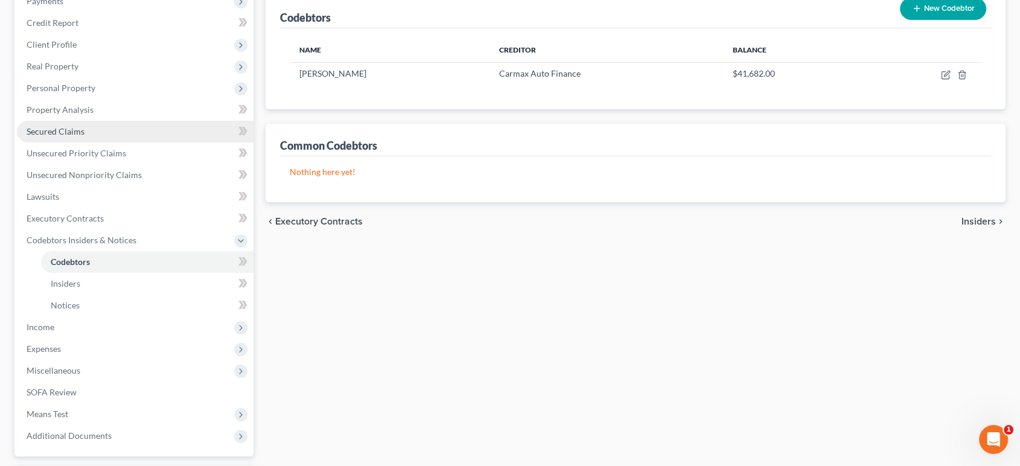
scroll to position [134, 0]
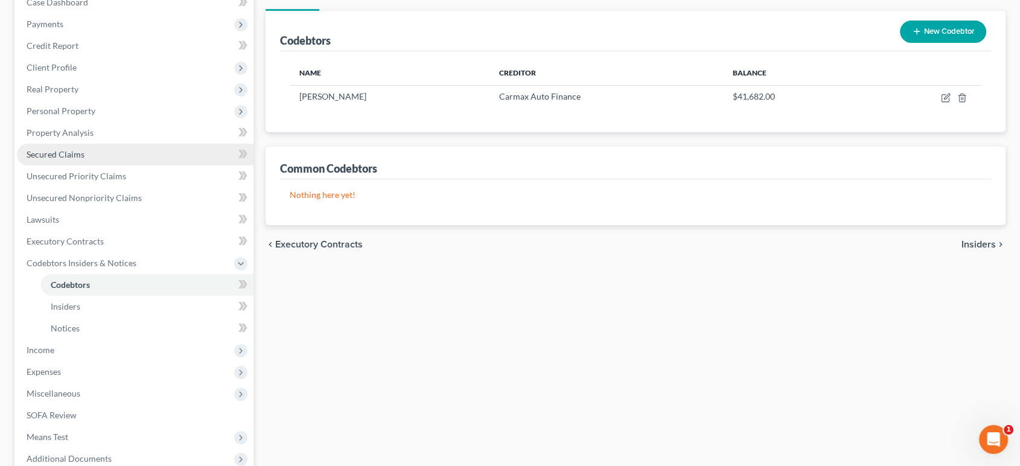
click at [115, 165] on link "Secured Claims" at bounding box center [135, 155] width 237 height 22
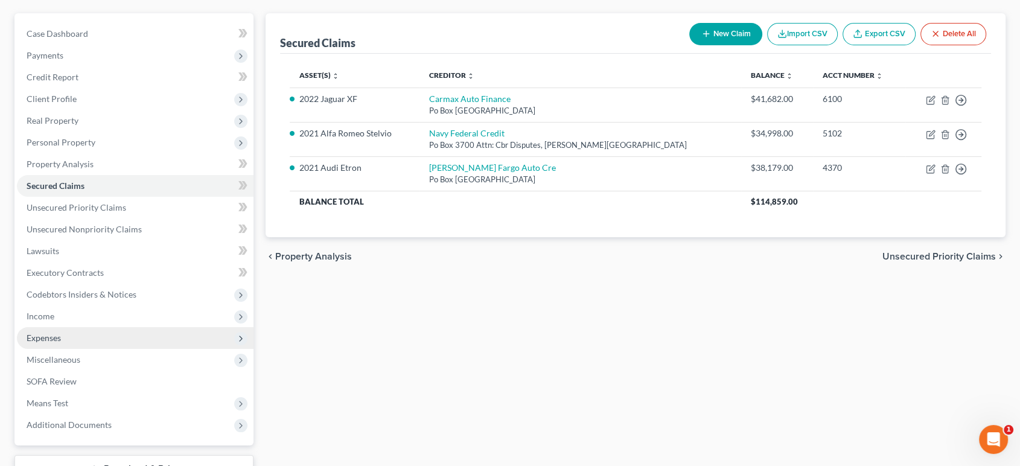
scroll to position [268, 0]
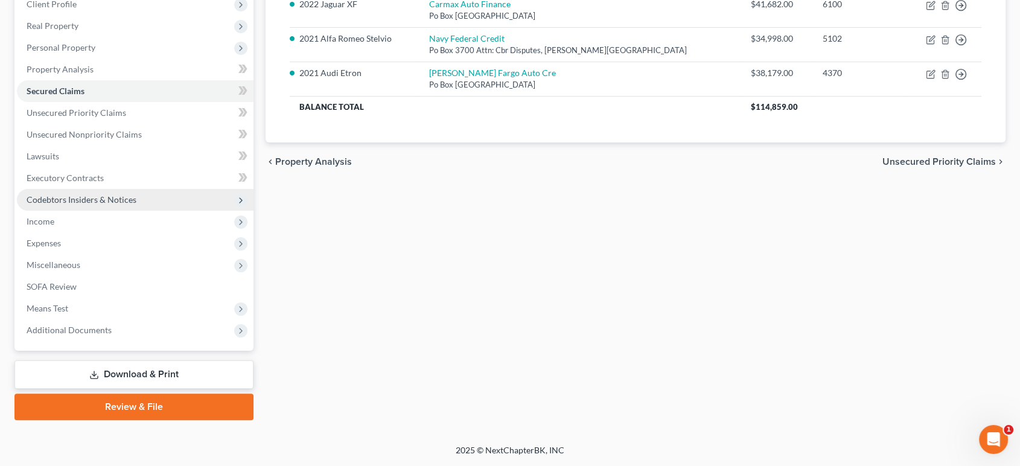
click at [125, 205] on span "Codebtors Insiders & Notices" at bounding box center [82, 199] width 110 height 10
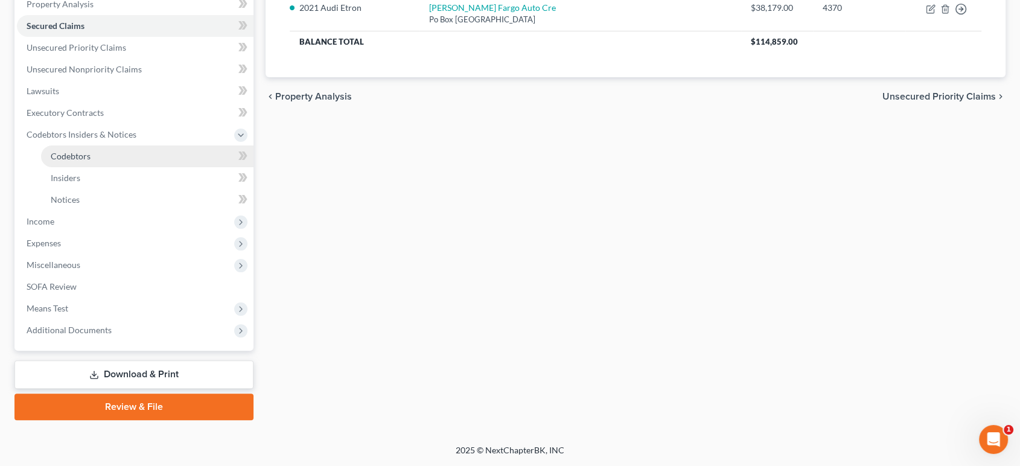
click at [172, 167] on link "Codebtors" at bounding box center [147, 156] width 212 height 22
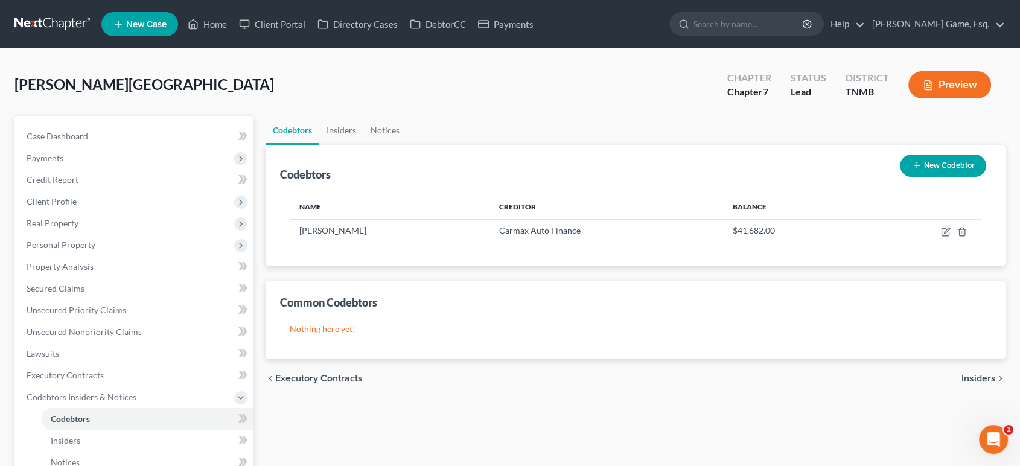
click at [951, 177] on button "New Codebtor" at bounding box center [943, 166] width 86 height 22
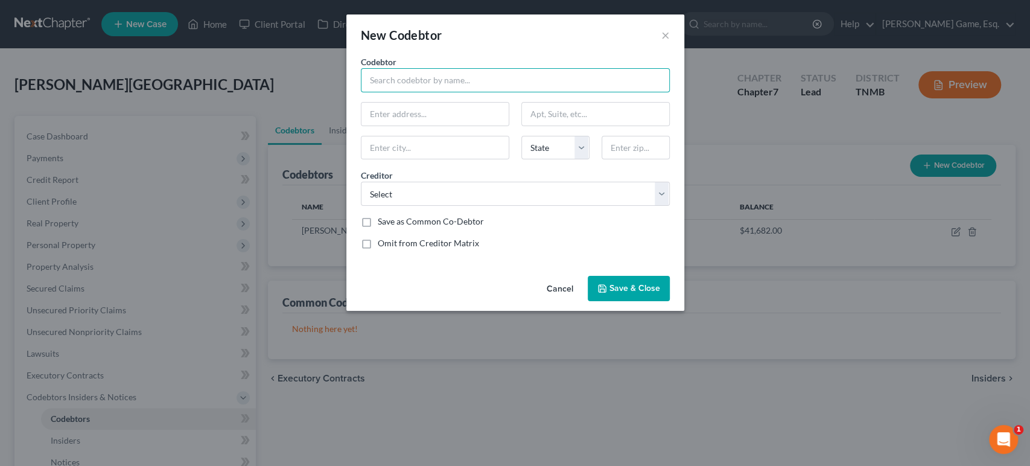
click at [405, 92] on input "text" at bounding box center [515, 80] width 309 height 24
click at [400, 206] on div "Creditor * Select Carmax Auto Finance [PERSON_NAME] Fargo Auto Cre [US_STATE] H…" at bounding box center [515, 187] width 321 height 37
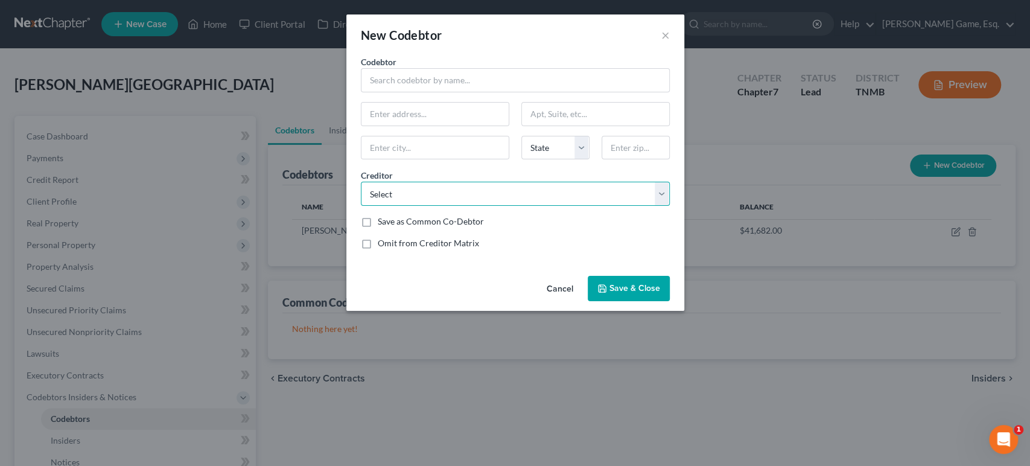
click at [401, 206] on select "Select Carmax Auto Finance [PERSON_NAME] Fargo Auto Cre [US_STATE] Higher Educ …" at bounding box center [515, 194] width 309 height 24
select select "31"
click at [361, 206] on select "Select Carmax Auto Finance [PERSON_NAME] Fargo Auto Cre [US_STATE] Higher Educ …" at bounding box center [515, 194] width 309 height 24
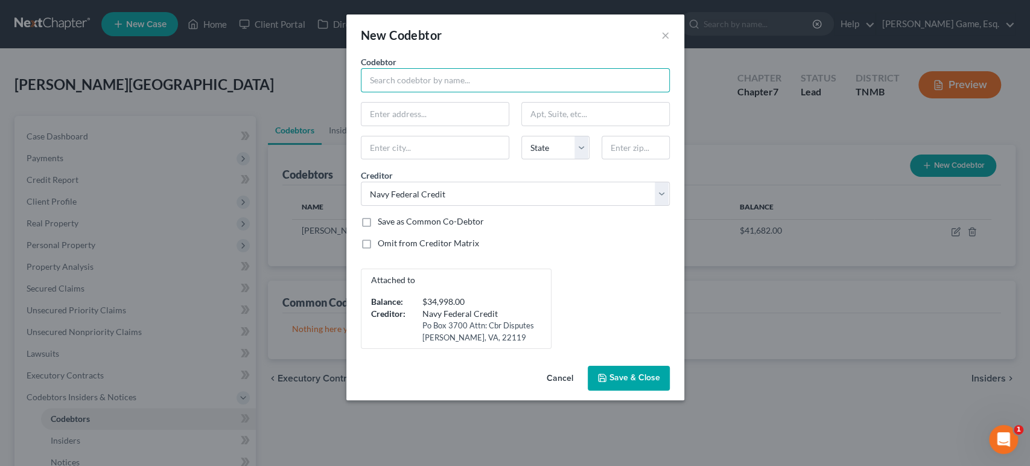
click at [416, 92] on input "text" at bounding box center [515, 80] width 309 height 24
type input "[PERSON_NAME] Kahleel [PERSON_NAME]"
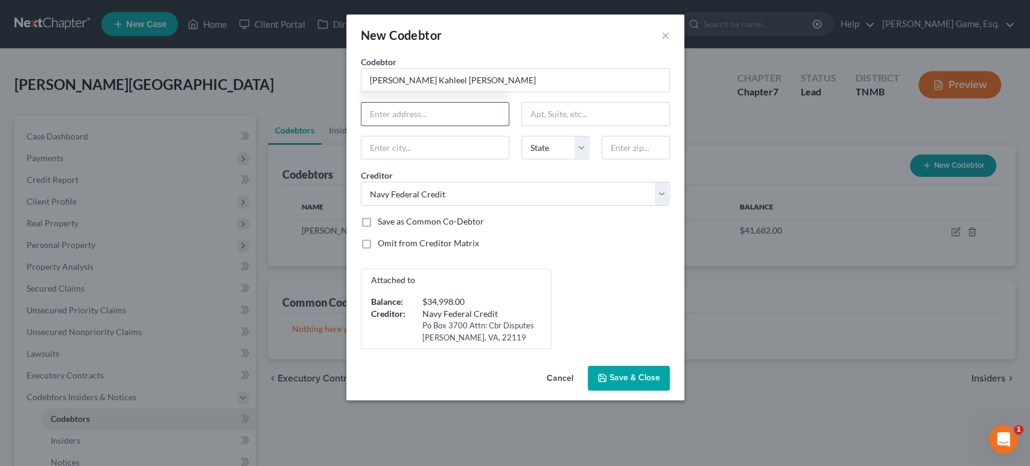
click at [429, 126] on input "text" at bounding box center [435, 114] width 147 height 23
click at [421, 126] on input "text" at bounding box center [435, 114] width 147 height 23
type input "[STREET_ADDRESS]"
click at [557, 126] on input "text" at bounding box center [595, 114] width 147 height 23
type input "Apt# A23"
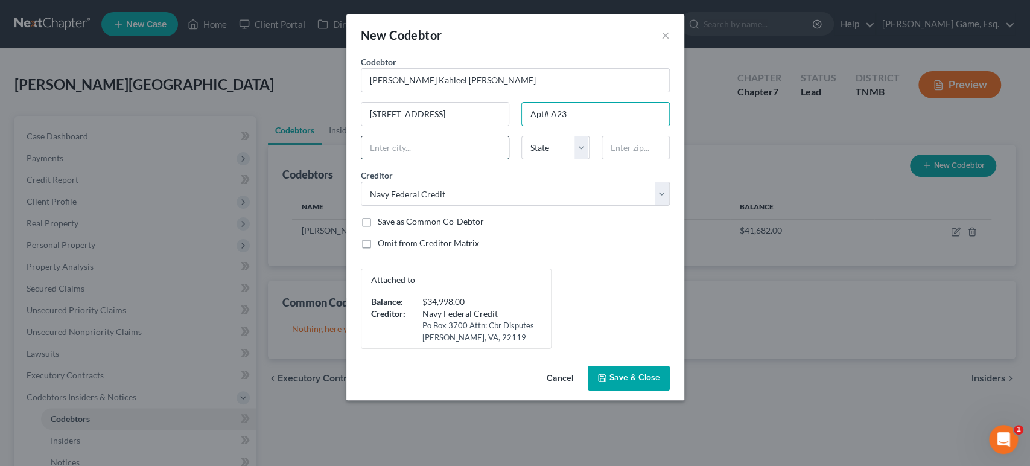
click at [438, 159] on input "text" at bounding box center [435, 147] width 147 height 23
type input "Lacey"
click at [544, 160] on select "State [US_STATE] AK AR AZ CA CO CT DE DC [GEOGRAPHIC_DATA] [GEOGRAPHIC_DATA] GU…" at bounding box center [555, 148] width 68 height 24
select select "50"
click at [521, 160] on select "State [US_STATE] AK AR AZ CA CO CT DE DC [GEOGRAPHIC_DATA] [GEOGRAPHIC_DATA] GU…" at bounding box center [555, 148] width 68 height 24
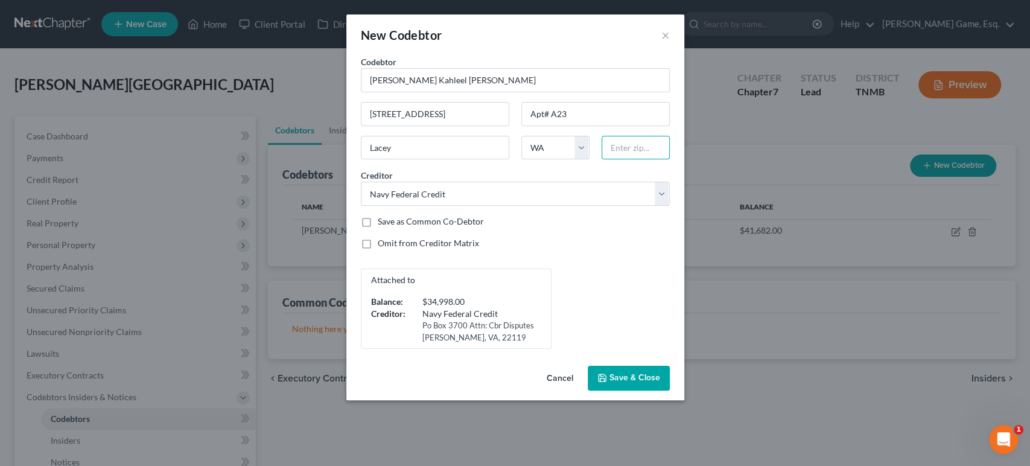
click at [651, 160] on input "text" at bounding box center [636, 148] width 68 height 24
type input "98503"
click at [605, 228] on div "Save as Common Co-Debtor" at bounding box center [515, 221] width 309 height 12
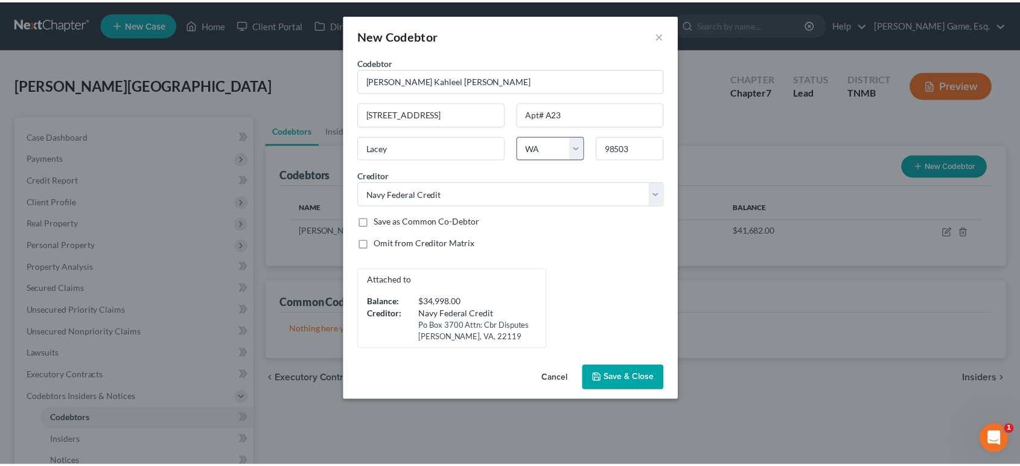
scroll to position [48, 0]
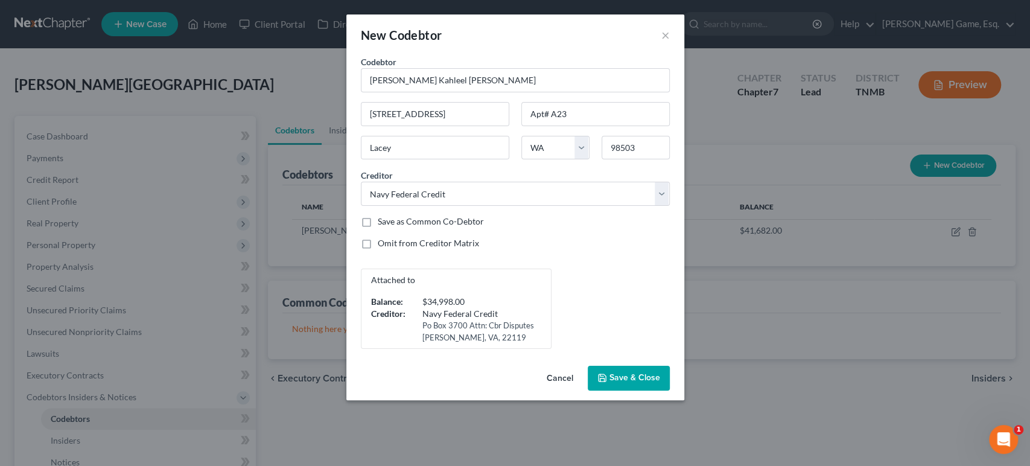
click at [653, 383] on span "Save & Close" at bounding box center [635, 378] width 51 height 10
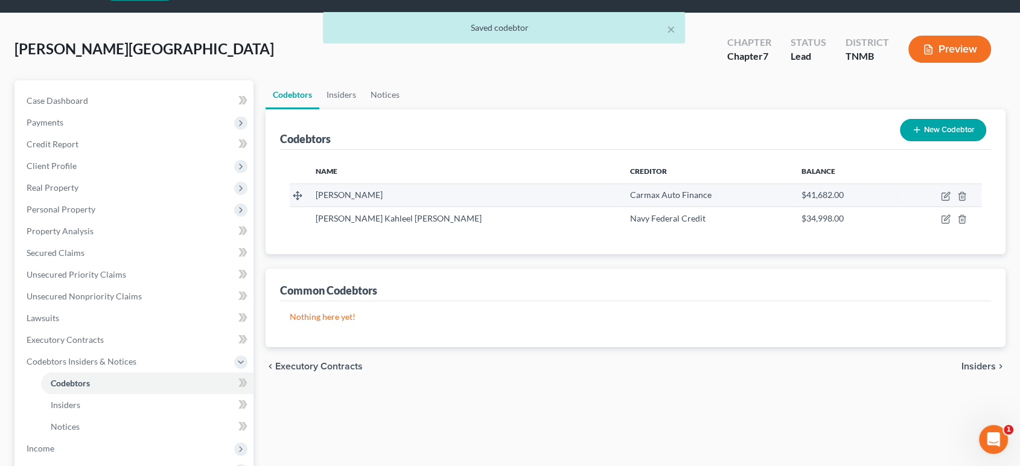
scroll to position [67, 0]
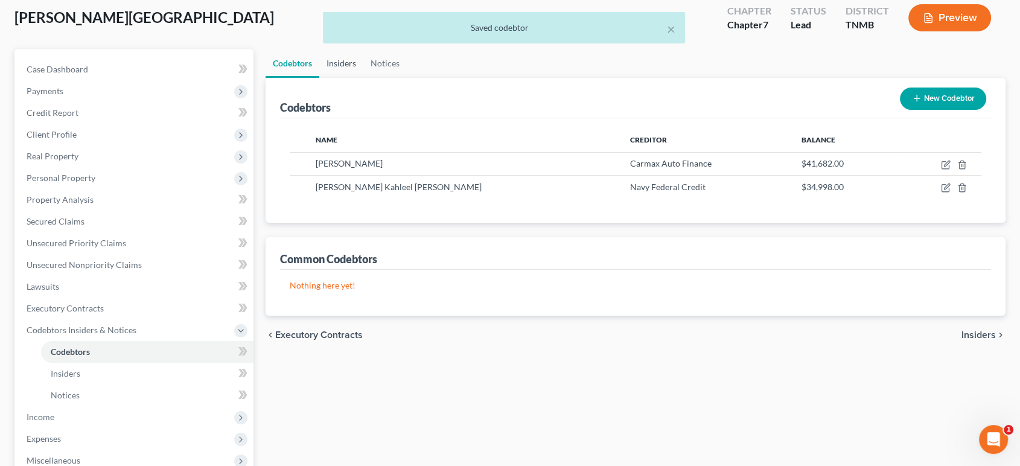
drag, startPoint x: 360, startPoint y: 95, endPoint x: 367, endPoint y: 98, distance: 7.1
click at [360, 78] on link "Insiders" at bounding box center [341, 63] width 44 height 29
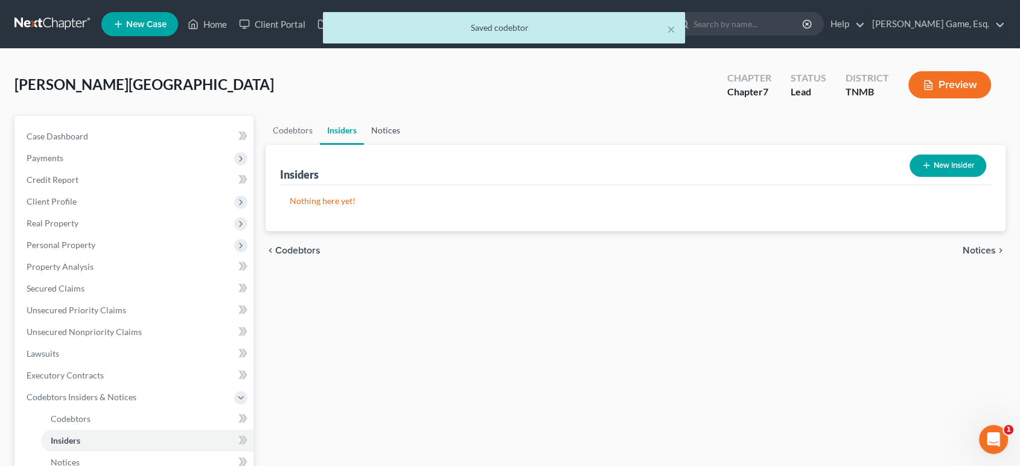
drag, startPoint x: 421, startPoint y: 168, endPoint x: 356, endPoint y: 173, distance: 65.4
click at [407, 145] on link "Notices" at bounding box center [385, 130] width 43 height 29
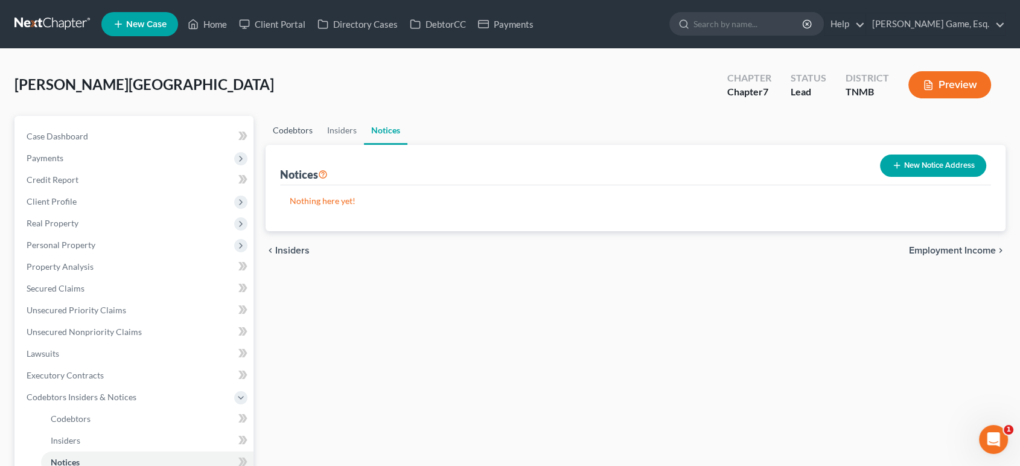
click at [304, 145] on link "Codebtors" at bounding box center [293, 130] width 54 height 29
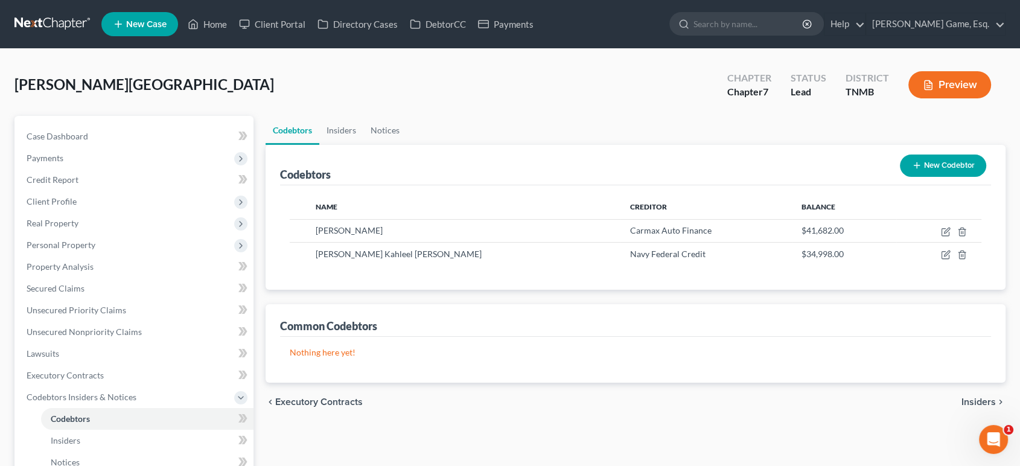
scroll to position [335, 0]
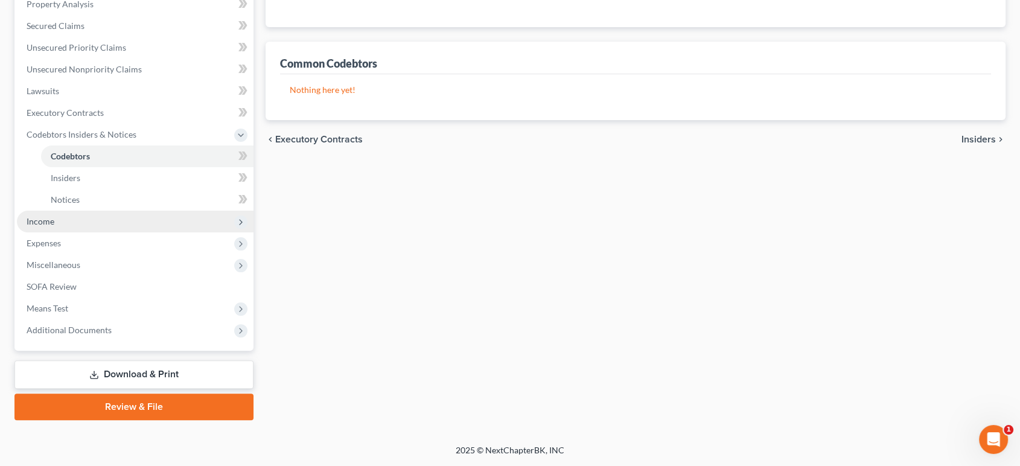
click at [71, 232] on span "Income" at bounding box center [135, 222] width 237 height 22
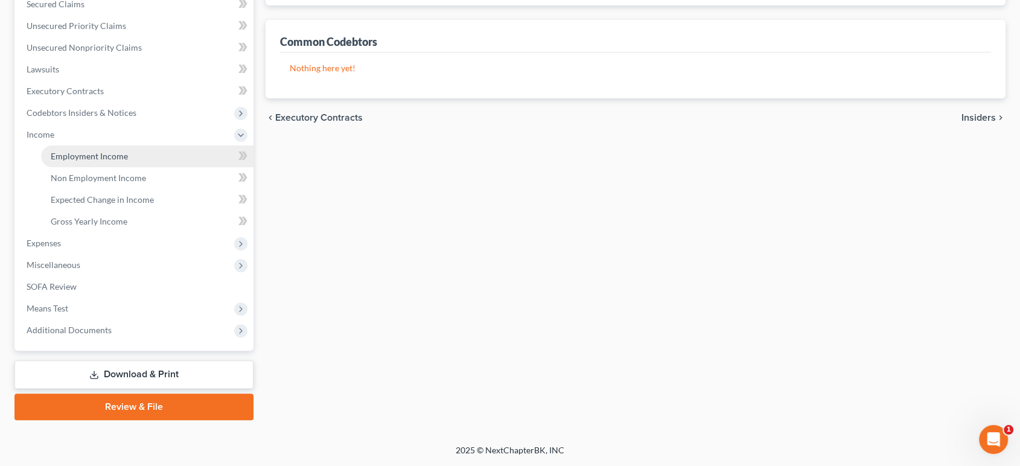
click at [118, 161] on span "Employment Income" at bounding box center [89, 156] width 77 height 10
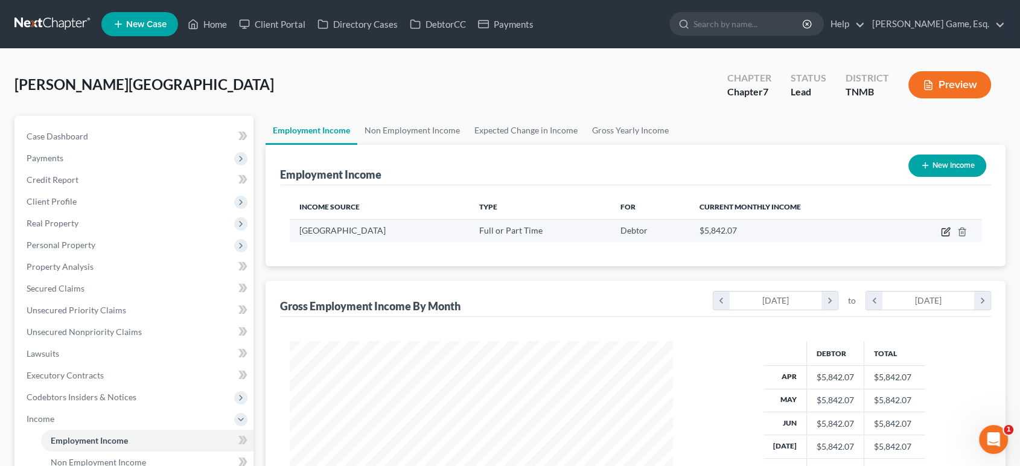
click at [942, 236] on icon "button" at bounding box center [945, 232] width 7 height 7
select select "0"
select select "46"
select select "2"
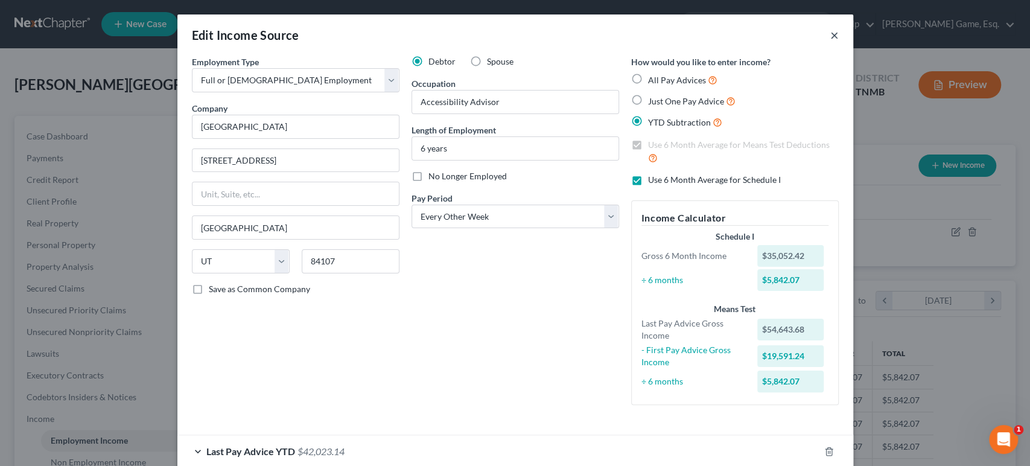
click at [839, 42] on button "×" at bounding box center [835, 35] width 8 height 14
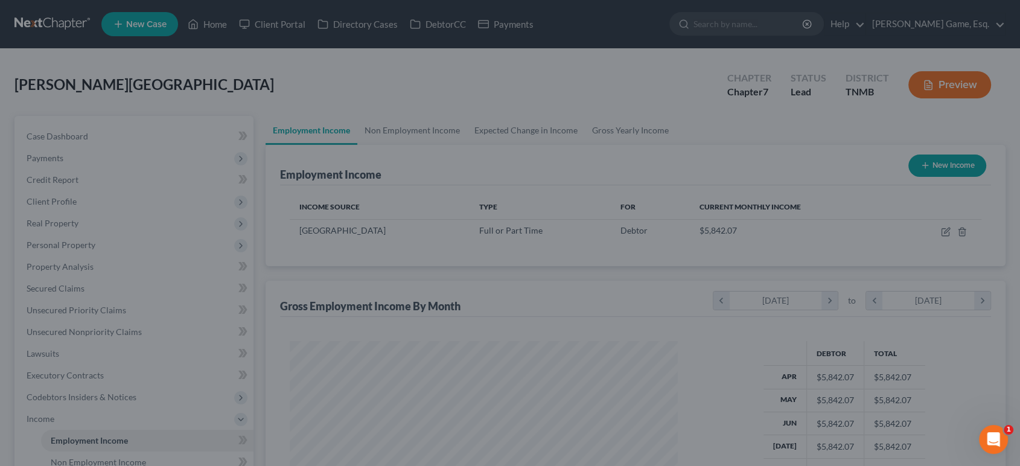
scroll to position [603309, 603170]
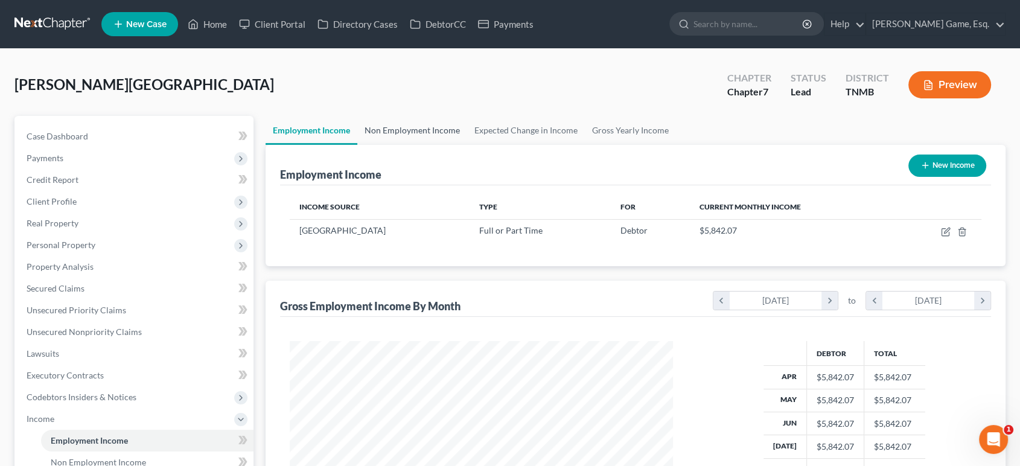
click at [453, 145] on link "Non Employment Income" at bounding box center [412, 130] width 110 height 29
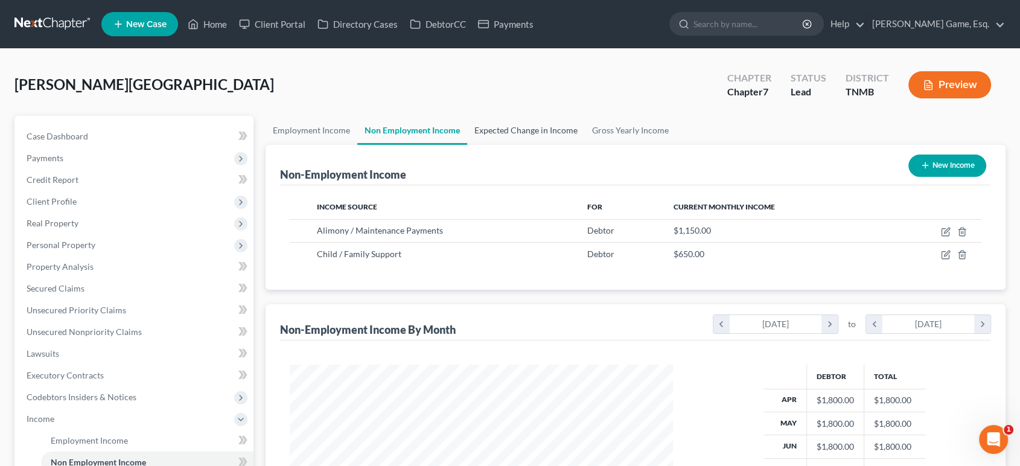
click at [585, 145] on link "Expected Change in Income" at bounding box center [526, 130] width 118 height 29
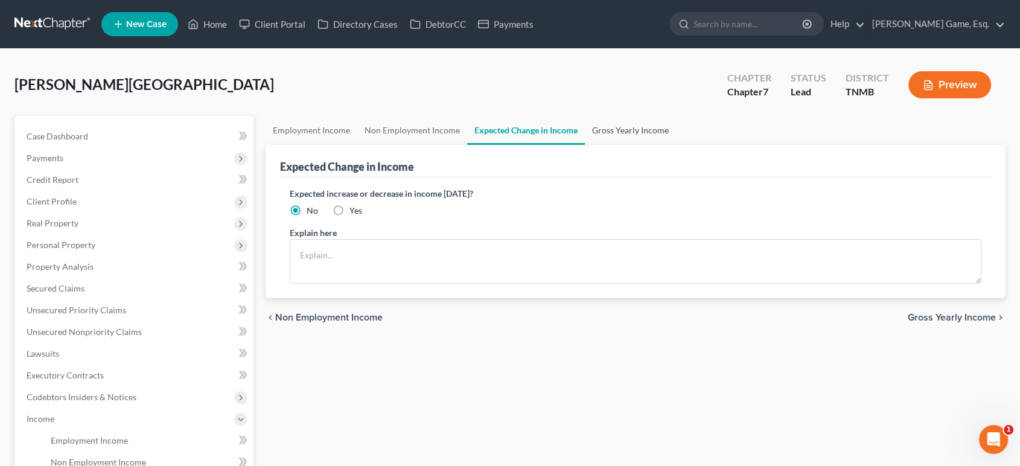
click at [676, 145] on link "Gross Yearly Income" at bounding box center [630, 130] width 91 height 29
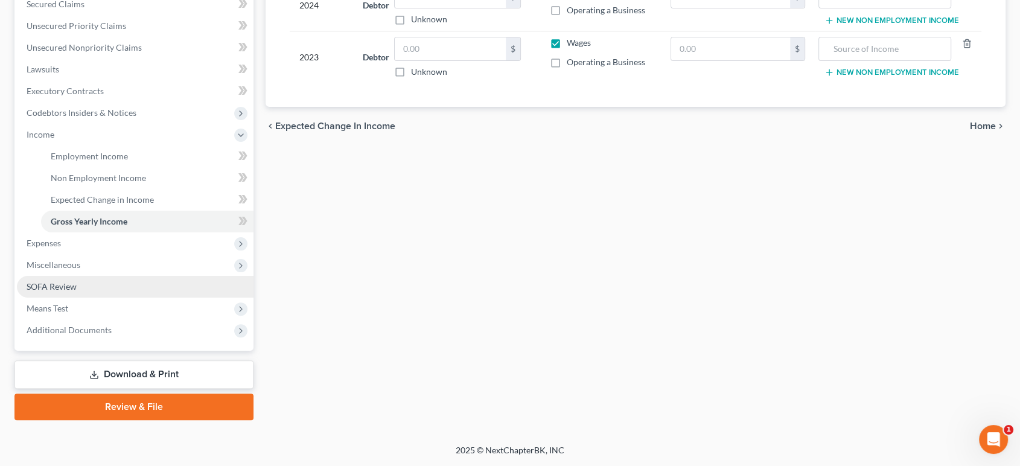
scroll to position [335, 0]
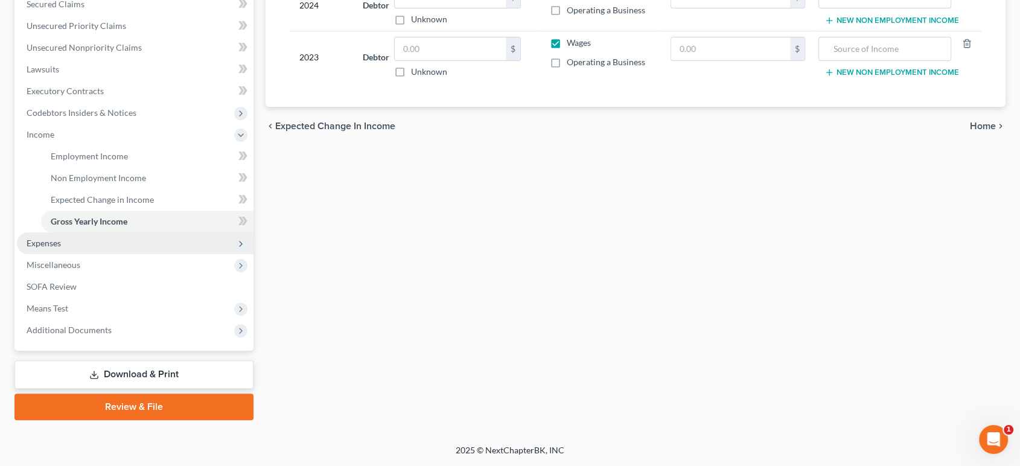
click at [78, 254] on span "Expenses" at bounding box center [135, 243] width 237 height 22
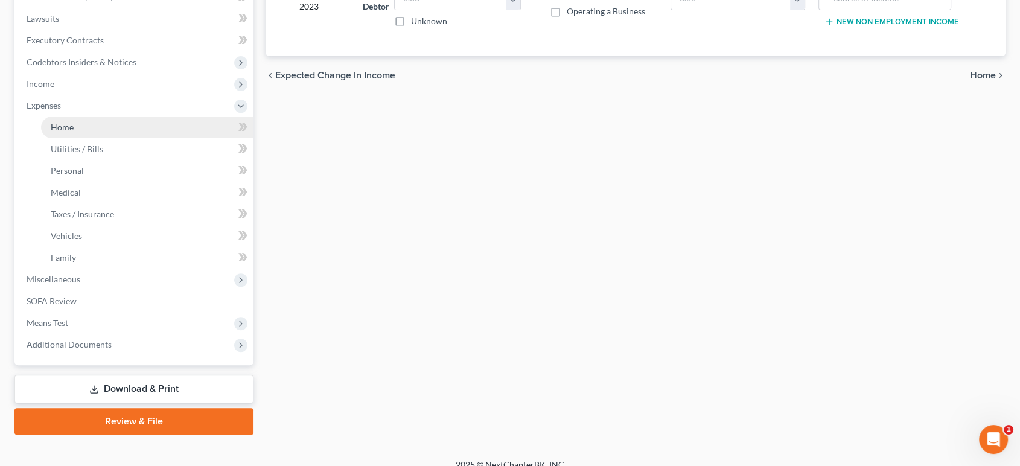
click at [112, 138] on link "Home" at bounding box center [147, 127] width 212 height 22
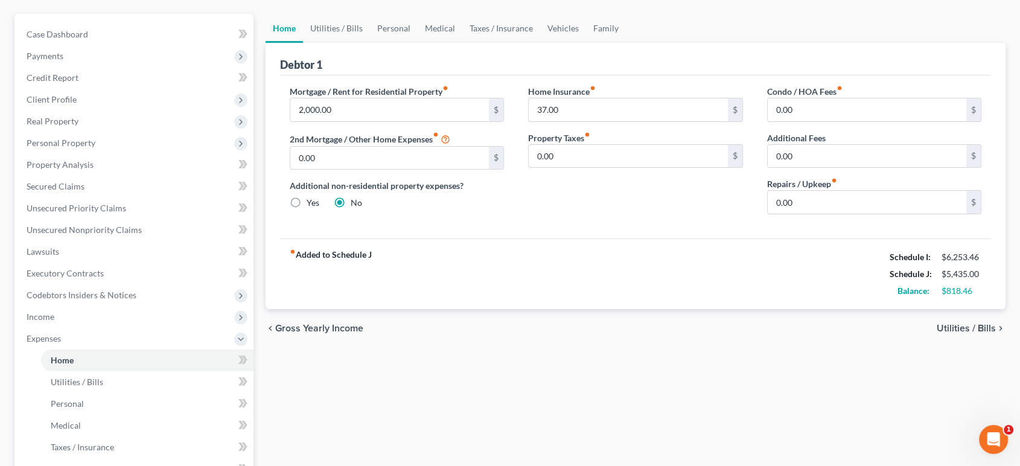
scroll to position [134, 0]
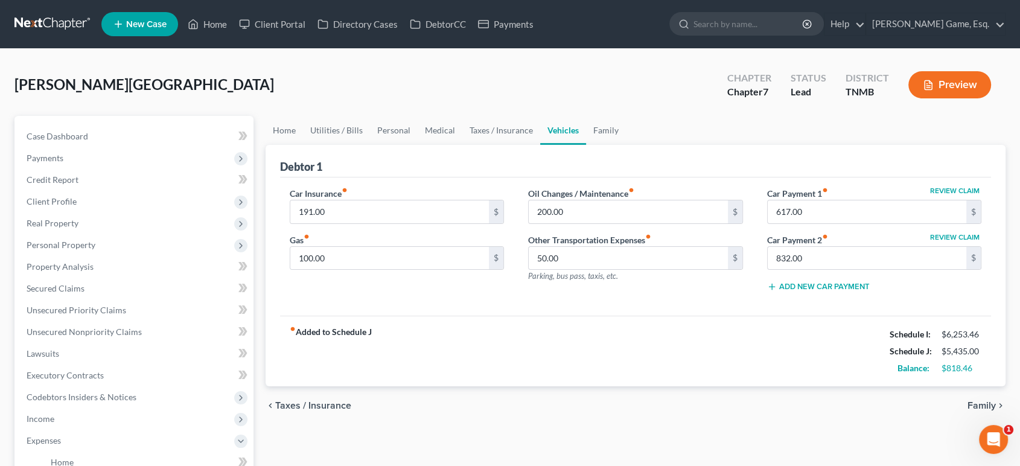
scroll to position [134, 0]
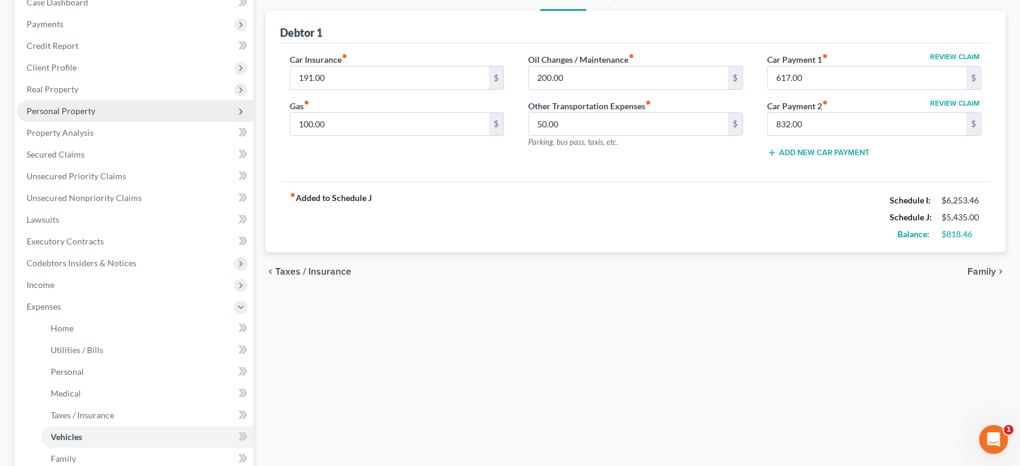
click at [145, 122] on span "Personal Property" at bounding box center [135, 111] width 237 height 22
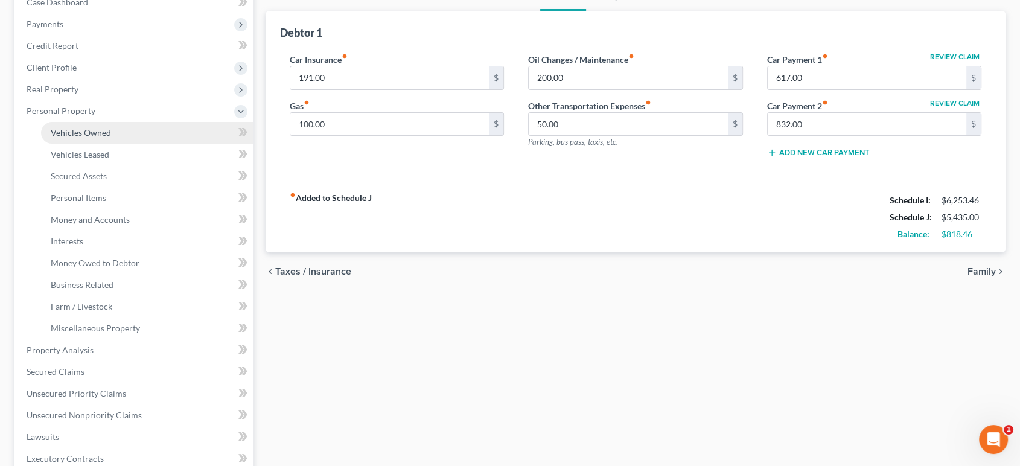
click at [145, 144] on link "Vehicles Owned" at bounding box center [147, 133] width 212 height 22
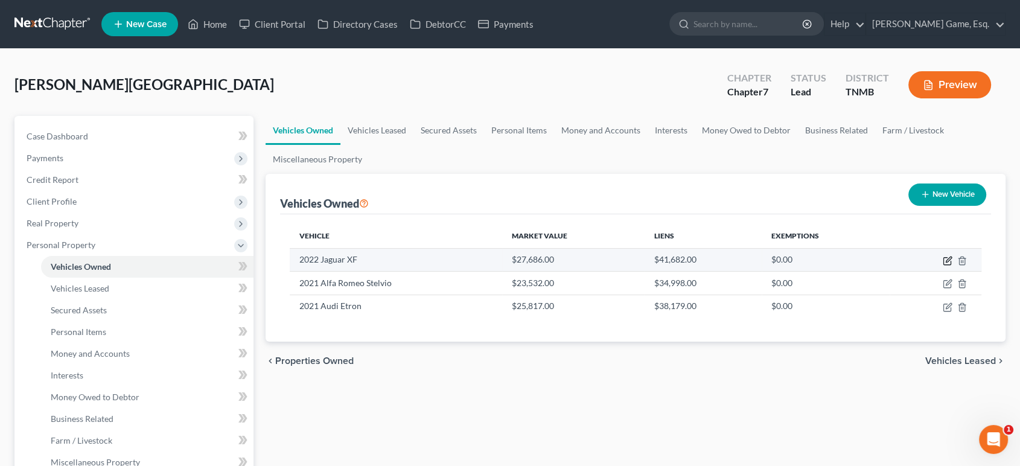
click at [943, 266] on icon "button" at bounding box center [948, 261] width 10 height 10
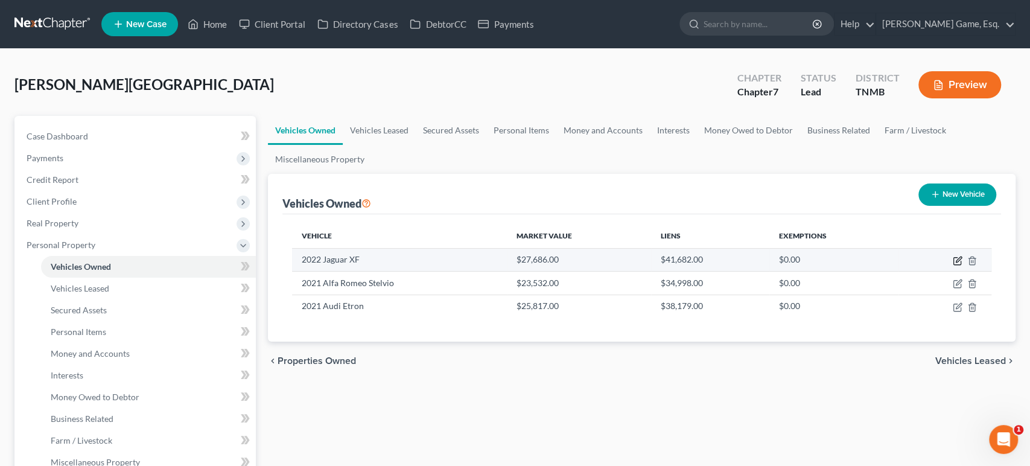
select select "0"
select select "4"
select select "2"
select select "3"
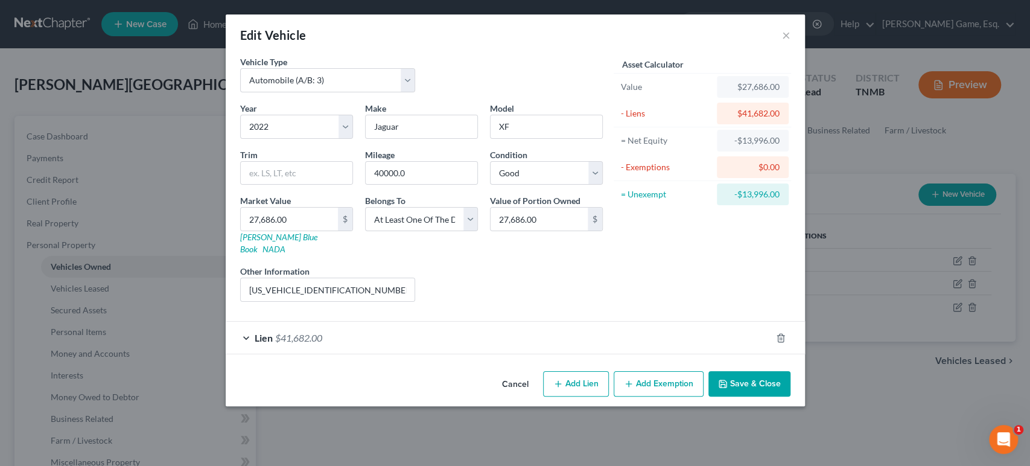
scroll to position [40, 0]
click at [583, 354] on div "Lien $41,682.00" at bounding box center [499, 338] width 546 height 32
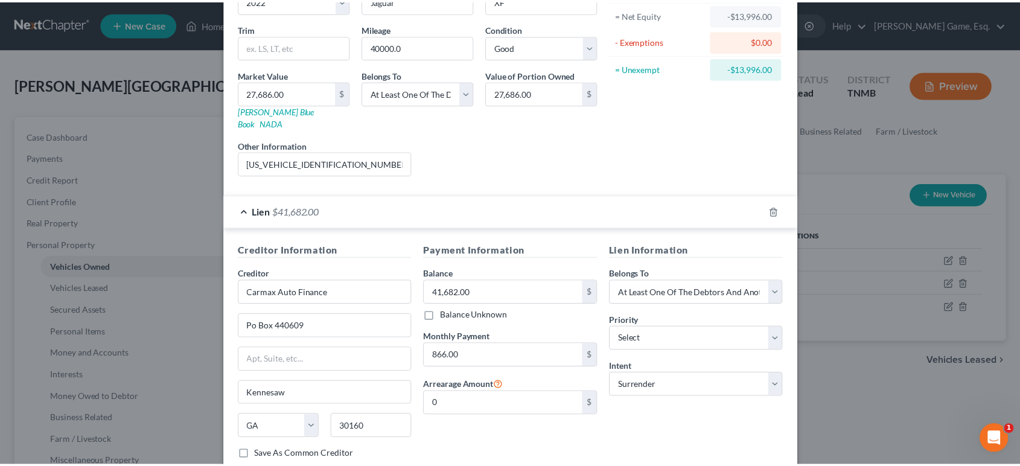
scroll to position [352, 0]
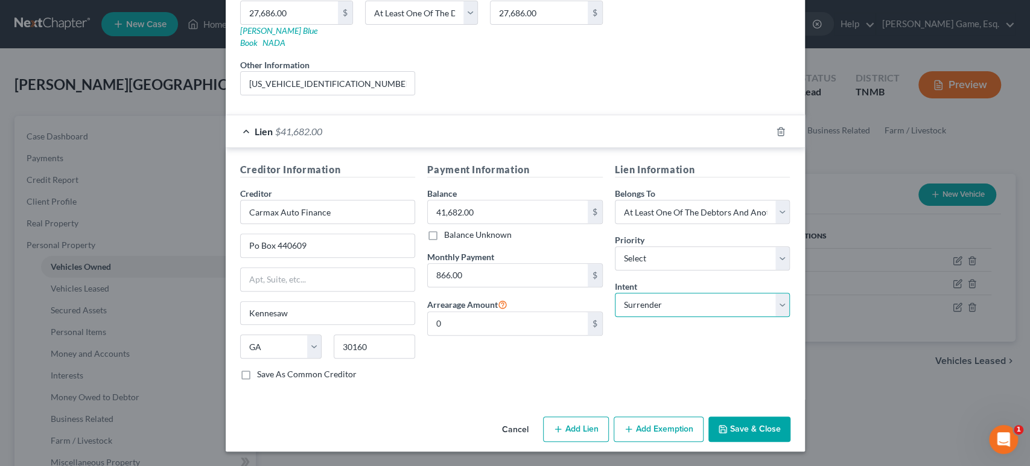
click at [706, 293] on select "Select Surrender Redeem Reaffirm Avoid Other" at bounding box center [703, 305] width 176 height 24
select select
click at [633, 293] on select "Select Surrender Redeem Reaffirm Avoid Other" at bounding box center [703, 305] width 176 height 24
click at [791, 420] on button "Save & Close" at bounding box center [750, 428] width 82 height 25
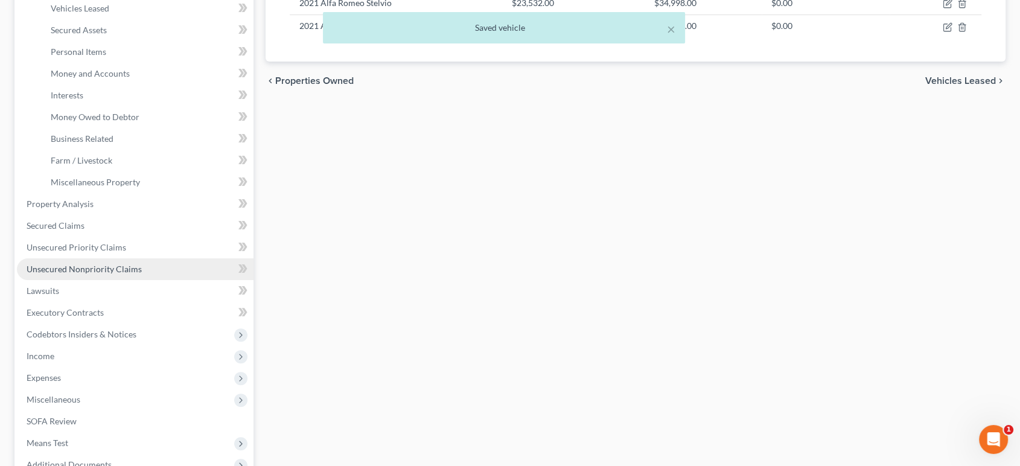
scroll to position [402, 0]
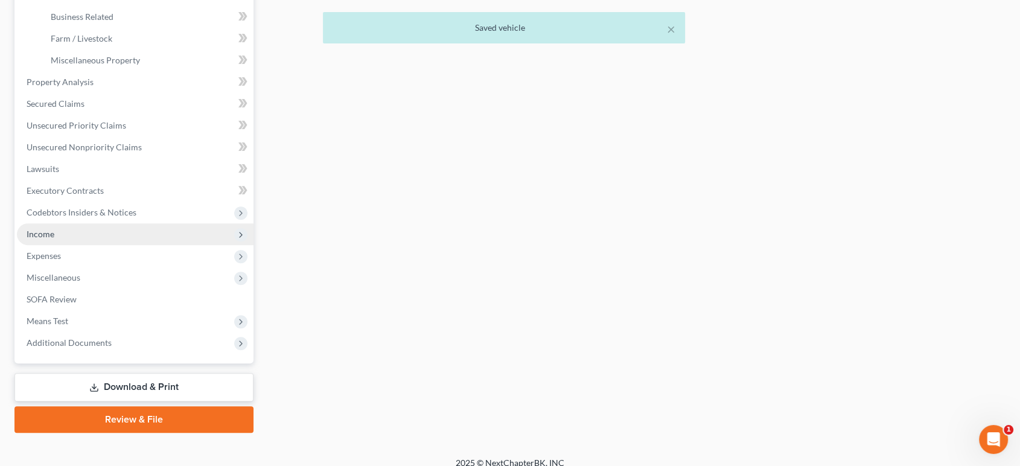
click at [96, 245] on span "Income" at bounding box center [135, 234] width 237 height 22
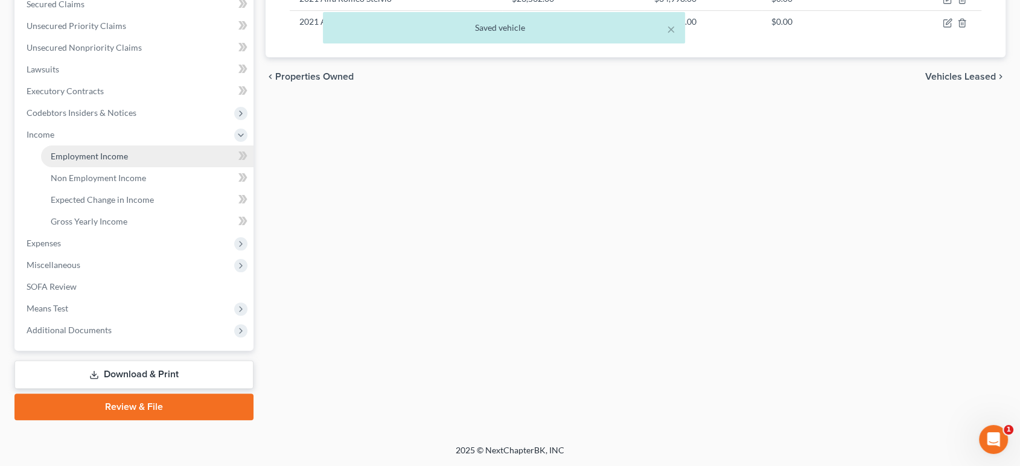
click at [121, 151] on span "Employment Income" at bounding box center [89, 156] width 77 height 10
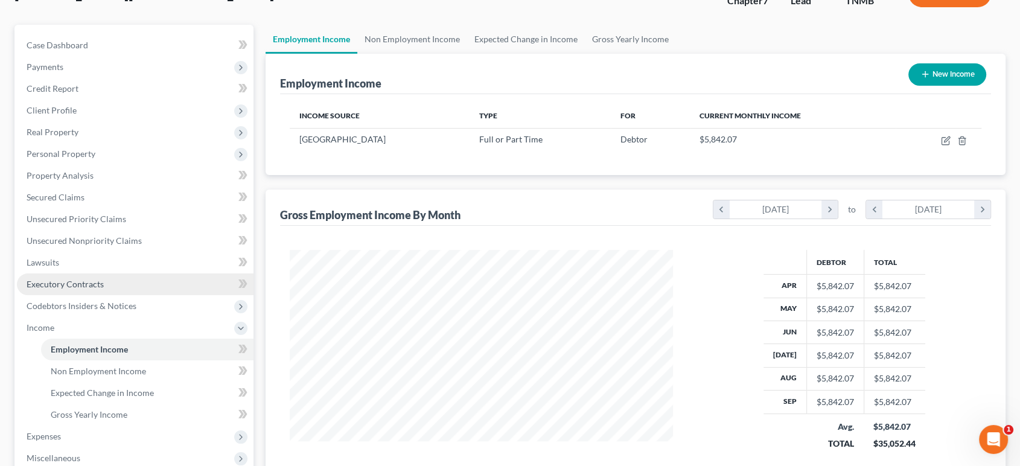
scroll to position [268, 0]
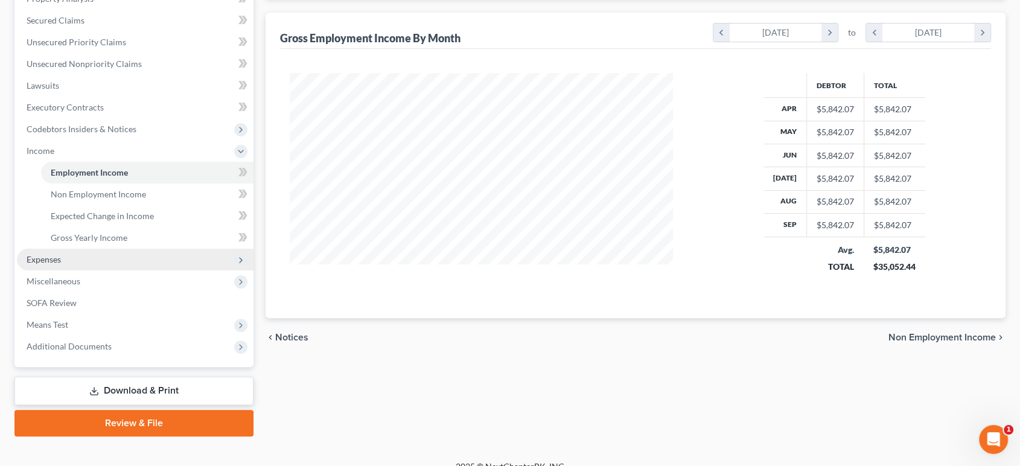
click at [136, 270] on span "Expenses" at bounding box center [135, 260] width 237 height 22
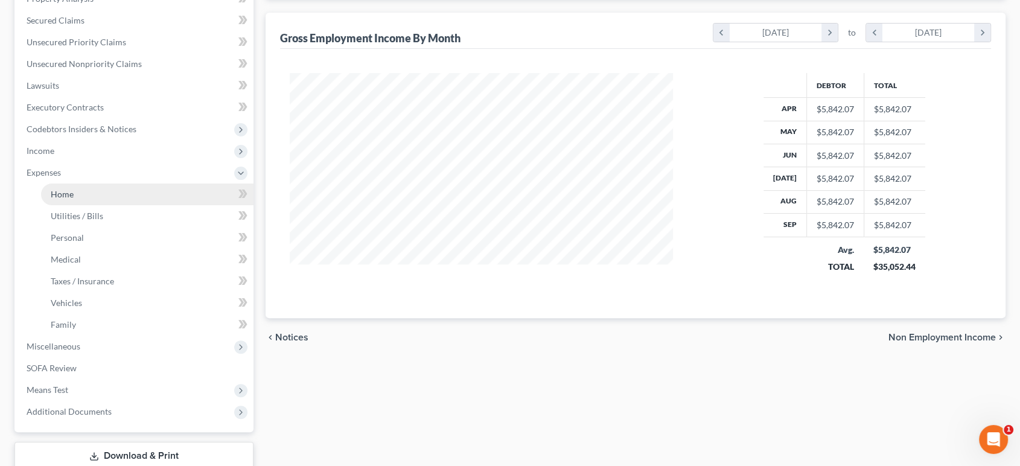
click at [116, 205] on link "Home" at bounding box center [147, 194] width 212 height 22
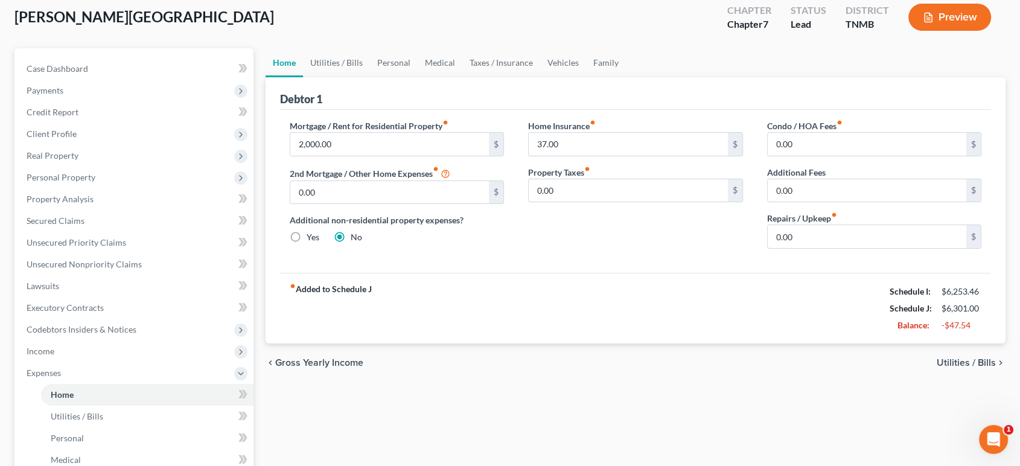
scroll to position [67, 0]
click at [356, 78] on link "Utilities / Bills" at bounding box center [336, 63] width 67 height 29
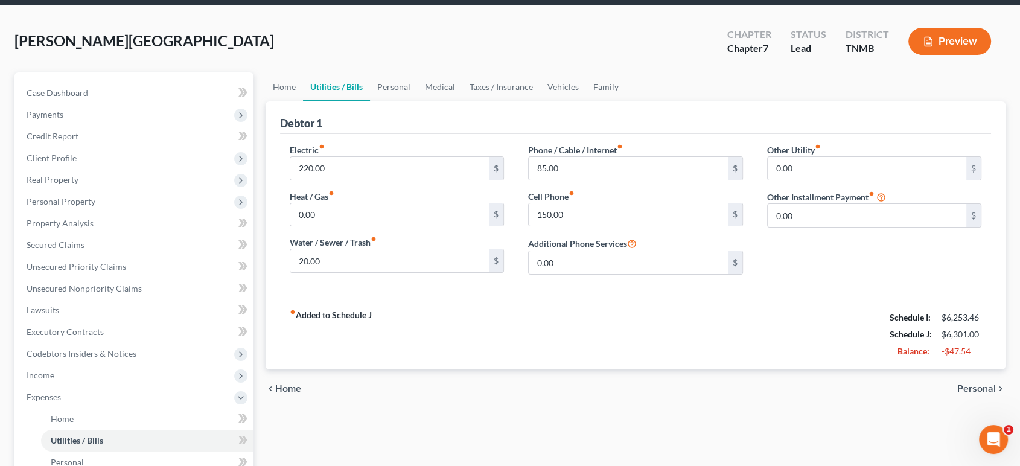
scroll to position [67, 0]
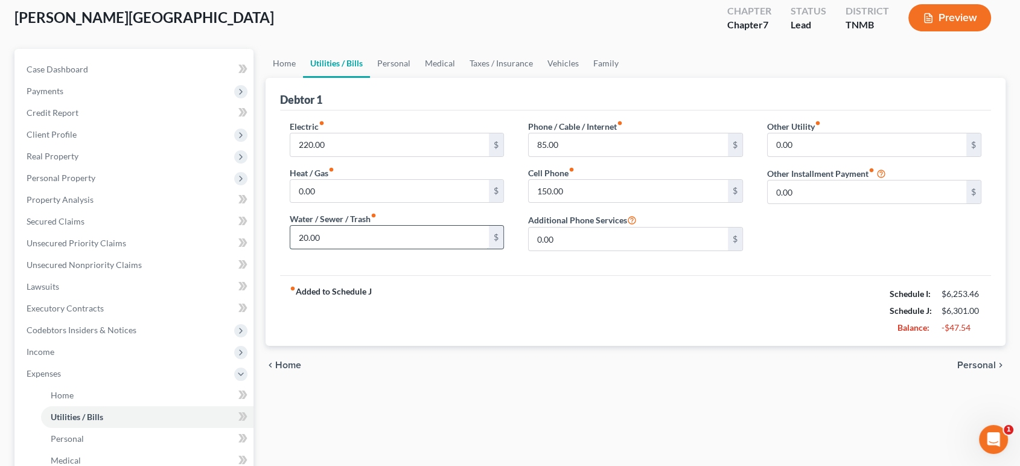
click at [349, 249] on input "20.00" at bounding box center [389, 237] width 199 height 23
click at [307, 249] on input "20.00" at bounding box center [389, 237] width 199 height 23
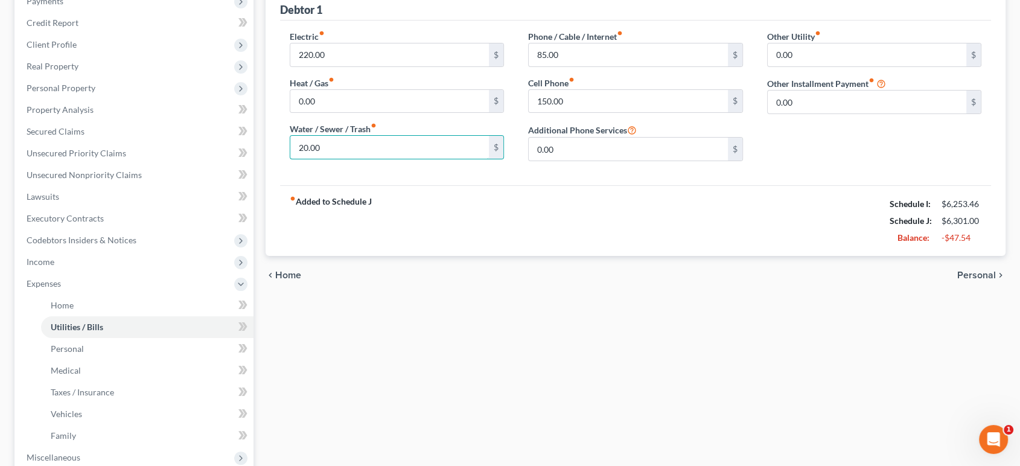
scroll to position [134, 0]
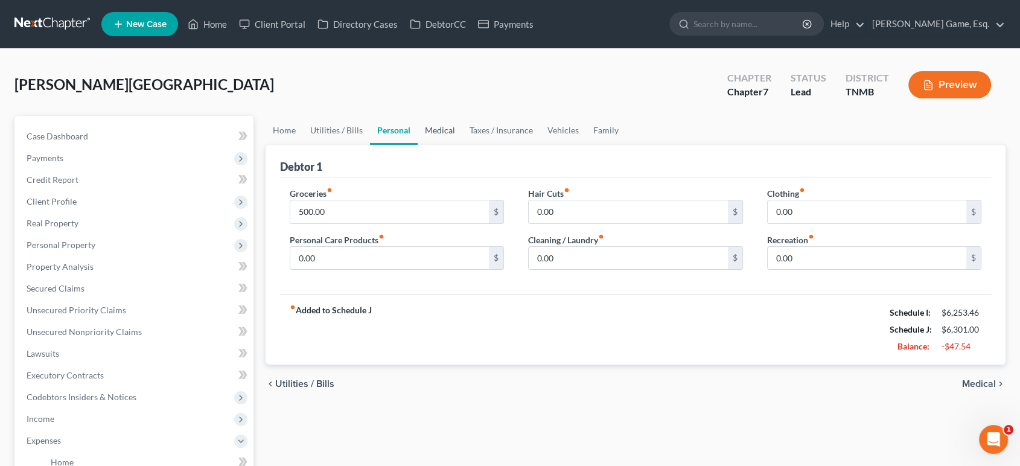
click at [462, 145] on link "Medical" at bounding box center [440, 130] width 45 height 29
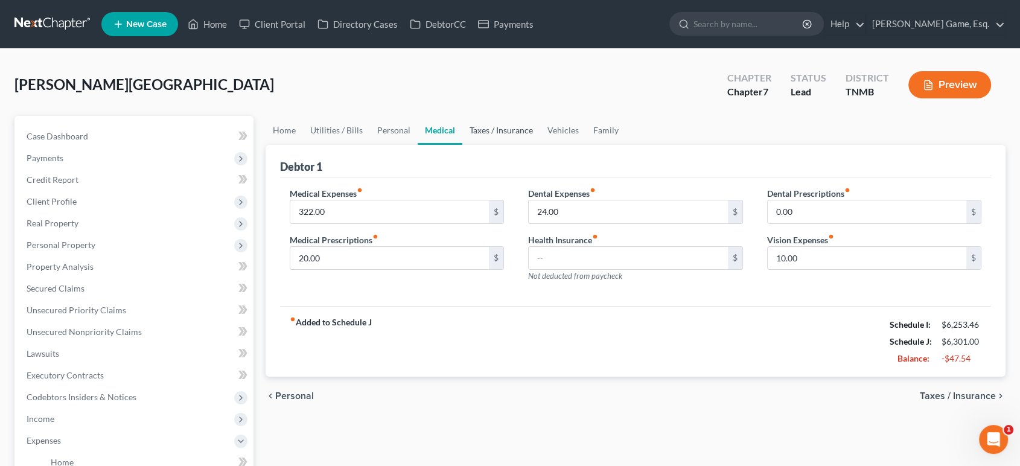
click at [540, 145] on link "Taxes / Insurance" at bounding box center [501, 130] width 78 height 29
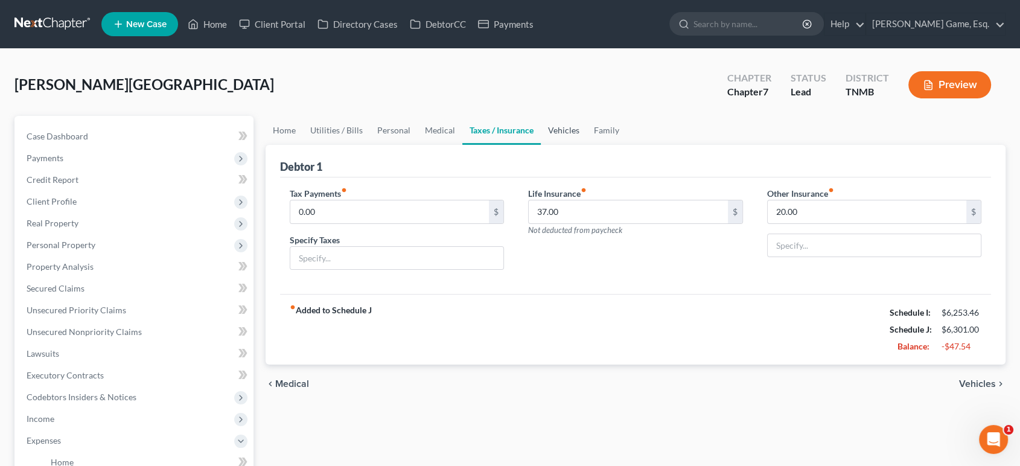
click at [587, 145] on link "Vehicles" at bounding box center [564, 130] width 46 height 29
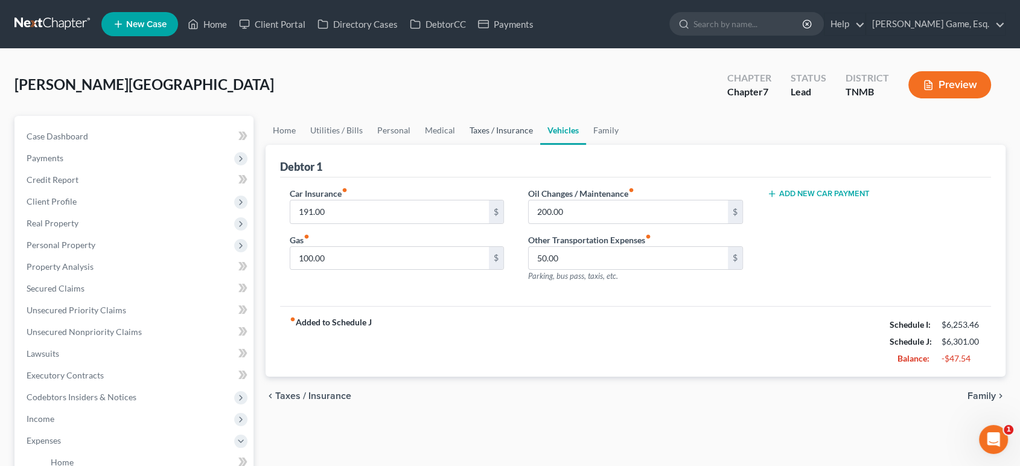
click at [540, 145] on link "Taxes / Insurance" at bounding box center [501, 130] width 78 height 29
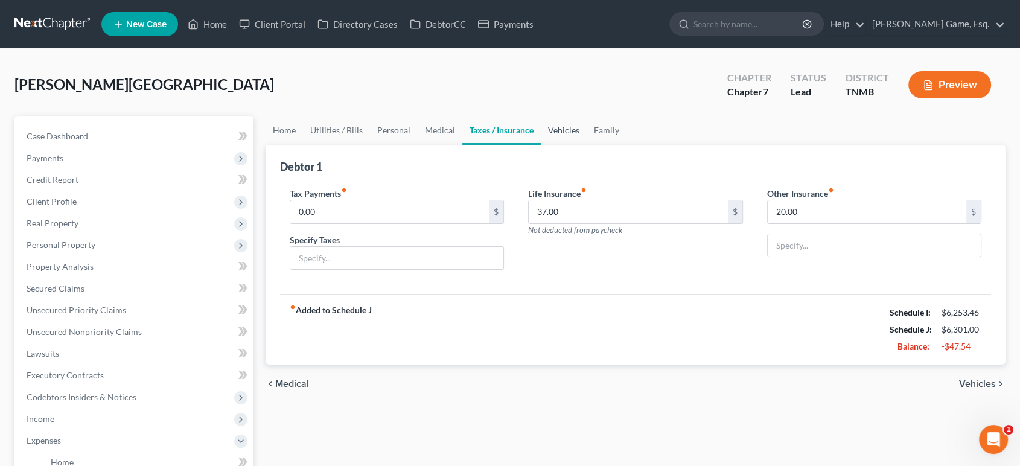
click at [587, 145] on link "Vehicles" at bounding box center [564, 130] width 46 height 29
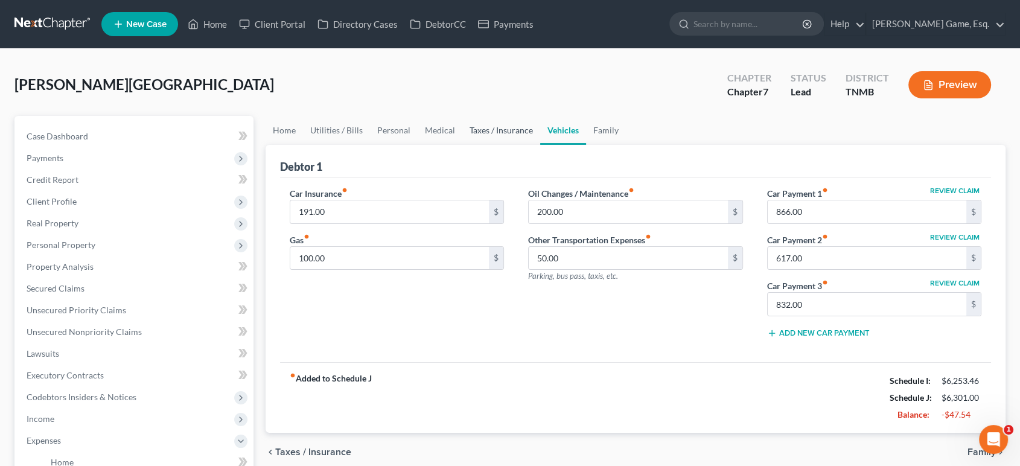
click at [540, 145] on link "Taxes / Insurance" at bounding box center [501, 130] width 78 height 29
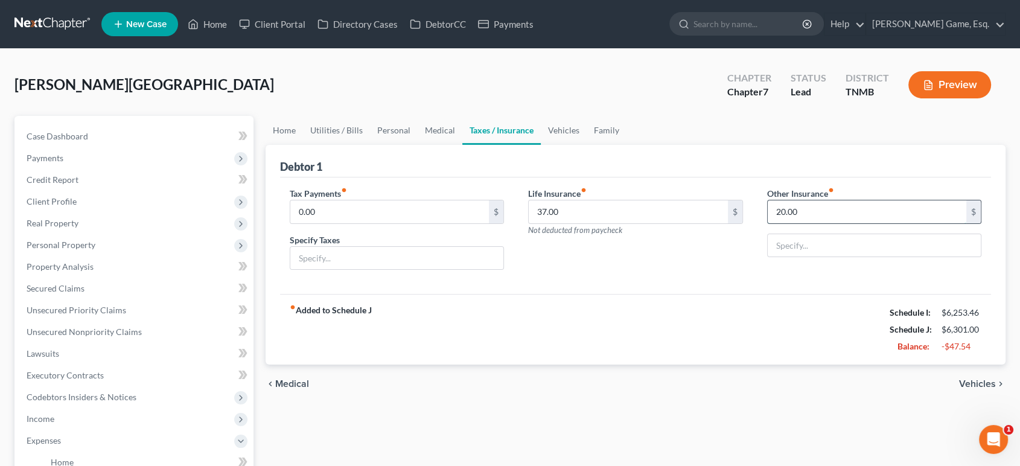
click at [826, 223] on input "20.00" at bounding box center [867, 211] width 199 height 23
click at [410, 145] on link "Personal" at bounding box center [394, 130] width 48 height 29
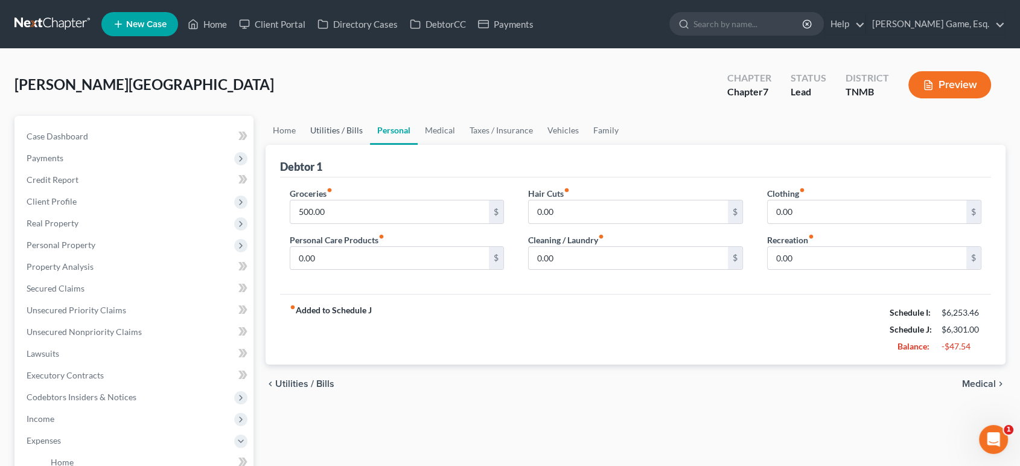
click at [347, 145] on link "Utilities / Bills" at bounding box center [336, 130] width 67 height 29
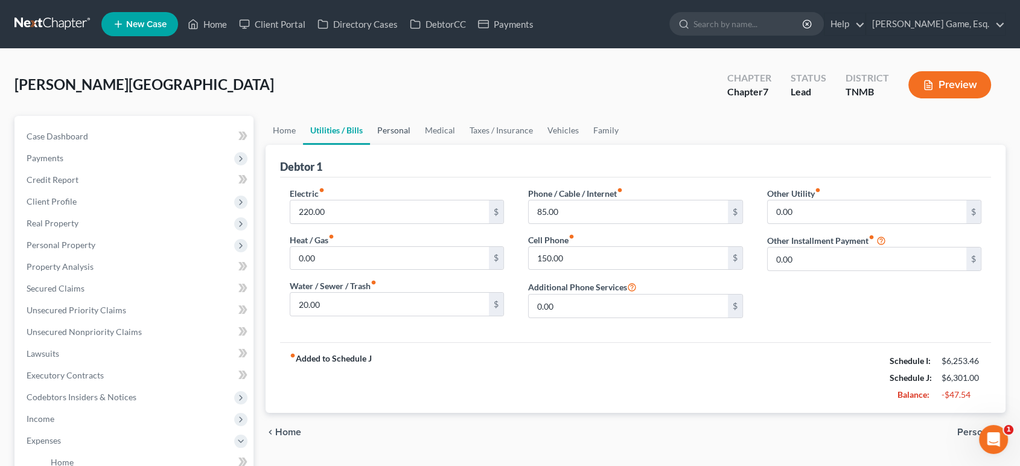
click at [418, 145] on link "Personal" at bounding box center [394, 130] width 48 height 29
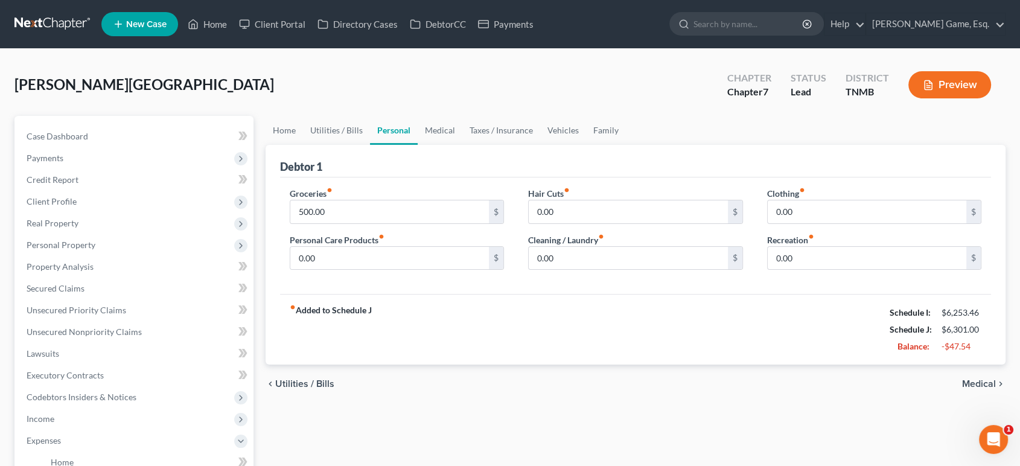
scroll to position [67, 0]
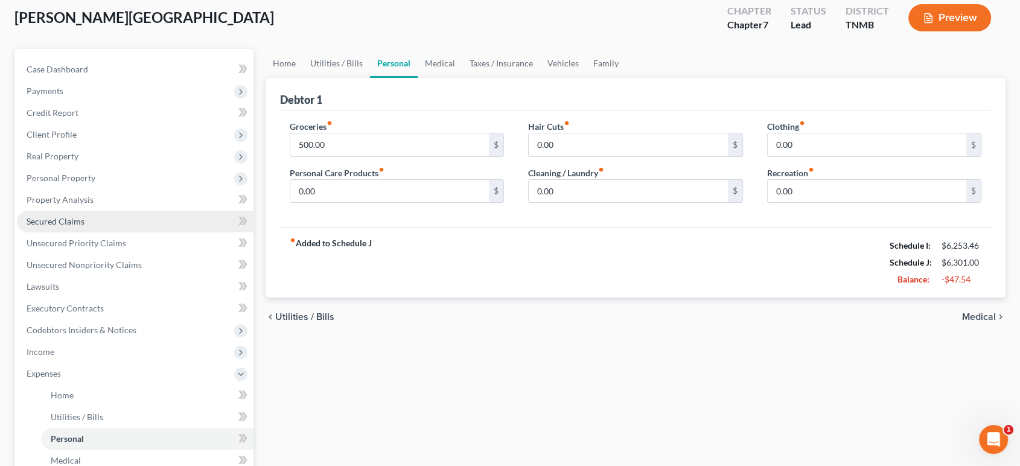
click at [104, 232] on link "Secured Claims" at bounding box center [135, 222] width 237 height 22
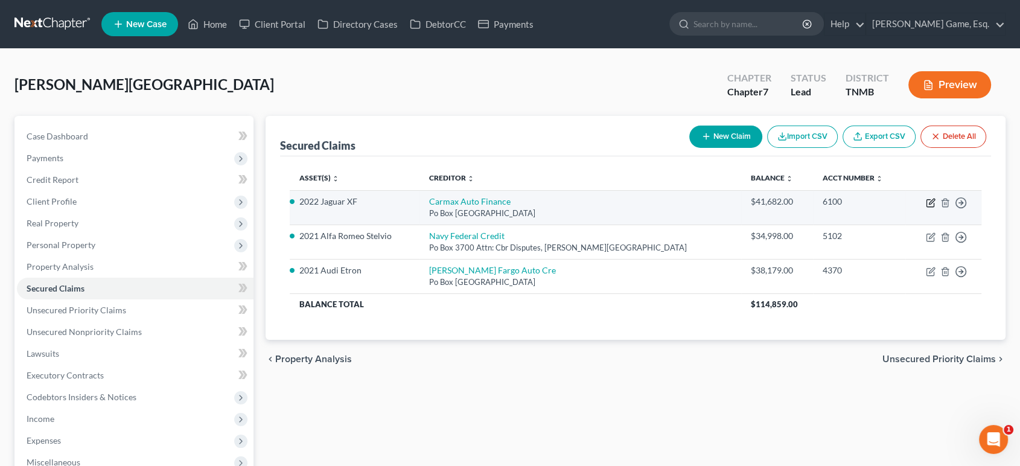
click at [926, 207] on icon "button" at bounding box center [929, 203] width 7 height 7
select select "10"
select select "3"
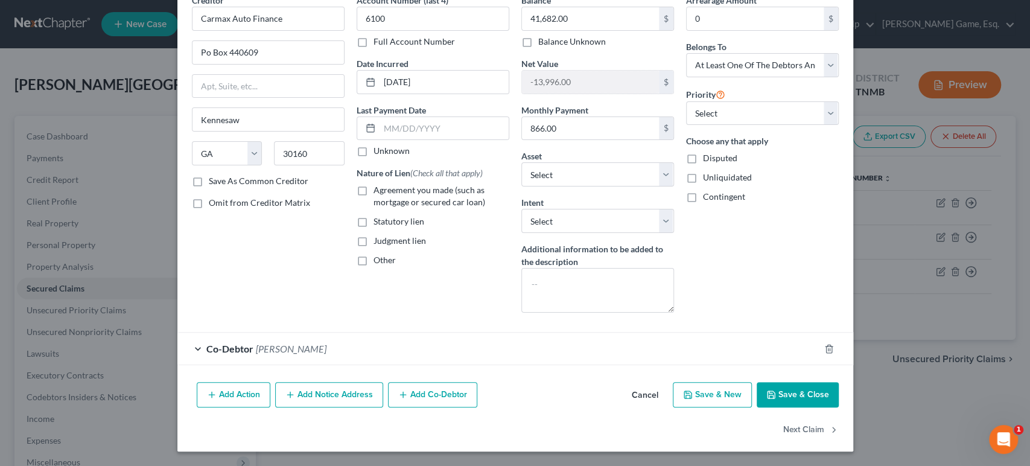
scroll to position [188, 0]
click at [621, 209] on select "Select Surrender Redeem Reaffirm Avoid Other" at bounding box center [597, 221] width 153 height 24
select select "0"
click at [521, 209] on select "Select Surrender Redeem Reaffirm Avoid Other" at bounding box center [597, 221] width 153 height 24
click at [568, 333] on div "Co-Debtor [PERSON_NAME]" at bounding box center [498, 349] width 642 height 32
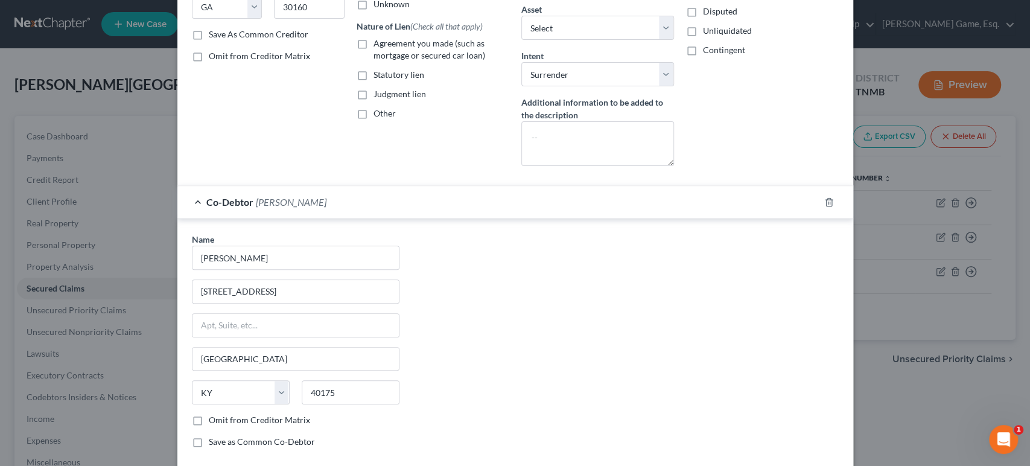
scroll to position [94, 0]
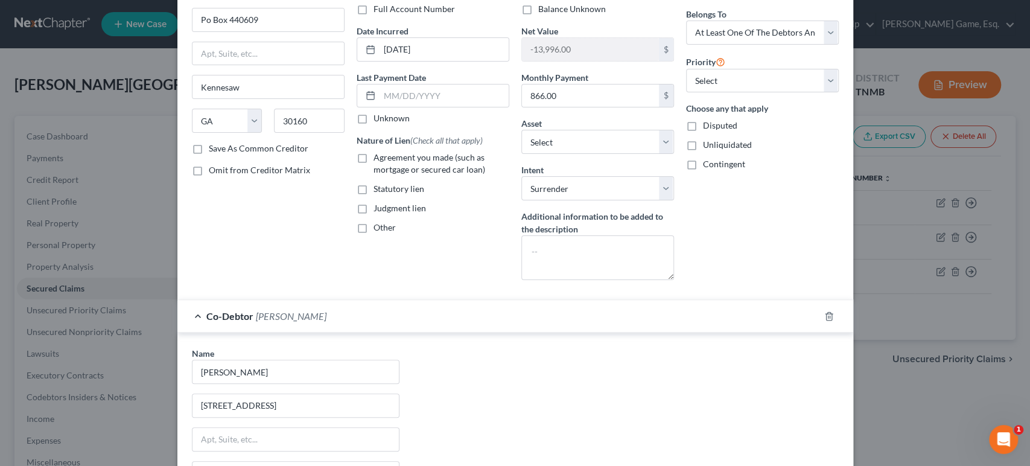
click at [640, 332] on div "Co-Debtor [PERSON_NAME]" at bounding box center [498, 316] width 642 height 32
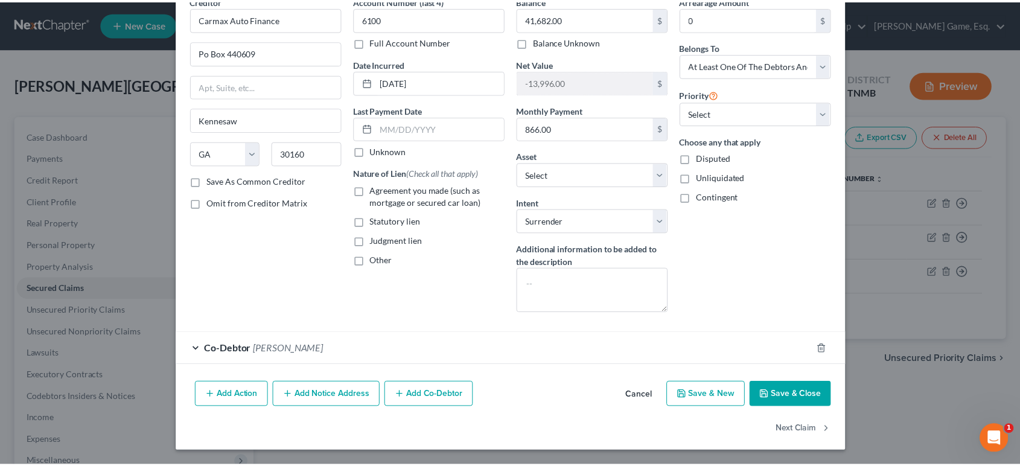
scroll to position [188, 0]
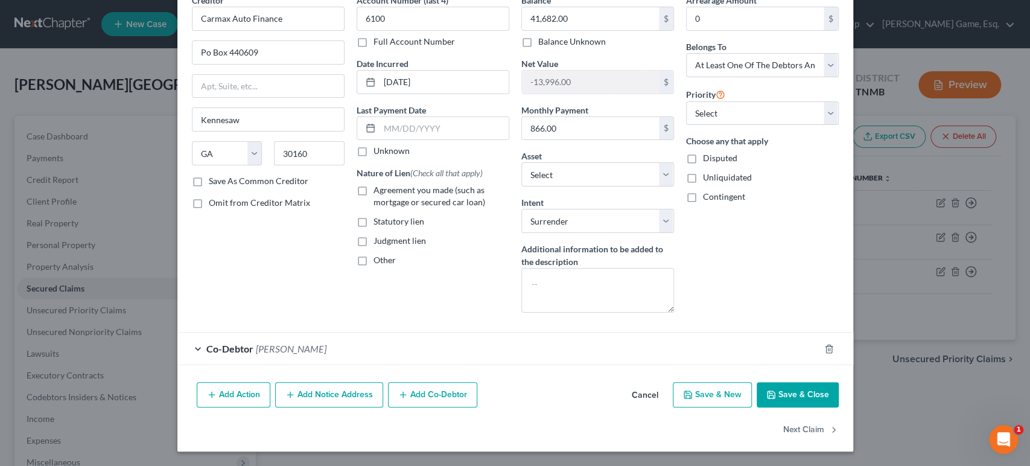
click at [839, 382] on button "Save & Close" at bounding box center [798, 394] width 82 height 25
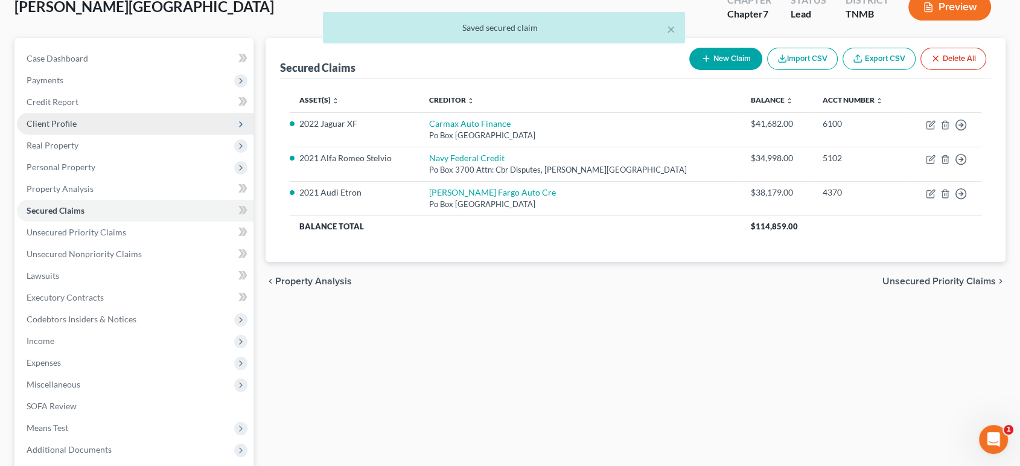
scroll to position [134, 0]
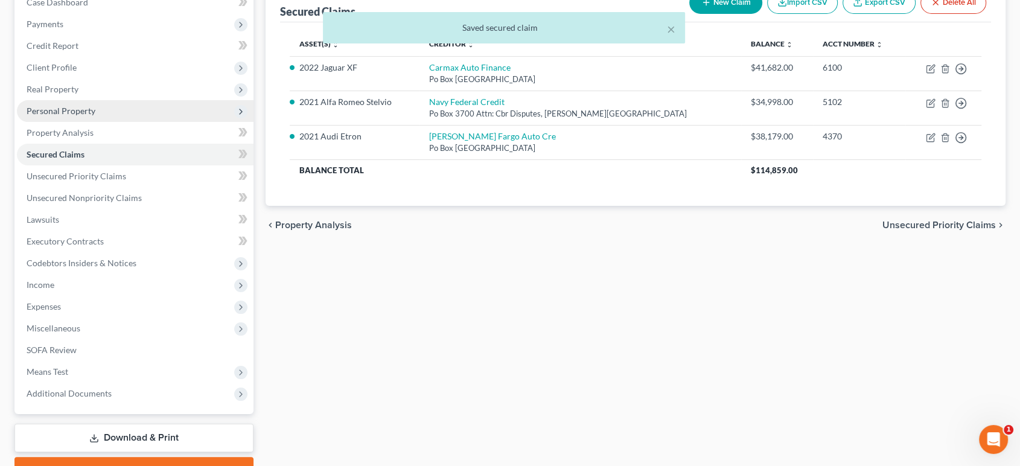
click at [95, 116] on span "Personal Property" at bounding box center [61, 111] width 69 height 10
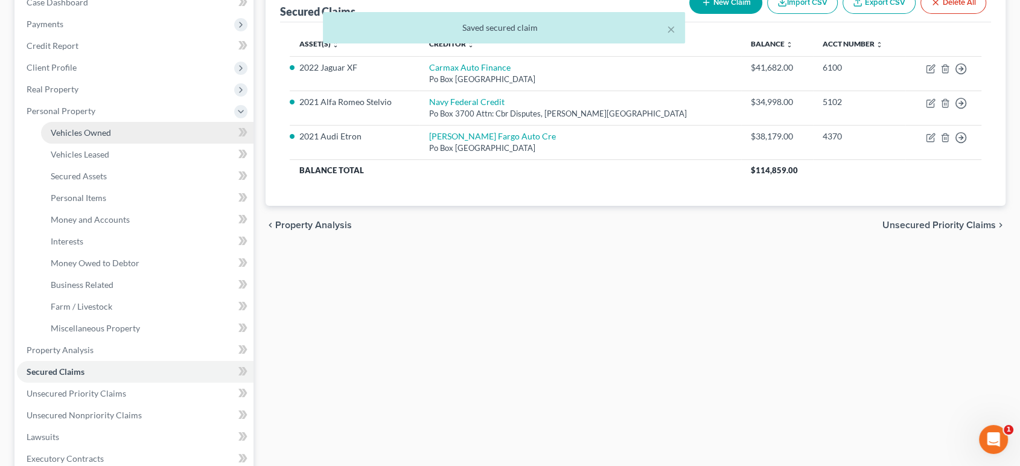
click at [111, 138] on span "Vehicles Owned" at bounding box center [81, 132] width 60 height 10
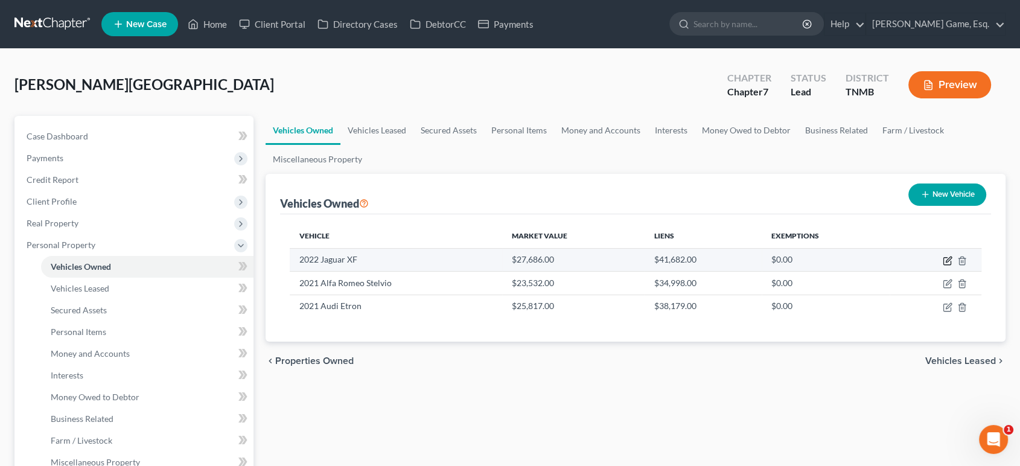
click at [943, 266] on icon "button" at bounding box center [948, 261] width 10 height 10
select select "0"
select select "4"
select select "2"
select select "3"
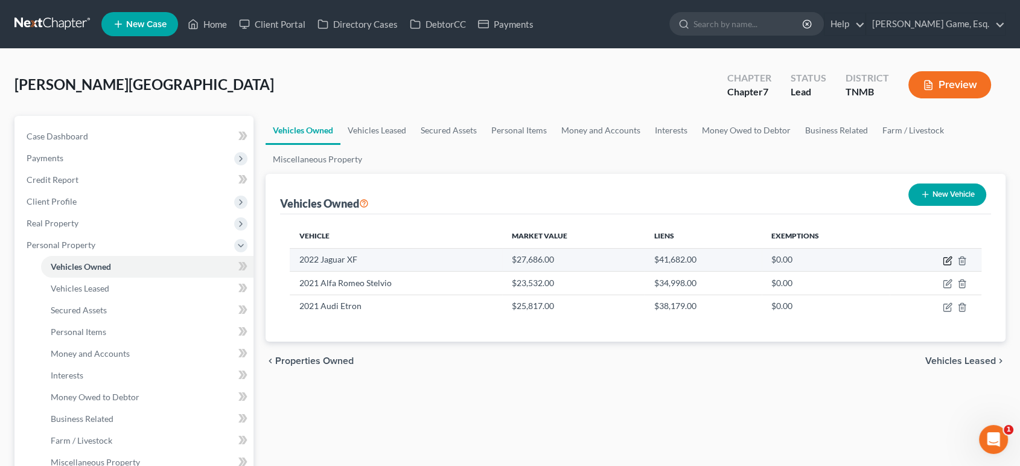
select select "10"
select select "3"
select select "0"
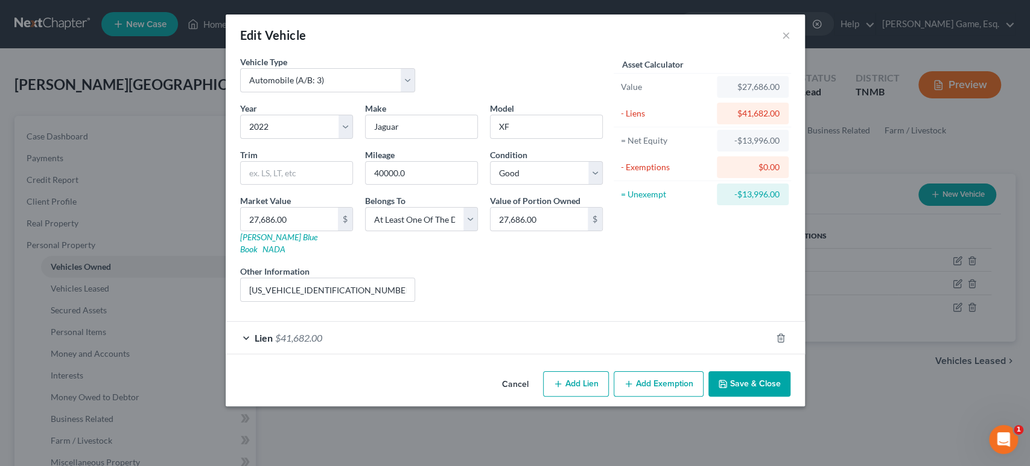
click at [630, 354] on div "Lien $41,682.00" at bounding box center [499, 338] width 546 height 32
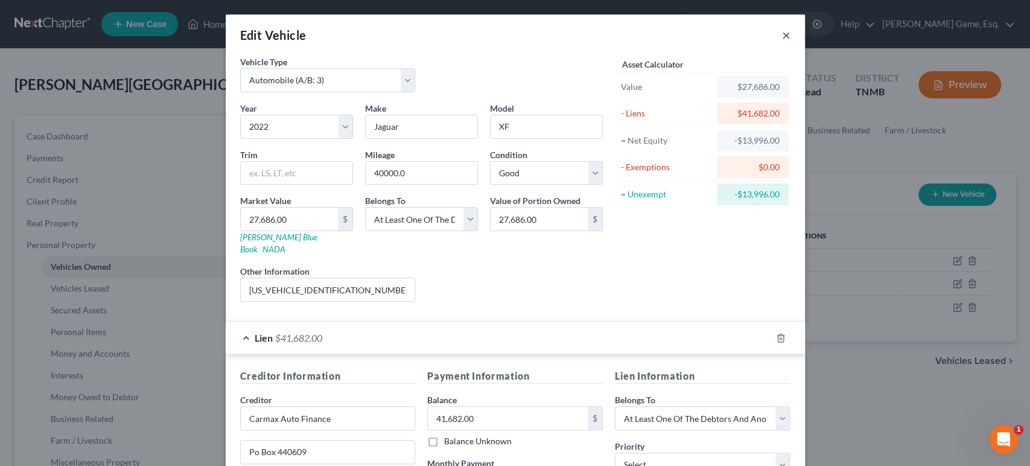
click at [791, 38] on button "×" at bounding box center [786, 35] width 8 height 14
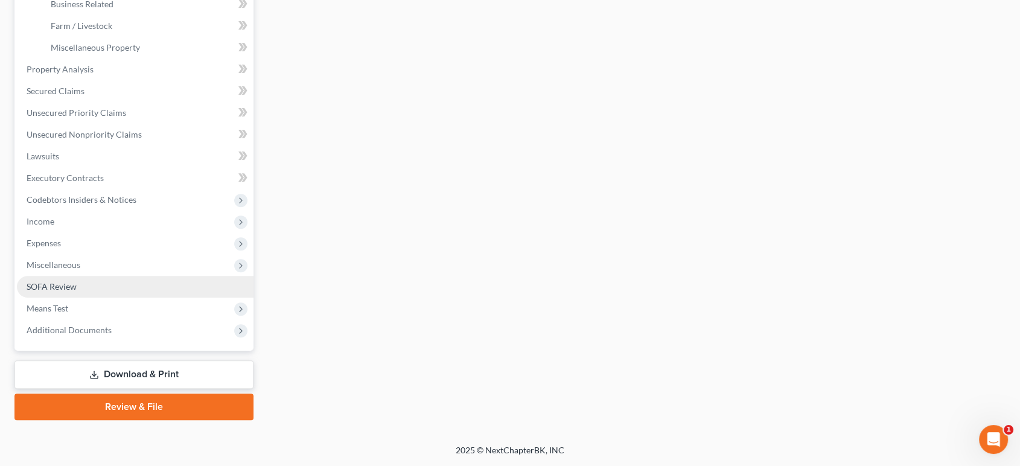
scroll to position [536, 0]
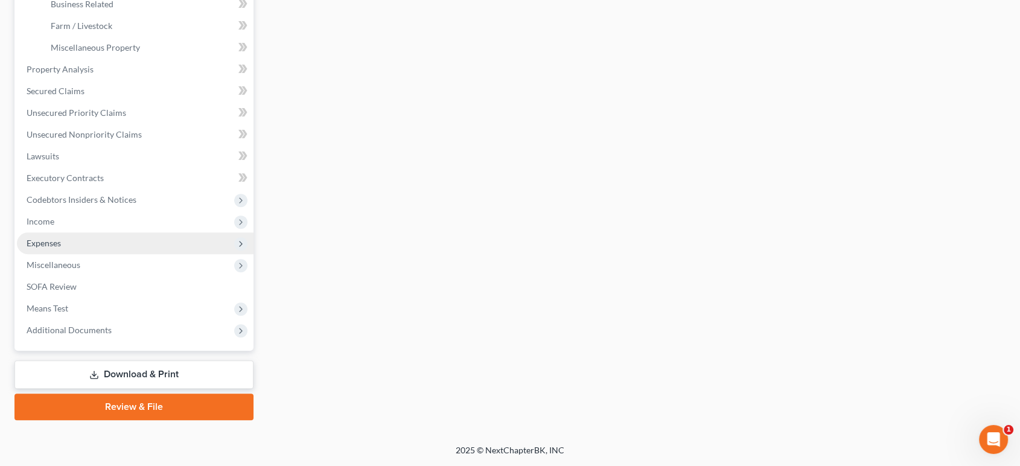
click at [95, 254] on span "Expenses" at bounding box center [135, 243] width 237 height 22
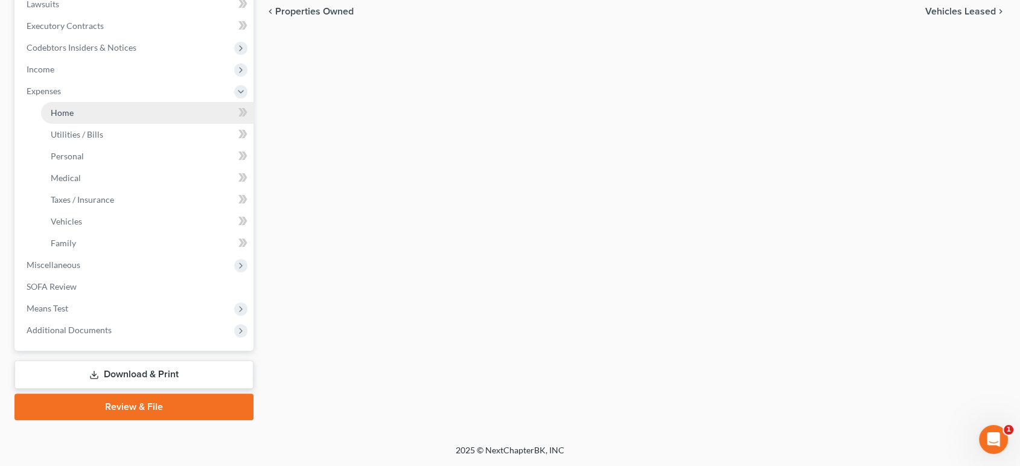
click at [101, 102] on link "Home" at bounding box center [147, 113] width 212 height 22
type input "2,000.00"
type input "0.00"
radio input "true"
type input "37.00"
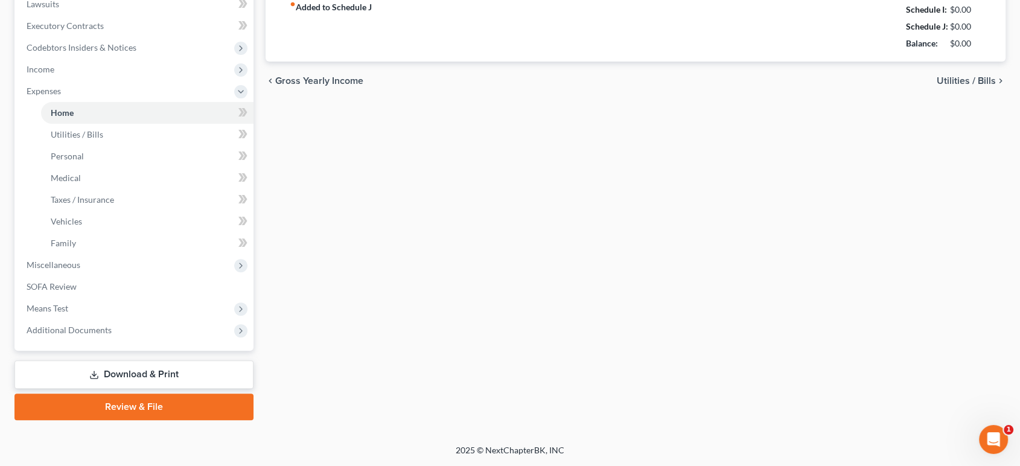
type input "0.00"
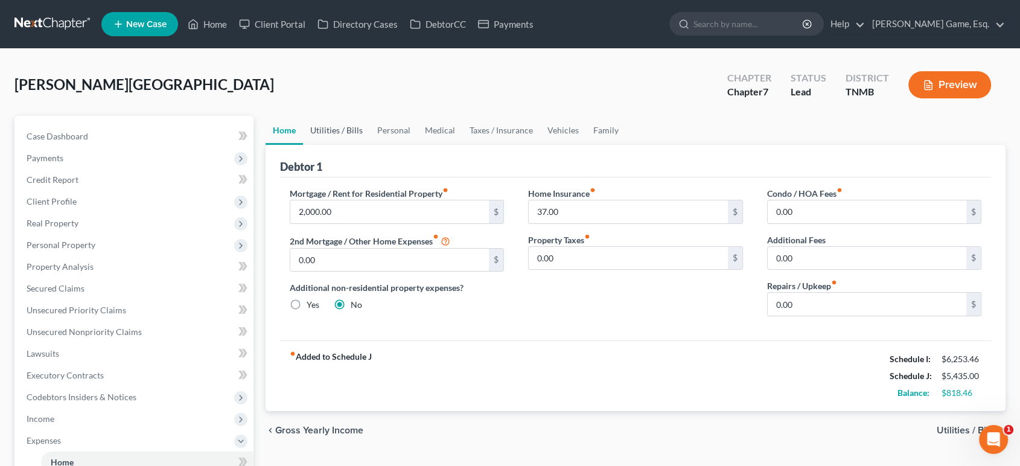
click at [368, 145] on link "Utilities / Bills" at bounding box center [336, 130] width 67 height 29
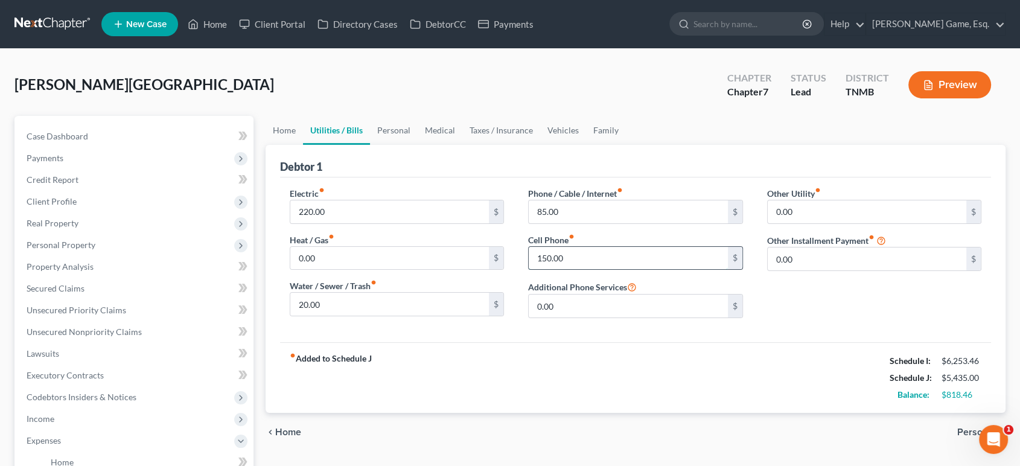
click at [593, 270] on input "150.00" at bounding box center [628, 258] width 199 height 23
click at [622, 270] on input "150.00" at bounding box center [628, 258] width 199 height 23
drag, startPoint x: 552, startPoint y: 319, endPoint x: 537, endPoint y: 302, distance: 23.1
click at [537, 270] on input "150.00" at bounding box center [628, 258] width 199 height 23
click at [309, 316] on input "20.00" at bounding box center [389, 304] width 199 height 23
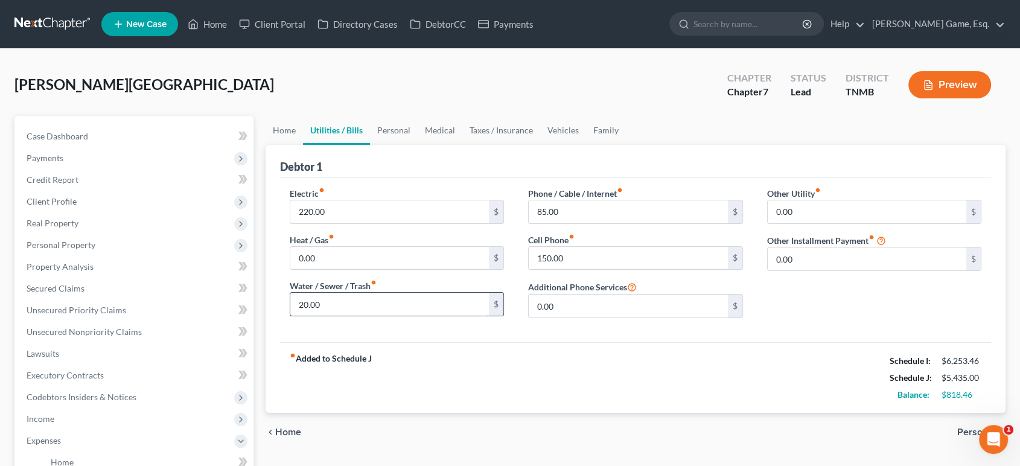
click at [343, 316] on input "20.00" at bounding box center [389, 304] width 199 height 23
drag, startPoint x: 342, startPoint y: 377, endPoint x: 297, endPoint y: 373, distance: 45.4
click at [298, 316] on input "20.00" at bounding box center [389, 304] width 199 height 23
type input "90"
click at [583, 223] on input "85.00" at bounding box center [628, 211] width 199 height 23
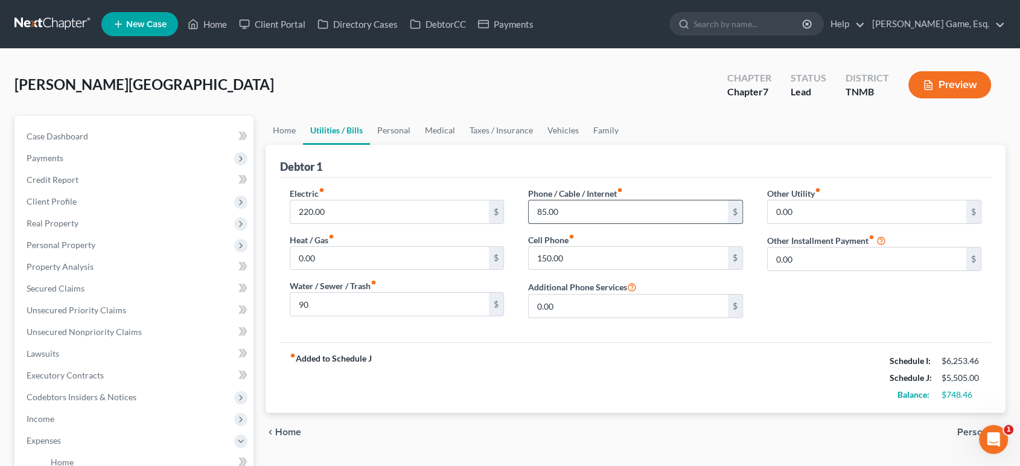
click at [587, 223] on input "85.00" at bounding box center [628, 211] width 199 height 23
drag, startPoint x: 560, startPoint y: 261, endPoint x: 512, endPoint y: 250, distance: 48.8
click at [522, 260] on div "Phone / Cable / Internet fiber_manual_record 85.00 $ Cell Phone fiber_manual_re…" at bounding box center [635, 257] width 239 height 141
type input "235"
click at [587, 270] on input "150.00" at bounding box center [628, 258] width 199 height 23
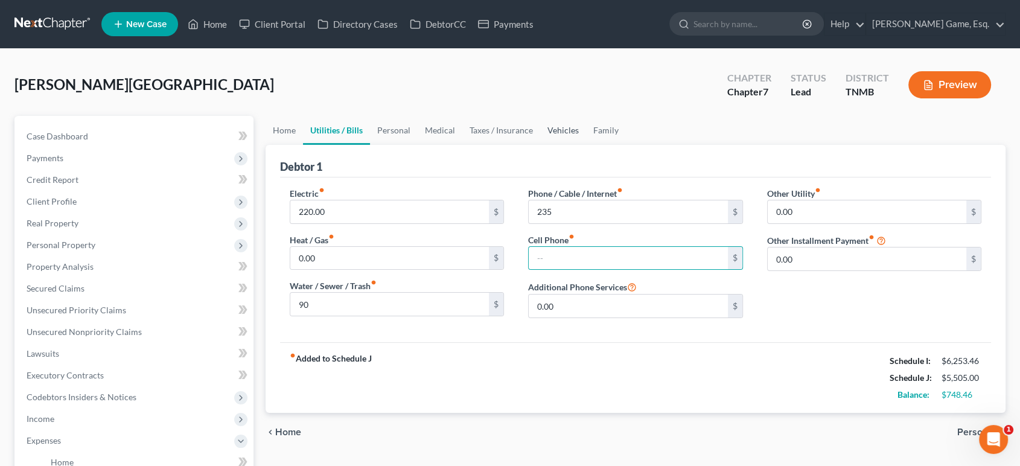
click at [586, 145] on link "Vehicles" at bounding box center [563, 130] width 46 height 29
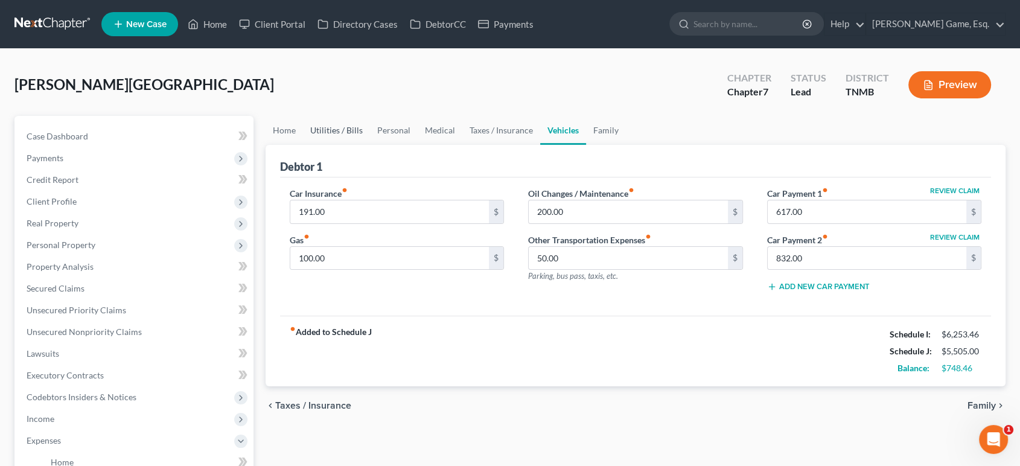
click at [349, 145] on link "Utilities / Bills" at bounding box center [336, 130] width 67 height 29
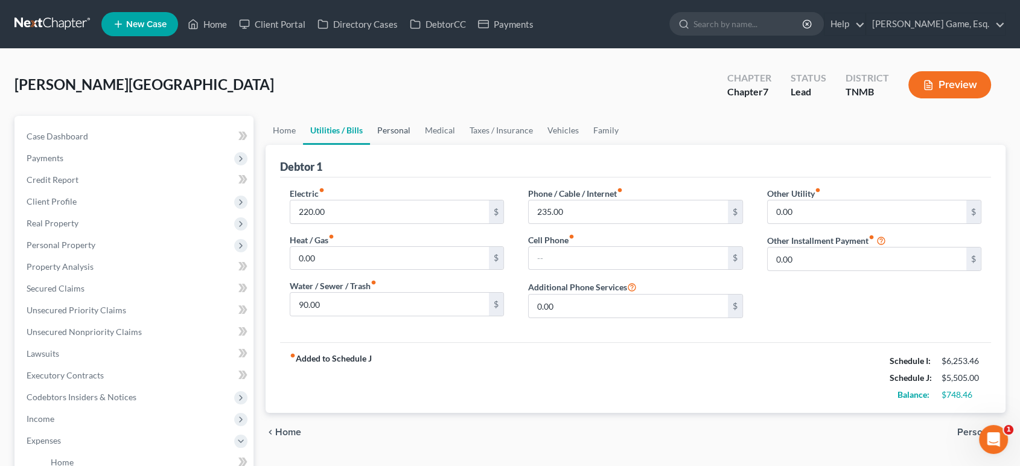
click at [418, 145] on link "Personal" at bounding box center [394, 130] width 48 height 29
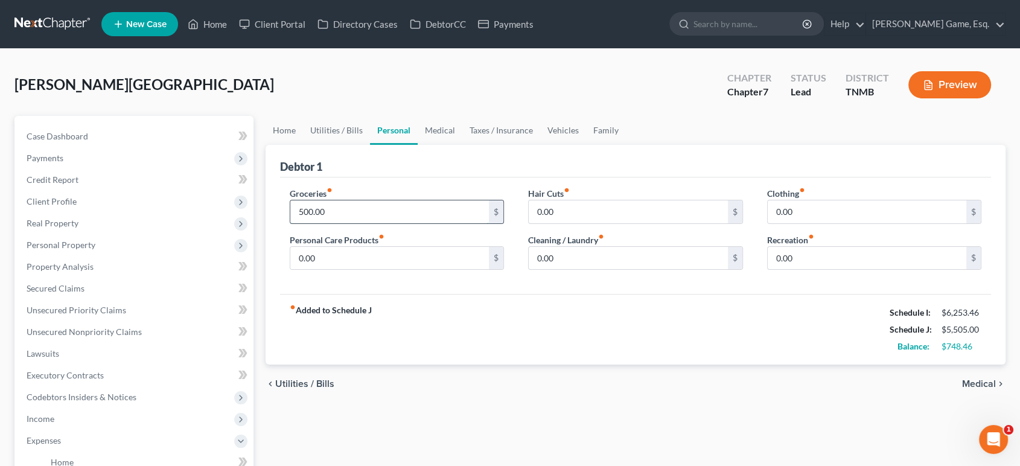
click at [376, 223] on input "500.00" at bounding box center [389, 211] width 199 height 23
click at [420, 295] on div "Groceries fiber_manual_record 500.00 $ Personal Care Products fiber_manual_reco…" at bounding box center [636, 235] width 712 height 117
click at [362, 223] on input "500.00" at bounding box center [389, 211] width 199 height 23
type input "900"
click at [381, 270] on input "0.00" at bounding box center [389, 258] width 199 height 23
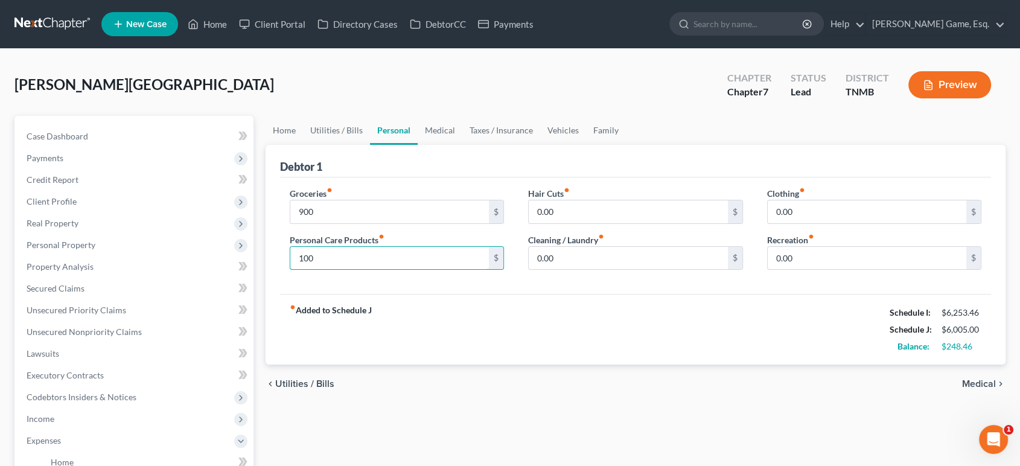
type input "100"
click at [625, 280] on div "Hair Cuts fiber_manual_record 0.00 $ Cleaning / Laundry fiber_manual_record 0.0…" at bounding box center [635, 233] width 239 height 93
click at [620, 270] on input "0.00" at bounding box center [628, 258] width 199 height 23
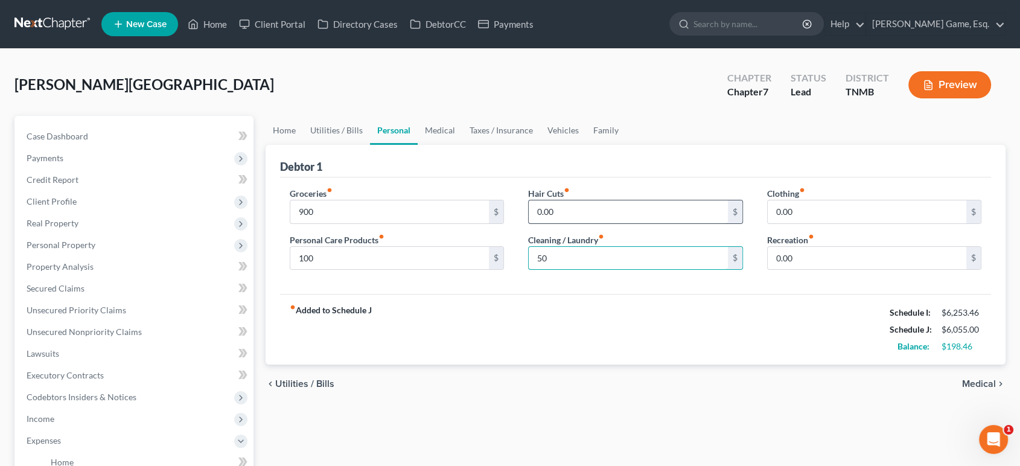
type input "50"
click at [611, 223] on input "0.00" at bounding box center [628, 211] width 199 height 23
click at [620, 219] on div "Groceries fiber_manual_record 900 $ Personal Care Products fiber_manual_record …" at bounding box center [636, 235] width 712 height 117
click at [611, 223] on input "0.00" at bounding box center [628, 211] width 199 height 23
click at [586, 145] on link "Vehicles" at bounding box center [563, 130] width 46 height 29
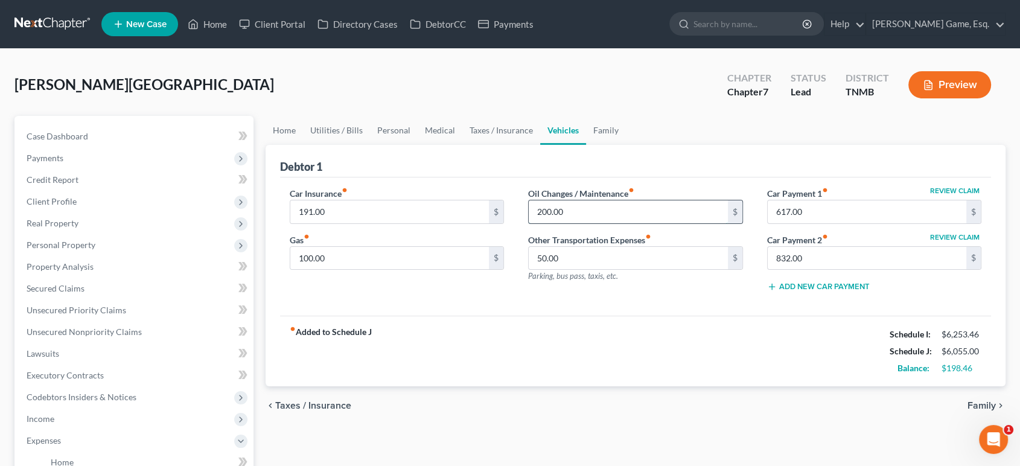
click at [580, 223] on input "200.00" at bounding box center [628, 211] width 199 height 23
click at [541, 177] on div "Debtor 1" at bounding box center [636, 161] width 712 height 33
click at [592, 223] on input "150" at bounding box center [628, 211] width 199 height 23
type input "100"
click at [582, 177] on div "Debtor 1" at bounding box center [636, 161] width 712 height 33
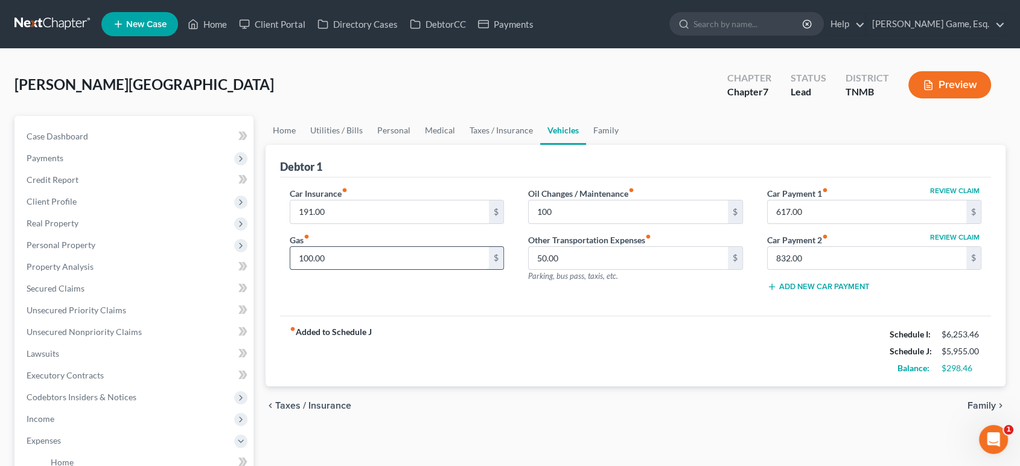
click at [352, 270] on input "100.00" at bounding box center [389, 258] width 199 height 23
click at [331, 270] on div "Gas fiber_manual_record 100.00 $" at bounding box center [397, 252] width 215 height 37
click at [363, 270] on input "100.00" at bounding box center [389, 258] width 199 height 23
click at [592, 270] on input "50.00" at bounding box center [628, 258] width 199 height 23
click at [369, 270] on input "100.00" at bounding box center [389, 258] width 199 height 23
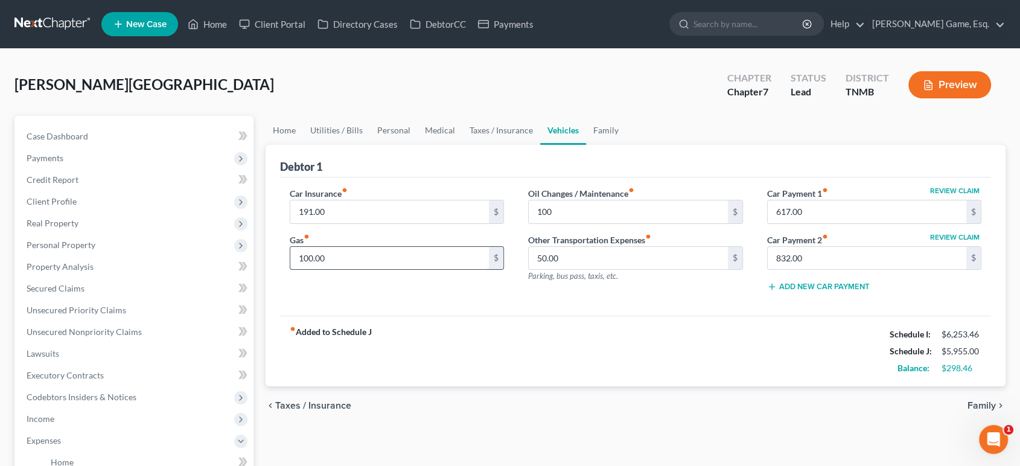
click at [333, 270] on input "100.00" at bounding box center [389, 258] width 199 height 23
click at [588, 270] on input "50.00" at bounding box center [628, 258] width 199 height 23
click at [551, 270] on input "50.00" at bounding box center [628, 258] width 199 height 23
click at [565, 302] on div "Oil Changes / Maintenance fiber_manual_record 100 $ Other Transportation Expens…" at bounding box center [635, 244] width 239 height 115
click at [319, 223] on input "191.00" at bounding box center [389, 211] width 199 height 23
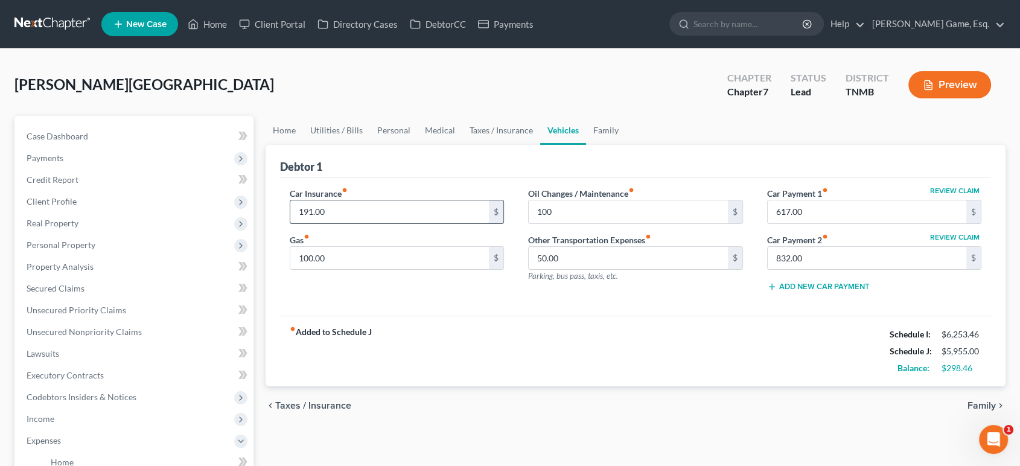
click at [318, 223] on input "191.00" at bounding box center [389, 211] width 199 height 23
type input "181.00"
click at [626, 145] on link "Family" at bounding box center [606, 130] width 40 height 29
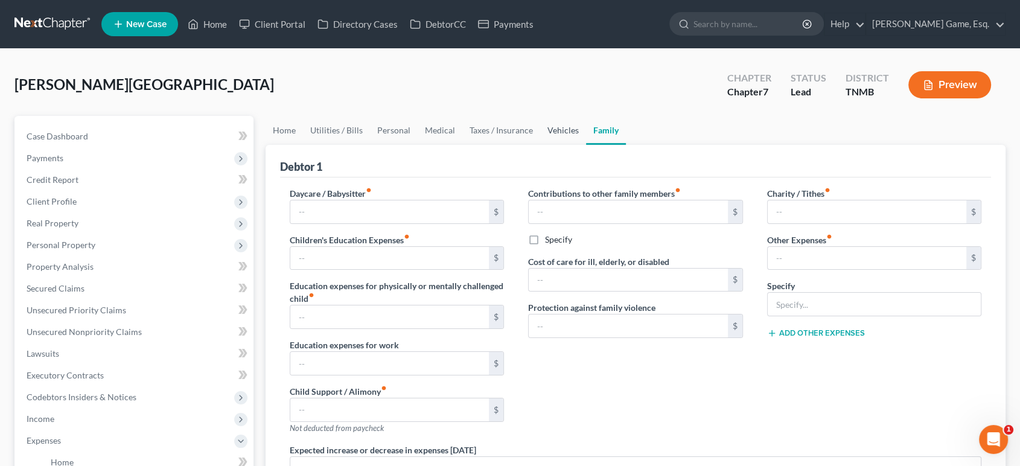
click at [586, 145] on link "Vehicles" at bounding box center [563, 130] width 46 height 29
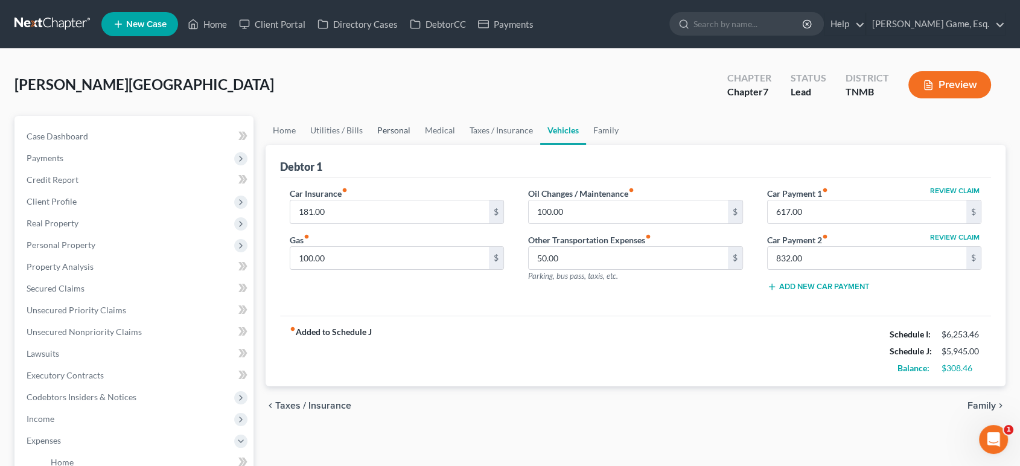
click at [418, 145] on link "Personal" at bounding box center [394, 130] width 48 height 29
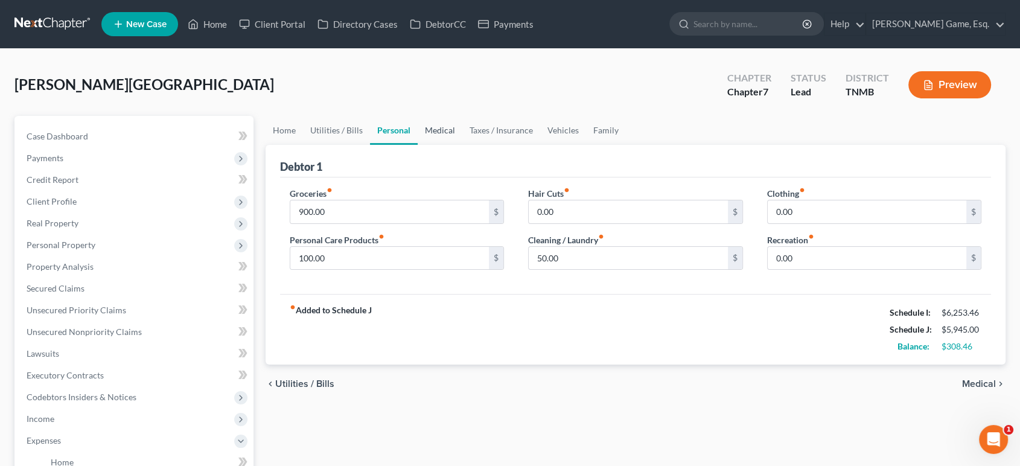
click at [462, 145] on link "Medical" at bounding box center [440, 130] width 45 height 29
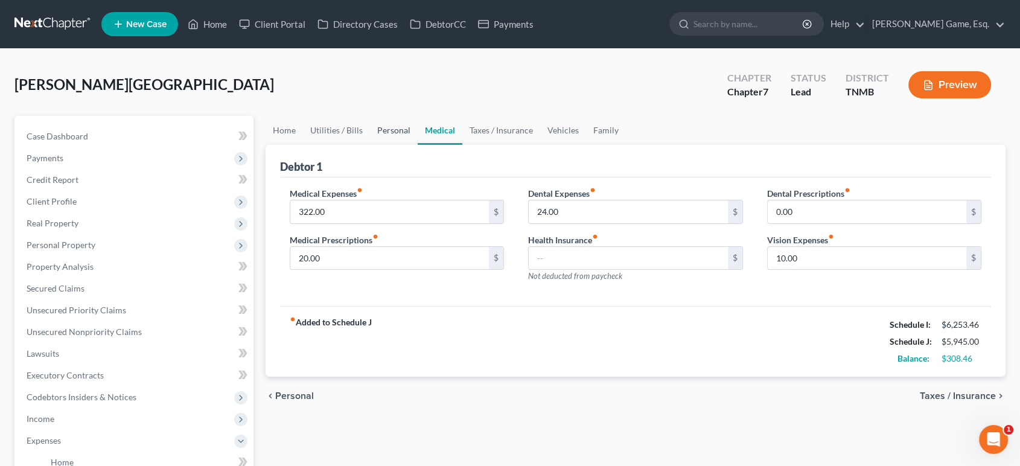
click at [418, 145] on link "Personal" at bounding box center [394, 130] width 48 height 29
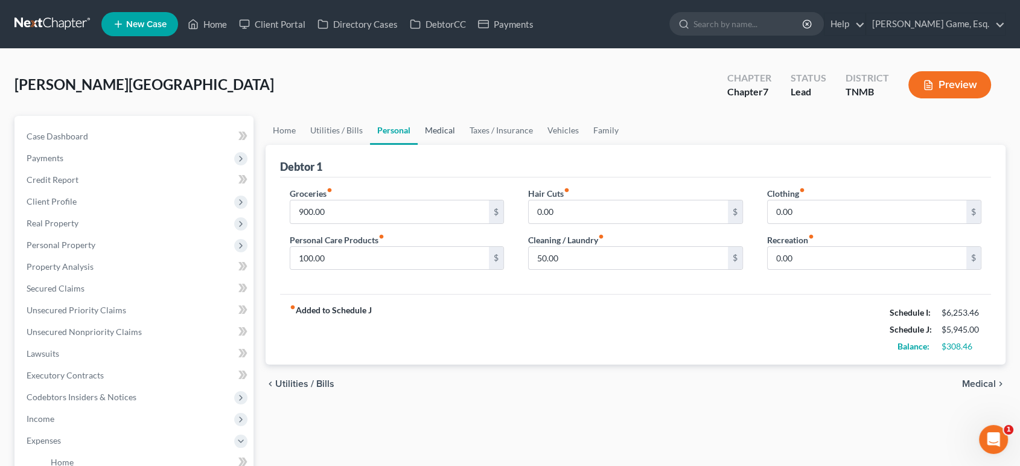
click at [462, 145] on link "Medical" at bounding box center [440, 130] width 45 height 29
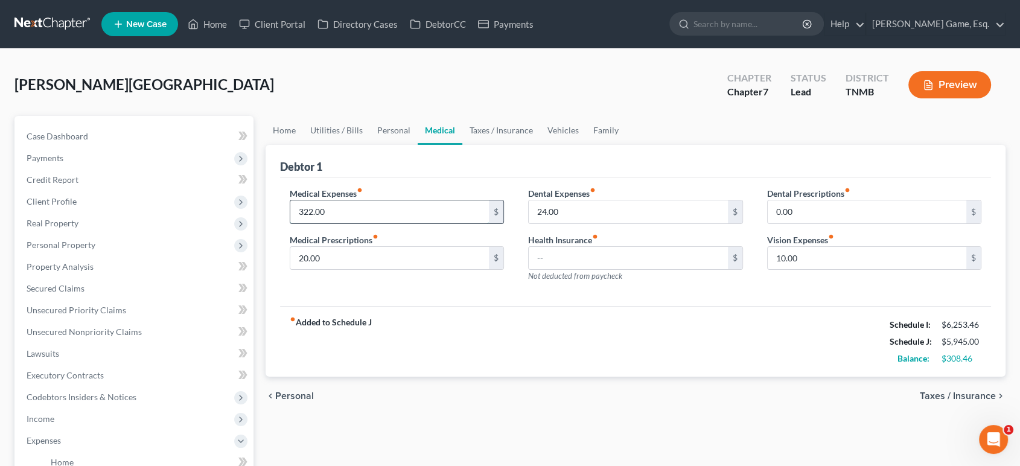
click at [325, 223] on input "322.00" at bounding box center [389, 211] width 199 height 23
type input "150"
click at [497, 177] on div "Debtor 1" at bounding box center [636, 161] width 712 height 33
click at [586, 145] on link "Vehicles" at bounding box center [563, 130] width 46 height 29
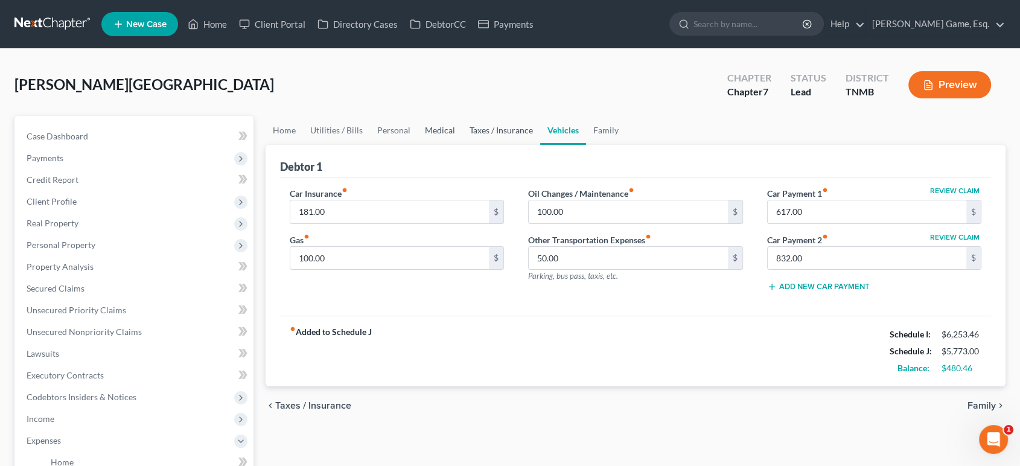
click at [540, 145] on link "Taxes / Insurance" at bounding box center [501, 130] width 78 height 29
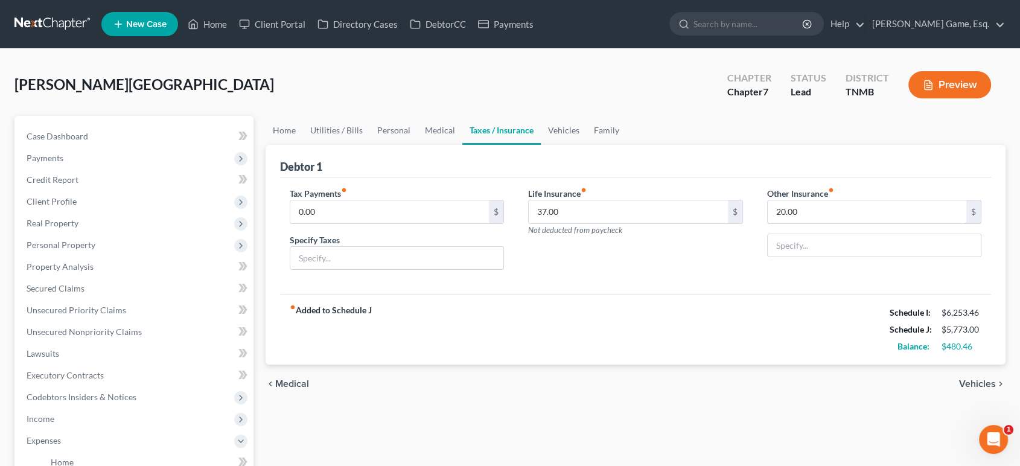
click at [844, 223] on input "20.00" at bounding box center [867, 211] width 199 height 23
click at [587, 145] on link "Vehicles" at bounding box center [564, 130] width 46 height 29
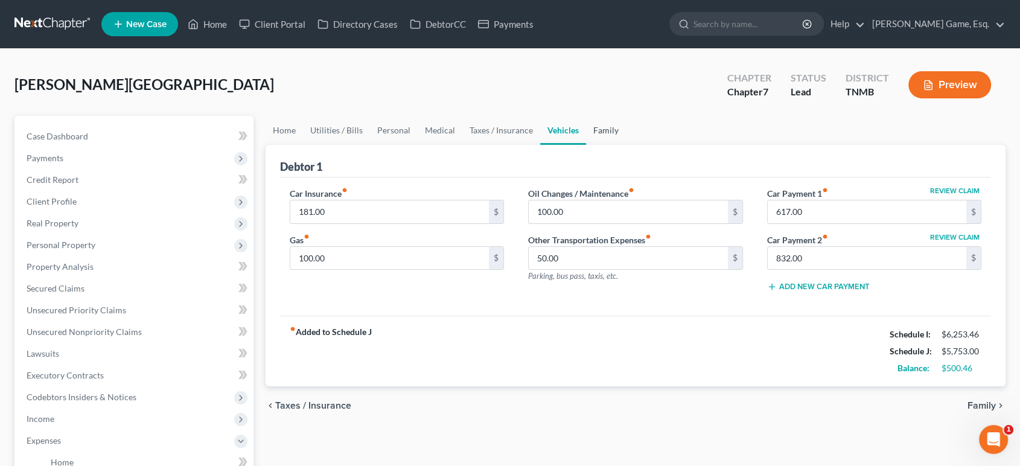
click at [626, 145] on link "Family" at bounding box center [606, 130] width 40 height 29
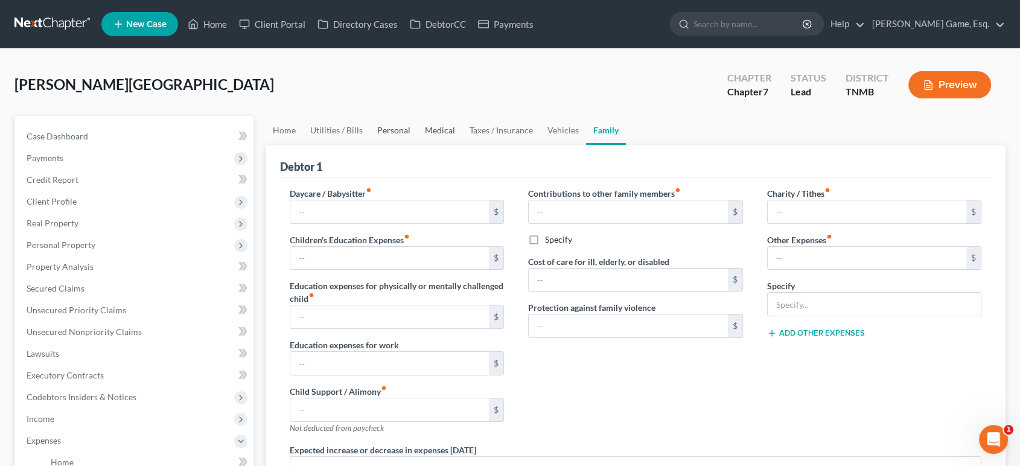
drag, startPoint x: 473, startPoint y: 162, endPoint x: 421, endPoint y: 163, distance: 51.3
click at [462, 145] on link "Medical" at bounding box center [440, 130] width 45 height 29
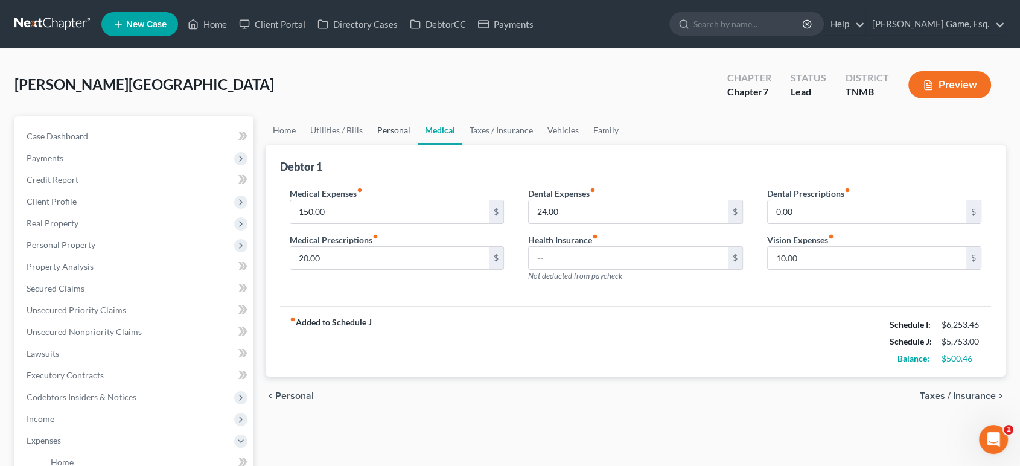
click at [418, 145] on link "Personal" at bounding box center [394, 130] width 48 height 29
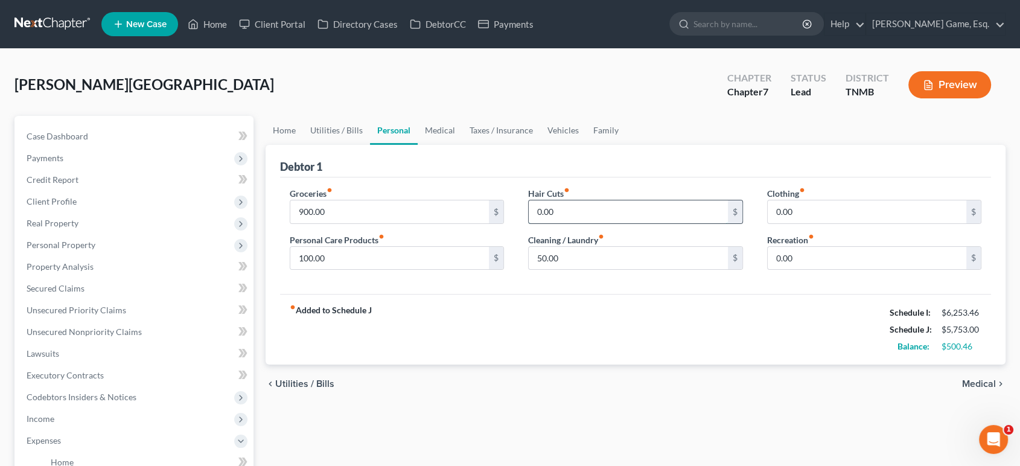
click at [612, 223] on input "0.00" at bounding box center [628, 211] width 199 height 23
click at [824, 223] on input "0.00" at bounding box center [867, 211] width 199 height 23
click at [598, 223] on input "130" at bounding box center [628, 211] width 199 height 23
type input "190"
click at [820, 223] on input "0.00" at bounding box center [867, 211] width 199 height 23
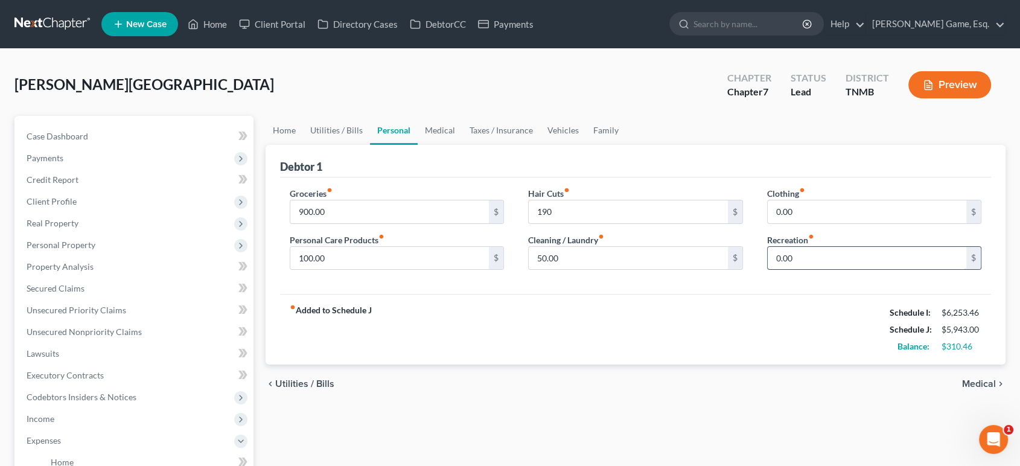
click at [819, 270] on input "0.00" at bounding box center [867, 258] width 199 height 23
type input "3"
type input "230"
drag, startPoint x: 812, startPoint y: 260, endPoint x: 823, endPoint y: 221, distance: 40.0
click at [812, 223] on input "0.00" at bounding box center [867, 211] width 199 height 23
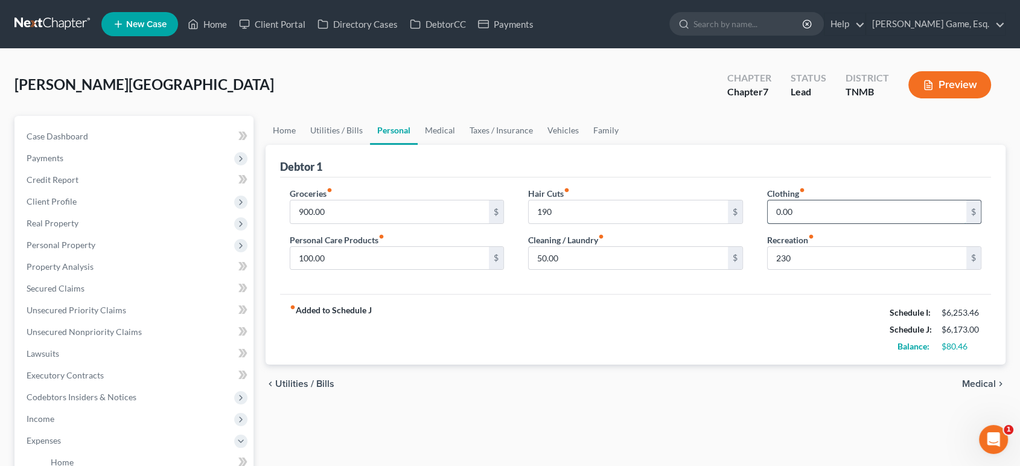
click at [832, 223] on input "0.00" at bounding box center [867, 211] width 199 height 23
click at [823, 223] on input "0.00" at bounding box center [867, 211] width 199 height 23
drag, startPoint x: 777, startPoint y: 262, endPoint x: 781, endPoint y: 243, distance: 19.2
click at [756, 262] on div "Clothing fiber_manual_record 0.00 $ Recreation fiber_manual_record 230 $" at bounding box center [874, 233] width 239 height 93
type input "50"
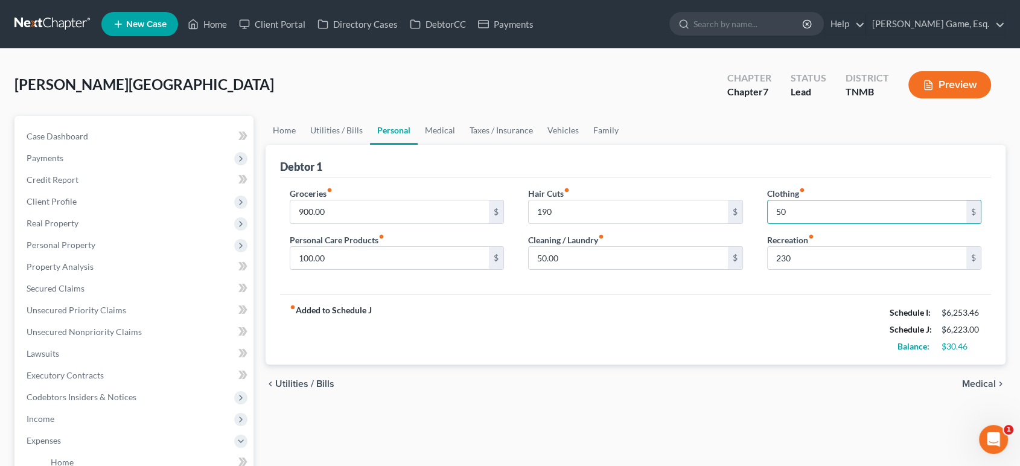
click at [851, 177] on div "Debtor 1" at bounding box center [636, 161] width 712 height 33
click at [295, 145] on link "Home" at bounding box center [284, 130] width 37 height 29
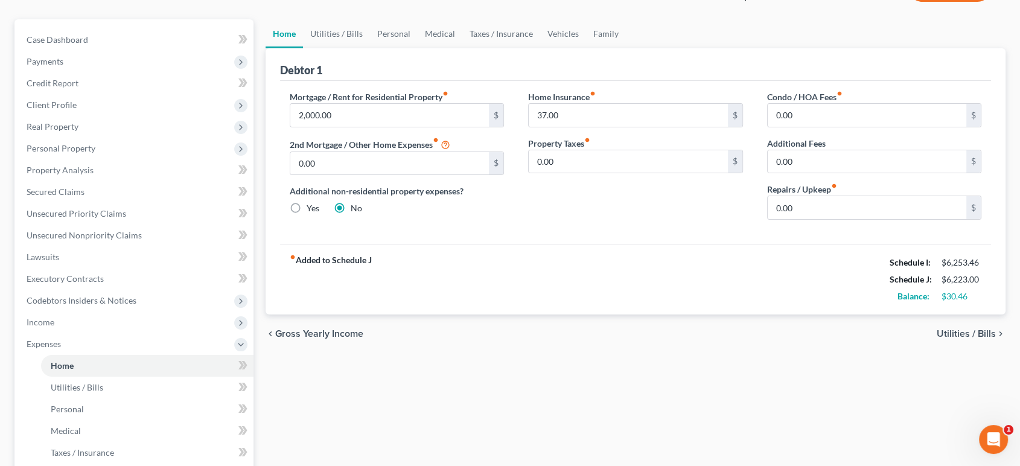
scroll to position [67, 0]
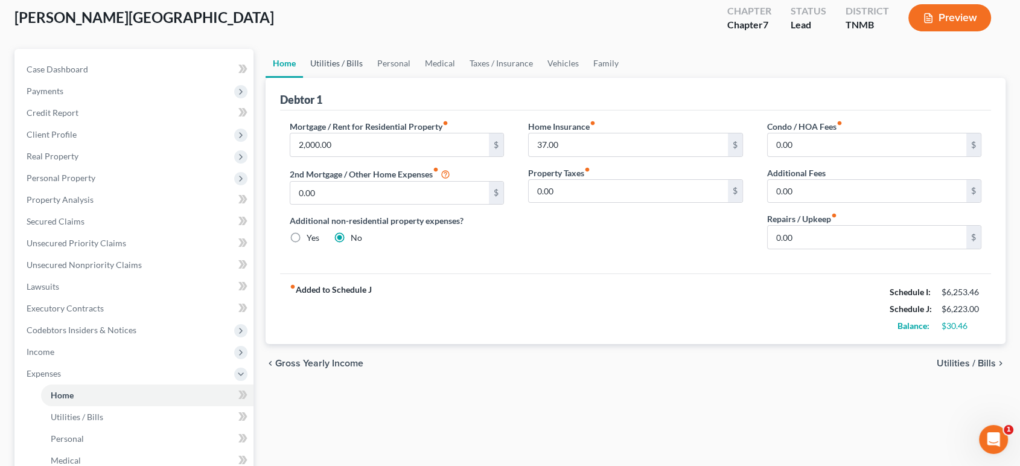
click at [366, 78] on link "Utilities / Bills" at bounding box center [336, 63] width 67 height 29
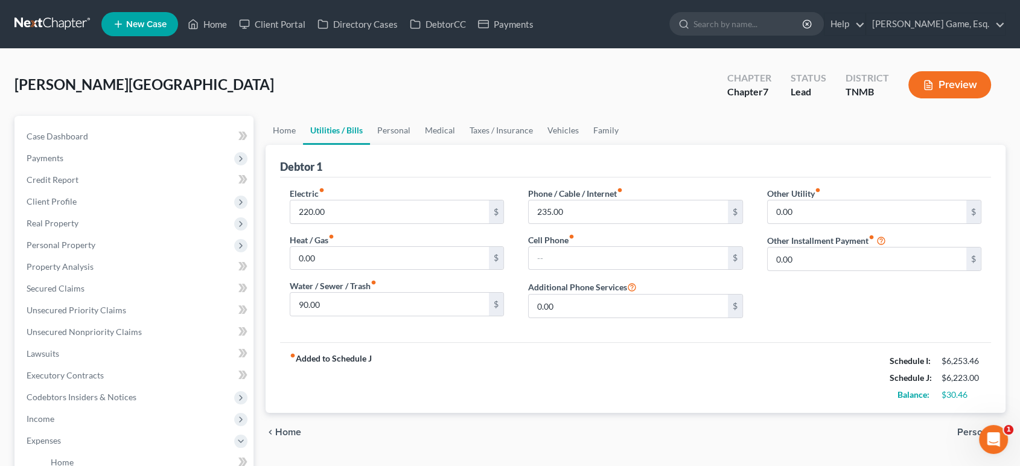
scroll to position [67, 0]
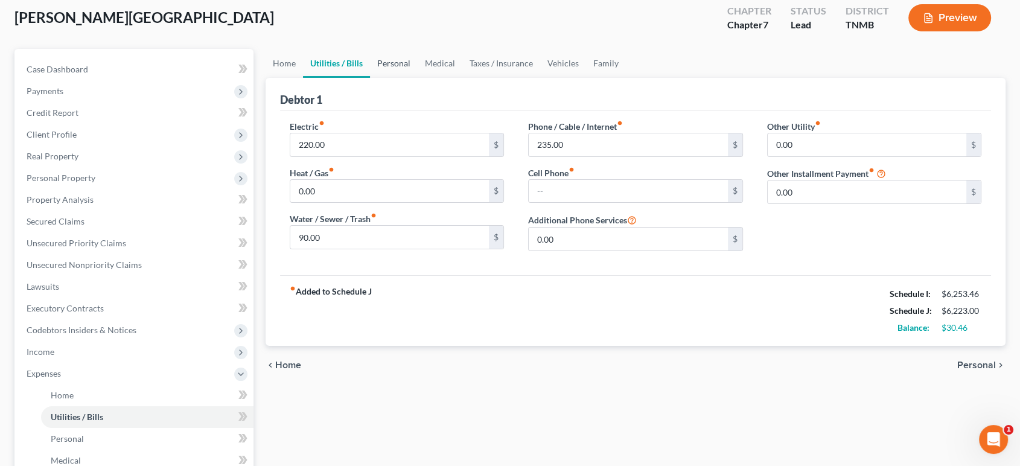
click at [418, 78] on link "Personal" at bounding box center [394, 63] width 48 height 29
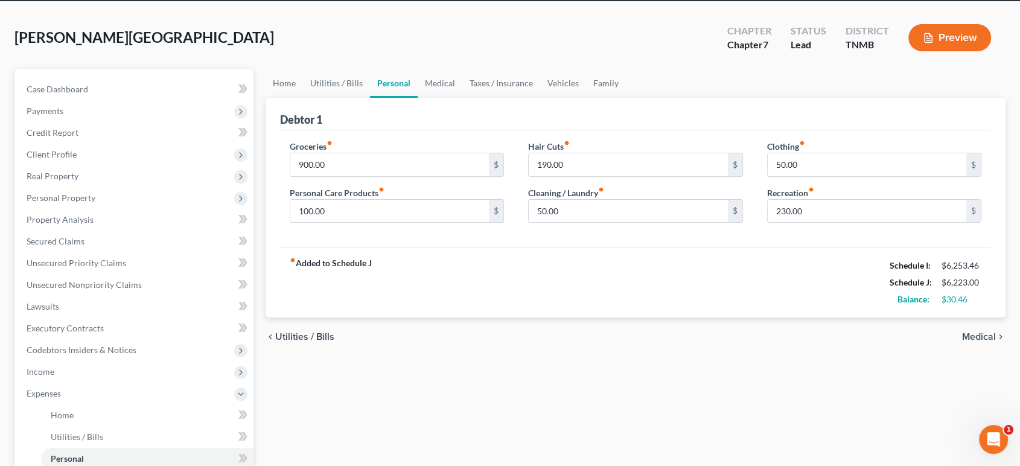
scroll to position [67, 0]
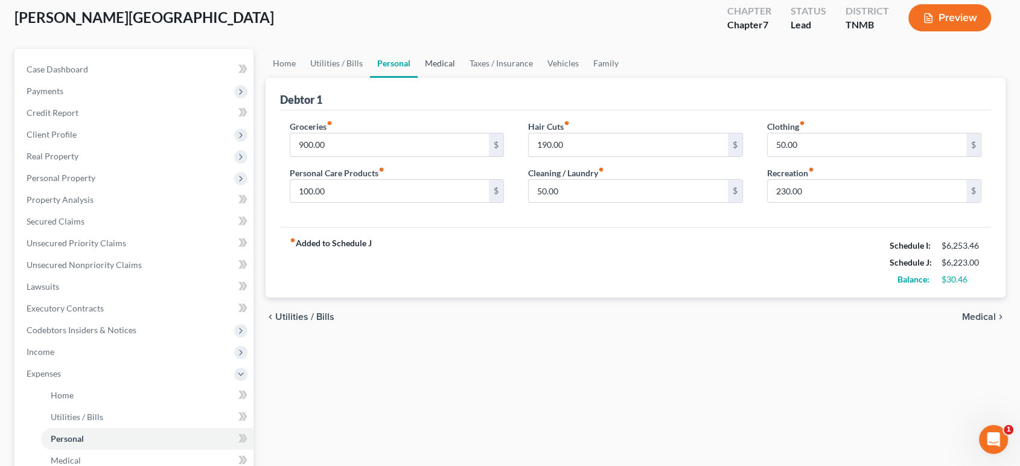
click at [462, 78] on link "Medical" at bounding box center [440, 63] width 45 height 29
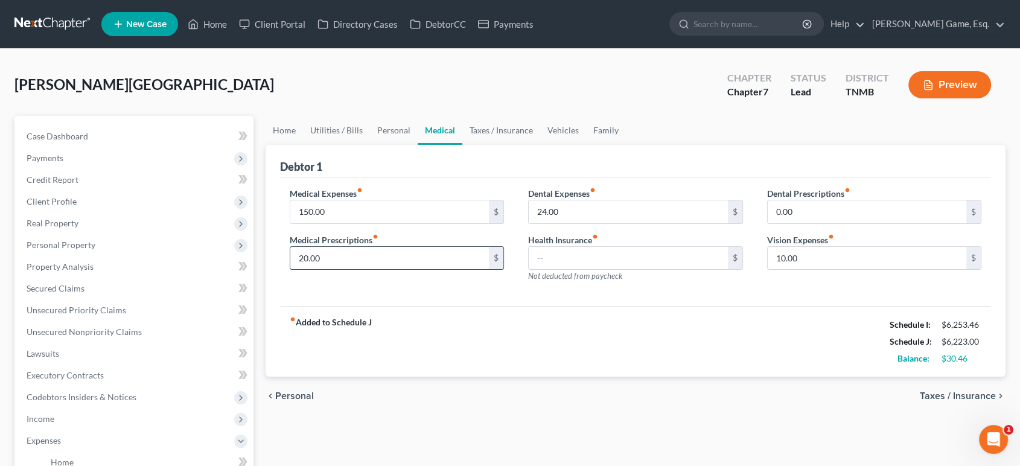
click at [421, 270] on input "20.00" at bounding box center [389, 258] width 199 height 23
click at [602, 223] on input "24.00" at bounding box center [628, 211] width 199 height 23
click at [836, 270] on input "10.00" at bounding box center [867, 258] width 199 height 23
click at [663, 177] on div "Debtor 1" at bounding box center [636, 161] width 712 height 33
click at [579, 223] on input "text" at bounding box center [628, 211] width 199 height 23
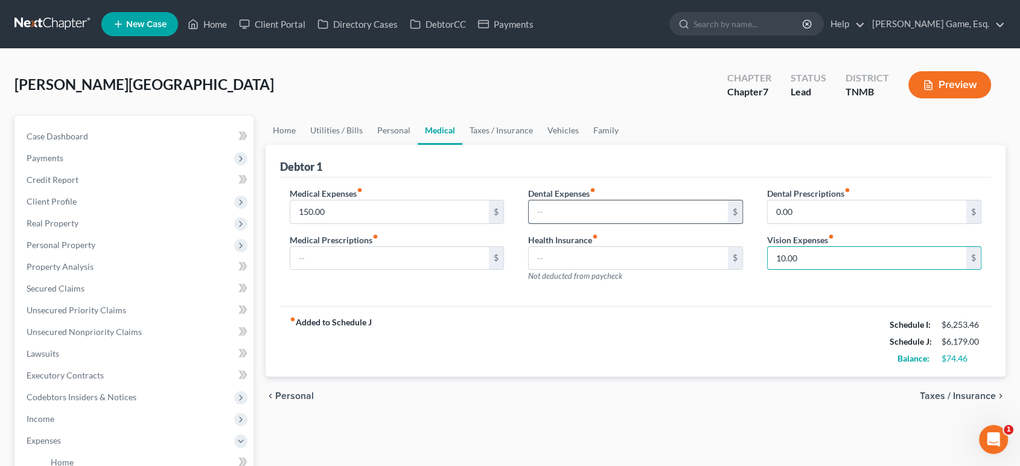
type input "10.00"
type input "24.00"
click at [826, 270] on input "10.00" at bounding box center [867, 258] width 199 height 23
click at [600, 177] on div "Debtor 1" at bounding box center [636, 161] width 712 height 33
click at [579, 223] on input "24.00" at bounding box center [628, 211] width 199 height 23
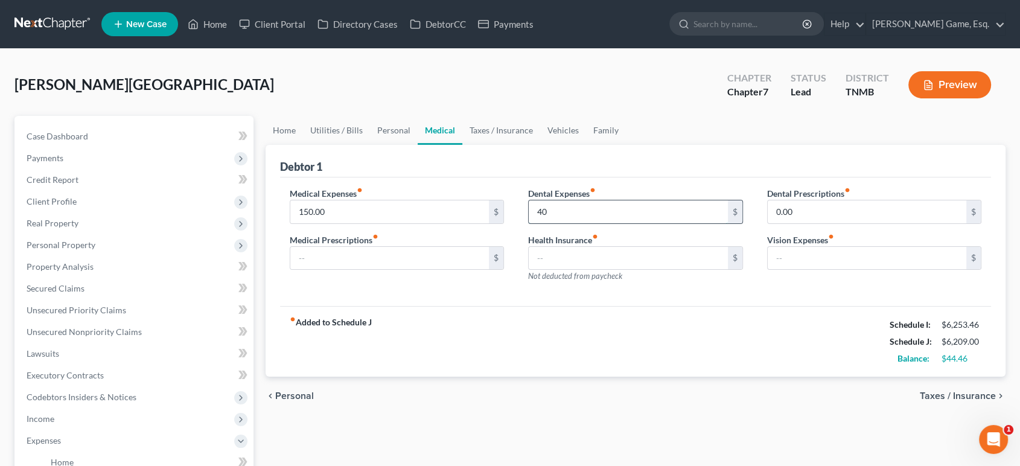
click at [589, 223] on input "40" at bounding box center [628, 211] width 199 height 23
click at [556, 223] on input "4,050" at bounding box center [628, 211] width 199 height 23
type input "4"
type input "50"
click at [666, 177] on div "Debtor 1" at bounding box center [636, 161] width 712 height 33
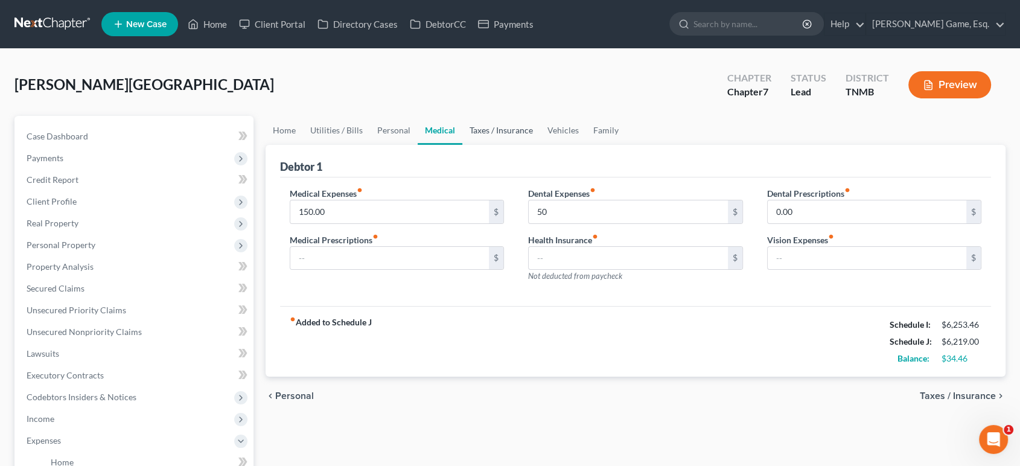
click at [540, 145] on link "Taxes / Insurance" at bounding box center [501, 130] width 78 height 29
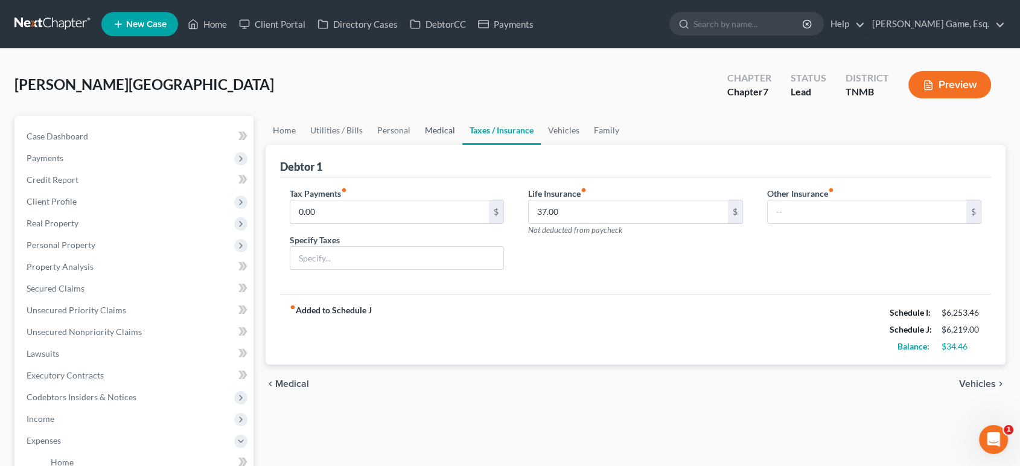
click at [462, 145] on link "Medical" at bounding box center [440, 130] width 45 height 29
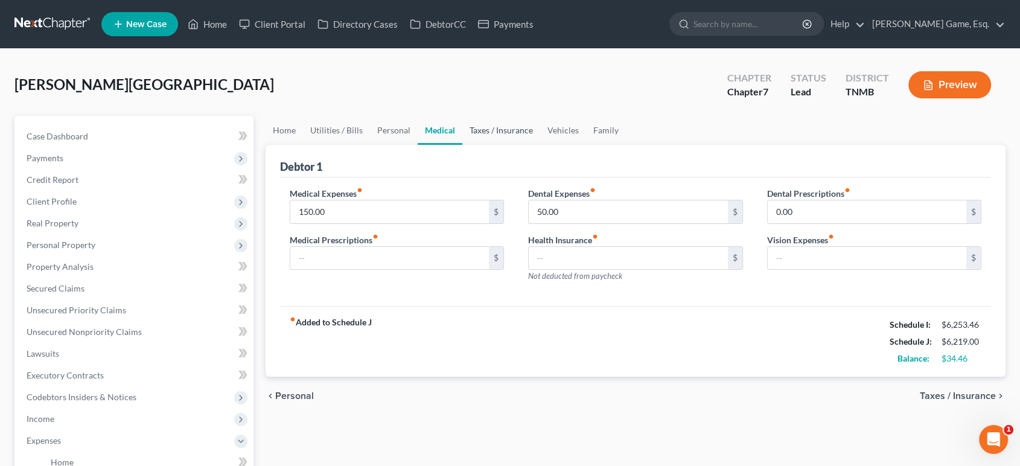
click at [540, 144] on link "Taxes / Insurance" at bounding box center [501, 130] width 78 height 29
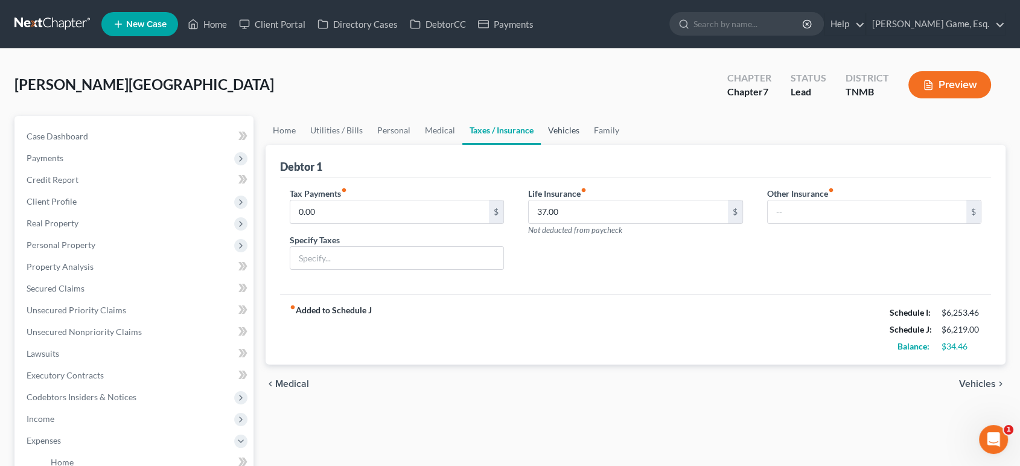
click at [587, 145] on link "Vehicles" at bounding box center [564, 130] width 46 height 29
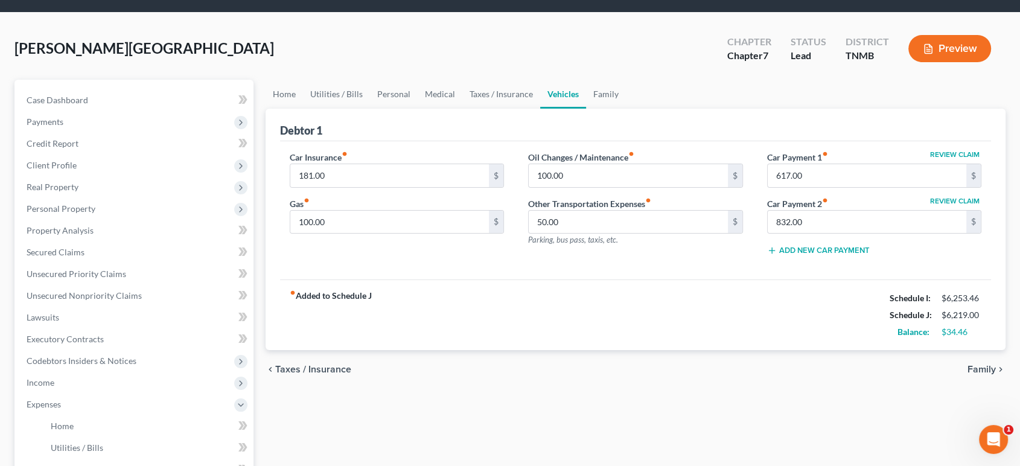
scroll to position [67, 0]
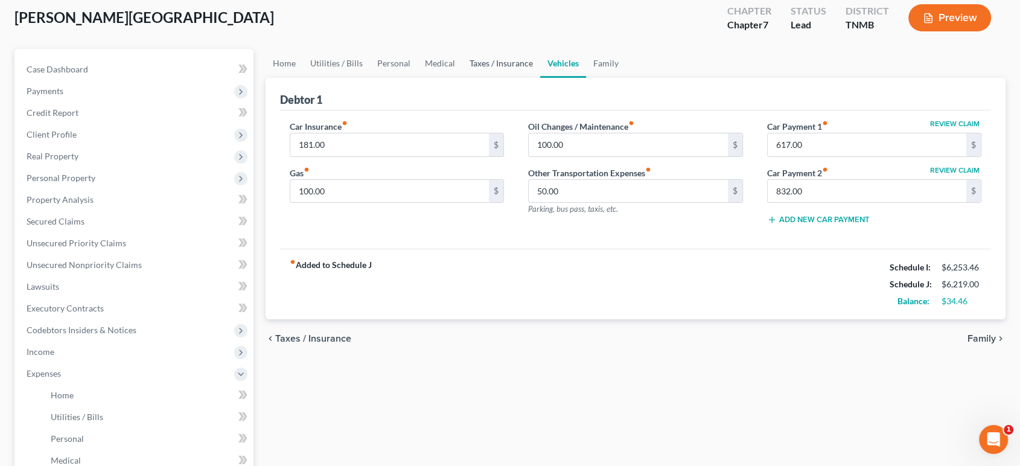
click at [540, 78] on link "Taxes / Insurance" at bounding box center [501, 63] width 78 height 29
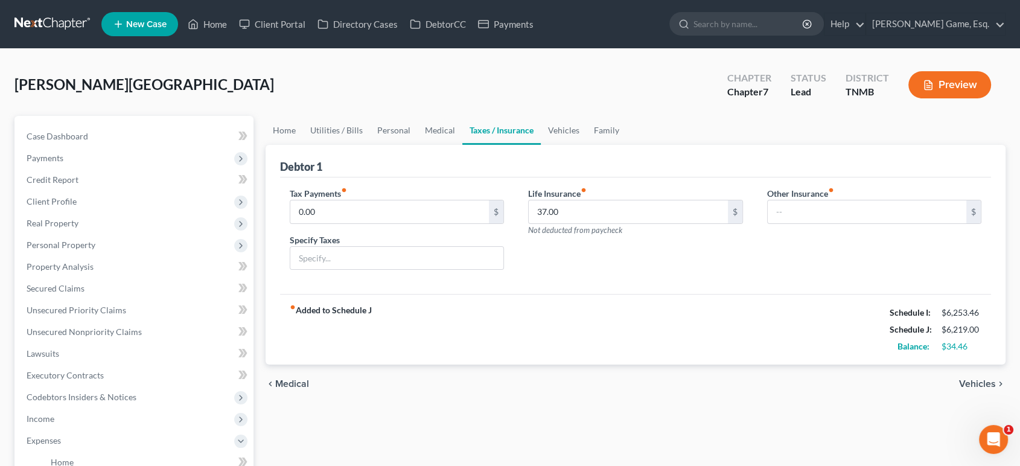
drag, startPoint x: 560, startPoint y: 95, endPoint x: 457, endPoint y: 124, distance: 106.6
click at [461, 116] on div "[PERSON_NAME][GEOGRAPHIC_DATA] Upgraded Chapter Chapter 7 Status Lead District …" at bounding box center [509, 89] width 991 height 53
click at [587, 145] on link "Vehicles" at bounding box center [564, 130] width 46 height 29
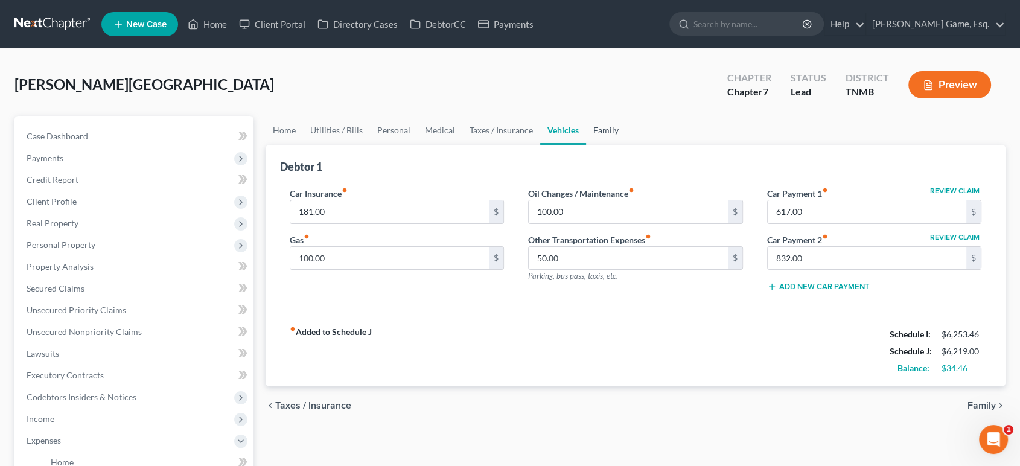
click at [626, 145] on link "Family" at bounding box center [606, 130] width 40 height 29
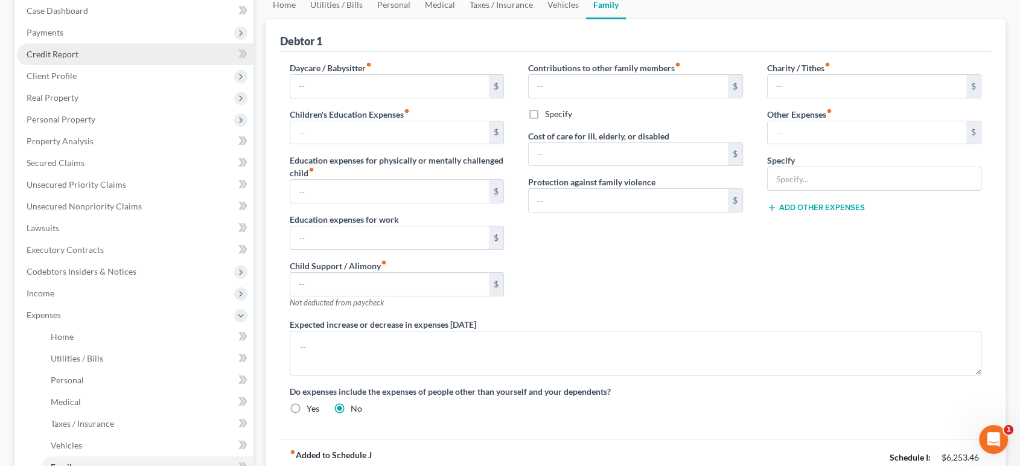
scroll to position [134, 0]
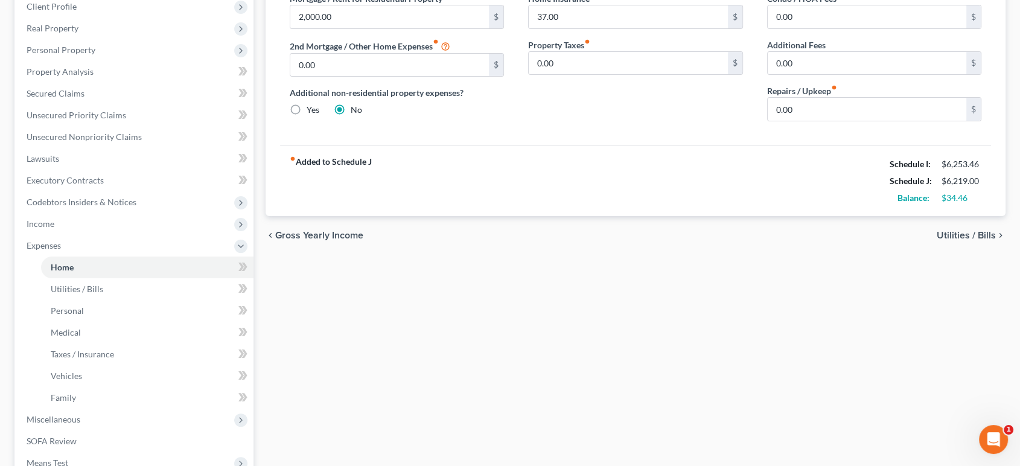
scroll to position [268, 0]
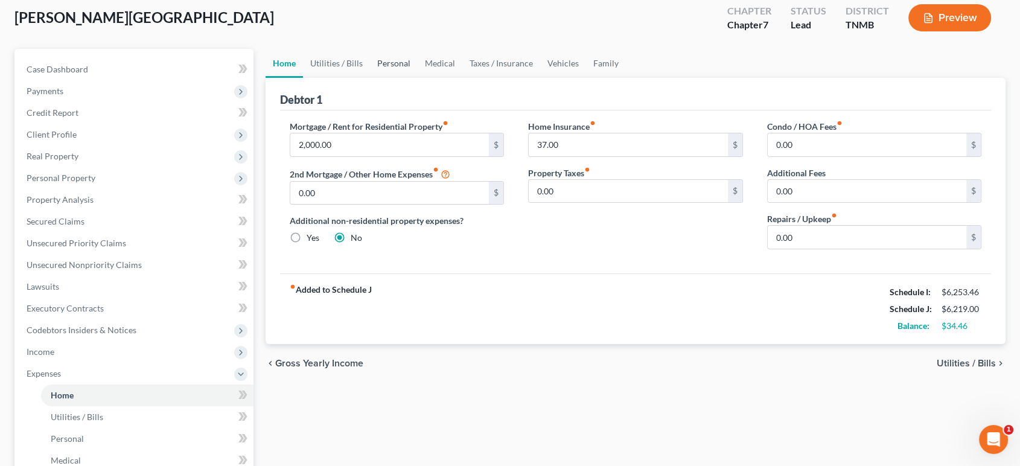
click at [418, 78] on link "Personal" at bounding box center [394, 63] width 48 height 29
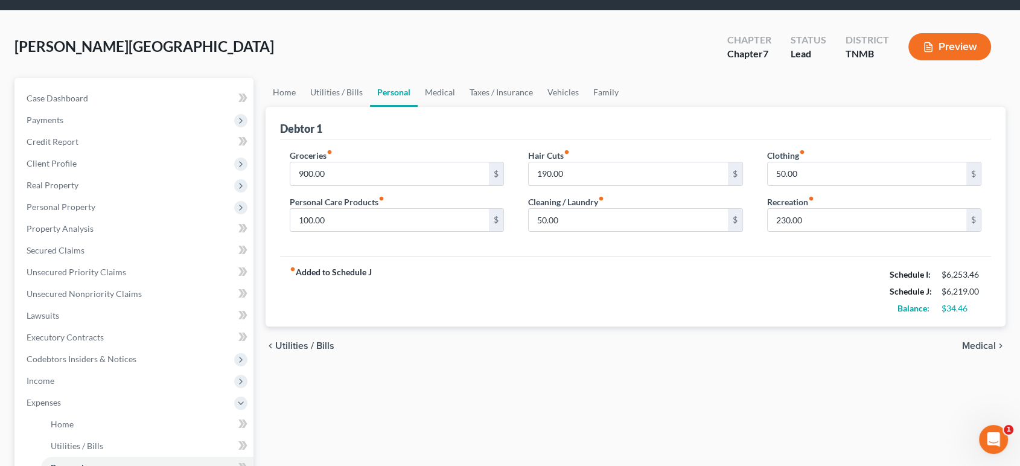
scroll to position [67, 0]
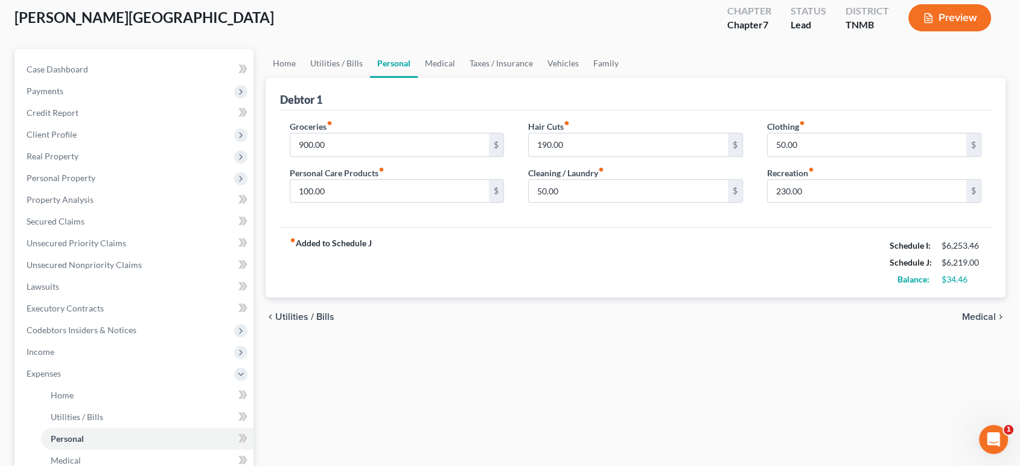
click at [500, 298] on div "fiber_manual_record Added to Schedule J Schedule I: $6,253.46 Schedule J: $6,21…" at bounding box center [636, 262] width 712 height 71
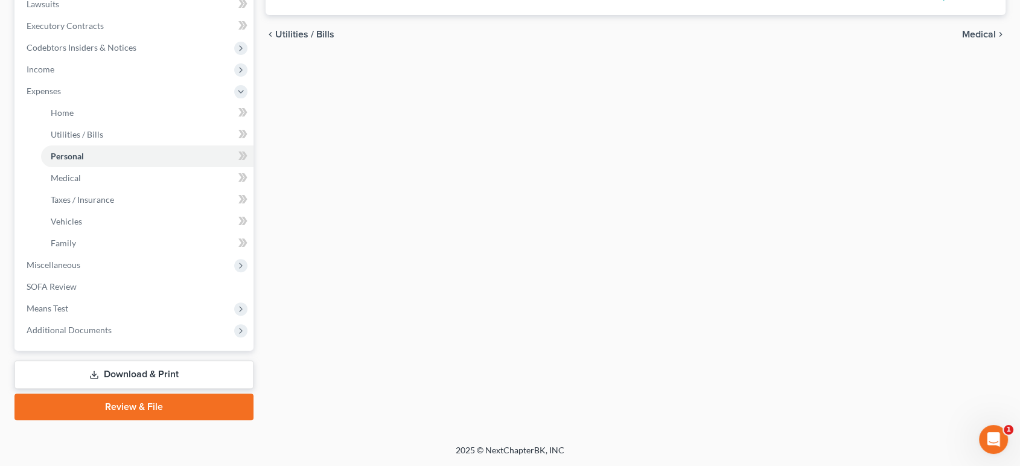
scroll to position [469, 0]
click at [149, 276] on span "Miscellaneous" at bounding box center [135, 265] width 237 height 22
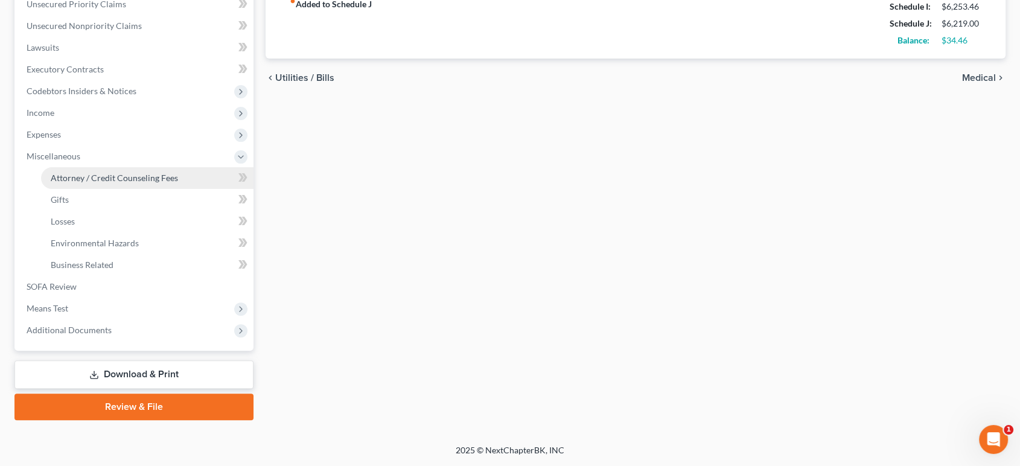
click at [176, 173] on span "Attorney / Credit Counseling Fees" at bounding box center [114, 178] width 127 height 10
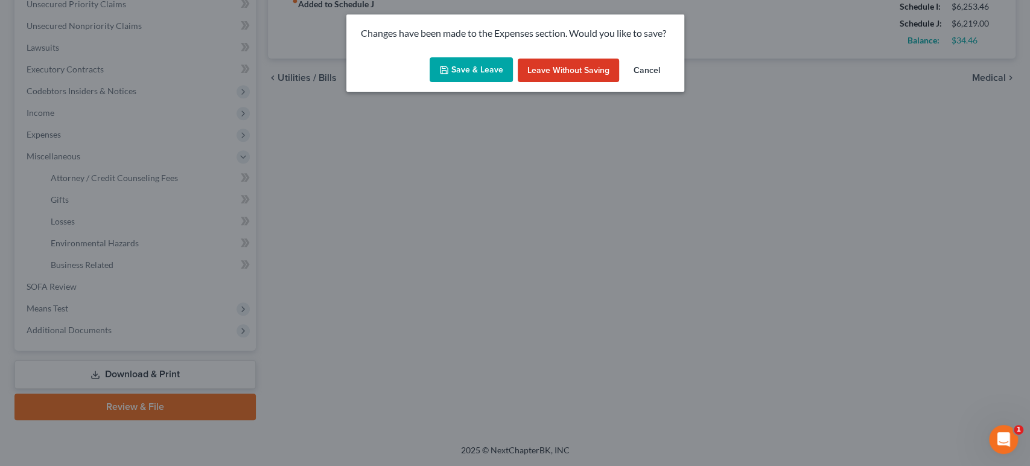
click at [454, 82] on button "Save & Leave" at bounding box center [471, 69] width 83 height 25
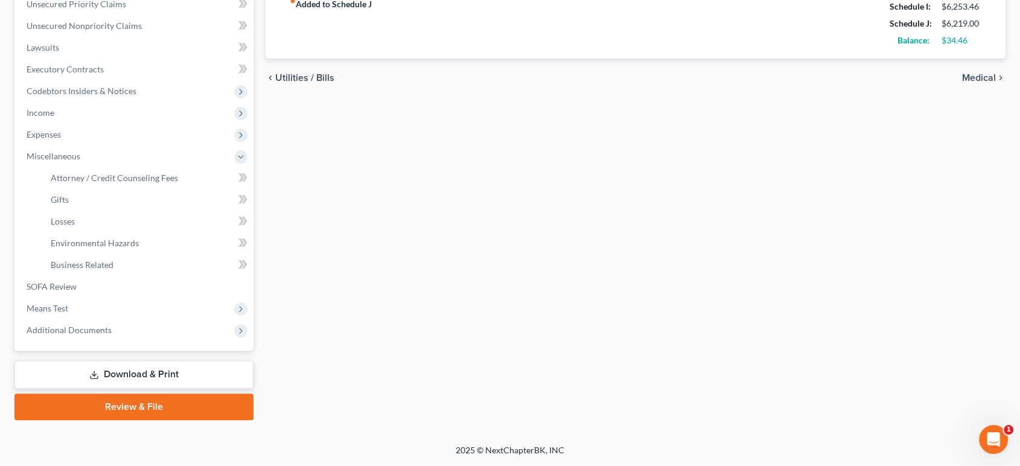
select select "0"
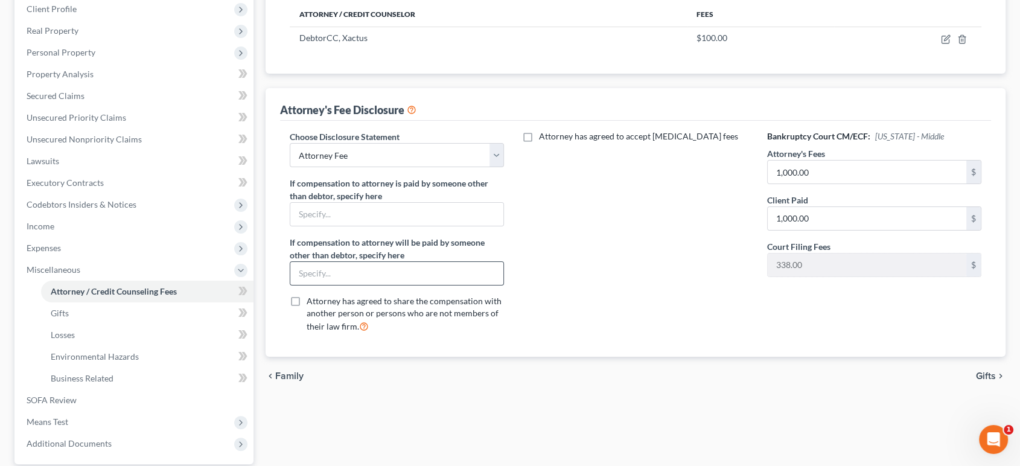
scroll to position [402, 0]
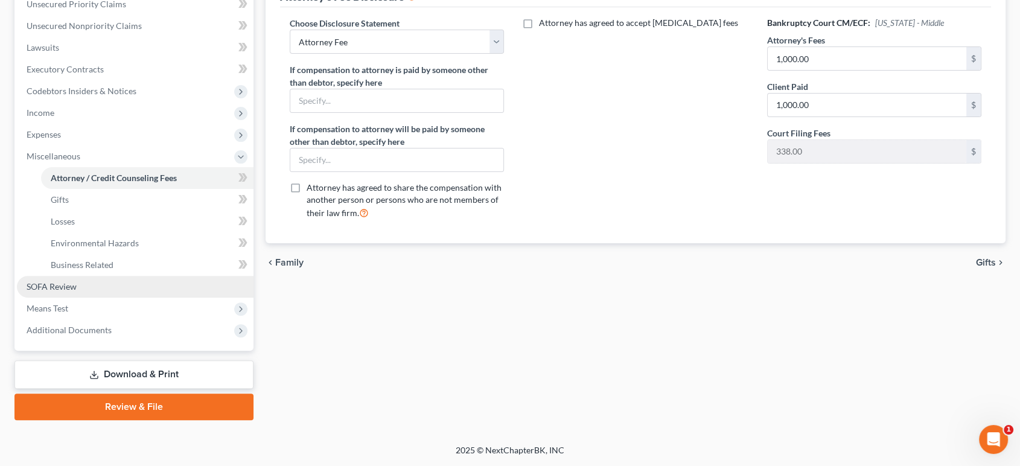
click at [126, 298] on link "SOFA Review" at bounding box center [135, 287] width 237 height 22
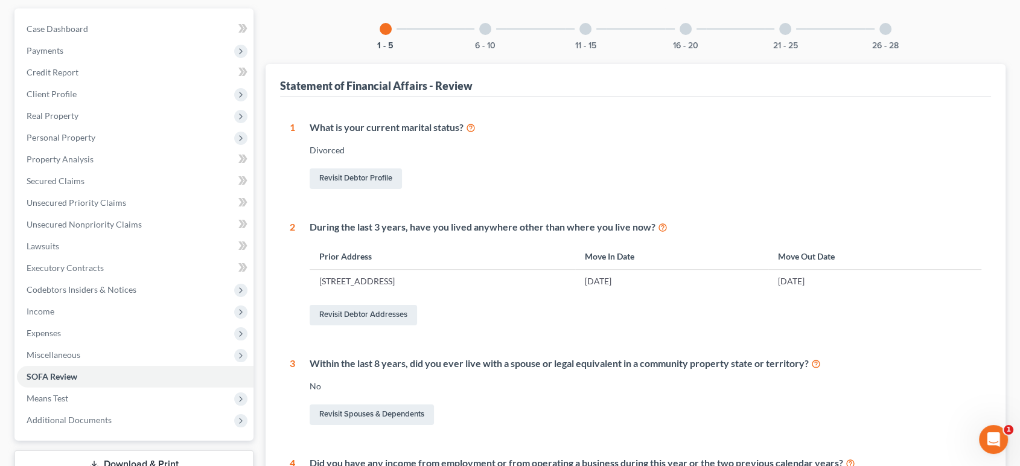
scroll to position [85, 0]
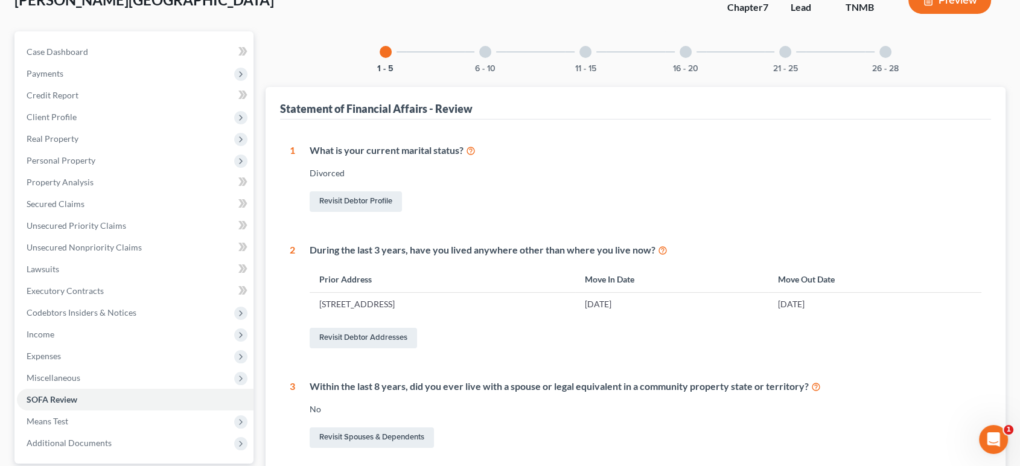
click at [891, 58] on div at bounding box center [885, 52] width 12 height 12
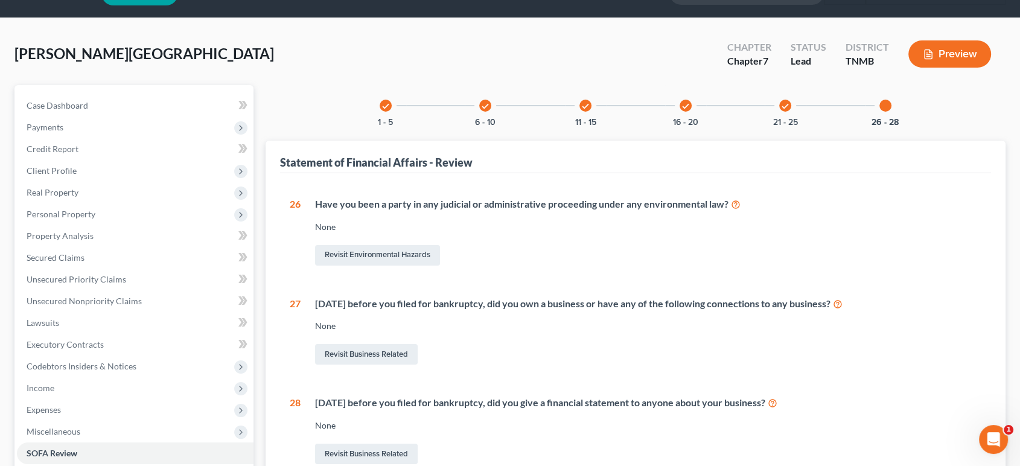
scroll to position [18, 0]
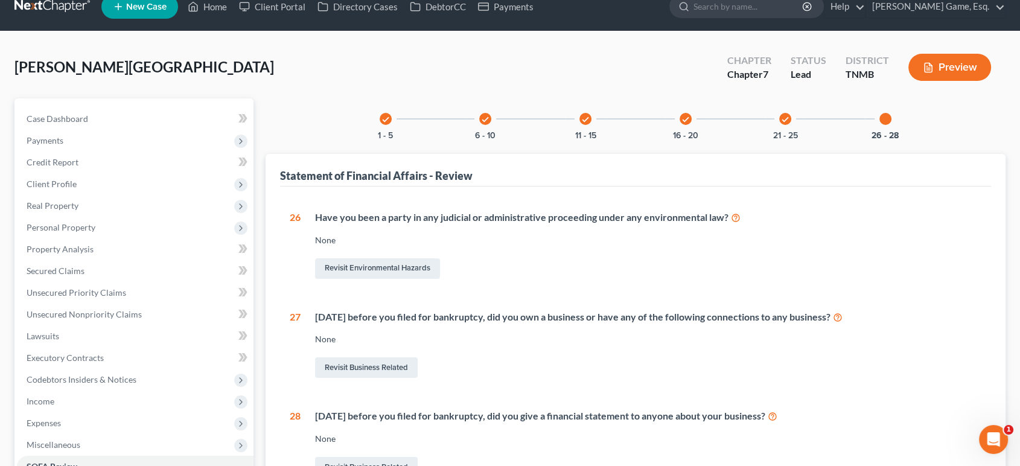
click at [806, 139] on div "check 21 - 25" at bounding box center [785, 118] width 41 height 41
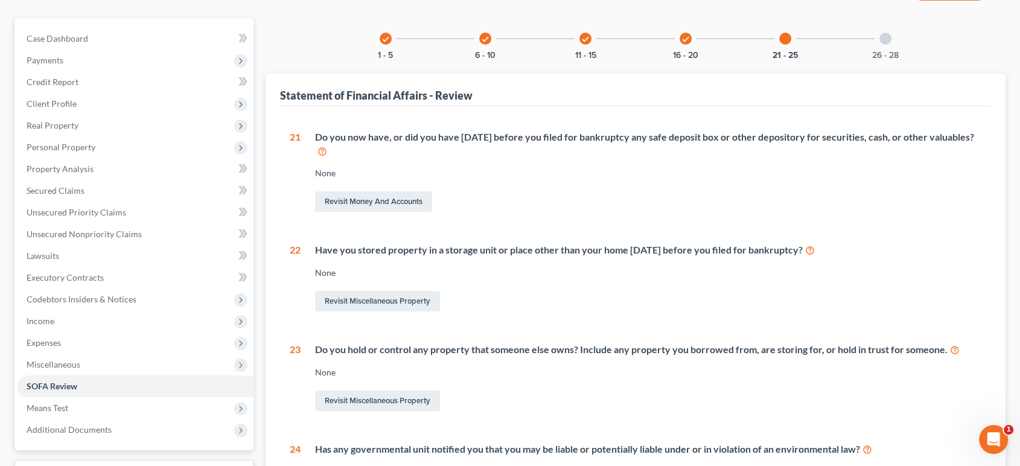
scroll to position [85, 0]
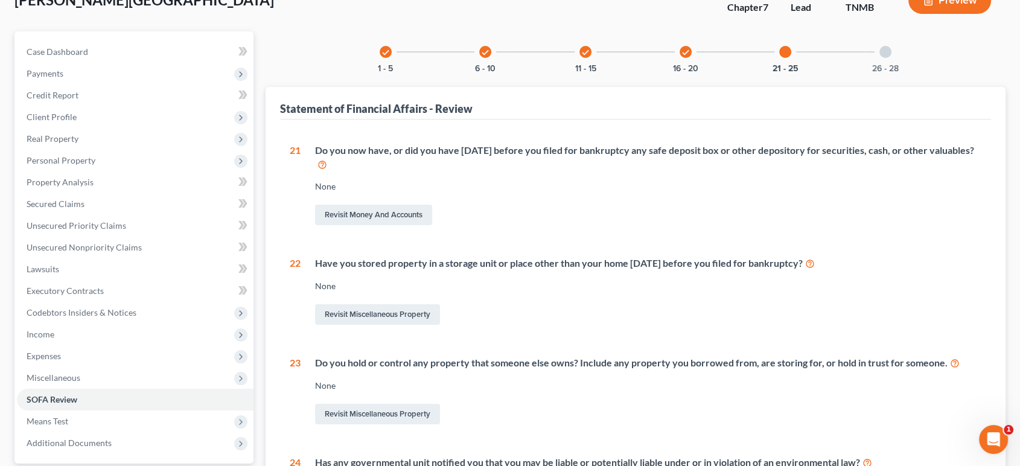
click at [906, 72] on div "26 - 28" at bounding box center [885, 51] width 41 height 41
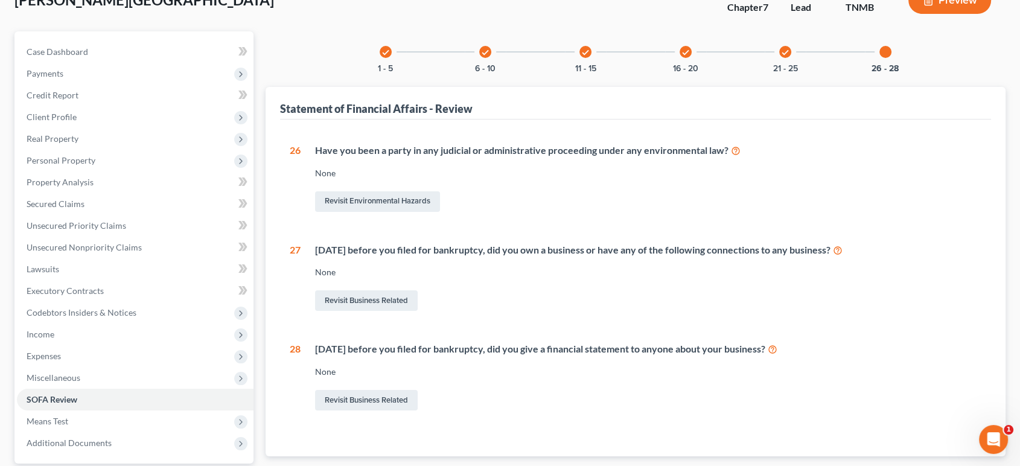
click at [789, 57] on icon "check" at bounding box center [785, 52] width 8 height 8
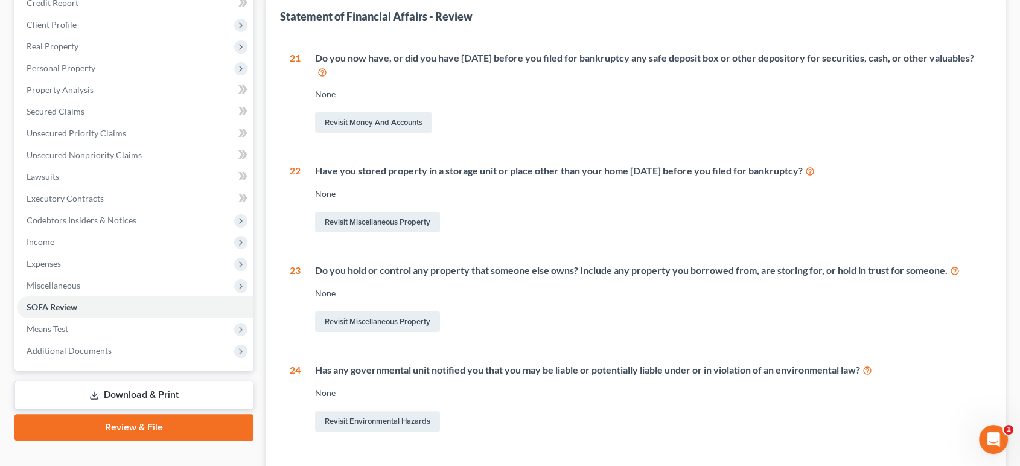
scroll to position [24, 0]
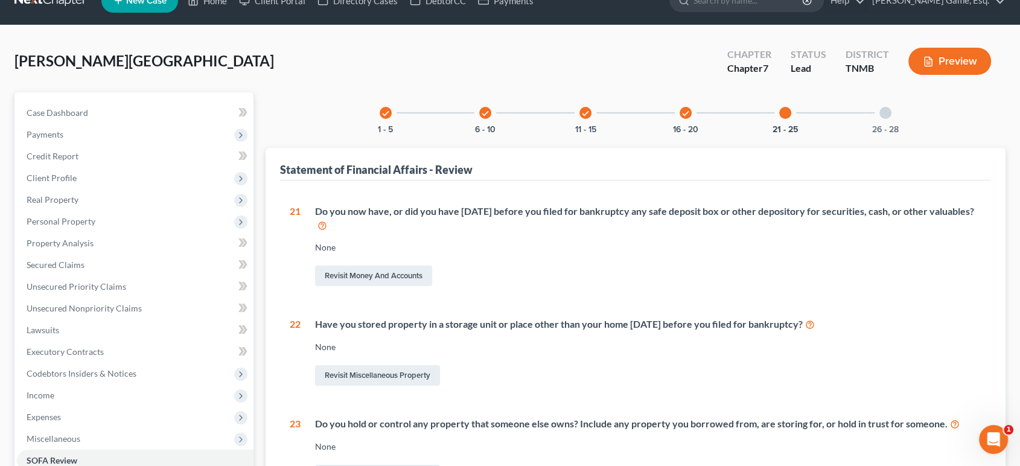
click at [906, 133] on div "26 - 28" at bounding box center [885, 112] width 41 height 41
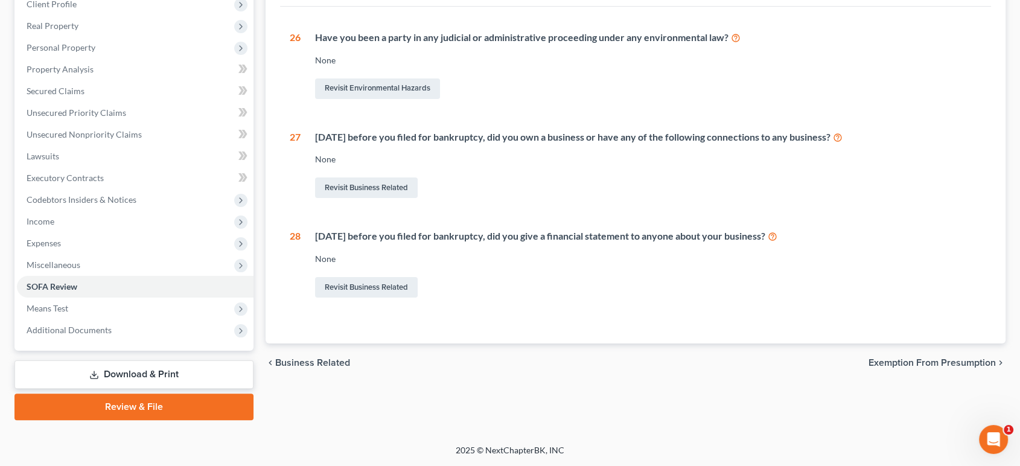
scroll to position [292, 0]
click at [216, 319] on span "Means Test" at bounding box center [135, 309] width 237 height 22
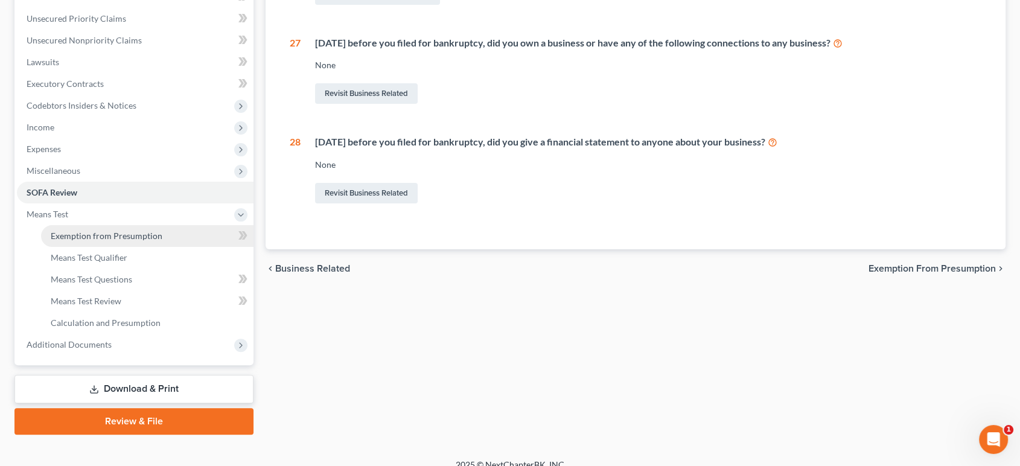
click at [168, 247] on link "Exemption from Presumption" at bounding box center [147, 236] width 212 height 22
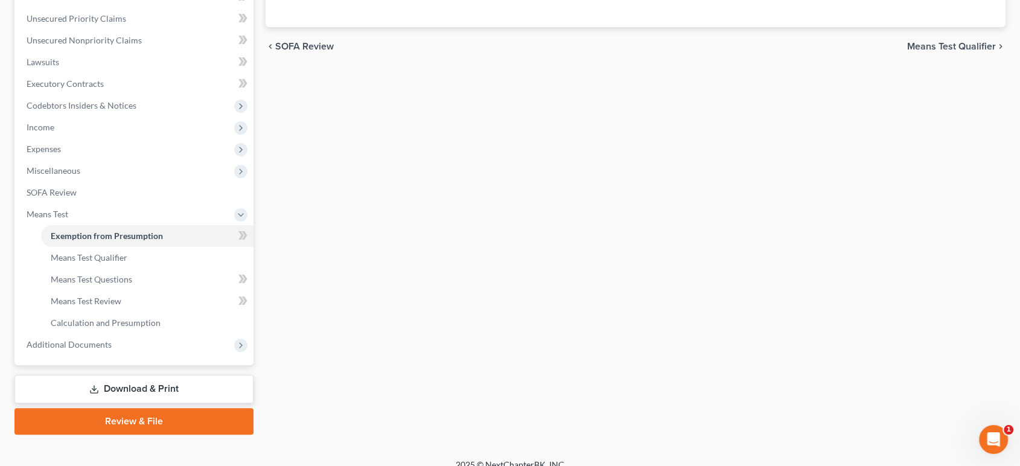
radio input "true"
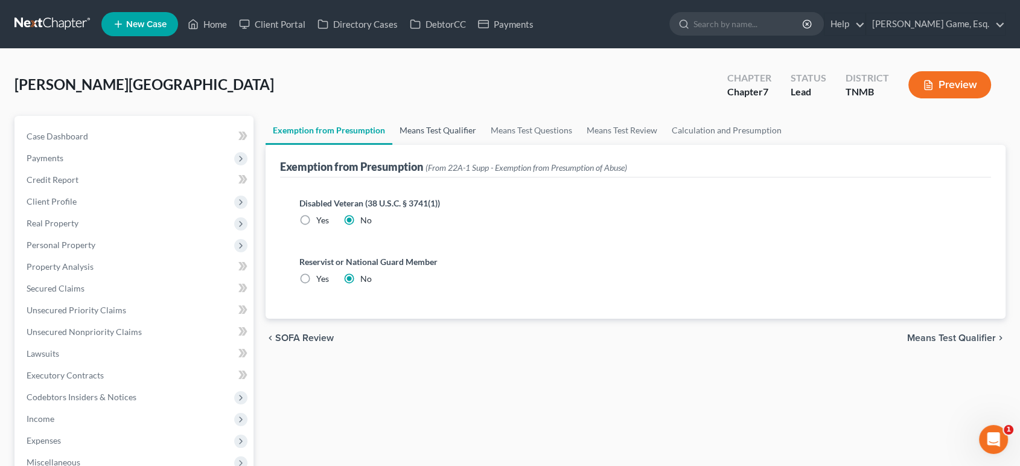
click at [457, 145] on link "Means Test Qualifier" at bounding box center [437, 130] width 91 height 29
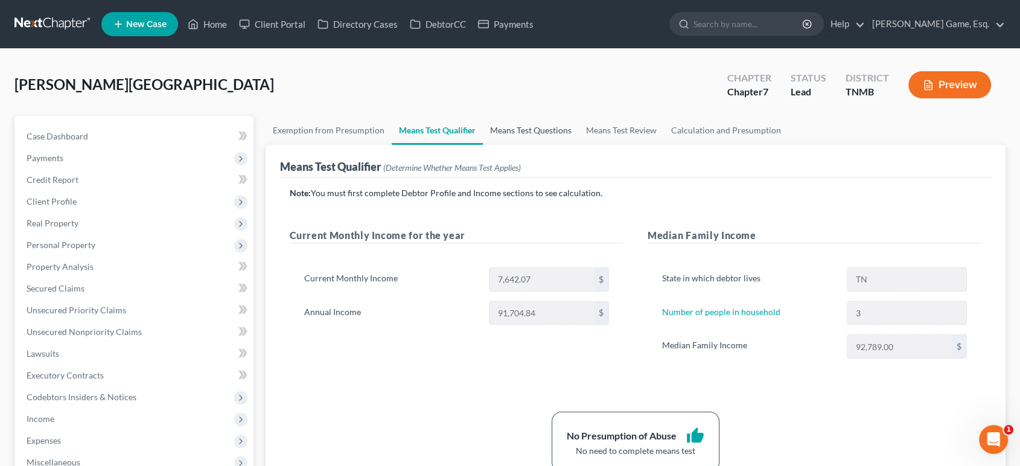
click at [579, 145] on link "Means Test Questions" at bounding box center [531, 130] width 96 height 29
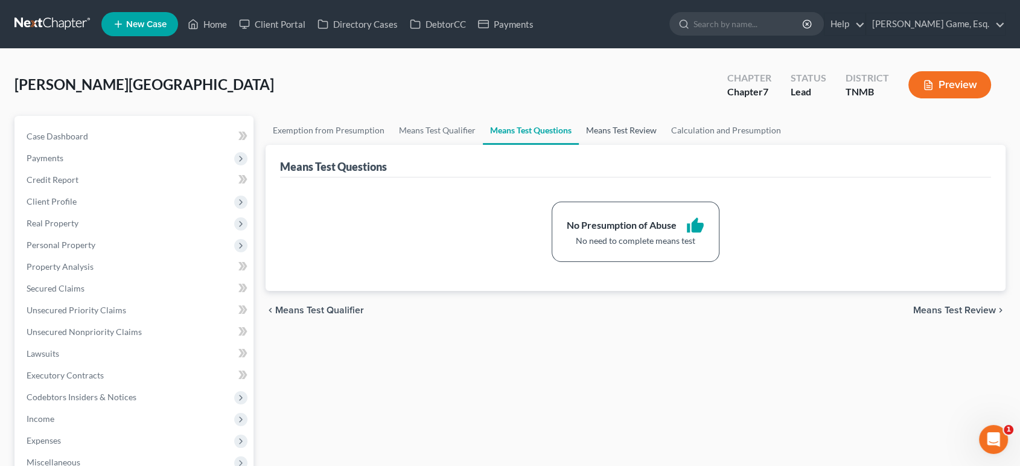
click at [664, 145] on link "Means Test Review" at bounding box center [621, 130] width 85 height 29
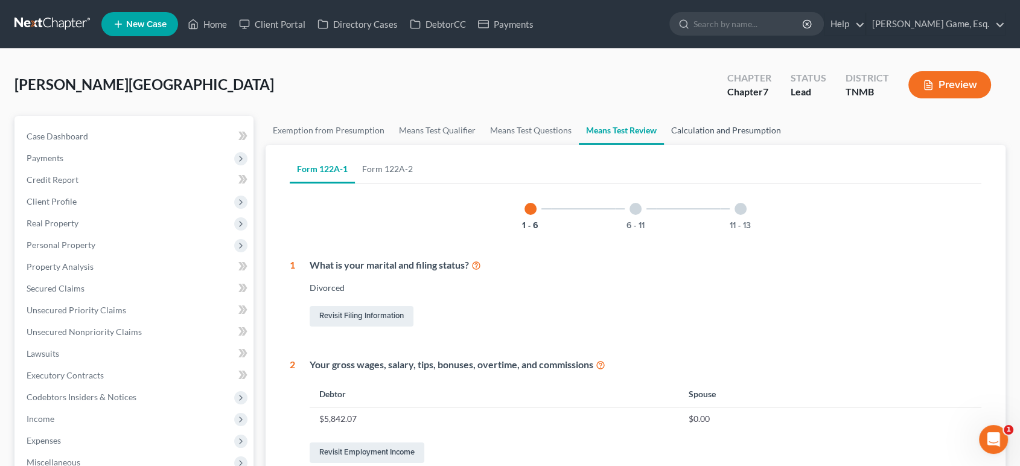
drag, startPoint x: 704, startPoint y: 158, endPoint x: 902, endPoint y: 167, distance: 198.8
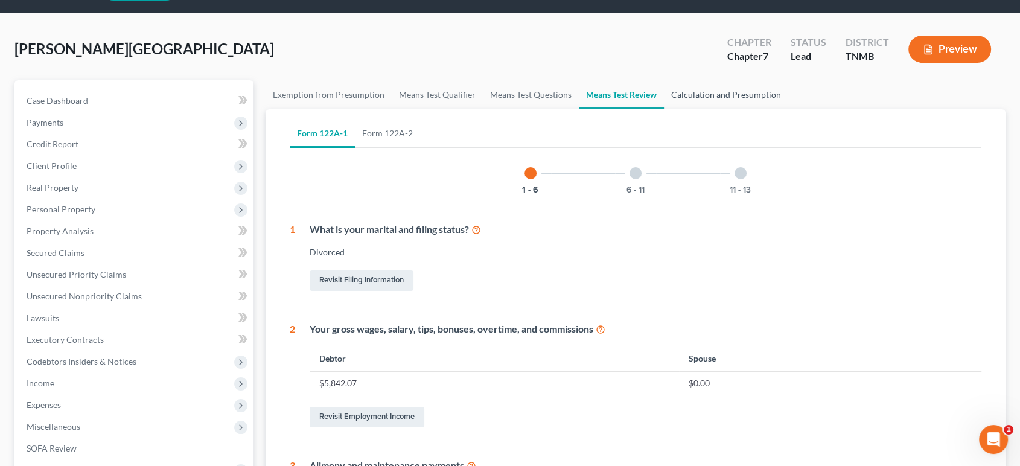
scroll to position [67, 0]
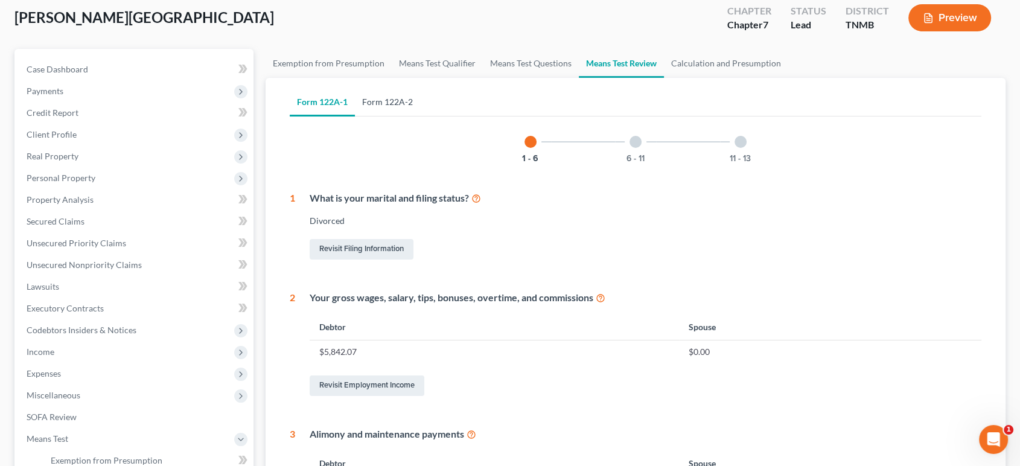
drag, startPoint x: 420, startPoint y: 147, endPoint x: 436, endPoint y: 148, distance: 16.3
click at [420, 116] on link "Form 122A-2" at bounding box center [387, 102] width 65 height 29
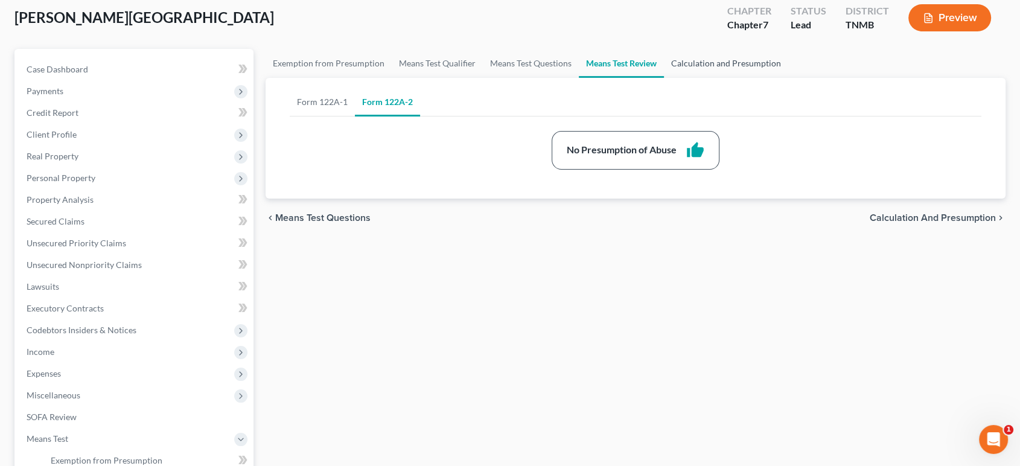
click at [788, 78] on link "Calculation and Presumption" at bounding box center [726, 63] width 124 height 29
